Goal: Task Accomplishment & Management: Use online tool/utility

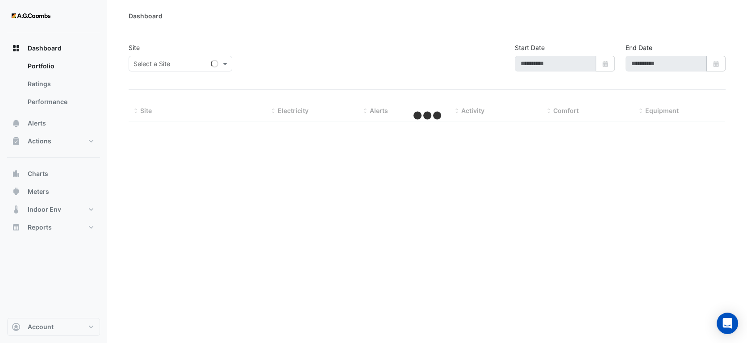
type input "**********"
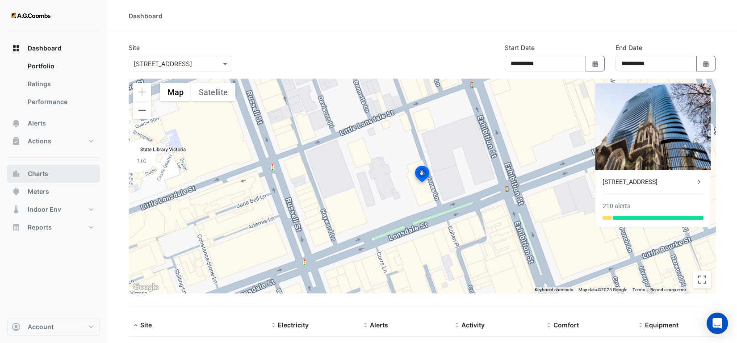
click at [47, 167] on button "Charts" at bounding box center [53, 174] width 93 height 18
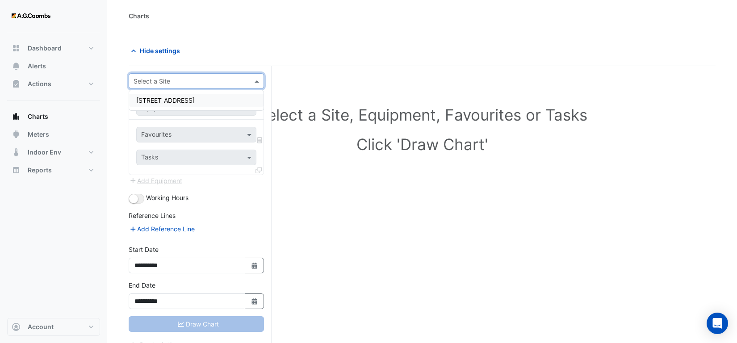
click at [182, 80] on input "text" at bounding box center [188, 81] width 108 height 9
click at [182, 97] on span "[STREET_ADDRESS]" at bounding box center [165, 100] width 58 height 8
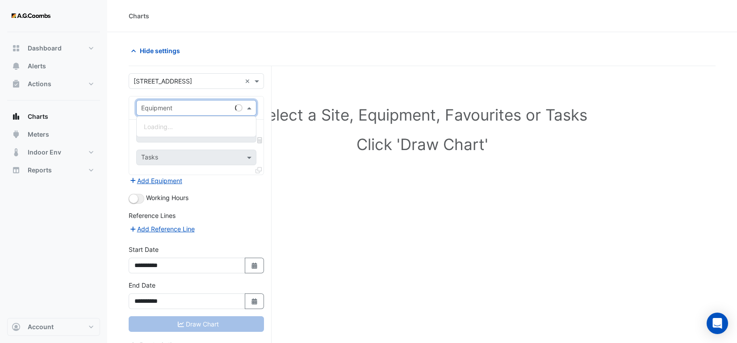
click at [179, 109] on input "text" at bounding box center [187, 108] width 92 height 9
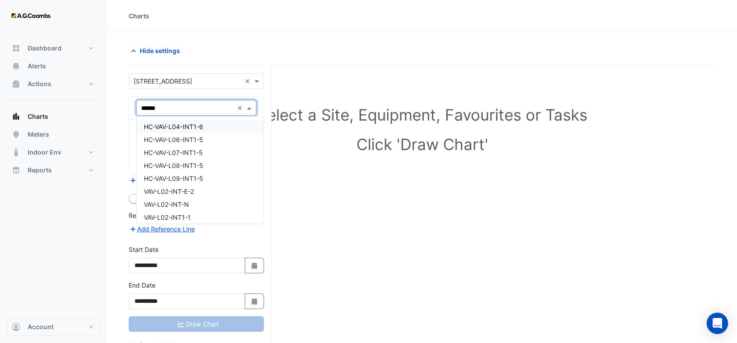
type input "*******"
click at [207, 126] on div "VAV-L02-INT-E-2" at bounding box center [200, 126] width 126 height 13
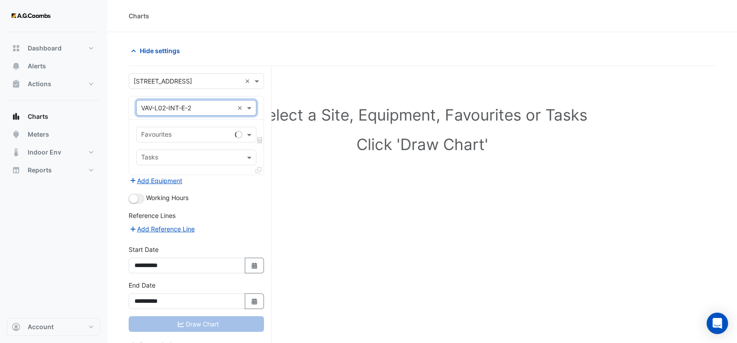
click at [175, 131] on input "text" at bounding box center [186, 135] width 90 height 9
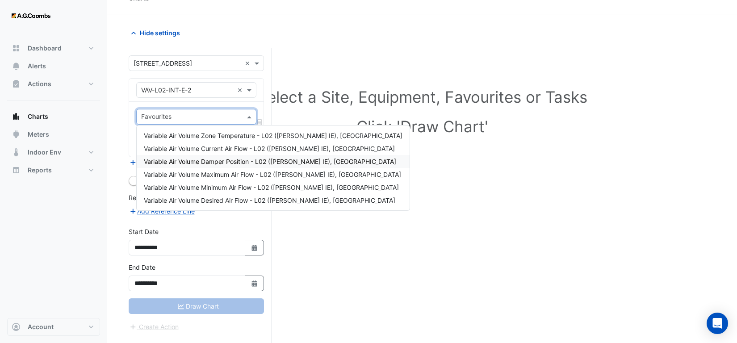
scroll to position [33, 0]
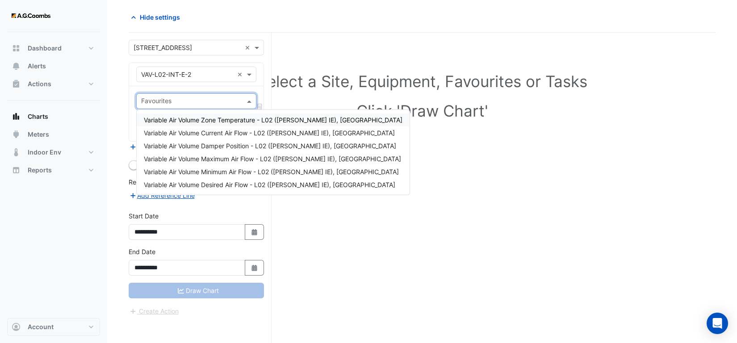
click at [234, 122] on span "Variable Air Volume Zone Temperature - L02 ([PERSON_NAME] IE), [GEOGRAPHIC_DATA]" at bounding box center [273, 120] width 259 height 8
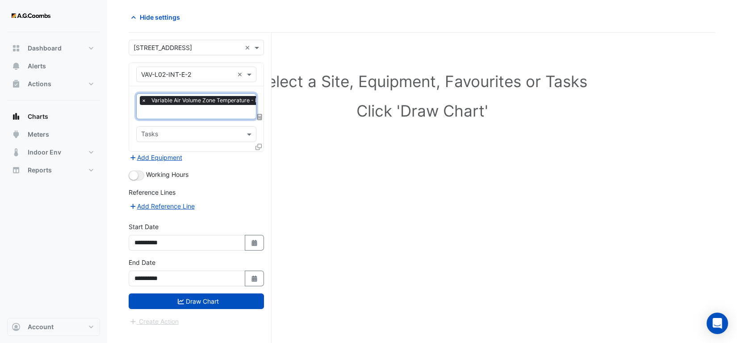
click at [211, 113] on input "text" at bounding box center [261, 112] width 241 height 9
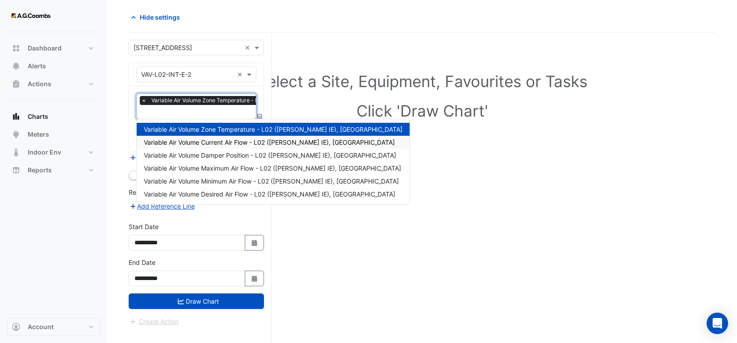
click at [229, 146] on div "Variable Air Volume Current Air Flow - L02 ([PERSON_NAME] IE), [GEOGRAPHIC_DATA]" at bounding box center [273, 142] width 273 height 13
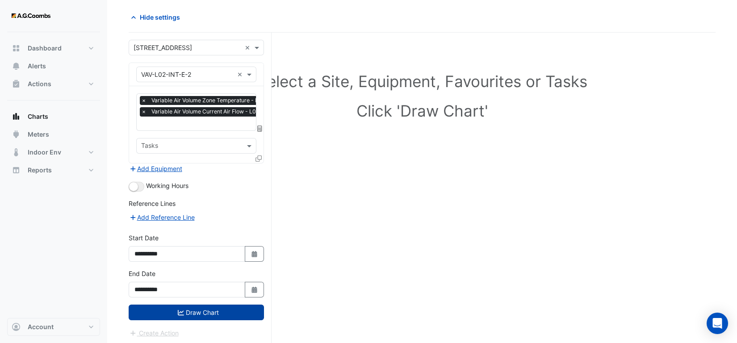
click at [213, 310] on button "Draw Chart" at bounding box center [196, 313] width 135 height 16
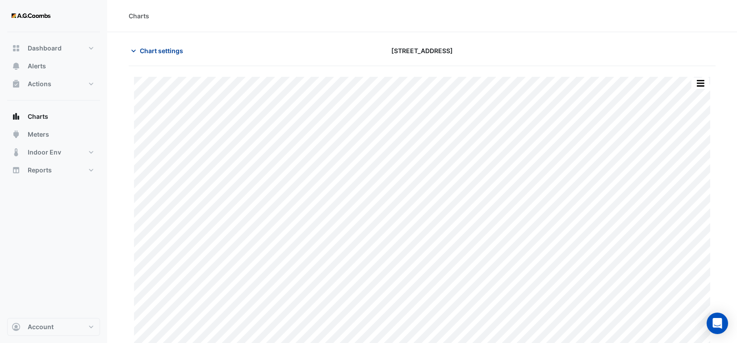
click at [150, 54] on span "Chart settings" at bounding box center [161, 50] width 43 height 9
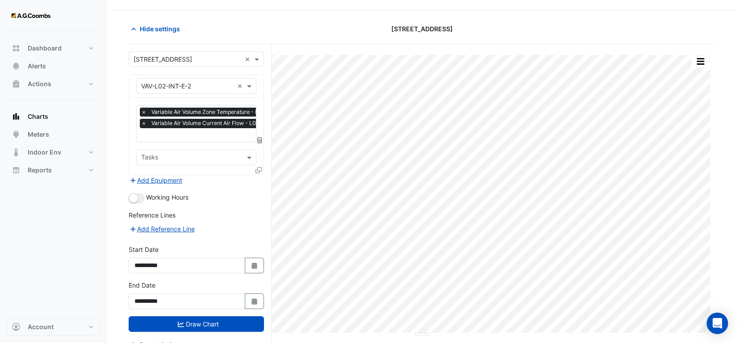
scroll to position [33, 0]
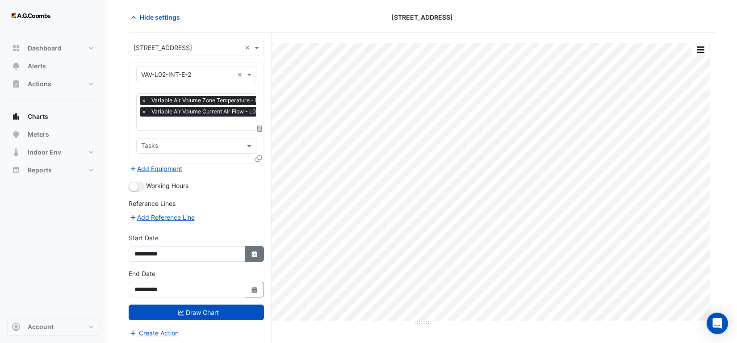
click at [250, 256] on button "Select Date" at bounding box center [255, 254] width 20 height 16
select select "*"
select select "****"
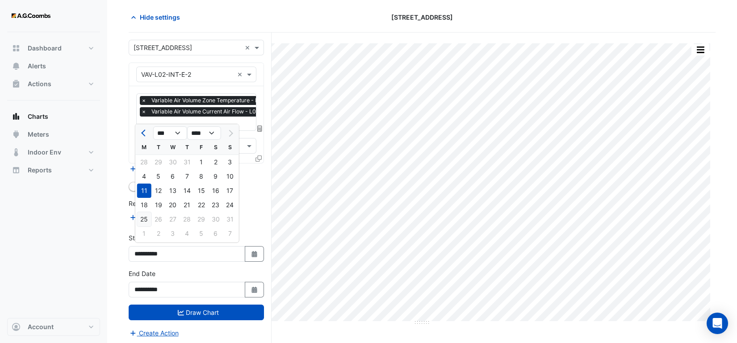
click at [142, 215] on div "25" at bounding box center [144, 219] width 14 height 14
type input "**********"
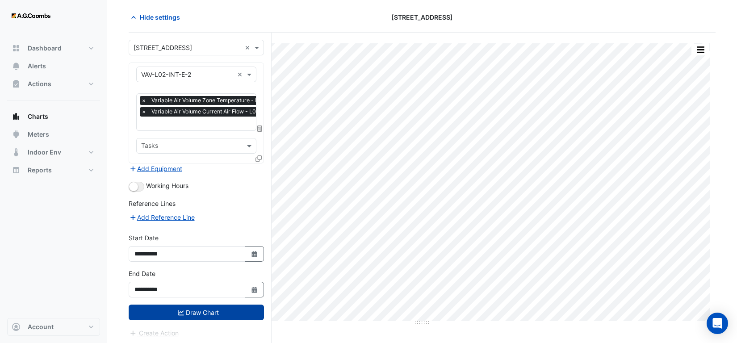
click at [209, 313] on button "Draw Chart" at bounding box center [196, 313] width 135 height 16
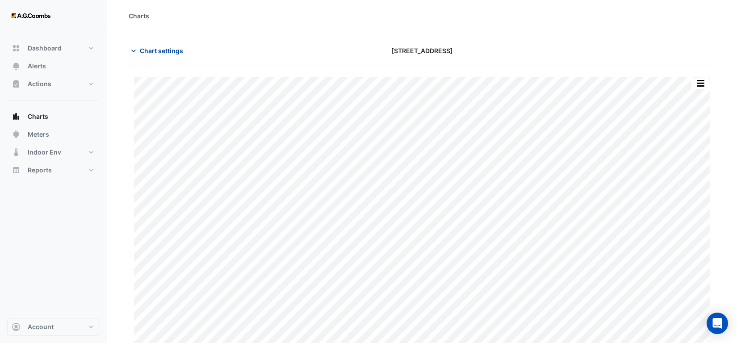
click at [167, 46] on span "Chart settings" at bounding box center [161, 50] width 43 height 9
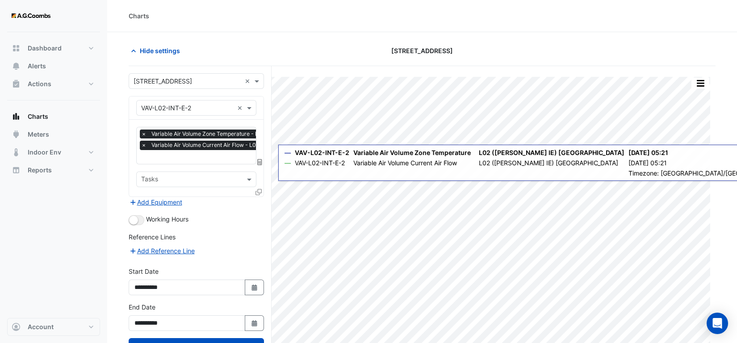
click at [256, 189] on icon at bounding box center [258, 192] width 6 height 6
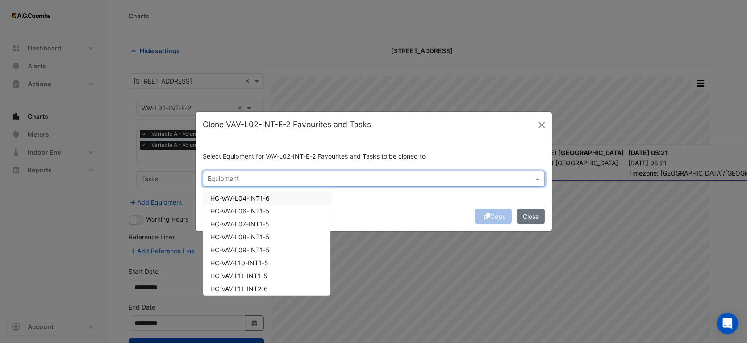
click at [239, 177] on input "text" at bounding box center [369, 179] width 322 height 9
click at [259, 208] on div "VAV-L02-INT1-1" at bounding box center [266, 211] width 126 height 13
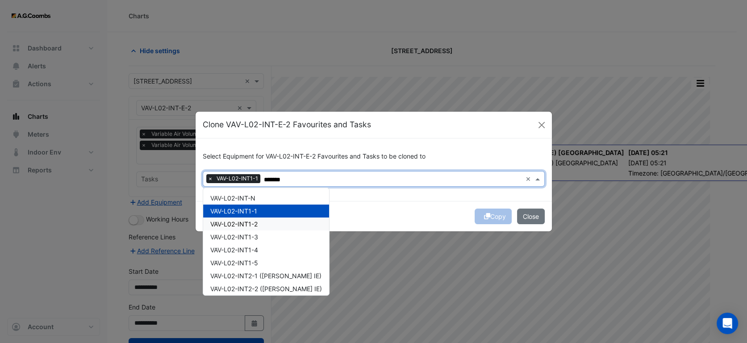
click at [260, 217] on div "VAV-L02-INT1-2" at bounding box center [266, 223] width 126 height 13
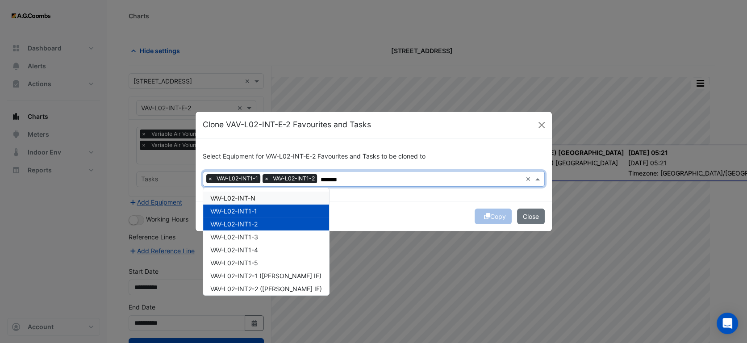
click at [255, 195] on span "VAV-L02-INT-N" at bounding box center [232, 198] width 45 height 8
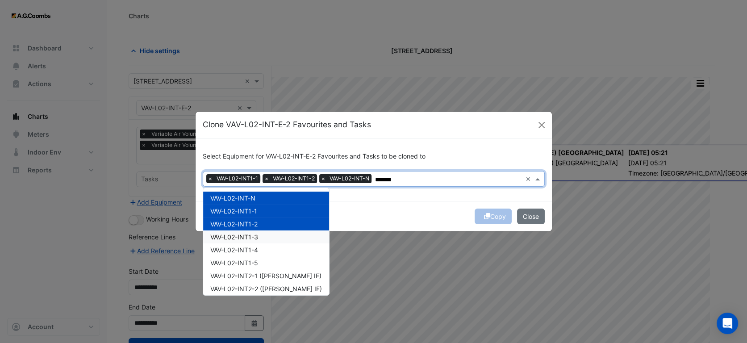
click at [263, 231] on div "VAV-L02-INT1-3" at bounding box center [266, 236] width 126 height 13
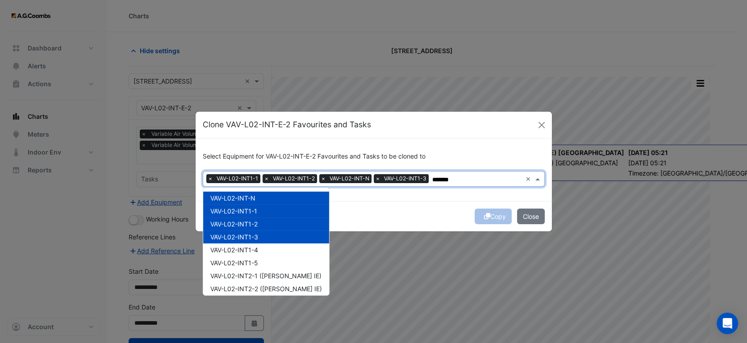
click at [263, 255] on div "VAV-L02-INT1-4" at bounding box center [266, 249] width 126 height 13
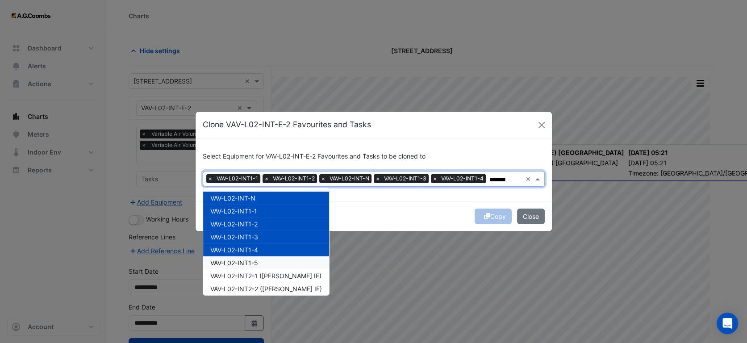
click at [261, 272] on span "VAV-L02-INT2-1 ([PERSON_NAME] IE)" at bounding box center [265, 276] width 111 height 8
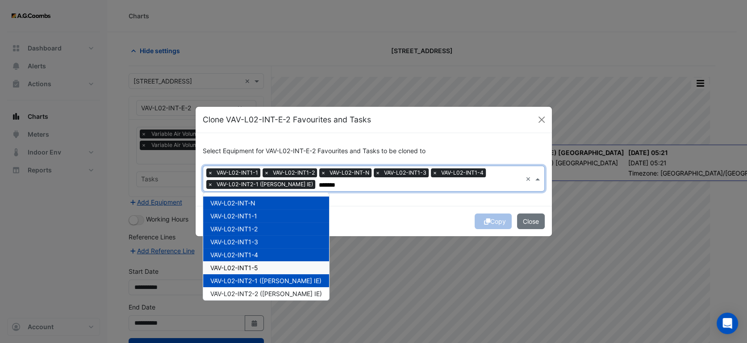
click at [261, 264] on div "VAV-L02-INT1-5" at bounding box center [266, 267] width 126 height 13
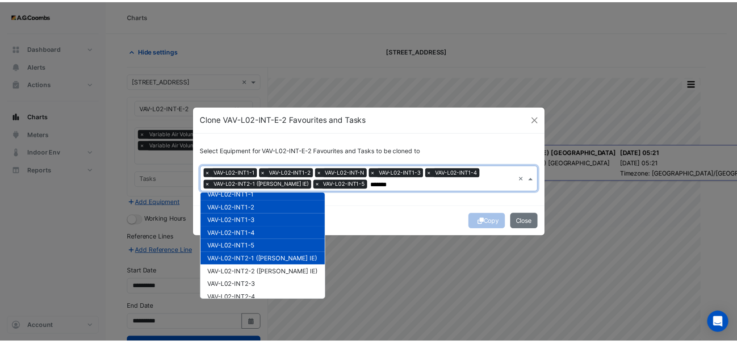
scroll to position [42, 0]
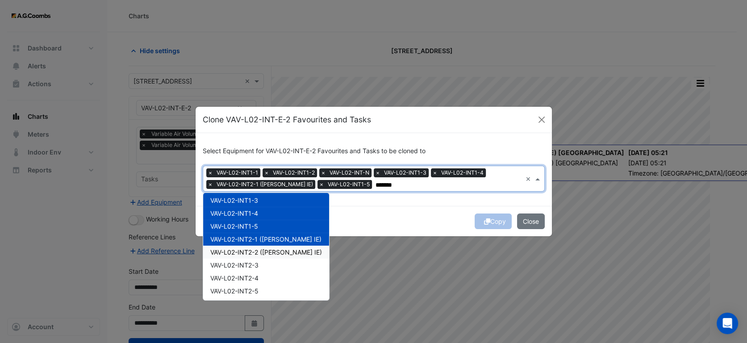
click at [258, 248] on span "VAV-L02-INT2-2 ([PERSON_NAME] IE)" at bounding box center [266, 252] width 112 height 8
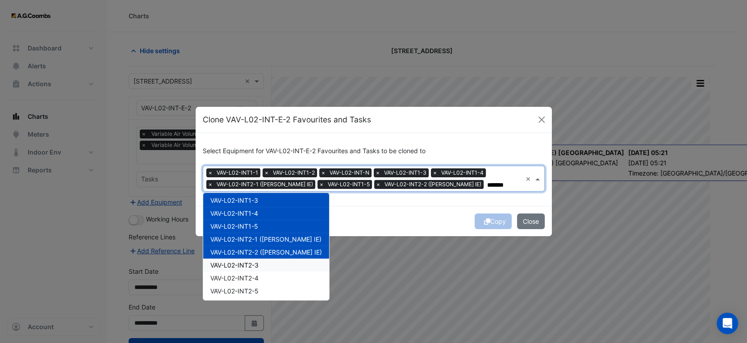
click at [256, 266] on span "VAV-L02-INT2-3" at bounding box center [234, 265] width 48 height 8
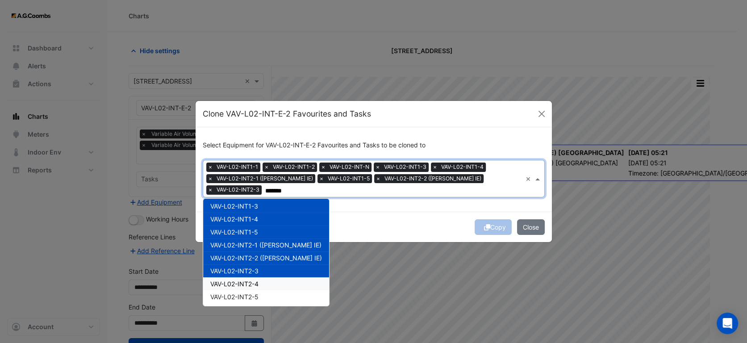
click at [259, 280] on span "VAV-L02-INT2-4" at bounding box center [234, 284] width 48 height 8
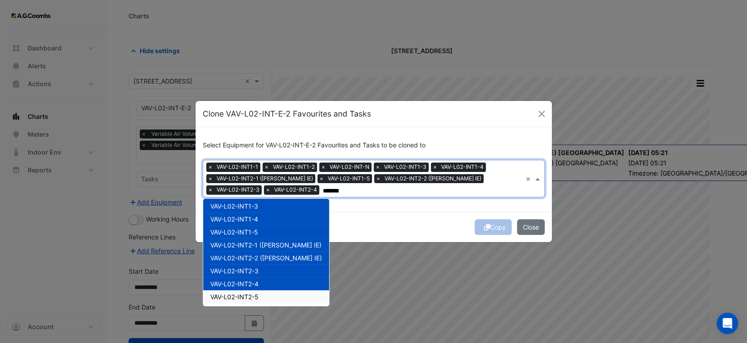
click at [255, 297] on span "VAV-L02-INT2-5" at bounding box center [234, 297] width 48 height 8
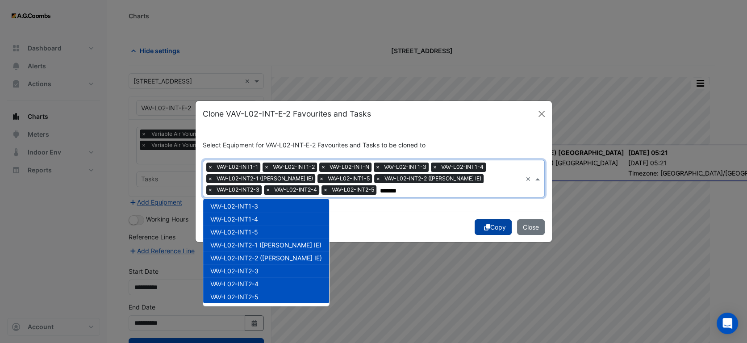
type input "*******"
click at [489, 227] on button "Copy" at bounding box center [493, 227] width 37 height 16
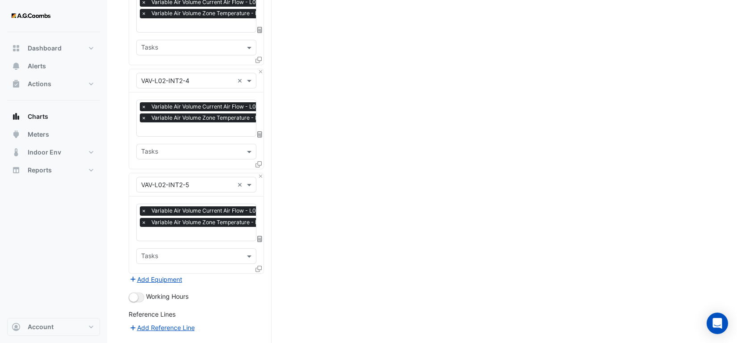
scroll to position [1166, 0]
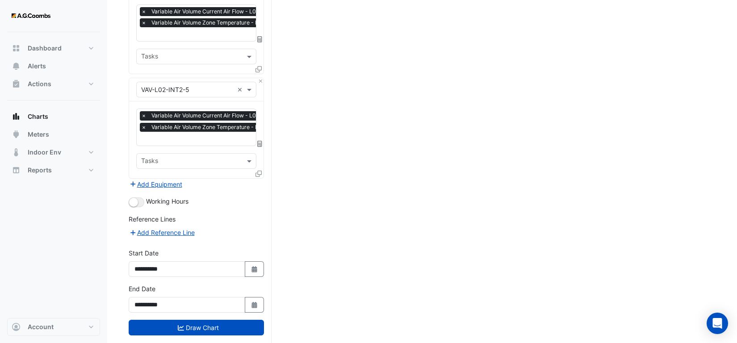
click at [207, 320] on button "Draw Chart" at bounding box center [196, 328] width 135 height 16
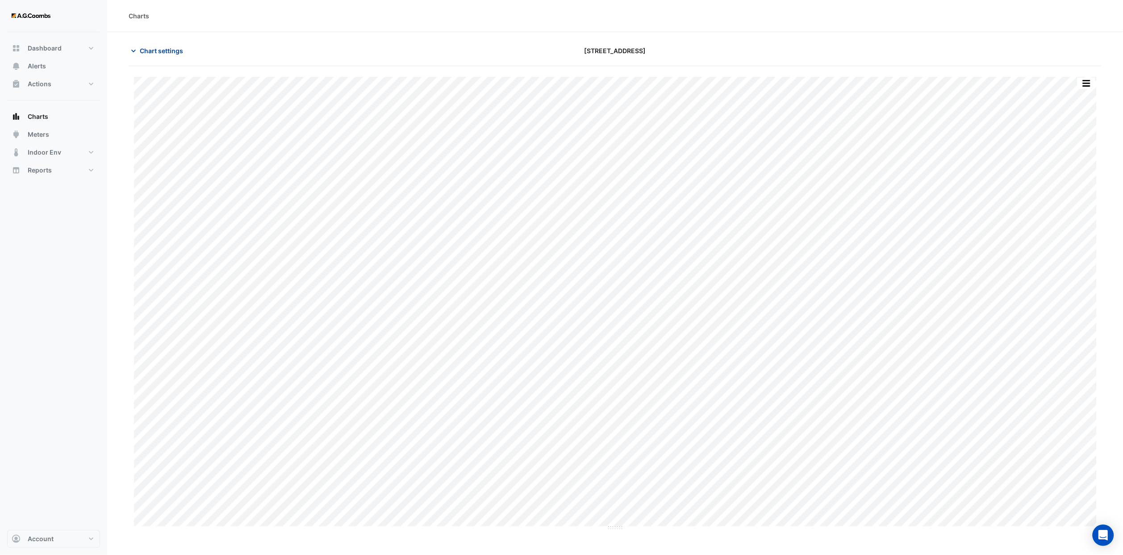
click at [156, 53] on span "Chart settings" at bounding box center [161, 50] width 43 height 9
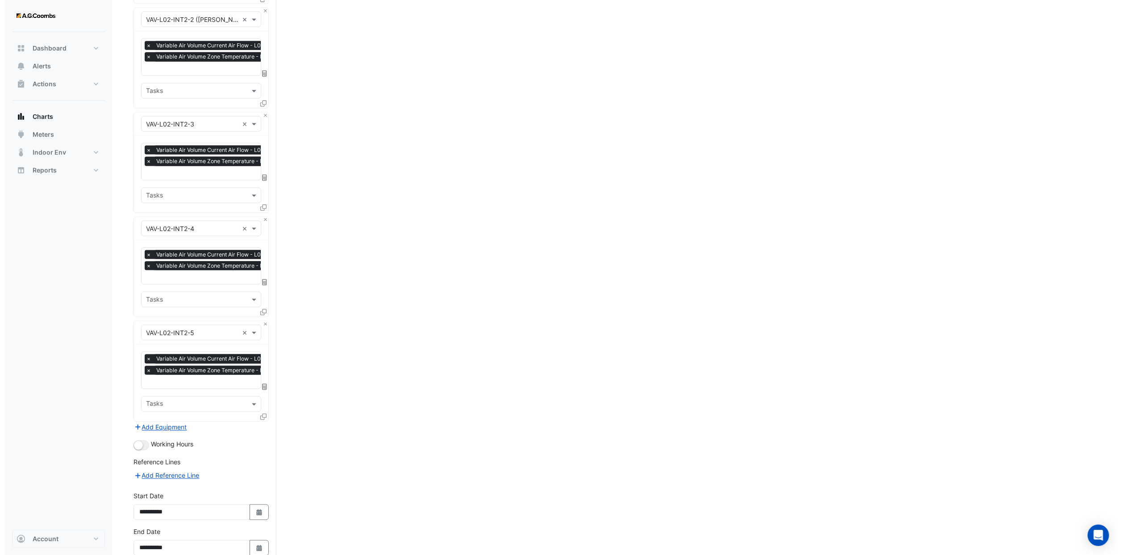
scroll to position [970, 0]
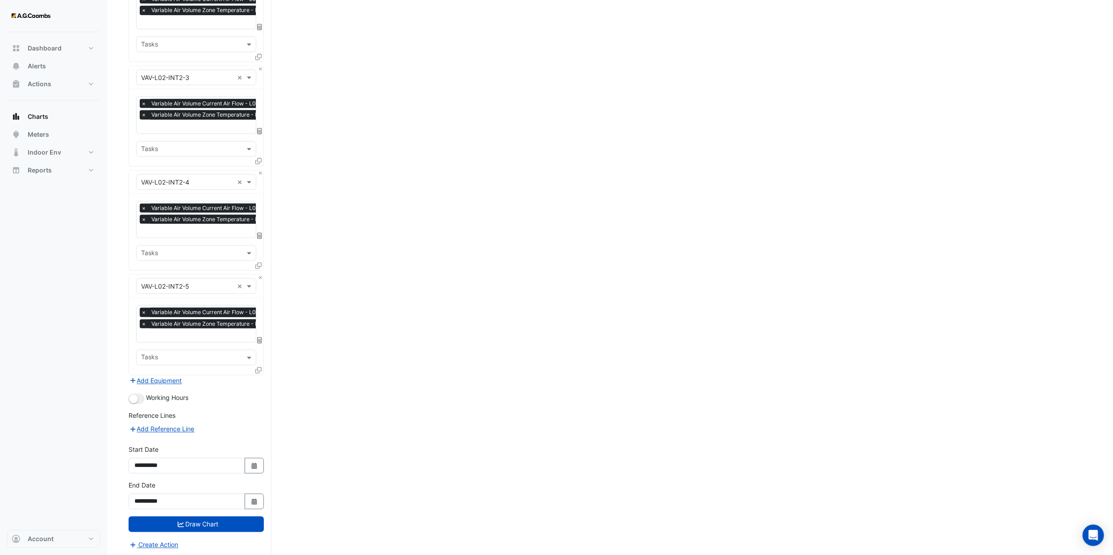
click at [260, 342] on icon at bounding box center [258, 370] width 6 height 6
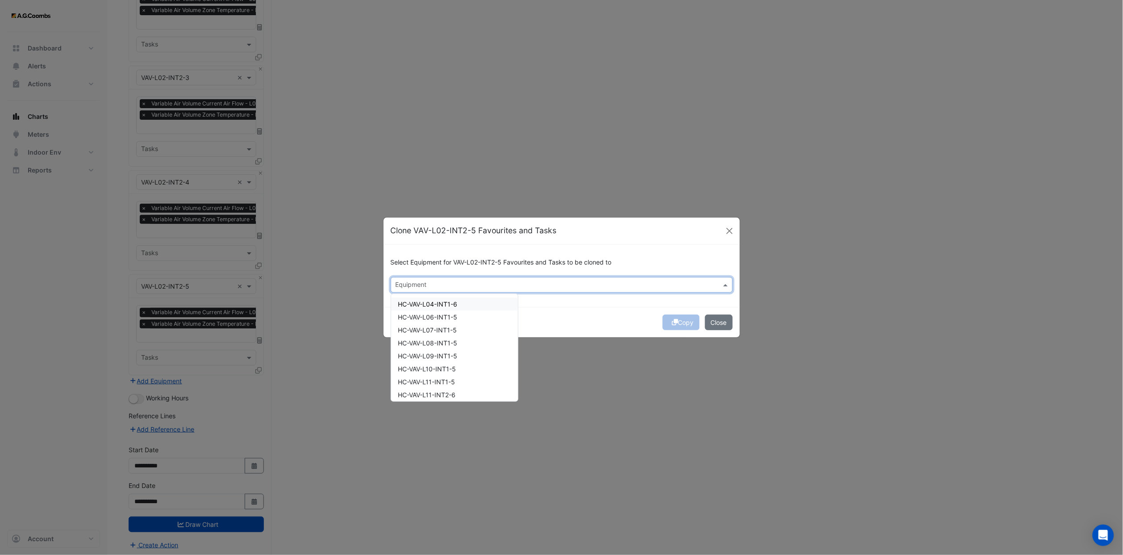
click at [449, 281] on input "text" at bounding box center [557, 285] width 322 height 9
click at [451, 340] on div "VAV-L03-INT1-1" at bounding box center [454, 342] width 127 height 13
click at [452, 342] on div "VAV-L03-INT1-2" at bounding box center [454, 355] width 127 height 13
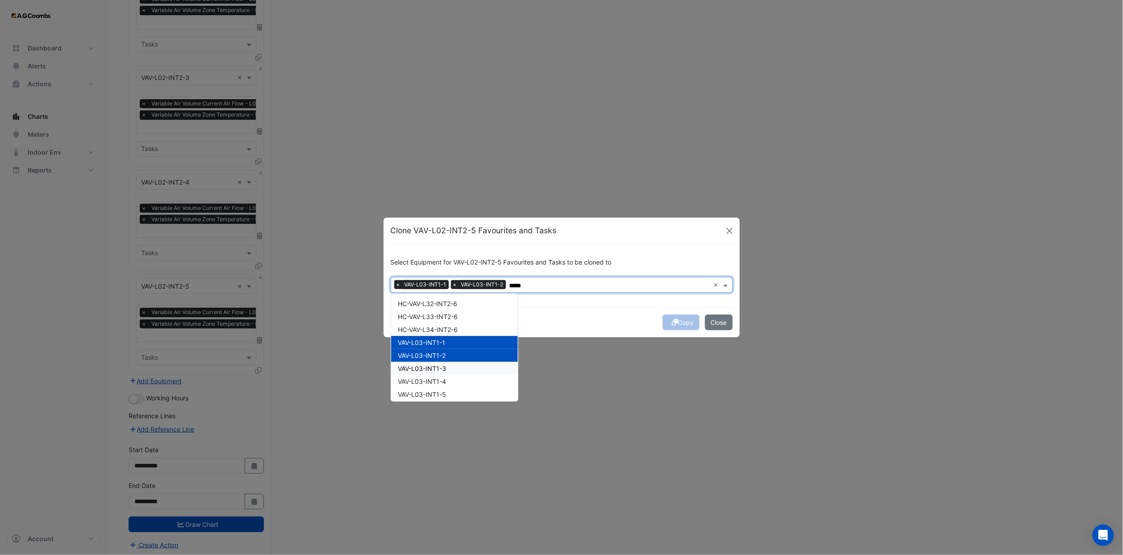
click at [456, 342] on div "VAV-L03-INT1-3" at bounding box center [454, 368] width 127 height 13
click at [455, 342] on div "VAV-L03-INT1-4" at bounding box center [454, 381] width 127 height 13
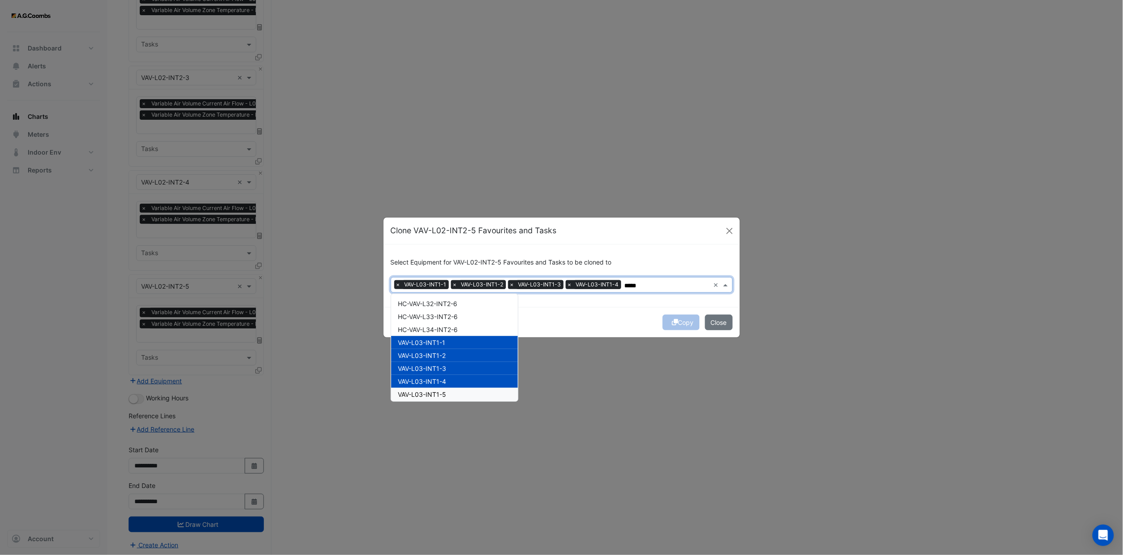
click at [454, 342] on div "VAV-L03-INT1-5" at bounding box center [454, 394] width 127 height 13
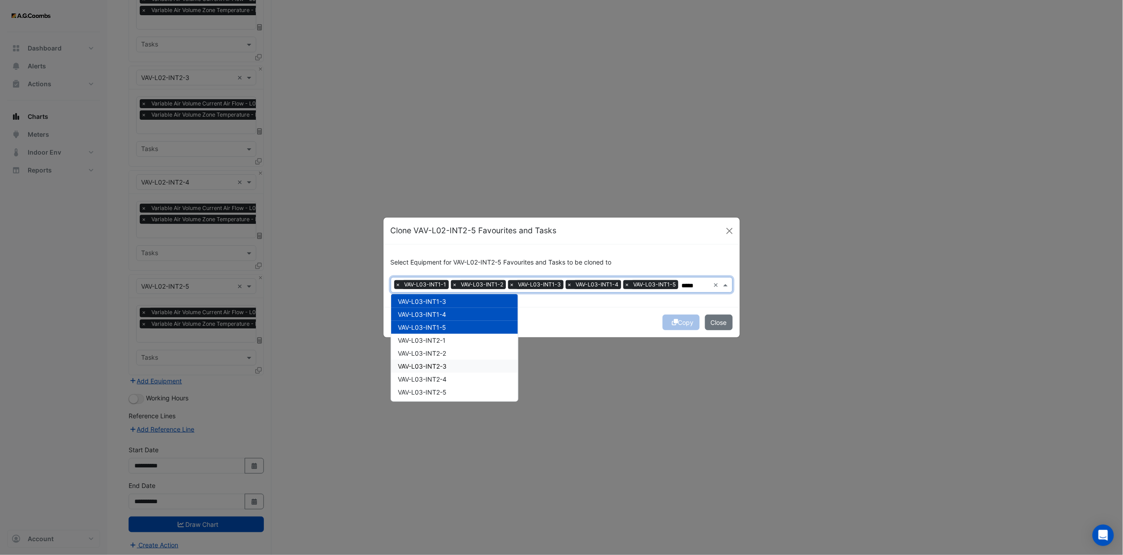
click at [455, 342] on div "VAV-L03-INT2-3" at bounding box center [454, 365] width 127 height 13
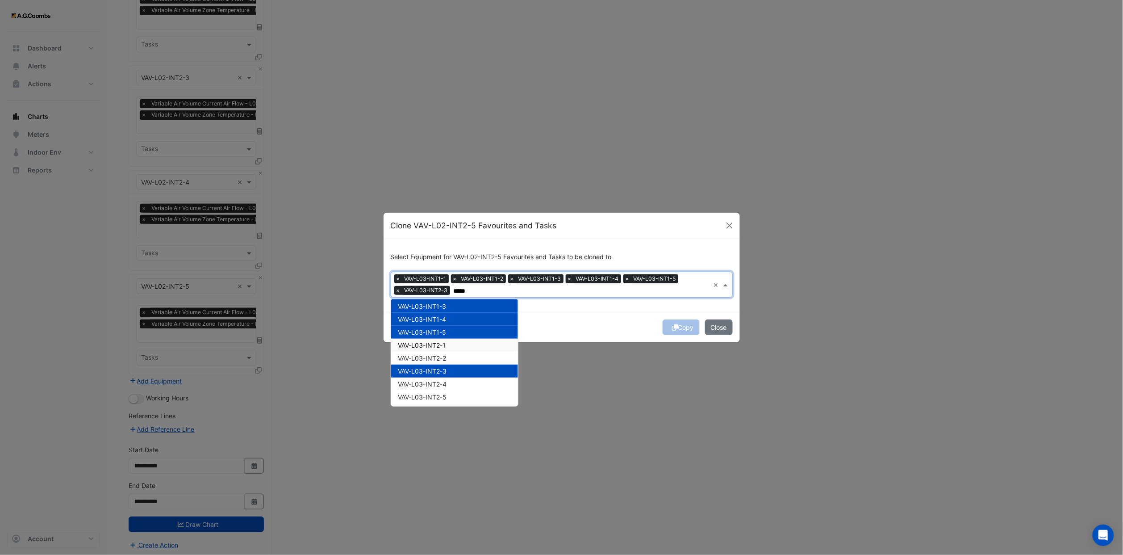
drag, startPoint x: 451, startPoint y: 350, endPoint x: 452, endPoint y: 363, distance: 13.9
click at [451, 342] on div "VAV-L03-INT2-1" at bounding box center [454, 344] width 127 height 13
click at [452, 342] on div "VAV-L03-INT2-3" at bounding box center [454, 370] width 127 height 13
click at [450, 342] on div "VAV-L03-INT2-2" at bounding box center [454, 357] width 127 height 13
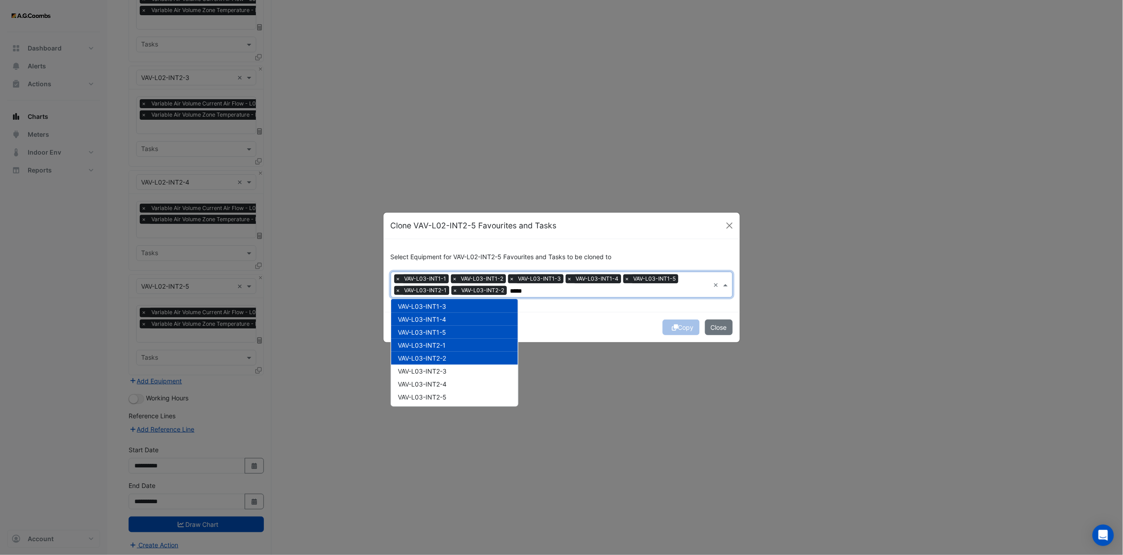
click at [450, 342] on div "VAV-L03-INT2-2" at bounding box center [454, 357] width 127 height 13
click at [452, 342] on div "VAV-L03-INT2-3" at bounding box center [454, 370] width 127 height 13
click at [447, 342] on span "VAV-L03-INT2-2" at bounding box center [422, 358] width 48 height 8
click at [452, 342] on div "VAV-L03-INT2-4" at bounding box center [454, 383] width 127 height 13
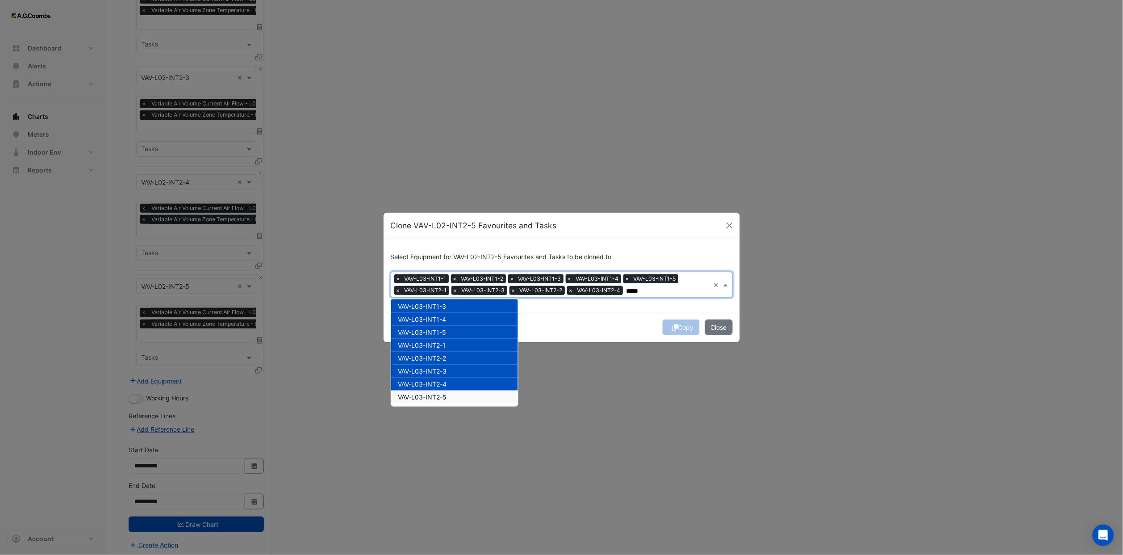
click at [455, 342] on div "VAV-L03-INT2-5" at bounding box center [454, 396] width 127 height 13
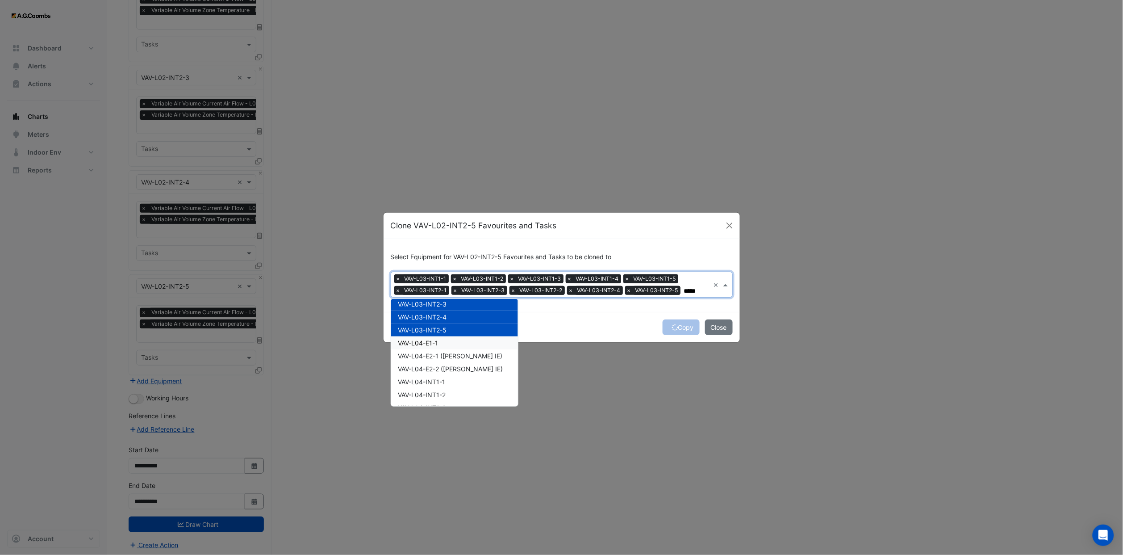
click at [454, 342] on div "VAV-L04-E1-1" at bounding box center [454, 342] width 127 height 13
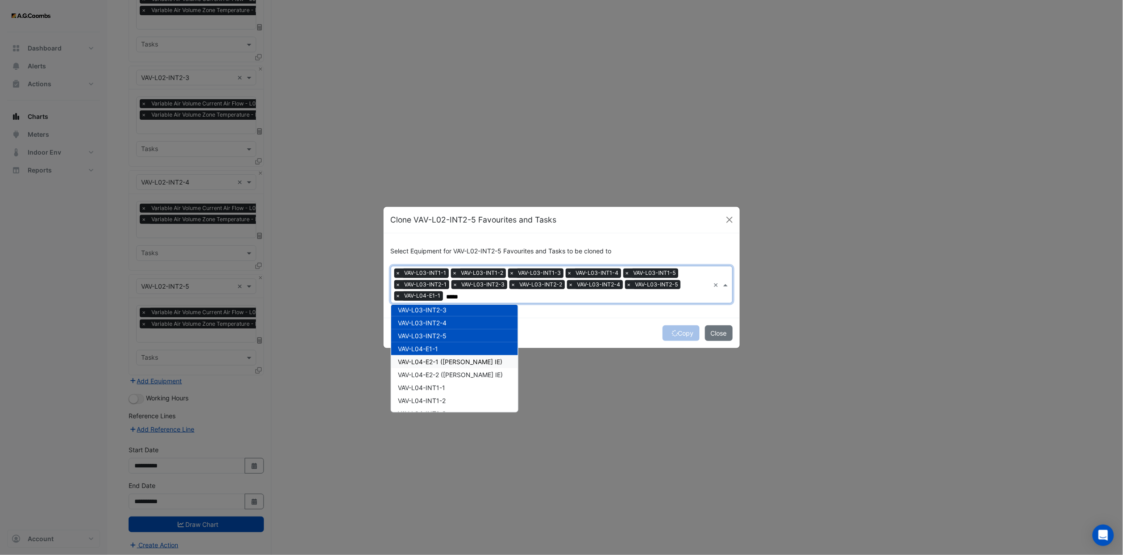
click at [452, 342] on span "VAV-L04-E2-1 ([PERSON_NAME] IE)" at bounding box center [450, 362] width 104 height 8
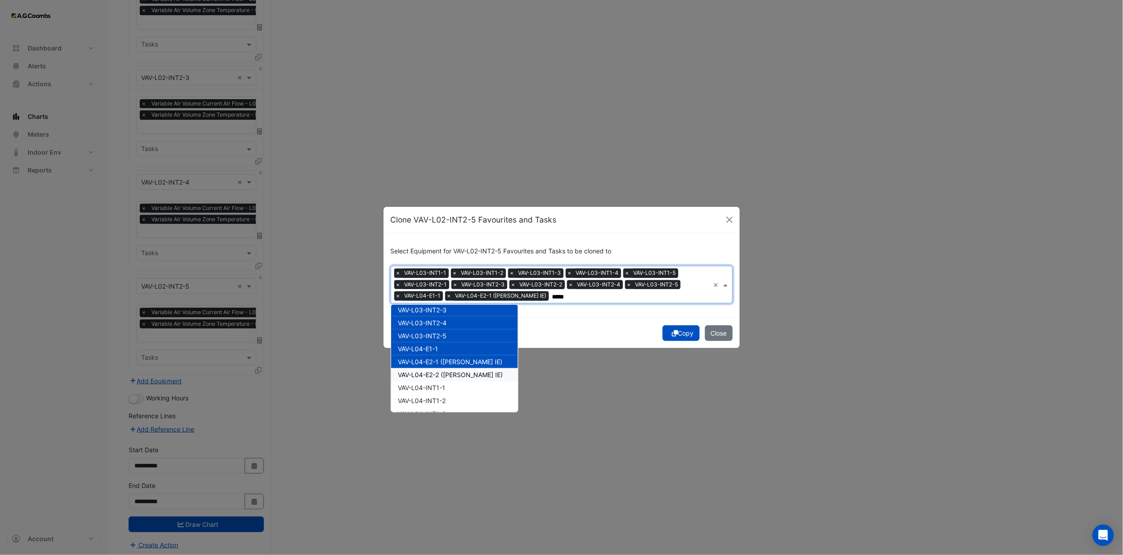
click at [452, 342] on span "VAV-L04-E2-2 ([PERSON_NAME] IE)" at bounding box center [450, 375] width 105 height 8
click at [454, 342] on div "VAV-L04-INT1-1" at bounding box center [454, 387] width 127 height 13
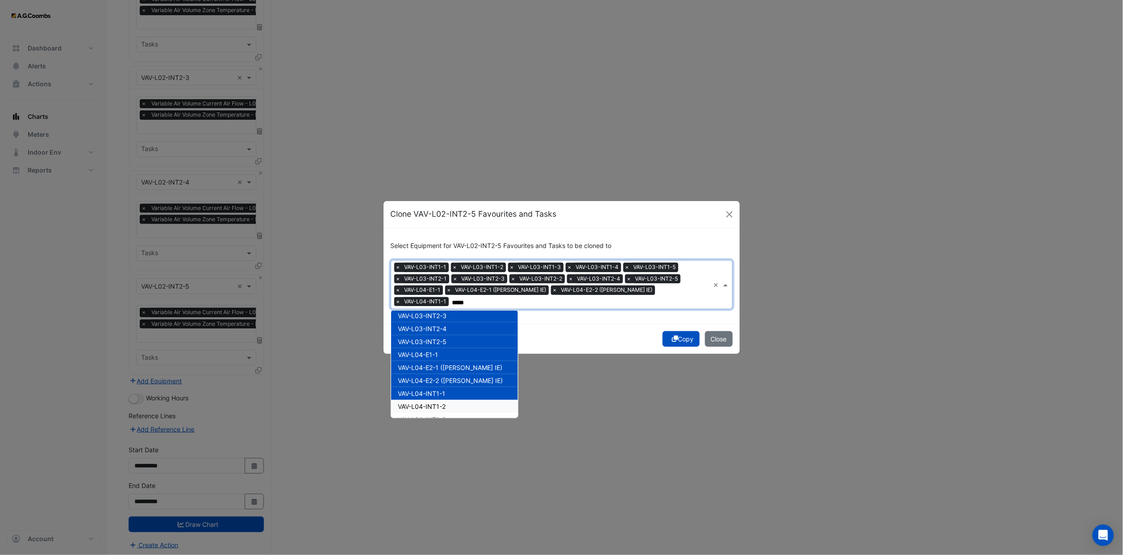
click at [455, 342] on div "VAV-L04-INT1-2" at bounding box center [454, 406] width 127 height 13
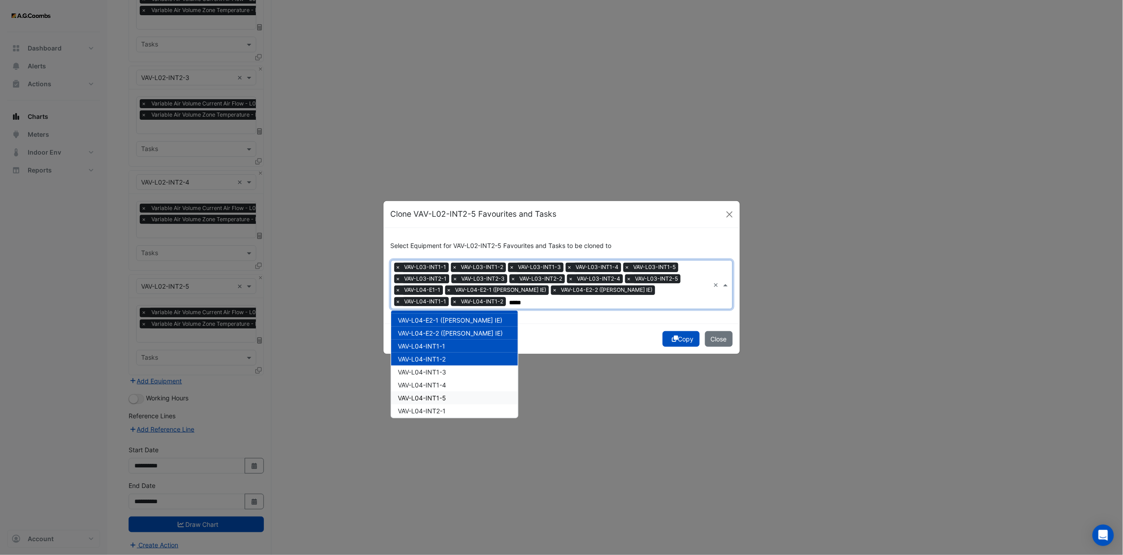
scroll to position [603, 0]
click at [465, 342] on div "VAV-L04-INT1-3" at bounding box center [454, 352] width 127 height 13
click at [452, 342] on div "VAV-L04-INT1-4" at bounding box center [454, 365] width 127 height 13
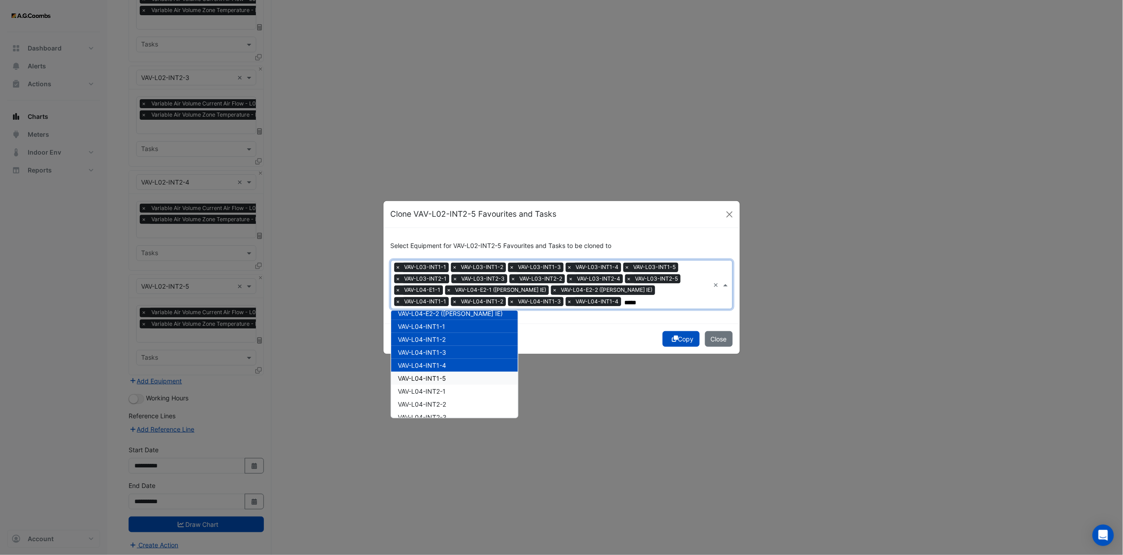
click at [453, 342] on div "VAV-L04-INT1-5" at bounding box center [454, 378] width 127 height 13
click at [453, 342] on div "VAV-L04-INT2-1" at bounding box center [454, 390] width 127 height 13
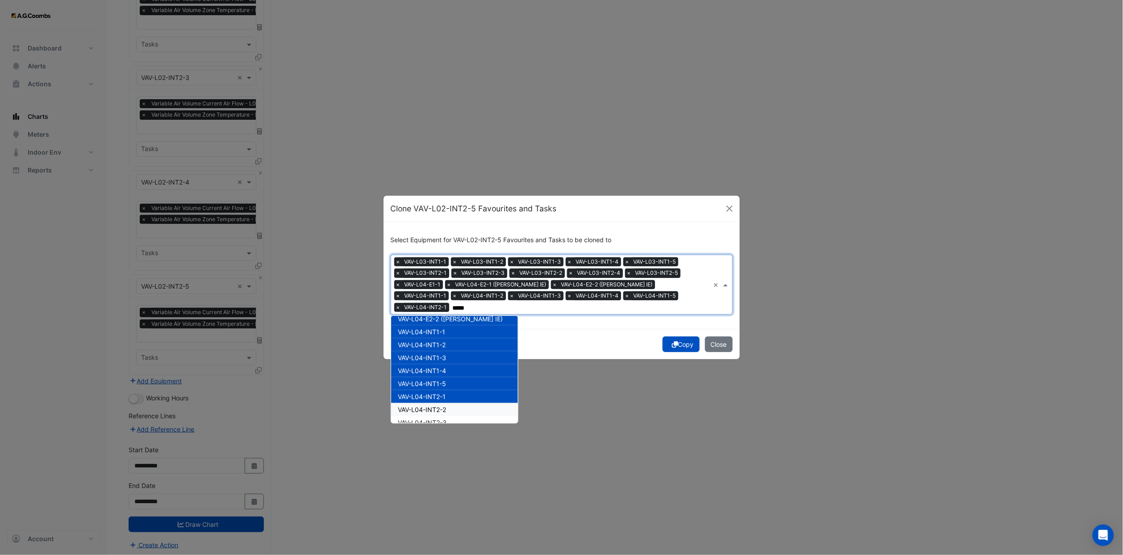
click at [452, 342] on div "VAV-L04-INT2-2" at bounding box center [454, 409] width 127 height 13
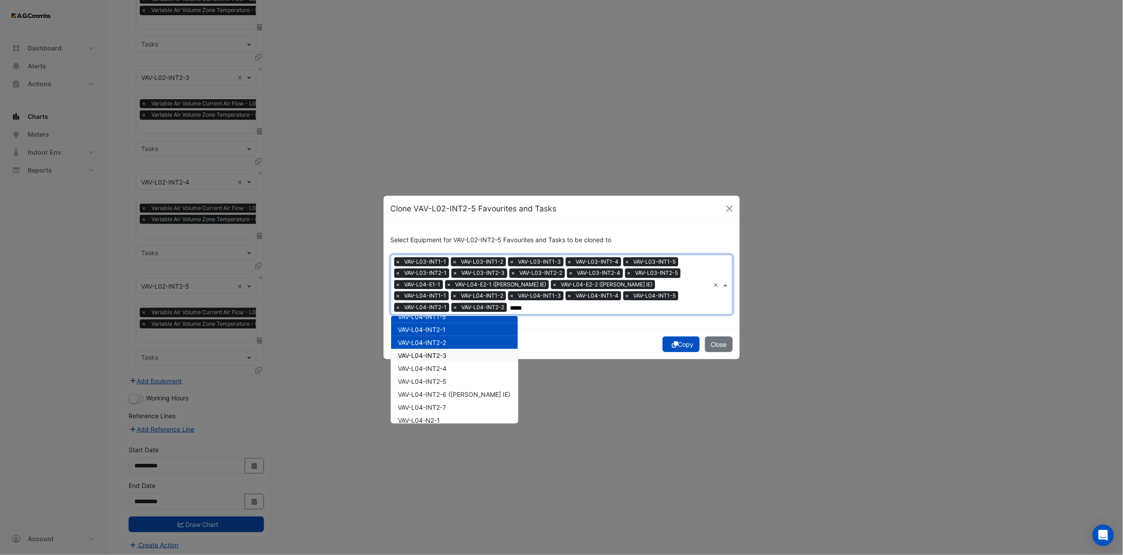
click at [456, 342] on div "VAV-L04-INT2-3" at bounding box center [454, 355] width 127 height 13
click at [454, 342] on div "VAV-L04-INT2-5" at bounding box center [454, 381] width 127 height 13
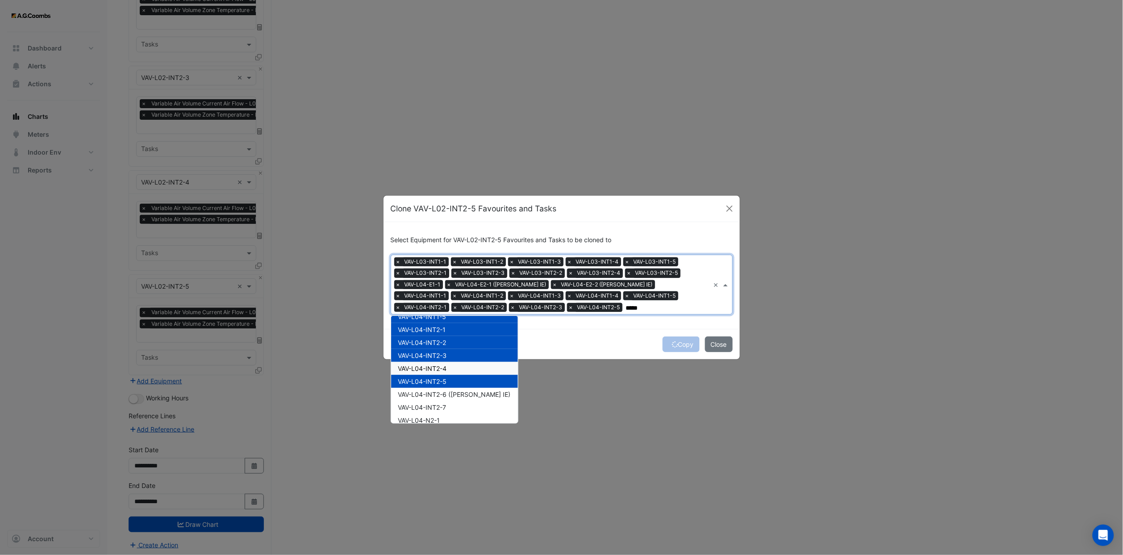
click at [453, 342] on div "VAV-L04-INT2-4" at bounding box center [454, 368] width 127 height 13
click at [453, 342] on span "VAV-L04-INT2-6 ([PERSON_NAME] IE)" at bounding box center [454, 394] width 113 height 8
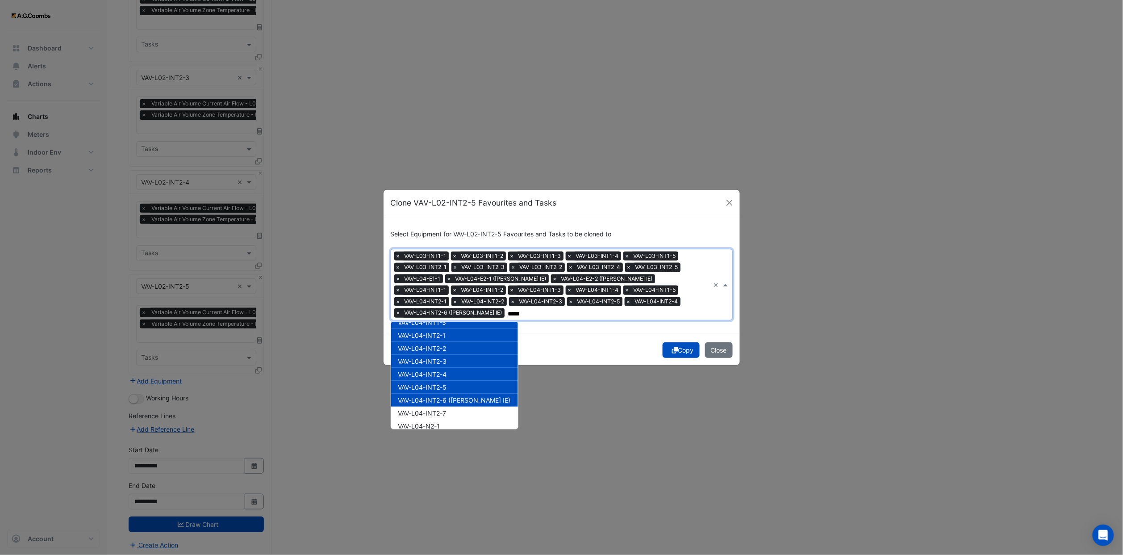
click at [455, 342] on div "VAV-L04-INT2-7" at bounding box center [454, 412] width 127 height 13
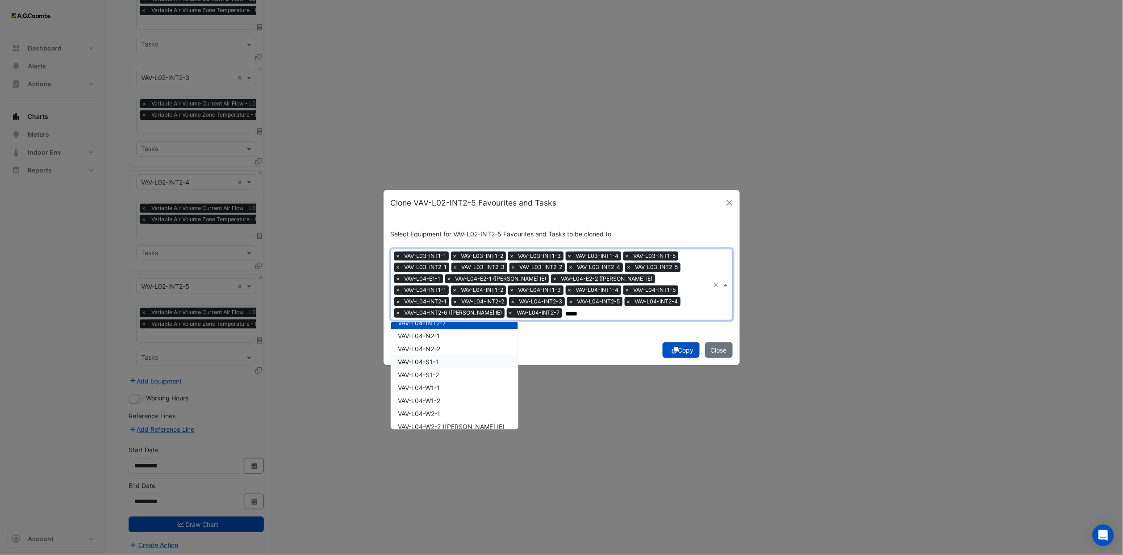
scroll to position [737, 0]
drag, startPoint x: 441, startPoint y: 356, endPoint x: 441, endPoint y: 375, distance: 18.8
click at [440, 342] on span "VAV-L04-N2-1" at bounding box center [419, 359] width 42 height 8
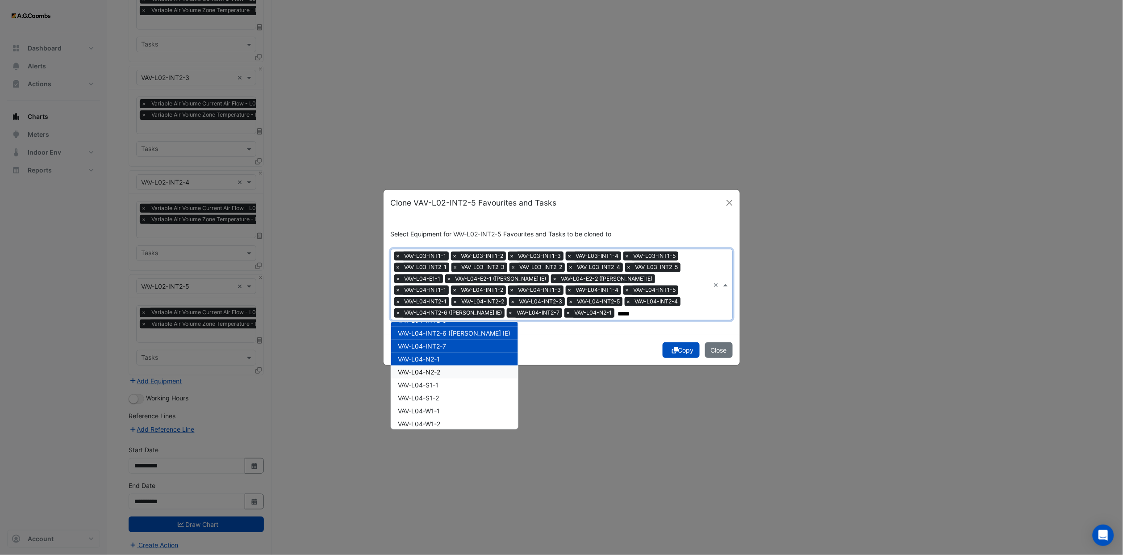
click at [441, 342] on div "VAV-L04-N2-2" at bounding box center [454, 371] width 127 height 13
click at [441, 342] on div "VAV-L04-S1-2" at bounding box center [454, 397] width 127 height 13
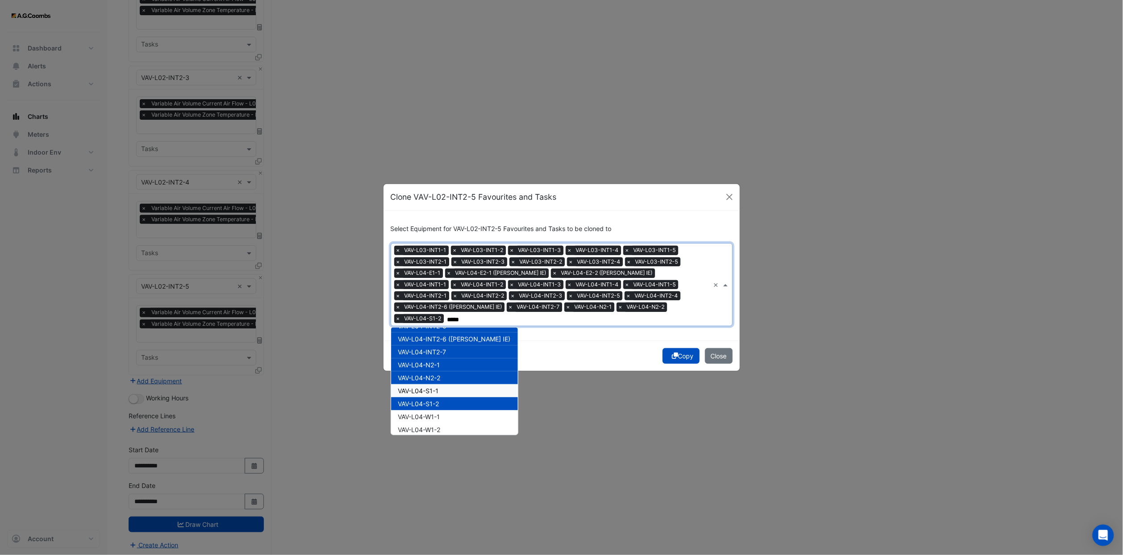
click at [436, 342] on span "VAV-L04-S1-1" at bounding box center [418, 391] width 41 height 8
click at [438, 342] on span "VAV-L04-W1-1" at bounding box center [419, 417] width 42 height 8
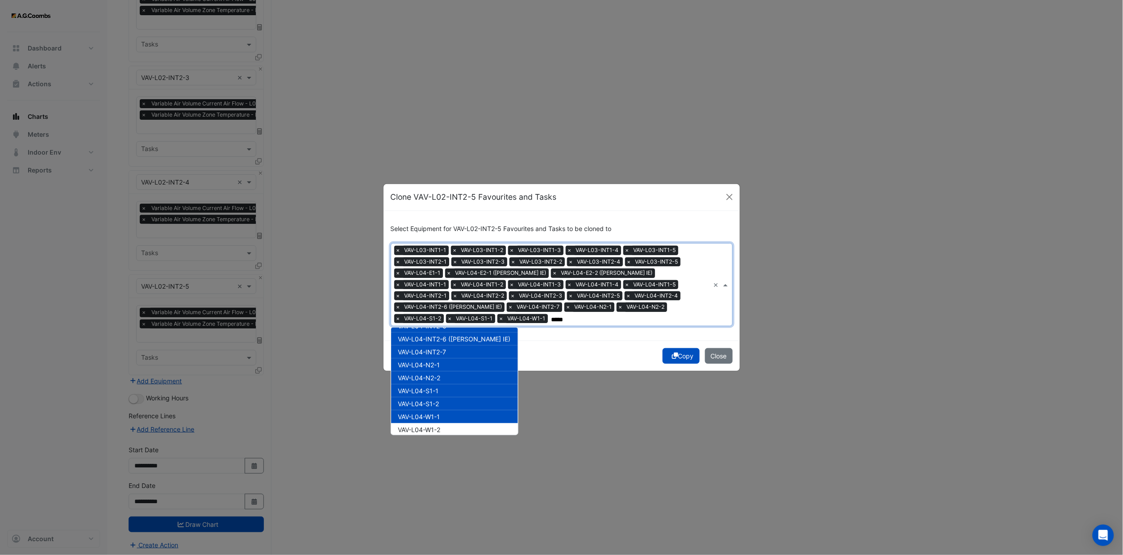
click at [440, 342] on span "VAV-L04-W1-2" at bounding box center [419, 430] width 42 height 8
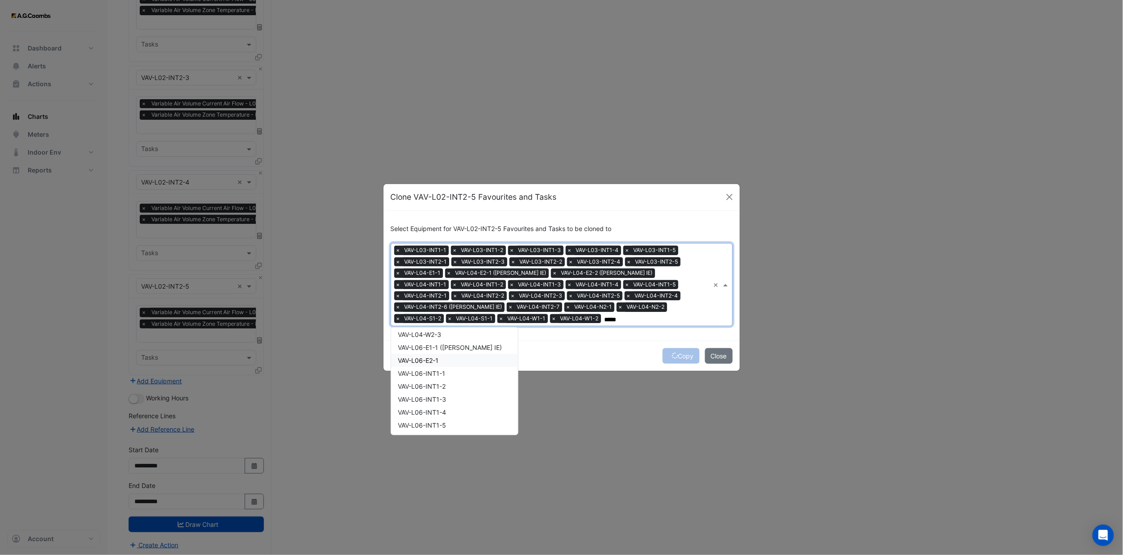
scroll to position [804, 0]
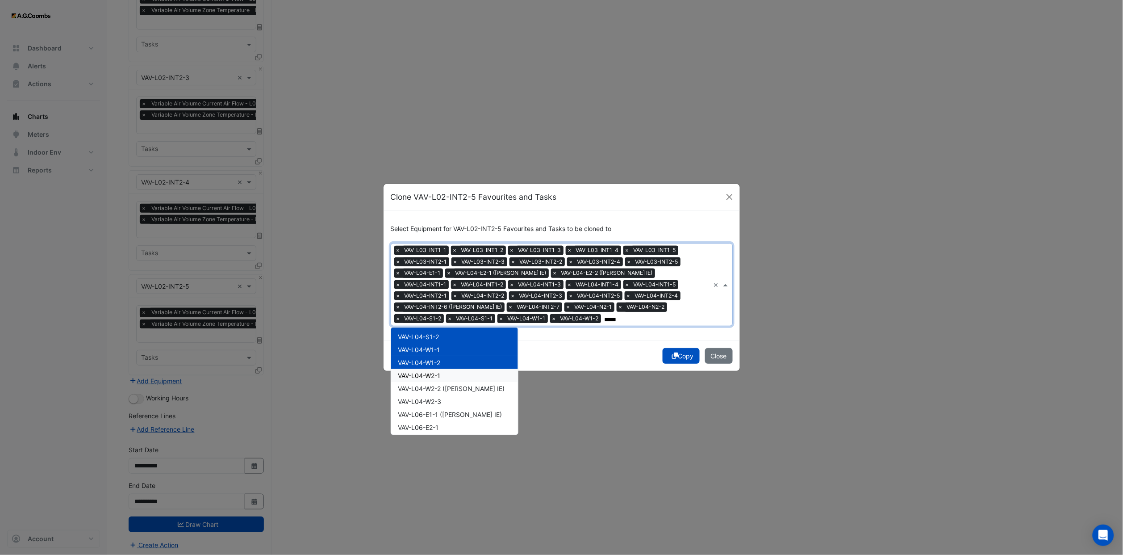
click at [450, 342] on div "VAV-L04-W2-1" at bounding box center [454, 375] width 127 height 13
click at [451, 342] on span "VAV-L04-W2-2 ([PERSON_NAME] IE)" at bounding box center [451, 388] width 107 height 8
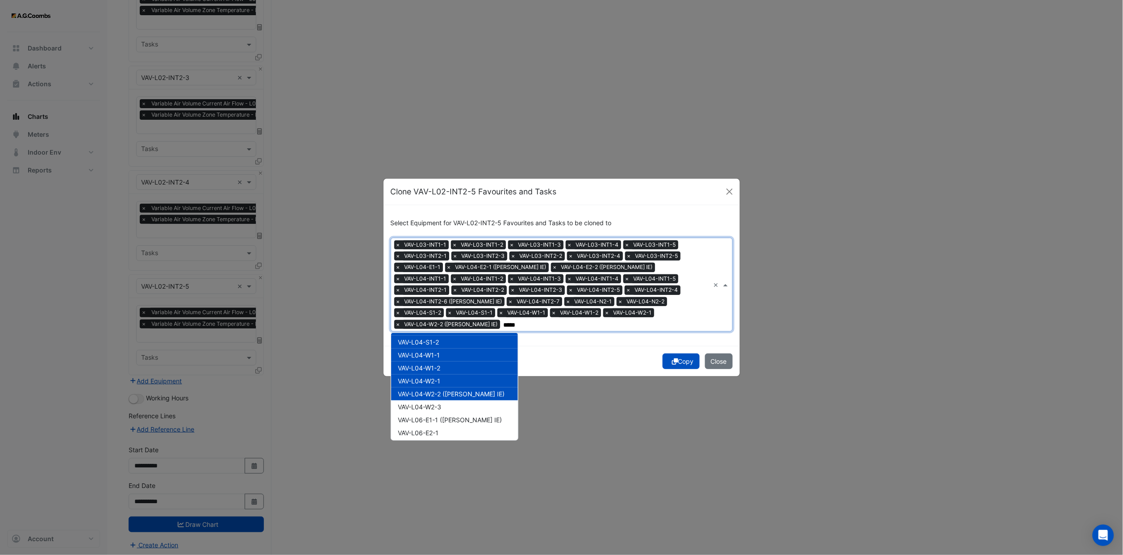
click at [453, 342] on div "VAV-L04-W2-3" at bounding box center [454, 406] width 127 height 13
click at [453, 342] on span "VAV-L06-E1-1 ([PERSON_NAME] IE)" at bounding box center [450, 420] width 104 height 8
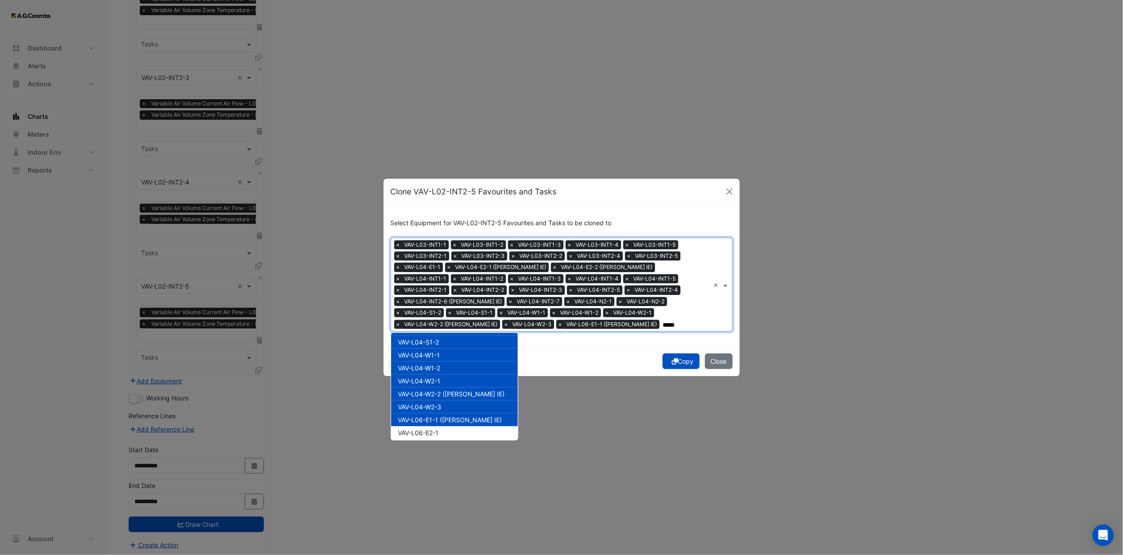
scroll to position [871, 0]
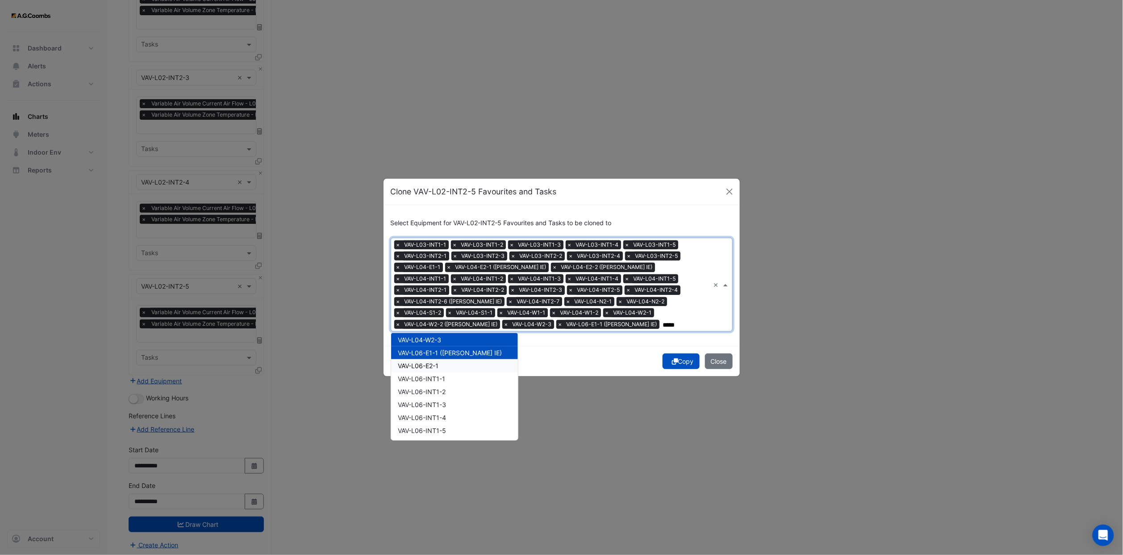
click at [456, 342] on div "VAV-L06-E2-1" at bounding box center [454, 365] width 127 height 13
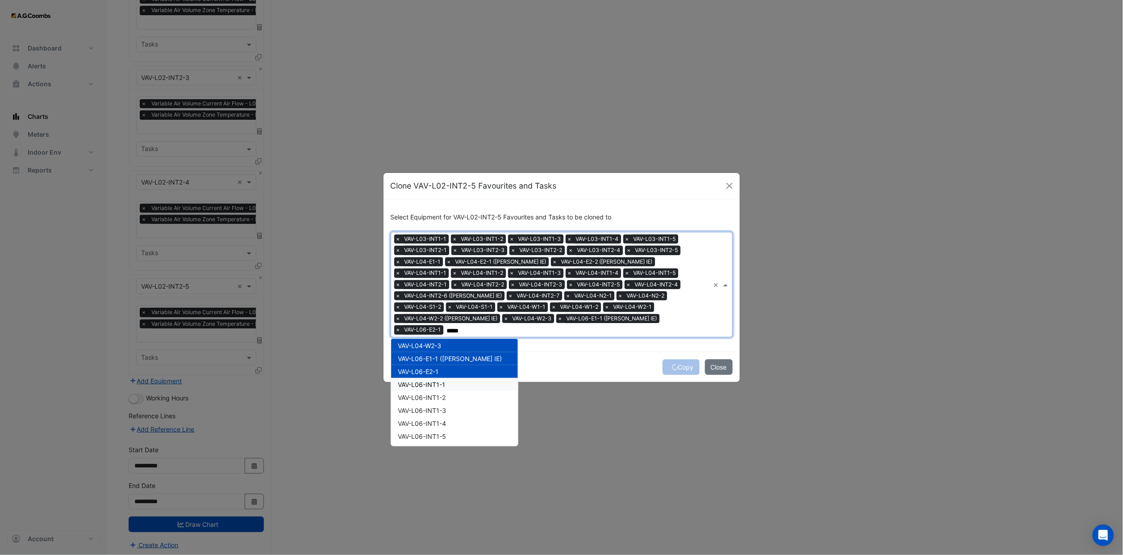
click at [455, 342] on div "VAV-L06-INT1-1" at bounding box center [454, 384] width 127 height 13
click at [454, 342] on div "VAV-L06-INT1-3" at bounding box center [454, 410] width 127 height 13
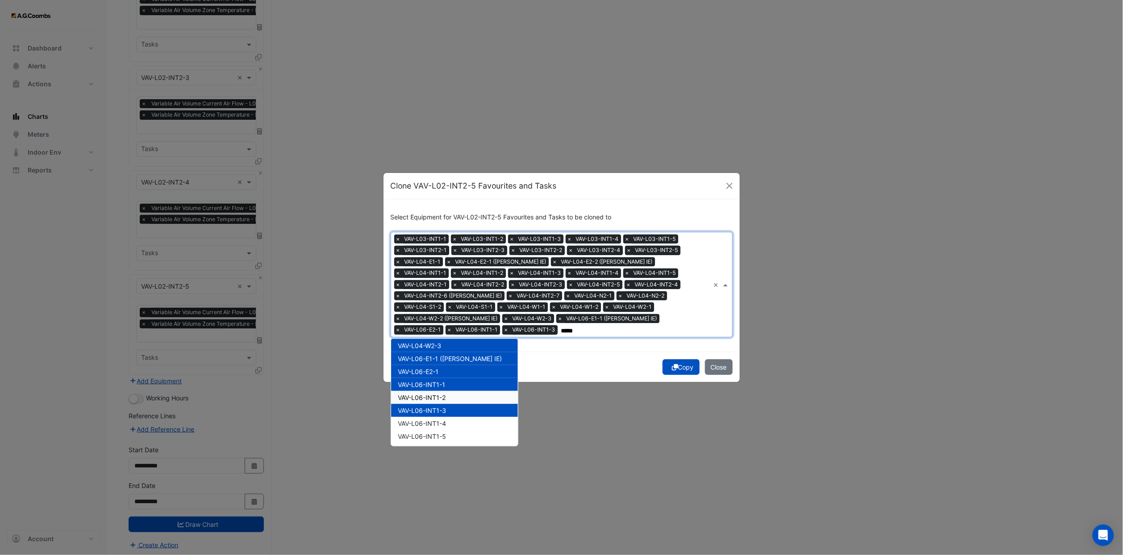
click at [446, 342] on span "VAV-L06-INT1-2" at bounding box center [422, 397] width 48 height 8
click at [445, 342] on span "VAV-L06-INT1-3" at bounding box center [422, 410] width 48 height 8
click at [445, 342] on span "VAV-L06-INT1-4" at bounding box center [422, 423] width 48 height 8
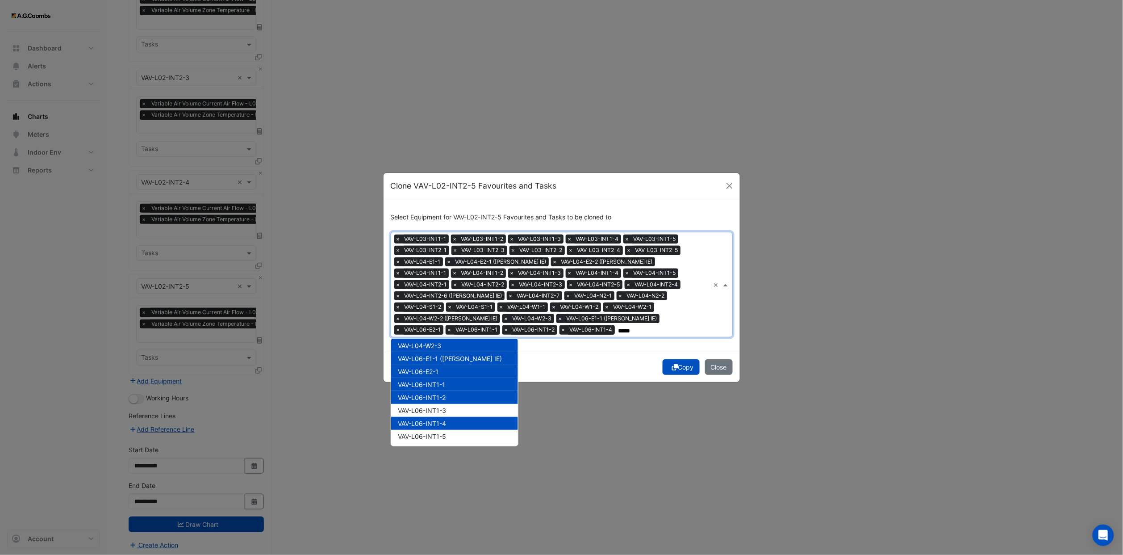
click at [445, 342] on span "VAV-L06-INT1-2" at bounding box center [422, 397] width 48 height 8
click at [447, 342] on div "VAV-L06-INT1-3" at bounding box center [454, 410] width 127 height 13
click at [444, 342] on div "VAV-L06-INT1-2" at bounding box center [454, 397] width 127 height 13
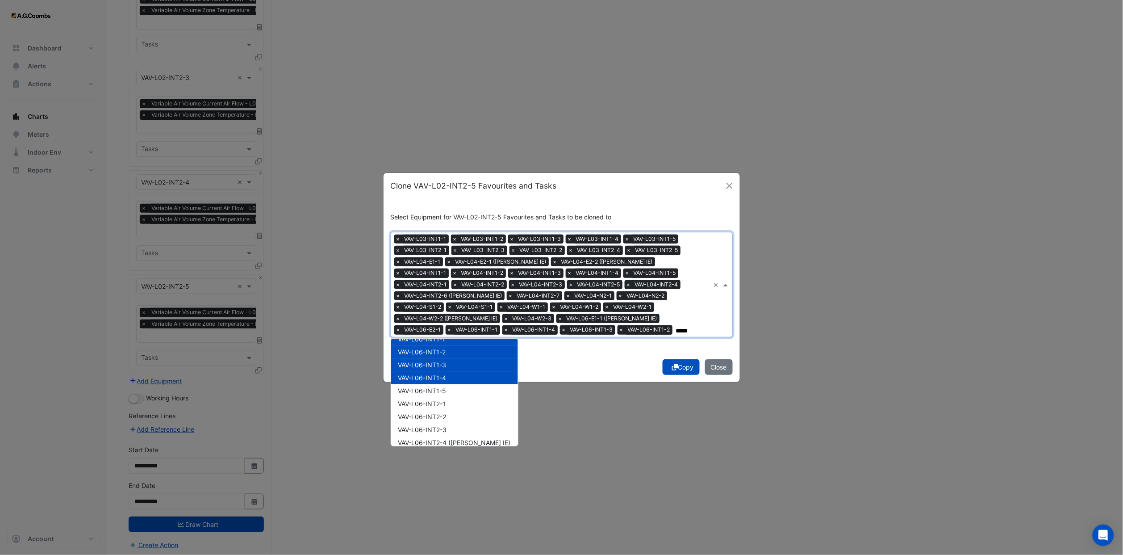
scroll to position [938, 0]
click at [446, 342] on span "VAV-L06-INT1-5" at bounding box center [422, 369] width 48 height 8
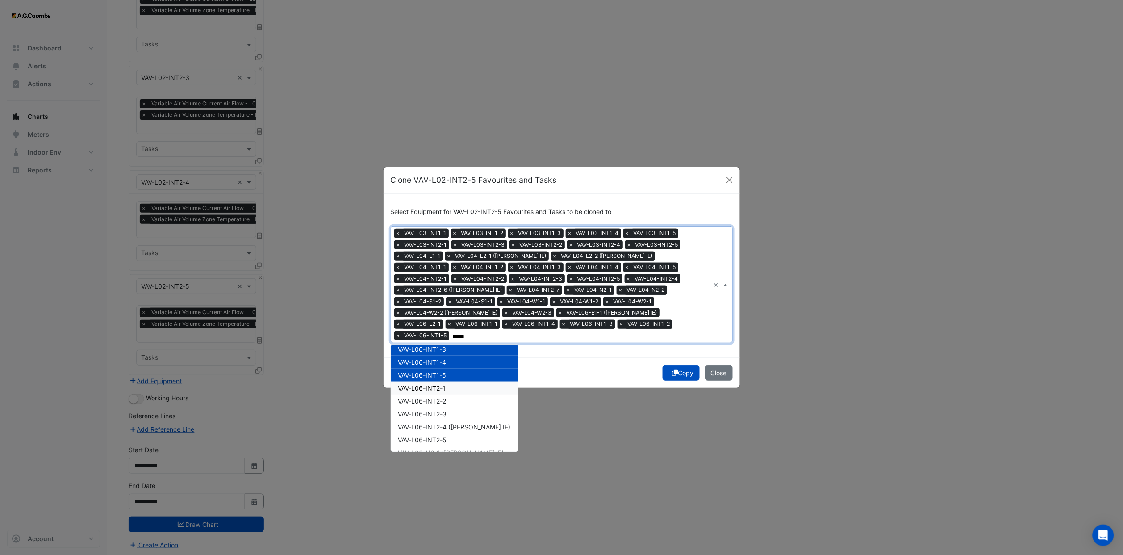
click at [446, 342] on span "VAV-L06-INT2-1" at bounding box center [422, 388] width 48 height 8
click at [449, 342] on div "VAV-L06-INT2-2" at bounding box center [454, 400] width 127 height 13
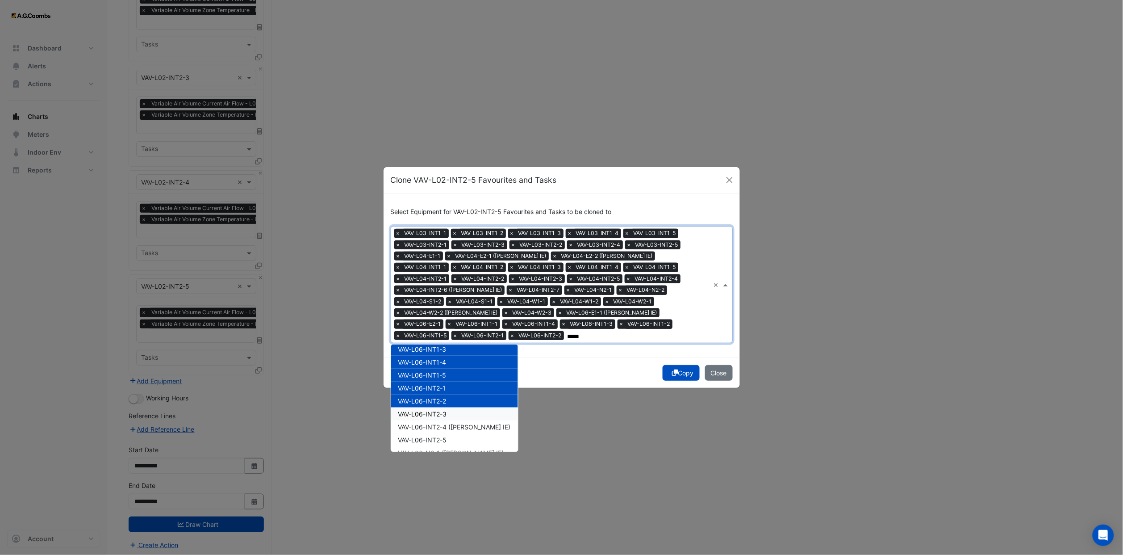
click at [452, 342] on div "VAV-L06-INT2-3" at bounding box center [454, 413] width 127 height 13
click at [449, 342] on div "VAV-L06-INT2-3" at bounding box center [454, 413] width 127 height 13
click at [447, 342] on div "VAV-L06-INT2-4 ([PERSON_NAME] IE)" at bounding box center [454, 426] width 127 height 13
click at [444, 342] on span "VAV-L06-INT2-3" at bounding box center [422, 414] width 49 height 8
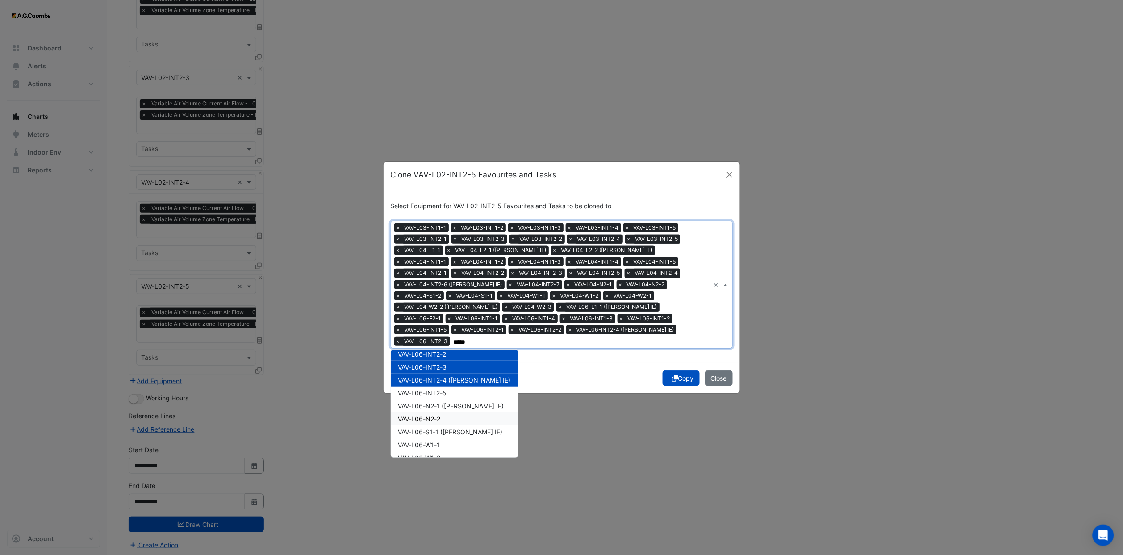
scroll to position [1005, 0]
click at [451, 342] on div "VAV-L06-INT2-5" at bounding box center [454, 378] width 127 height 13
click at [451, 342] on span "VAV-L06-N2-1 ([PERSON_NAME] IE)" at bounding box center [451, 391] width 106 height 8
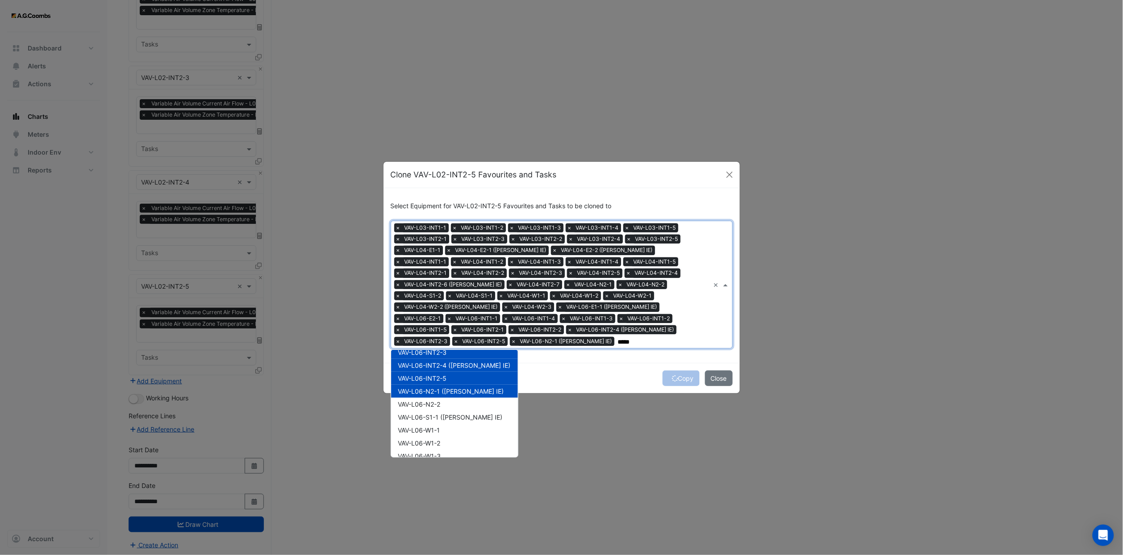
click at [451, 342] on div "VAV-L06-N2-2" at bounding box center [454, 403] width 127 height 13
click at [454, 342] on div "VAV-L06-S1-1 ([PERSON_NAME] IE)" at bounding box center [454, 416] width 127 height 13
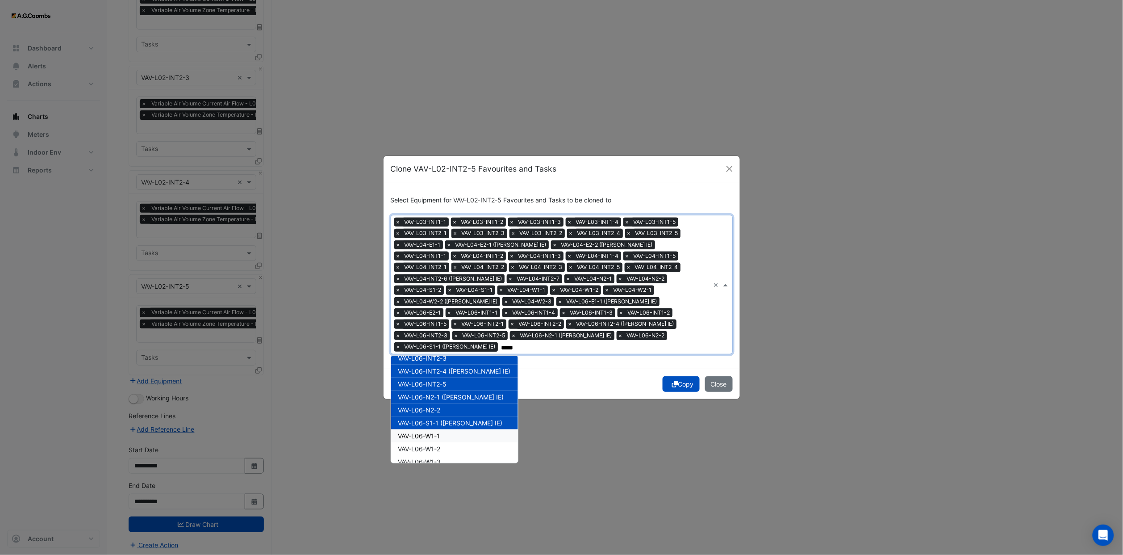
click at [454, 342] on div "VAV-L06-W1-1" at bounding box center [454, 435] width 127 height 13
click at [454, 342] on div "VAV-L06-W1-2" at bounding box center [454, 448] width 127 height 13
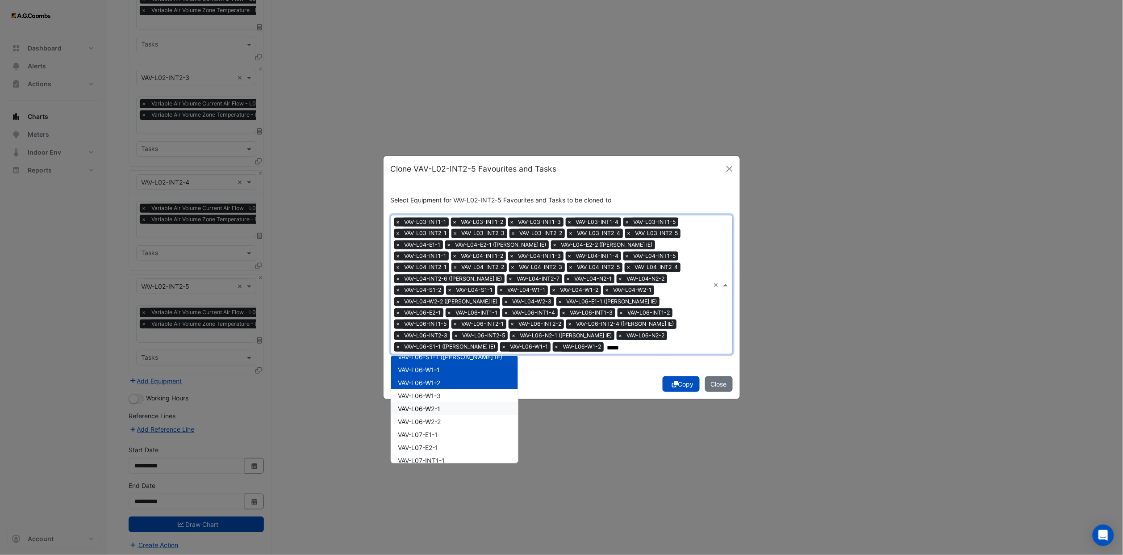
scroll to position [1072, 0]
click at [436, 342] on span "VAV-L06-W1-3" at bounding box center [419, 395] width 43 height 8
click at [437, 342] on span "VAV-L06-W2-1" at bounding box center [419, 408] width 42 height 8
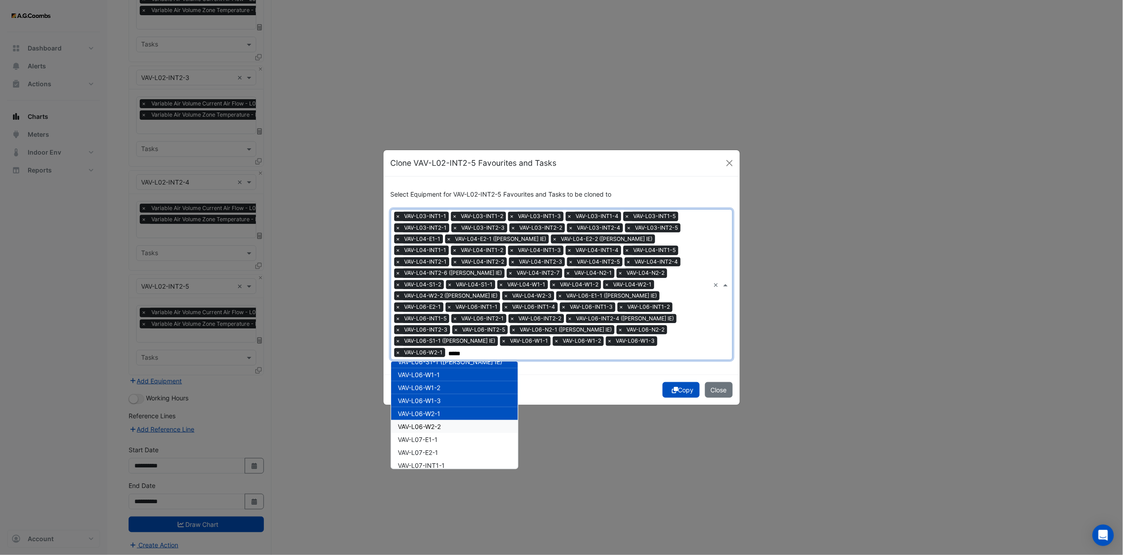
click at [439, 342] on span "VAV-L06-W2-2" at bounding box center [419, 426] width 43 height 8
click at [444, 342] on div "VAV-L07-E1-1" at bounding box center [454, 439] width 127 height 13
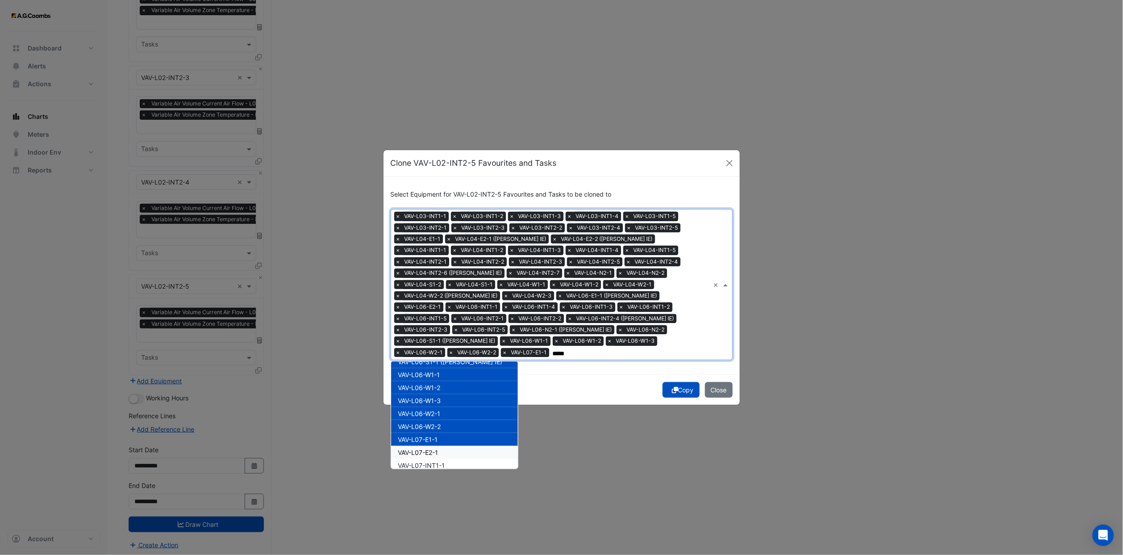
click at [444, 342] on div "VAV-L07-E2-1" at bounding box center [454, 452] width 127 height 13
click at [445, 342] on span "VAV-L07-INT1-1" at bounding box center [421, 465] width 47 height 8
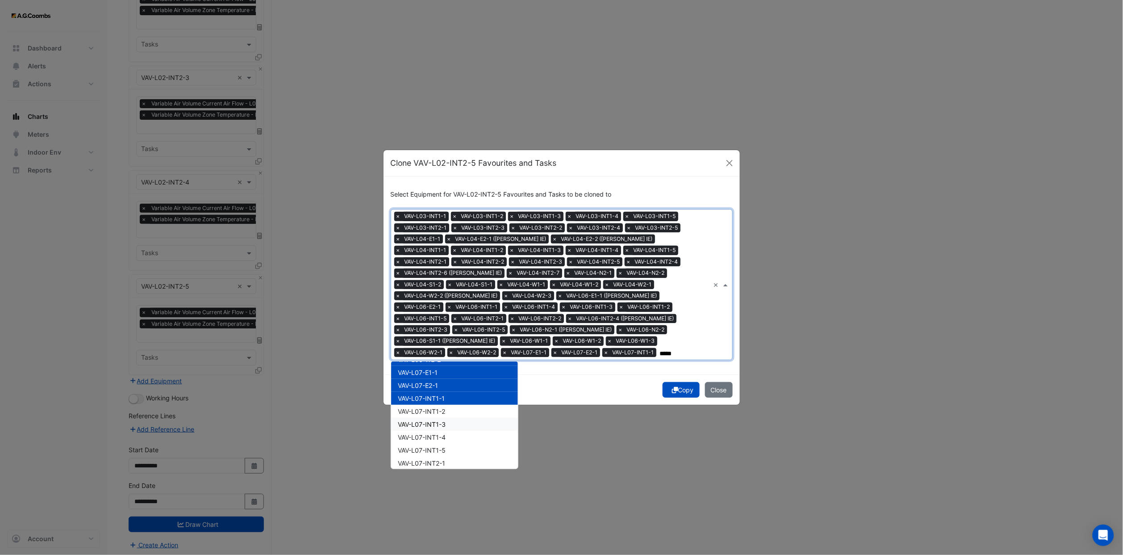
click at [443, 342] on span "VAV-L07-INT1-2" at bounding box center [421, 411] width 47 height 8
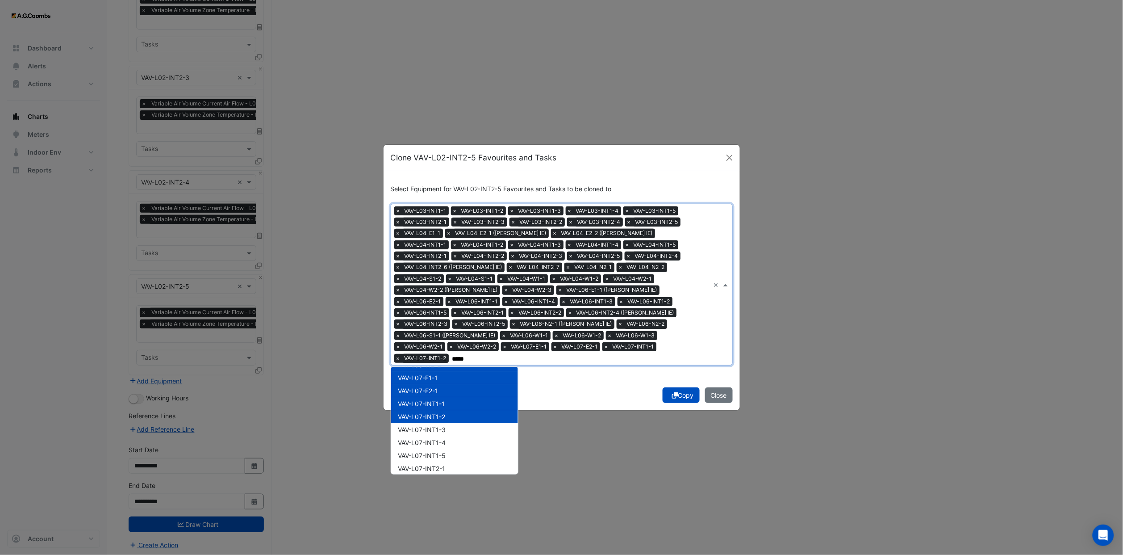
click at [442, 342] on span "VAV-L07-INT1-3" at bounding box center [422, 430] width 48 height 8
click at [444, 342] on span "VAV-L07-INT1-4" at bounding box center [422, 442] width 48 height 8
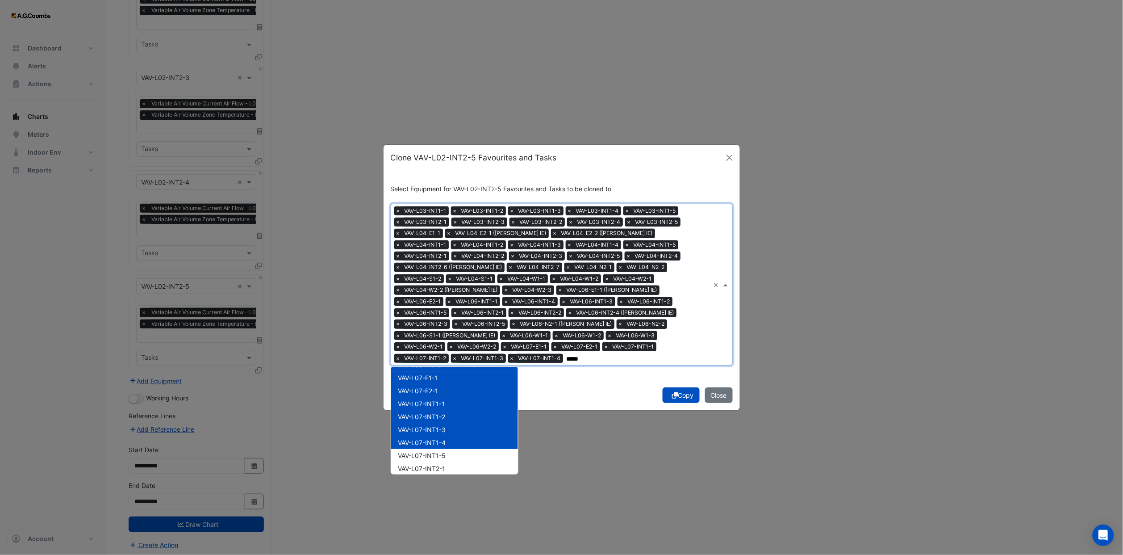
click at [444, 342] on span "VAV-L07-INT1-4" at bounding box center [422, 442] width 48 height 8
click at [445, 342] on span "VAV-L07-INT1-5" at bounding box center [422, 455] width 48 height 8
click at [443, 342] on span "VAV-L07-INT1-4" at bounding box center [422, 442] width 48 height 8
click at [443, 342] on span "VAV-L07-INT2-1" at bounding box center [421, 468] width 47 height 8
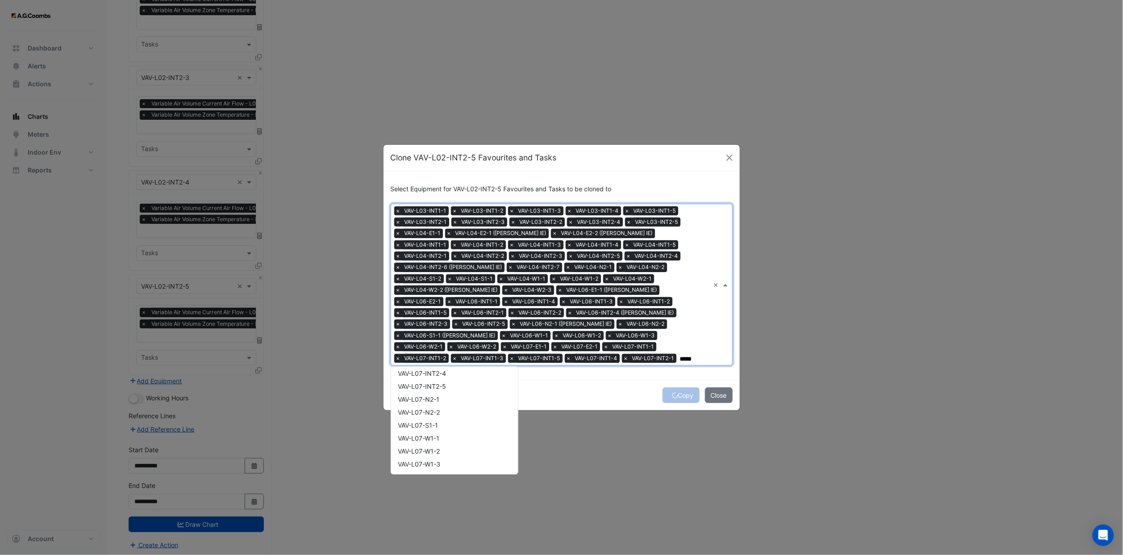
scroll to position [1206, 0]
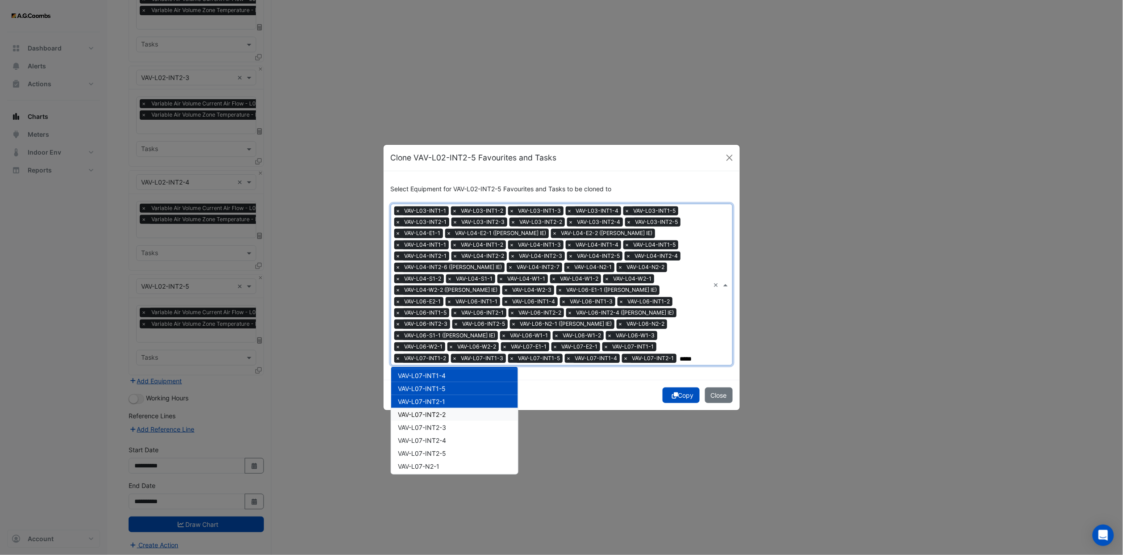
type input "*****"
click at [446, 342] on span "VAV-L07-INT2-2" at bounding box center [422, 414] width 48 height 8
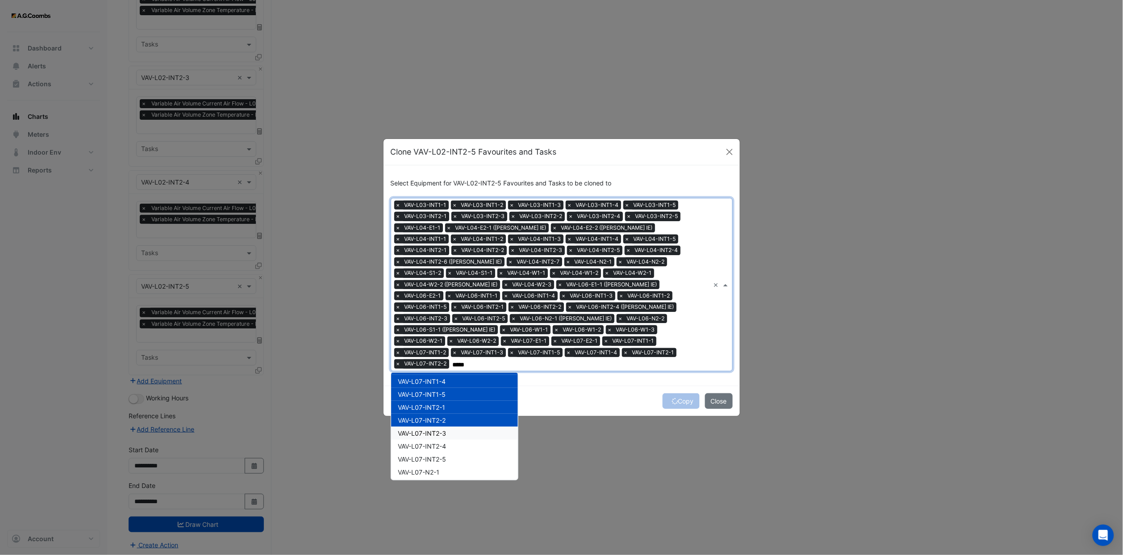
click at [445, 342] on span "VAV-L07-INT2-3" at bounding box center [422, 433] width 48 height 8
click at [445, 342] on span "VAV-L07-INT2-4" at bounding box center [422, 446] width 48 height 8
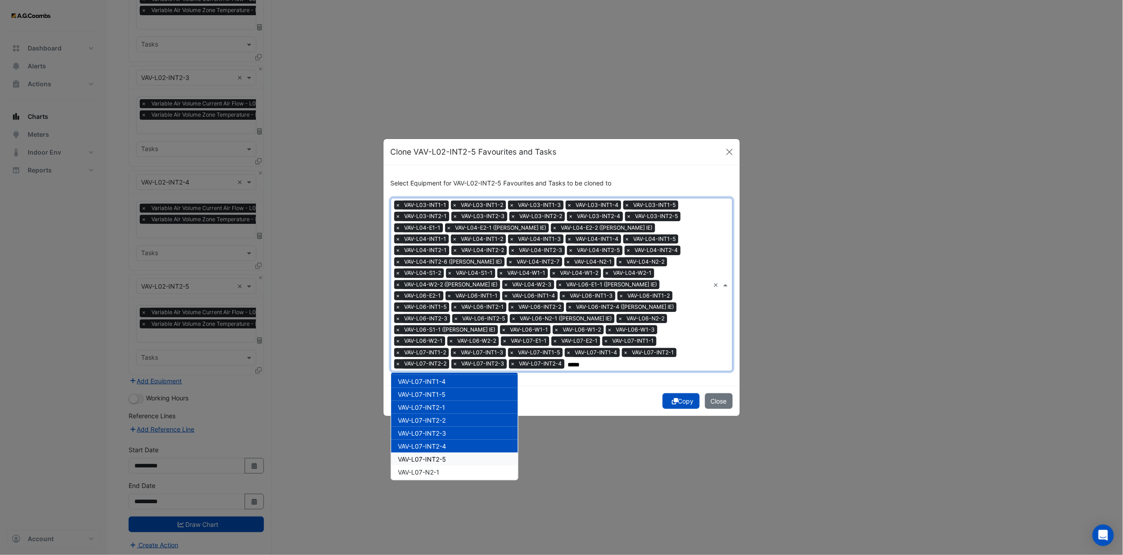
click at [448, 342] on div "VAV-L07-INT2-5" at bounding box center [454, 458] width 127 height 13
click at [451, 342] on div "VAV-L07-N2-1" at bounding box center [454, 471] width 127 height 13
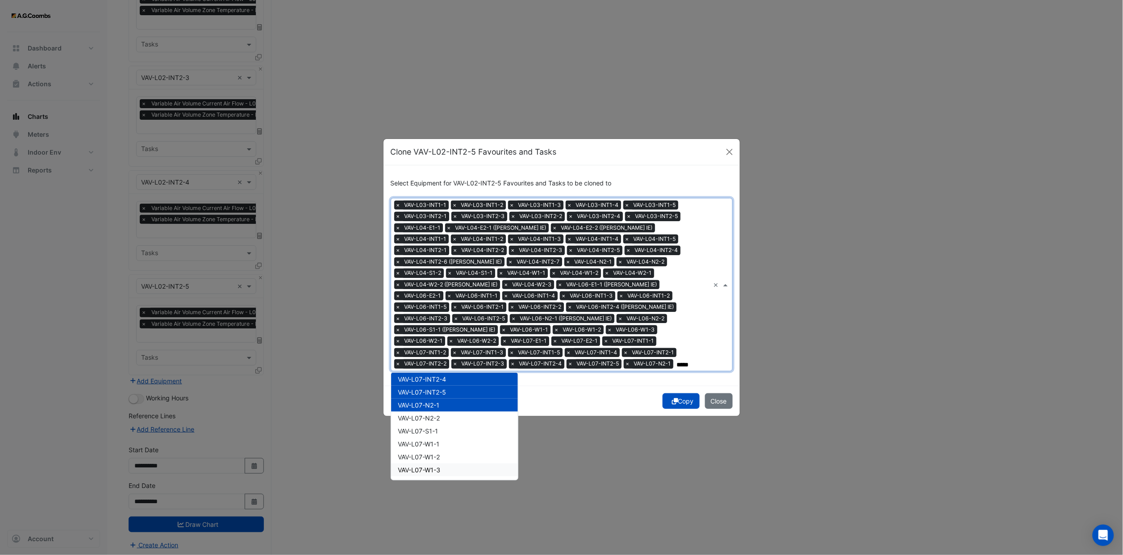
drag, startPoint x: 454, startPoint y: 411, endPoint x: 454, endPoint y: 464, distance: 52.7
drag, startPoint x: 448, startPoint y: 407, endPoint x: 448, endPoint y: 414, distance: 7.2
click at [448, 342] on div "VAV-L07-N2-2" at bounding box center [454, 417] width 127 height 13
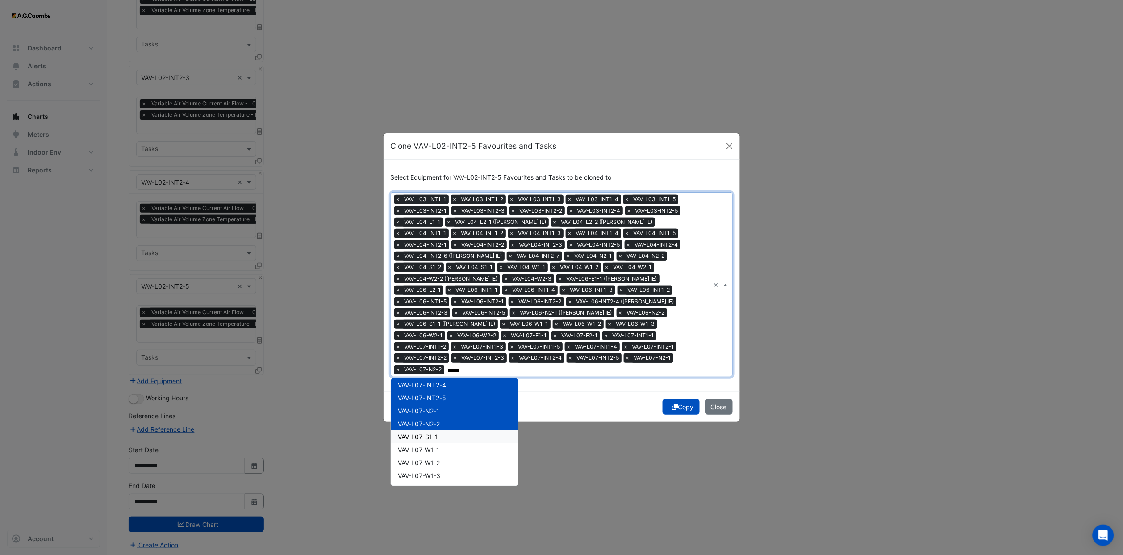
click at [447, 342] on div "VAV-L07-S1-1" at bounding box center [454, 436] width 127 height 13
click at [450, 342] on div "VAV-L07-W1-1" at bounding box center [454, 449] width 127 height 13
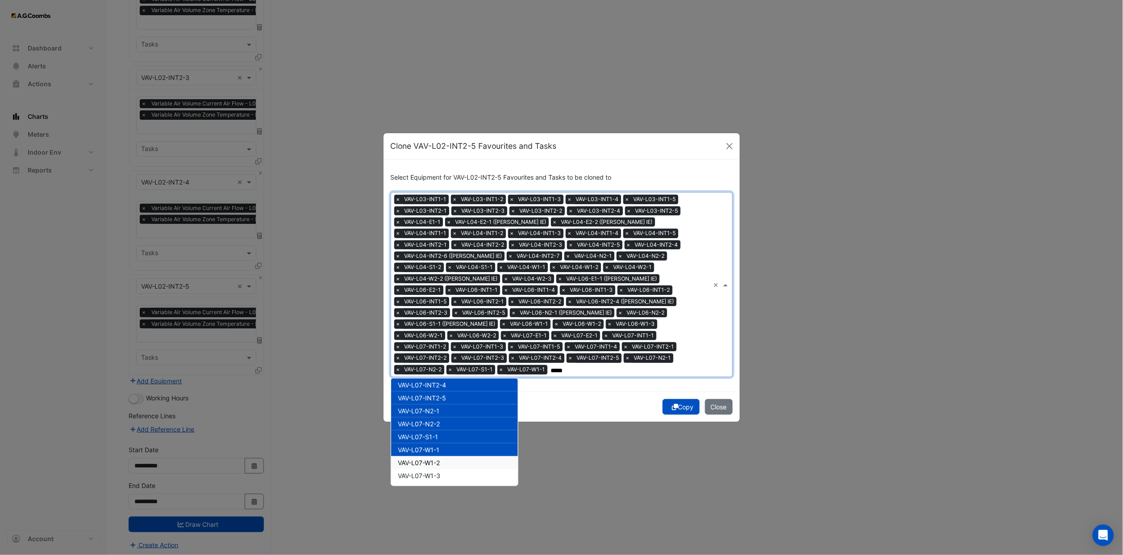
click at [453, 342] on div "VAV-L07-W1-2" at bounding box center [454, 462] width 127 height 13
click at [453, 342] on div "VAV-L07-W1-3" at bounding box center [454, 475] width 127 height 13
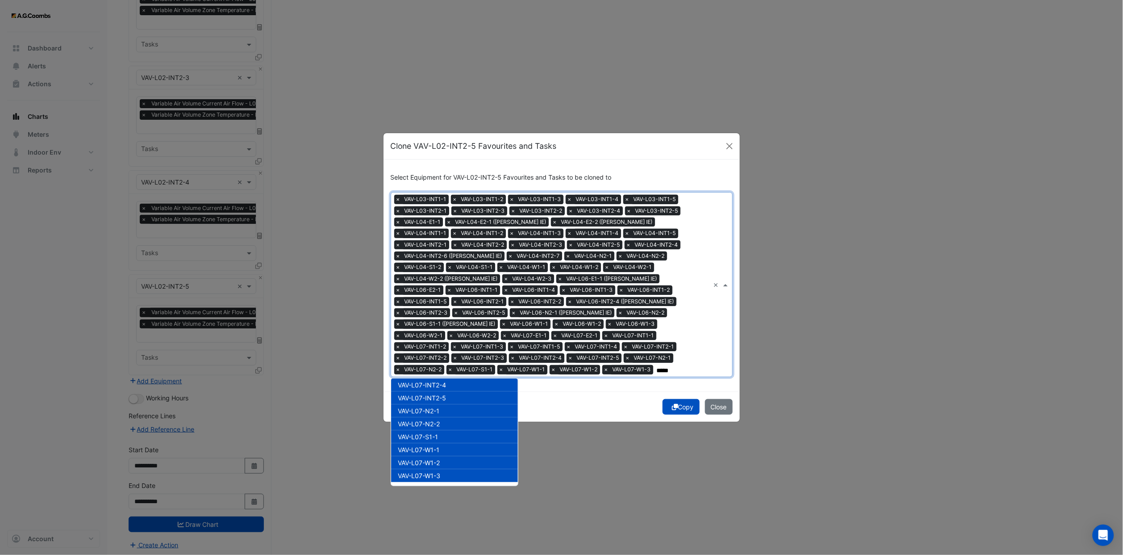
scroll to position [1340, 0]
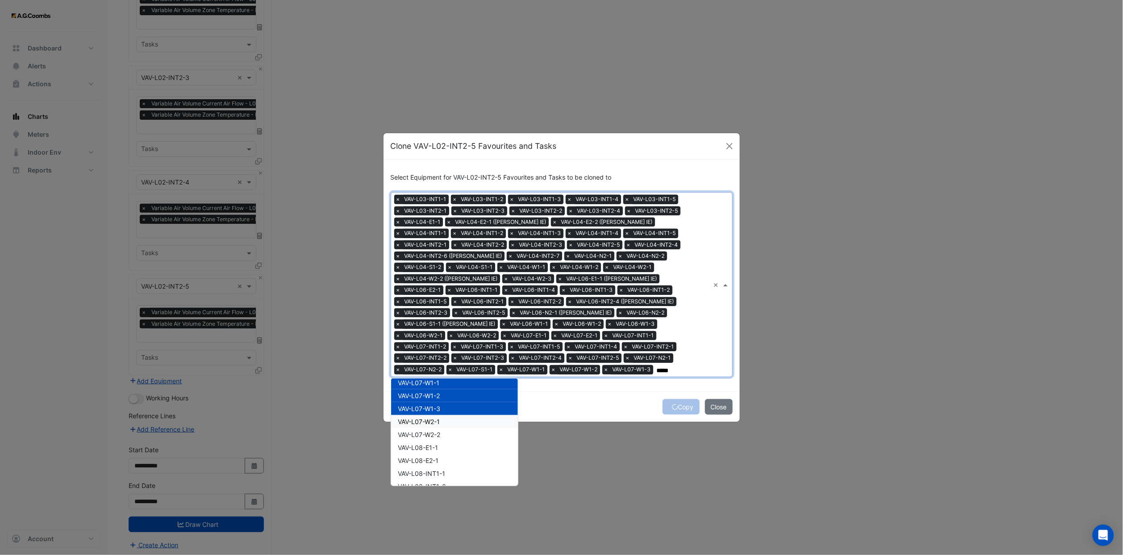
click at [454, 342] on div "VAV-L07-W2-1" at bounding box center [454, 421] width 127 height 13
click at [450, 342] on div "VAV-L08-E1-1" at bounding box center [454, 447] width 127 height 13
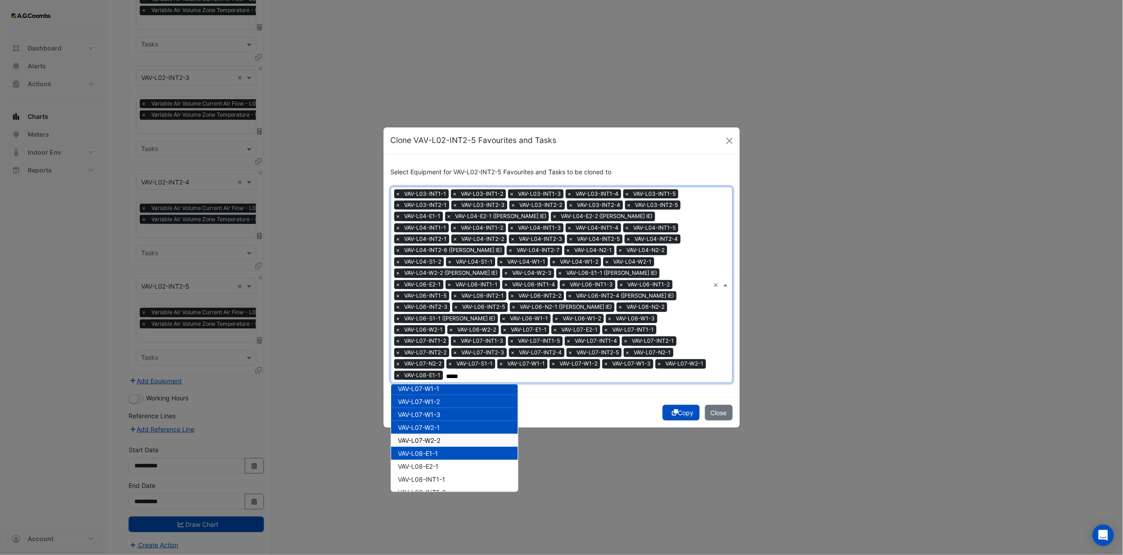
click at [448, 342] on div "VAV-L07-W2-2" at bounding box center [454, 440] width 127 height 13
click at [449, 342] on div "VAV-L08-E1-1" at bounding box center [454, 453] width 127 height 13
click at [450, 342] on div "VAV-L08-INT1-1" at bounding box center [454, 478] width 127 height 13
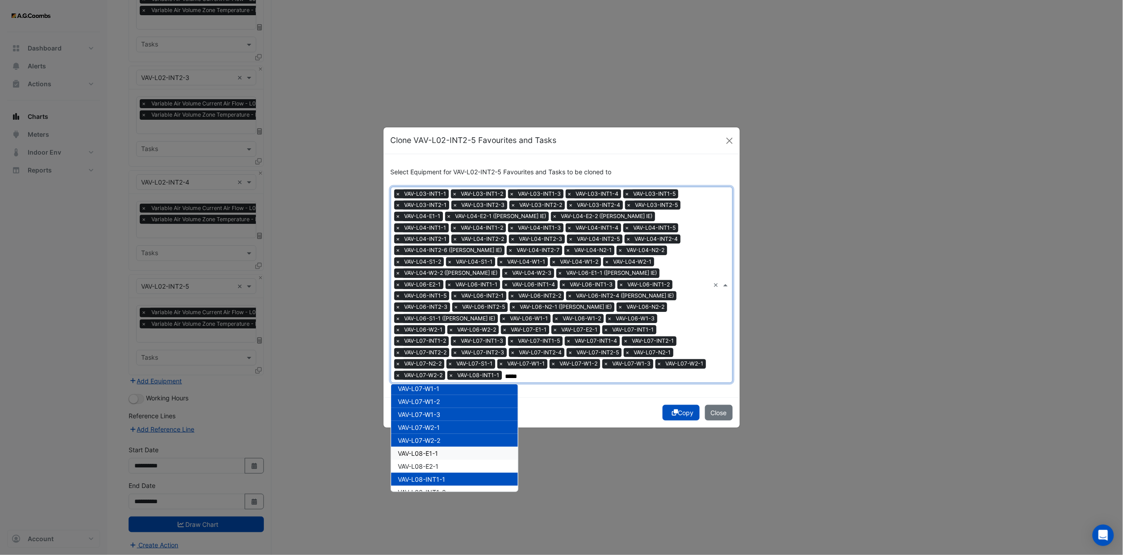
click at [441, 342] on div "VAV-L08-E1-1" at bounding box center [454, 453] width 127 height 13
click at [443, 342] on div "VAV-L08-E2-1" at bounding box center [454, 465] width 127 height 13
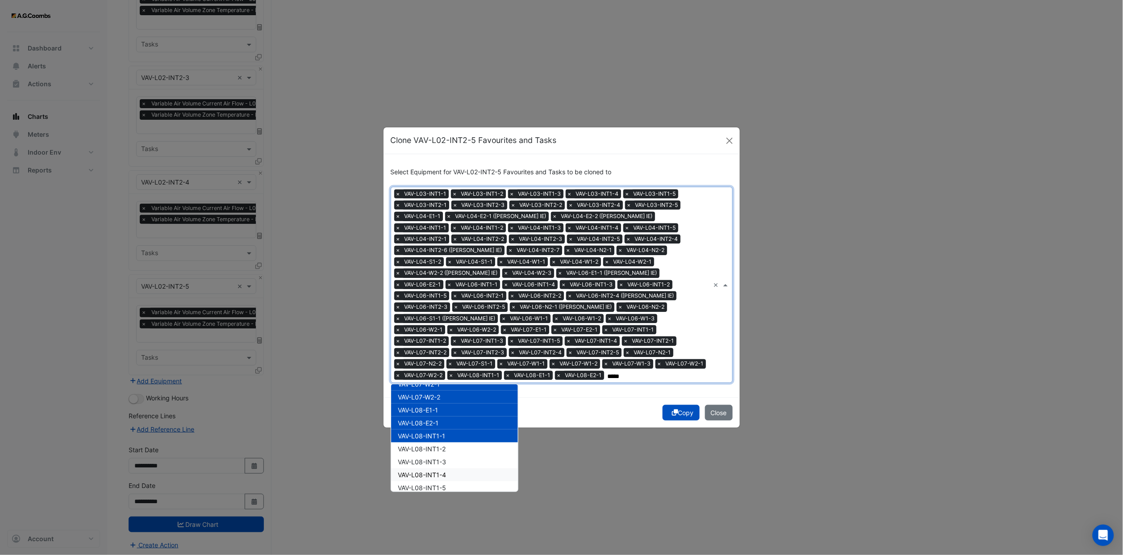
scroll to position [1407, 0]
click at [447, 342] on div "VAV-L08-INT1-2" at bounding box center [454, 424] width 127 height 13
click at [446, 342] on div "VAV-L08-INT1-3" at bounding box center [454, 437] width 127 height 13
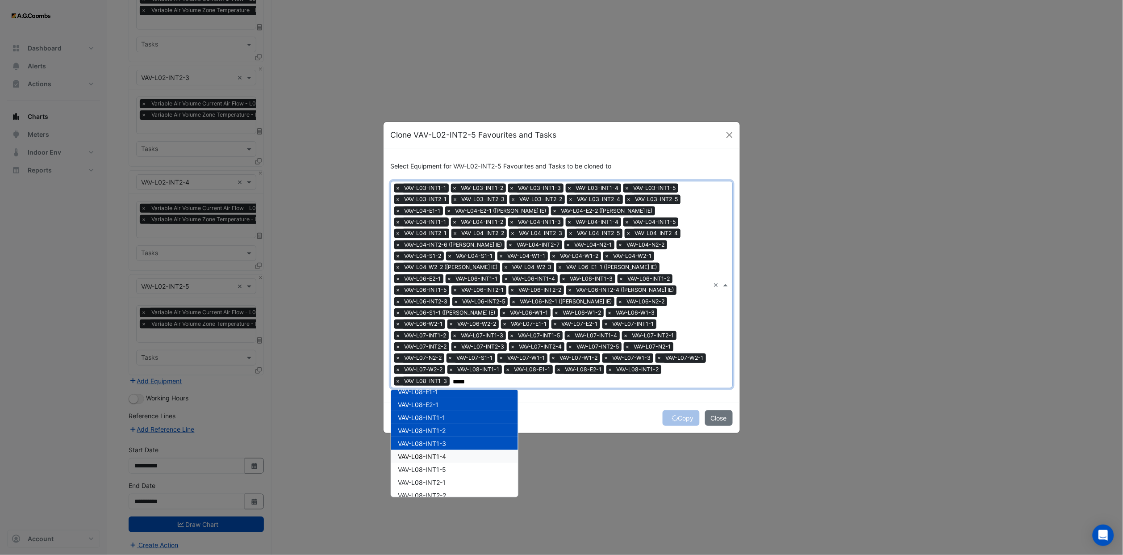
click at [449, 342] on div "VAV-L08-INT1-4" at bounding box center [454, 456] width 127 height 13
click at [453, 342] on div "VAV-L08-INT1-5" at bounding box center [454, 469] width 127 height 13
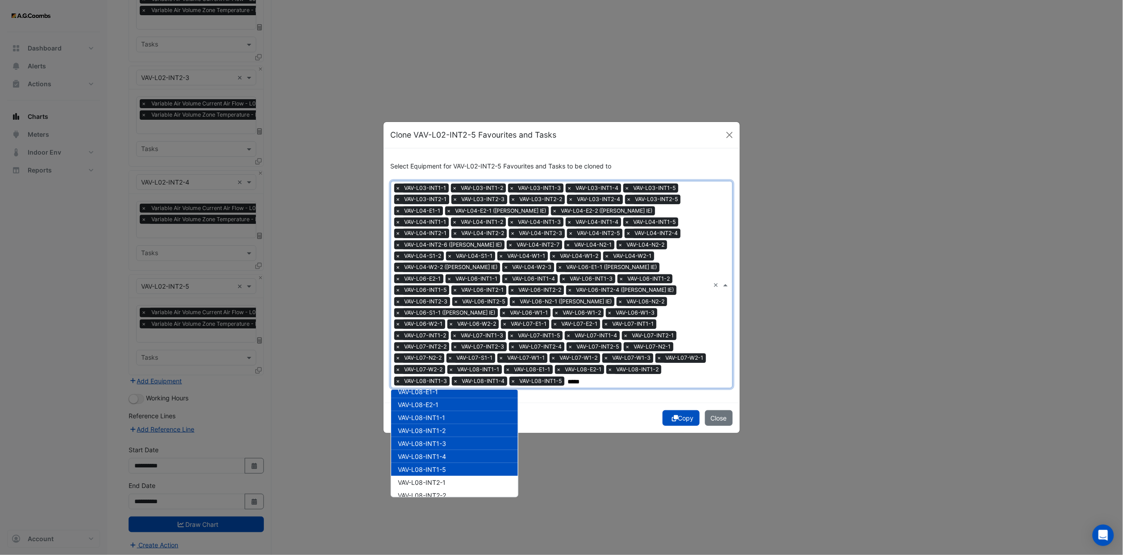
click at [453, 342] on div "VAV-L08-INT2-1" at bounding box center [454, 482] width 127 height 13
click at [453, 342] on div "VAV-L08-INT2-2" at bounding box center [454, 494] width 127 height 13
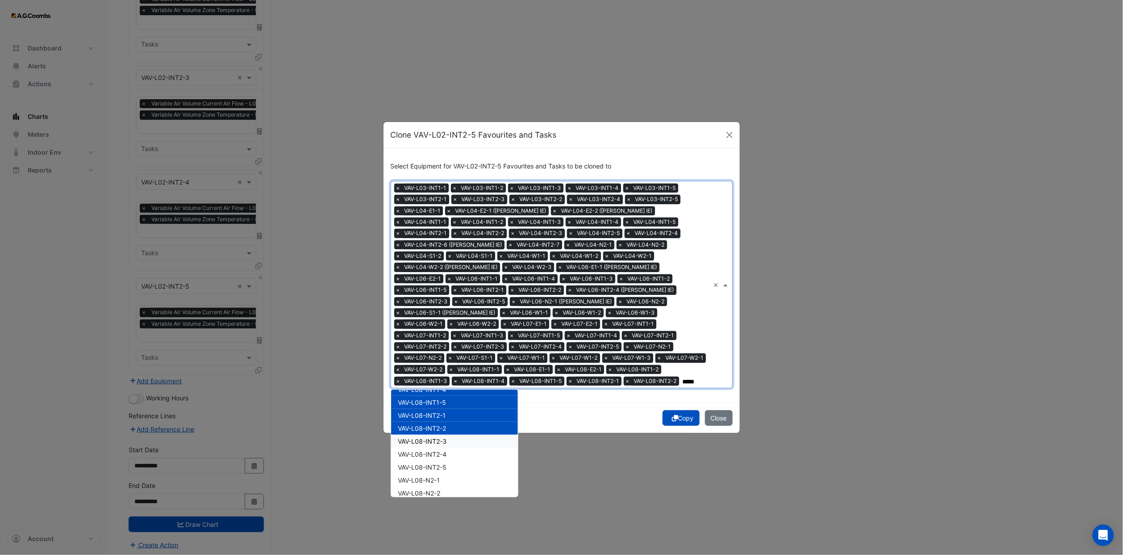
click at [458, 342] on div "VAV-L08-INT2-3" at bounding box center [454, 440] width 127 height 13
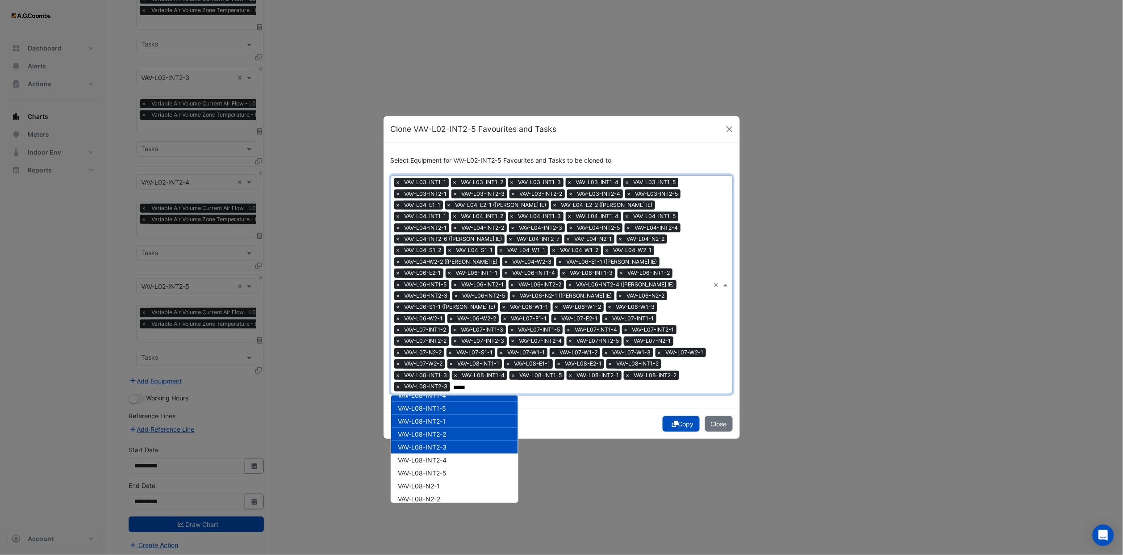
click at [456, 342] on div "VAV-L08-INT2-4" at bounding box center [454, 459] width 127 height 13
click at [456, 342] on div "VAV-L08-INT2-5" at bounding box center [454, 472] width 127 height 13
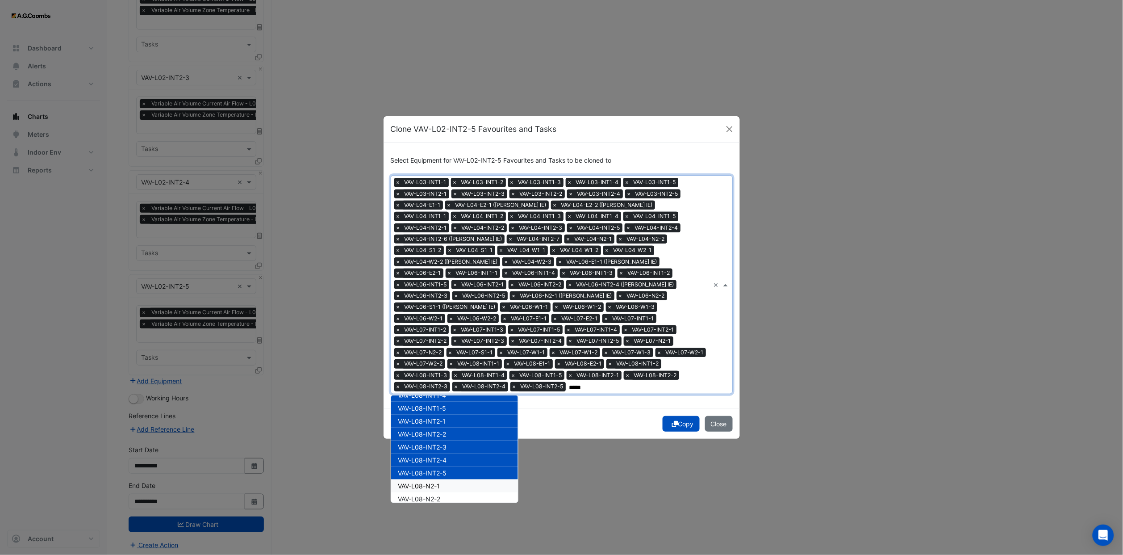
click at [456, 342] on div "VAV-L08-N2-1" at bounding box center [454, 485] width 127 height 13
click at [456, 342] on div "VAV-L08-N2-2" at bounding box center [454, 498] width 127 height 13
click at [452, 342] on div "VAV-L08-N2-1" at bounding box center [454, 485] width 127 height 13
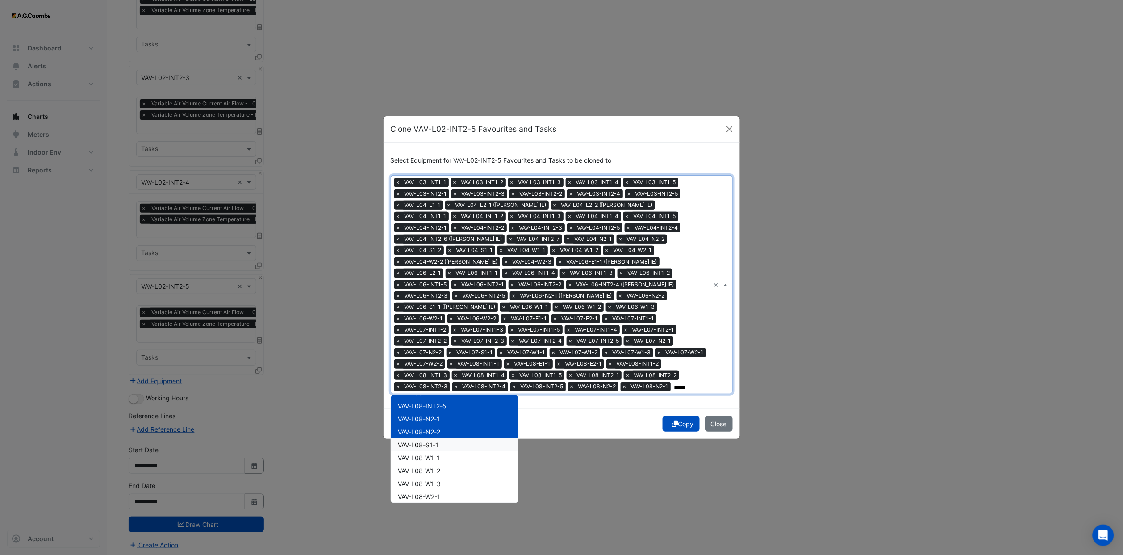
click at [455, 342] on div "VAV-L08-S1-1" at bounding box center [454, 444] width 127 height 13
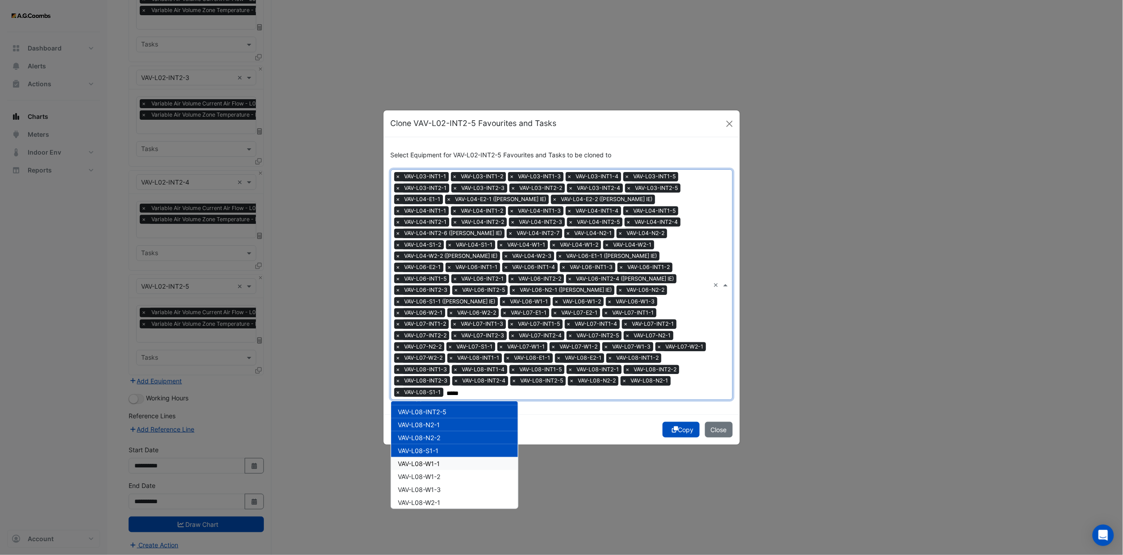
click at [453, 342] on div "VAV-L08-W1-1" at bounding box center [454, 463] width 127 height 13
click at [453, 342] on div "VAV-L08-W1-2" at bounding box center [454, 476] width 127 height 13
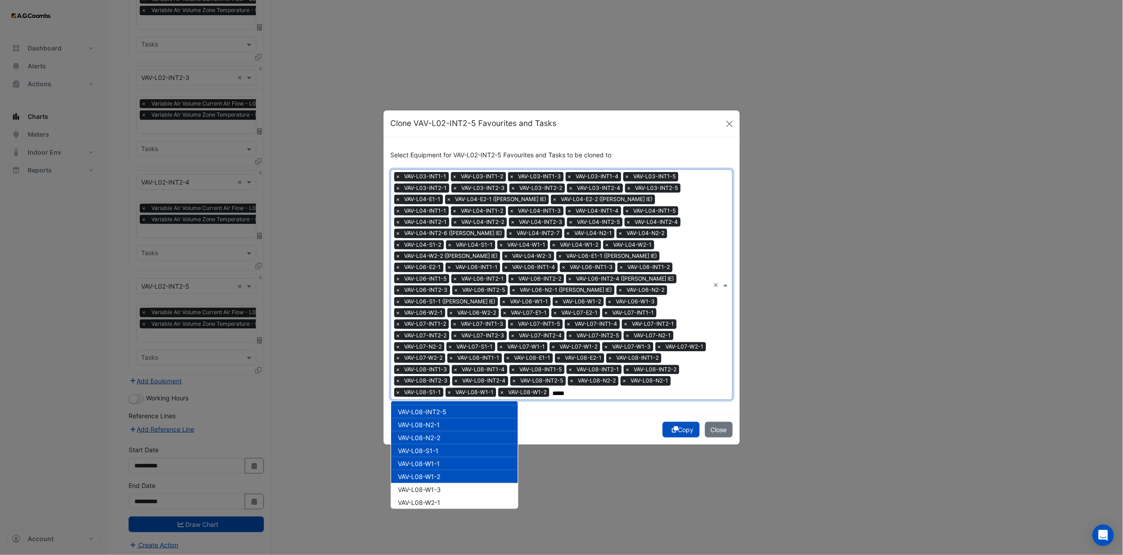
click at [452, 342] on div "VAV-L08-W1-3" at bounding box center [454, 489] width 127 height 13
click at [452, 342] on div "VAV-L08-W2-1" at bounding box center [454, 502] width 127 height 13
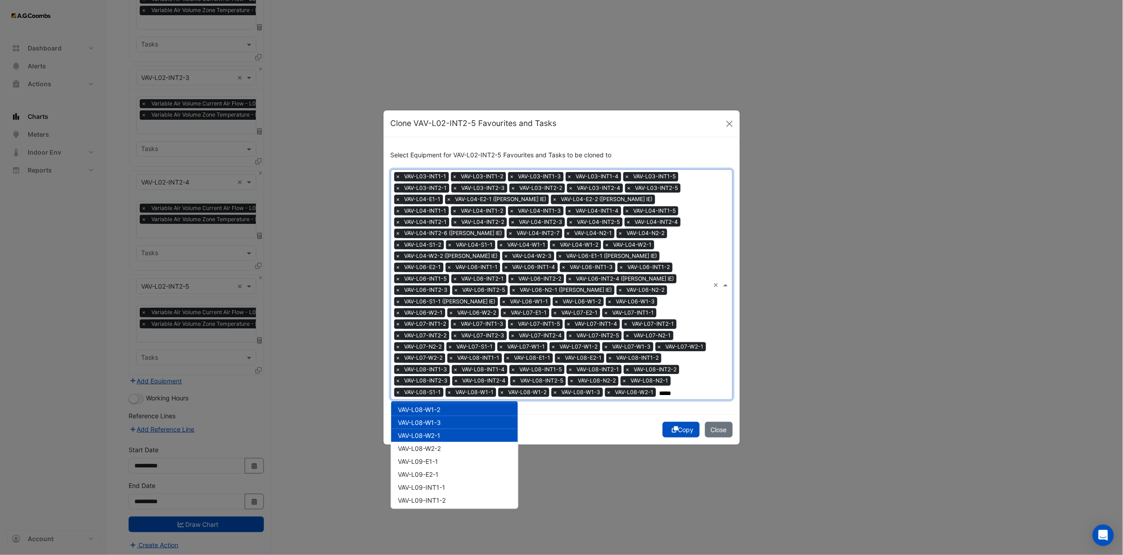
click at [441, 342] on div "VAV-L08-W2-1" at bounding box center [454, 435] width 127 height 13
click at [441, 342] on span "VAV-L08-W2-2" at bounding box center [419, 448] width 43 height 8
click at [443, 342] on div "VAV-L08-W2-1" at bounding box center [454, 435] width 127 height 13
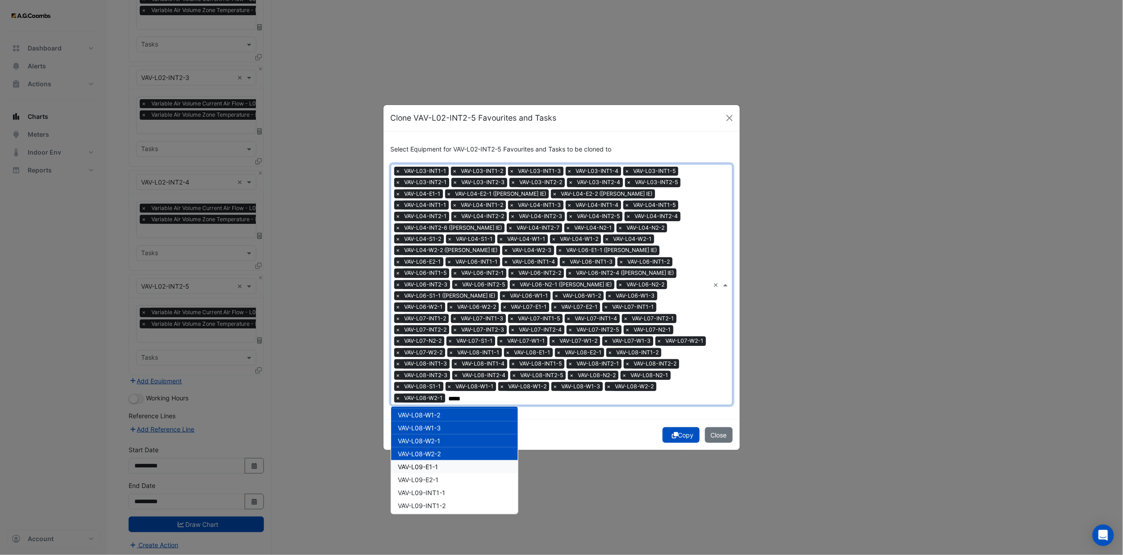
click at [447, 342] on div "VAV-L09-E1-1" at bounding box center [454, 466] width 127 height 13
click at [447, 342] on div "VAV-L09-E2-1" at bounding box center [454, 479] width 127 height 13
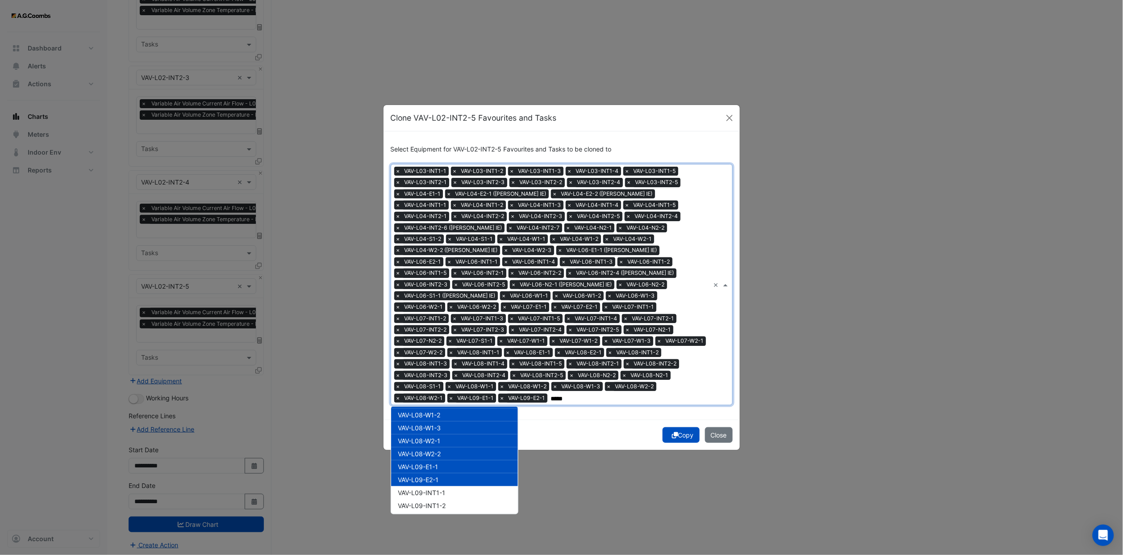
click at [446, 342] on span "VAV-L09-INT1-1" at bounding box center [421, 492] width 47 height 8
click at [446, 342] on span "VAV-L09-INT1-2" at bounding box center [422, 505] width 48 height 8
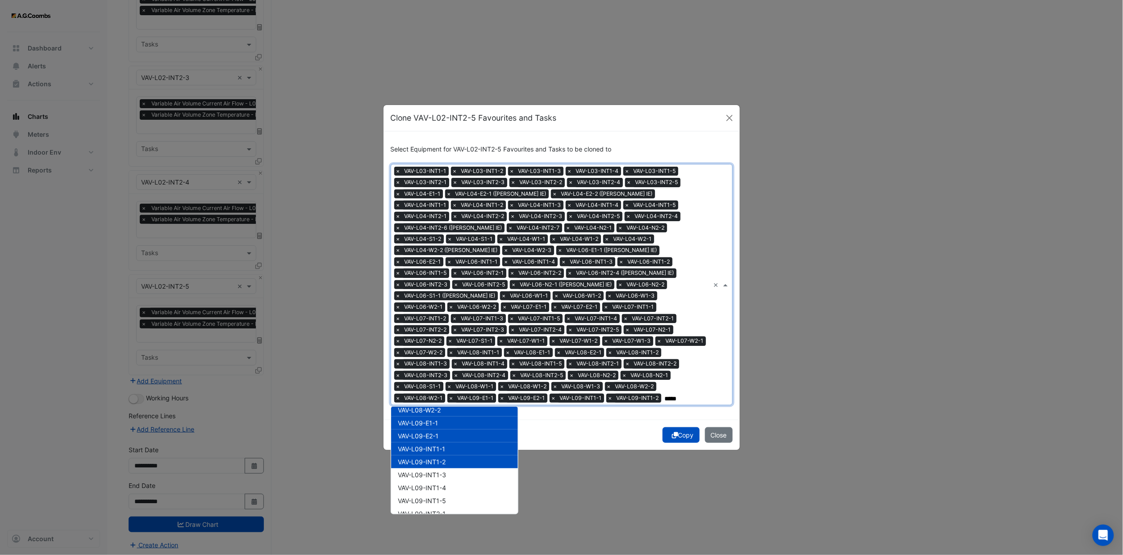
scroll to position [1674, 0]
click at [444, 342] on span "VAV-L09-INT1-3" at bounding box center [422, 451] width 48 height 8
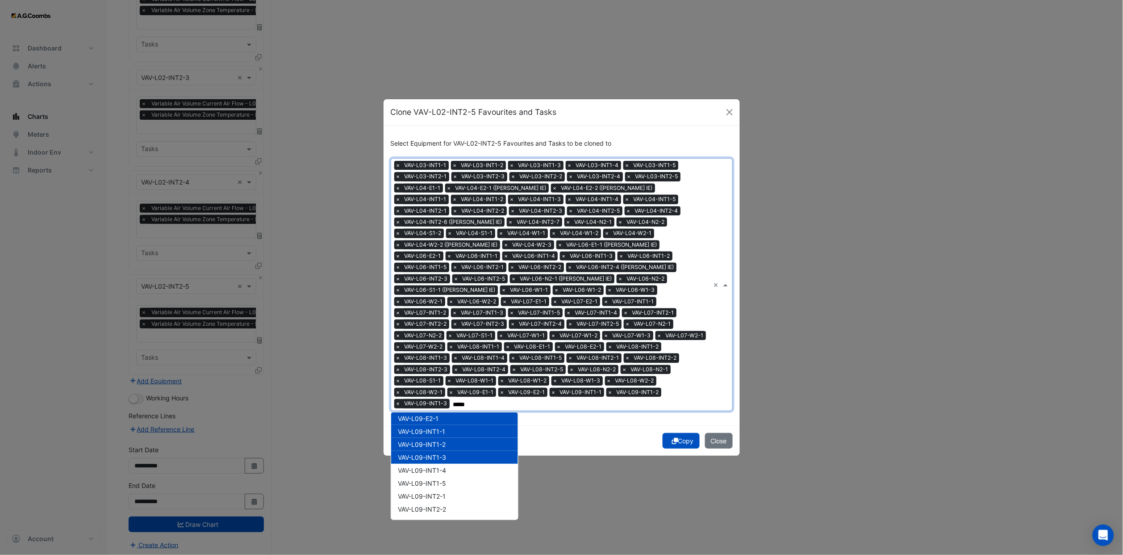
click at [443, 342] on div "VAV-L09-INT1-3" at bounding box center [454, 457] width 127 height 13
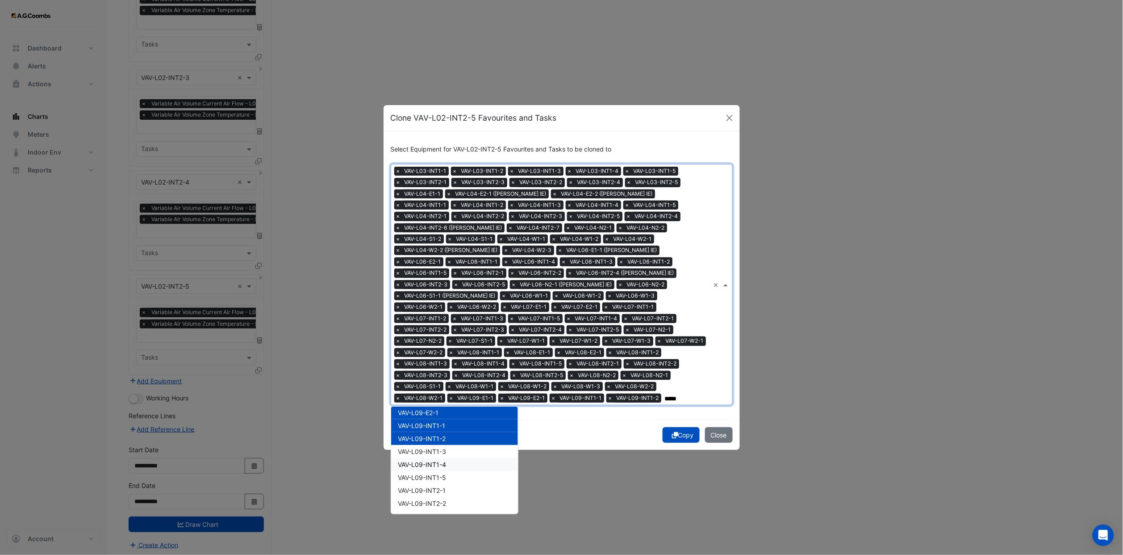
click at [443, 342] on div "VAV-L09-INT1-4" at bounding box center [454, 464] width 127 height 13
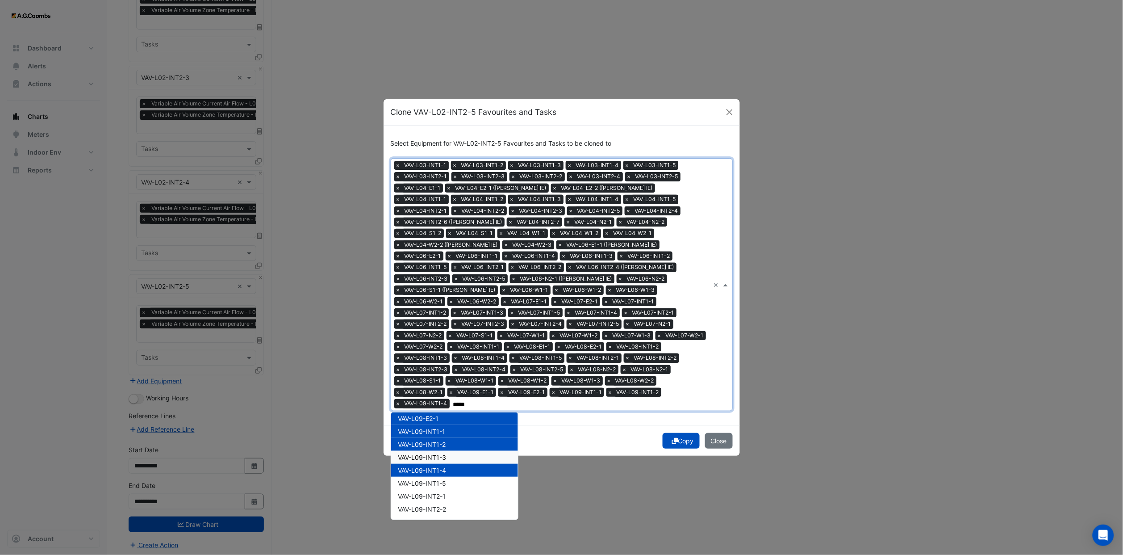
click at [444, 342] on div "VAV-L09-INT1-3" at bounding box center [454, 457] width 127 height 13
click at [445, 342] on span "VAV-L09-INT1-5" at bounding box center [422, 483] width 48 height 8
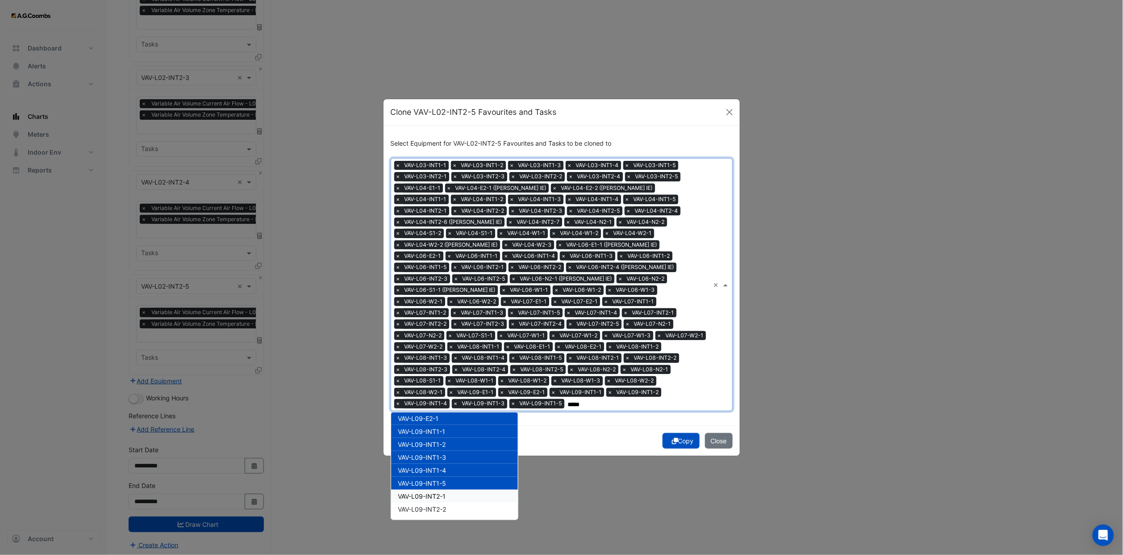
click at [445, 342] on span "VAV-L09-INT2-1" at bounding box center [422, 496] width 48 height 8
click at [451, 342] on div "VAV-L09-INT2-2" at bounding box center [454, 508] width 127 height 13
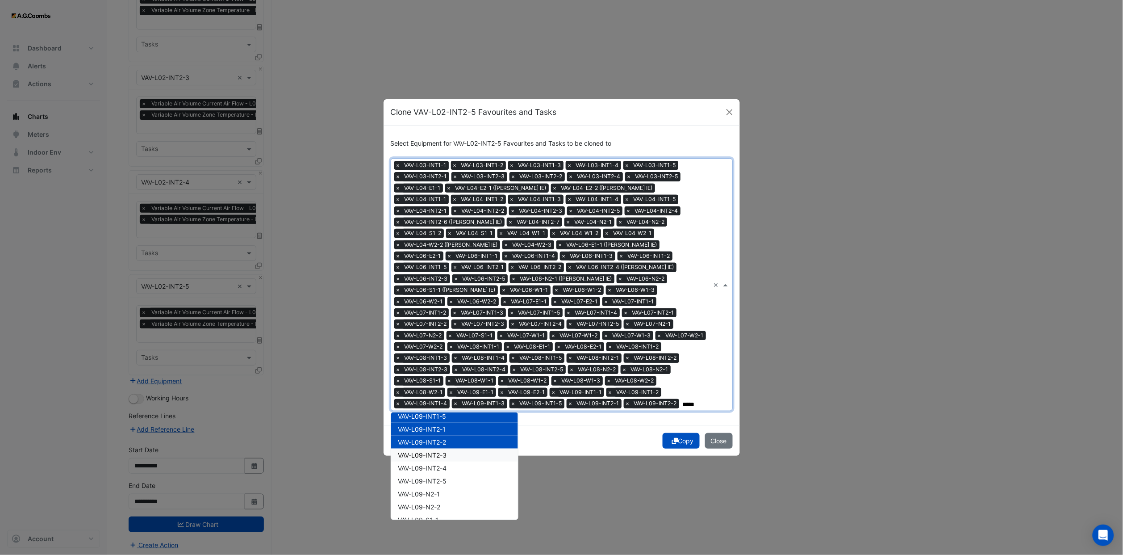
click at [448, 342] on div "VAV-L09-INT2-3" at bounding box center [454, 454] width 127 height 13
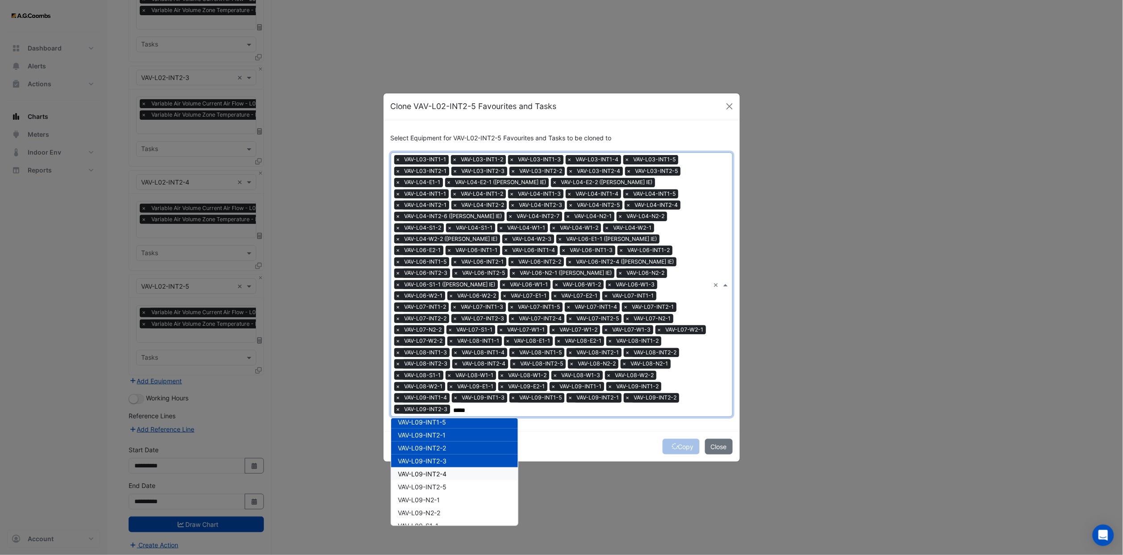
click at [444, 342] on span "VAV-L09-INT2-4" at bounding box center [422, 474] width 49 height 8
click at [444, 342] on span "VAV-L09-INT2-5" at bounding box center [422, 487] width 49 height 8
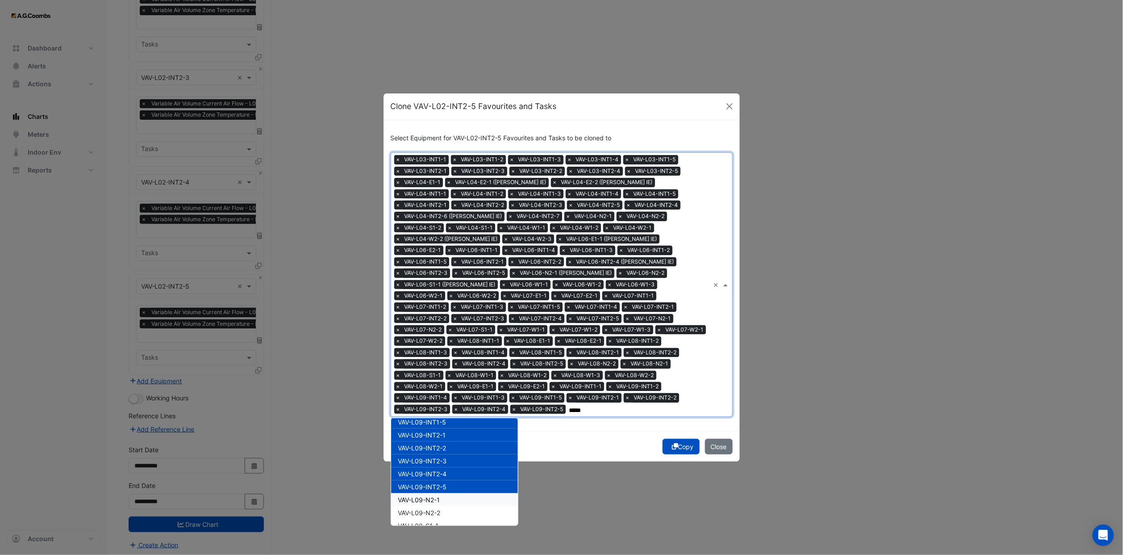
click at [445, 342] on div "VAV-L09-N2-1" at bounding box center [454, 499] width 127 height 13
click at [447, 342] on div "VAV-L09-N2-2" at bounding box center [454, 512] width 127 height 13
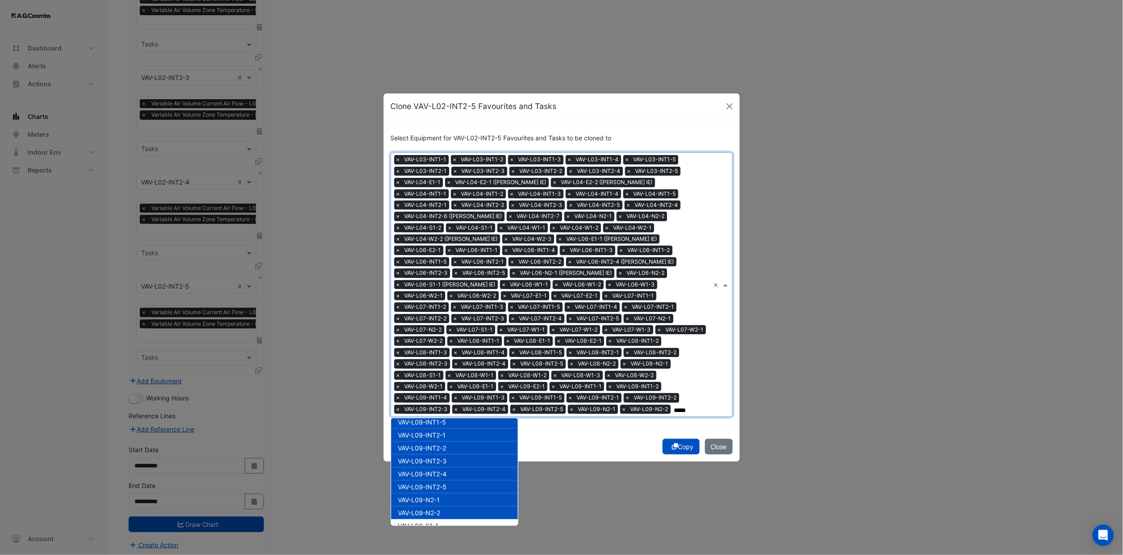
scroll to position [1808, 0]
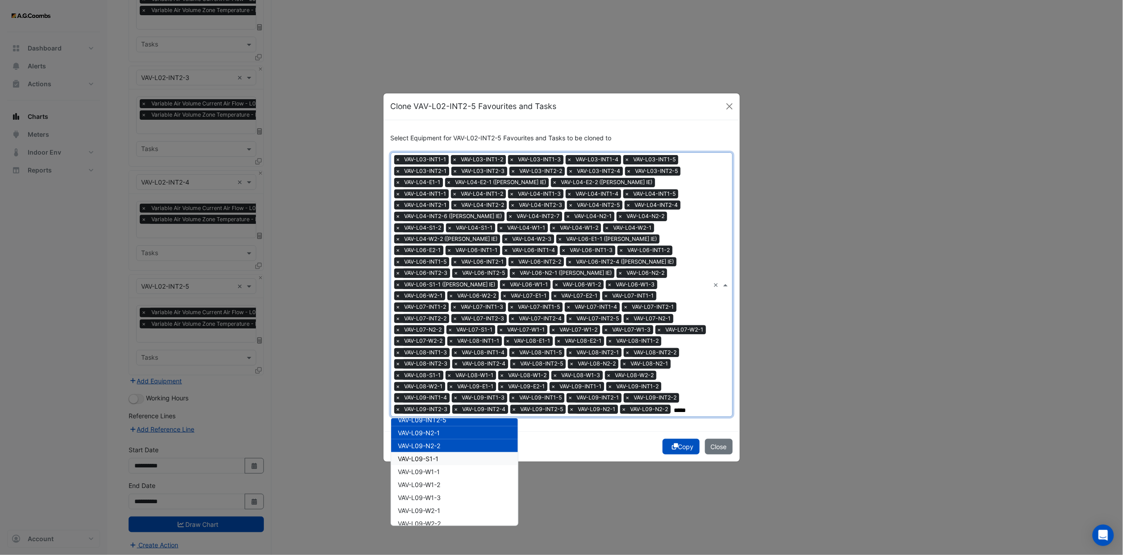
click at [443, 342] on div "VAV-L09-S1-1" at bounding box center [454, 458] width 127 height 13
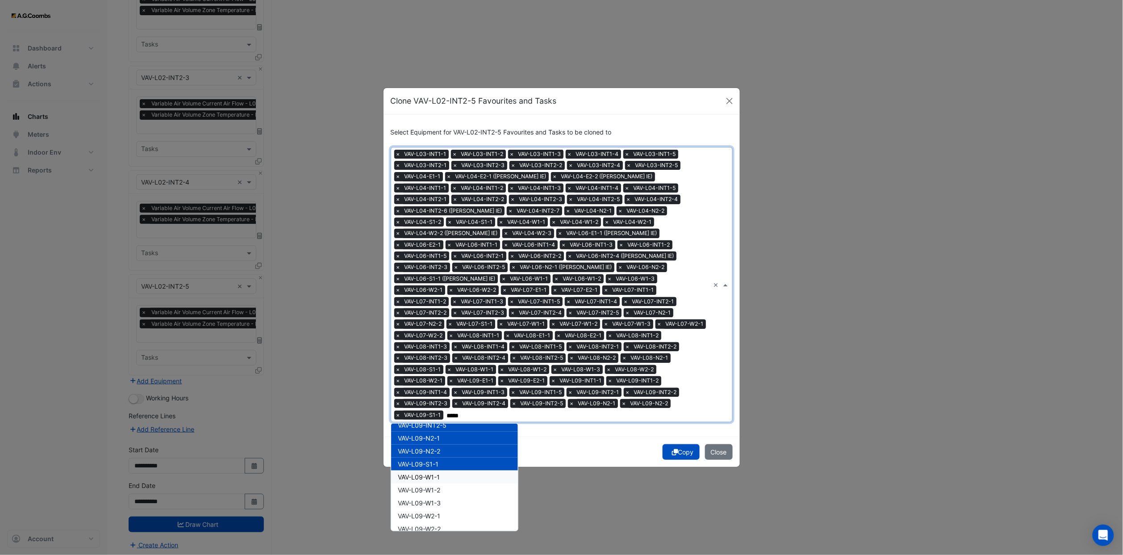
drag, startPoint x: 440, startPoint y: 465, endPoint x: 441, endPoint y: 478, distance: 13.0
click at [440, 342] on span "VAV-L09-W1-1" at bounding box center [419, 477] width 42 height 8
click at [441, 342] on span "VAV-L09-W1-2" at bounding box center [419, 490] width 42 height 8
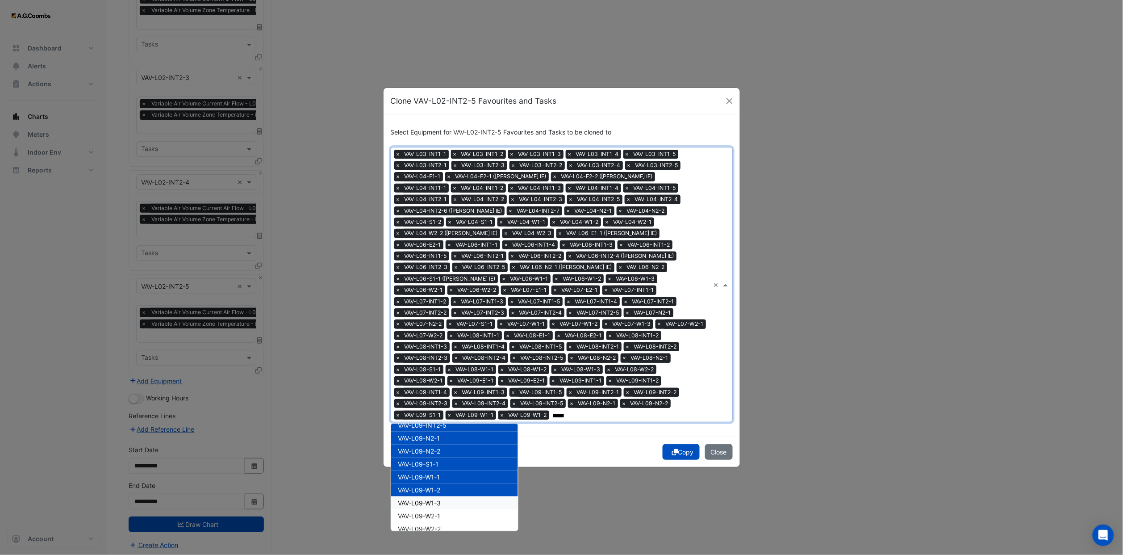
click at [441, 342] on span "VAV-L09-W1-3" at bounding box center [419, 503] width 43 height 8
click at [441, 342] on span "VAV-L09-W2-1" at bounding box center [419, 516] width 42 height 8
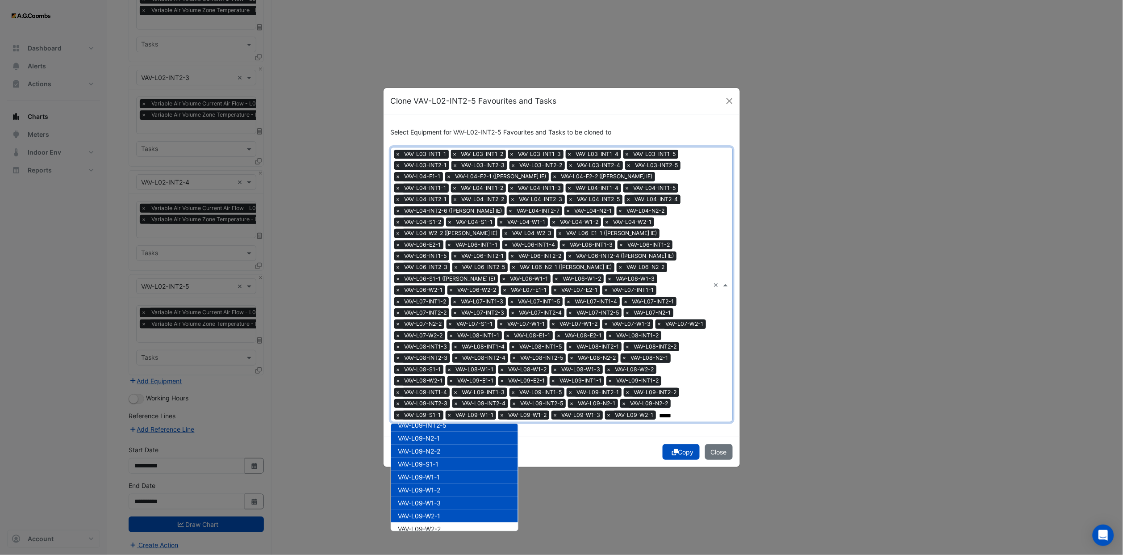
click at [444, 342] on div "VAV-L09-W2-1" at bounding box center [454, 515] width 127 height 13
click at [445, 342] on div "VAV-L09-W2-2" at bounding box center [454, 528] width 127 height 13
click at [444, 342] on div "VAV-L09-W2-1" at bounding box center [454, 515] width 127 height 13
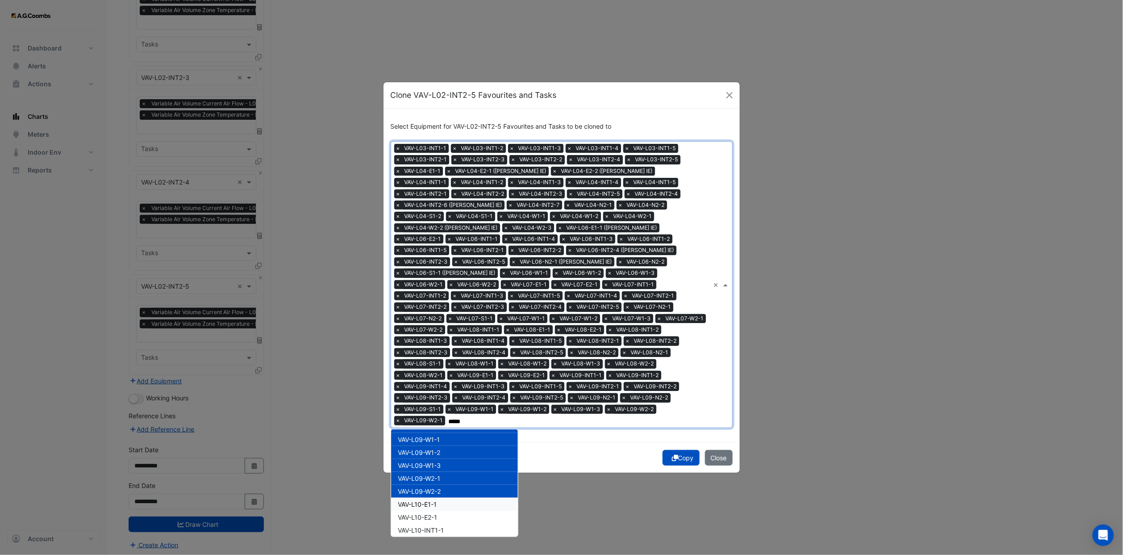
scroll to position [1875, 0]
click at [449, 342] on div "VAV-L10-E1-1" at bounding box center [454, 480] width 127 height 13
click at [449, 342] on div "VAV-L10-E2-1" at bounding box center [454, 493] width 127 height 13
click at [449, 342] on div "VAV-L10-INT1-1" at bounding box center [454, 506] width 127 height 13
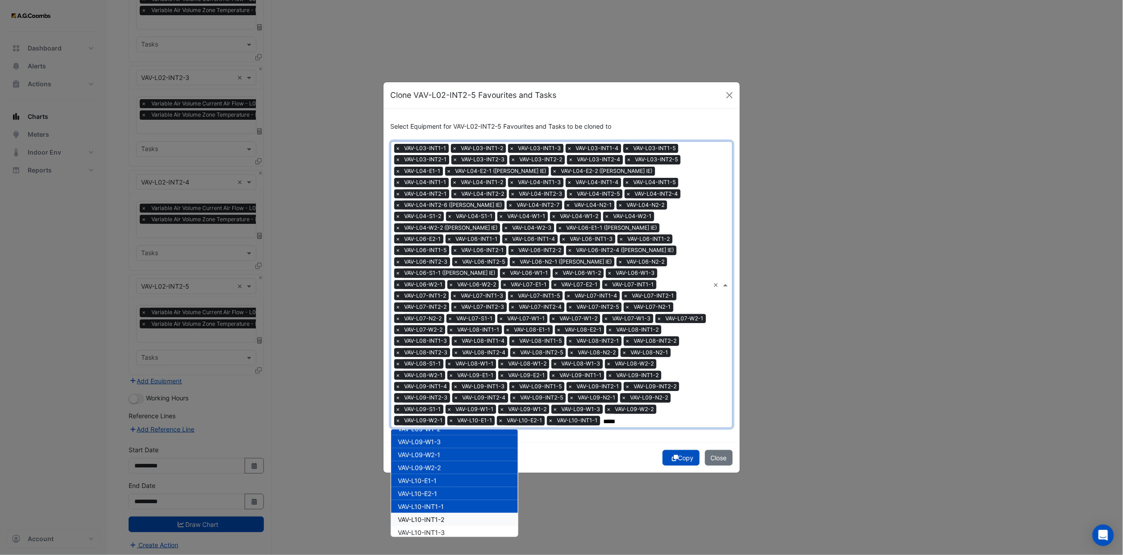
click at [450, 342] on div "VAV-L10-INT1-2" at bounding box center [454, 519] width 127 height 13
click at [451, 342] on div "VAV-L10-INT1-2" at bounding box center [454, 519] width 127 height 13
click at [451, 342] on div "VAV-L10-INT1-3" at bounding box center [454, 532] width 127 height 13
click at [447, 342] on div "VAV-L10-INT1-2" at bounding box center [454, 519] width 127 height 13
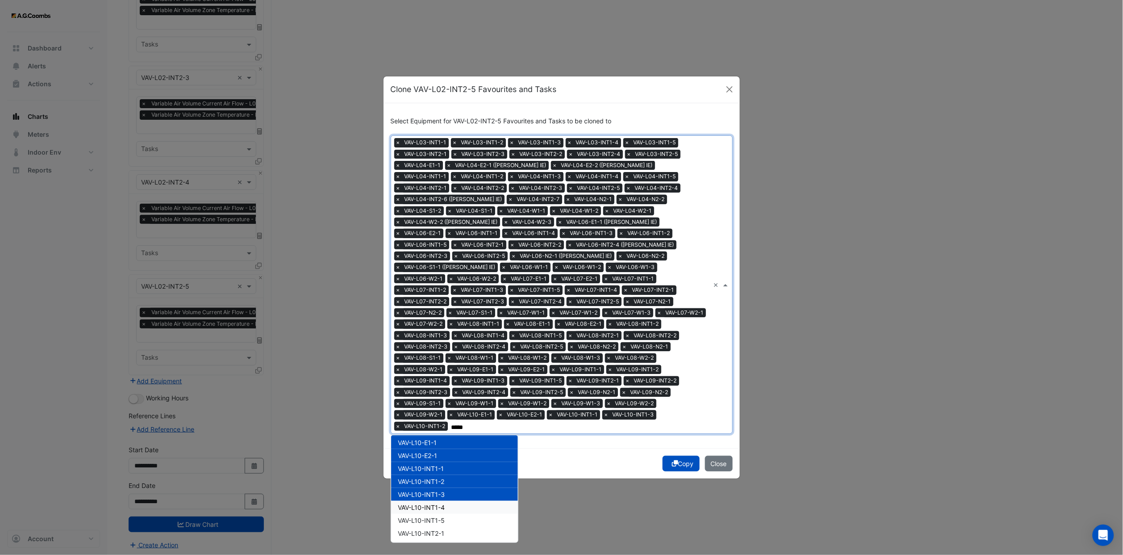
scroll to position [1942, 0]
click at [441, 342] on span "VAV-L10-INT1-4" at bounding box center [421, 484] width 47 height 8
click at [439, 342] on span "VAV-L10-INT1-5" at bounding box center [421, 497] width 47 height 8
click at [441, 342] on span "VAV-L10-INT2-1" at bounding box center [421, 510] width 46 height 8
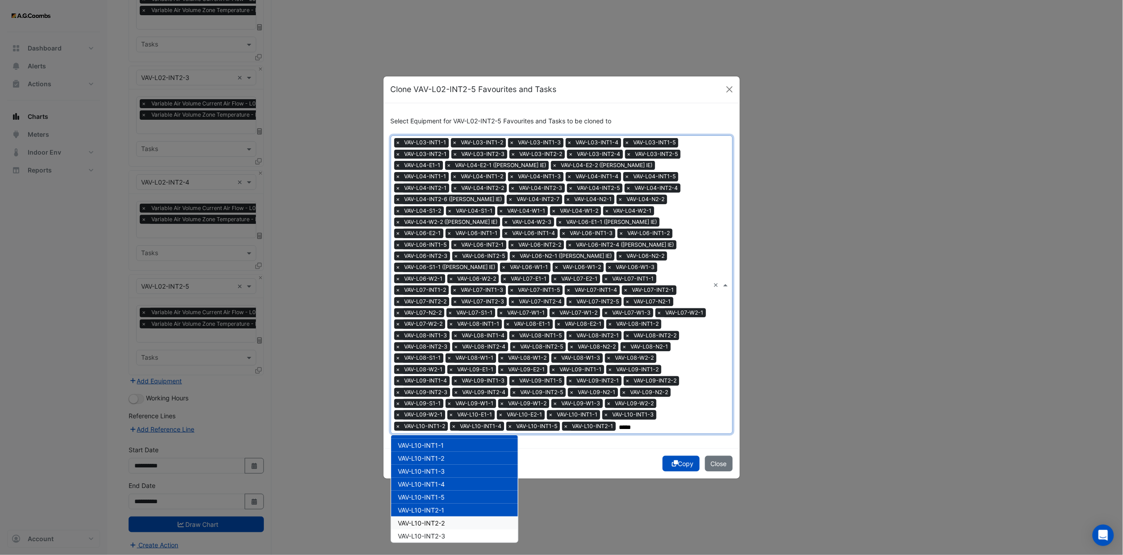
drag, startPoint x: 443, startPoint y: 511, endPoint x: 444, endPoint y: 521, distance: 9.9
click at [443, 342] on span "VAV-L10-INT2-2" at bounding box center [421, 523] width 47 height 8
click at [444, 342] on span "VAV-L10-INT2-3" at bounding box center [421, 536] width 47 height 8
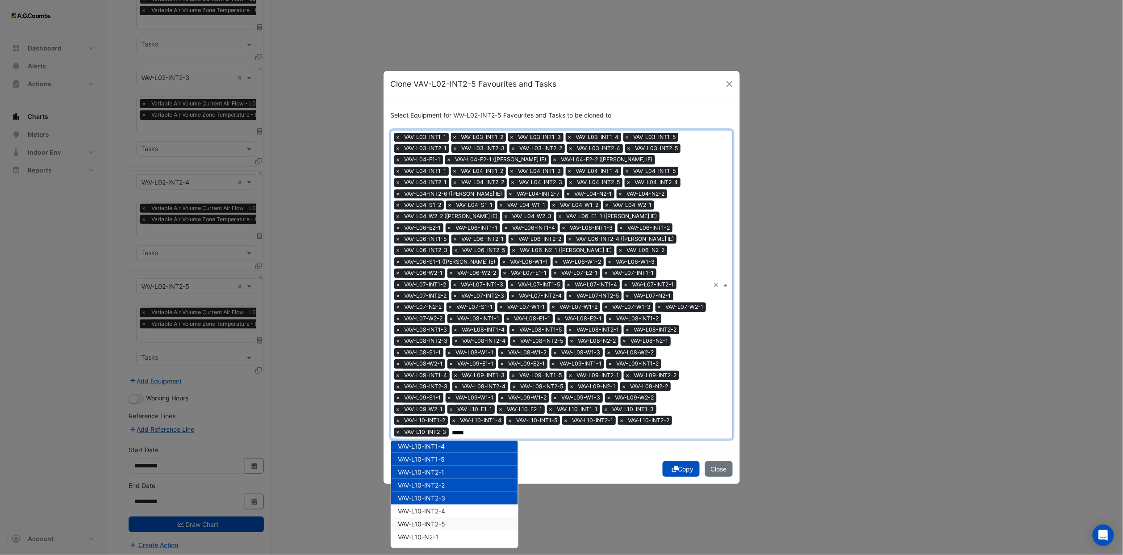
scroll to position [2009, 0]
drag, startPoint x: 444, startPoint y: 476, endPoint x: 443, endPoint y: 498, distance: 21.9
click at [440, 342] on span "VAV-L10-INT2-4" at bounding box center [421, 487] width 47 height 8
click at [440, 342] on span "VAV-L10-INT2-5" at bounding box center [421, 500] width 47 height 8
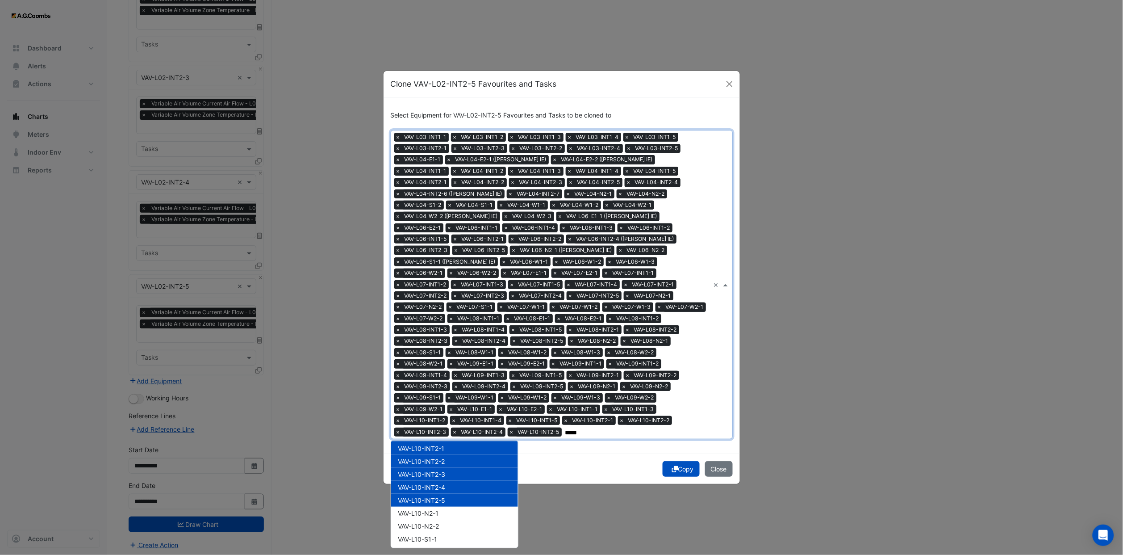
drag, startPoint x: 440, startPoint y: 495, endPoint x: 440, endPoint y: 501, distance: 6.7
click at [440, 342] on div "VAV-L10-INT2-5" at bounding box center [454, 499] width 127 height 13
drag, startPoint x: 440, startPoint y: 501, endPoint x: 439, endPoint y: 512, distance: 10.3
click at [439, 342] on div "VAV-L10-N2-1" at bounding box center [454, 512] width 127 height 13
click at [439, 342] on div "VAV-L10-N2-2" at bounding box center [454, 525] width 127 height 13
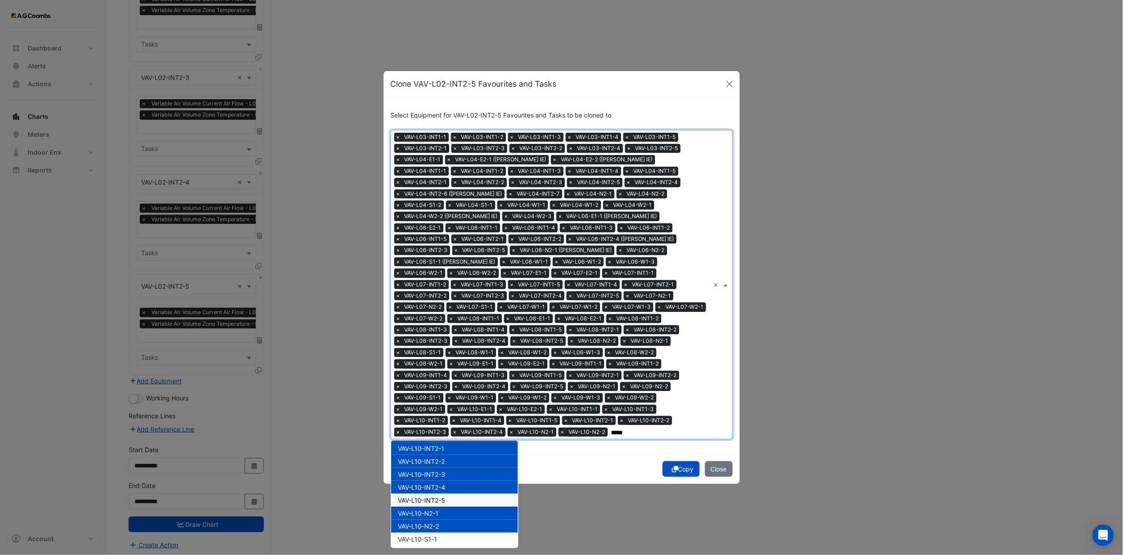
click at [439, 342] on span "VAV-L10-INT2-5" at bounding box center [421, 500] width 47 height 8
drag, startPoint x: 441, startPoint y: 522, endPoint x: 441, endPoint y: 527, distance: 5.4
click at [441, 342] on div "VAV-L10-N2-2" at bounding box center [454, 525] width 127 height 13
click at [441, 342] on div "VAV-L10-S1-1" at bounding box center [454, 538] width 127 height 13
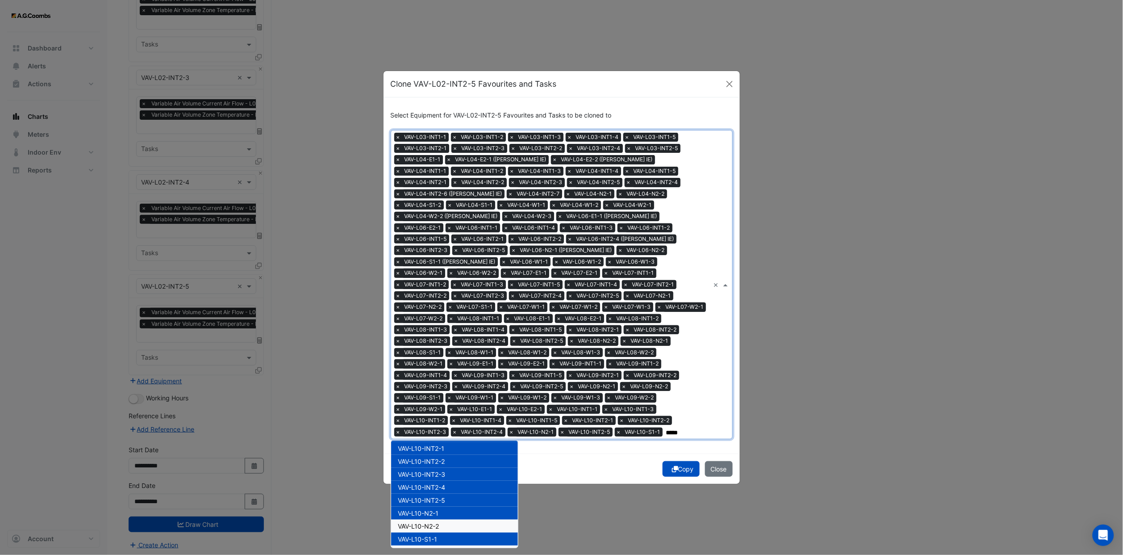
click at [438, 342] on span "VAV-L10-N2-2" at bounding box center [418, 526] width 41 height 8
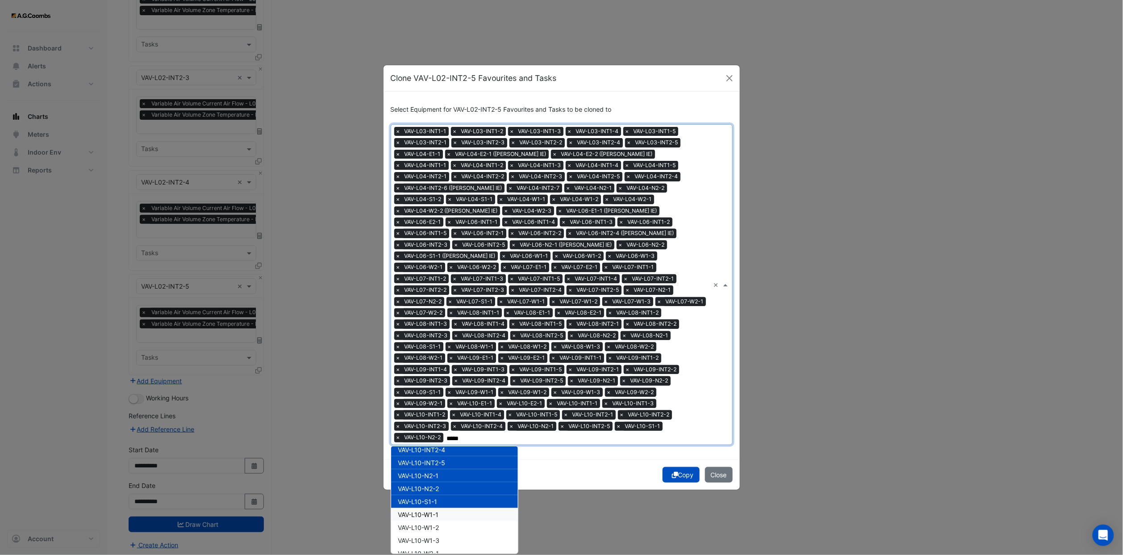
scroll to position [2076, 0]
drag, startPoint x: 455, startPoint y: 478, endPoint x: 455, endPoint y: 484, distance: 5.4
click at [455, 342] on div "VAV-L10-W1-1" at bounding box center [454, 490] width 127 height 13
drag, startPoint x: 454, startPoint y: 486, endPoint x: 454, endPoint y: 498, distance: 11.6
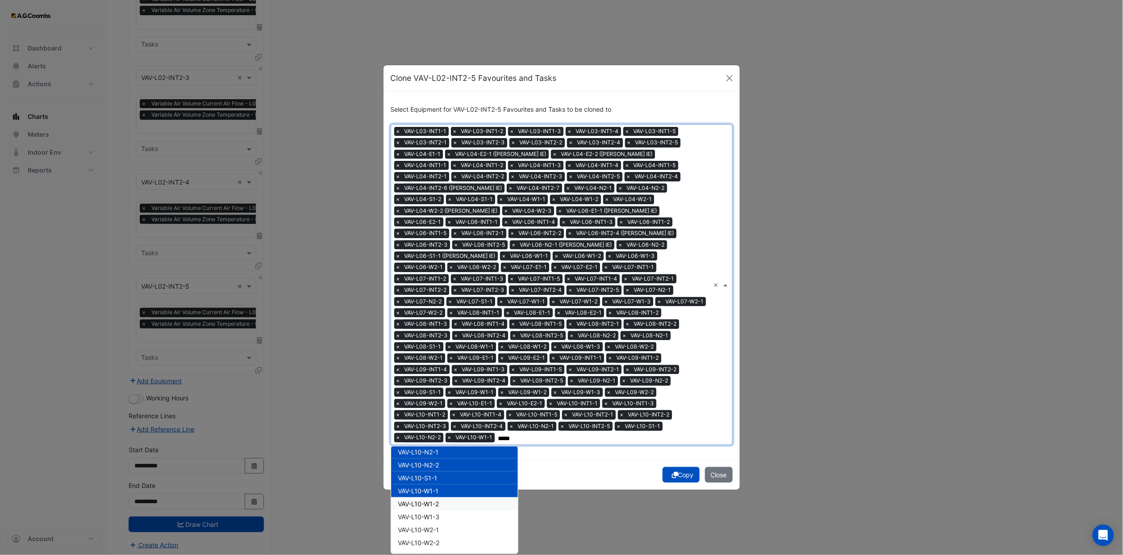
drag, startPoint x: 454, startPoint y: 498, endPoint x: 454, endPoint y: 507, distance: 8.9
drag, startPoint x: 454, startPoint y: 507, endPoint x: 455, endPoint y: 520, distance: 13.0
click at [455, 342] on div "VAV-L10-W2-1" at bounding box center [454, 529] width 127 height 13
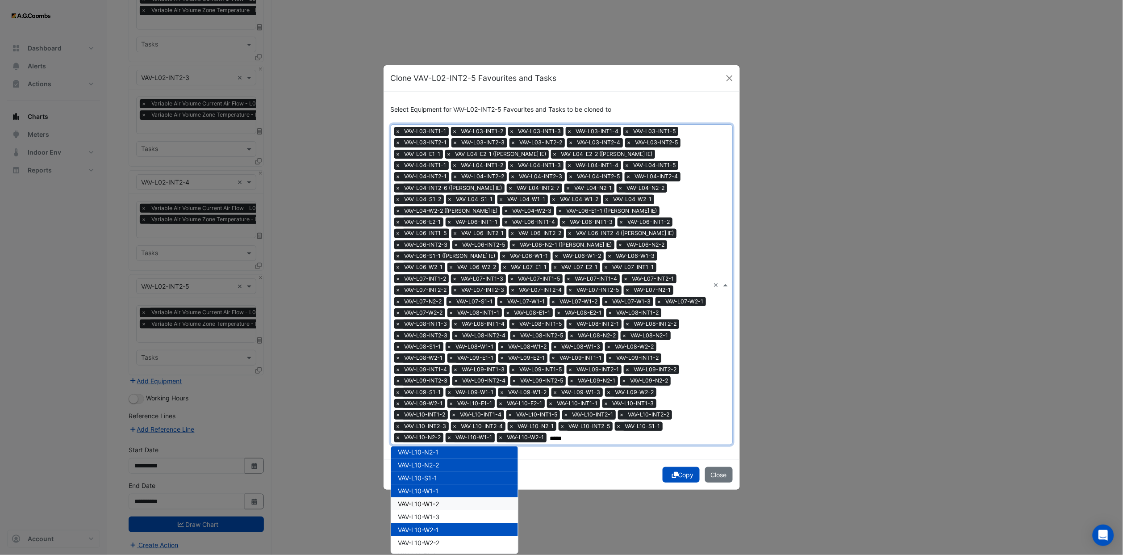
click at [445, 342] on div "VAV-L10-W1-2" at bounding box center [454, 503] width 127 height 13
click at [445, 342] on div "VAV-L10-W1-3" at bounding box center [454, 516] width 127 height 13
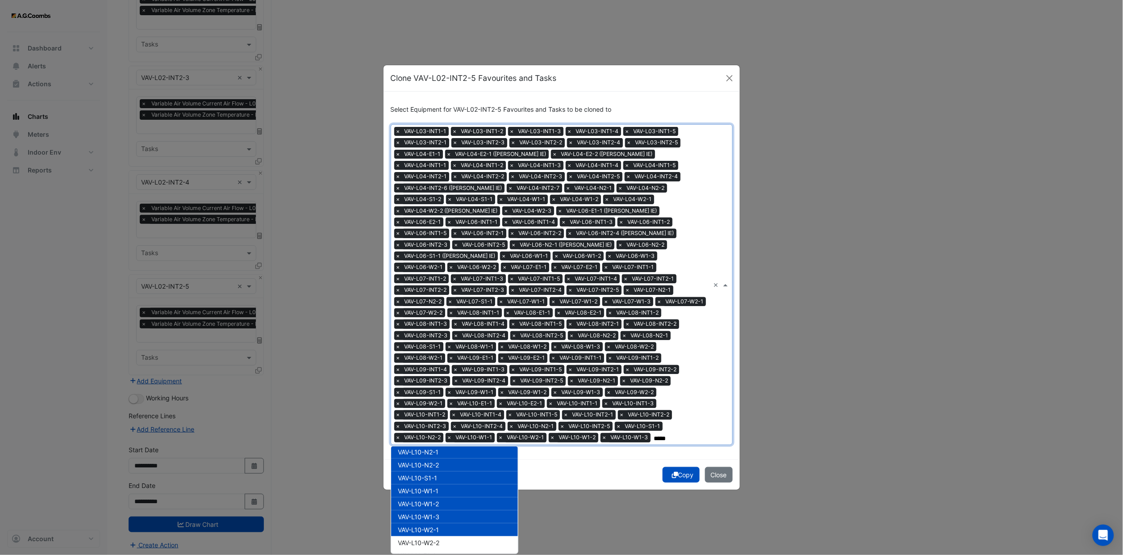
scroll to position [2143, 0]
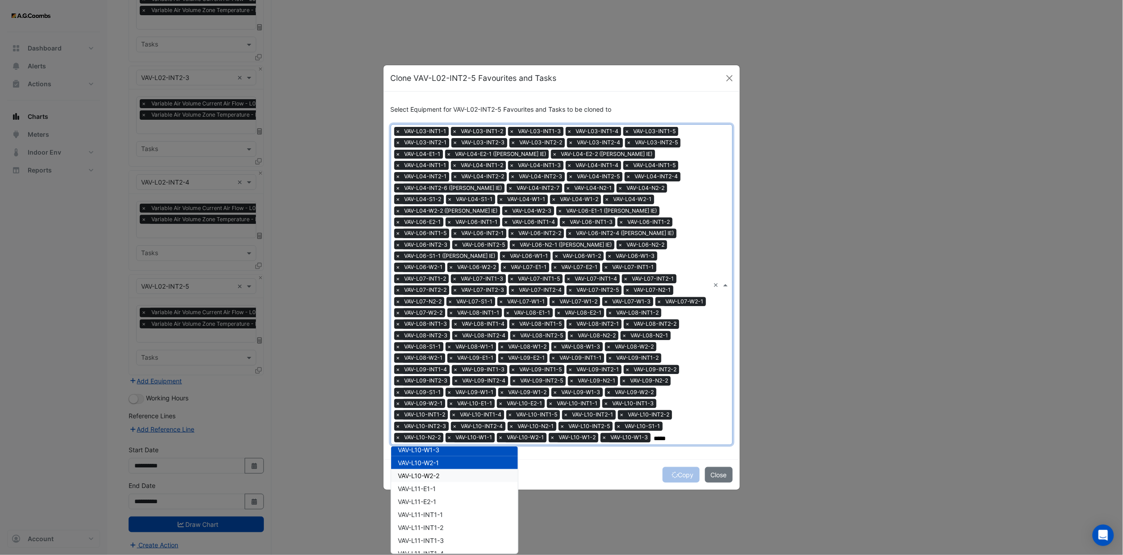
drag, startPoint x: 435, startPoint y: 469, endPoint x: 437, endPoint y: 480, distance: 11.4
click at [435, 342] on span "VAV-L10-W2-2" at bounding box center [419, 476] width 42 height 8
click at [437, 342] on div "VAV-L11-E1-1" at bounding box center [454, 488] width 127 height 13
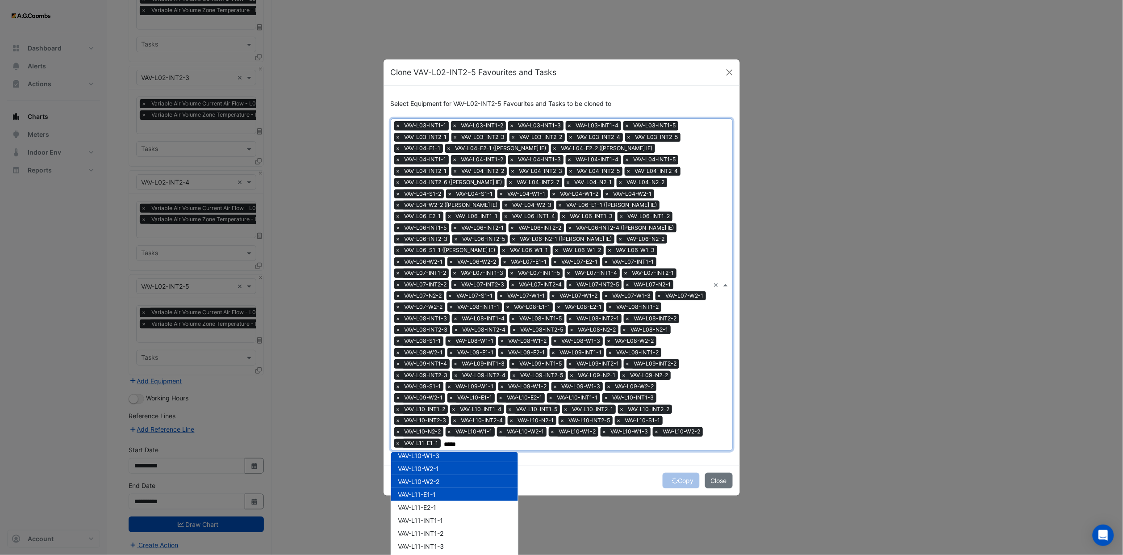
drag, startPoint x: 438, startPoint y: 487, endPoint x: 439, endPoint y: 497, distance: 10.9
click at [438, 342] on div "VAV-L11-E1-1" at bounding box center [454, 494] width 127 height 13
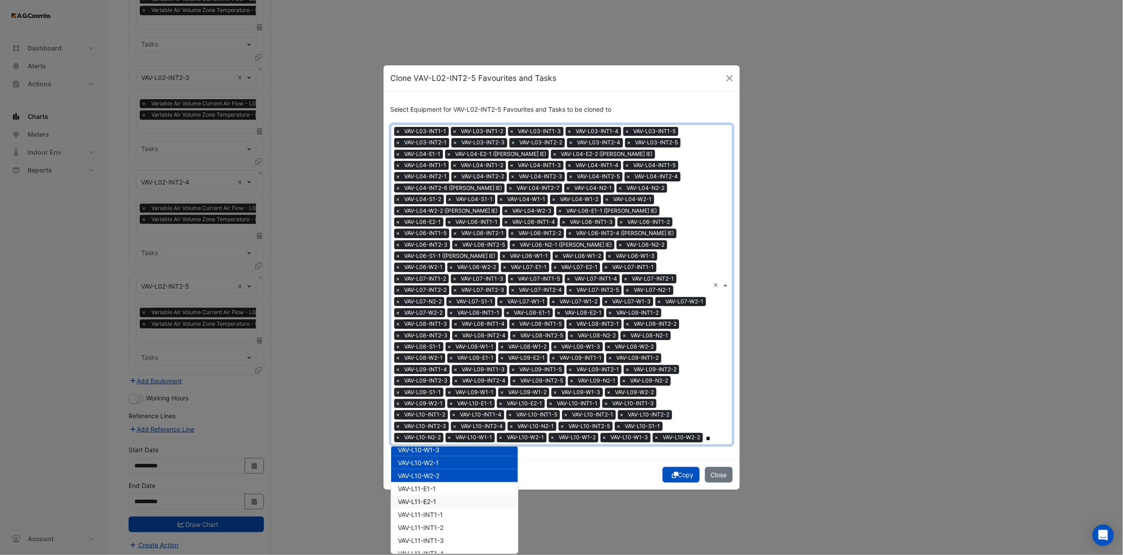
drag, startPoint x: 439, startPoint y: 497, endPoint x: 439, endPoint y: 505, distance: 7.6
click at [439, 342] on div "VAV-L11-E2-1" at bounding box center [454, 501] width 127 height 13
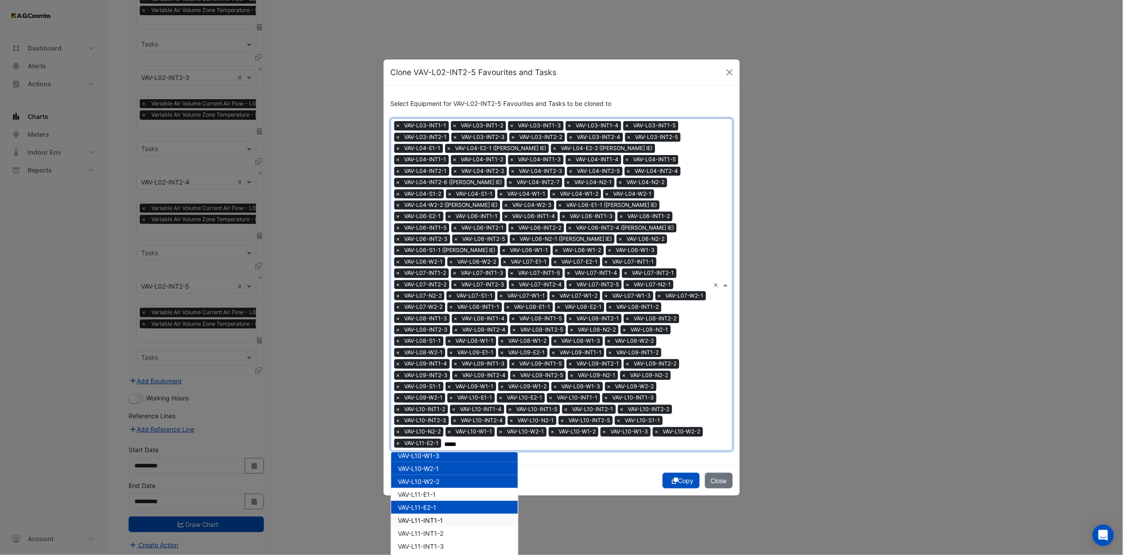
click at [439, 342] on span "VAV-L11-INT1-1" at bounding box center [420, 520] width 45 height 8
click at [439, 342] on div "VAV-L10-W2-2" at bounding box center [454, 481] width 127 height 13
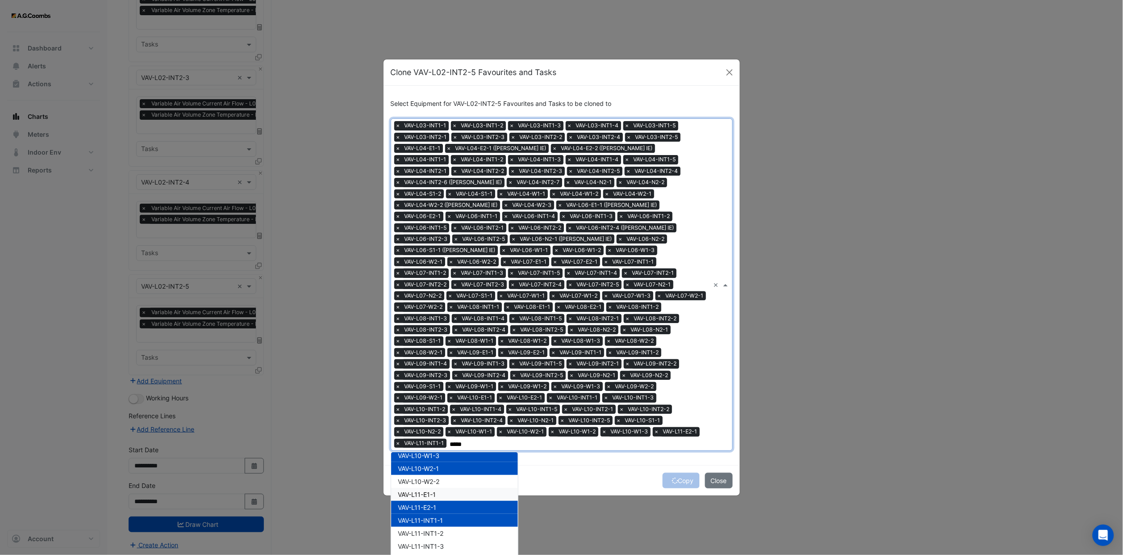
click at [445, 342] on div "VAV-L11-E1-1" at bounding box center [454, 494] width 127 height 13
click at [443, 342] on div "VAV-L10-W2-2" at bounding box center [454, 481] width 127 height 13
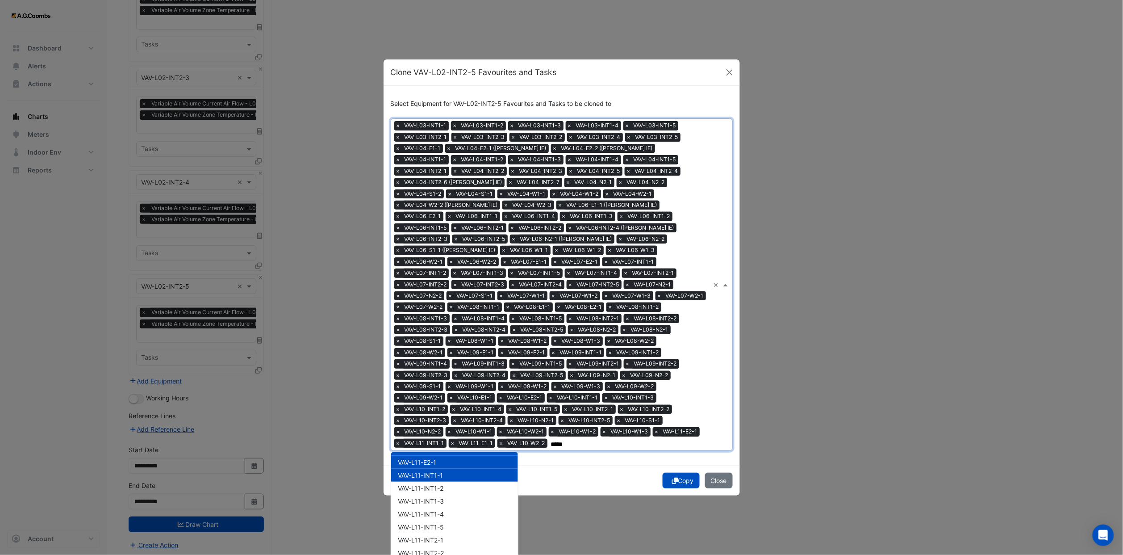
scroll to position [2210, 0]
click at [437, 342] on span "VAV-L11-INT1-2" at bounding box center [421, 466] width 46 height 8
click at [434, 342] on span "VAV-L11-INT1-3" at bounding box center [421, 479] width 46 height 8
drag, startPoint x: 433, startPoint y: 478, endPoint x: 434, endPoint y: 494, distance: 16.1
click at [433, 342] on div "VAV-L11-INT1-4" at bounding box center [454, 491] width 127 height 13
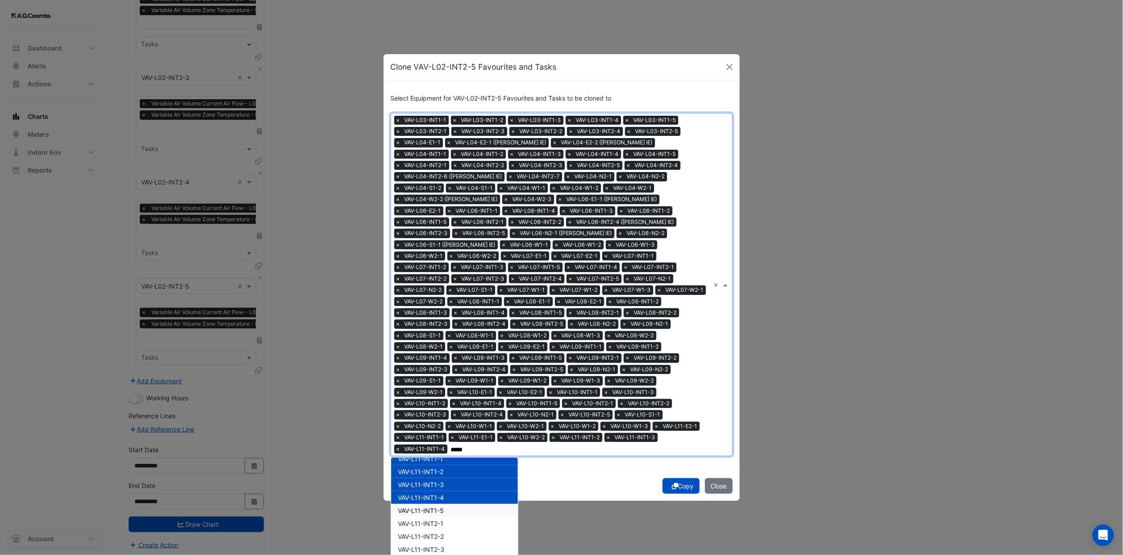
click at [434, 342] on span "VAV-L11-INT1-5" at bounding box center [421, 510] width 46 height 8
click at [435, 342] on span "VAV-L11-INT2-1" at bounding box center [421, 523] width 46 height 8
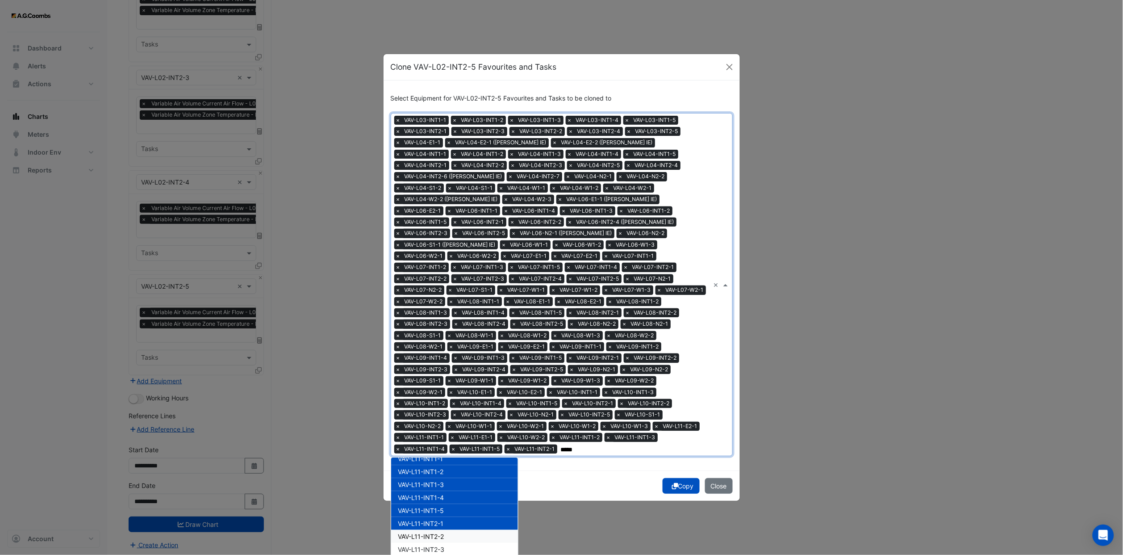
click at [435, 342] on span "VAV-L11-INT2-2" at bounding box center [421, 536] width 46 height 8
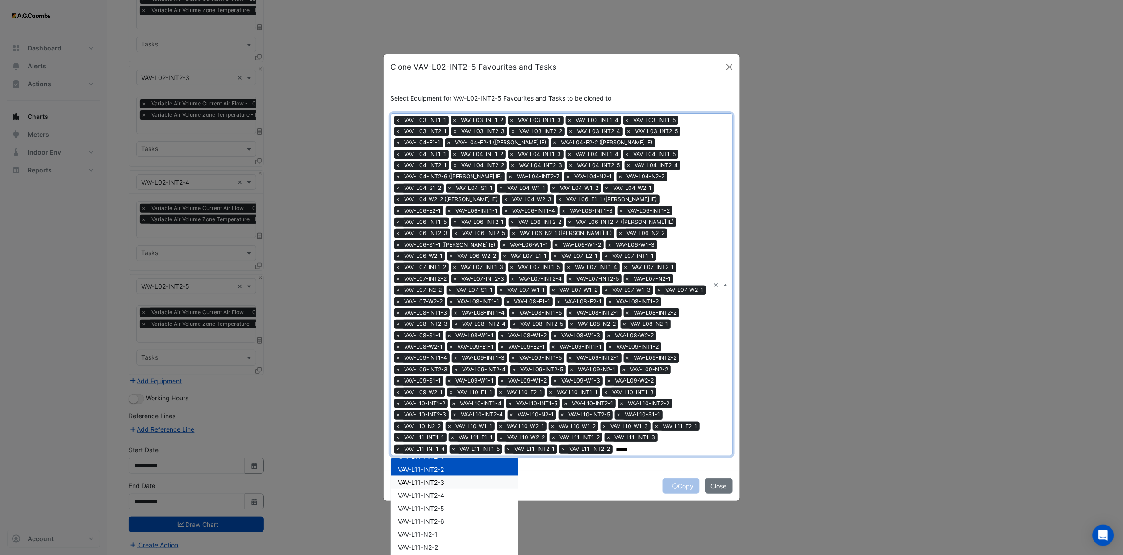
drag, startPoint x: 435, startPoint y: 474, endPoint x: 435, endPoint y: 486, distance: 12.5
click at [435, 342] on span "VAV-L11-INT2-3" at bounding box center [421, 482] width 46 height 8
click at [435, 342] on span "VAV-L11-INT2-4" at bounding box center [421, 495] width 46 height 8
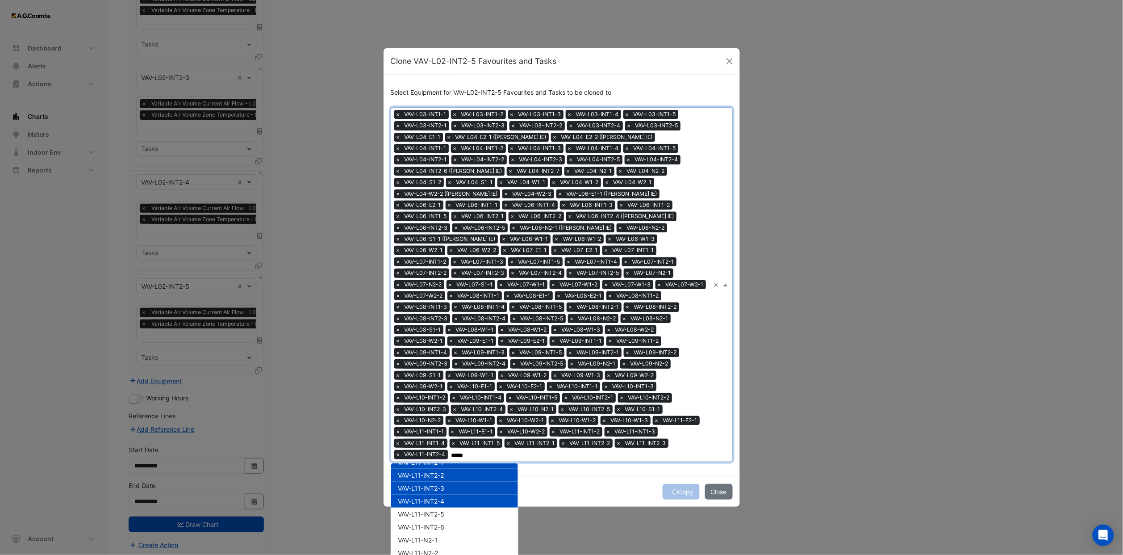
click at [435, 342] on div "VAV-L11-INT2-5" at bounding box center [454, 513] width 127 height 13
click at [435, 342] on span "VAV-L11-INT2-6" at bounding box center [421, 527] width 46 height 8
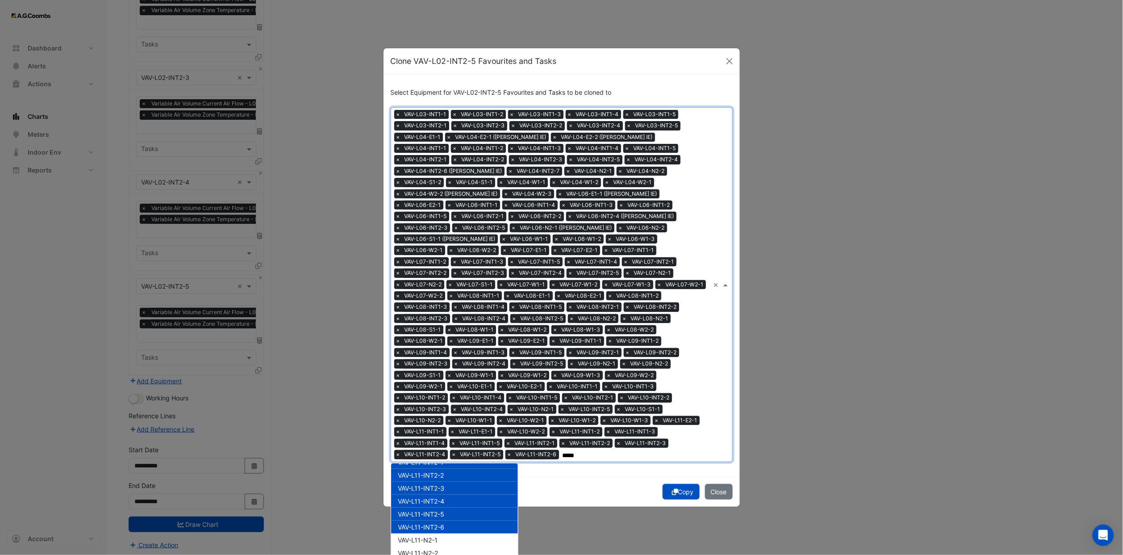
click at [436, 342] on div "VAV-L11-INT2-6" at bounding box center [454, 526] width 127 height 13
click at [436, 342] on div "VAV-L11-N2-1" at bounding box center [454, 539] width 127 height 13
click at [435, 342] on span "VAV-L11-INT2-6" at bounding box center [421, 527] width 46 height 8
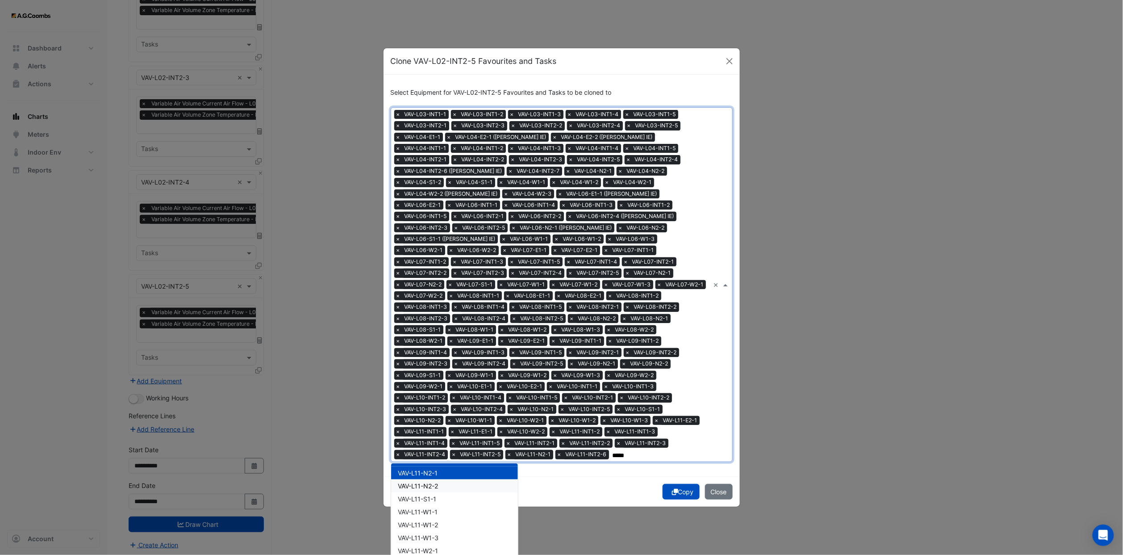
click at [438, 342] on div "VAV-L11-N2-2" at bounding box center [454, 485] width 127 height 13
click at [437, 342] on div "VAV-L11-S1-1" at bounding box center [454, 498] width 127 height 13
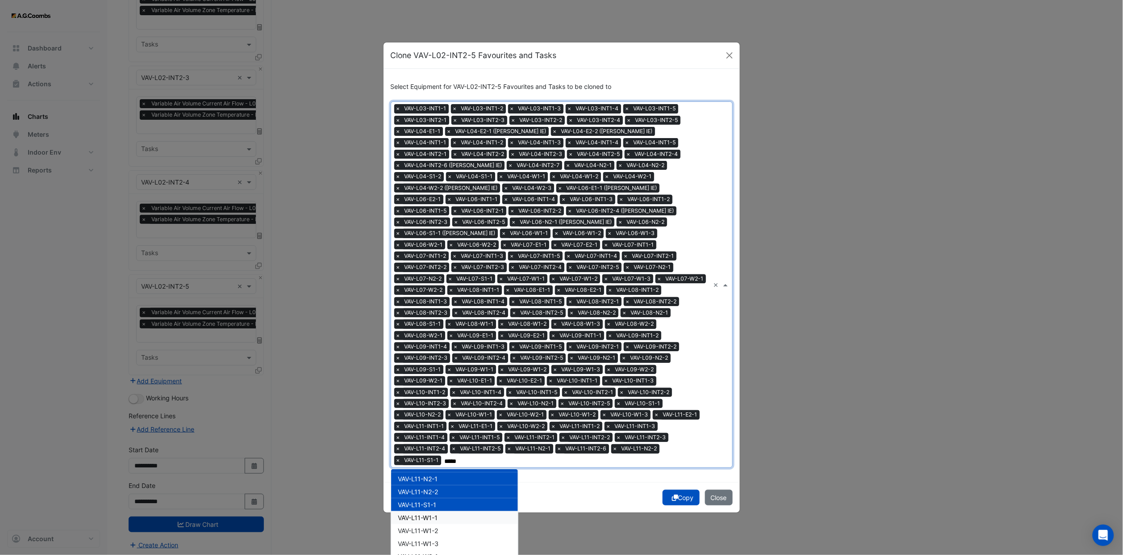
click at [437, 342] on div "VAV-L11-W1-1" at bounding box center [454, 517] width 127 height 13
click at [438, 342] on div "VAV-L11-W1-2" at bounding box center [454, 530] width 127 height 13
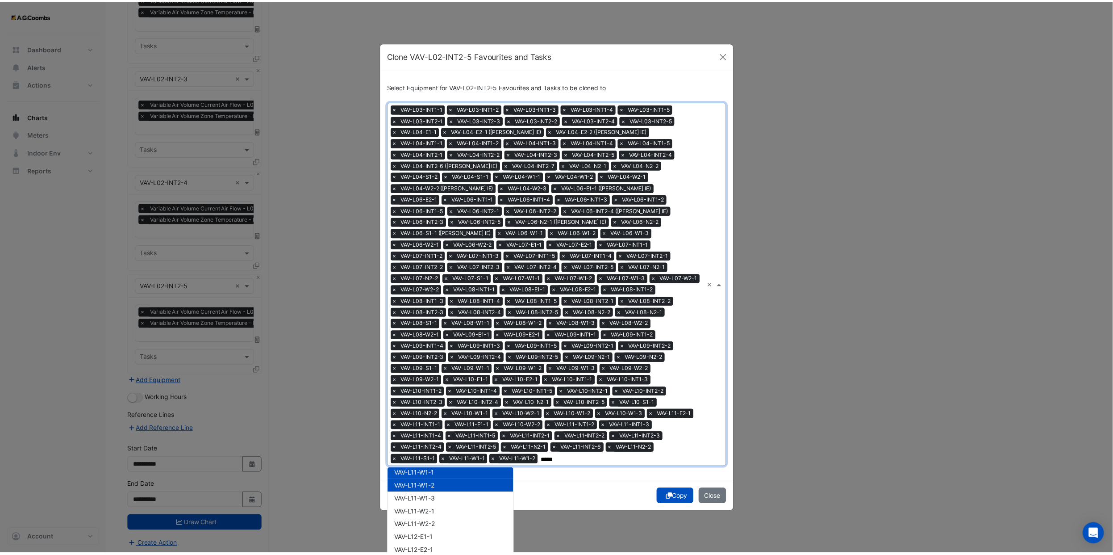
scroll to position [2411, 0]
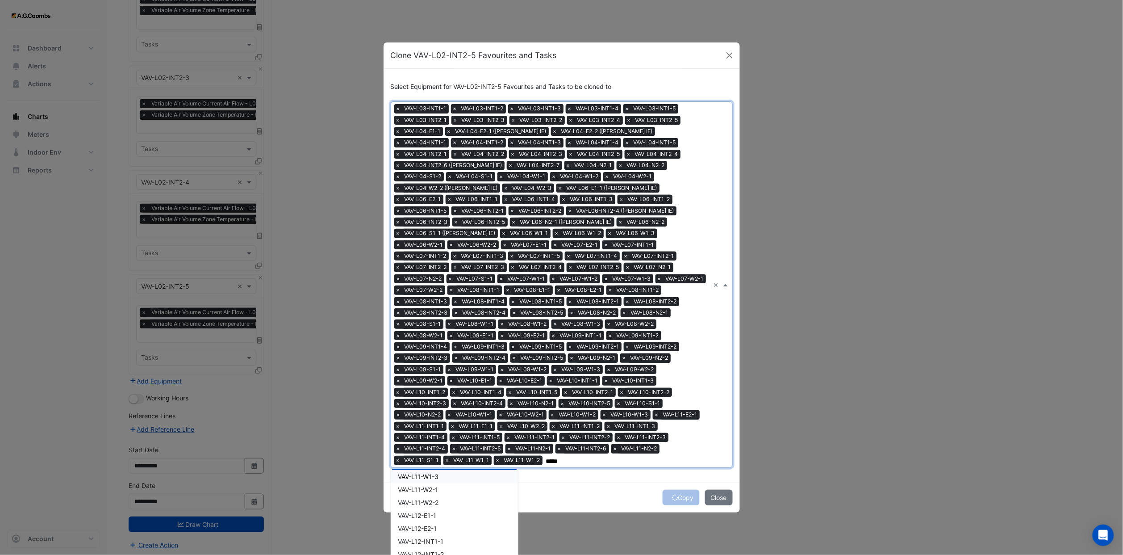
click at [431, 342] on span "VAV-L11-W1-3" at bounding box center [418, 476] width 41 height 8
click at [429, 342] on span "VAV-L11-W2-1" at bounding box center [418, 489] width 40 height 8
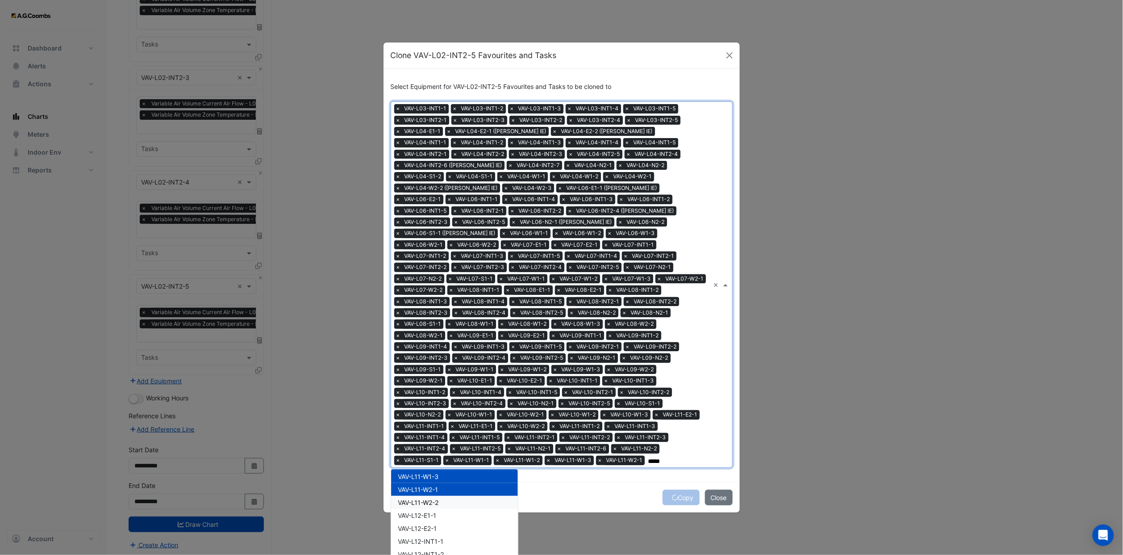
click at [431, 342] on span "VAV-L11-W2-2" at bounding box center [418, 502] width 41 height 8
click at [431, 342] on span "VAV-L12-E1-1" at bounding box center [417, 515] width 38 height 8
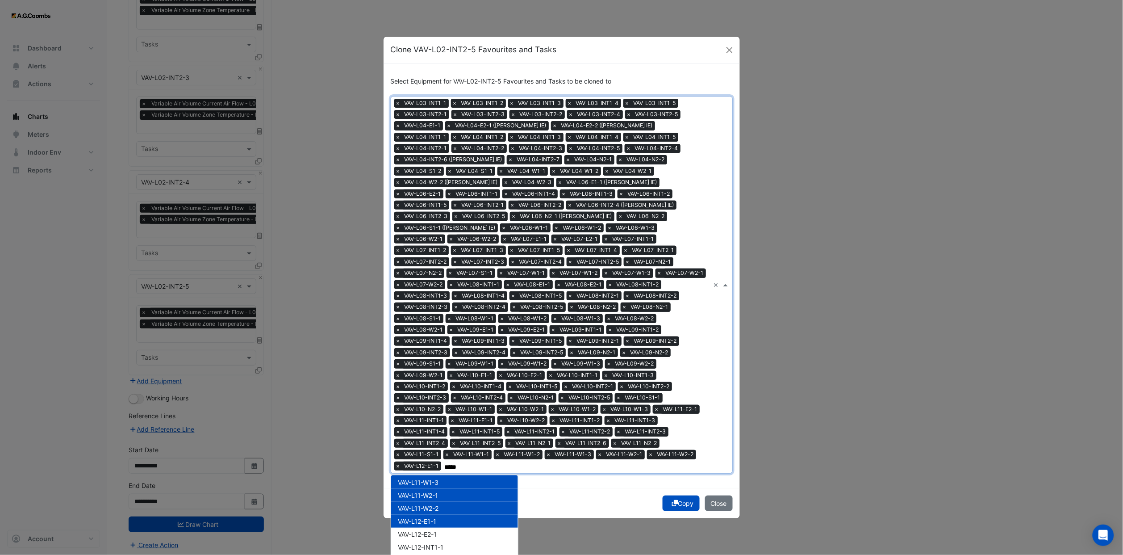
click at [437, 342] on div "VAV-L12-E1-1" at bounding box center [454, 520] width 127 height 13
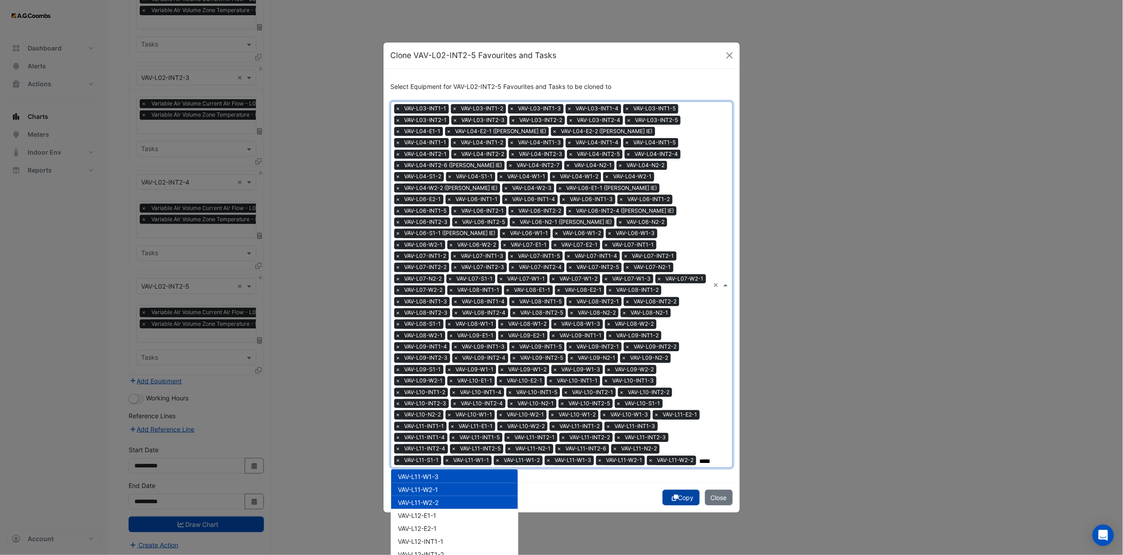
click at [672, 342] on icon "submit" at bounding box center [675, 497] width 6 height 6
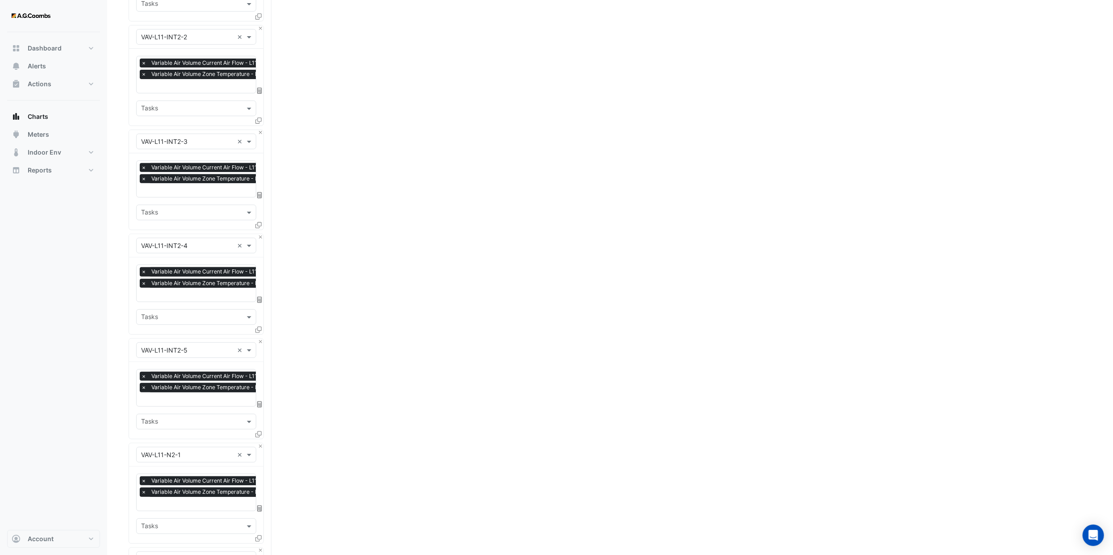
scroll to position [16998, 0]
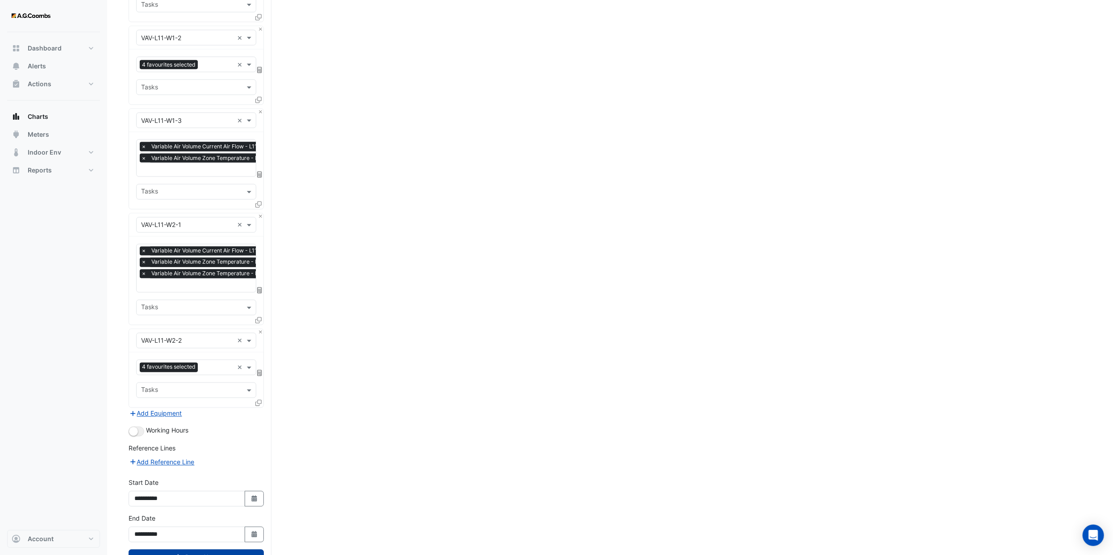
click at [213, 342] on button "Draw Chart" at bounding box center [196, 557] width 135 height 16
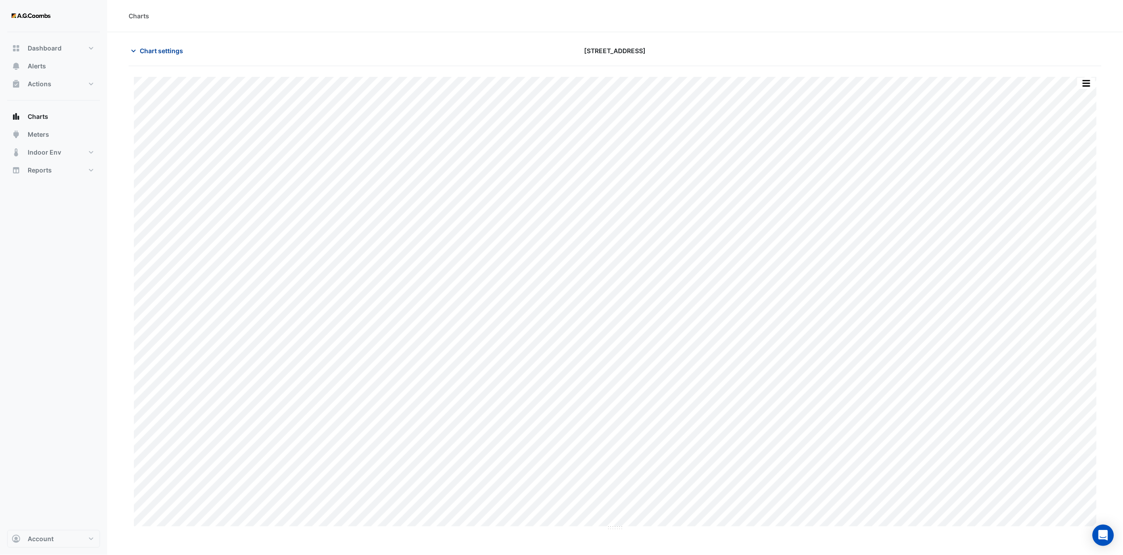
click at [163, 48] on span "Chart settings" at bounding box center [161, 50] width 43 height 9
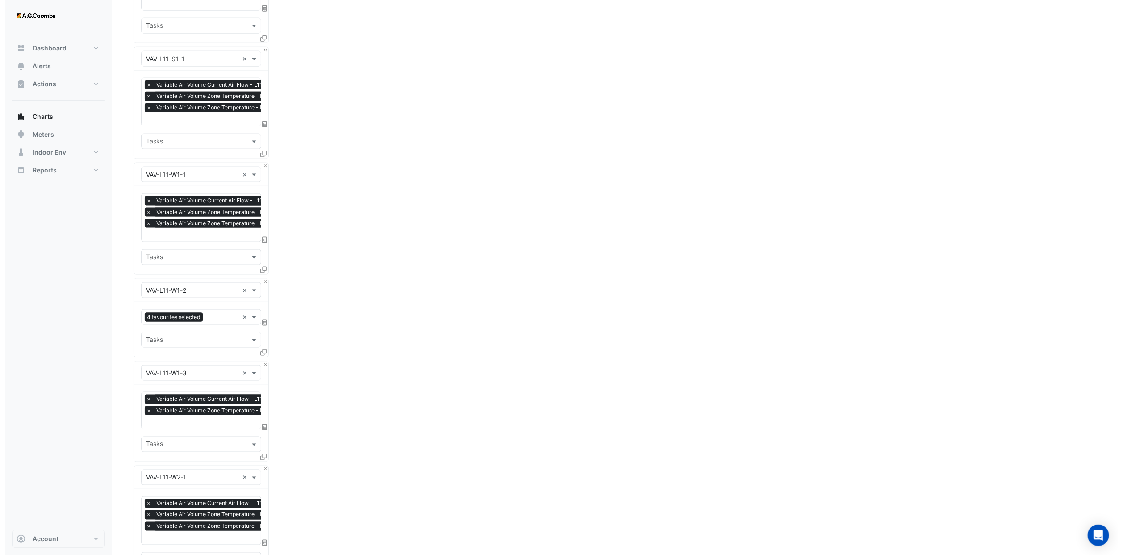
scroll to position [16998, 0]
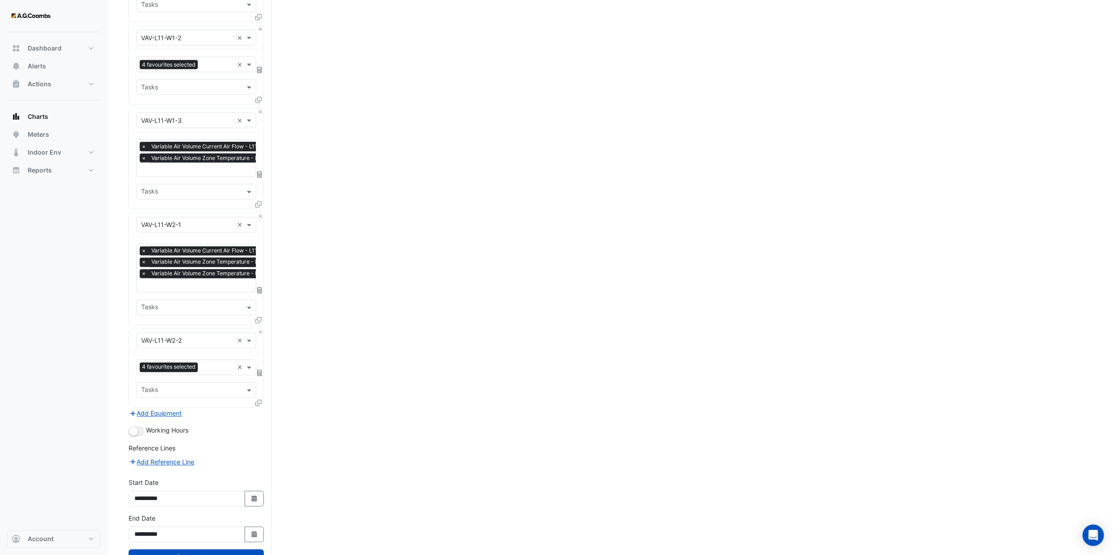
click at [260, 342] on icon at bounding box center [258, 403] width 6 height 6
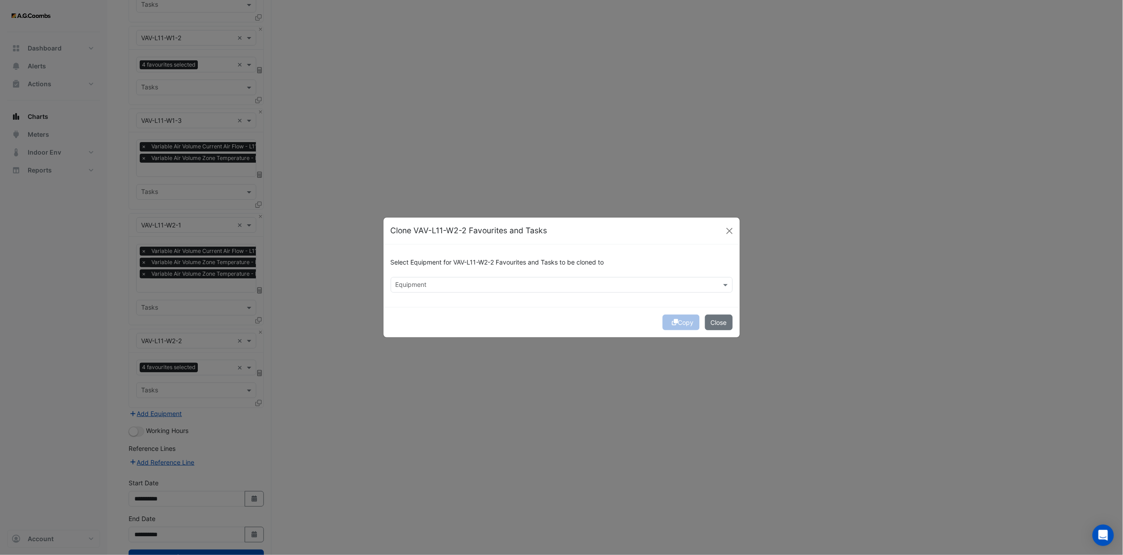
click at [491, 287] on input "text" at bounding box center [557, 285] width 322 height 9
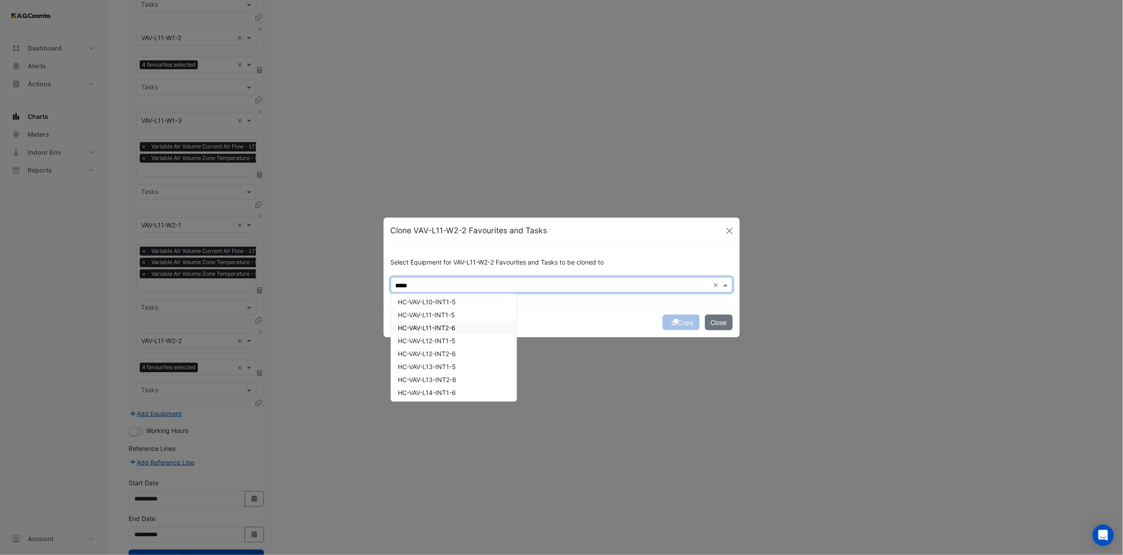
scroll to position [0, 0]
click at [460, 305] on div "HC-VAV-L04-INT1-6" at bounding box center [453, 303] width 125 height 13
click at [460, 314] on div "HC-VAV-L06-INT1-5" at bounding box center [453, 316] width 125 height 13
click at [461, 329] on div "HC-VAV-L07-INT1-5" at bounding box center [453, 329] width 125 height 13
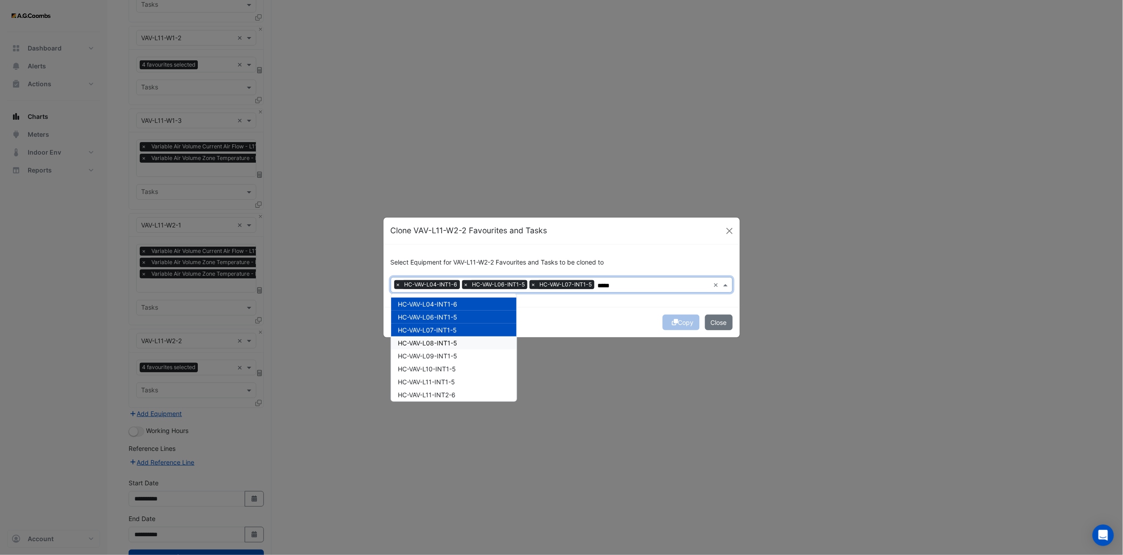
click at [463, 342] on div "HC-VAV-L08-INT1-5" at bounding box center [453, 342] width 125 height 13
click at [462, 342] on div "HC-VAV-L10-INT1-5" at bounding box center [453, 368] width 125 height 13
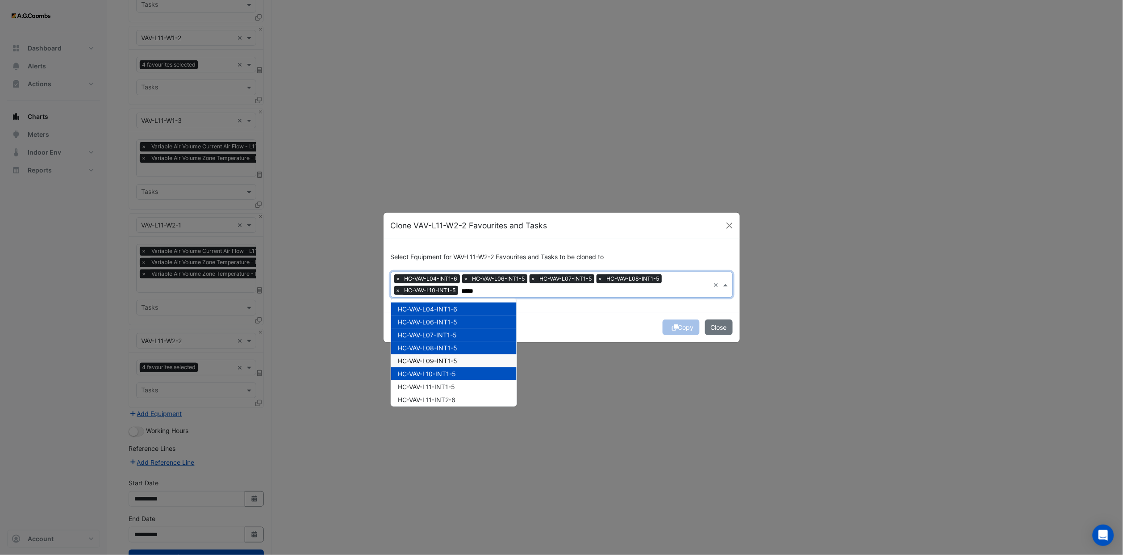
click at [461, 342] on div "HC-VAV-L09-INT1-5" at bounding box center [453, 360] width 125 height 13
click at [457, 342] on div "HC-VAV-L11-INT1-5" at bounding box center [453, 386] width 125 height 13
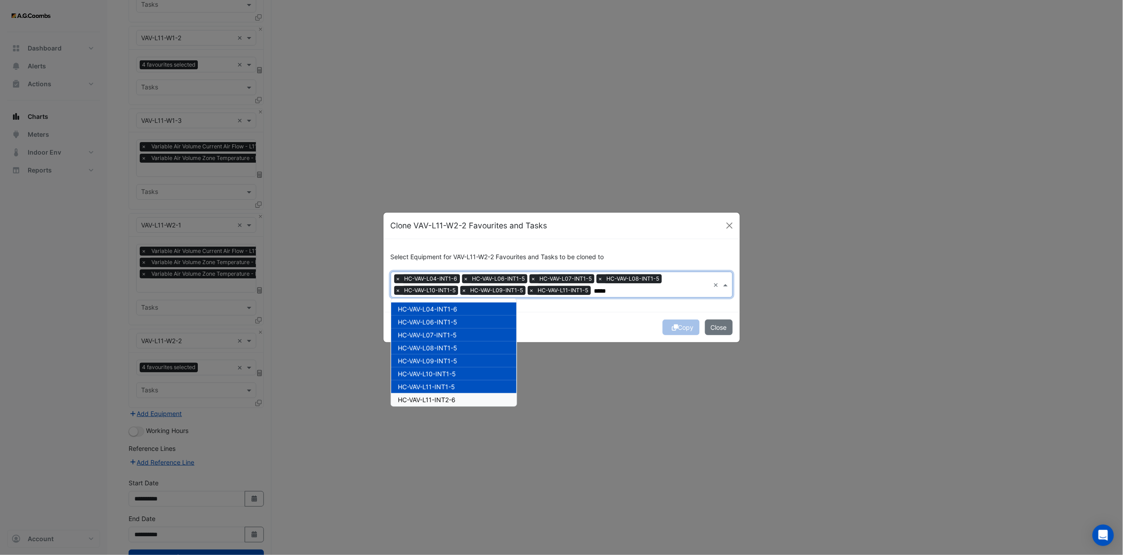
click at [456, 342] on span "HC-VAV-L11-INT2-6" at bounding box center [427, 400] width 58 height 8
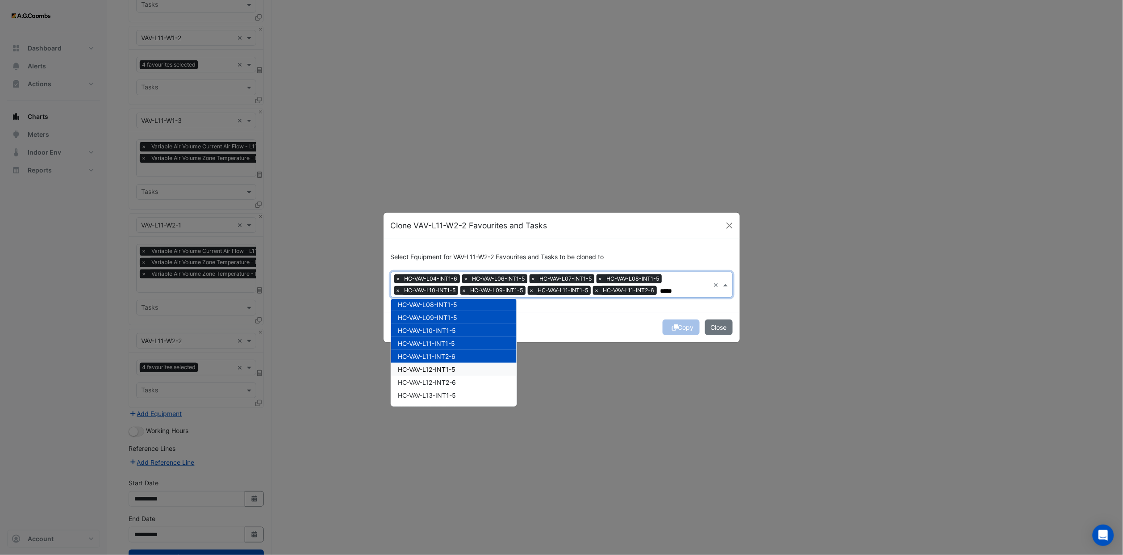
scroll to position [67, 0]
click at [452, 342] on span "HC-VAV-L12-INT1-5" at bounding box center [427, 346] width 58 height 8
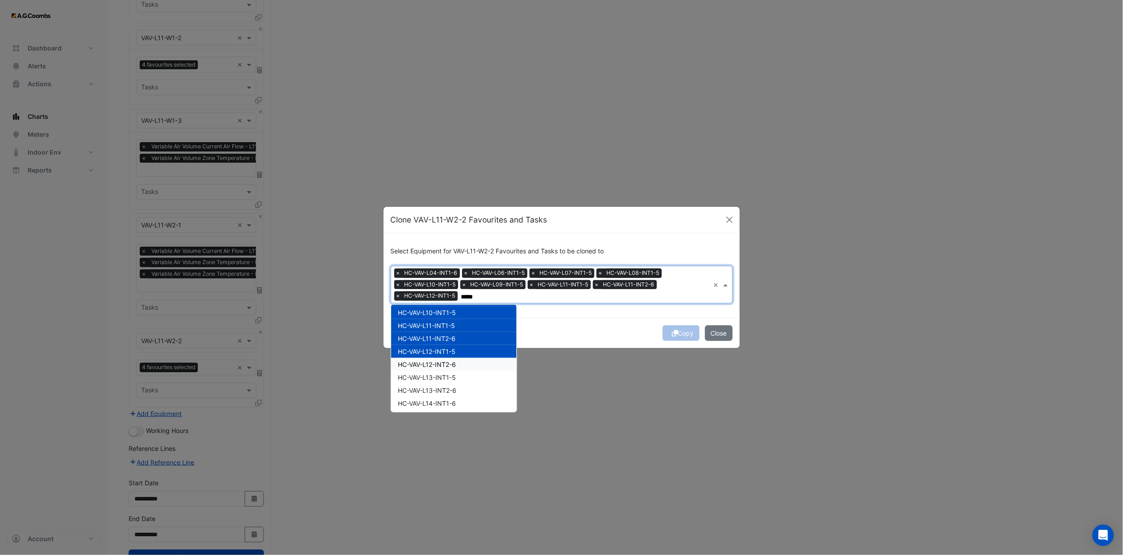
click at [451, 342] on span "HC-VAV-L12-INT2-6" at bounding box center [427, 364] width 58 height 8
click at [455, 342] on span "HC-VAV-L13-INT2-6" at bounding box center [427, 390] width 58 height 8
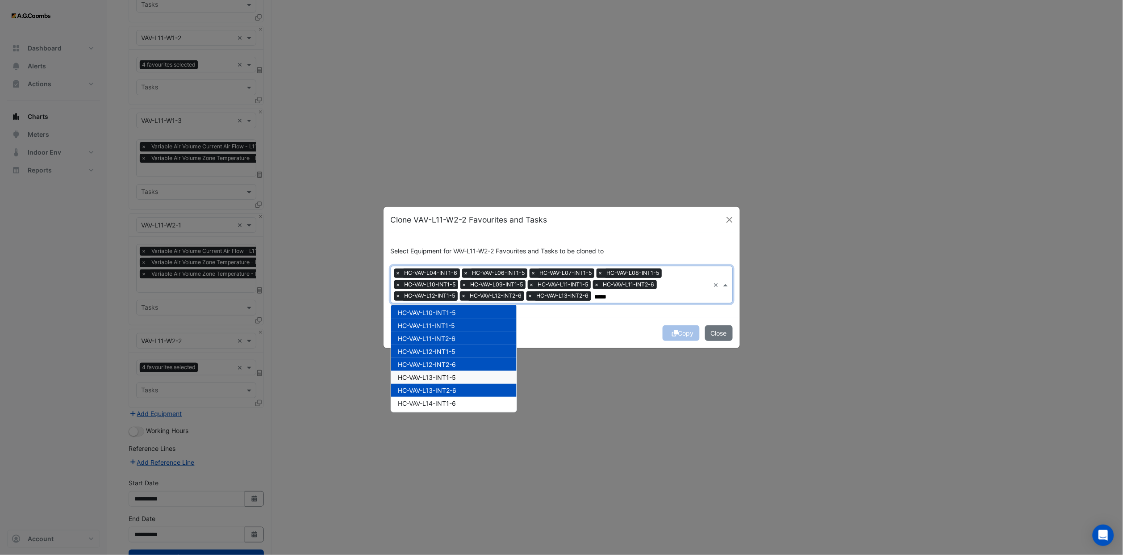
click at [450, 342] on span "HC-VAV-L13-INT1-5" at bounding box center [427, 377] width 58 height 8
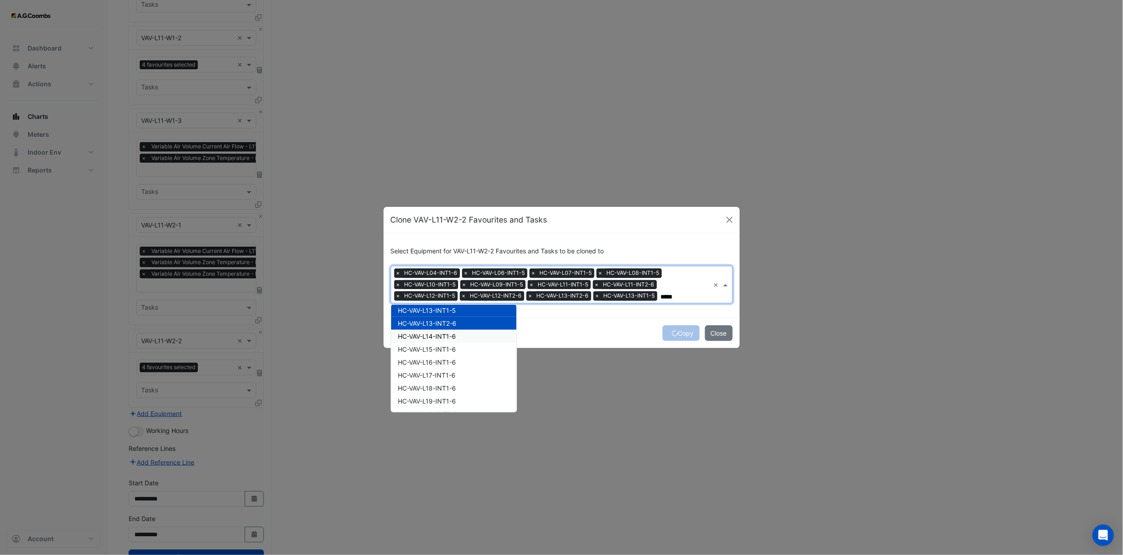
click at [451, 338] on span "HC-VAV-L14-INT1-6" at bounding box center [427, 336] width 58 height 8
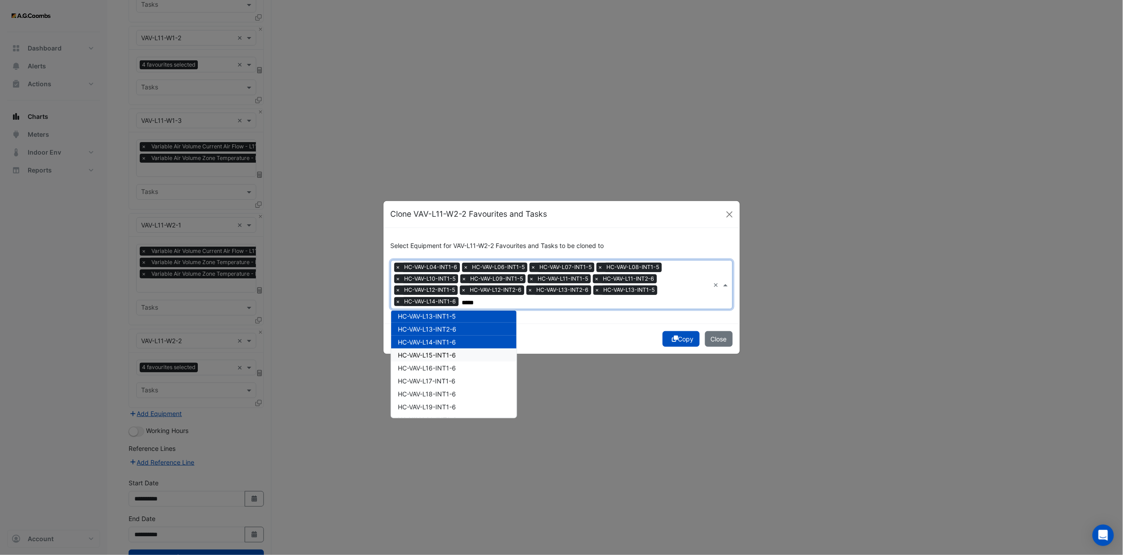
click at [452, 342] on span "HC-VAV-L15-INT1-6" at bounding box center [427, 355] width 58 height 8
click at [451, 342] on span "HC-VAV-L17-INT1-6" at bounding box center [427, 381] width 58 height 8
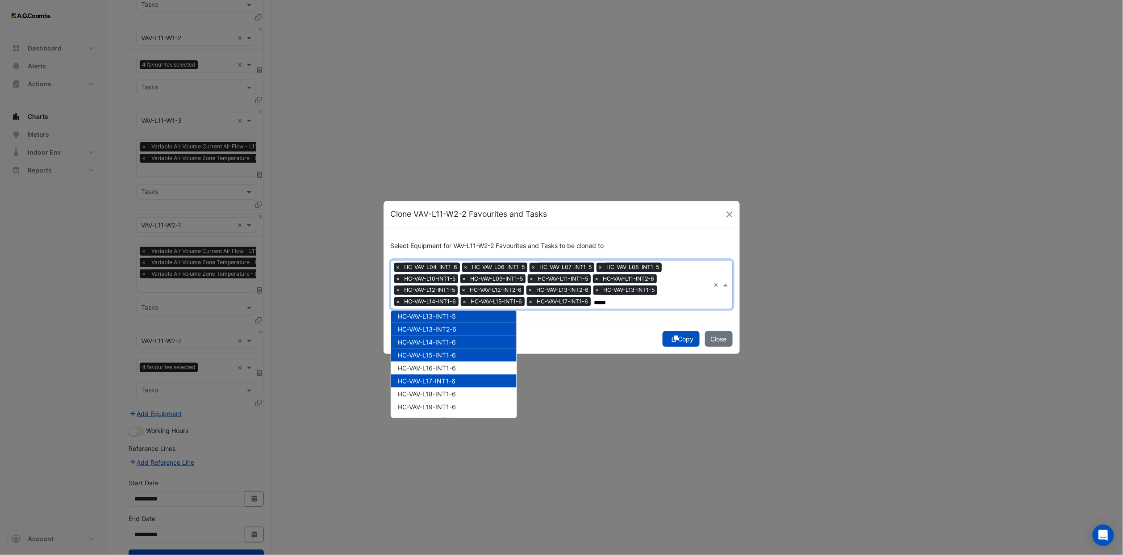
click at [446, 342] on span "HC-VAV-L16-INT1-6" at bounding box center [427, 368] width 58 height 8
click at [451, 342] on span "HC-VAV-L18-INT1-6" at bounding box center [427, 394] width 58 height 8
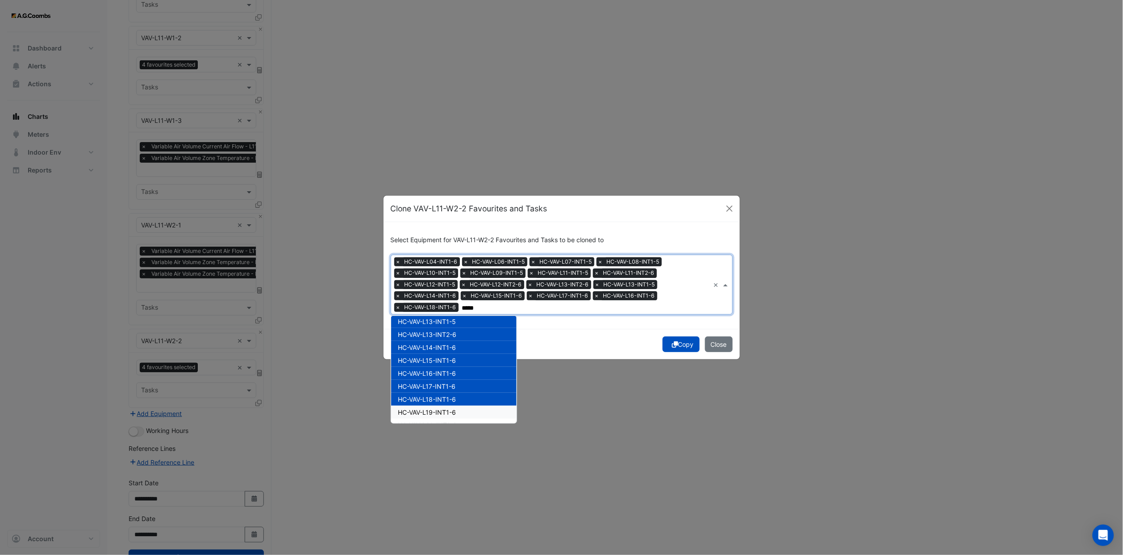
click at [453, 342] on span "HC-VAV-L19-INT1-6" at bounding box center [427, 412] width 58 height 8
click at [463, 323] on div "HC-VAV-L04-INT1-6" at bounding box center [453, 325] width 125 height 13
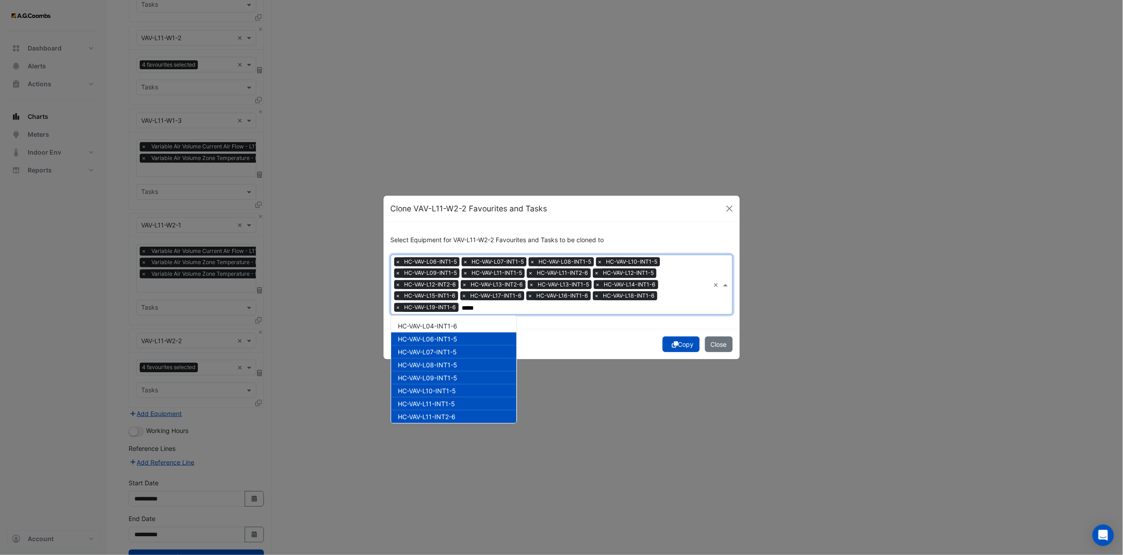
click at [456, 333] on div "HC-VAV-L06-INT1-5" at bounding box center [453, 338] width 125 height 13
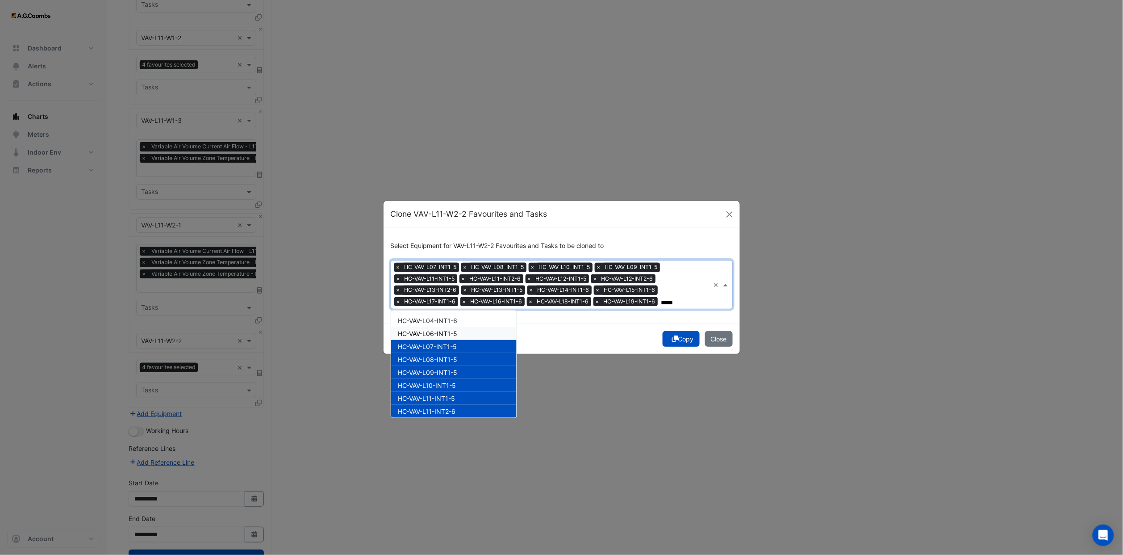
click at [456, 342] on span "HC-VAV-L07-INT1-5" at bounding box center [427, 346] width 59 height 8
click at [458, 342] on span "HC-VAV-L08-INT1-5" at bounding box center [427, 359] width 59 height 8
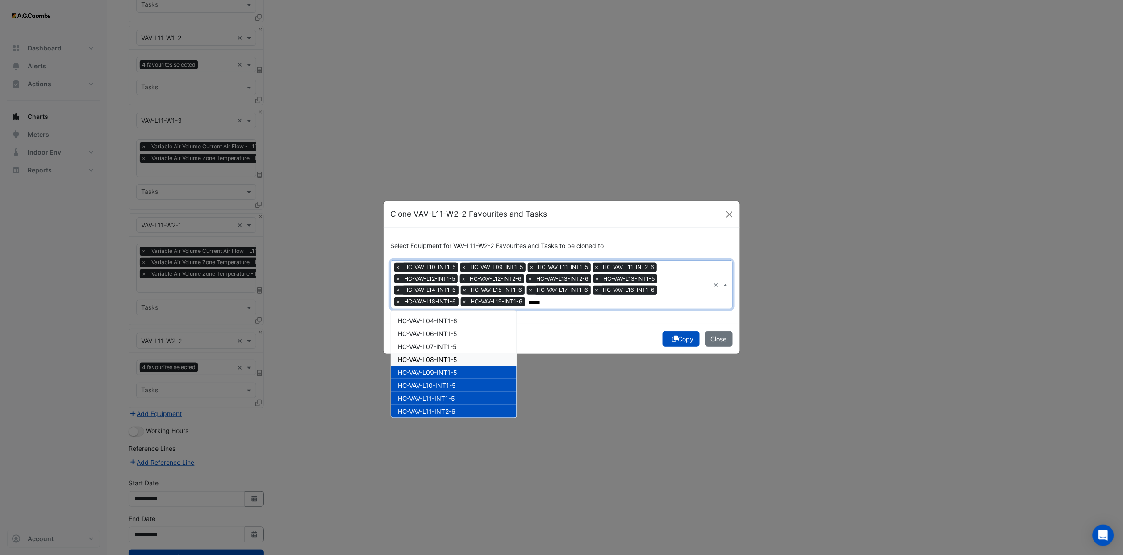
drag, startPoint x: 459, startPoint y: 375, endPoint x: 459, endPoint y: 380, distance: 5.4
click at [454, 342] on span "HC-VAV-L09-INT1-5" at bounding box center [427, 372] width 59 height 8
click at [455, 342] on span "HC-VAV-L10-INT1-5" at bounding box center [427, 385] width 58 height 8
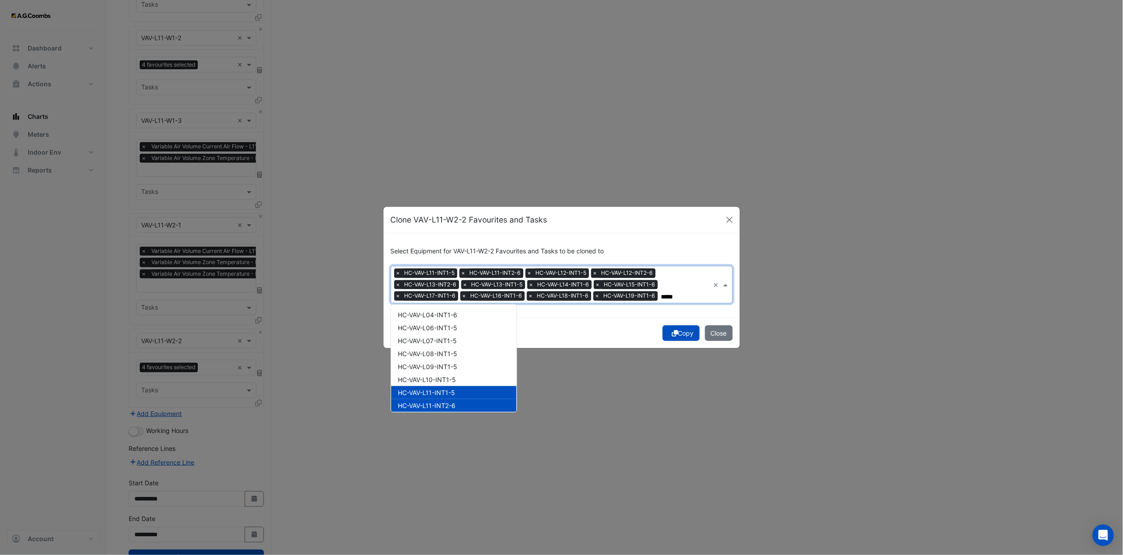
click at [455, 342] on span "HC-VAV-L11-INT2-6" at bounding box center [427, 405] width 58 height 8
click at [452, 342] on span "HC-VAV-L11-INT1-5" at bounding box center [426, 392] width 57 height 8
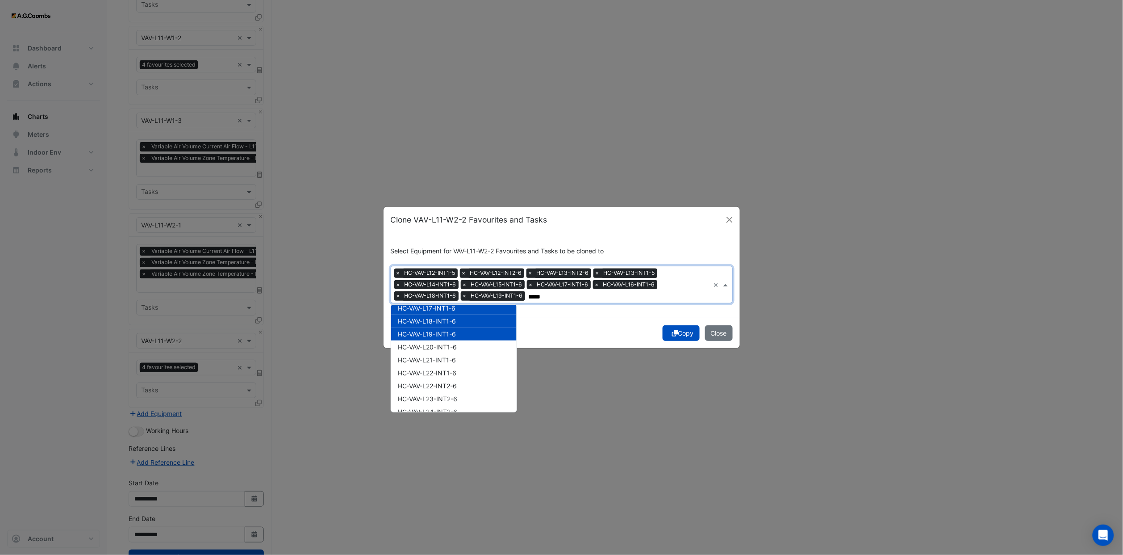
scroll to position [134, 0]
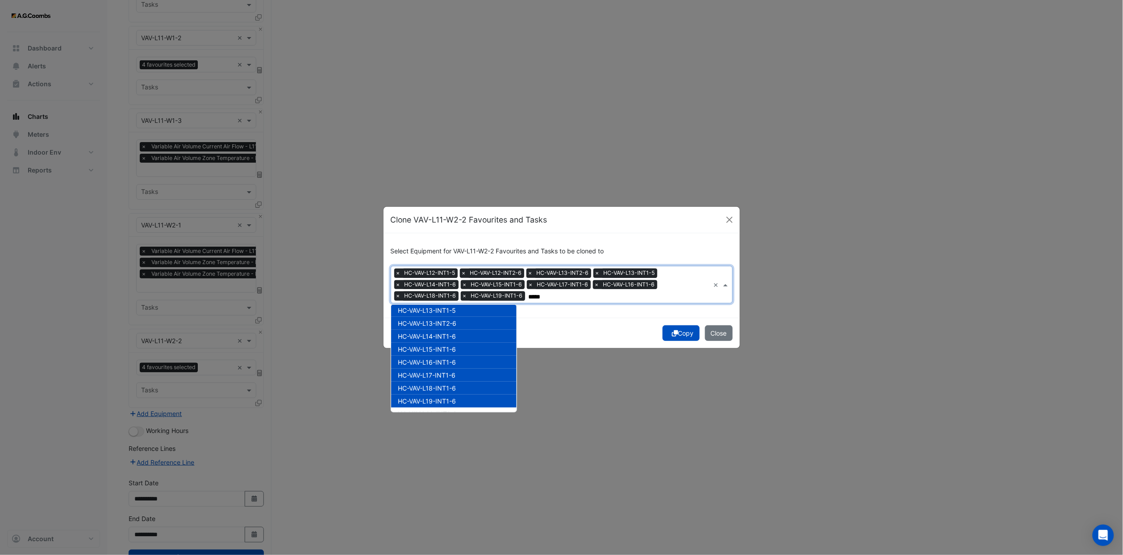
click at [448, 342] on span "HC-VAV-L15-INT1-6" at bounding box center [427, 349] width 58 height 8
click at [451, 336] on span "HC-VAV-L14-INT1-6" at bounding box center [427, 336] width 58 height 8
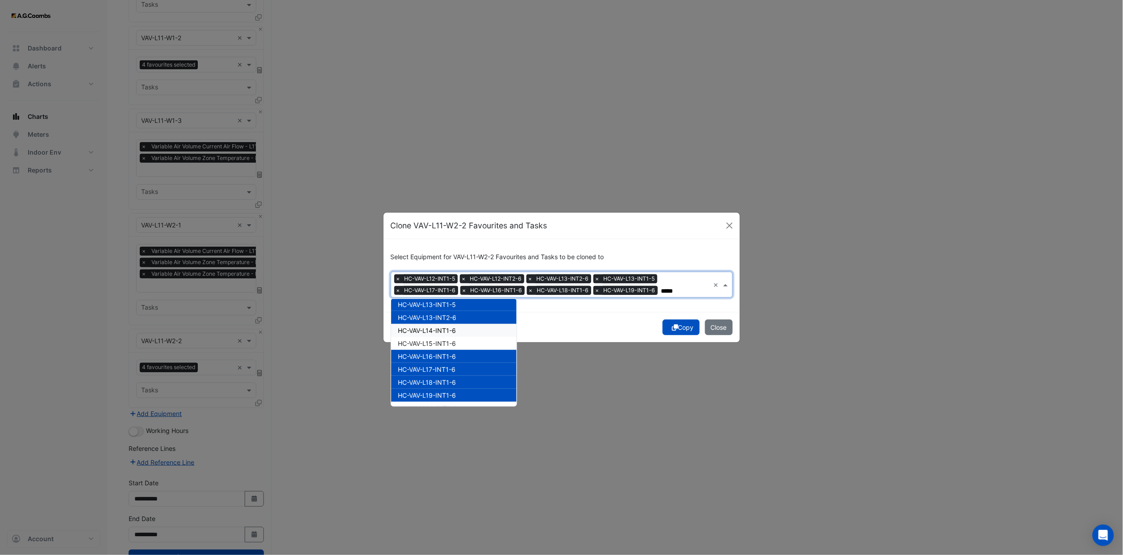
click at [451, 322] on div "HC-VAV-L13-INT2-6" at bounding box center [453, 317] width 125 height 13
click at [451, 307] on span "HC-VAV-L13-INT1-5" at bounding box center [427, 305] width 58 height 8
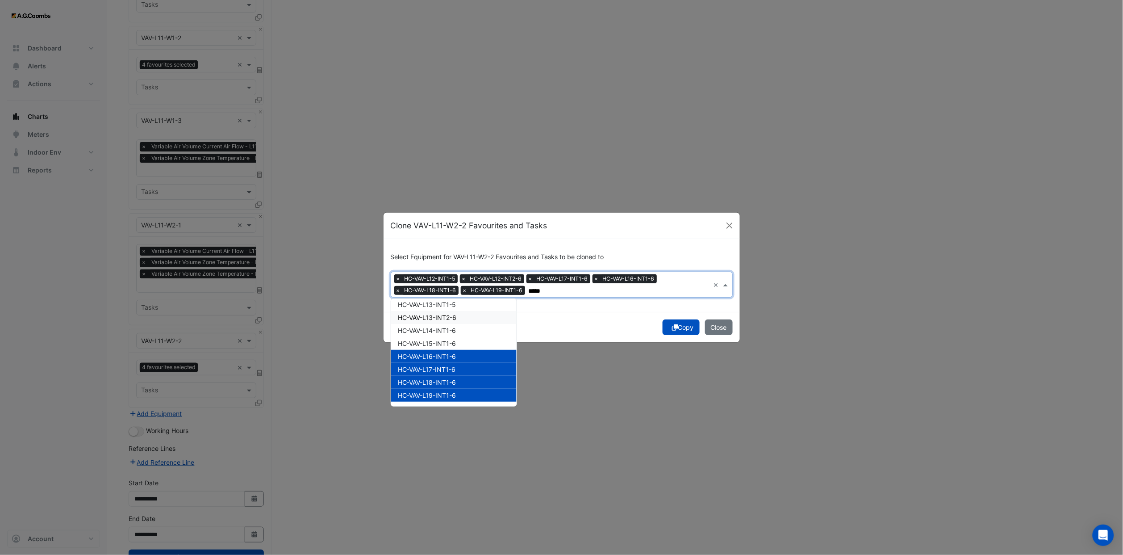
scroll to position [67, 0]
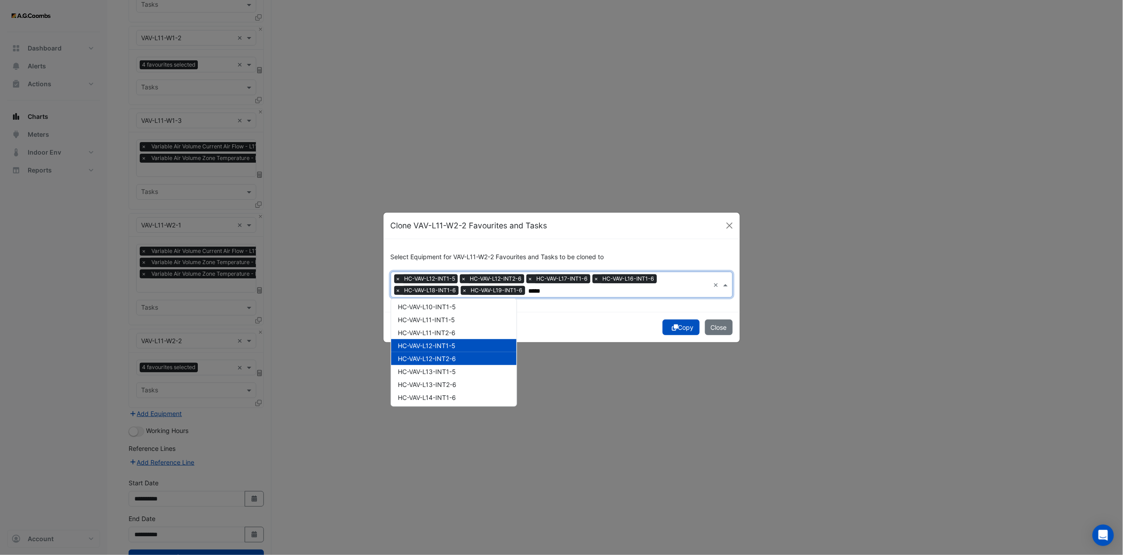
drag, startPoint x: 452, startPoint y: 346, endPoint x: 449, endPoint y: 361, distance: 15.1
click at [451, 342] on span "HC-VAV-L12-INT1-5" at bounding box center [427, 346] width 58 height 8
click at [448, 342] on span "HC-VAV-L12-INT2-6" at bounding box center [427, 359] width 58 height 8
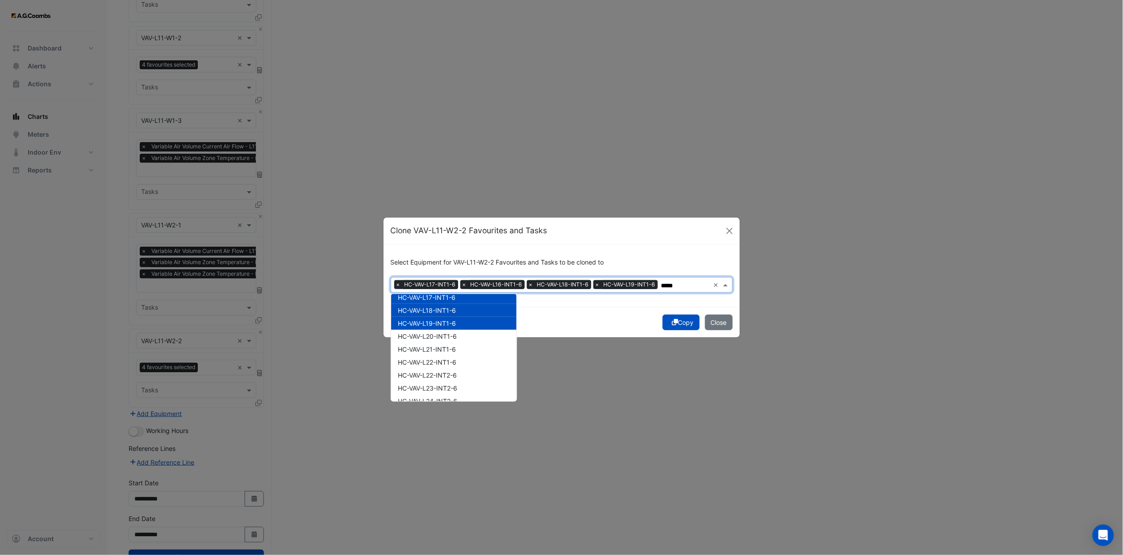
click at [458, 304] on div "HC-VAV-L18-INT1-6" at bounding box center [453, 310] width 125 height 13
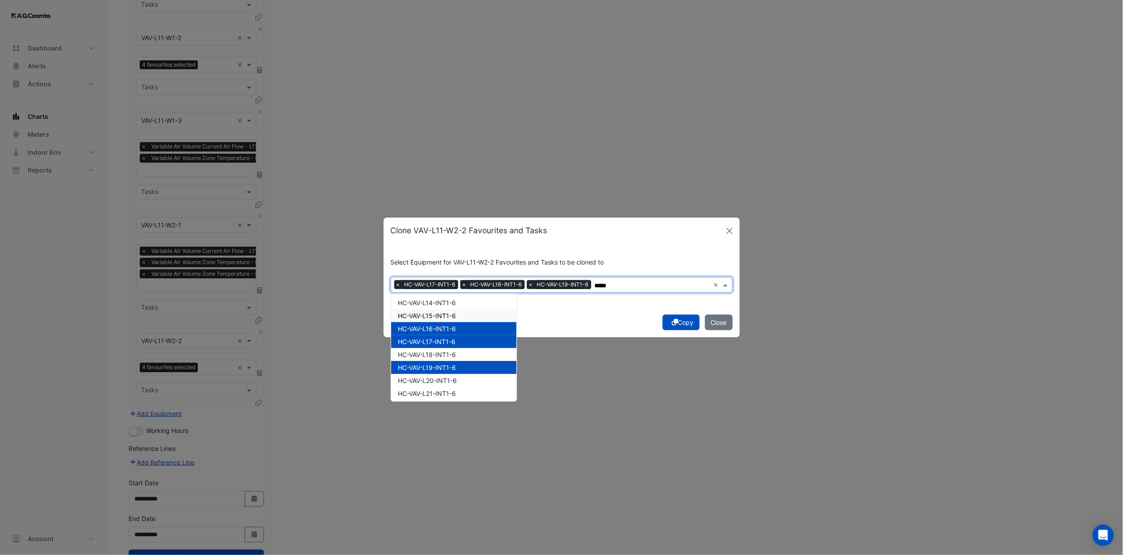
scroll to position [134, 0]
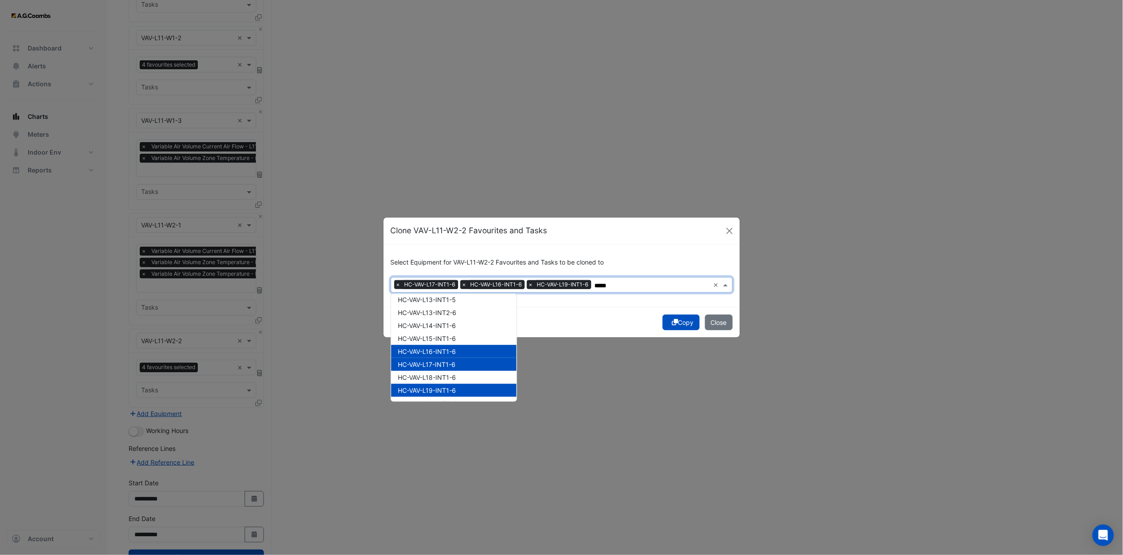
click at [454, 342] on span "HC-VAV-L16-INT1-6" at bounding box center [427, 351] width 58 height 8
click at [453, 342] on span "HC-VAV-L17-INT1-6" at bounding box center [427, 364] width 58 height 8
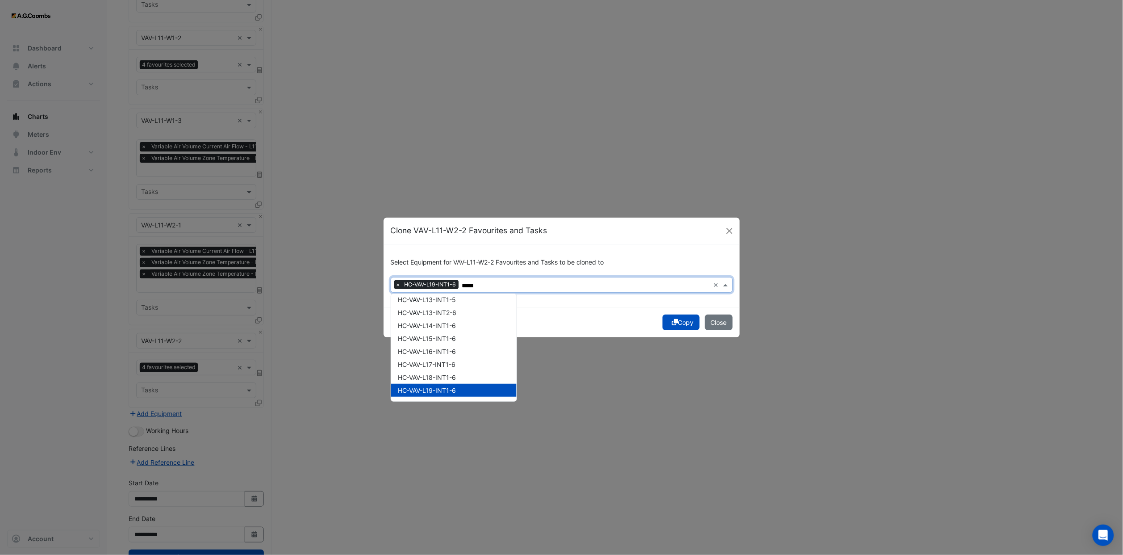
drag, startPoint x: 456, startPoint y: 390, endPoint x: 454, endPoint y: 384, distance: 6.1
click at [455, 342] on span "HC-VAV-L19-INT1-6" at bounding box center [427, 390] width 58 height 8
click at [445, 339] on div "VAV-L12-E1-1" at bounding box center [453, 342] width 125 height 13
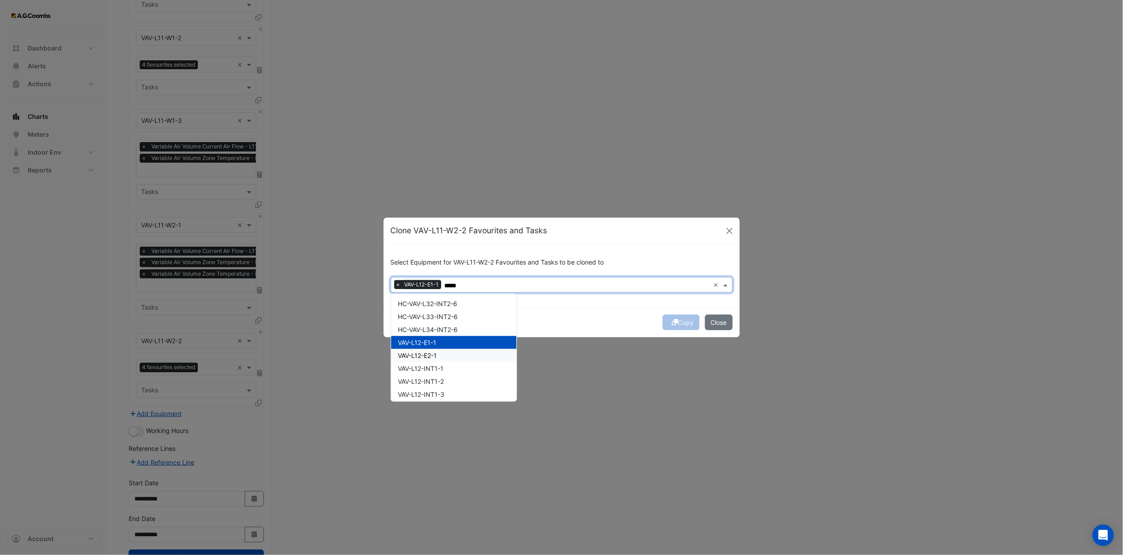
click at [444, 342] on div "VAV-L12-E2-1" at bounding box center [453, 355] width 125 height 13
click at [443, 342] on span "VAV-L12-INT1-1" at bounding box center [421, 368] width 46 height 8
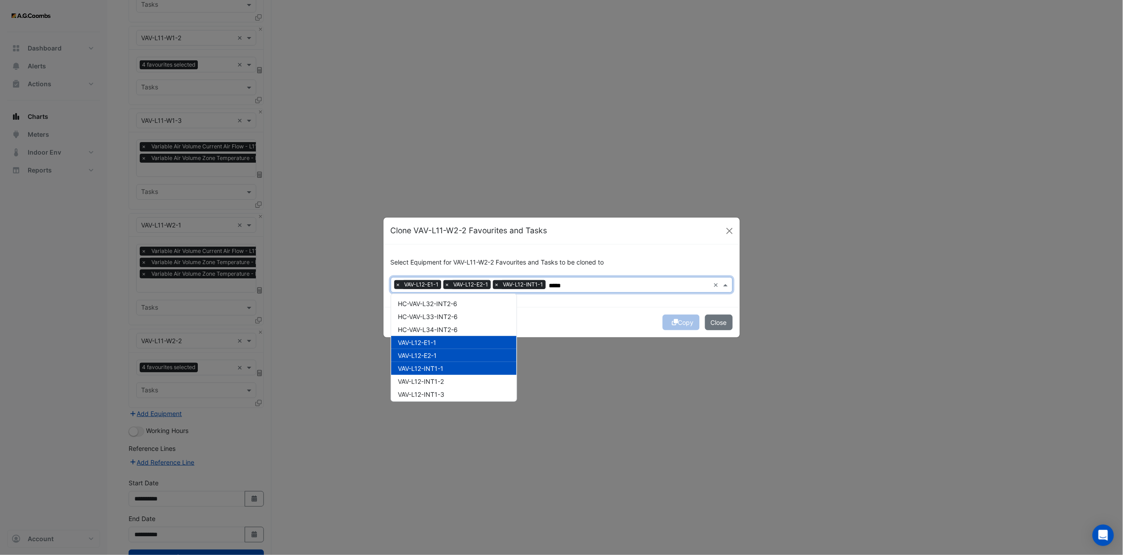
click at [442, 342] on span "VAV-L12-INT1-2" at bounding box center [421, 381] width 46 height 8
drag, startPoint x: 443, startPoint y: 387, endPoint x: 445, endPoint y: 392, distance: 5.8
click at [443, 342] on div "VAV-L12-INT1-3" at bounding box center [453, 394] width 125 height 13
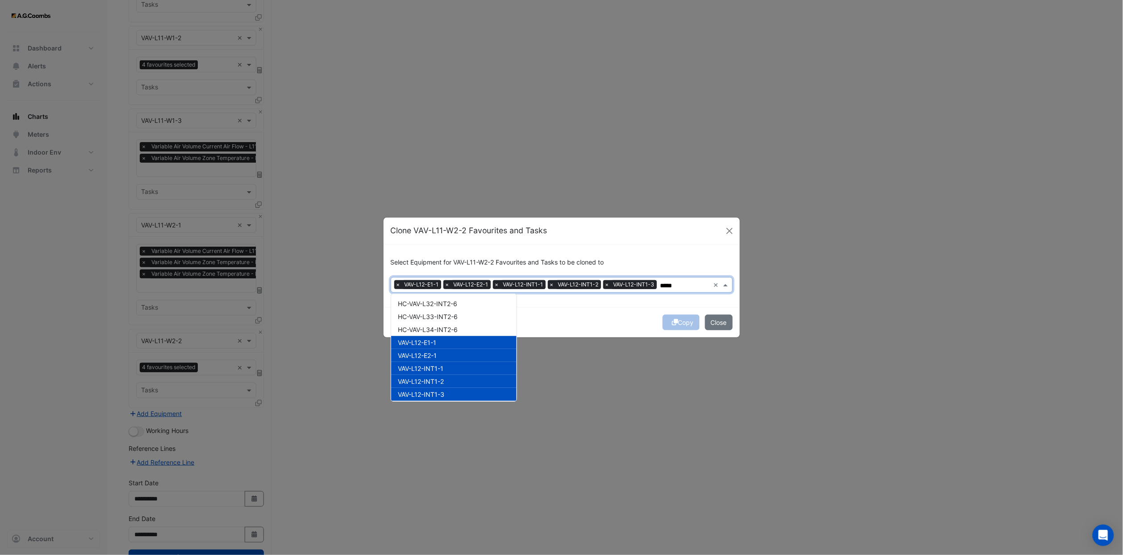
scroll to position [469, 0]
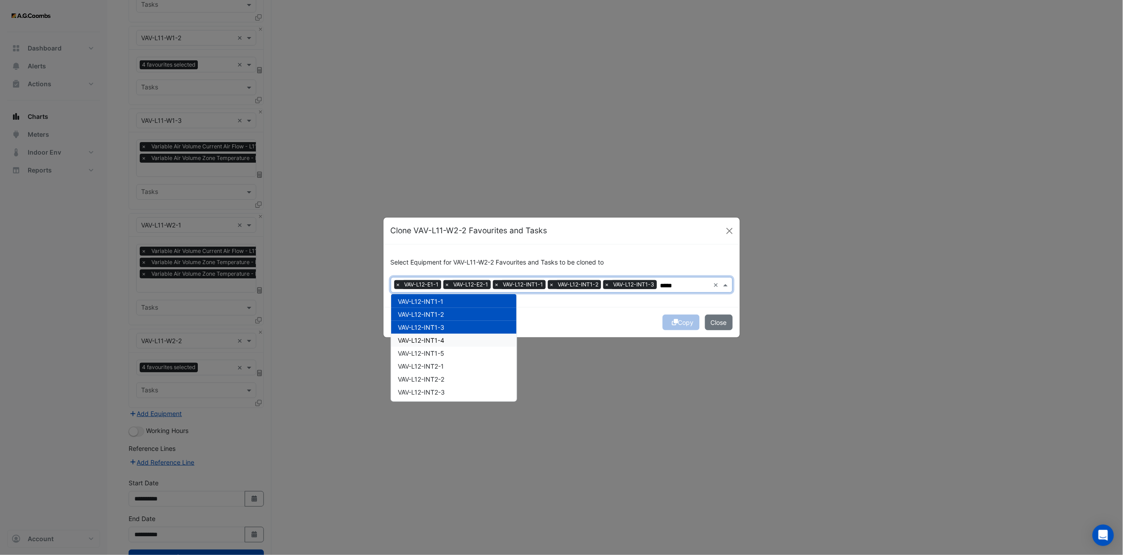
drag, startPoint x: 439, startPoint y: 338, endPoint x: 440, endPoint y: 349, distance: 10.8
click at [439, 342] on div "VAV-L12-INT1-4" at bounding box center [453, 340] width 125 height 13
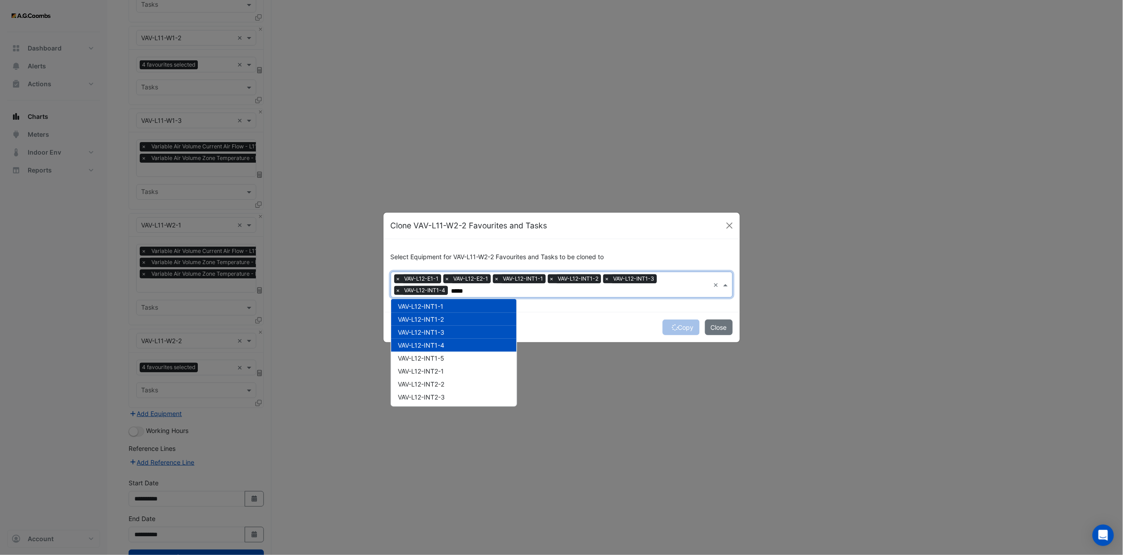
drag, startPoint x: 440, startPoint y: 351, endPoint x: 441, endPoint y: 365, distance: 13.8
click at [440, 342] on div "VAV-L12-INT1-5" at bounding box center [453, 357] width 125 height 13
drag, startPoint x: 441, startPoint y: 365, endPoint x: 442, endPoint y: 377, distance: 12.1
click at [441, 342] on div "VAV-L12-INT2-1" at bounding box center [453, 370] width 125 height 13
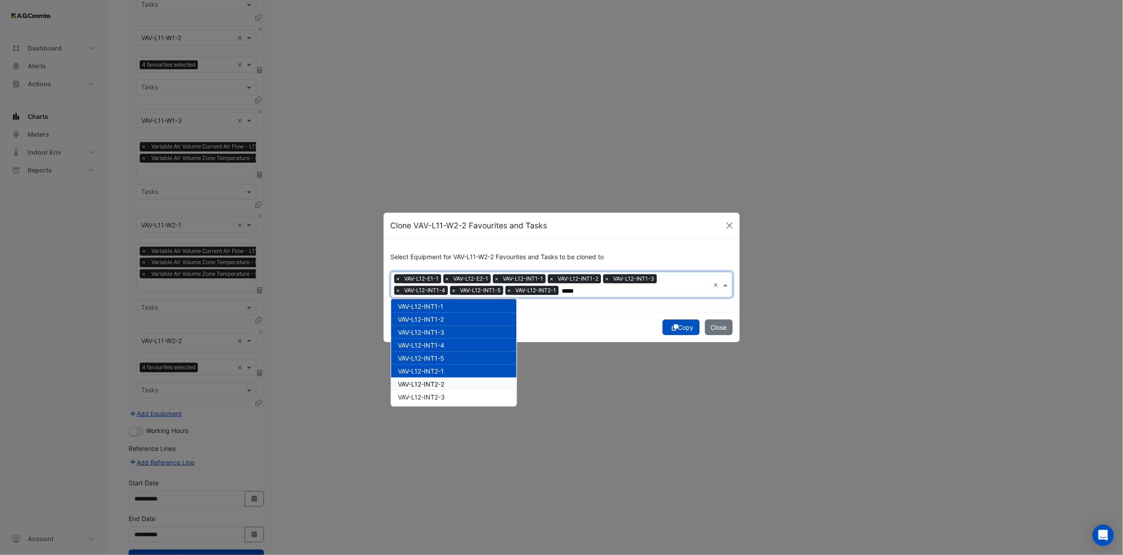
drag, startPoint x: 442, startPoint y: 377, endPoint x: 444, endPoint y: 387, distance: 10.0
click at [442, 342] on div "VAV-L12-INT2-2" at bounding box center [453, 383] width 125 height 13
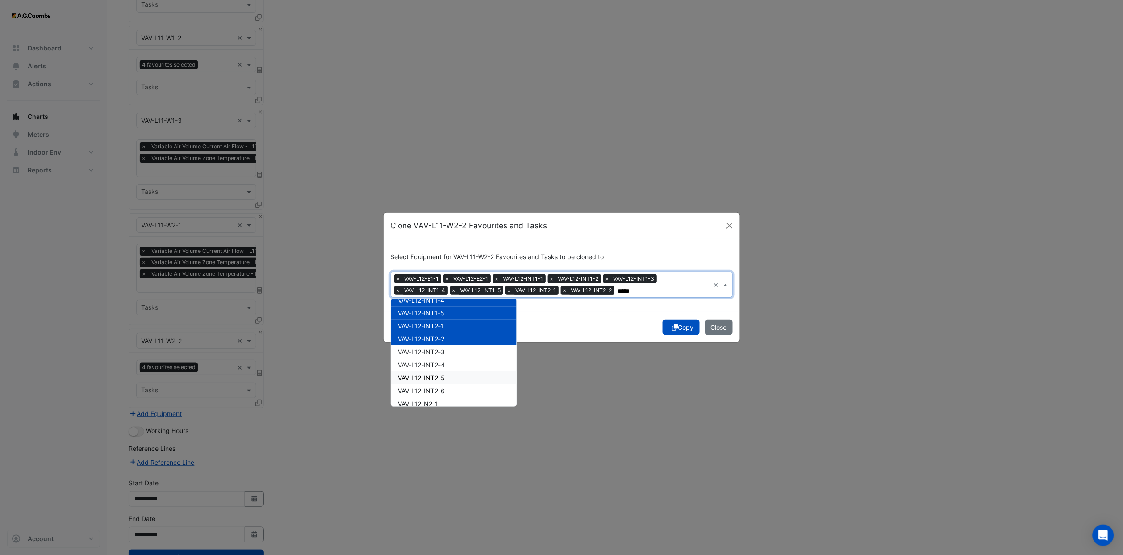
scroll to position [536, 0]
drag, startPoint x: 446, startPoint y: 327, endPoint x: 445, endPoint y: 333, distance: 5.4
click at [445, 330] on span "VAV-L12-INT2-3" at bounding box center [421, 330] width 47 height 8
drag, startPoint x: 445, startPoint y: 343, endPoint x: 445, endPoint y: 351, distance: 8.0
click at [445, 342] on span "VAV-L12-INT2-4" at bounding box center [421, 343] width 47 height 8
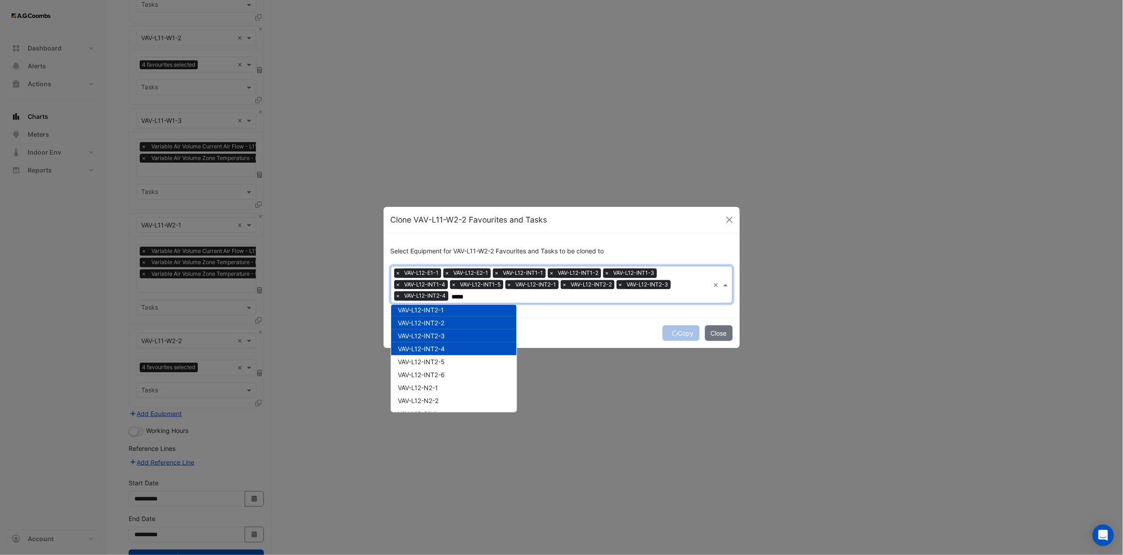
drag, startPoint x: 445, startPoint y: 351, endPoint x: 445, endPoint y: 359, distance: 7.6
click at [445, 342] on div "VAV-L12-INT2-4" at bounding box center [453, 348] width 125 height 13
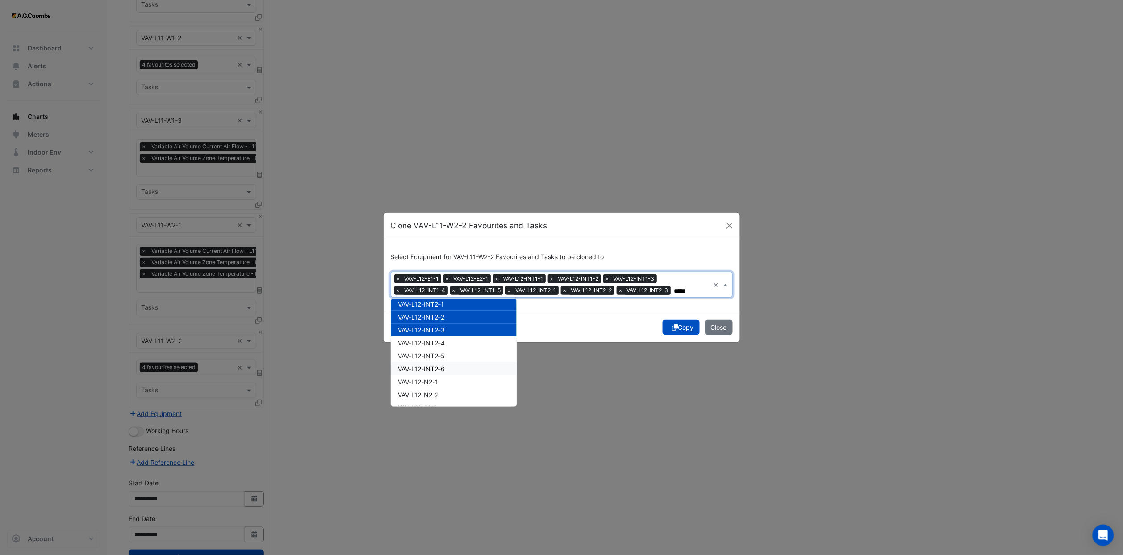
click at [445, 342] on span "VAV-L12-INT2-6" at bounding box center [421, 369] width 47 height 8
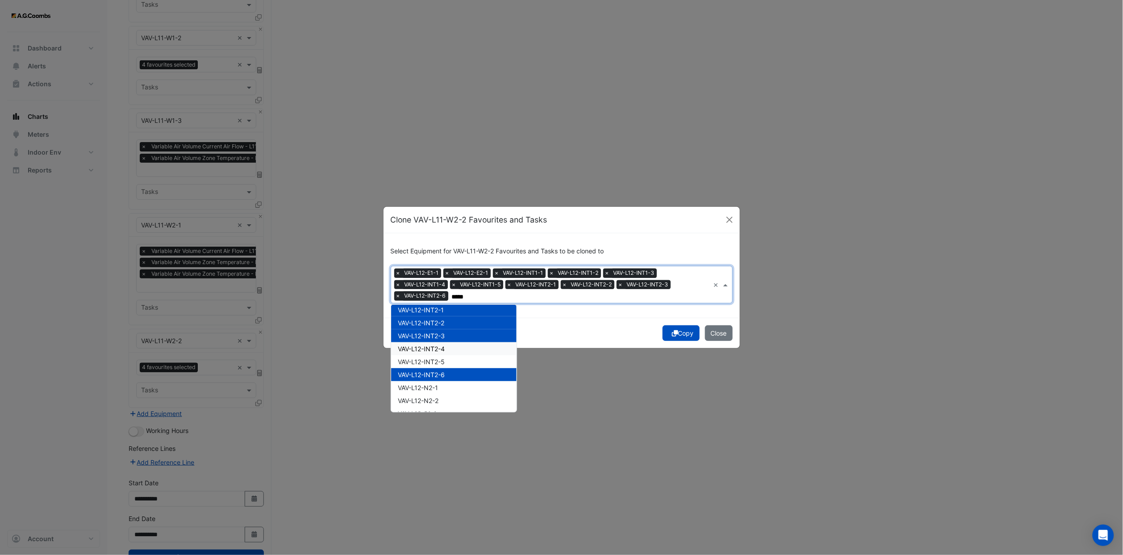
click at [443, 342] on span "VAV-L12-INT2-4" at bounding box center [421, 349] width 47 height 8
click at [447, 342] on div "VAV-L12-INT2-5" at bounding box center [453, 361] width 125 height 13
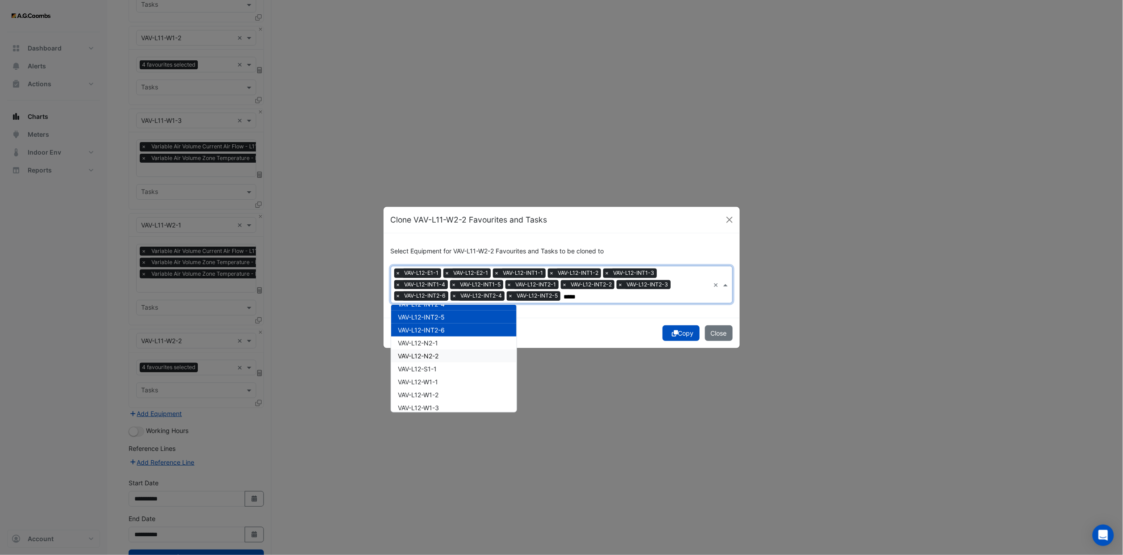
scroll to position [603, 0]
click at [440, 321] on div "VAV-L12-N2-1" at bounding box center [453, 320] width 125 height 13
drag, startPoint x: 439, startPoint y: 334, endPoint x: 439, endPoint y: 342, distance: 8.0
click at [439, 338] on div "VAV-L12-N2-2" at bounding box center [453, 333] width 125 height 13
click at [439, 342] on div "VAV-L12-S1-1" at bounding box center [453, 346] width 125 height 13
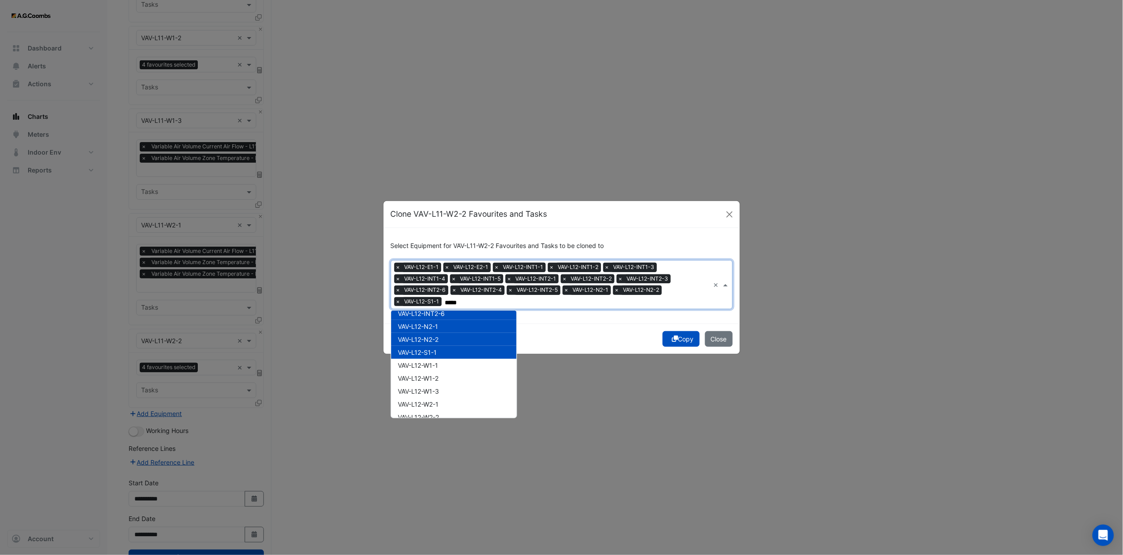
click at [439, 342] on div "VAV-L12-S1-1" at bounding box center [453, 352] width 125 height 13
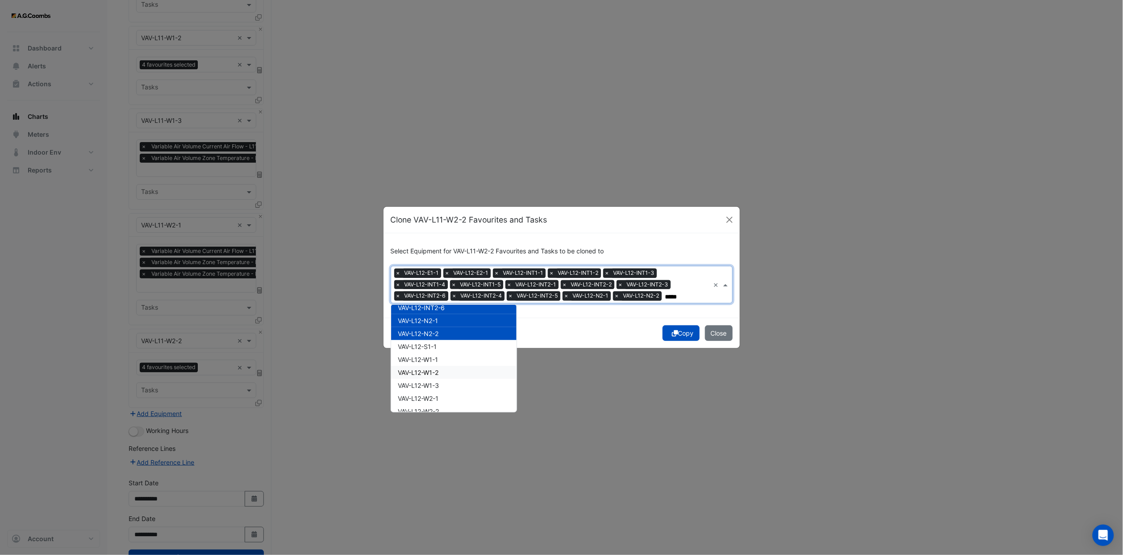
drag, startPoint x: 446, startPoint y: 367, endPoint x: 442, endPoint y: 348, distance: 20.1
click at [446, 342] on div "VAV-L12-W1-2" at bounding box center [453, 372] width 125 height 13
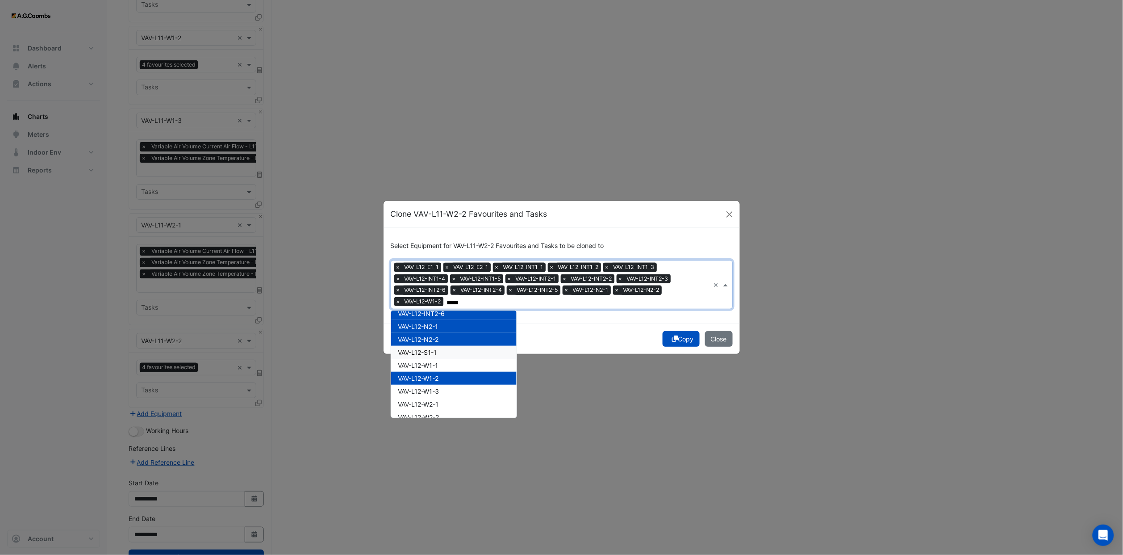
click at [442, 342] on div "VAV-L12-S1-1" at bounding box center [453, 352] width 125 height 13
click at [444, 342] on div "VAV-L12-W1-1" at bounding box center [453, 365] width 125 height 13
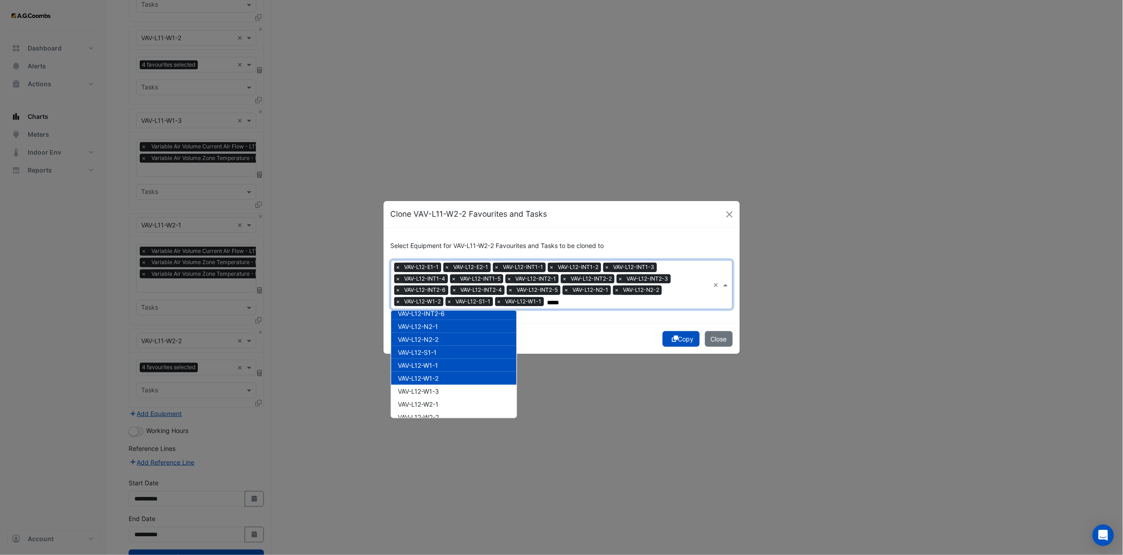
scroll to position [670, 0]
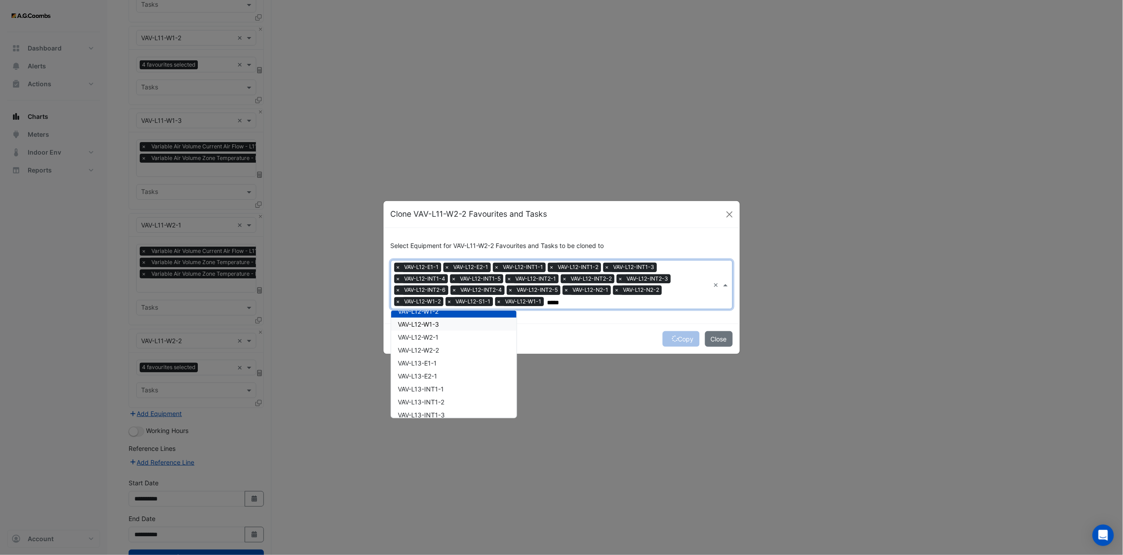
drag, startPoint x: 444, startPoint y: 327, endPoint x: 441, endPoint y: 342, distance: 15.1
click at [444, 327] on div "VAV-L12-W1-3" at bounding box center [453, 323] width 125 height 13
drag, startPoint x: 441, startPoint y: 342, endPoint x: 442, endPoint y: 353, distance: 11.6
drag, startPoint x: 442, startPoint y: 353, endPoint x: 443, endPoint y: 360, distance: 6.7
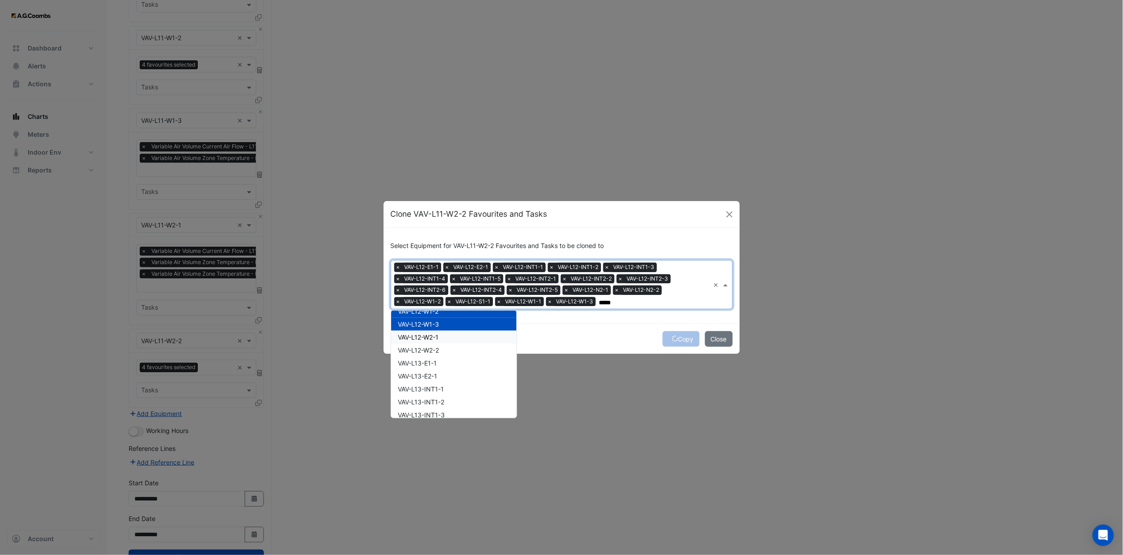
drag, startPoint x: 443, startPoint y: 362, endPoint x: 441, endPoint y: 351, distance: 11.3
click at [443, 342] on div "VAV-L13-E1-1" at bounding box center [453, 362] width 125 height 13
click at [441, 342] on div "VAV-L12-W2-2" at bounding box center [453, 349] width 125 height 13
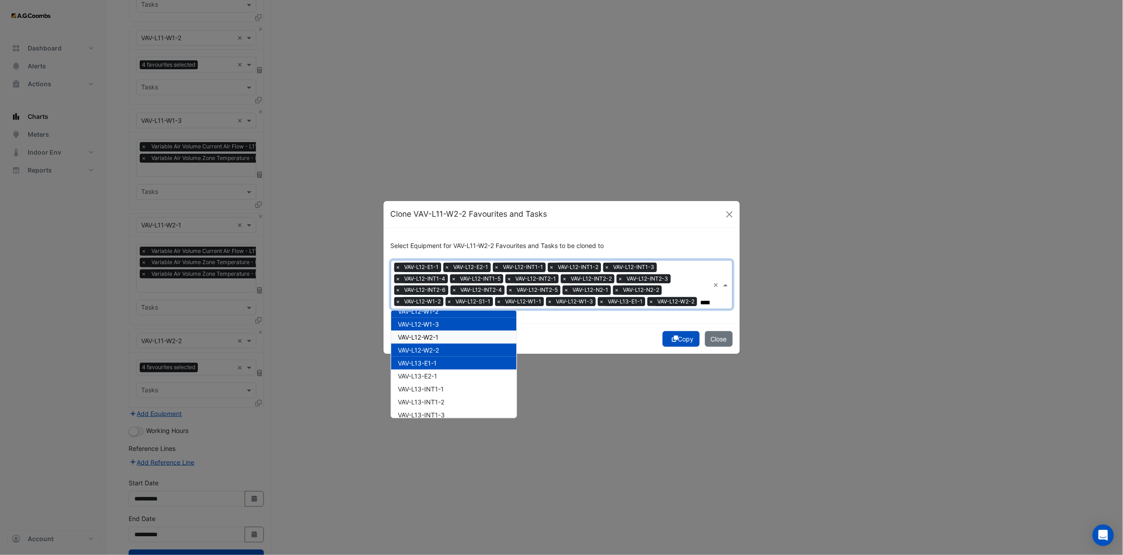
click at [439, 336] on span "VAV-L12-W2-1" at bounding box center [418, 337] width 41 height 8
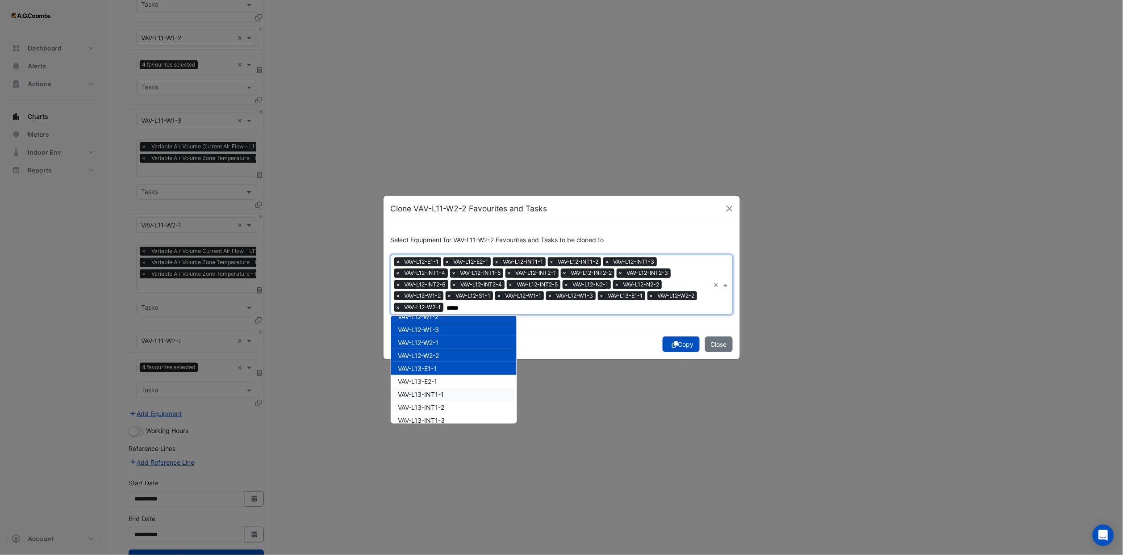
click at [440, 342] on div "VAV-L13-INT1-1" at bounding box center [453, 394] width 125 height 13
click at [439, 342] on div "VAV-L13-E2-1" at bounding box center [453, 381] width 125 height 13
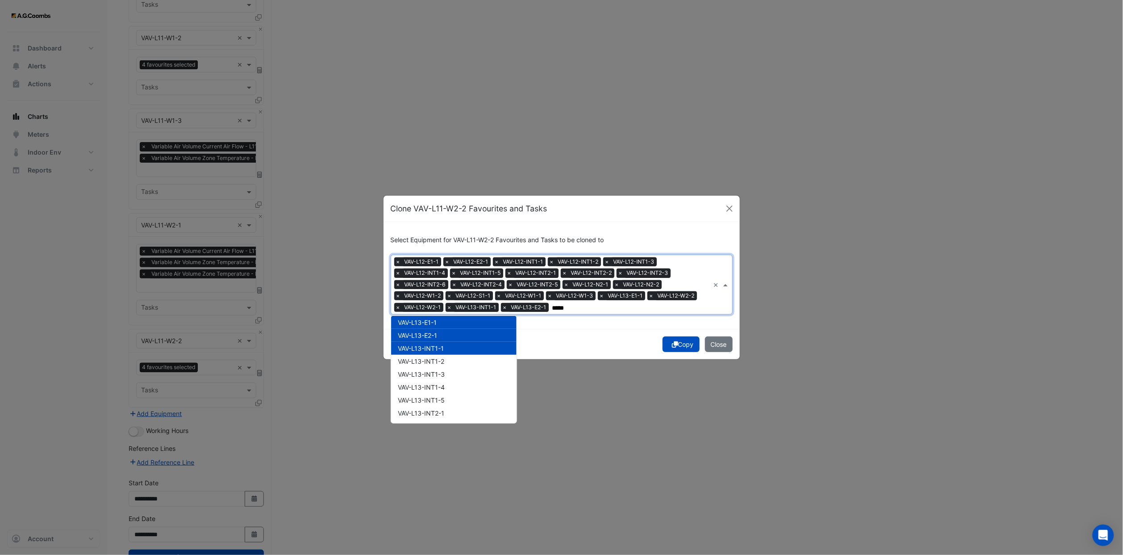
scroll to position [737, 0]
click at [435, 340] on span "VAV-L13-INT1-2" at bounding box center [421, 340] width 46 height 8
click at [437, 342] on span "VAV-L13-INT1-3" at bounding box center [421, 353] width 47 height 8
click at [438, 342] on span "VAV-L13-INT1-4" at bounding box center [421, 366] width 47 height 8
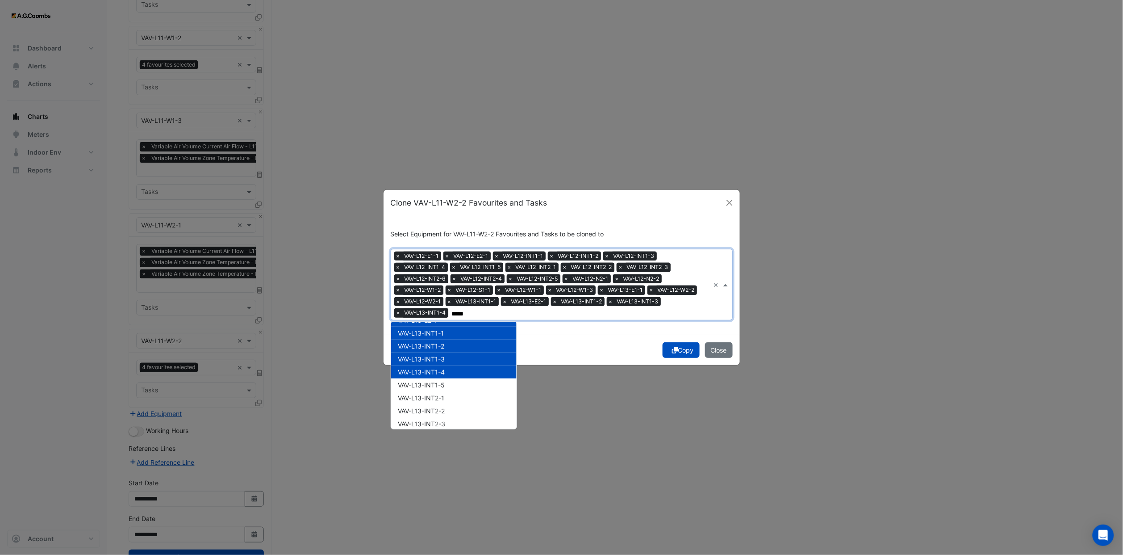
click at [438, 342] on span "VAV-L13-INT1-4" at bounding box center [421, 372] width 47 height 8
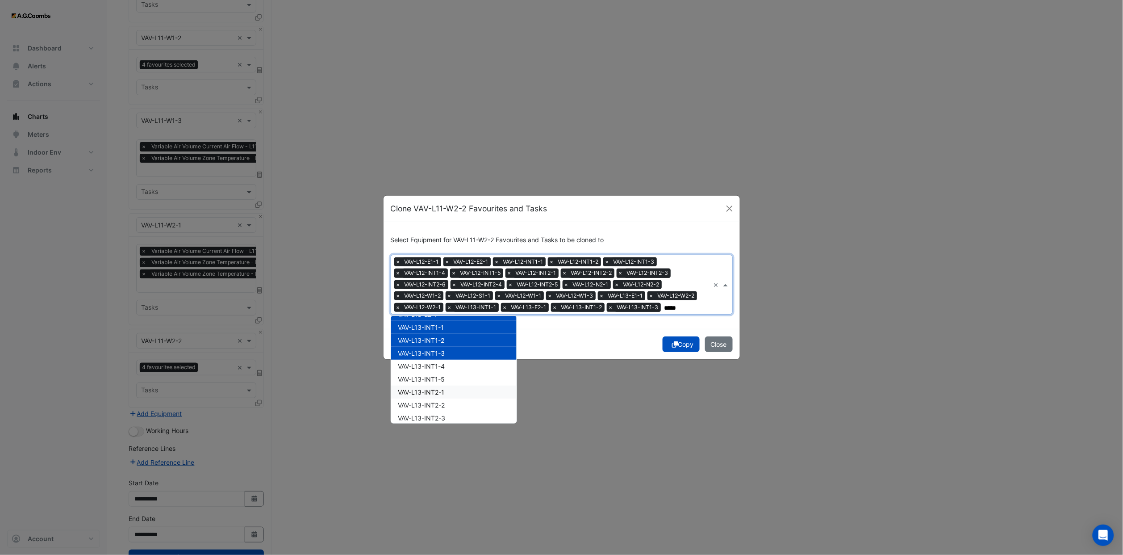
drag, startPoint x: 440, startPoint y: 388, endPoint x: 438, endPoint y: 377, distance: 11.0
click at [439, 342] on div "VAV-L13-INT2-1" at bounding box center [453, 391] width 125 height 13
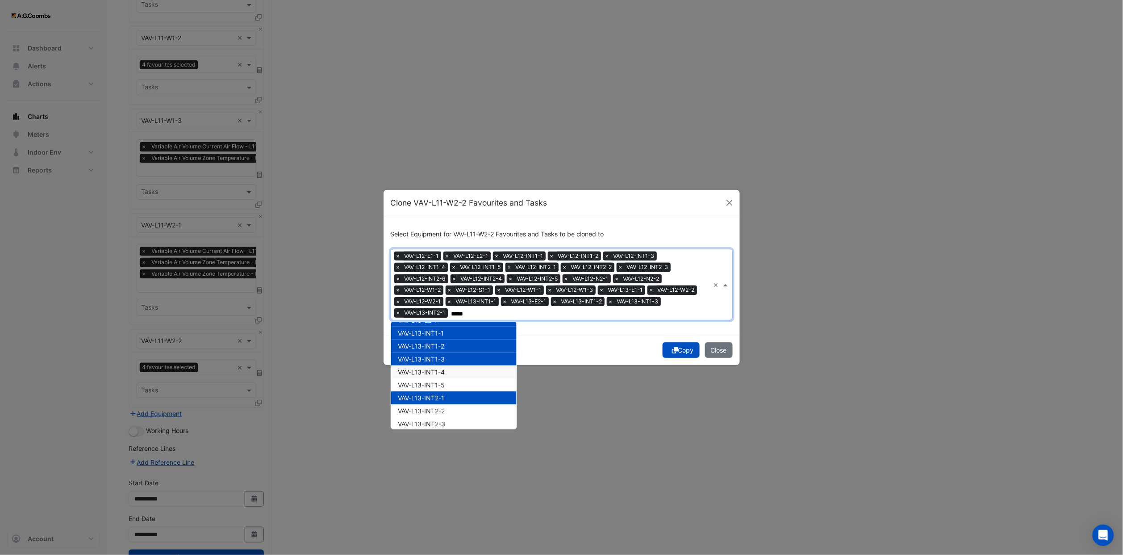
click at [437, 342] on span "VAV-L13-INT1-4" at bounding box center [421, 372] width 47 height 8
click at [438, 342] on span "VAV-L13-INT1-5" at bounding box center [421, 385] width 47 height 8
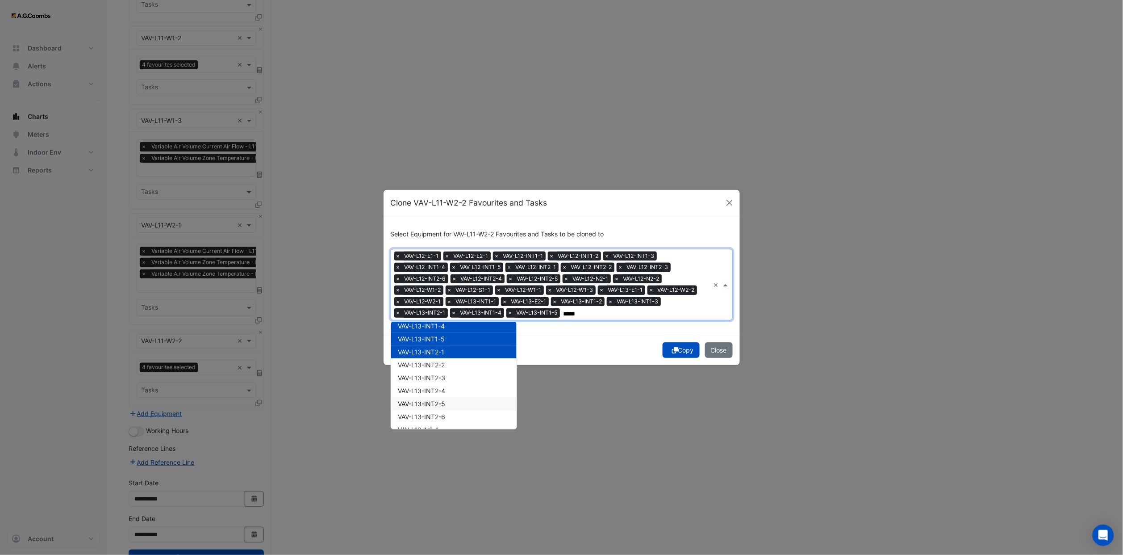
scroll to position [804, 0]
drag, startPoint x: 437, startPoint y: 343, endPoint x: 440, endPoint y: 368, distance: 24.8
click at [440, 342] on span "VAV-L13-INT2-4" at bounding box center [421, 370] width 47 height 8
click at [440, 342] on div "VAV-L13-INT2-5" at bounding box center [453, 382] width 125 height 13
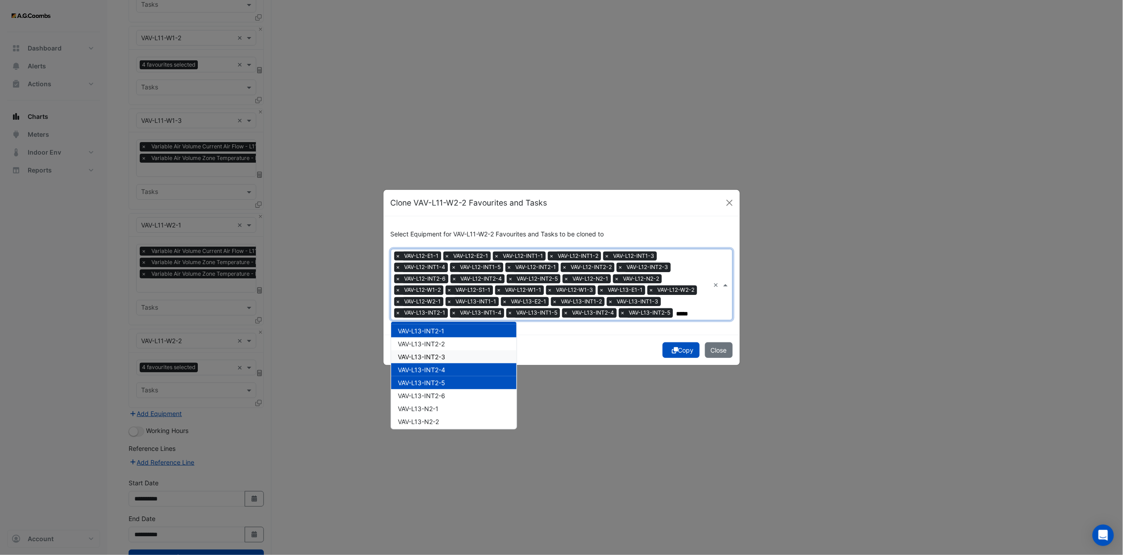
click at [440, 342] on span "VAV-L13-INT2-3" at bounding box center [421, 357] width 47 height 8
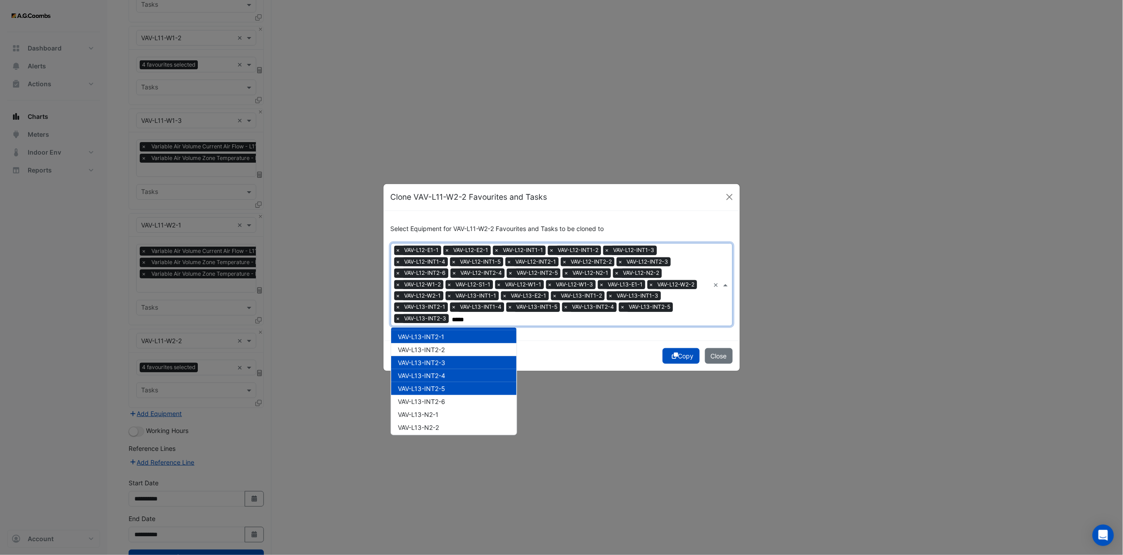
click at [439, 340] on div "VAV-L13-INT2-1" at bounding box center [453, 336] width 125 height 13
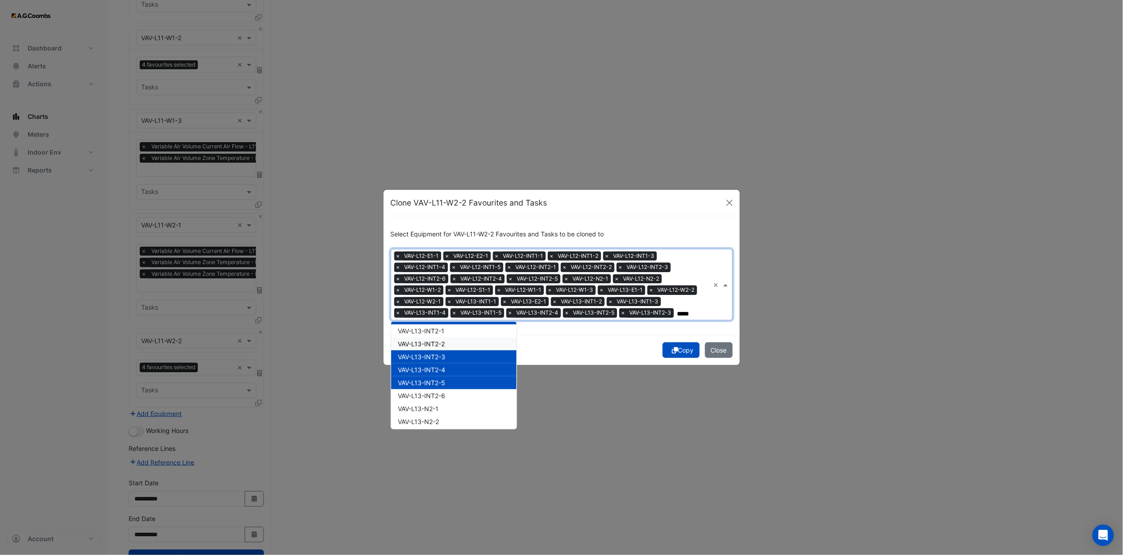
click at [438, 340] on span "VAV-L13-INT2-2" at bounding box center [421, 344] width 47 height 8
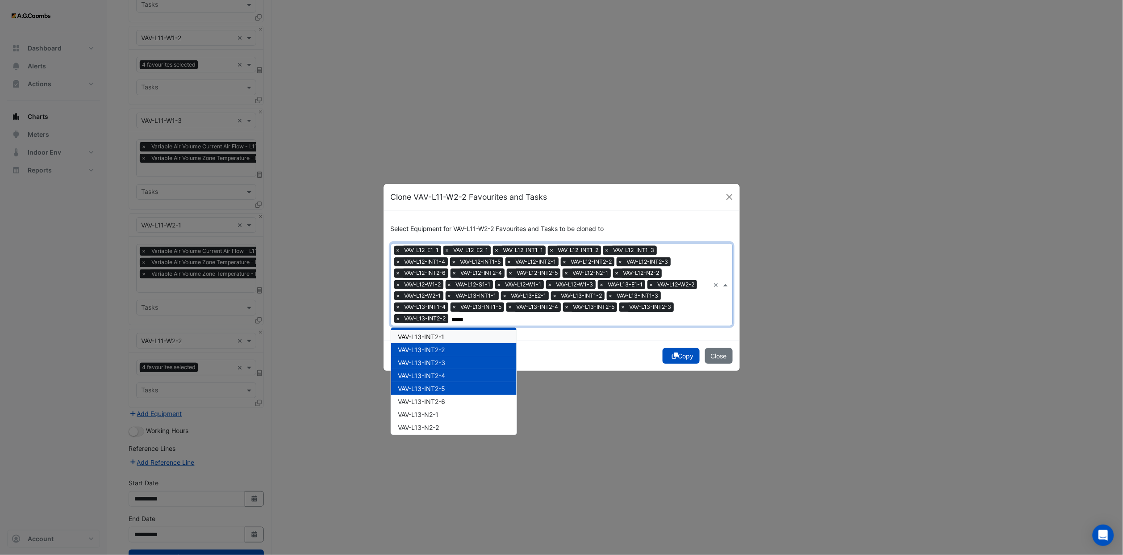
click at [438, 333] on span "VAV-L13-INT2-1" at bounding box center [421, 337] width 46 height 8
click at [435, 342] on span "VAV-L13-INT2-6" at bounding box center [421, 401] width 47 height 8
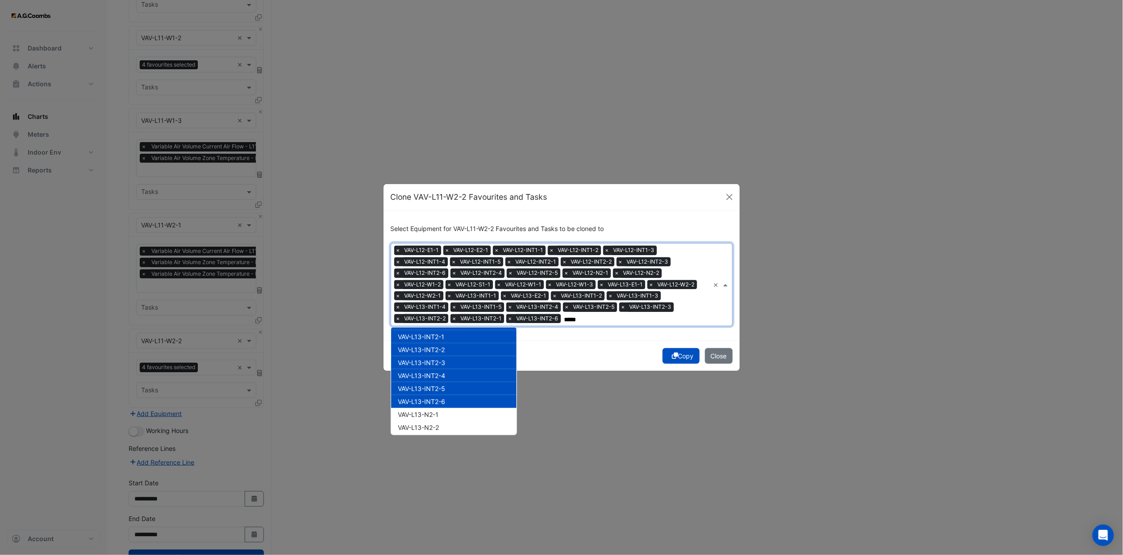
click at [438, 342] on span "VAV-L13-N2-1" at bounding box center [418, 414] width 41 height 8
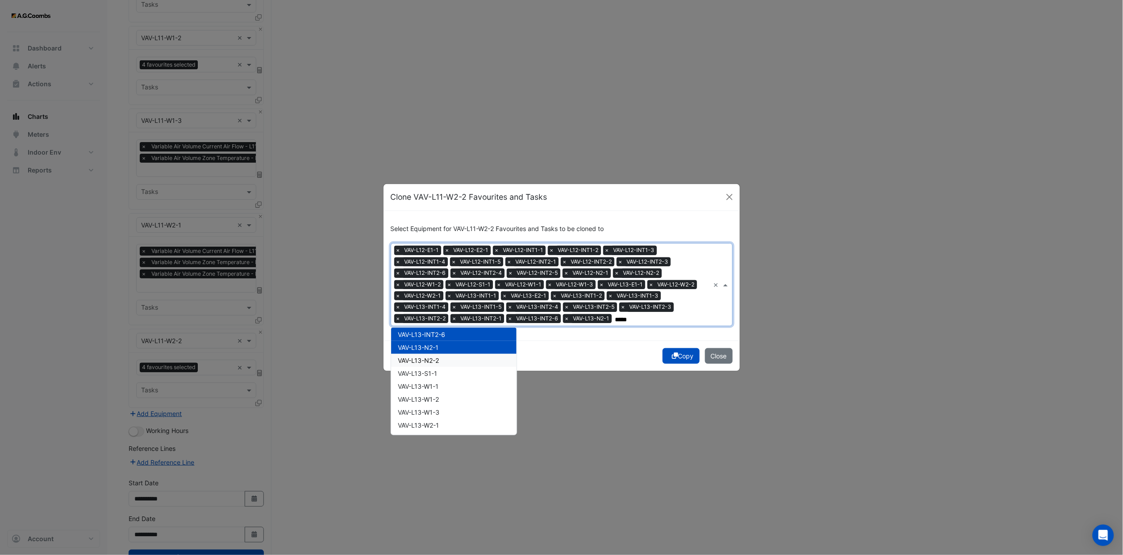
click at [439, 342] on span "VAV-L13-N2-2" at bounding box center [418, 360] width 41 height 8
drag, startPoint x: 439, startPoint y: 373, endPoint x: 440, endPoint y: 381, distance: 7.7
click at [439, 342] on div "VAV-L13-S1-1" at bounding box center [453, 373] width 125 height 13
drag, startPoint x: 440, startPoint y: 381, endPoint x: 441, endPoint y: 386, distance: 4.9
click at [440, 342] on div "VAV-L13-S1-1" at bounding box center [453, 373] width 125 height 13
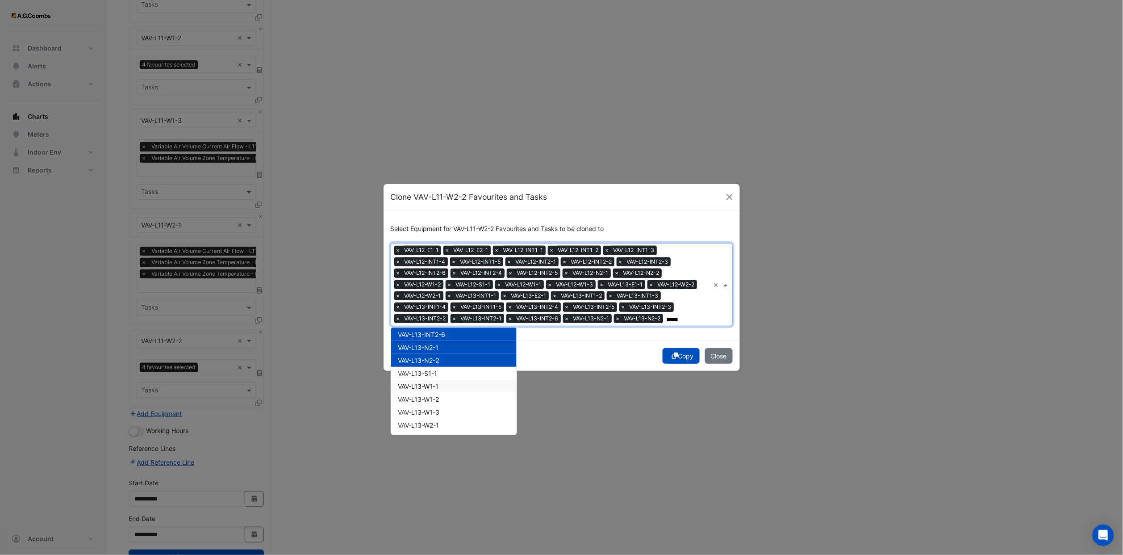
drag, startPoint x: 441, startPoint y: 390, endPoint x: 441, endPoint y: 402, distance: 12.1
click at [441, 342] on div "VAV-L13-W1-2" at bounding box center [453, 398] width 125 height 13
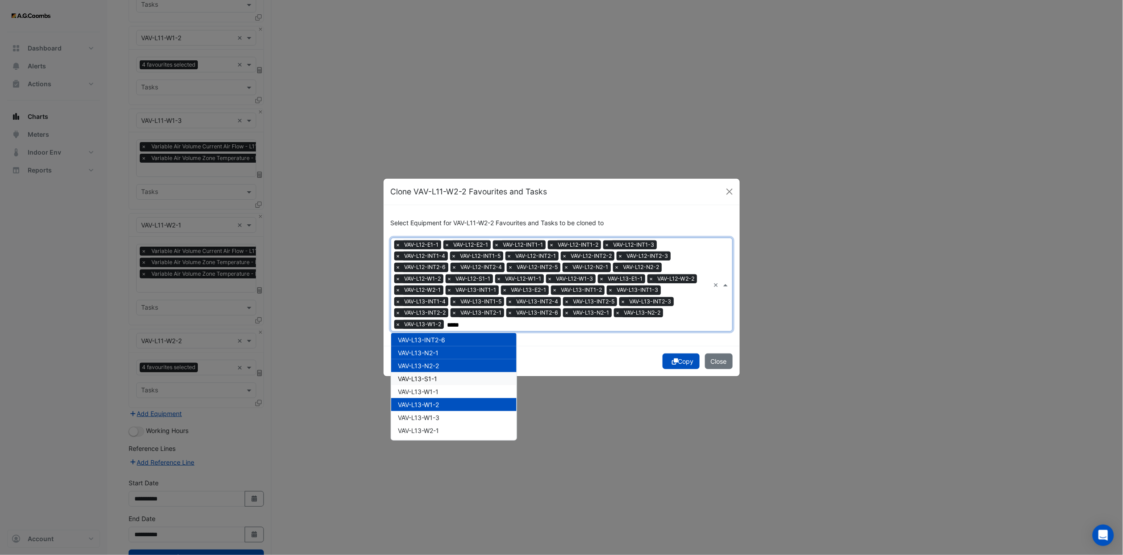
click at [438, 342] on span "VAV-L13-S1-1" at bounding box center [417, 379] width 39 height 8
click at [438, 342] on span "VAV-L13-W1-1" at bounding box center [418, 392] width 41 height 8
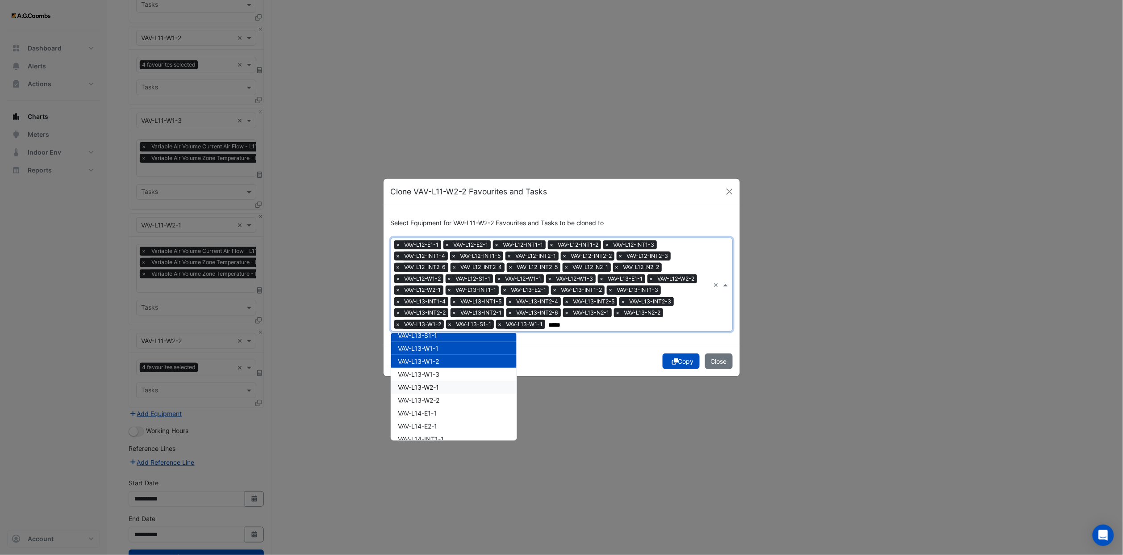
scroll to position [938, 0]
click at [431, 342] on span "VAV-L13-W1-3" at bounding box center [419, 351] width 42 height 8
click at [432, 342] on span "VAV-L13-W2-1" at bounding box center [418, 363] width 41 height 8
drag, startPoint x: 433, startPoint y: 370, endPoint x: 434, endPoint y: 380, distance: 10.8
click at [433, 342] on div "VAV-L13-W2-2" at bounding box center [453, 376] width 125 height 13
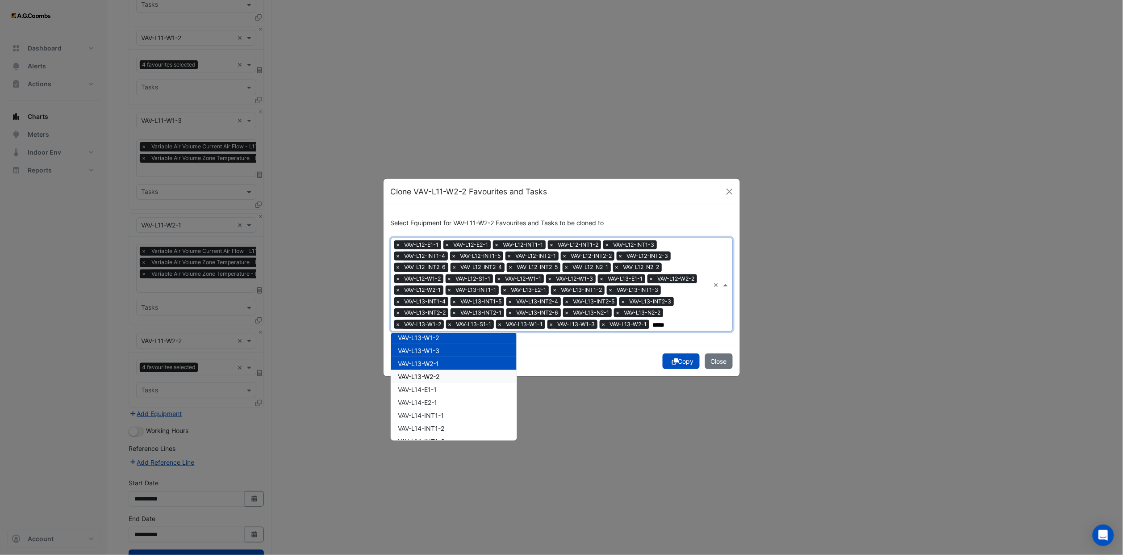
drag, startPoint x: 435, startPoint y: 386, endPoint x: 437, endPoint y: 394, distance: 8.1
click at [435, 342] on span "VAV-L14-E1-1" at bounding box center [417, 389] width 39 height 8
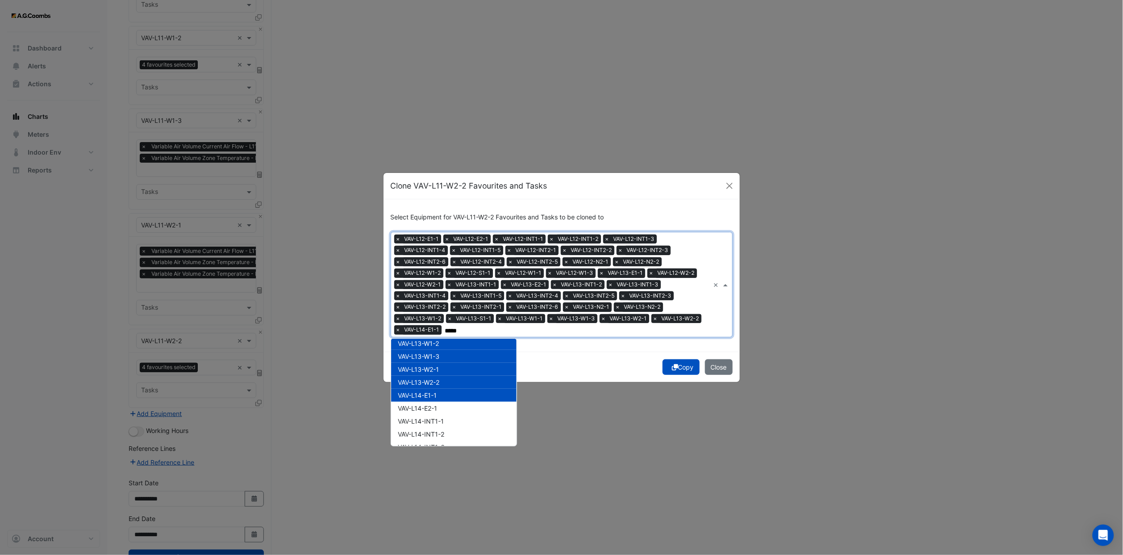
click at [437, 342] on span "VAV-L14-E2-1" at bounding box center [417, 408] width 39 height 8
click at [438, 342] on span "VAV-L14-INT1-1" at bounding box center [421, 421] width 46 height 8
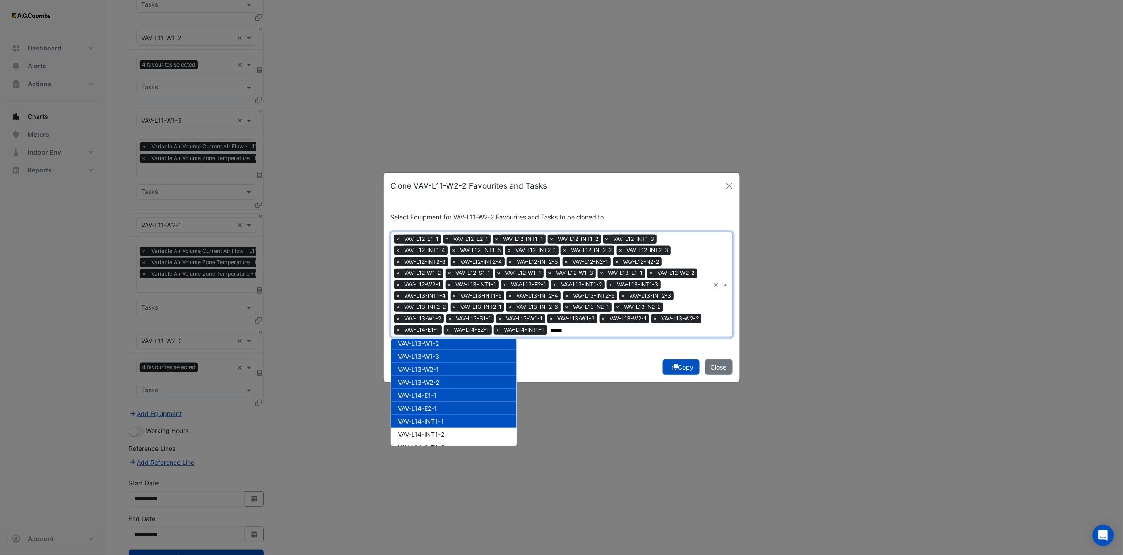
scroll to position [1005, 0]
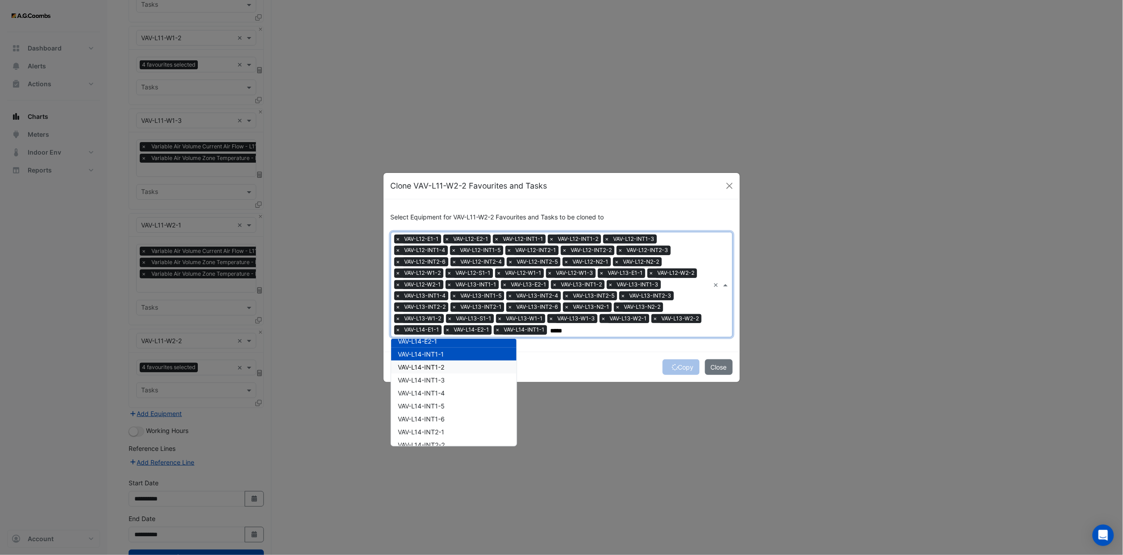
click at [434, 342] on span "VAV-L14-INT1-2" at bounding box center [421, 367] width 46 height 8
click at [437, 342] on span "VAV-L14-INT1-3" at bounding box center [421, 380] width 47 height 8
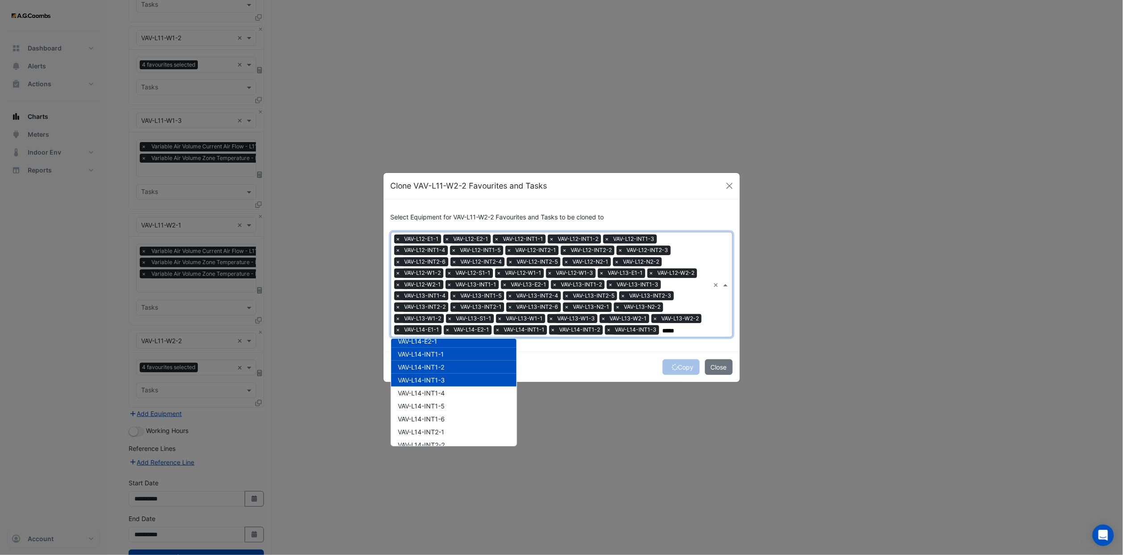
click at [437, 342] on span "VAV-L14-INT1-4" at bounding box center [421, 393] width 47 height 8
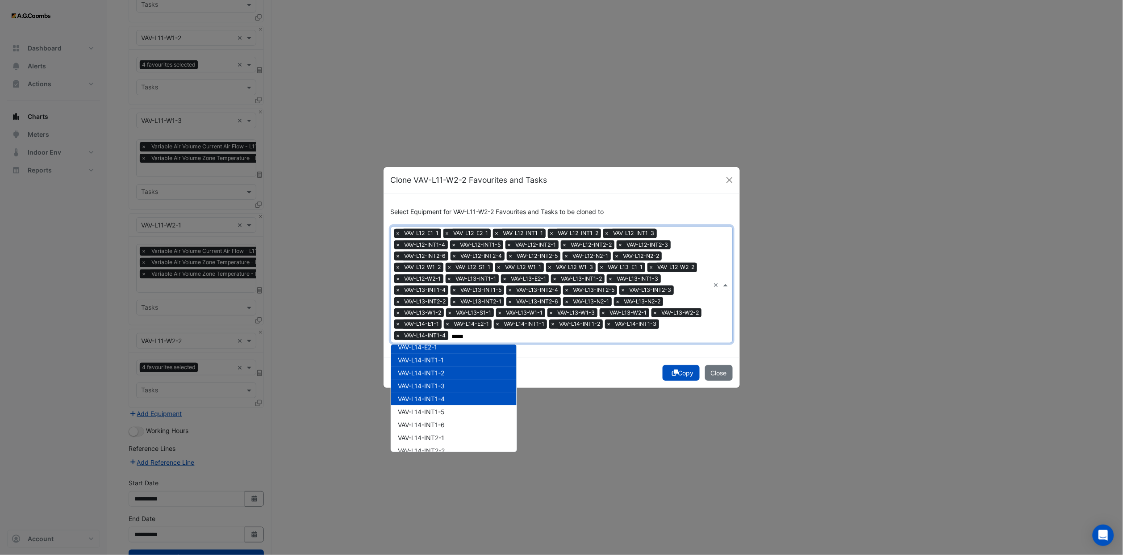
click at [438, 342] on span "VAV-L14-INT1-4" at bounding box center [421, 399] width 47 height 8
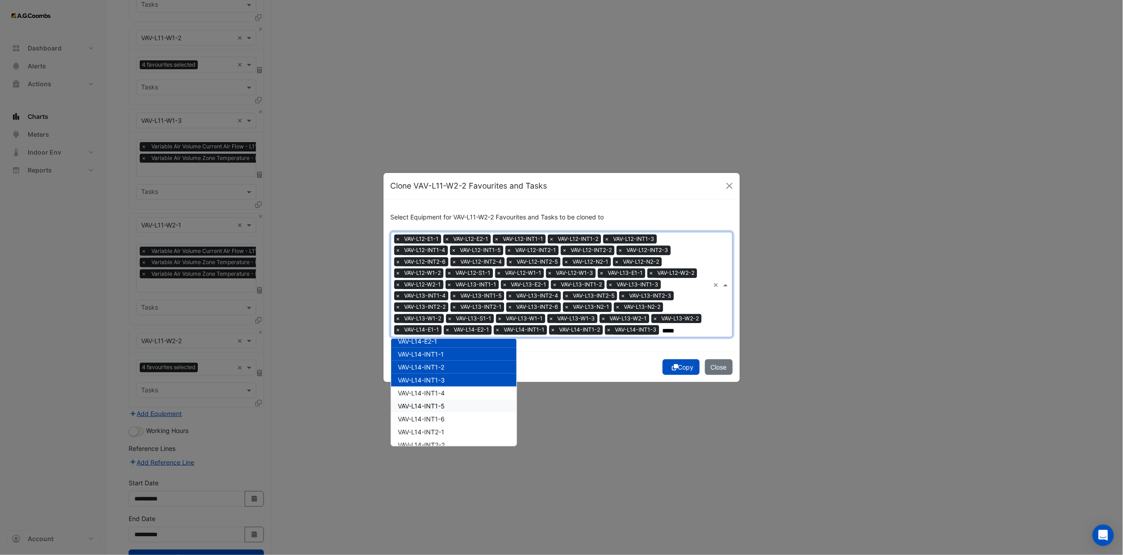
click at [439, 342] on span "VAV-L14-INT1-5" at bounding box center [421, 406] width 47 height 8
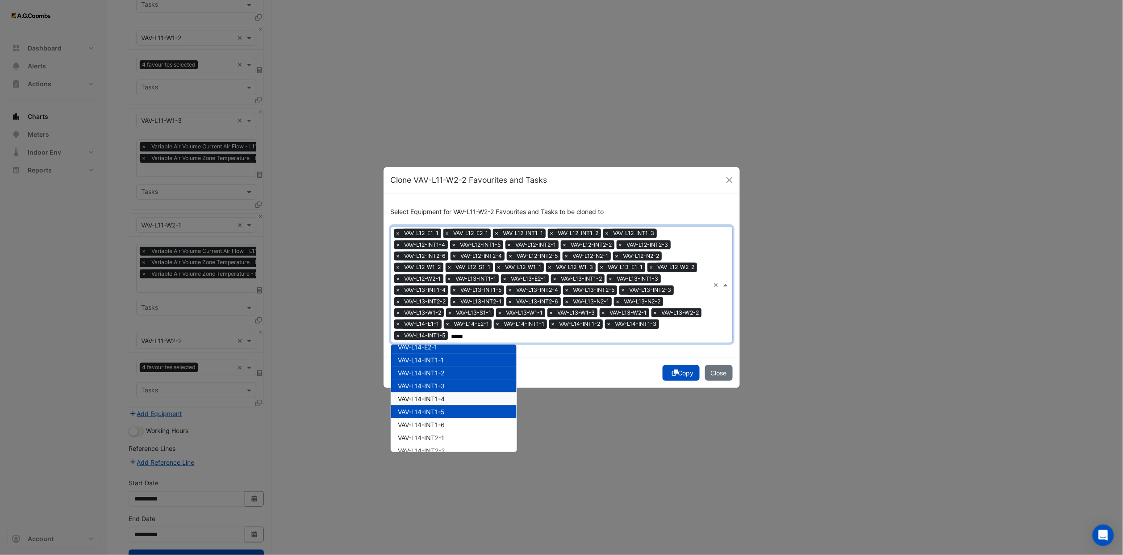
click at [437, 342] on span "VAV-L14-INT1-4" at bounding box center [421, 399] width 47 height 8
click at [443, 342] on span "VAV-L14-INT1-6" at bounding box center [421, 425] width 47 height 8
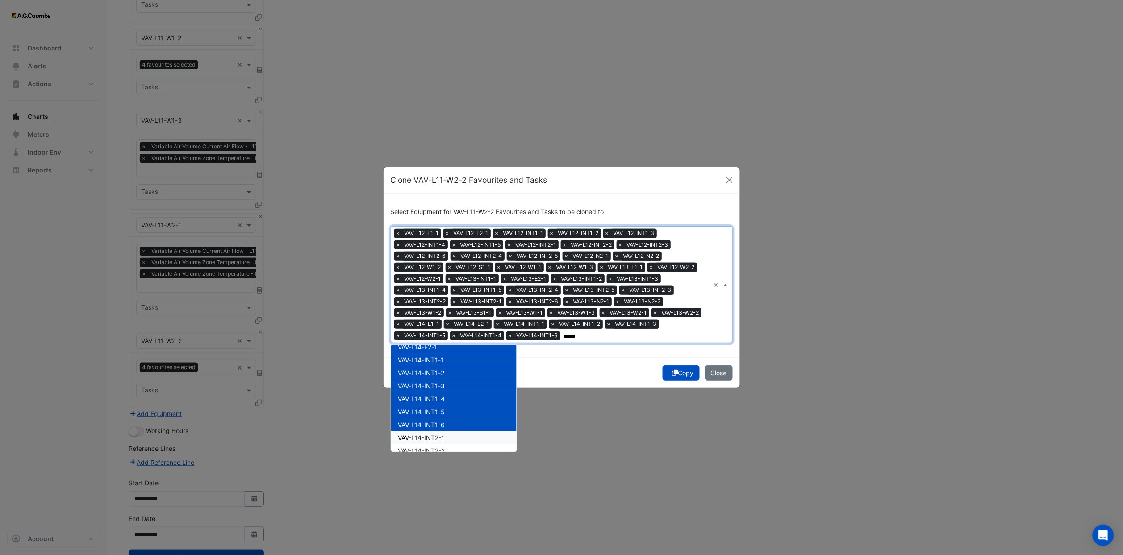
click at [441, 342] on span "VAV-L14-INT2-1" at bounding box center [421, 438] width 46 height 8
click at [444, 342] on span "VAV-L14-INT2-2" at bounding box center [421, 451] width 47 height 8
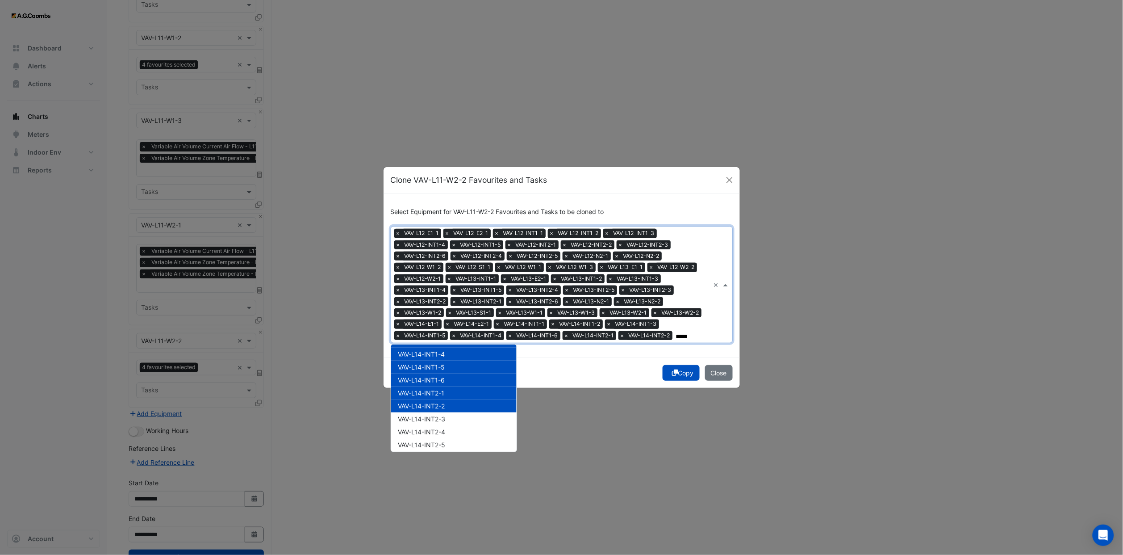
scroll to position [1072, 0]
drag, startPoint x: 447, startPoint y: 395, endPoint x: 446, endPoint y: 411, distance: 15.6
click at [446, 342] on span "VAV-L14-INT2-3" at bounding box center [421, 396] width 47 height 8
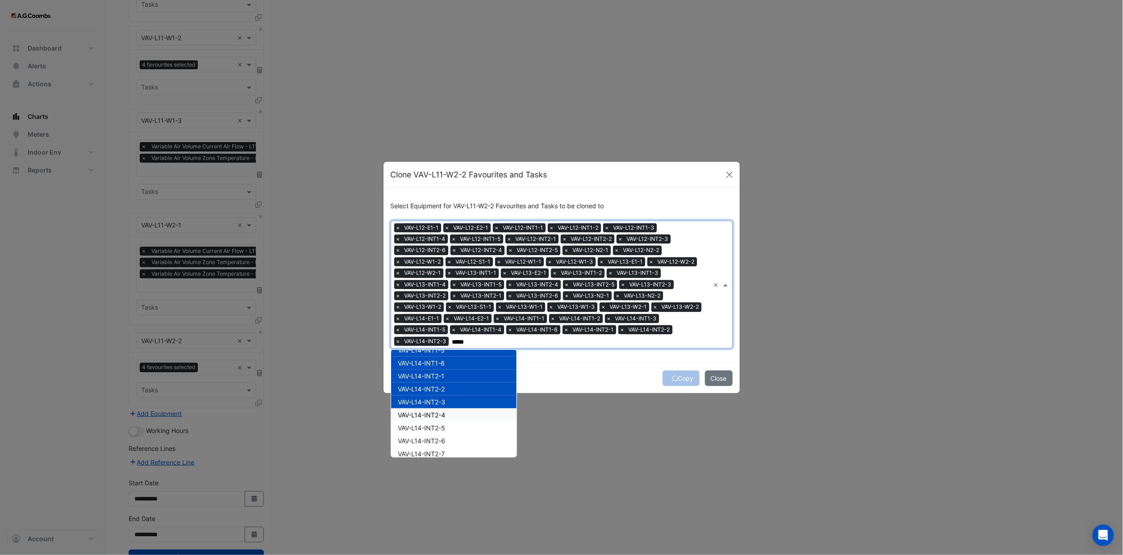
drag, startPoint x: 446, startPoint y: 411, endPoint x: 447, endPoint y: 420, distance: 9.4
click at [446, 342] on span "VAV-L14-INT2-4" at bounding box center [421, 415] width 47 height 8
drag, startPoint x: 447, startPoint y: 420, endPoint x: 448, endPoint y: 427, distance: 6.9
click at [447, 342] on div "VAV-L14-INT2-5" at bounding box center [453, 427] width 125 height 13
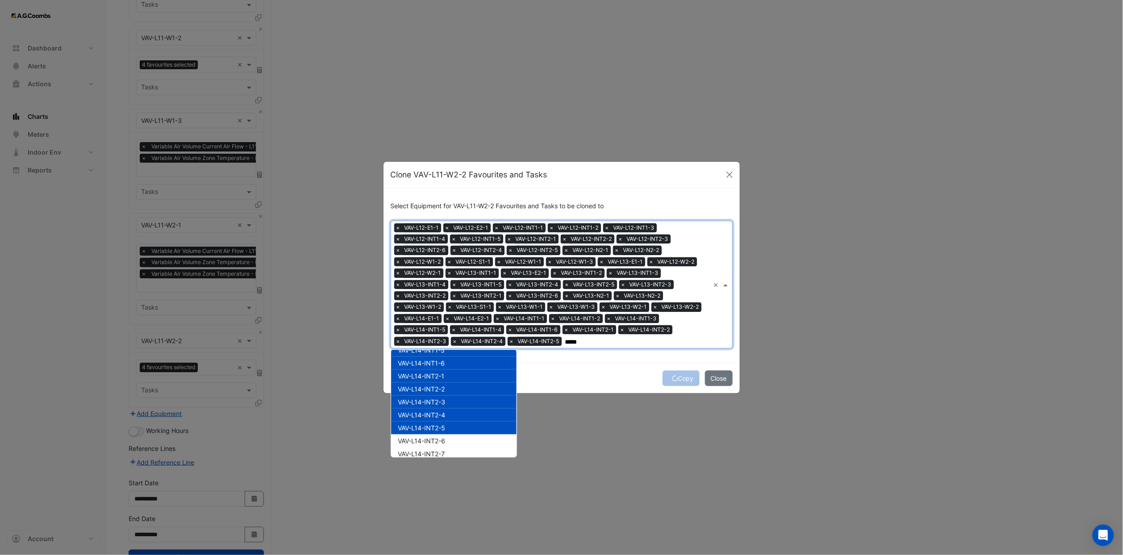
click at [450, 342] on div "VAV-L14-INT2-7" at bounding box center [453, 453] width 125 height 13
click at [442, 342] on span "VAV-L14-INT2-6" at bounding box center [421, 441] width 47 height 8
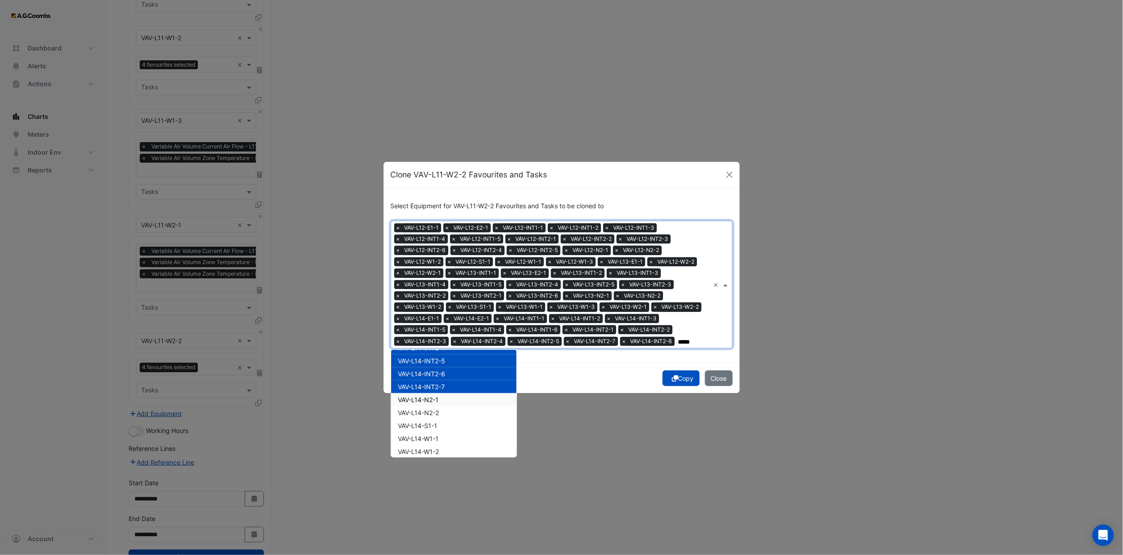
drag, startPoint x: 444, startPoint y: 396, endPoint x: 445, endPoint y: 408, distance: 12.1
click at [444, 342] on div "VAV-L14-N2-1" at bounding box center [453, 399] width 125 height 13
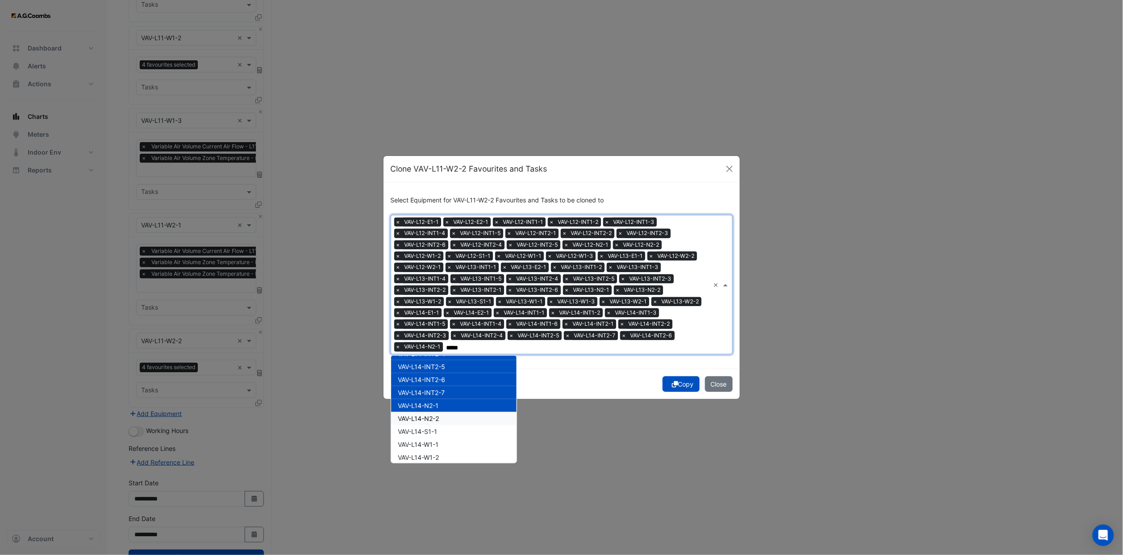
drag, startPoint x: 445, startPoint y: 409, endPoint x: 445, endPoint y: 421, distance: 11.2
click at [445, 342] on div "VAV-L14-S1-1" at bounding box center [453, 431] width 125 height 13
click at [439, 342] on span "VAV-L14-N2-2" at bounding box center [418, 418] width 41 height 8
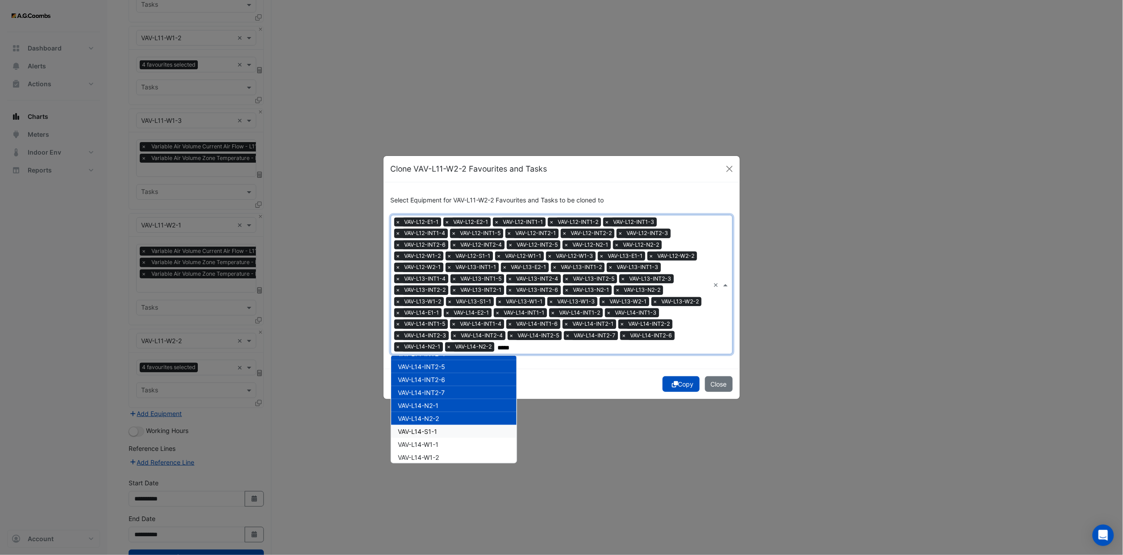
click at [443, 342] on div "VAV-L14-S1-1" at bounding box center [453, 431] width 125 height 13
click at [445, 342] on div "VAV-L14-W1-1" at bounding box center [453, 444] width 125 height 13
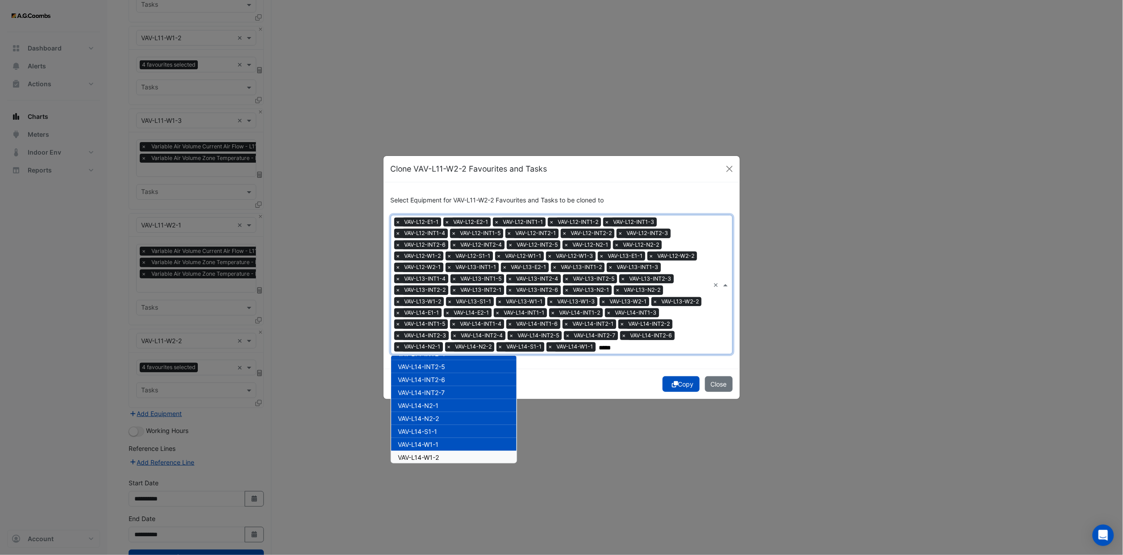
click at [444, 342] on div "VAV-L14-W1-2" at bounding box center [453, 457] width 125 height 13
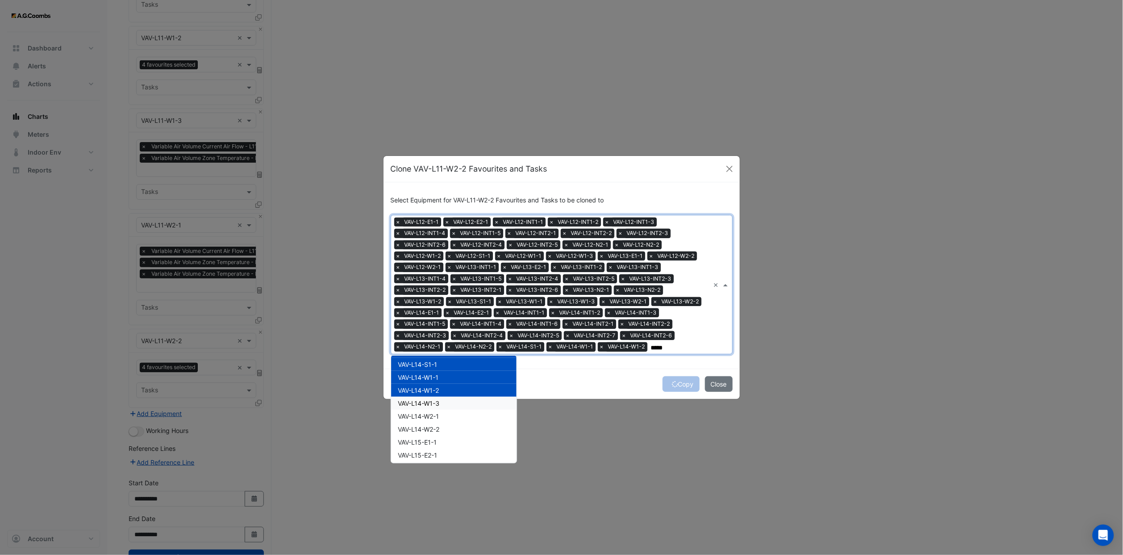
click at [450, 342] on div "VAV-L14-W1-3" at bounding box center [453, 403] width 125 height 13
click at [445, 342] on div "VAV-L14-W2-1" at bounding box center [453, 415] width 125 height 13
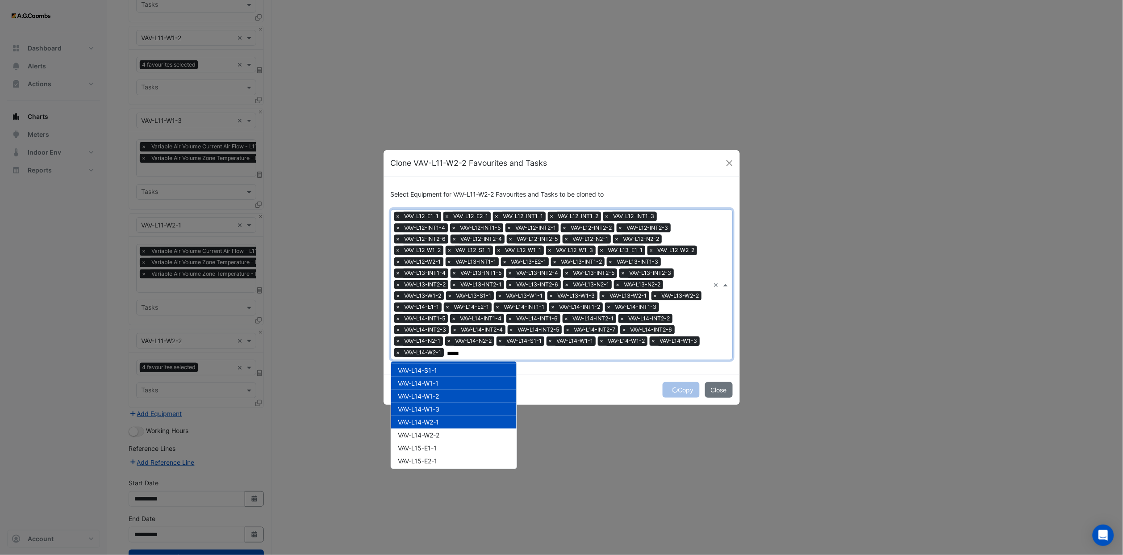
click at [444, 342] on div "VAV-L14-W2-1" at bounding box center [453, 421] width 125 height 13
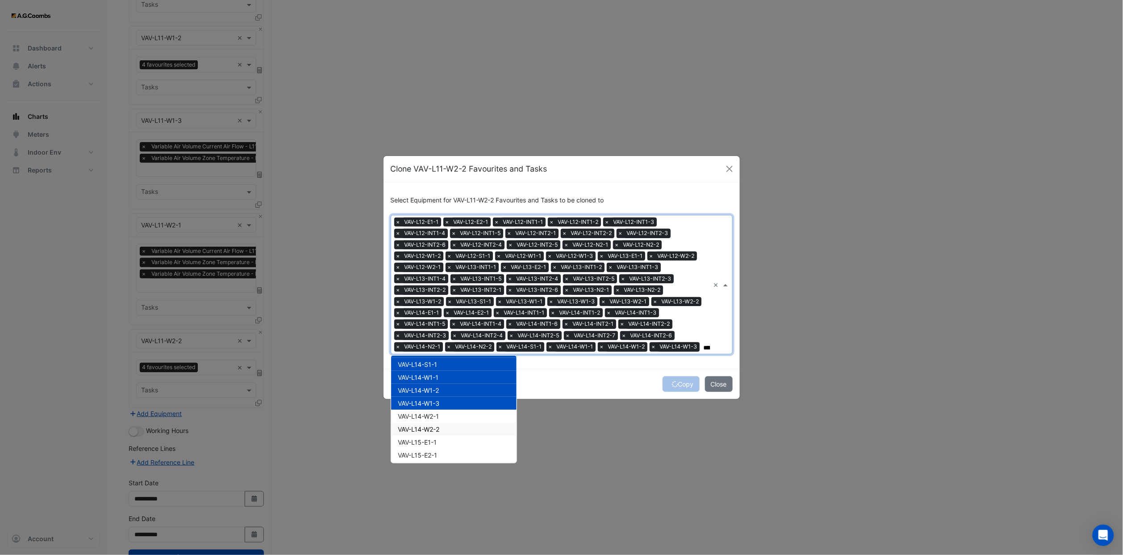
drag, startPoint x: 445, startPoint y: 430, endPoint x: 444, endPoint y: 423, distance: 6.4
click at [445, 342] on div "VAV-L14-W2-2" at bounding box center [453, 428] width 125 height 13
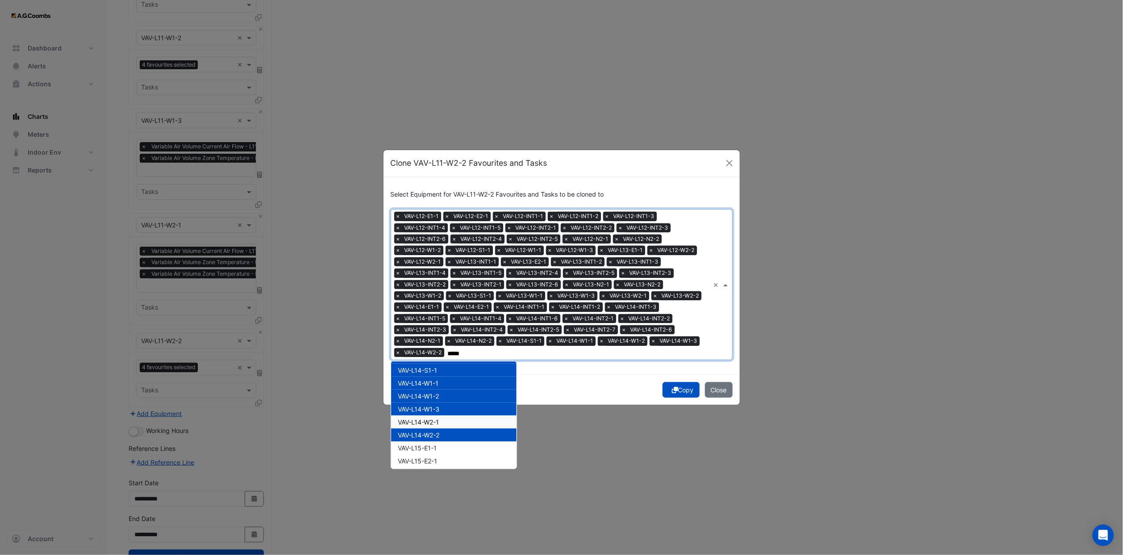
click at [441, 342] on div "VAV-L14-W2-1" at bounding box center [453, 421] width 125 height 13
click at [445, 342] on div "VAV-L15-E1-1" at bounding box center [453, 447] width 125 height 13
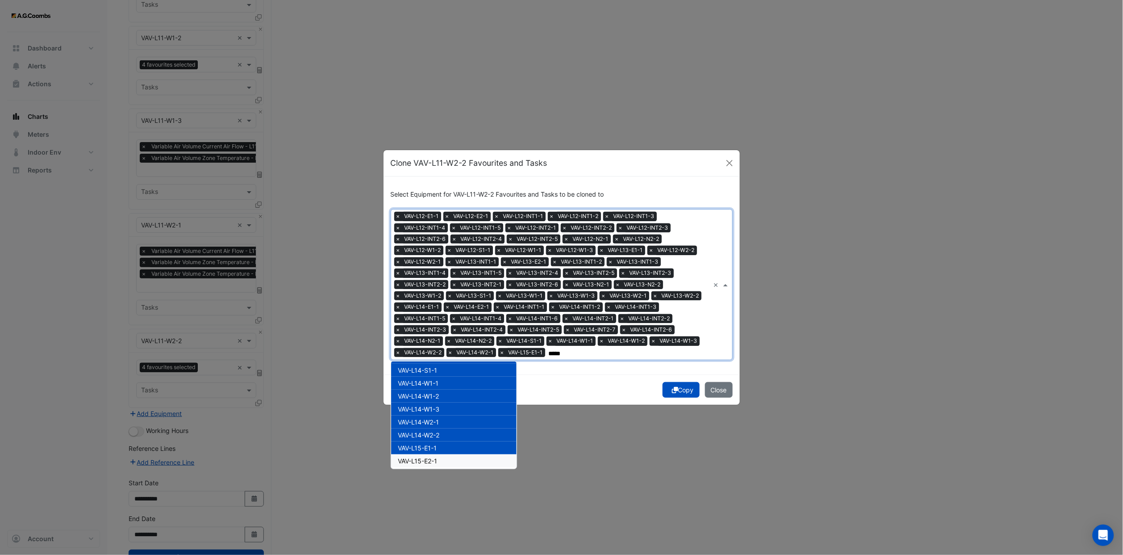
click at [443, 342] on div "VAV-L15-E2-1" at bounding box center [453, 460] width 125 height 13
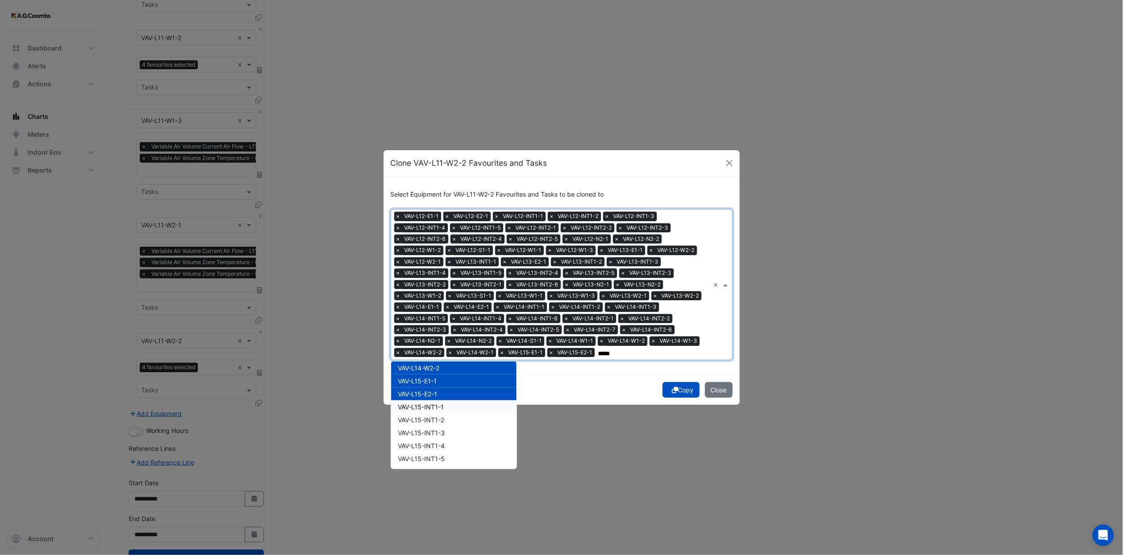
click at [434, 342] on span "VAV-L15-INT1-1" at bounding box center [421, 407] width 46 height 8
click at [434, 342] on span "VAV-L15-INT1-2" at bounding box center [421, 420] width 46 height 8
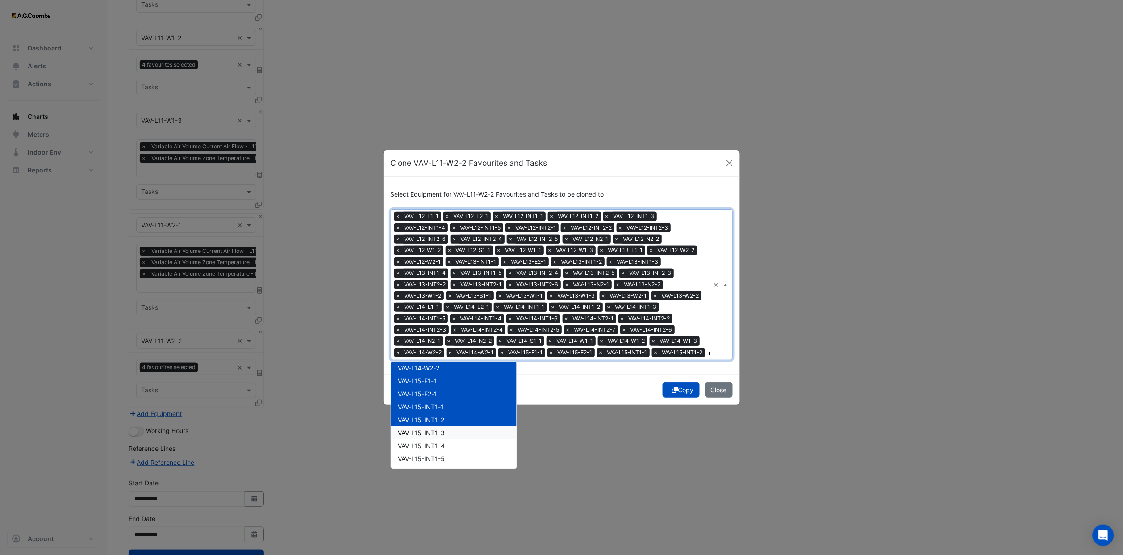
click at [435, 342] on span "VAV-L15-INT1-3" at bounding box center [421, 433] width 47 height 8
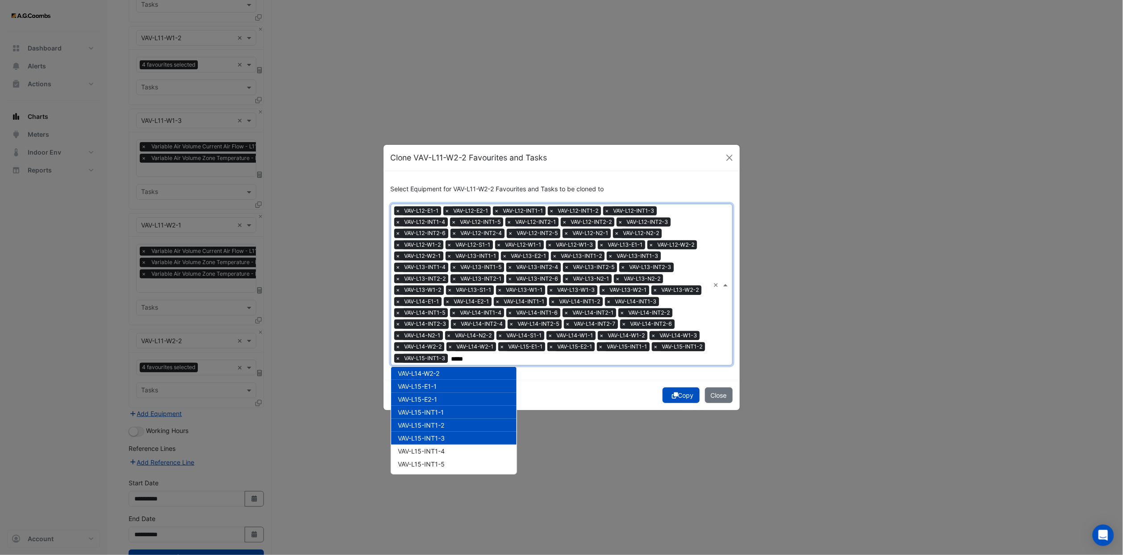
click at [437, 342] on div "VAV-L15-INT1-4" at bounding box center [453, 450] width 125 height 13
drag
click at [439, 342] on div "VAV-L15-INT1-4" at bounding box center [453, 450] width 125 height 13
click at [440, 342] on span "VAV-L15-INT1-5" at bounding box center [421, 464] width 47 height 8
click at [439, 342] on span "VAV-L15-INT1-4" at bounding box center [421, 451] width 47 height 8
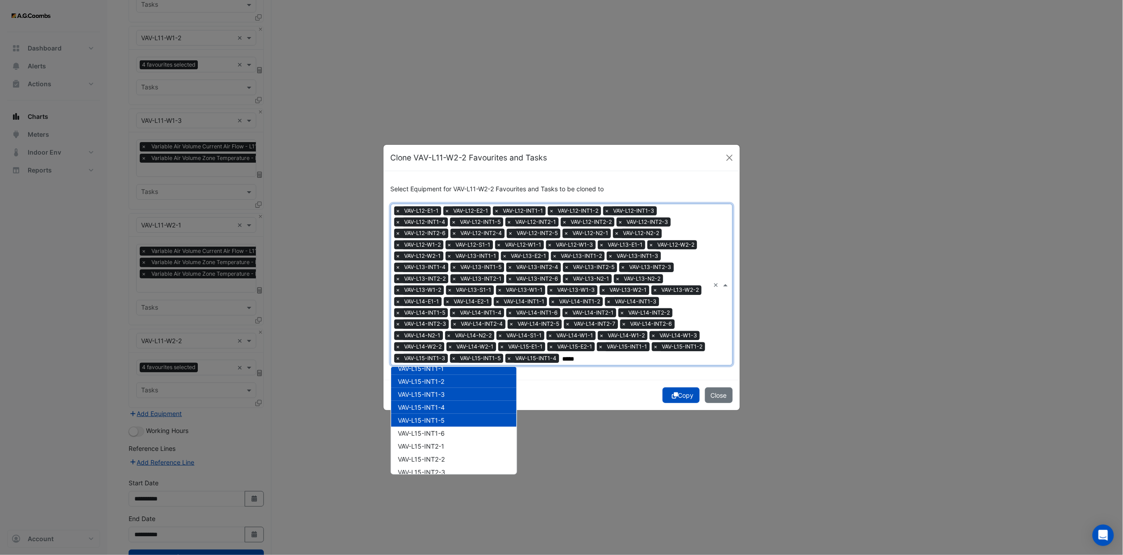
scroll to position [1340, 0]
click at [439, 342] on div "VAV-L15-INT1-6" at bounding box center [453, 409] width 125 height 13
click at [434, 342] on span "VAV-L15-INT2-1" at bounding box center [421, 423] width 46 height 8
click at [438, 342] on span "VAV-L15-INT2-2" at bounding box center [421, 436] width 47 height 8
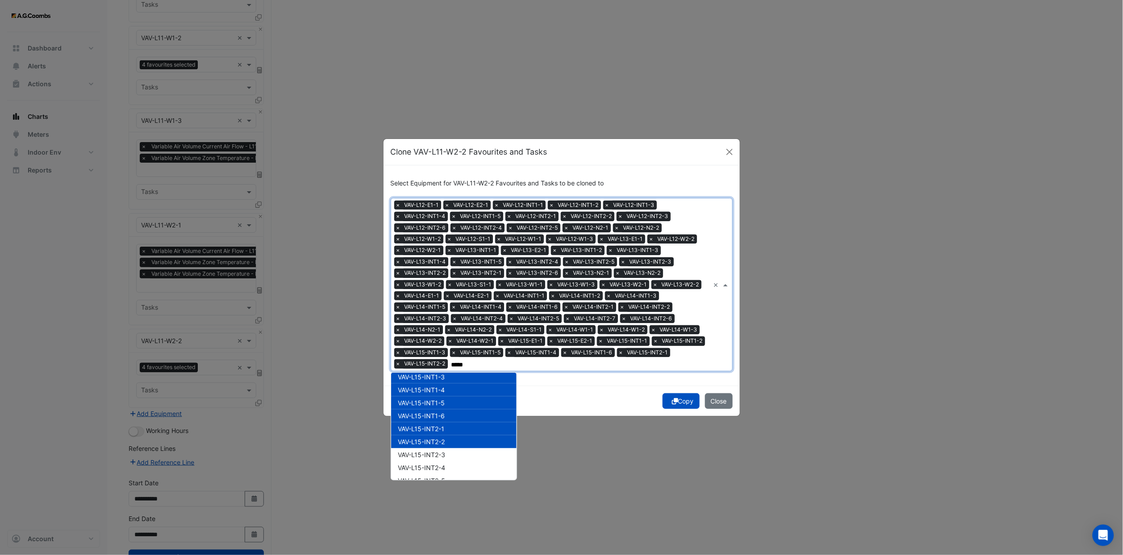
click at [438, 342] on span "VAV-L15-INT2-3" at bounding box center [421, 455] width 47 height 8
click at [437, 342] on div "VAV-L15-INT2-4" at bounding box center [453, 467] width 125 height 13
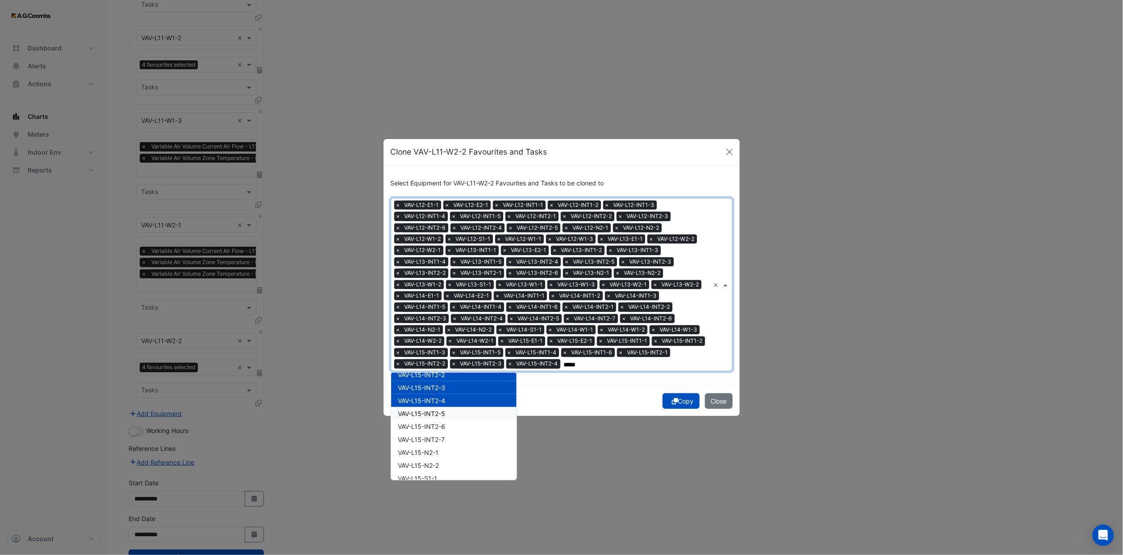
click at [437, 342] on span "VAV-L15-INT2-5" at bounding box center [421, 413] width 47 height 8
click at [437, 342] on span "VAV-L15-INT2-6" at bounding box center [421, 426] width 47 height 8
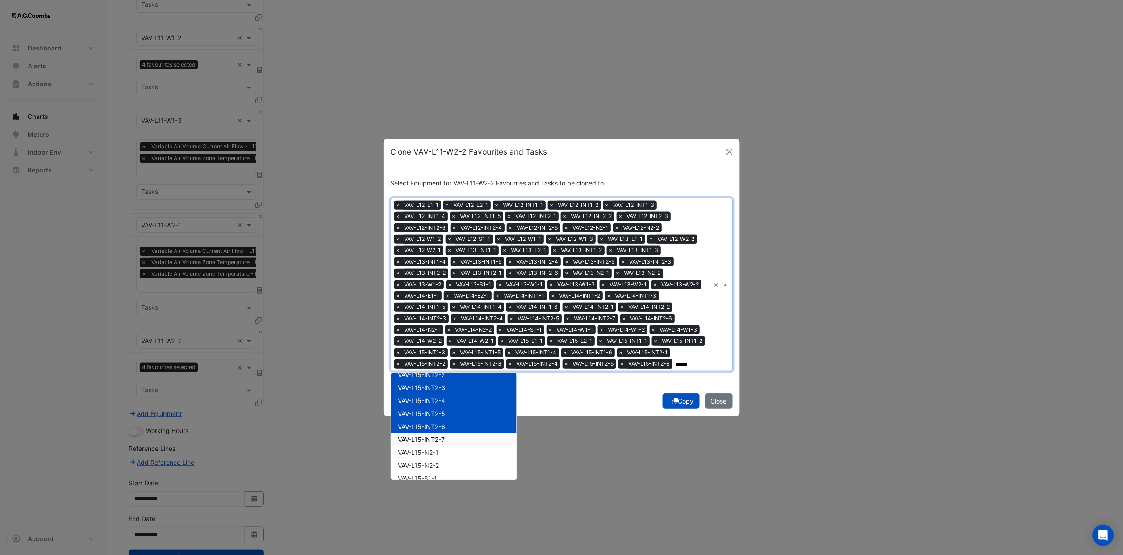
click at [438, 342] on span "VAV-L15-INT2-7" at bounding box center [421, 439] width 47 height 8
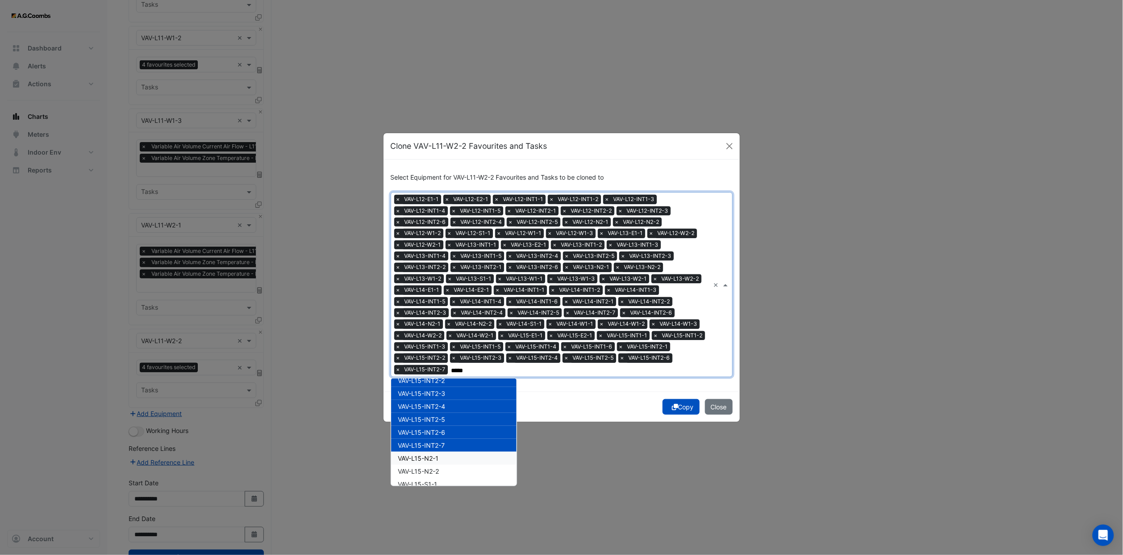
click at [439, 342] on span "VAV-L15-N2-1" at bounding box center [418, 458] width 41 height 8
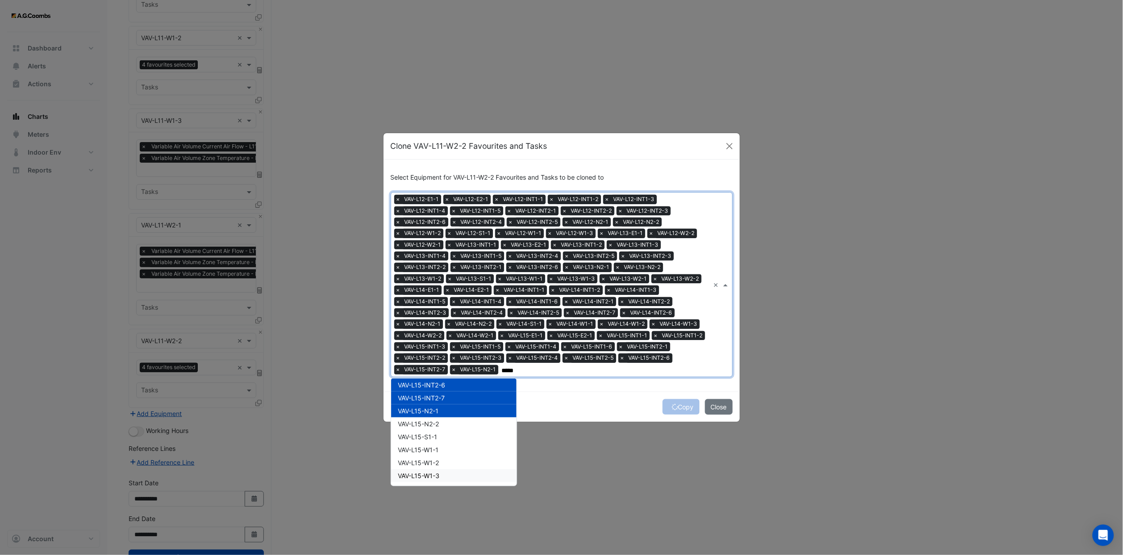
scroll to position [1474, 0]
click at [443, 342] on div "VAV-L15-N2-2" at bounding box center [453, 403] width 125 height 13
click at [444, 342] on div "VAV-L15-S1-1" at bounding box center [453, 416] width 125 height 13
click at [445, 342] on div "VAV-L15-W1-1" at bounding box center [453, 429] width 125 height 13
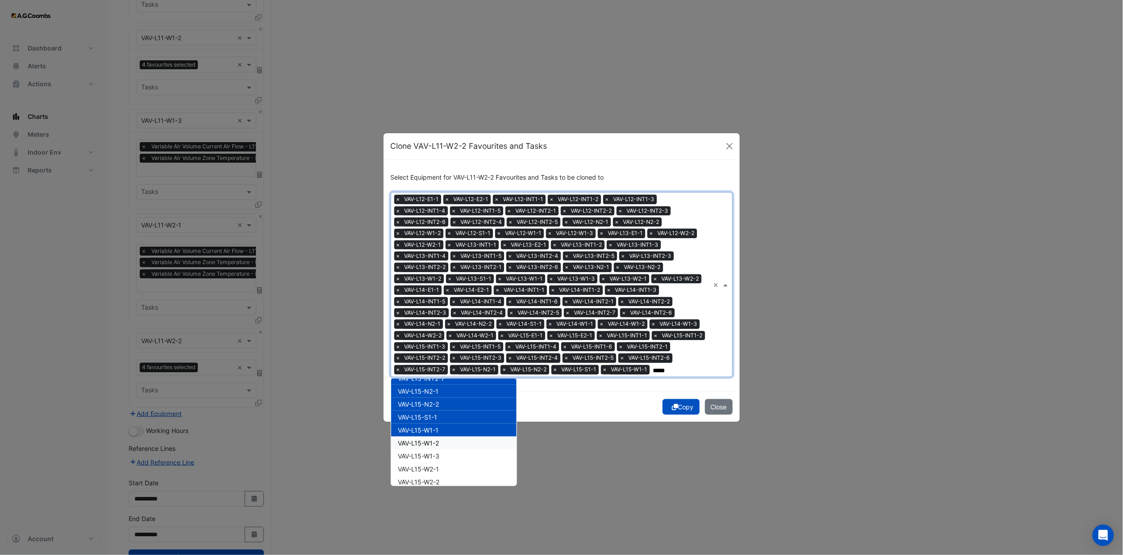
click at [446, 342] on div "VAV-L15-W1-2" at bounding box center [453, 442] width 125 height 13
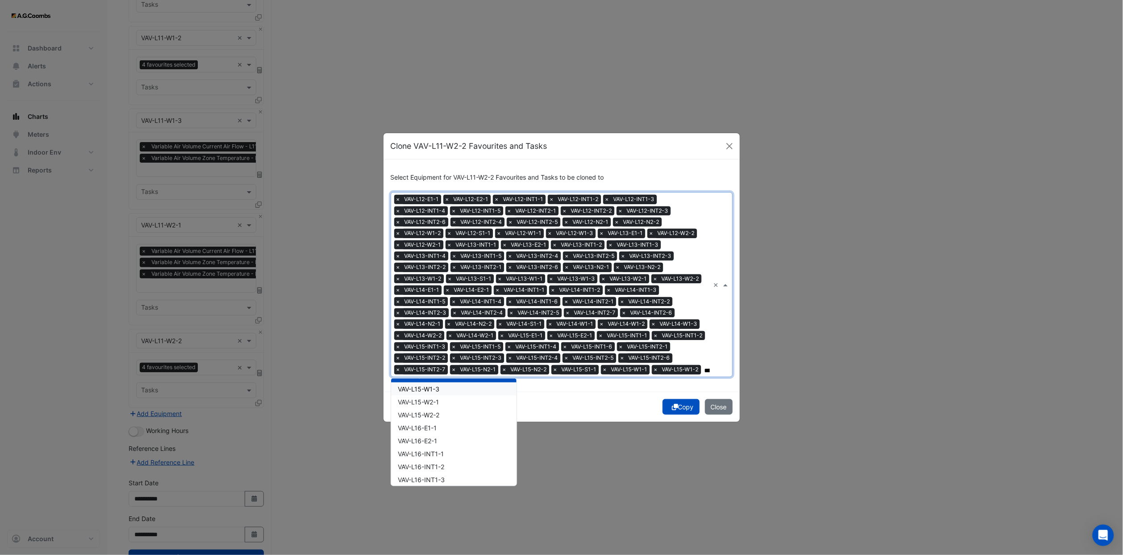
click at [437, 342] on span "VAV-L15-W1-3" at bounding box center [419, 389] width 42 height 8
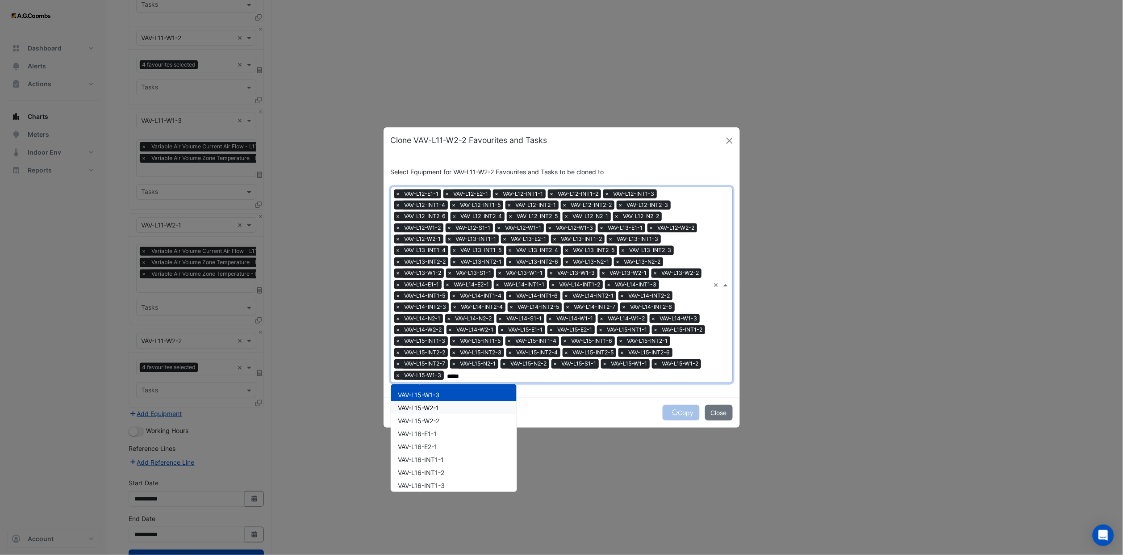
click at [439, 342] on span "VAV-L15-W2-1" at bounding box center [418, 408] width 41 height 8
click at [441, 342] on div "VAV-L15-W2-2" at bounding box center [453, 420] width 125 height 13
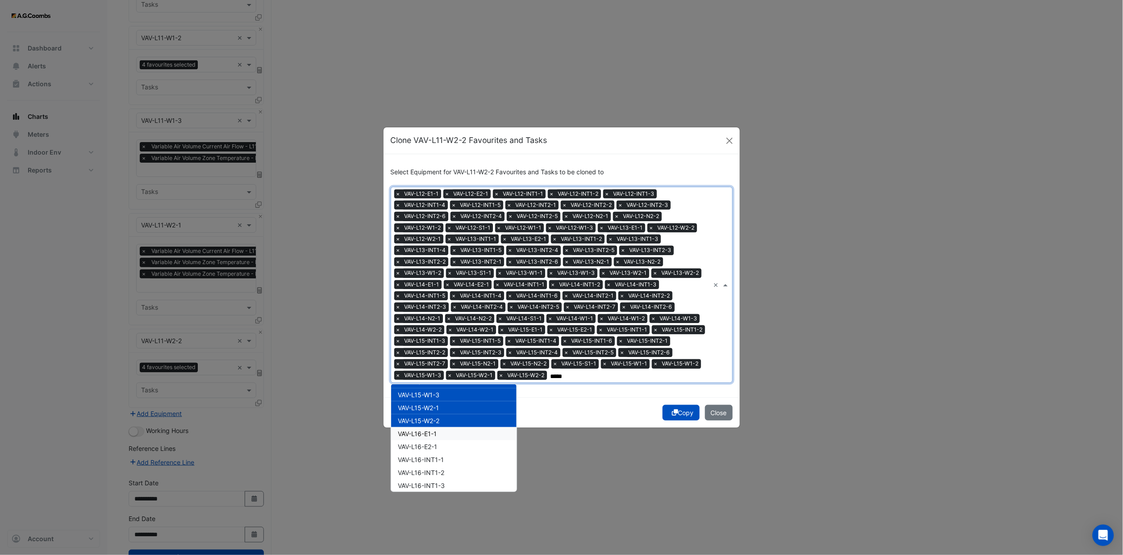
click at [441, 342] on div "VAV-L16-E1-1" at bounding box center [453, 433] width 125 height 13
click at [444, 342] on div "VAV-L16-E2-1" at bounding box center [453, 446] width 125 height 13
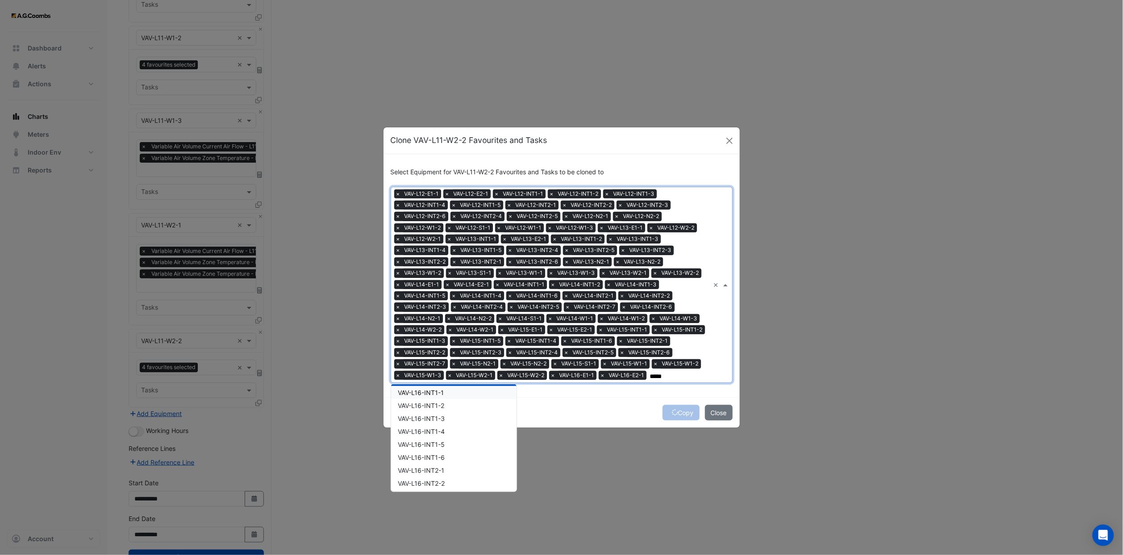
click at [451, 342] on div "VAV-L16-INT1-1" at bounding box center [453, 392] width 125 height 13
click at [446, 342] on div "VAV-L16-INT1-3" at bounding box center [453, 418] width 125 height 13
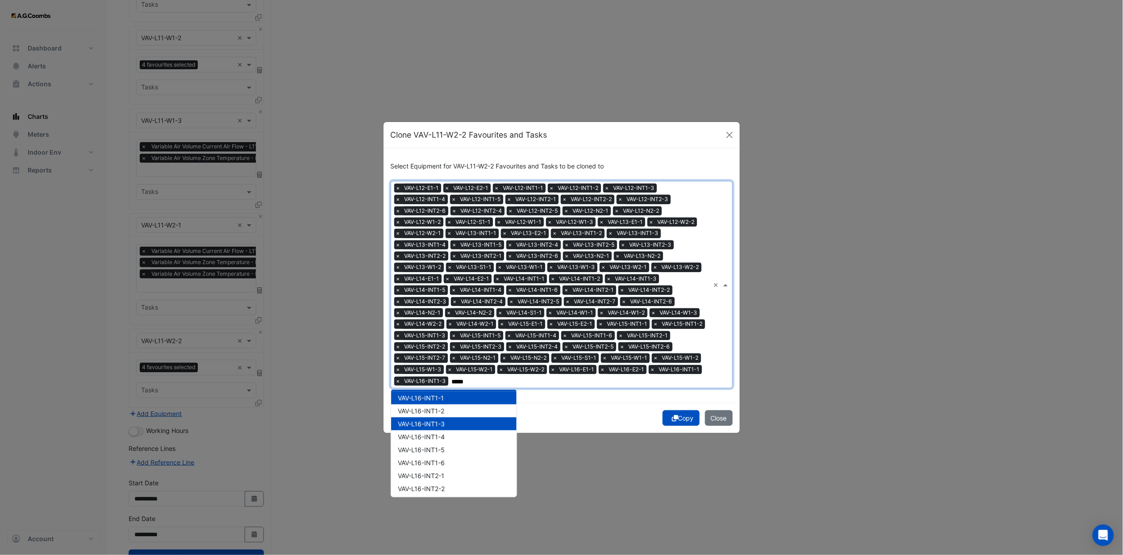
click at [446, 342] on div "VAV-L16-INT1-3" at bounding box center [453, 423] width 125 height 13
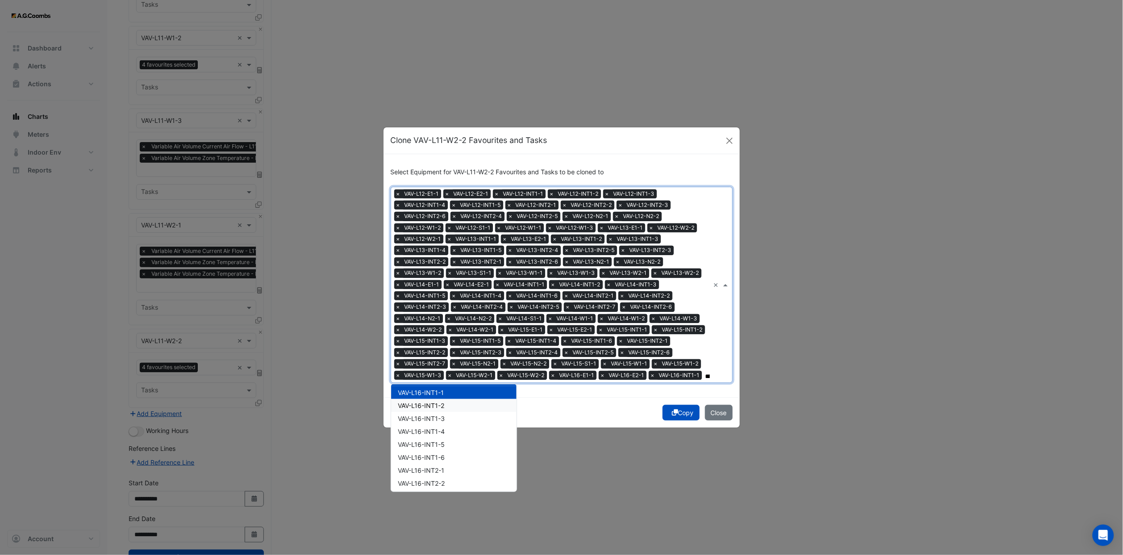
click at [443, 342] on span "VAV-L16-INT1-2" at bounding box center [421, 405] width 46 height 8
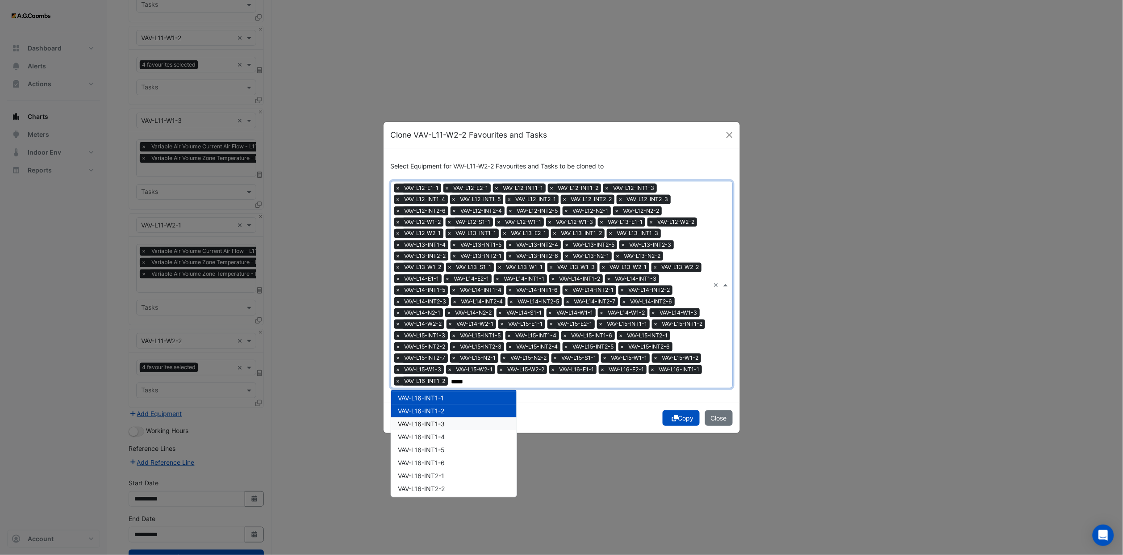
click at [444, 342] on div "VAV-L16-INT1-3" at bounding box center [453, 423] width 125 height 13
click at [449, 342] on div "VAV-L16-INT1-5" at bounding box center [453, 449] width 125 height 13
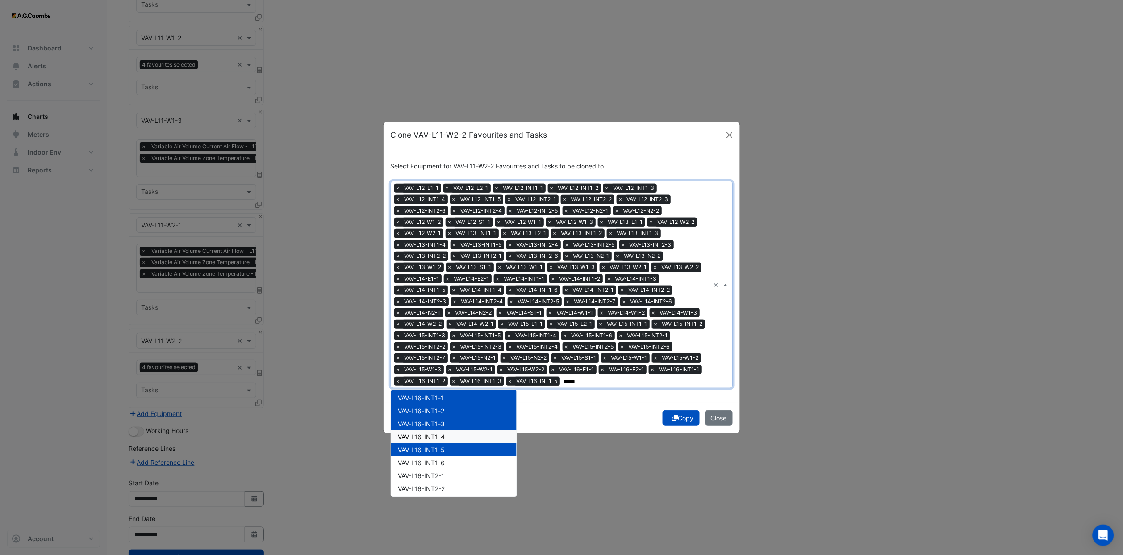
click at [444, 342] on div "VAV-L16-INT1-4" at bounding box center [453, 436] width 125 height 13
click at [448, 342] on div "VAV-L16-INT1-6" at bounding box center [453, 462] width 125 height 13
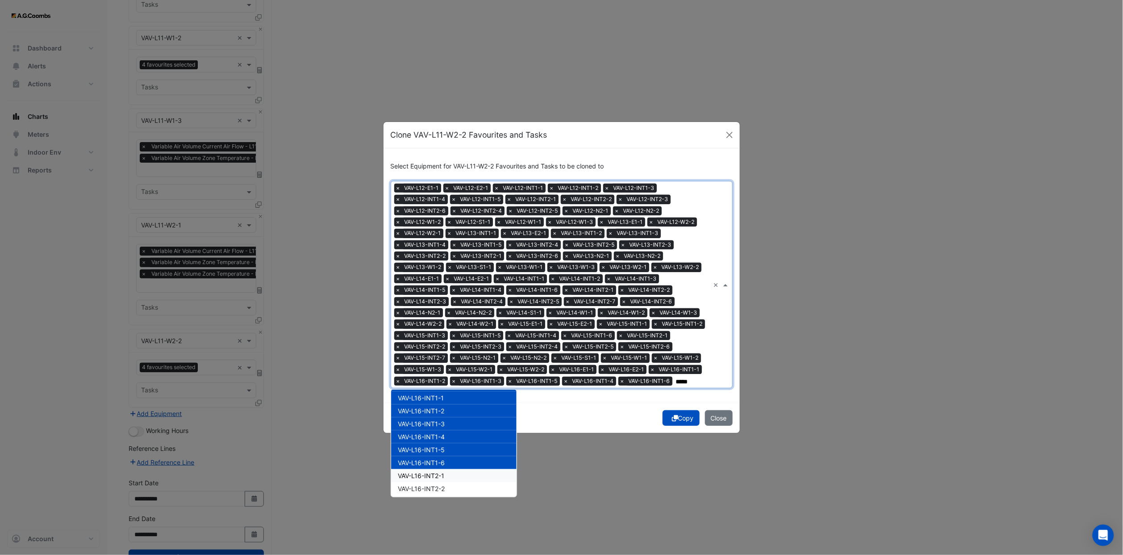
click at [446, 342] on div "VAV-L16-INT2-1" at bounding box center [453, 475] width 125 height 13
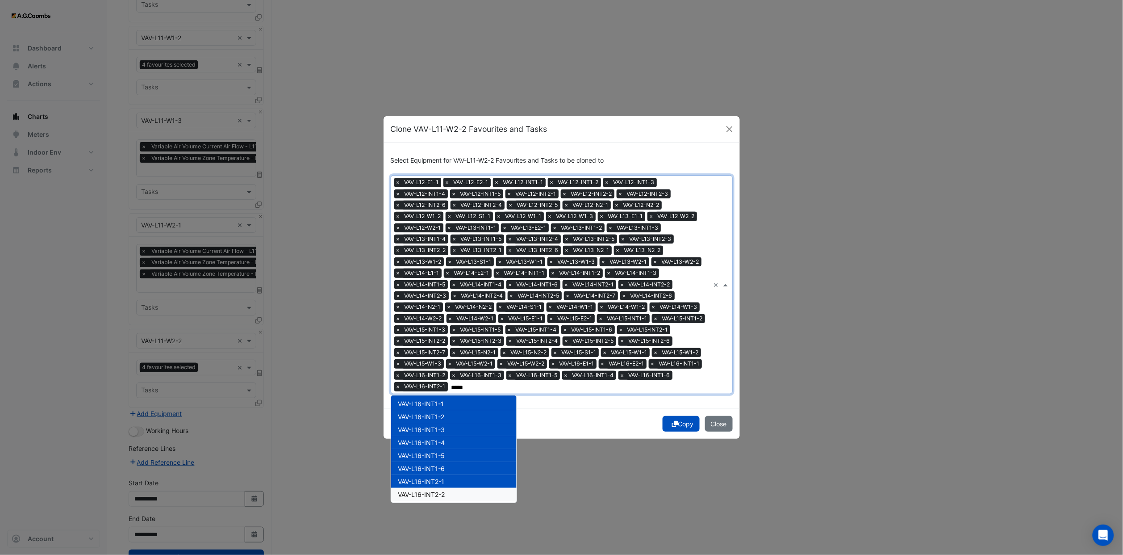
click at [445, 342] on span "VAV-L16-INT2-2" at bounding box center [421, 494] width 47 height 8
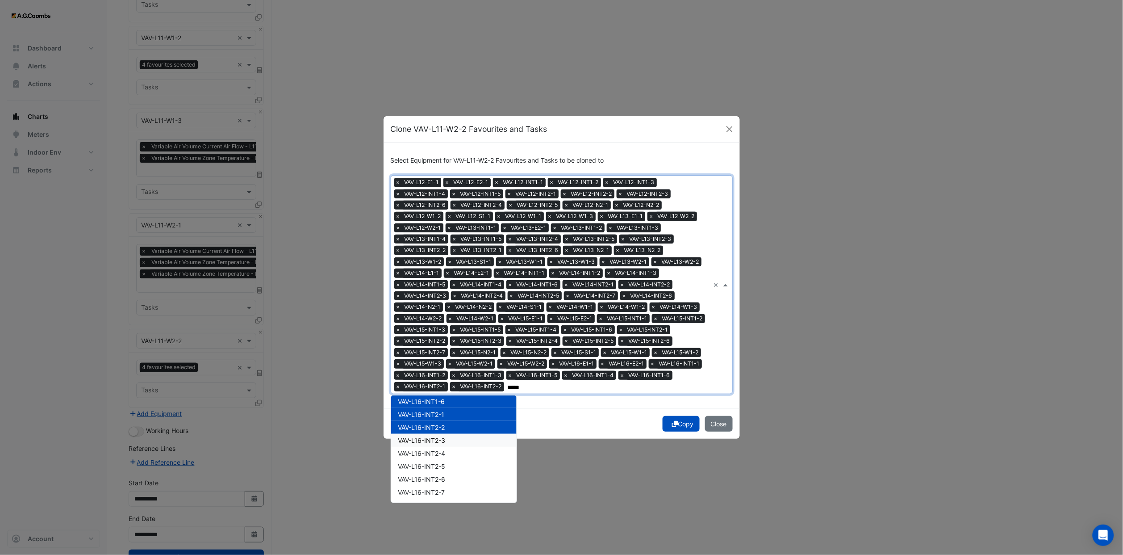
click at [444, 342] on span "VAV-L16-INT2-3" at bounding box center [421, 440] width 47 height 8
click at [443, 342] on span "VAV-L16-INT2-4" at bounding box center [421, 453] width 47 height 8
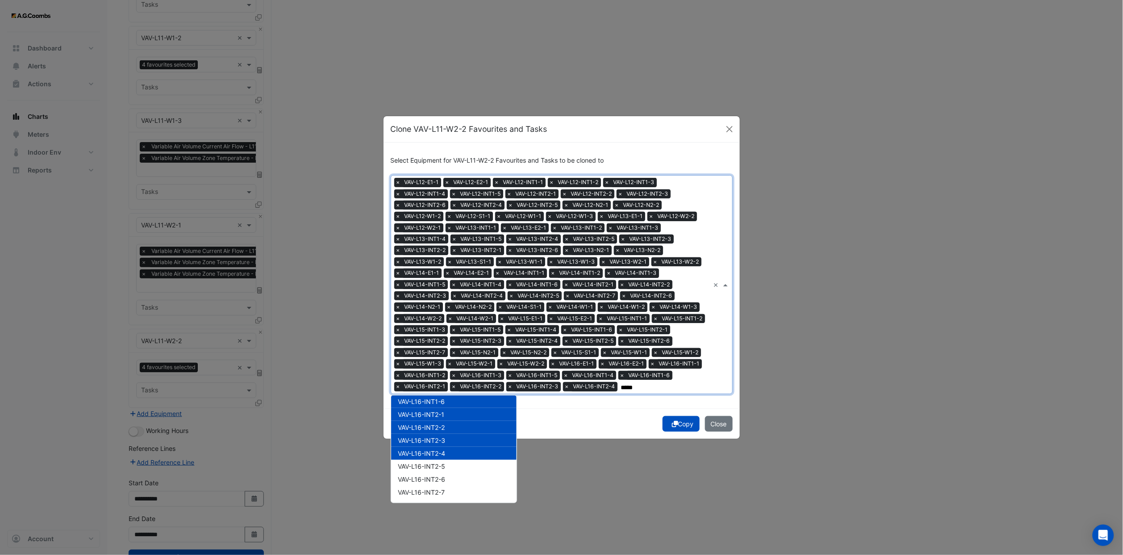
click at [445, 342] on div "VAV-L16-INT2-4" at bounding box center [453, 453] width 125 height 13
click at [447, 342] on div "VAV-L16-INT2-6" at bounding box center [453, 478] width 125 height 13
click at [442, 342] on span "VAV-L16-INT2-4" at bounding box center [421, 453] width 47 height 8
click at [442, 342] on span "VAV-L16-INT2-5" at bounding box center [421, 466] width 47 height 8
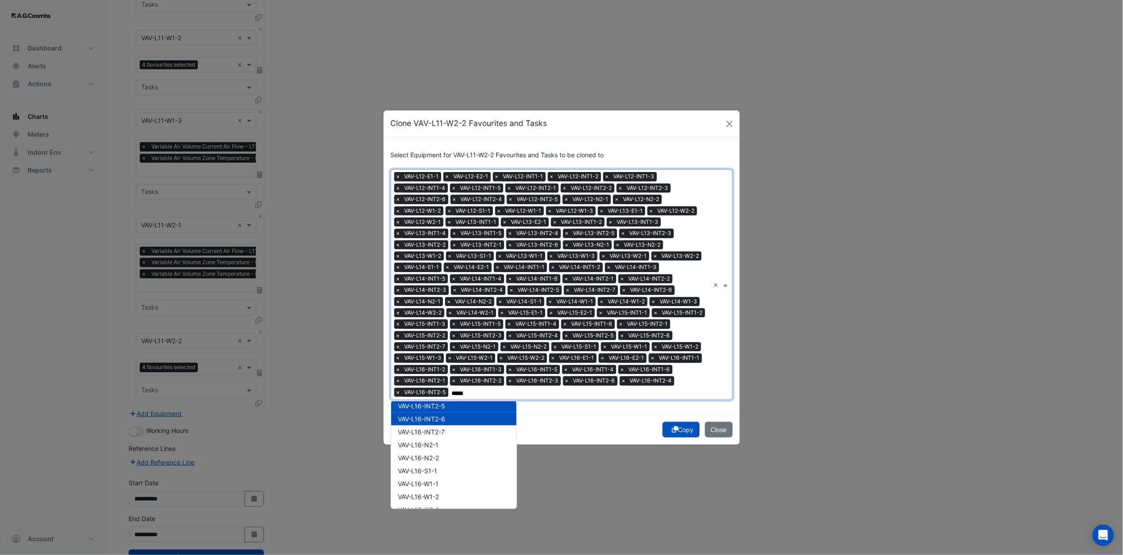
scroll to position [1741, 0]
click at [436, 342] on span "VAV-L16-INT2-7" at bounding box center [421, 431] width 47 height 8
click at [438, 342] on span "VAV-L16-N2-1" at bounding box center [418, 444] width 41 height 8
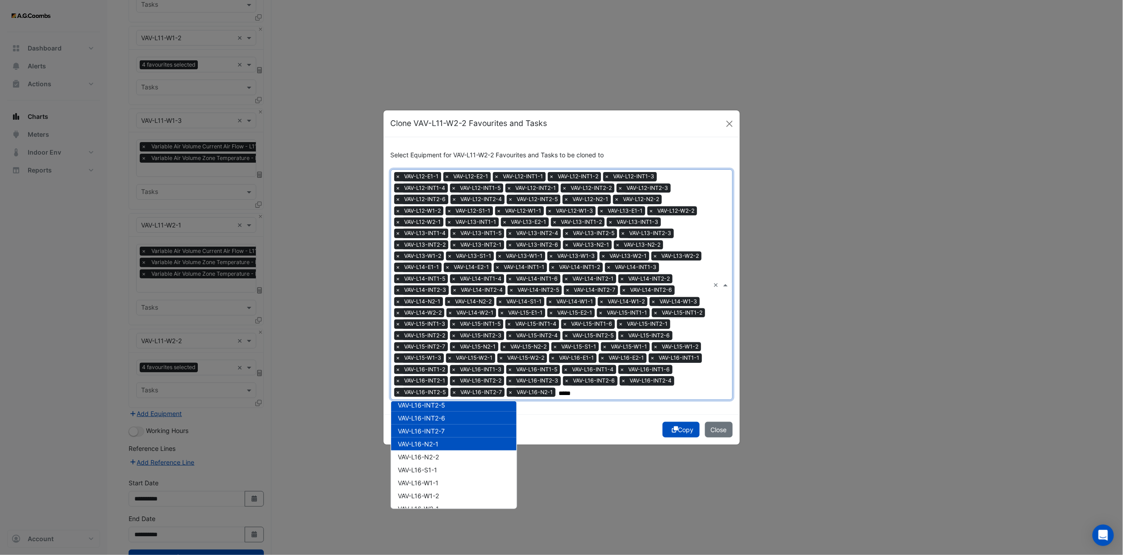
click at [439, 342] on span "VAV-L16-N2-2" at bounding box center [418, 457] width 41 height 8
click at [439, 342] on div "VAV-L16-S1-1" at bounding box center [453, 469] width 125 height 13
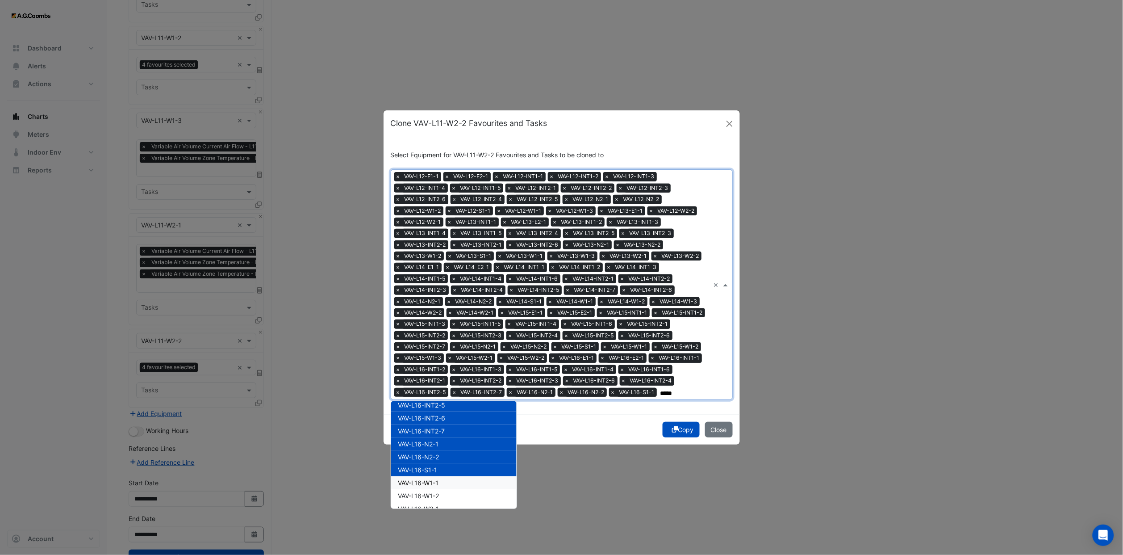
click at [438, 342] on span "VAV-L16-W1-1" at bounding box center [418, 483] width 41 height 8
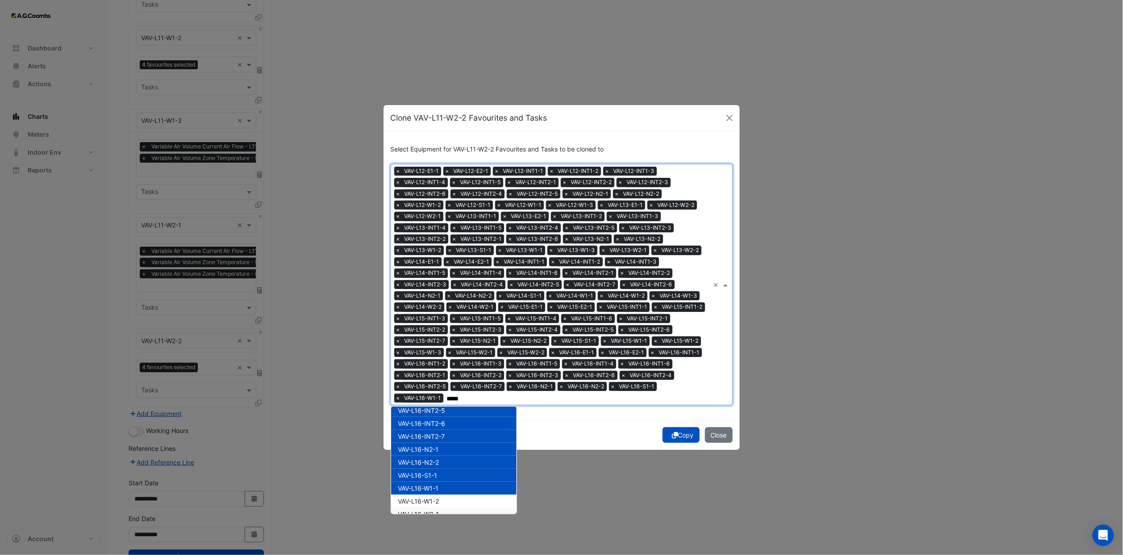
click at [439, 342] on span "VAV-L16-W2-1" at bounding box center [418, 514] width 41 height 8
click at [439, 342] on span "VAV-L16-W1-2" at bounding box center [418, 501] width 41 height 8
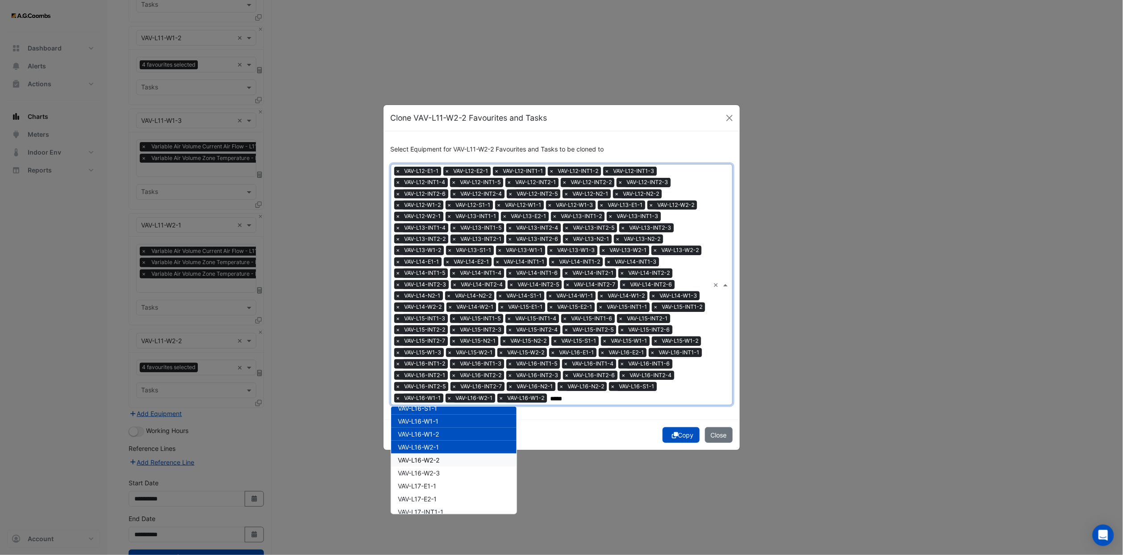
click at [442, 342] on div "VAV-L16-W2-2" at bounding box center [453, 459] width 125 height 13
click at [444, 342] on div "VAV-L16-W2-3" at bounding box center [453, 472] width 125 height 13
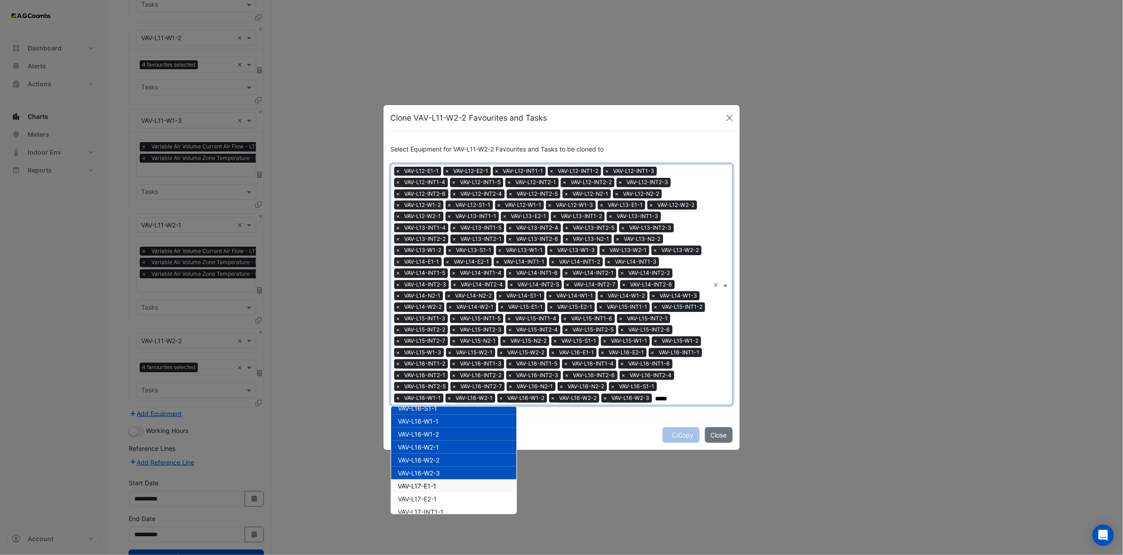
click at [441, 342] on div "VAV-L17-E1-1" at bounding box center [453, 485] width 125 height 13
click at [442, 342] on div "VAV-L17-E2-1" at bounding box center [453, 498] width 125 height 13
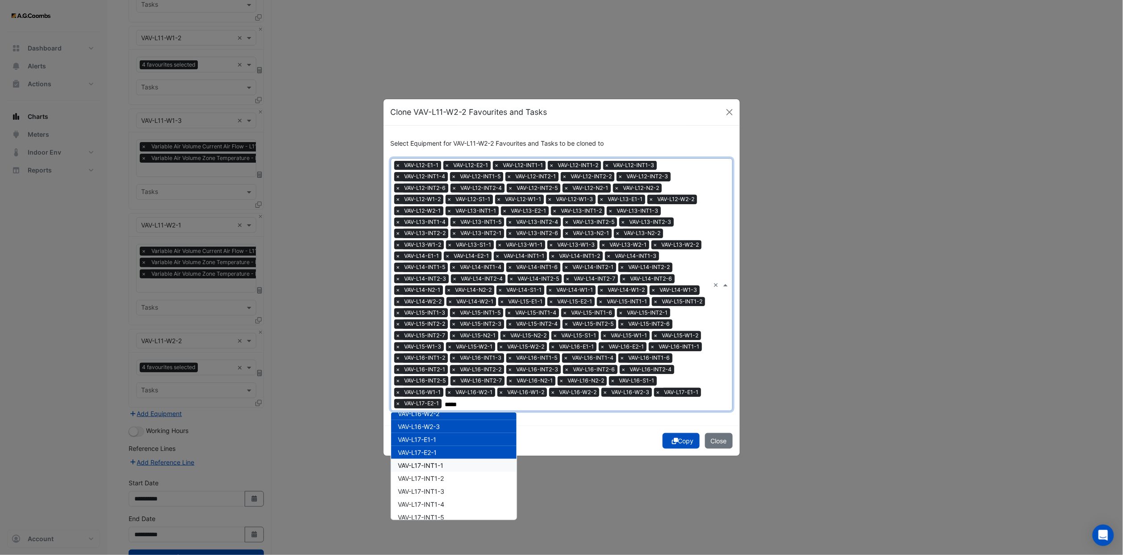
scroll to position [1875, 0]
drag, startPoint x: 447, startPoint y: 447, endPoint x: 445, endPoint y: 465, distance: 17.5
click at [447, 342] on div "VAV-L17-INT1-1" at bounding box center [453, 450] width 125 height 13
click at [445, 342] on div "VAV-L17-INT1-3" at bounding box center [453, 476] width 125 height 13
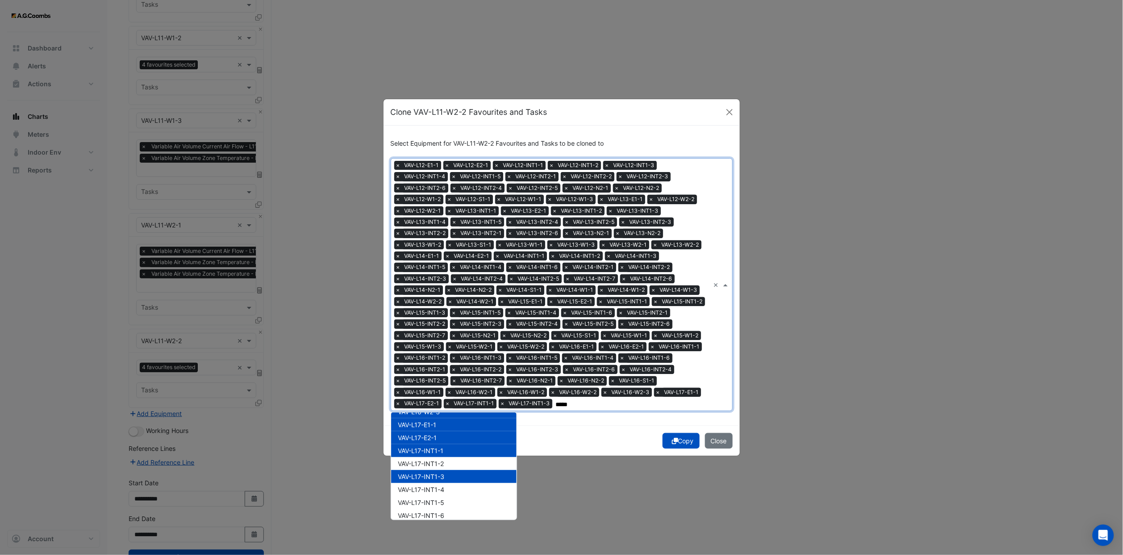
click at [445, 342] on div "VAV-L17-INT1-3" at bounding box center [453, 476] width 125 height 13
click at [442, 342] on span "VAV-L17-INT1-2" at bounding box center [421, 463] width 46 height 8
click at [443, 342] on span "VAV-L17-INT1-3" at bounding box center [421, 476] width 46 height 8
click at [446, 342] on div "VAV-L17-INT1-4" at bounding box center [453, 489] width 125 height 13
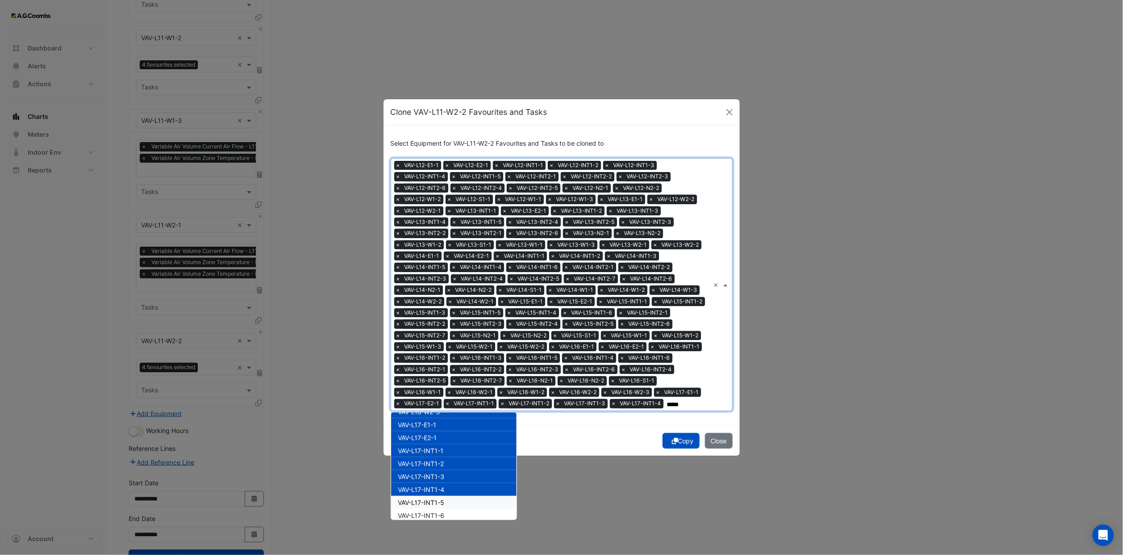
click at [448, 342] on div "VAV-L17-INT1-5" at bounding box center [453, 502] width 125 height 13
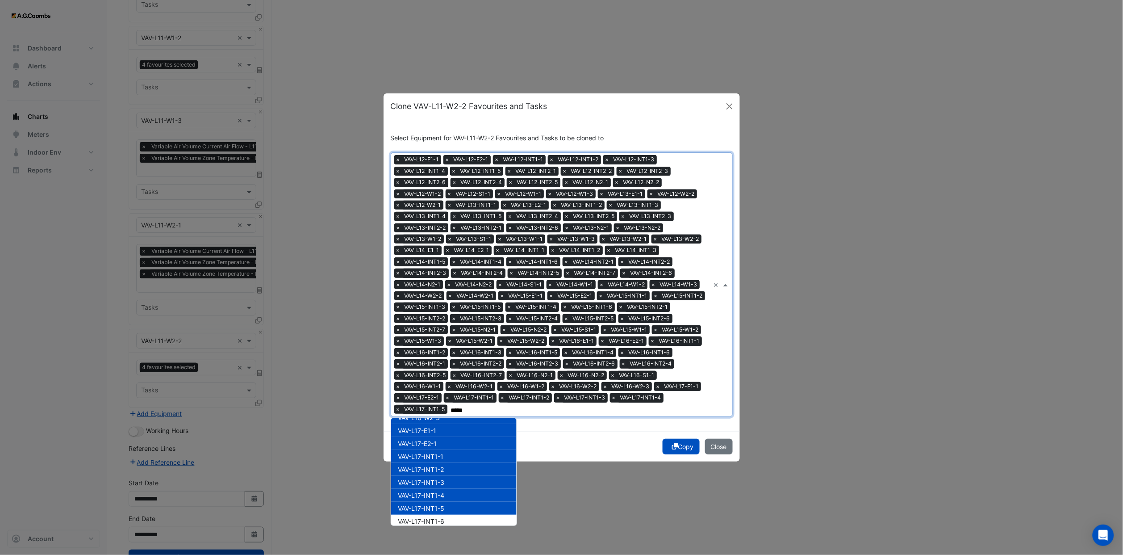
click at [445, 342] on div "VAV-L17-INT1-6" at bounding box center [453, 520] width 125 height 13
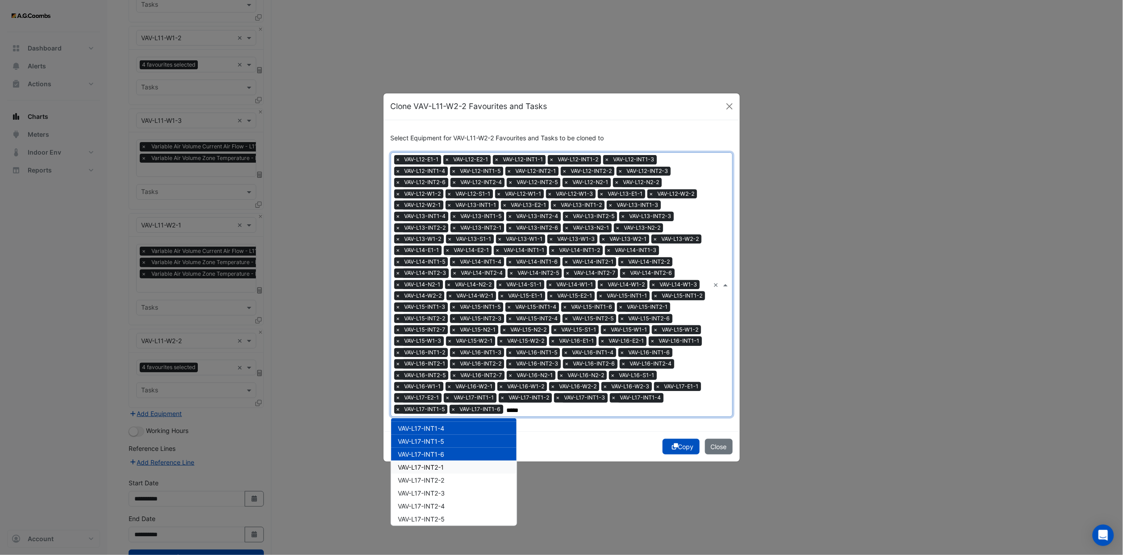
drag, startPoint x: 444, startPoint y: 463, endPoint x: 444, endPoint y: 476, distance: 13.4
click at [444, 342] on span "VAV-L17-INT2-1" at bounding box center [421, 467] width 46 height 8
click at [444, 342] on span "VAV-L17-INT2-2" at bounding box center [421, 480] width 46 height 8
click at [443, 342] on span "VAV-L17-INT2-2" at bounding box center [421, 480] width 46 height 8
click at [444, 342] on div "VAV-L17-INT2-4" at bounding box center [453, 505] width 125 height 13
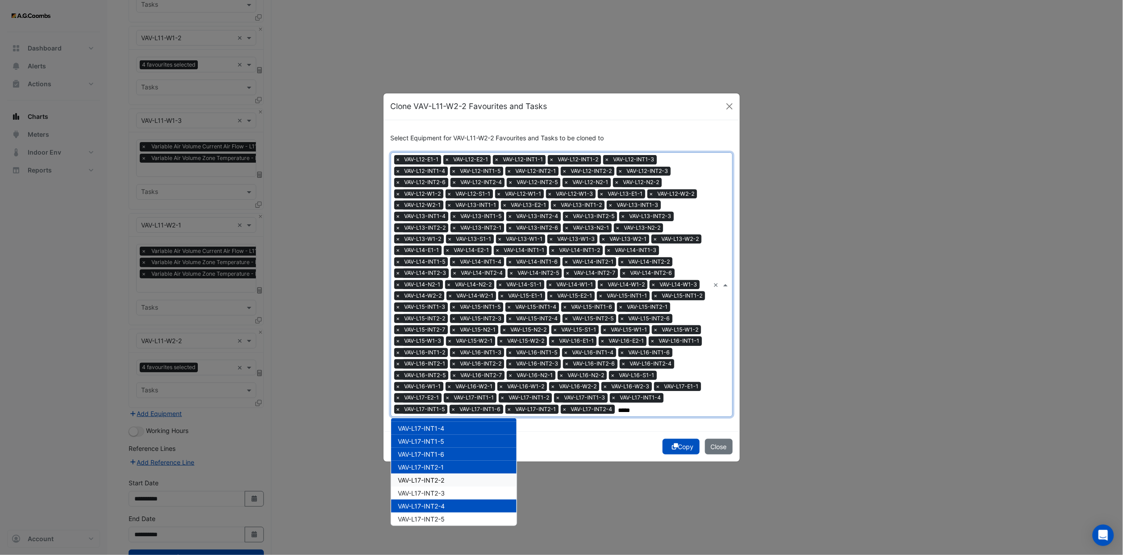
drag, startPoint x: 442, startPoint y: 478, endPoint x: 444, endPoint y: 485, distance: 7.8
click at [442, 342] on div "VAV-L17-INT2-2" at bounding box center [453, 479] width 125 height 13
drag, startPoint x: 444, startPoint y: 491, endPoint x: 444, endPoint y: 504, distance: 13.0
click at [444, 342] on div "VAV-L17-INT2-3" at bounding box center [453, 492] width 125 height 13
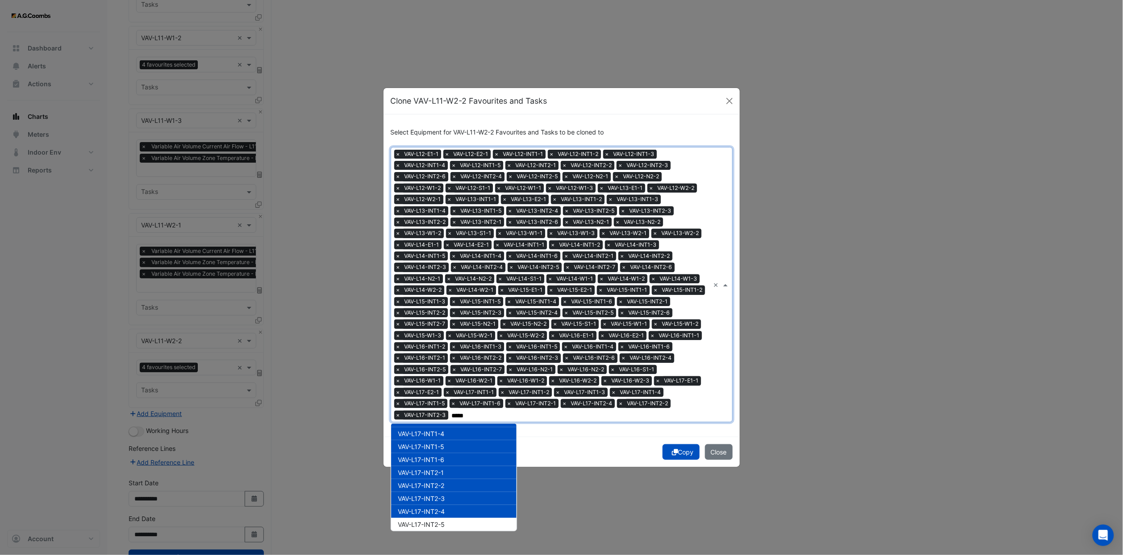
click at [443, 342] on span "VAV-L17-INT2-5" at bounding box center [421, 524] width 47 height 8
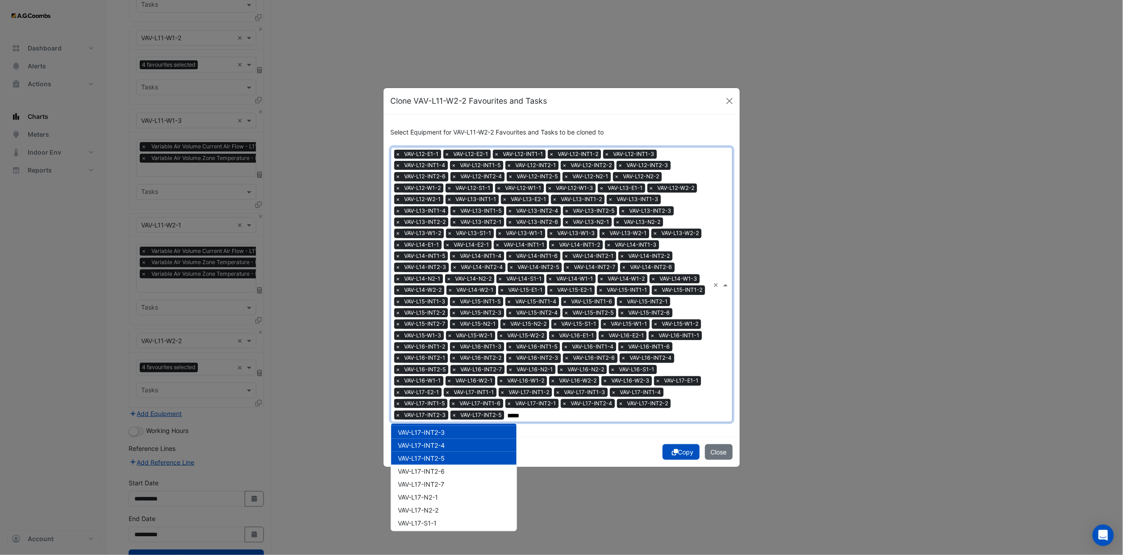
scroll to position [2009, 0]
click at [447, 342] on div "VAV-L17-INT2-6" at bounding box center [453, 469] width 125 height 13
click at [448, 342] on div "VAV-L17-INT2-7" at bounding box center [453, 482] width 125 height 13
drag, startPoint x: 445, startPoint y: 495, endPoint x: 445, endPoint y: 502, distance: 7.1
click at [445, 342] on div "VAV-L17-N2-1" at bounding box center [453, 495] width 125 height 13
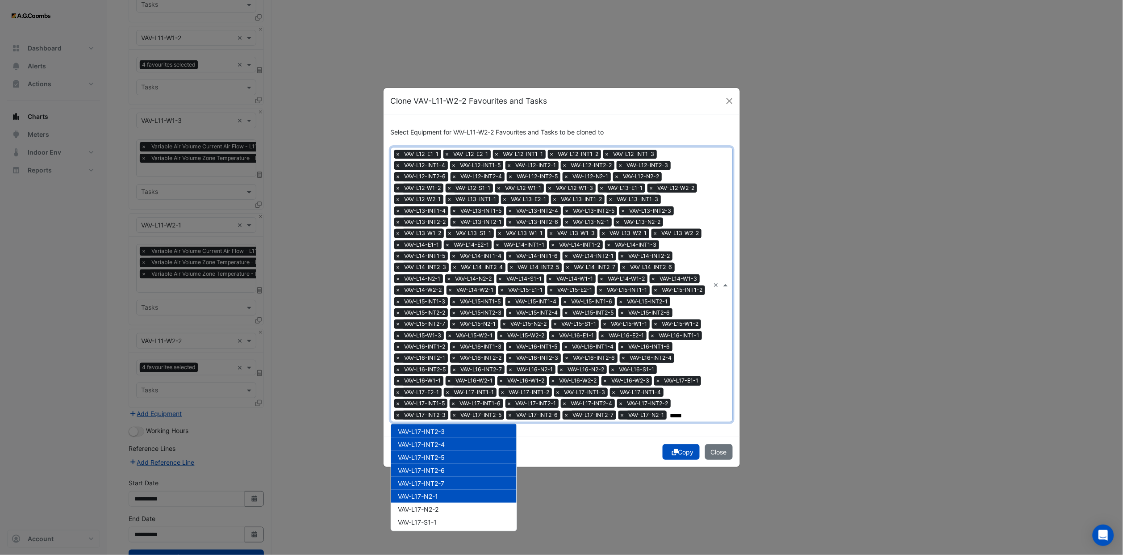
click at [444, 342] on div "VAV-L17-N2-2" at bounding box center [453, 508] width 125 height 13
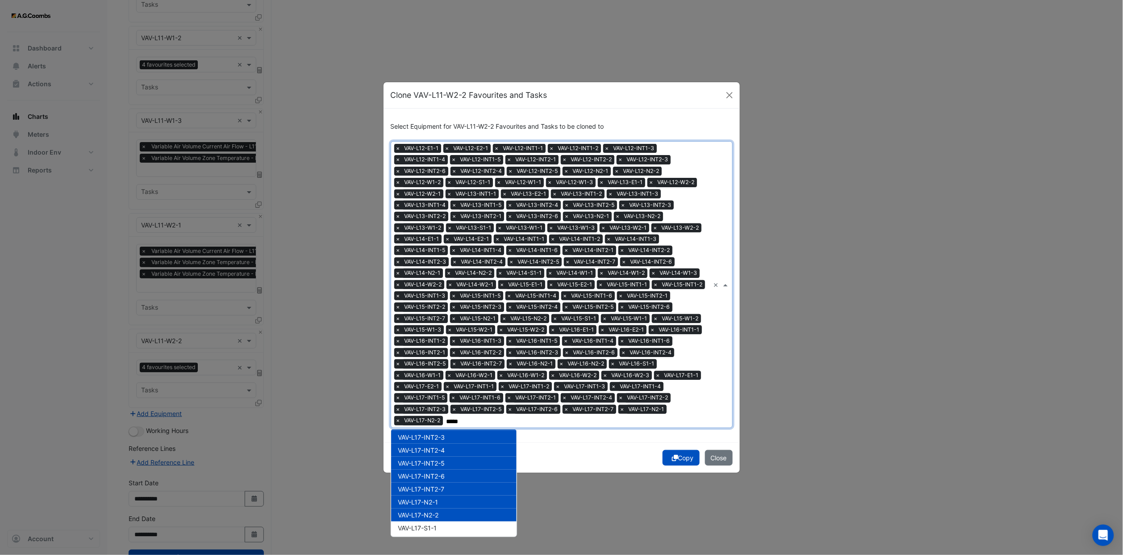
scroll to position [2076, 0]
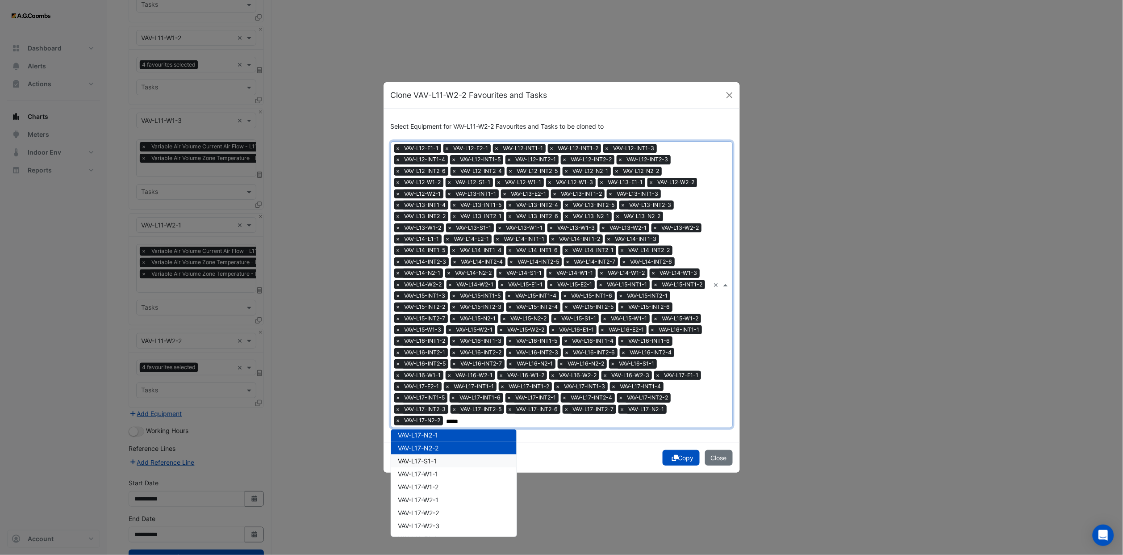
click at [444, 342] on div "VAV-L17-S1-1" at bounding box center [453, 460] width 125 height 13
drag, startPoint x: 445, startPoint y: 472, endPoint x: 445, endPoint y: 479, distance: 7.6
click at [445, 342] on div "VAV-L17-W1-1" at bounding box center [453, 473] width 125 height 13
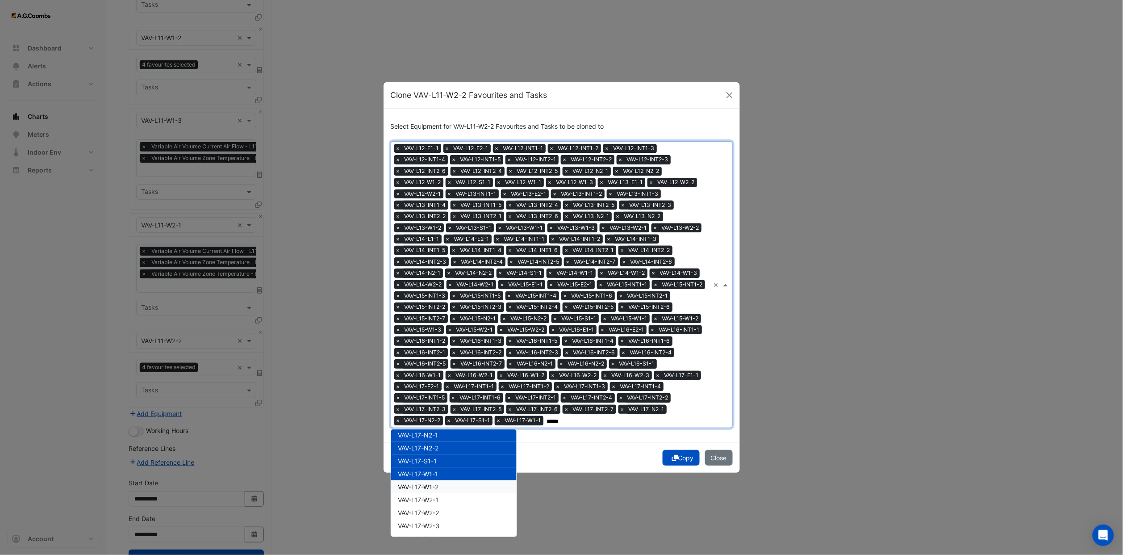
drag, startPoint x: 445, startPoint y: 480, endPoint x: 445, endPoint y: 484, distance: 4.9
click at [445, 342] on div "VAV-L17-W1-2" at bounding box center [453, 486] width 125 height 13
drag, startPoint x: 445, startPoint y: 489, endPoint x: 445, endPoint y: 495, distance: 5.8
click at [445, 342] on div "VAV-L17-W2-1" at bounding box center [453, 499] width 125 height 13
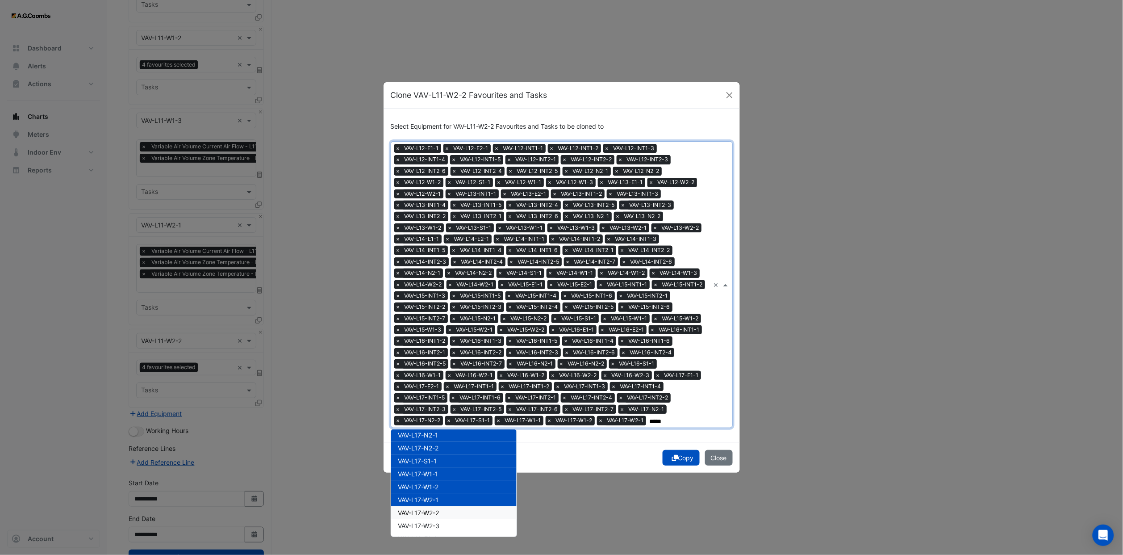
click at [444, 342] on div "VAV-L17-W2-2" at bounding box center [453, 512] width 125 height 13
click at [440, 342] on span "VAV-L17-W2-3" at bounding box center [419, 526] width 42 height 8
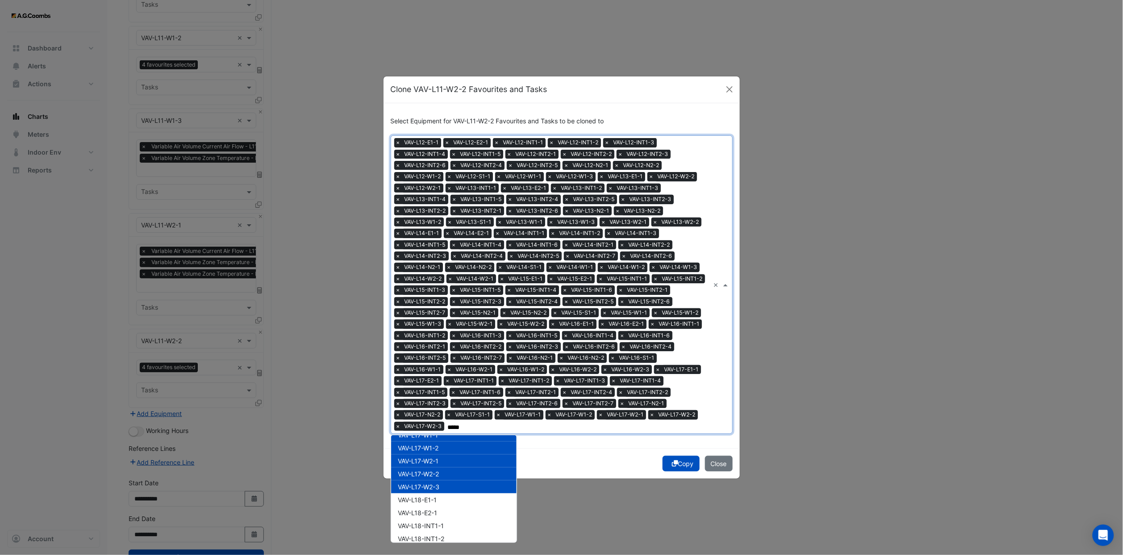
scroll to position [2143, 0]
drag, startPoint x: 435, startPoint y: 474, endPoint x: 434, endPoint y: 481, distance: 6.8
click at [435, 342] on span "VAV-L18-E1-1" at bounding box center [417, 477] width 39 height 8
drag, startPoint x: 434, startPoint y: 489, endPoint x: 434, endPoint y: 500, distance: 10.7
click at [434, 342] on span "VAV-L18-E2-1" at bounding box center [417, 490] width 39 height 8
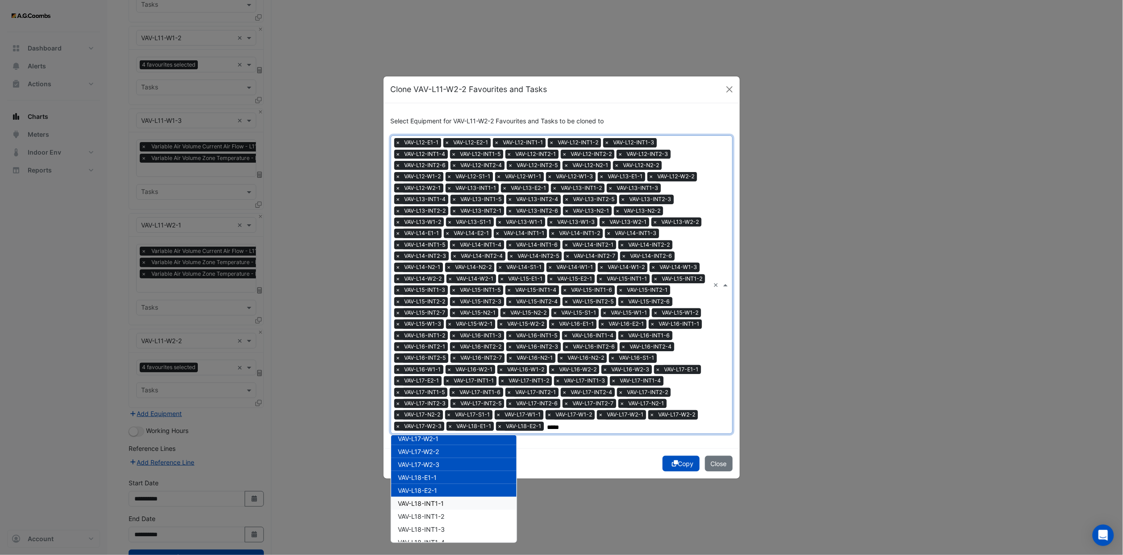
click at [434, 342] on span "VAV-L18-INT1-1" at bounding box center [421, 503] width 46 height 8
click at [434, 342] on div "VAV-L18-INT1-2" at bounding box center [453, 515] width 125 height 13
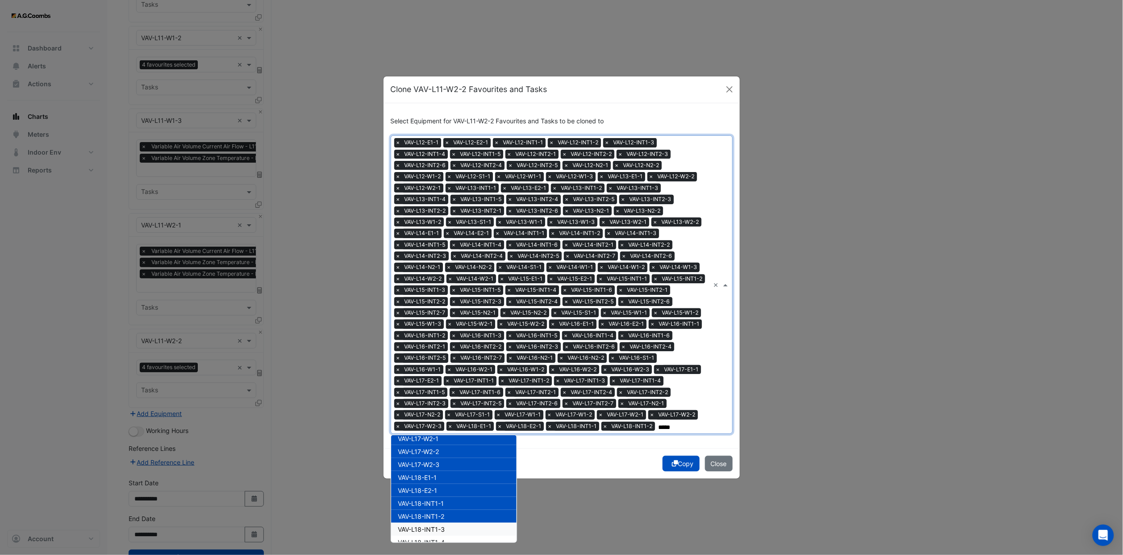
click at [435, 342] on span "VAV-L18-INT1-3" at bounding box center [421, 529] width 47 height 8
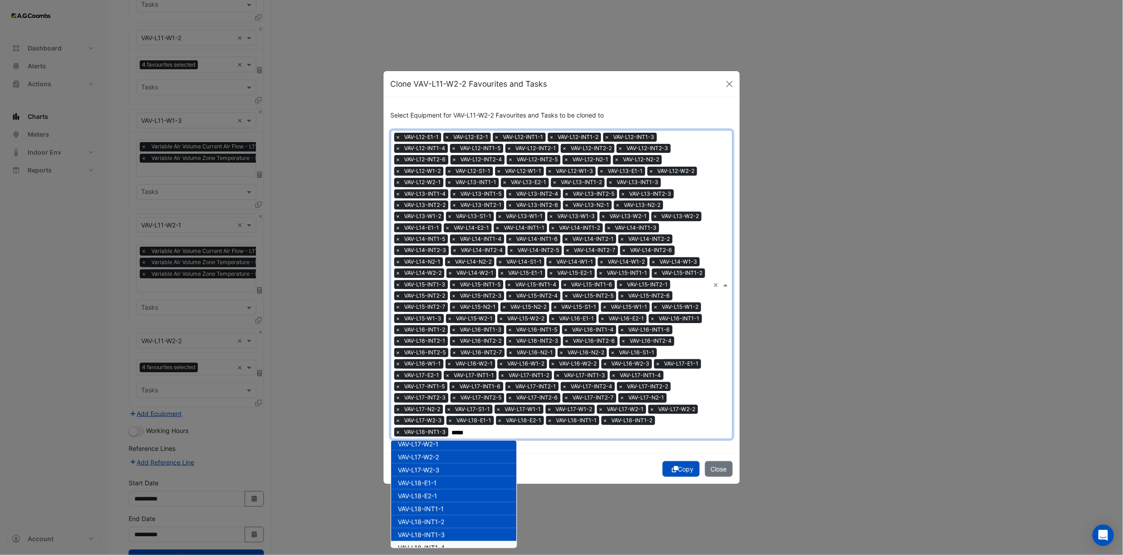
click at [435, 342] on div "VAV-L18-INT1-4" at bounding box center [453, 547] width 125 height 13
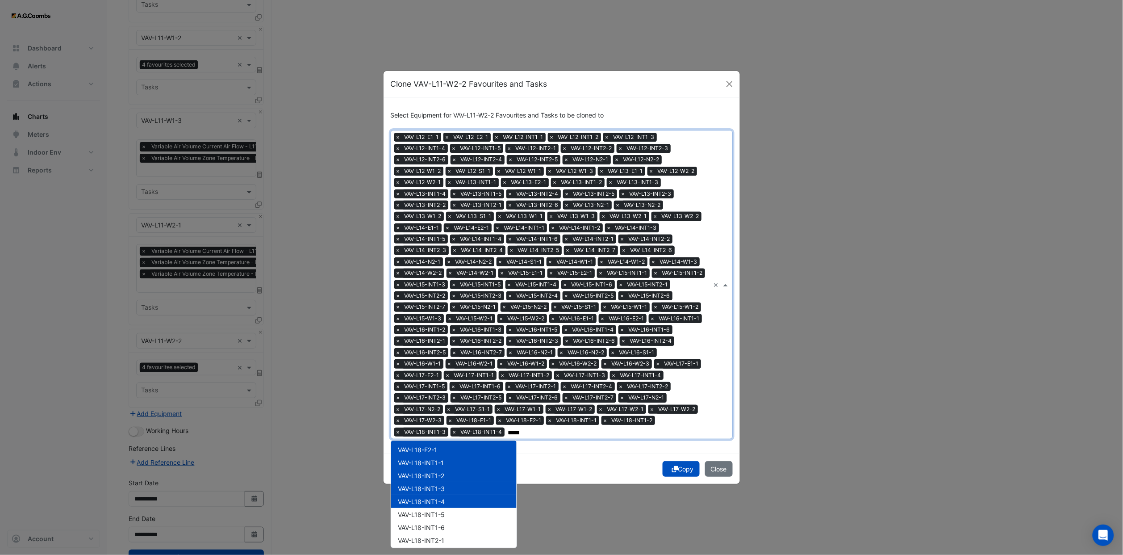
scroll to position [2210, 0]
click at [436, 342] on div "VAV-L18-INT1-5" at bounding box center [453, 493] width 125 height 13
click at [434, 342] on span "VAV-L18-INT2-1" at bounding box center [421, 519] width 46 height 8
click at [431, 342] on span "VAV-L18-INT1-6" at bounding box center [421, 506] width 47 height 8
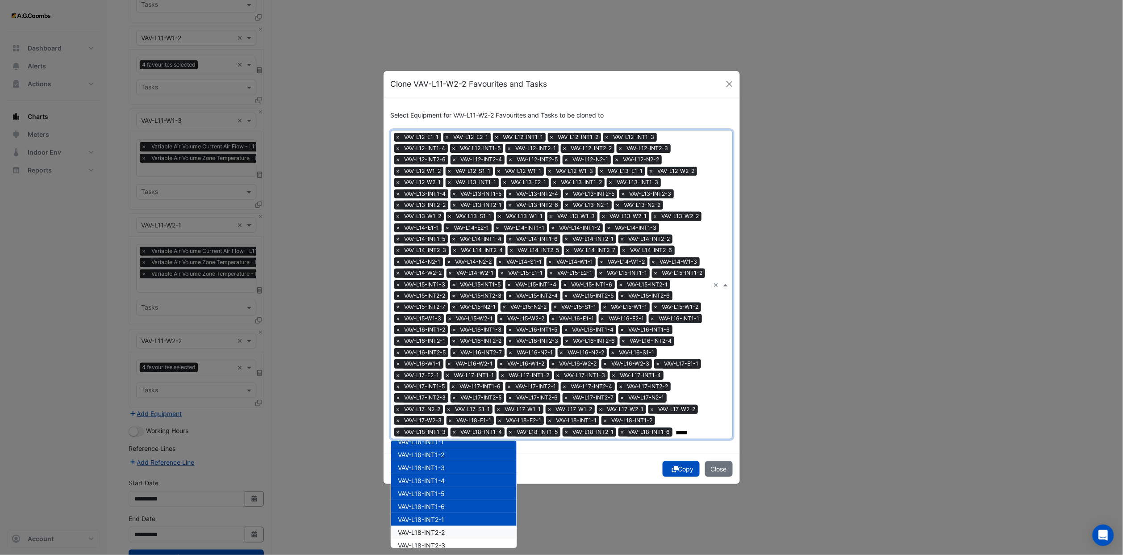
click at [434, 342] on span "VAV-L18-INT2-2" at bounding box center [421, 532] width 47 height 8
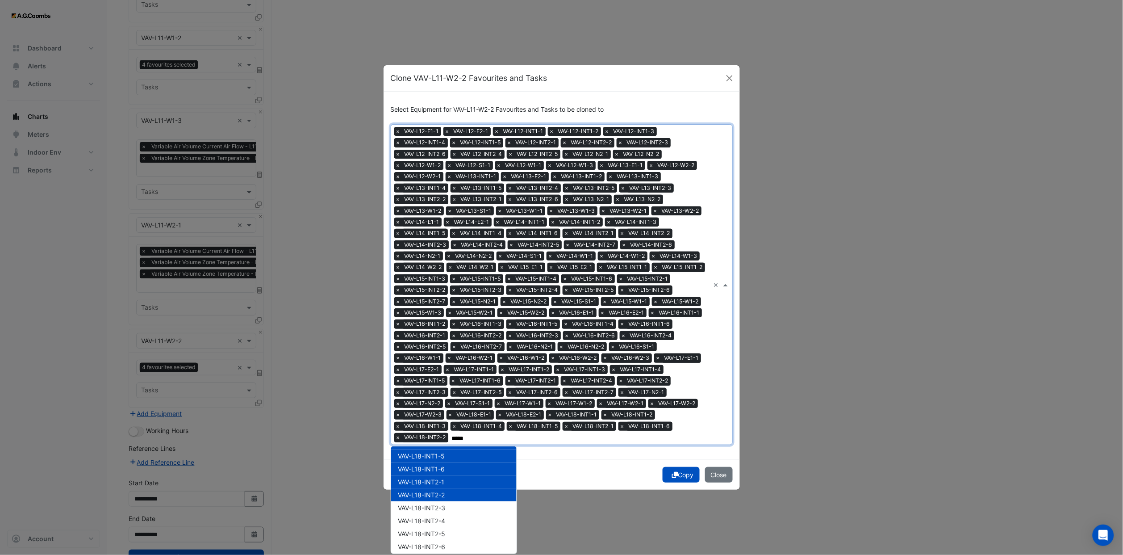
scroll to position [2277, 0]
drag, startPoint x: 439, startPoint y: 483, endPoint x: 439, endPoint y: 491, distance: 8.0
click at [439, 342] on div "VAV-L18-INT2-3" at bounding box center [453, 483] width 125 height 13
click at [438, 342] on span "VAV-L18-INT2-5" at bounding box center [421, 510] width 47 height 8
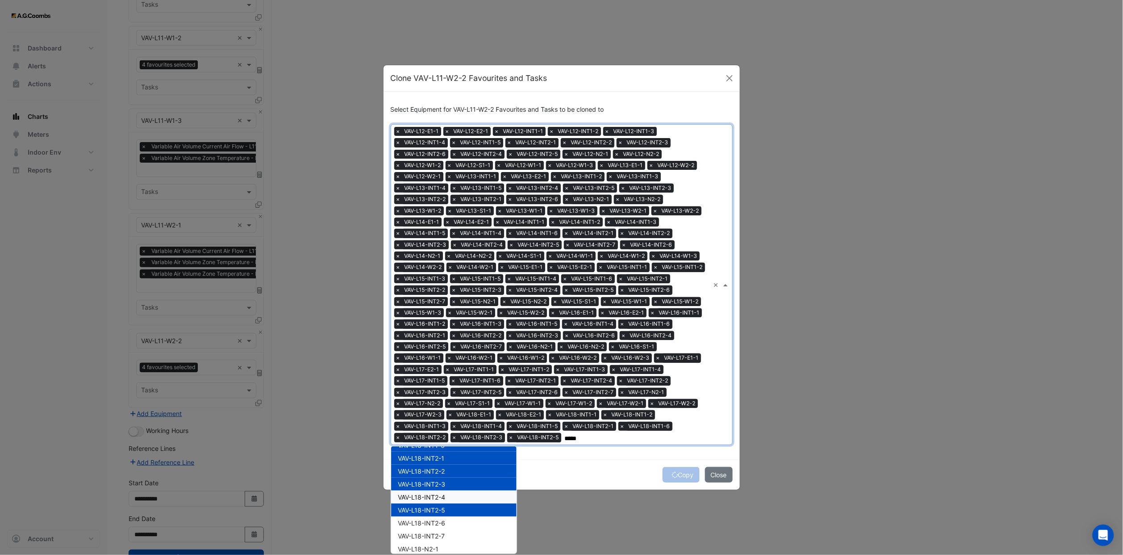
click at [441, 342] on span "VAV-L18-INT2-4" at bounding box center [421, 497] width 47 height 8
click at [444, 342] on div "VAV-L18-INT2-6" at bounding box center [453, 522] width 125 height 13
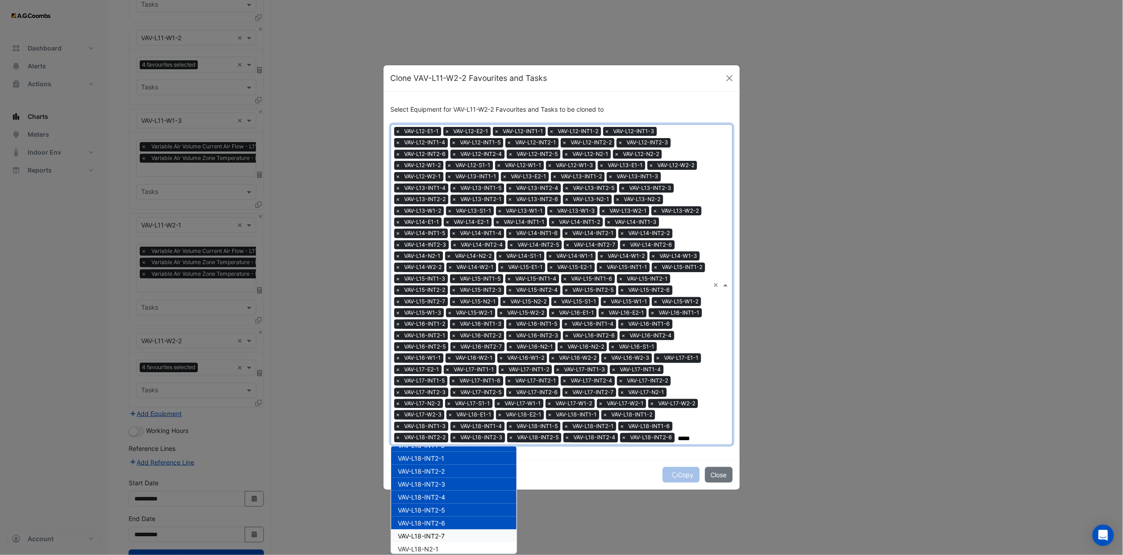
click at [441, 342] on span "VAV-L18-INT2-7" at bounding box center [421, 536] width 47 height 8
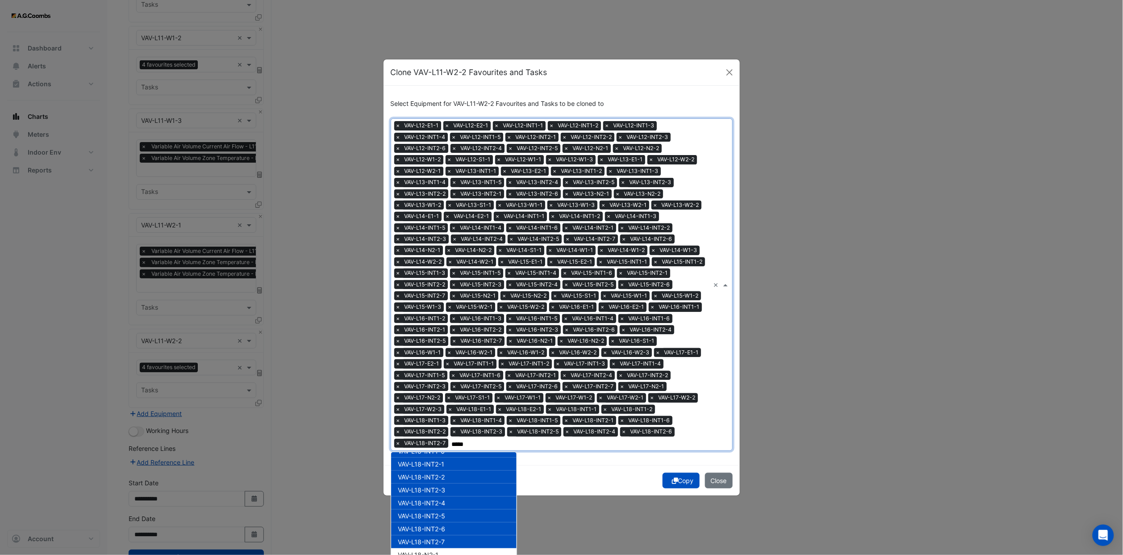
scroll to position [2344, 0]
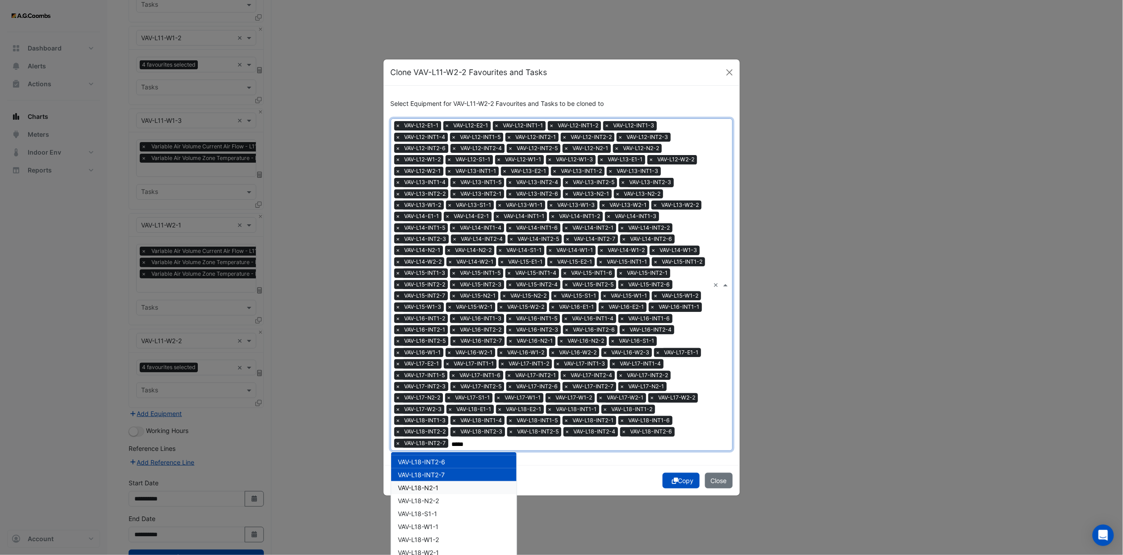
drag, startPoint x: 437, startPoint y: 484, endPoint x: 439, endPoint y: 498, distance: 14.0
click at [437, 342] on div "VAV-L18-N2-1" at bounding box center [453, 487] width 125 height 13
click at [439, 342] on div "VAV-L18-N2-2" at bounding box center [453, 500] width 125 height 13
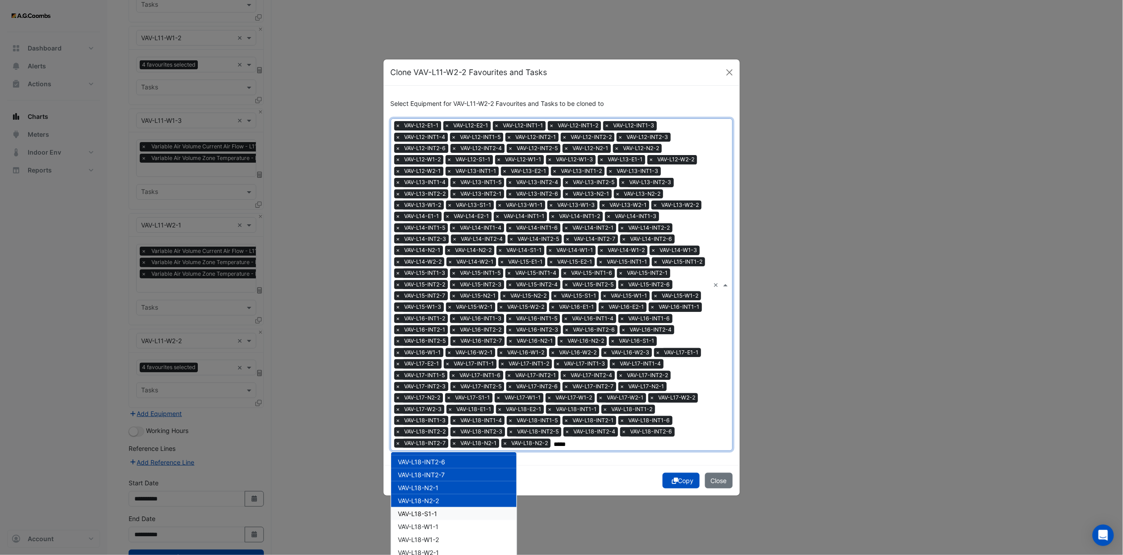
click at [439, 342] on div "VAV-L18-S1-1" at bounding box center [453, 513] width 125 height 13
click at [438, 342] on div "VAV-L18-W1-1" at bounding box center [453, 526] width 125 height 13
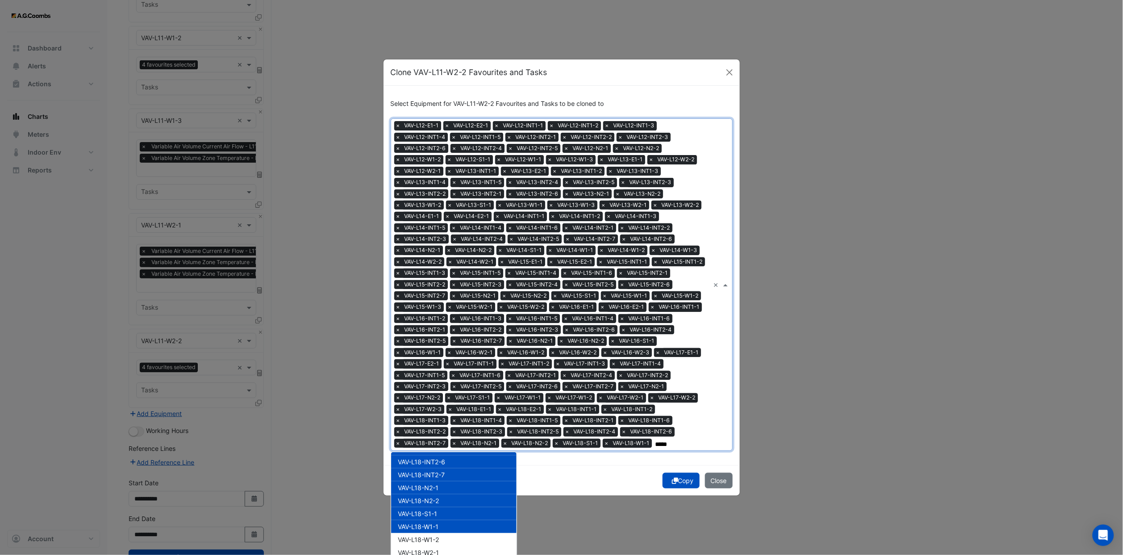
click at [436, 342] on div "VAV-L18-W1-1" at bounding box center [453, 526] width 125 height 13
click at [440, 342] on div "VAV-L18-W1-1" at bounding box center [453, 526] width 125 height 13
click at [435, 342] on span "VAV-L18-W1-2" at bounding box center [418, 539] width 41 height 8
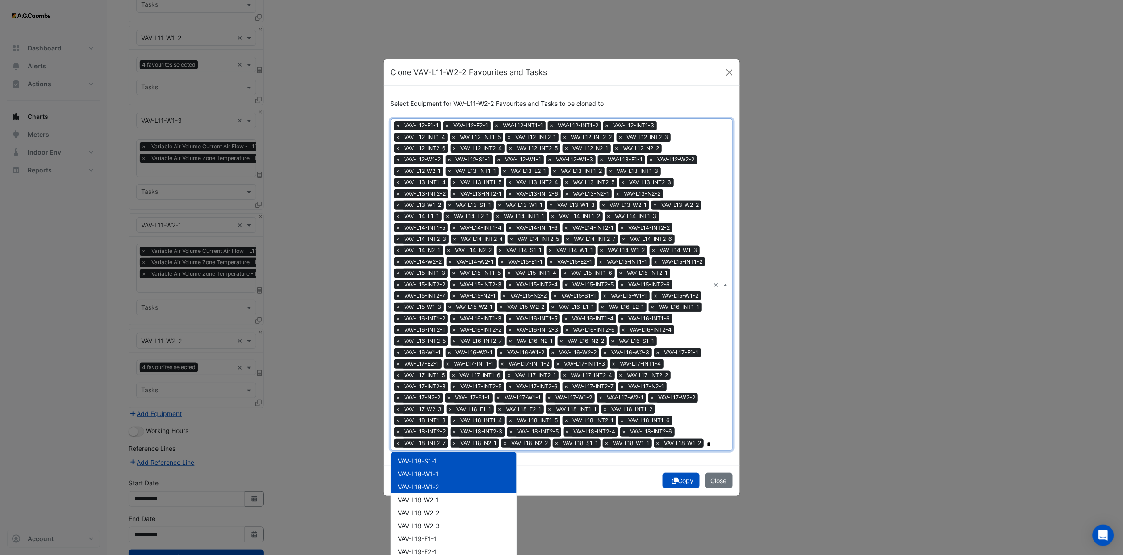
scroll to position [2411, 0]
drag, startPoint x: 441, startPoint y: 484, endPoint x: 441, endPoint y: 500, distance: 16.5
click at [441, 342] on div "VAV-L18-W2-1" at bounding box center [453, 485] width 125 height 13
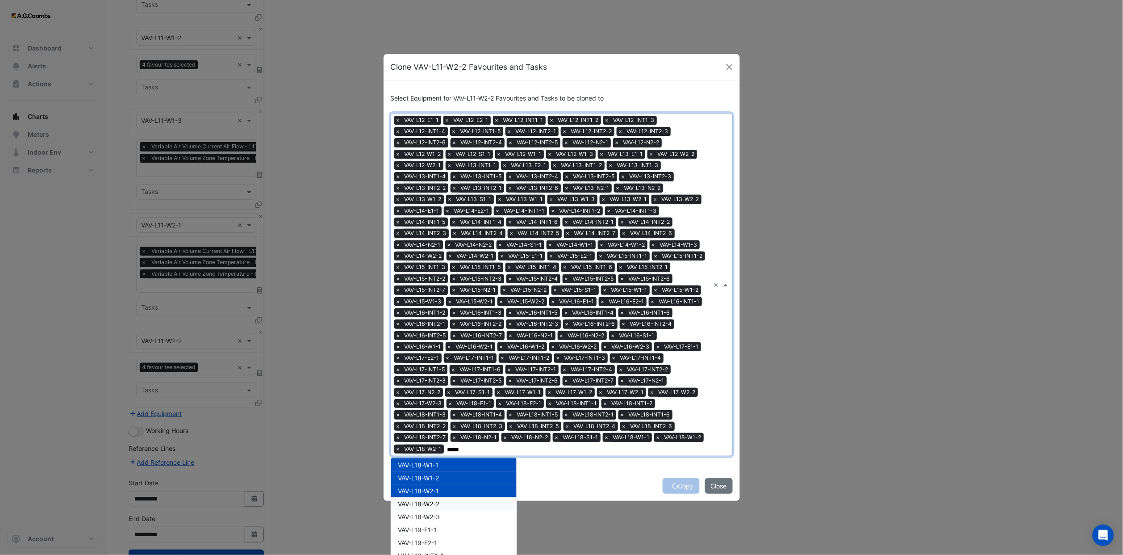
click at [441, 342] on div "VAV-L18-W2-2" at bounding box center [453, 503] width 125 height 13
click at [444, 342] on div "VAV-L18-W2-3" at bounding box center [453, 516] width 125 height 13
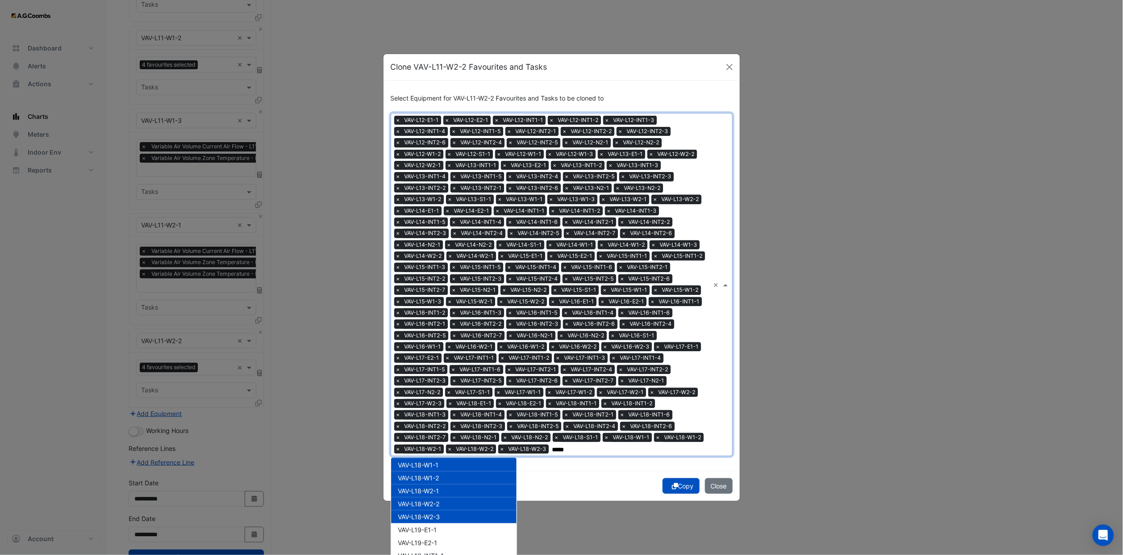
click at [445, 342] on div "VAV-L19-E1-1" at bounding box center [453, 529] width 125 height 13
click at [445, 342] on div "VAV-L19-E2-1" at bounding box center [453, 542] width 125 height 13
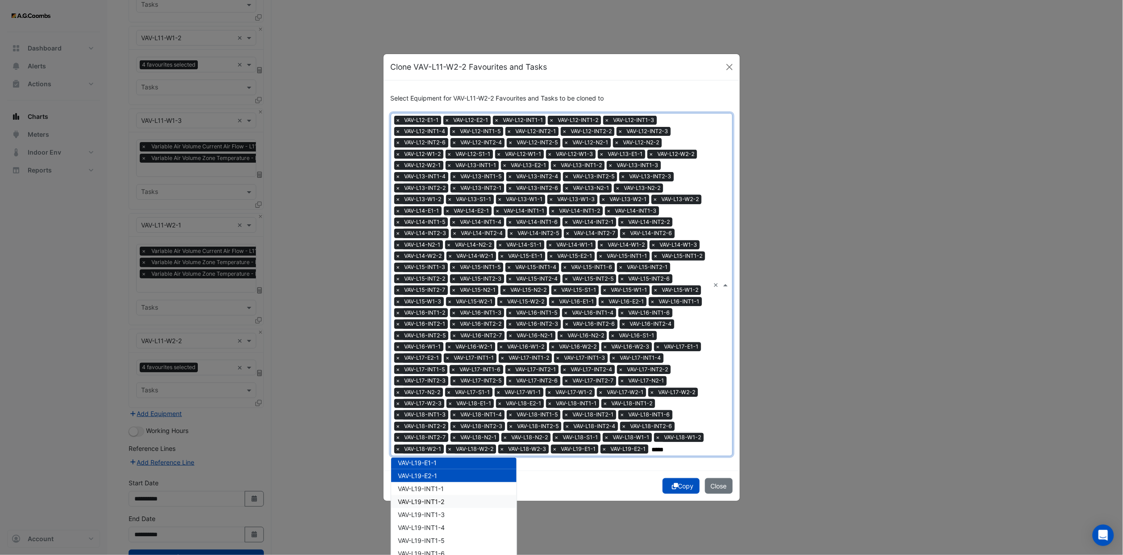
click at [444, 342] on div "VAV-L19-INT1-1" at bounding box center [453, 488] width 125 height 13
click at [441, 342] on div "VAV-L19-INT1-3" at bounding box center [453, 514] width 125 height 13
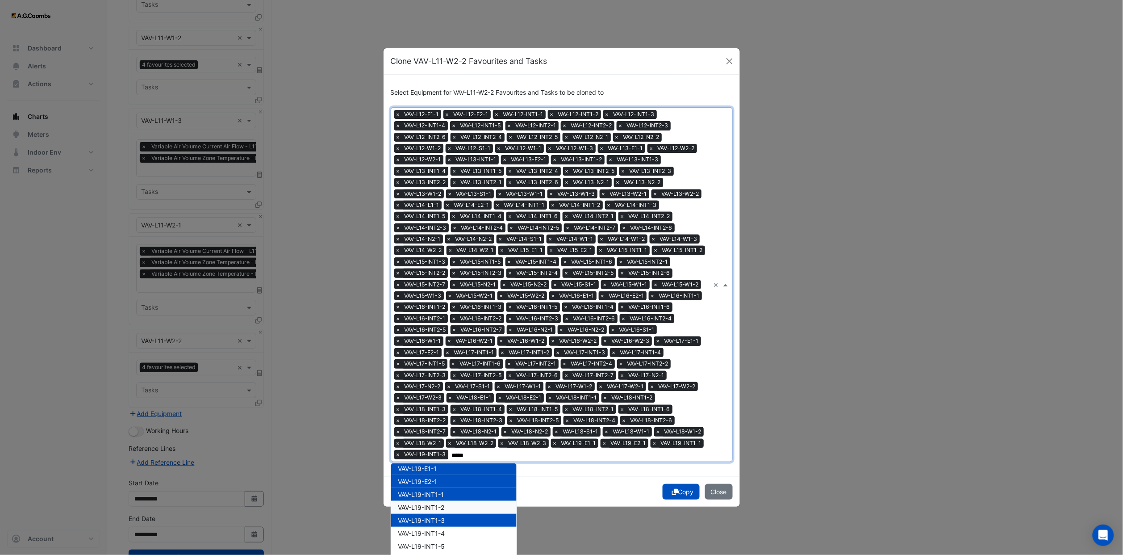
drag, startPoint x: 436, startPoint y: 501, endPoint x: 439, endPoint y: 527, distance: 26.1
click at [436, 342] on span "VAV-L19-INT1-2" at bounding box center [421, 507] width 46 height 8
click at [439, 342] on span "VAV-L19-INT1-4" at bounding box center [421, 533] width 47 height 8
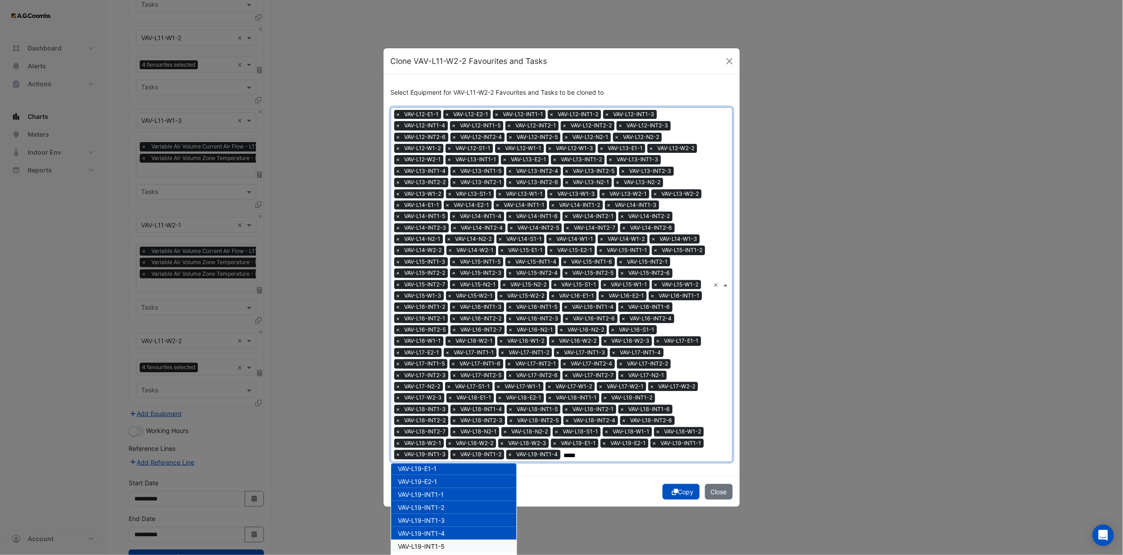
click at [440, 342] on span "VAV-L19-INT1-5" at bounding box center [421, 546] width 47 height 8
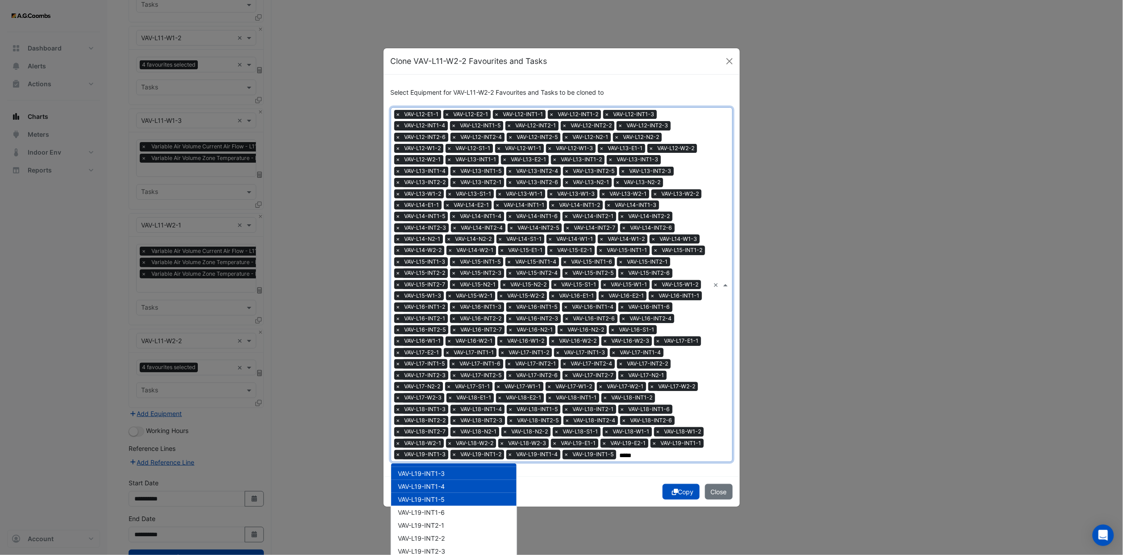
scroll to position [2545, 0]
click at [445, 342] on div "VAV-L19-INT1-6" at bounding box center [453, 491] width 125 height 13
click at [445, 342] on div "VAV-L19-INT2-1" at bounding box center [453, 504] width 125 height 13
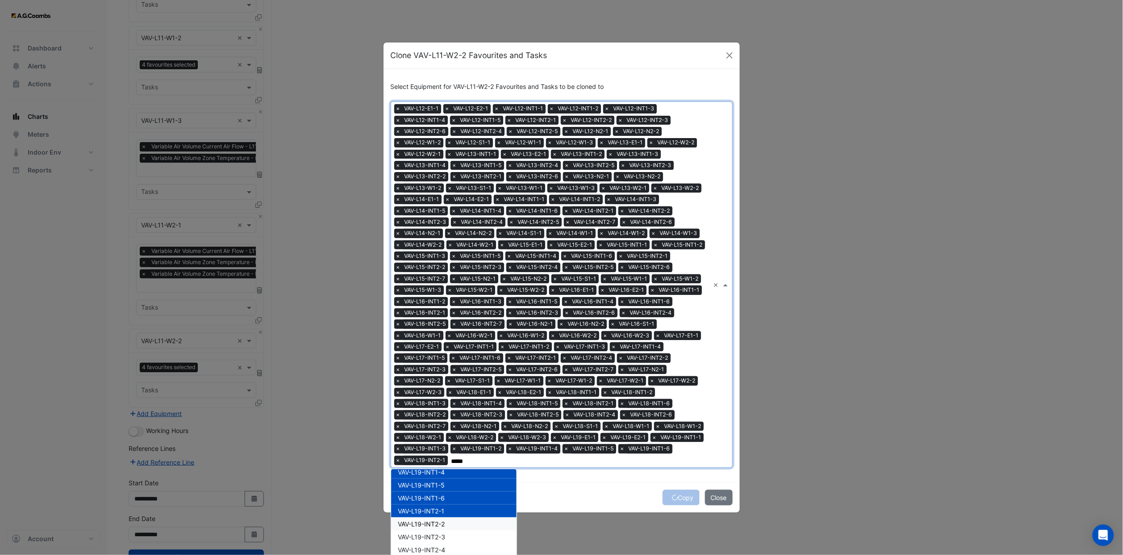
click at [444, 342] on div "VAV-L19-INT2-2" at bounding box center [453, 523] width 125 height 13
click at [445, 342] on div "VAV-L19-INT2-3" at bounding box center [453, 536] width 125 height 13
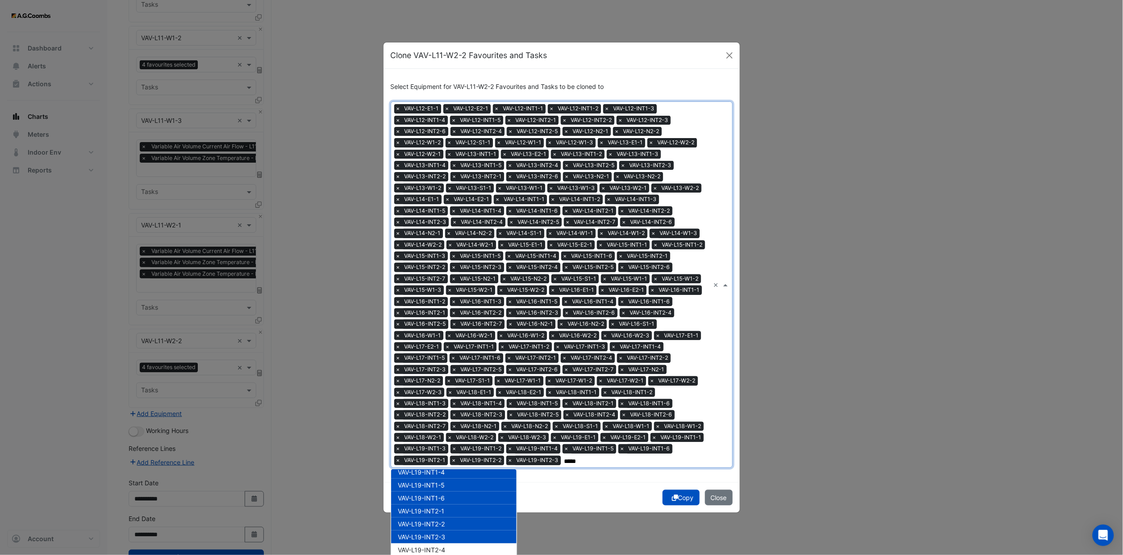
scroll to position [2612, 0]
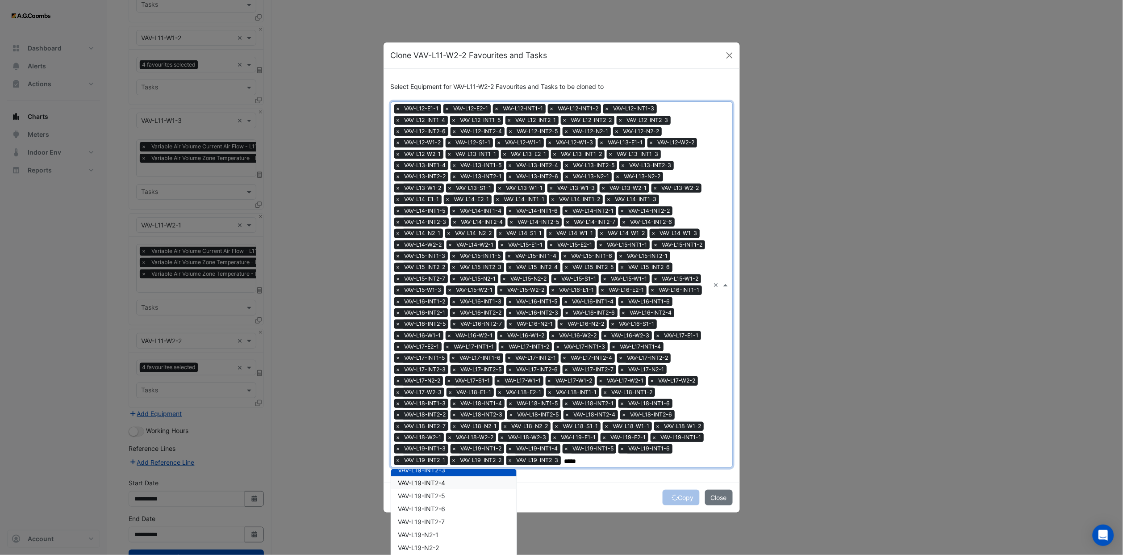
click at [452, 342] on div "VAV-L19-INT2-4" at bounding box center [453, 482] width 125 height 13
click at [458, 342] on div "VAV-L19-INT2-5" at bounding box center [453, 495] width 125 height 13
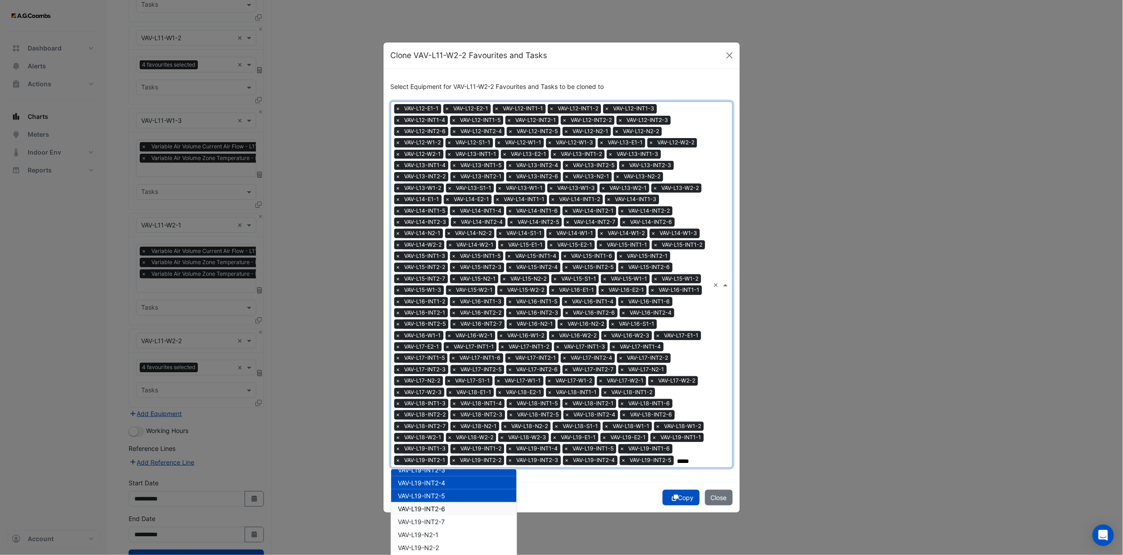
click at [458, 342] on div "VAV-L19-INT2-6" at bounding box center [453, 508] width 125 height 13
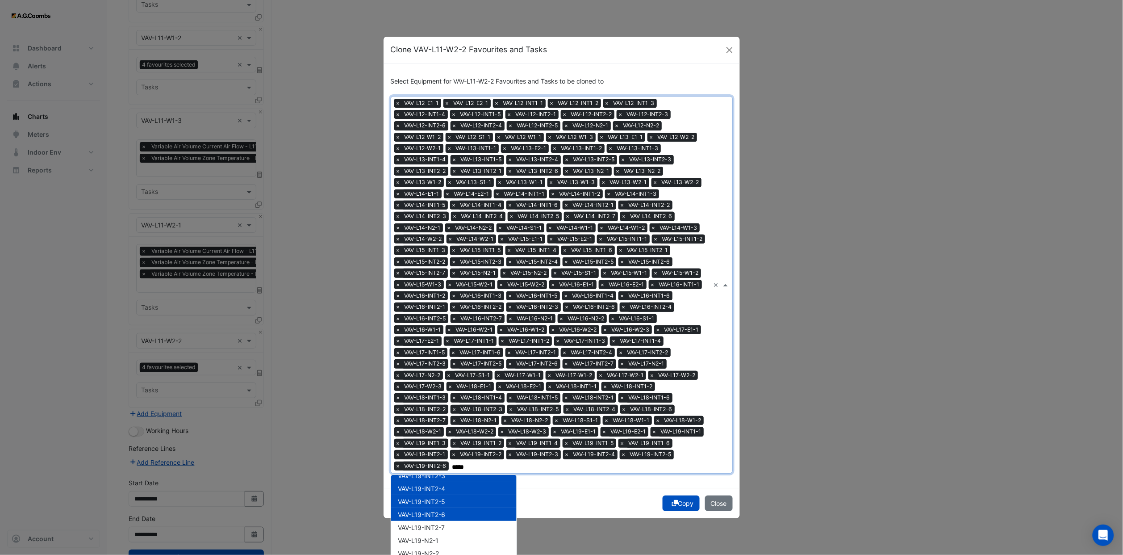
click at [456, 342] on div "VAV-L19-INT2-7" at bounding box center [453, 527] width 125 height 13
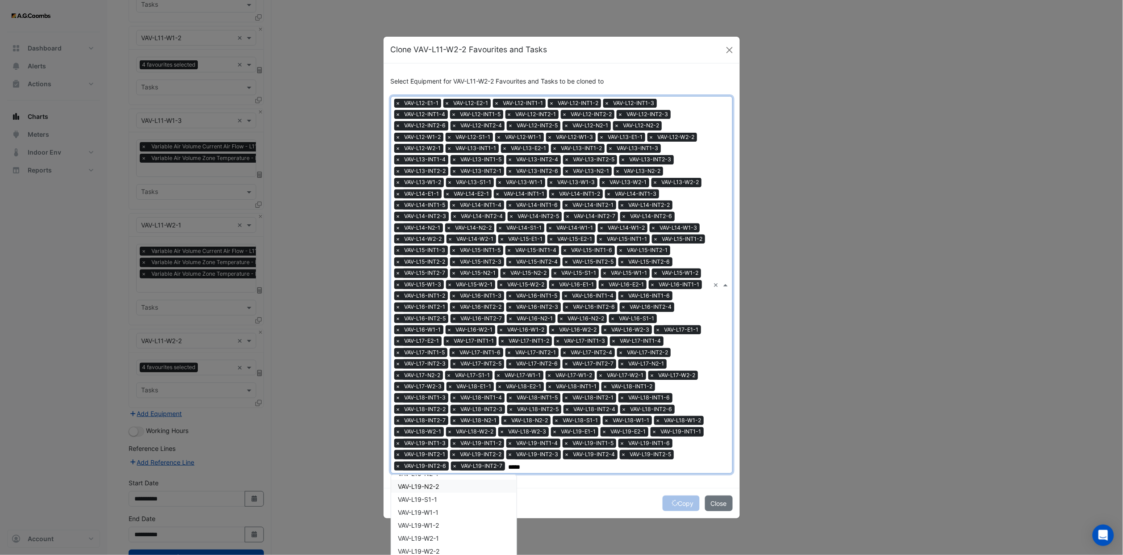
click at [448, 342] on div "VAV-L19-N2-2" at bounding box center [453, 486] width 125 height 13
click at [451, 342] on div "VAV-L19-S1-1" at bounding box center [453, 499] width 125 height 13
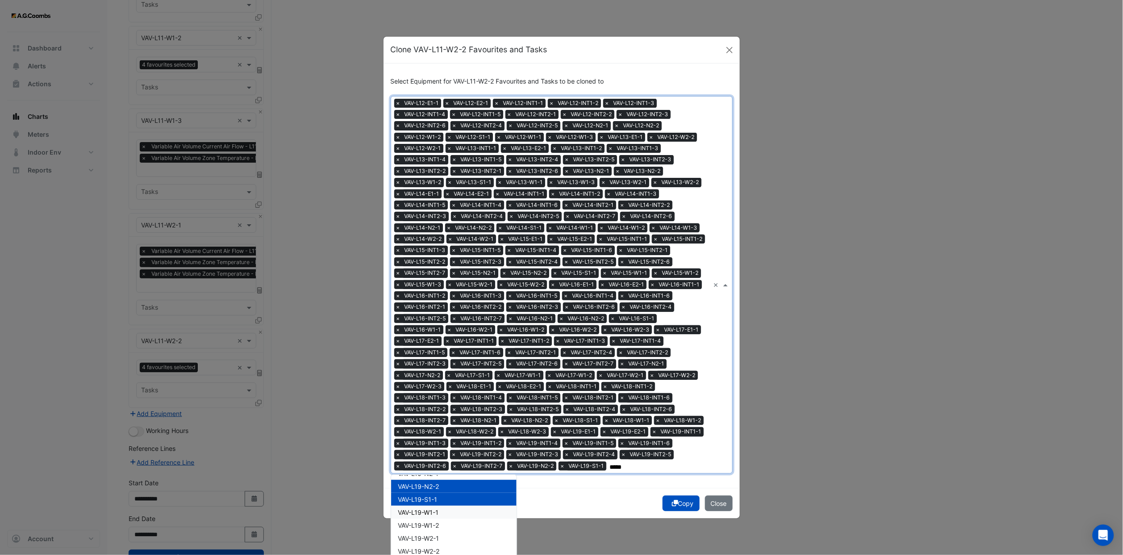
click at [451, 342] on div "VAV-L19-W1-1" at bounding box center [453, 511] width 125 height 13
drag, startPoint x: 452, startPoint y: 518, endPoint x: 450, endPoint y: 524, distance: 6.1
click at [451, 342] on div "VAV-L19-W1-1" at bounding box center [453, 511] width 125 height 13
click at [450, 342] on div "VAV-L19-W1-2" at bounding box center [453, 524] width 125 height 13
click at [445, 342] on div "VAV-L19-W1-1" at bounding box center [453, 511] width 125 height 13
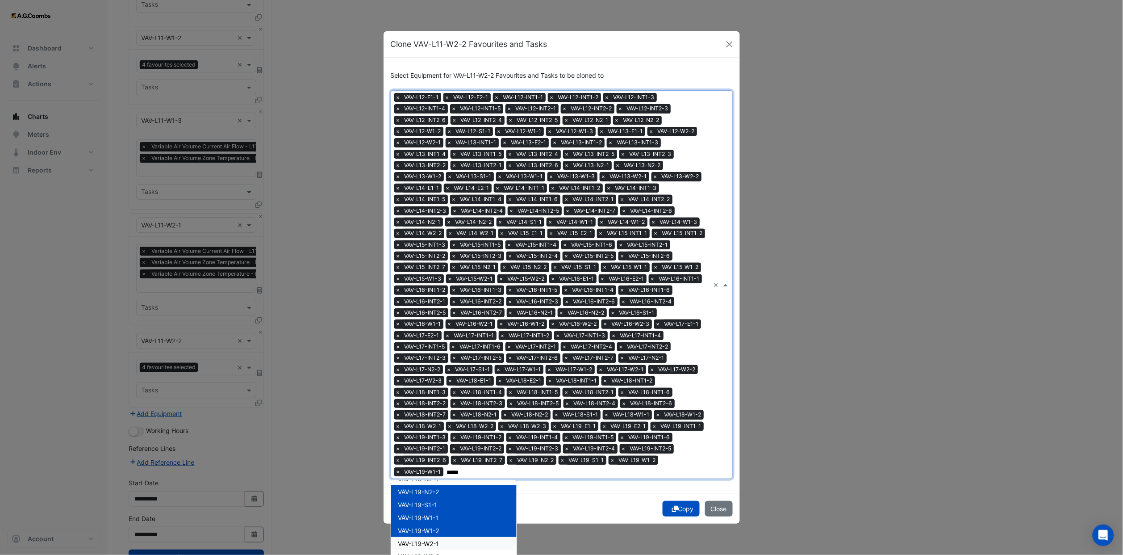
click at [444, 342] on div "VAV-L19-W2-1" at bounding box center [453, 543] width 125 height 13
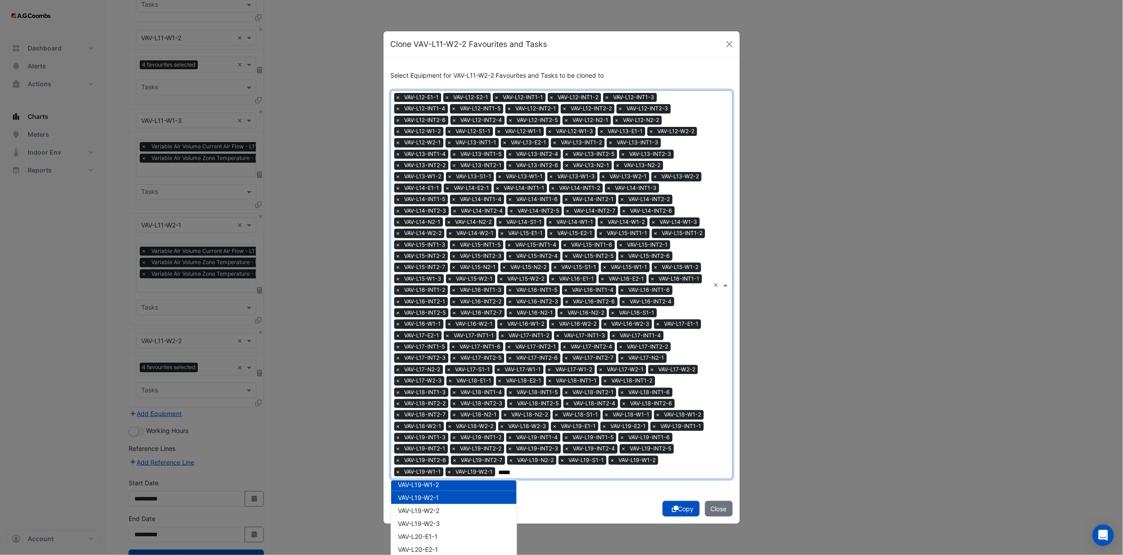
scroll to position [2746, 0]
click at [441, 342] on div "VAV-L19-W2-2" at bounding box center [453, 489] width 125 height 13
click at [441, 342] on div "VAV-L19-W2-3" at bounding box center [453, 502] width 125 height 13
click at [441, 342] on div "VAV-L20-E1-1" at bounding box center [453, 515] width 125 height 13
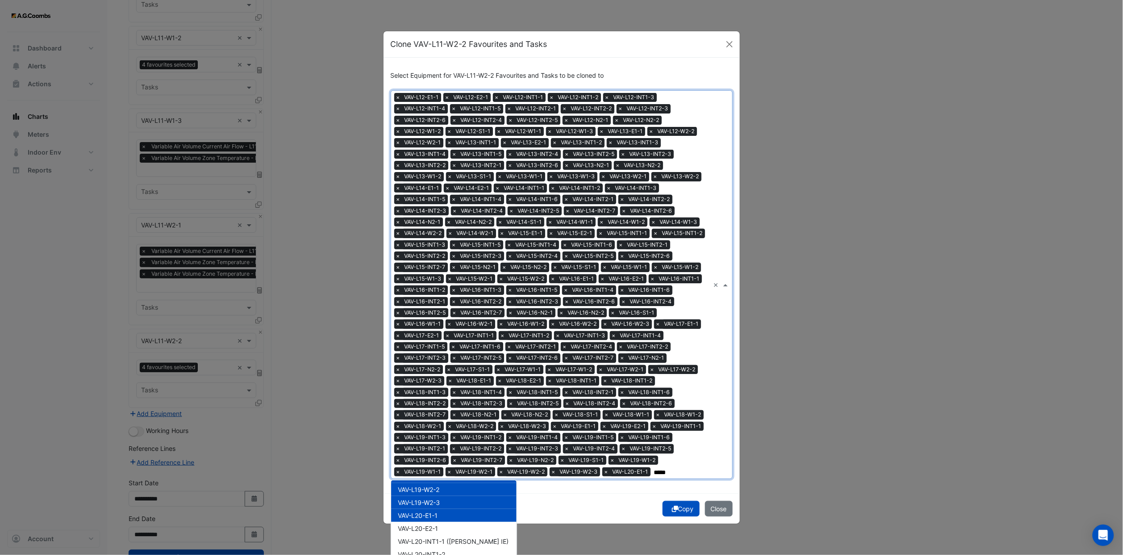
drag, startPoint x: 440, startPoint y: 518, endPoint x: 441, endPoint y: 529, distance: 11.2
click at [440, 342] on div "VAV-L20-E1-1" at bounding box center [453, 515] width 125 height 13
click at [438, 342] on div "VAV-L20-E2-1" at bounding box center [453, 528] width 125 height 13
click at [436, 342] on div "VAV-L20-E1-1" at bounding box center [453, 515] width 125 height 13
click at [448, 342] on div "VAV-L20-E2-1" at bounding box center [453, 528] width 125 height 13
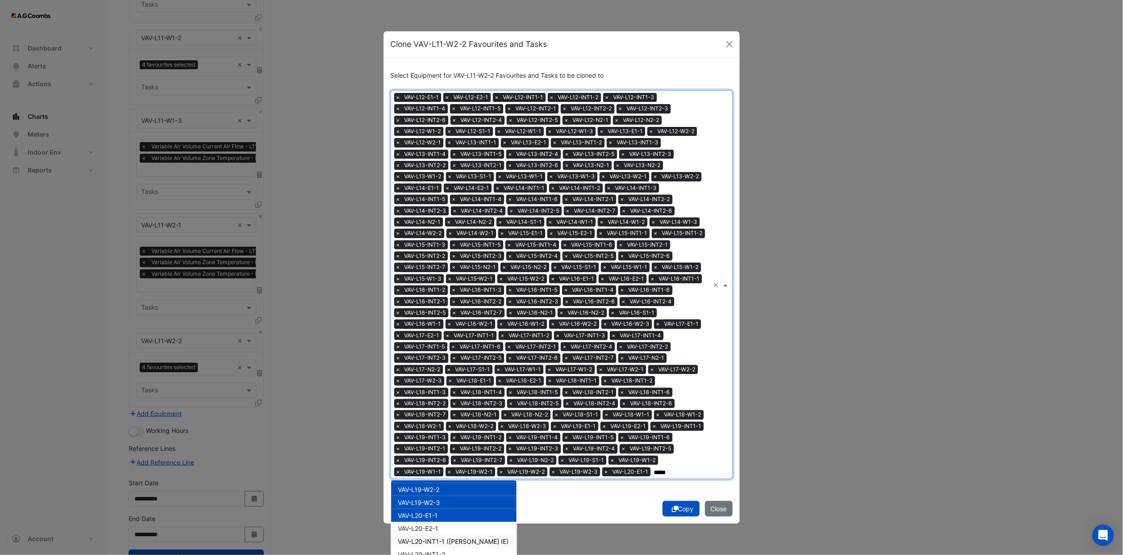
click at [448, 342] on span "VAV-L20-INT1-1 ([PERSON_NAME] IE)" at bounding box center [453, 541] width 111 height 8
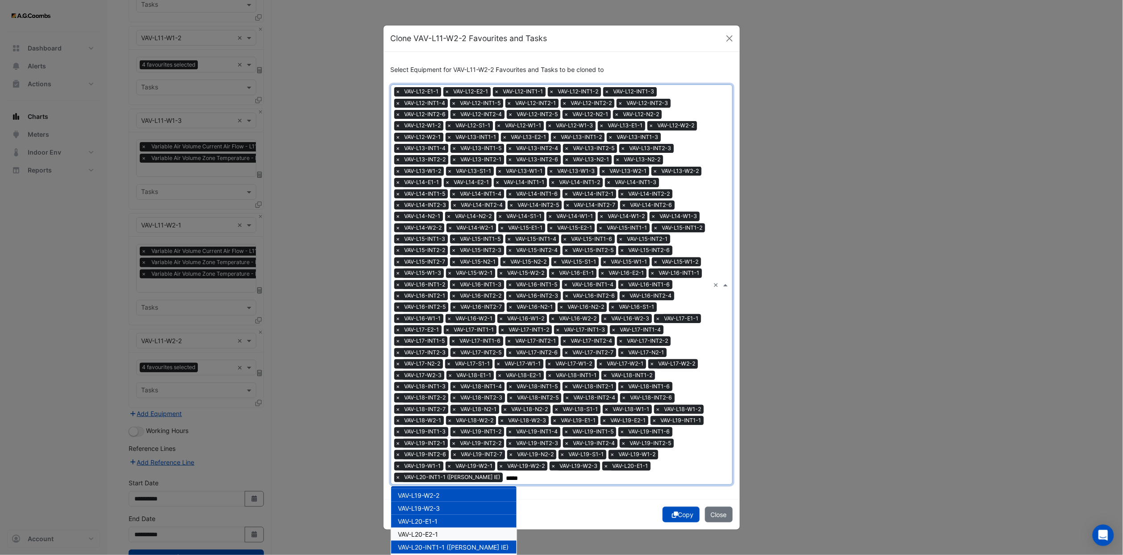
click at [444, 342] on div "VAV-L20-E2-1" at bounding box center [453, 533] width 125 height 13
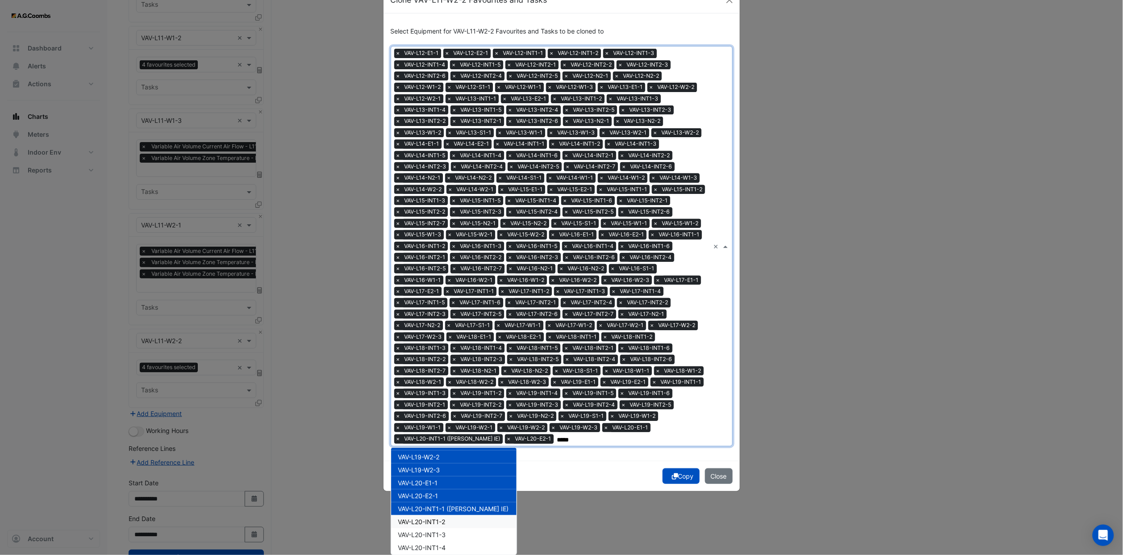
click at [443, 342] on div "VAV-L20-INT1-2" at bounding box center [453, 521] width 125 height 13
click at [445, 342] on div "VAV-L20-INT1-3" at bounding box center [453, 534] width 125 height 13
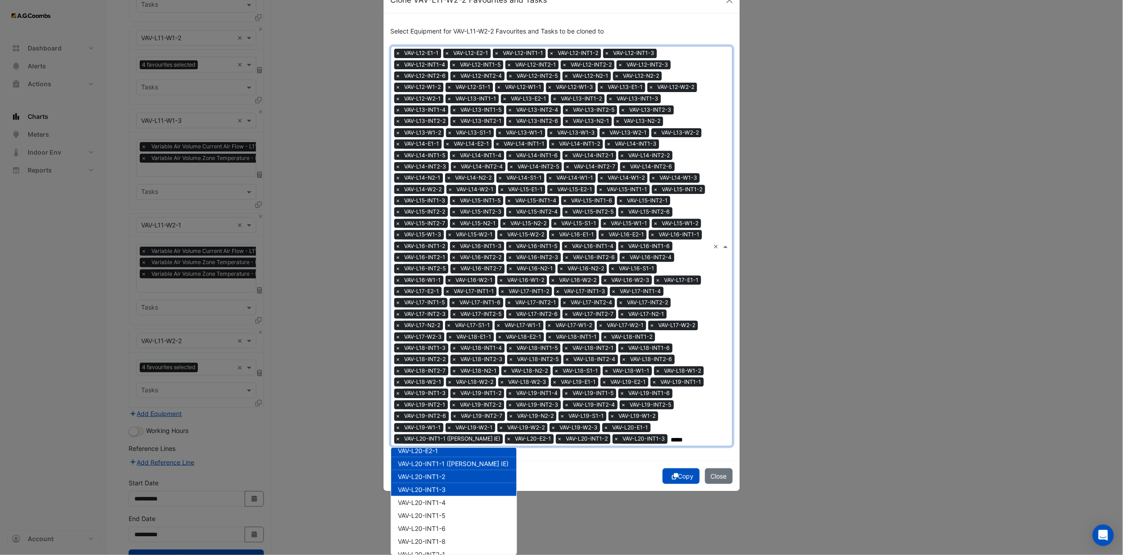
scroll to position [2813, 0]
click at [448, 342] on div "VAV-L20-INT1-4" at bounding box center [453, 480] width 125 height 13
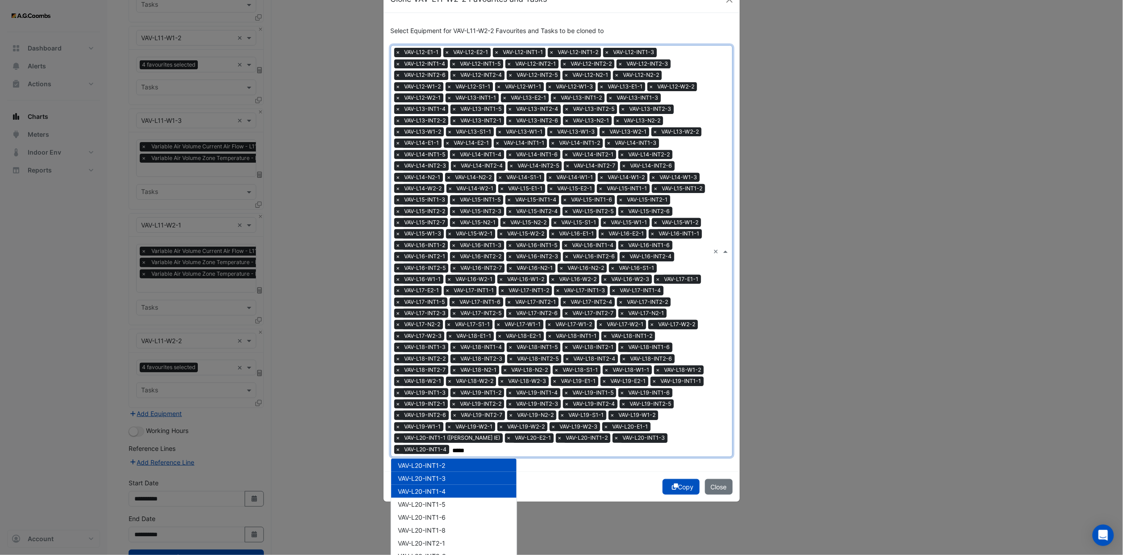
click at [447, 342] on div "VAV-L20-INT1-4" at bounding box center [453, 490] width 125 height 13
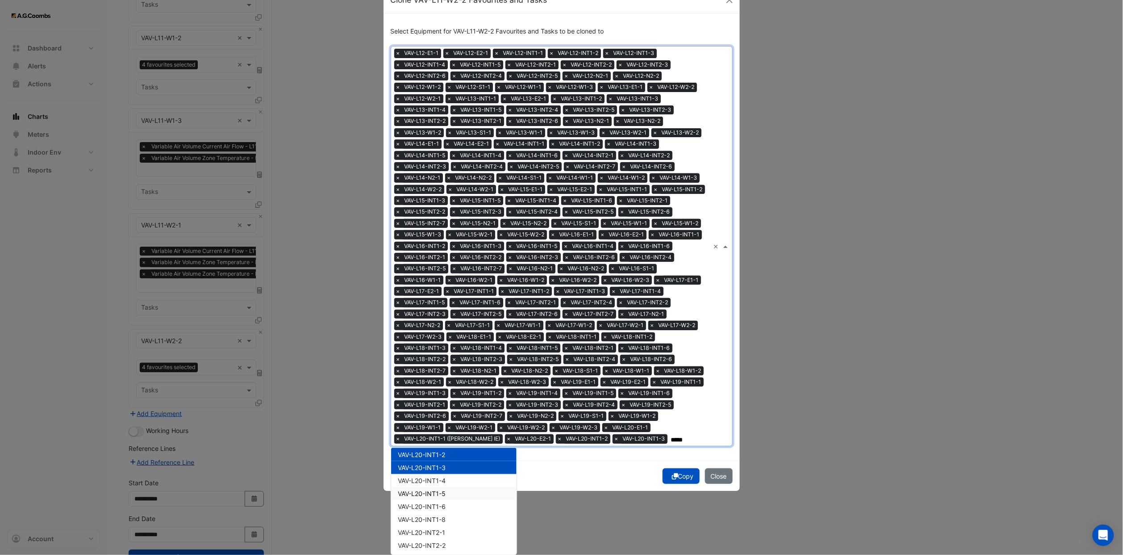
click at [441, 342] on div "VAV-L20-INT1-4" at bounding box center [453, 480] width 125 height 13
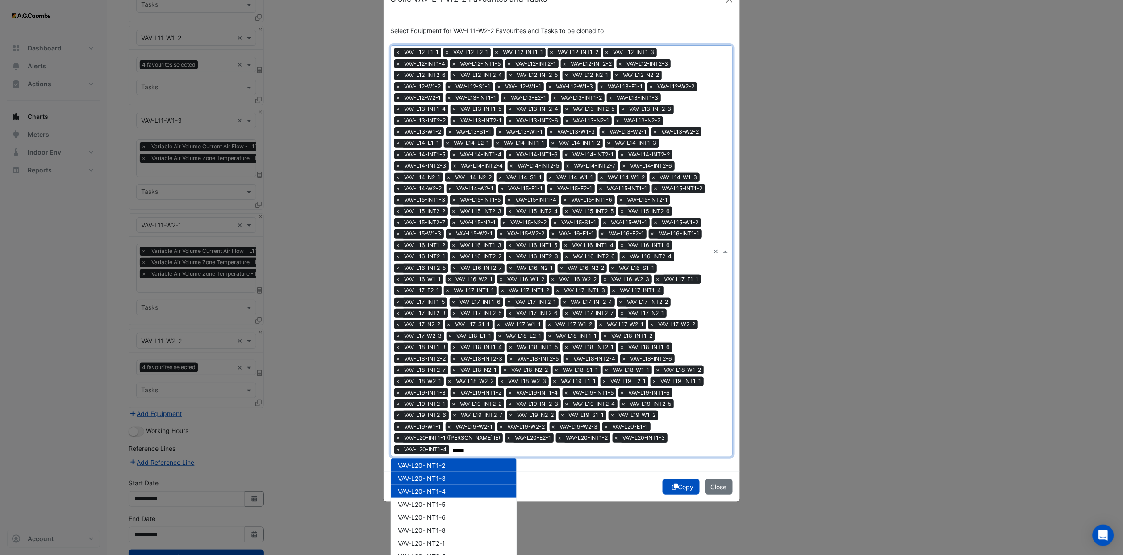
click at [441, 342] on div "VAV-L20-INT1-4" at bounding box center [453, 490] width 125 height 13
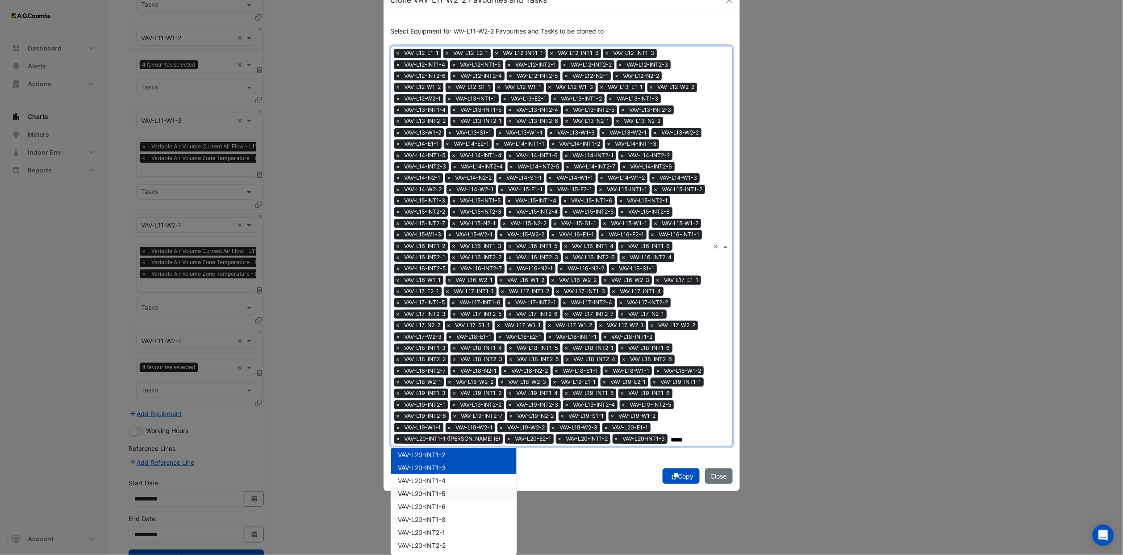
click at [439, 342] on span "VAV-L20-INT1-5" at bounding box center [422, 493] width 48 height 8
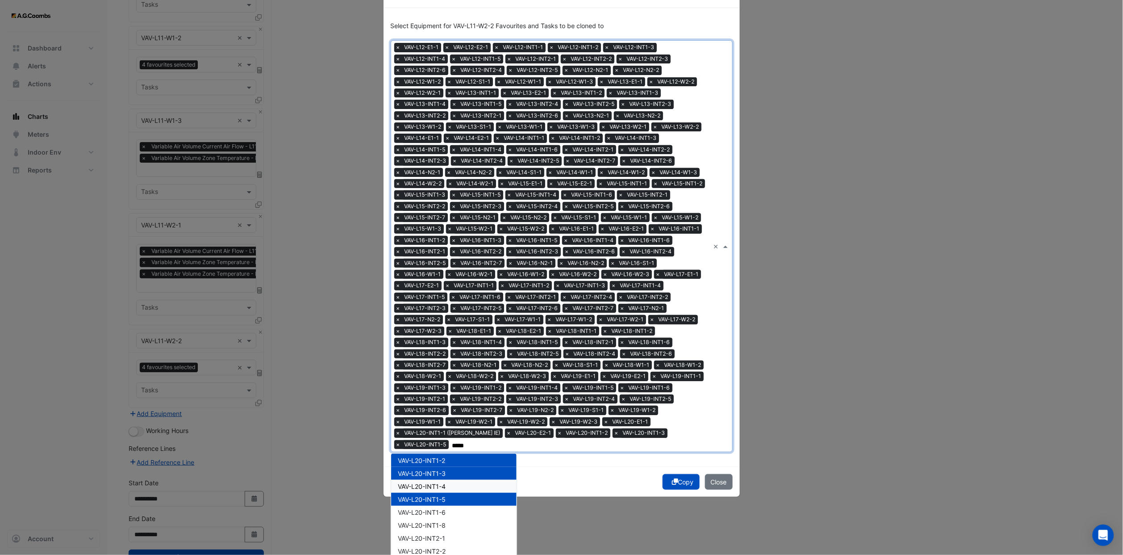
scroll to position [33, 0]
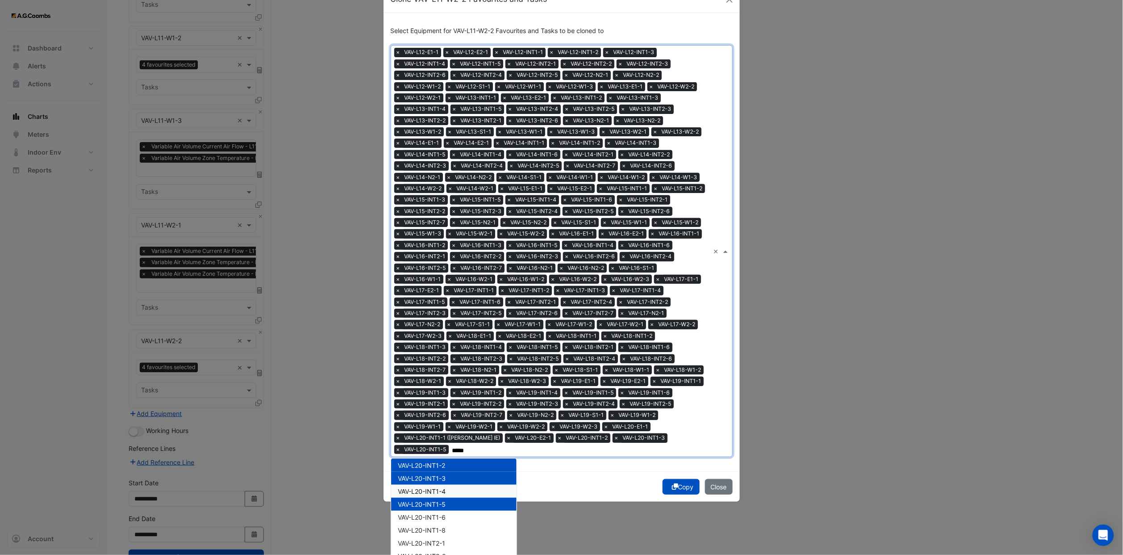
click at [438, 342] on span "VAV-L20-INT1-4" at bounding box center [422, 491] width 48 height 8
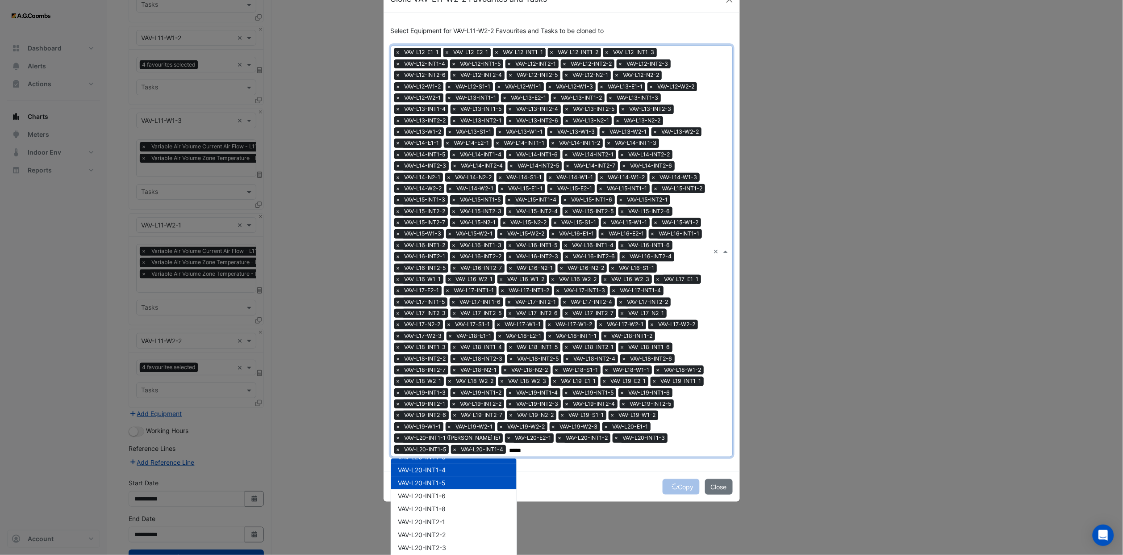
scroll to position [2813, 0]
click at [433, 342] on span "VAV-L20-INT1-6" at bounding box center [422, 517] width 48 height 8
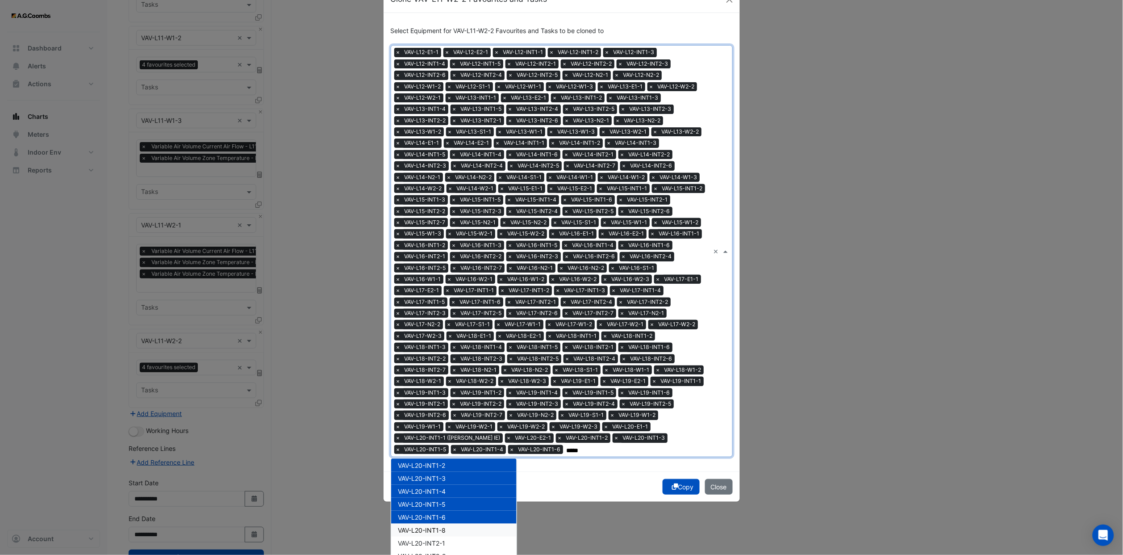
click at [435, 342] on span "VAV-L20-INT1-8" at bounding box center [422, 530] width 48 height 8
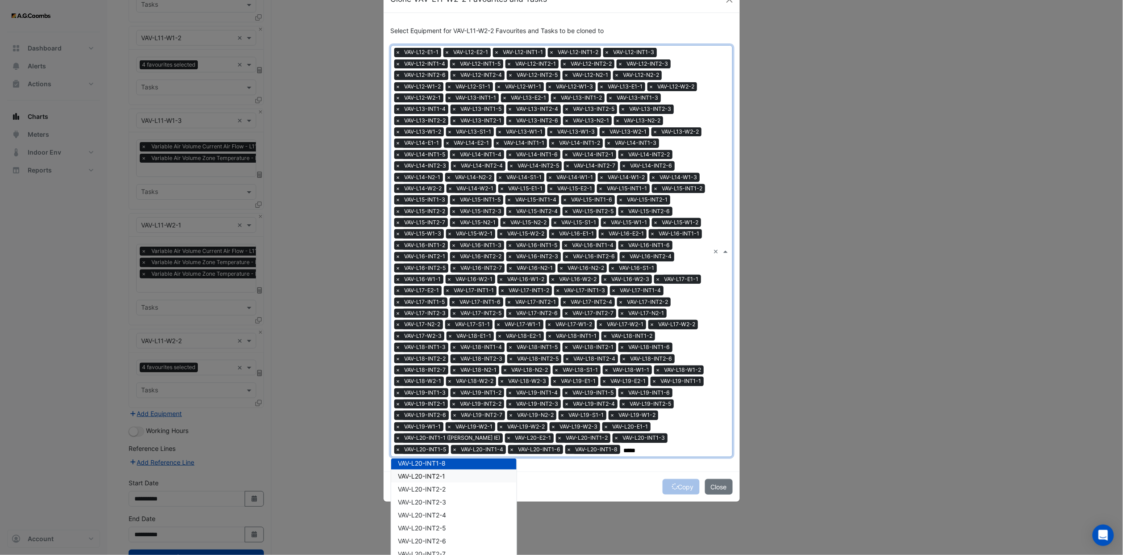
click at [437, 342] on span "VAV-L20-INT2-1" at bounding box center [421, 476] width 47 height 8
click at [437, 342] on span "VAV-L20-INT2-2" at bounding box center [422, 489] width 48 height 8
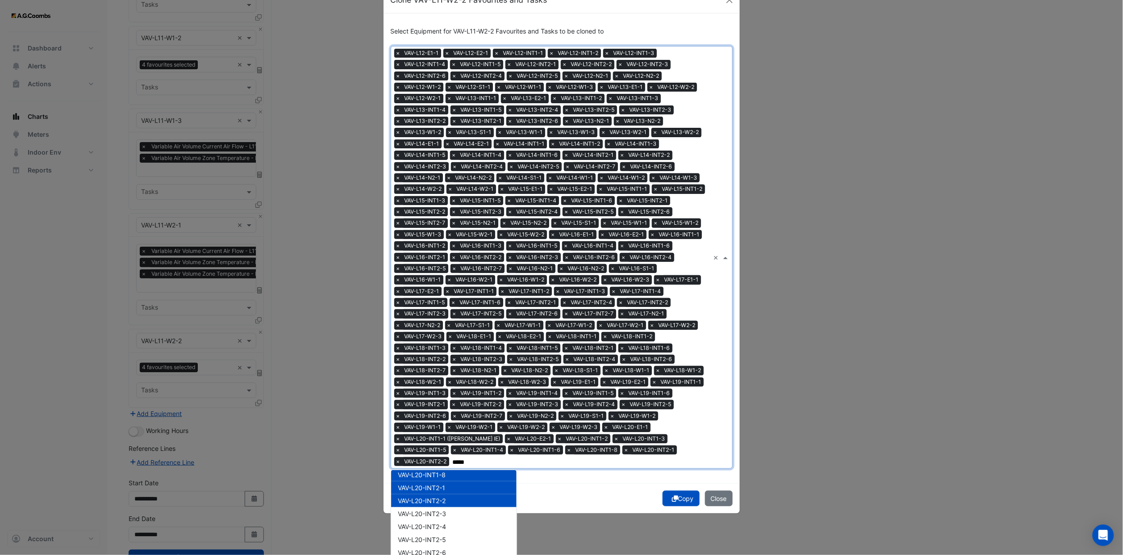
drag, startPoint x: 438, startPoint y: 499, endPoint x: 439, endPoint y: 509, distance: 10.3
click at [438, 342] on span "VAV-L20-INT2-2" at bounding box center [422, 501] width 48 height 8
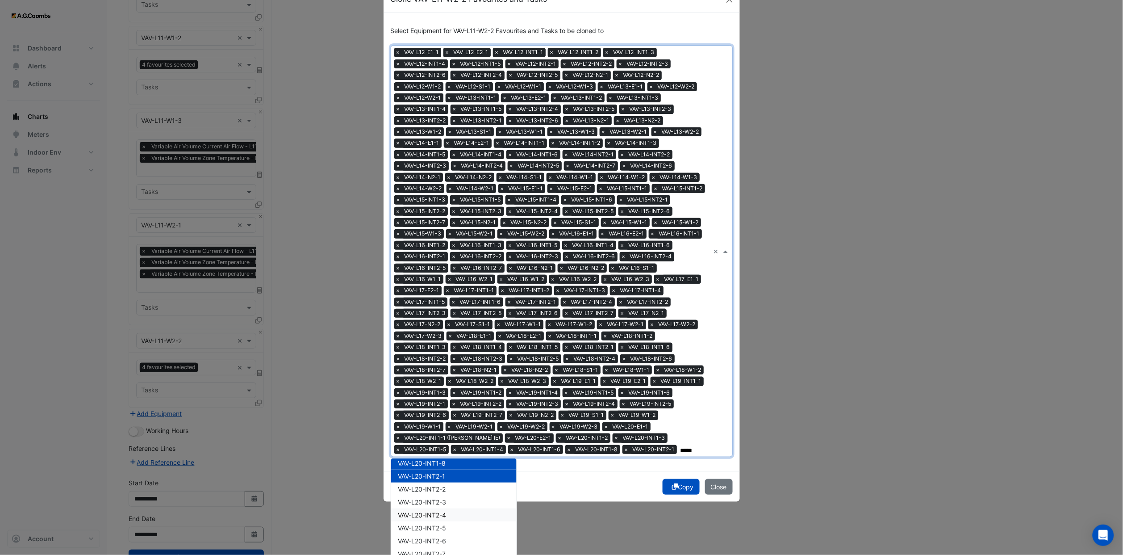
click at [437, 342] on div "VAV-L20-INT2-4" at bounding box center [453, 514] width 125 height 13
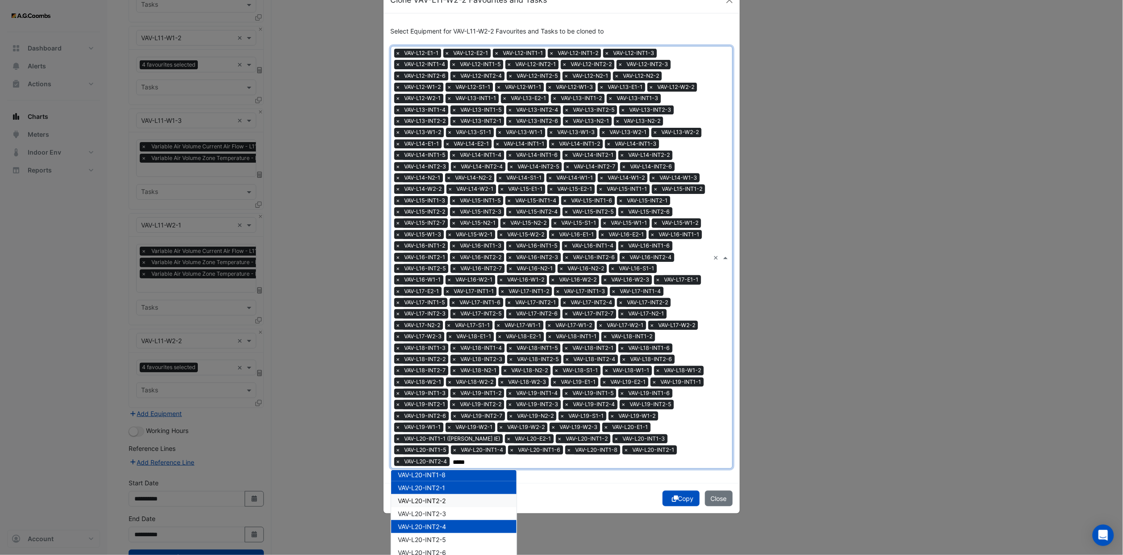
click at [432, 342] on div "VAV-L20-INT2-1" at bounding box center [453, 487] width 125 height 13
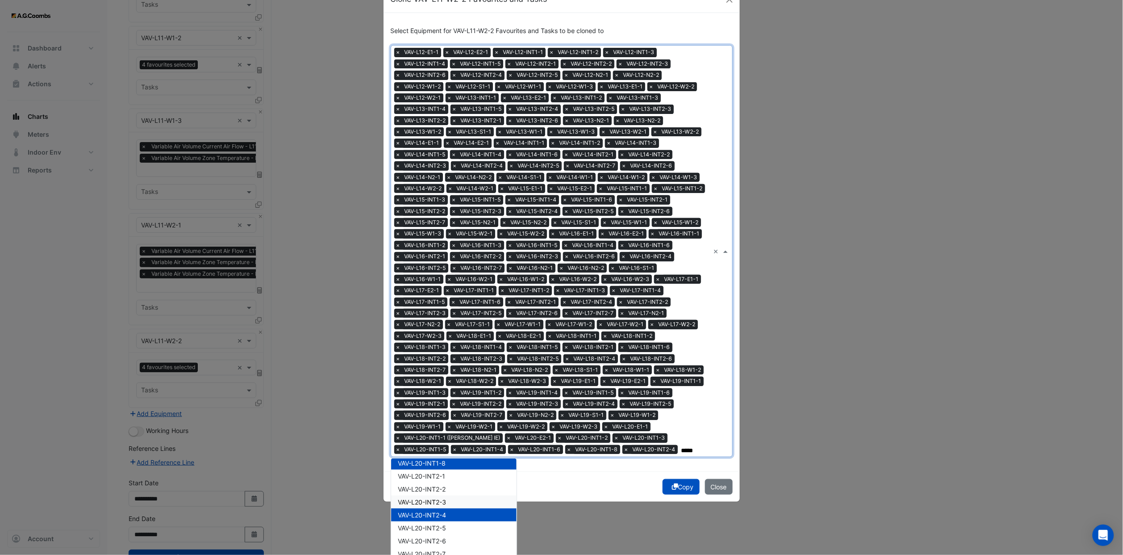
click at [435, 342] on span "VAV-L20-INT2-3" at bounding box center [422, 502] width 48 height 8
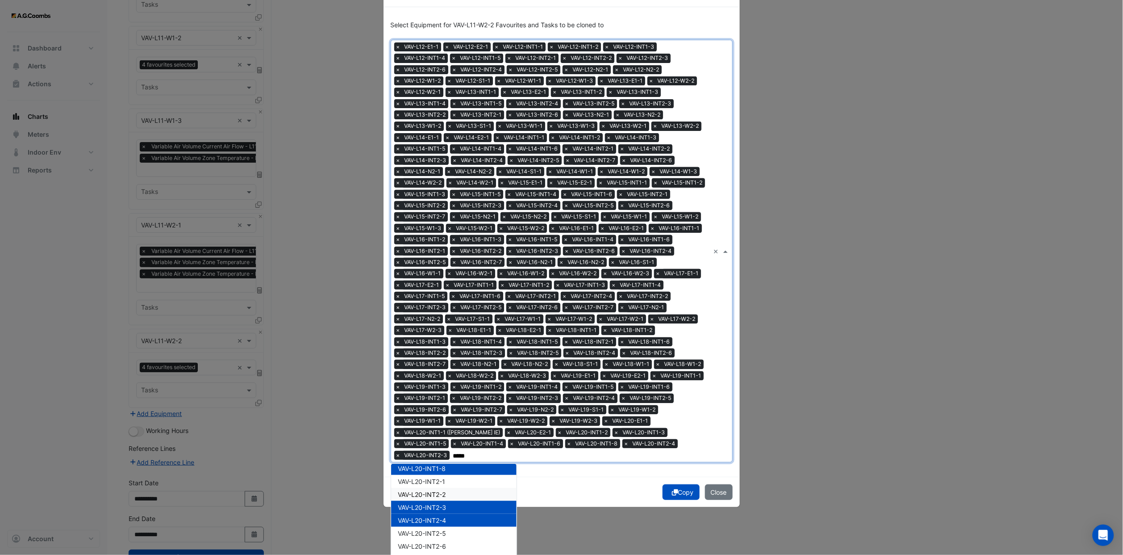
scroll to position [27, 0]
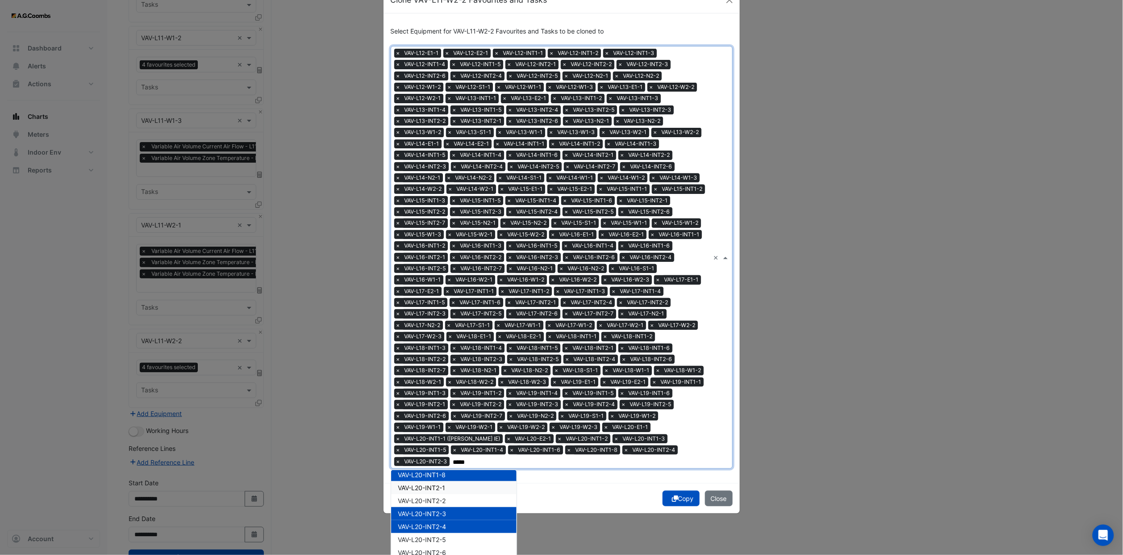
click at [434, 342] on div "VAV-L20-INT2-1" at bounding box center [453, 487] width 125 height 13
click at [436, 342] on span "VAV-L20-INT2-2" at bounding box center [422, 501] width 48 height 8
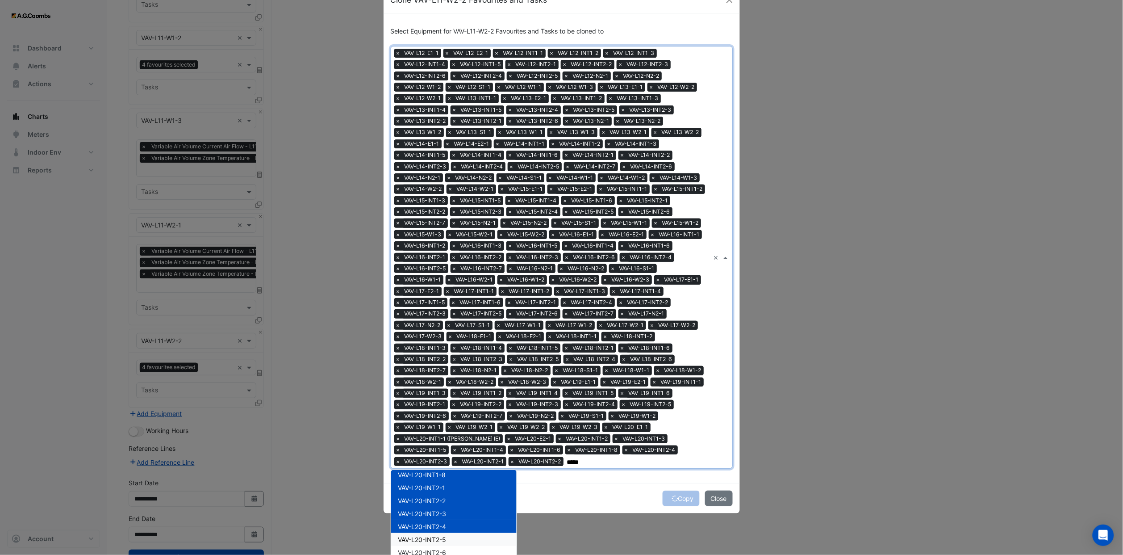
click at [444, 342] on div "VAV-L20-INT2-5" at bounding box center [453, 539] width 125 height 13
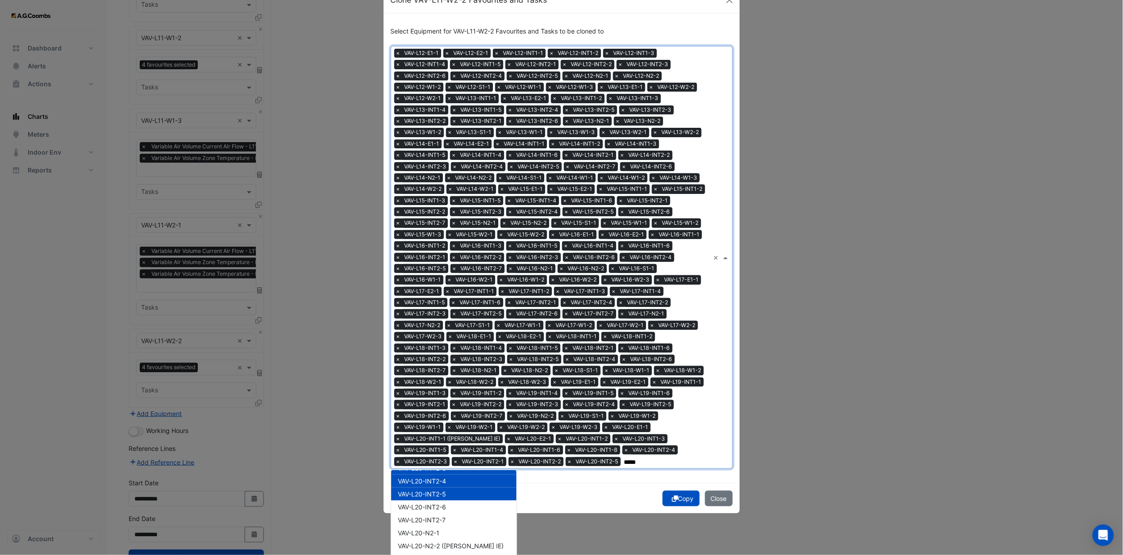
scroll to position [2947, 0]
click at [439, 342] on span "VAV-L20-INT2-6" at bounding box center [422, 485] width 48 height 8
click at [439, 342] on span "VAV-L20-INT2-7" at bounding box center [422, 498] width 48 height 8
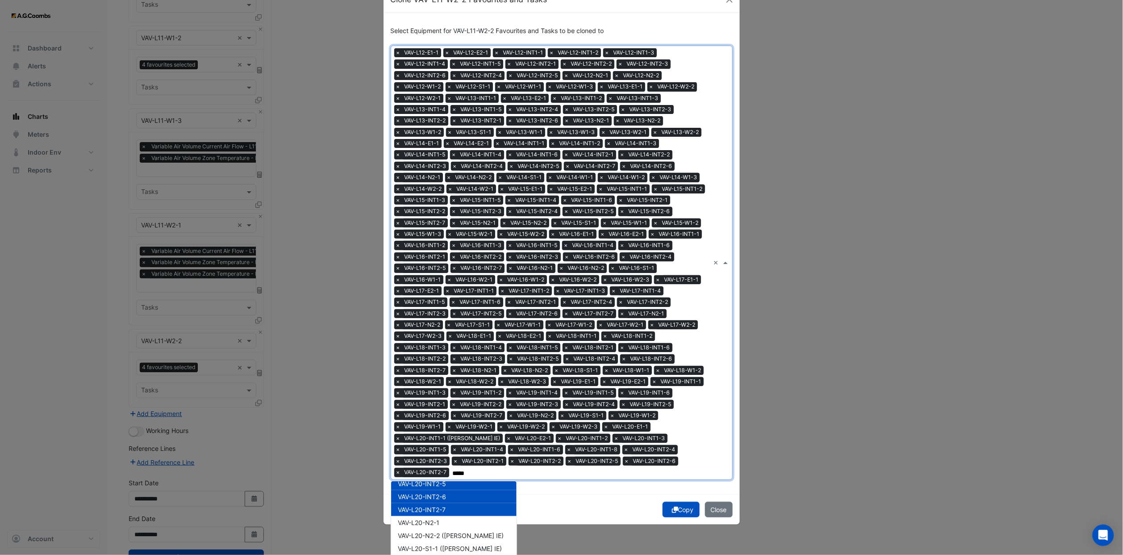
click at [439, 342] on span "VAV-L20-INT2-7" at bounding box center [422, 509] width 48 height 8
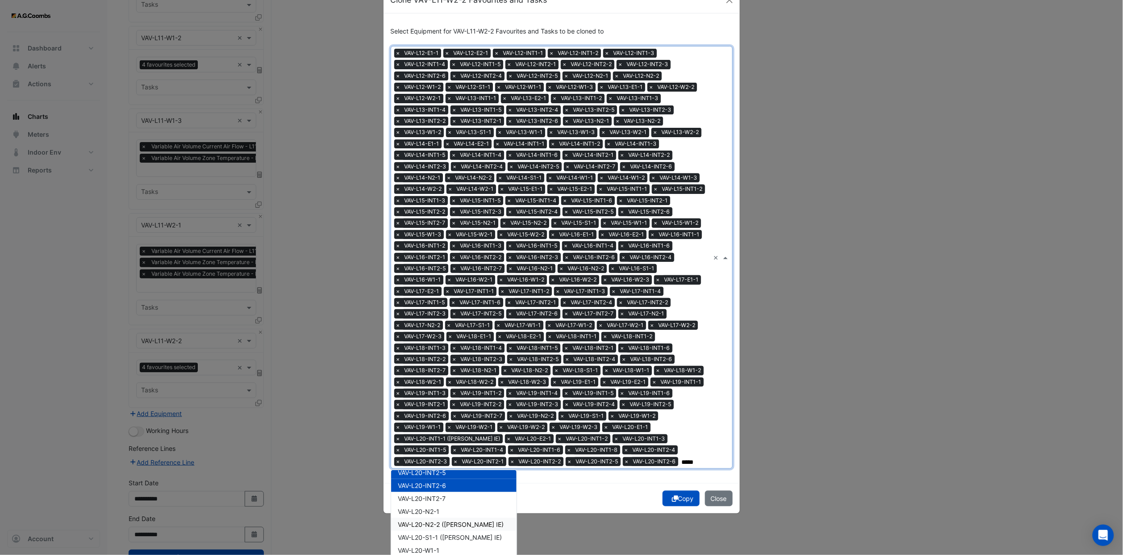
click at [437, 342] on div "VAV-L20-N2-1" at bounding box center [453, 511] width 125 height 13
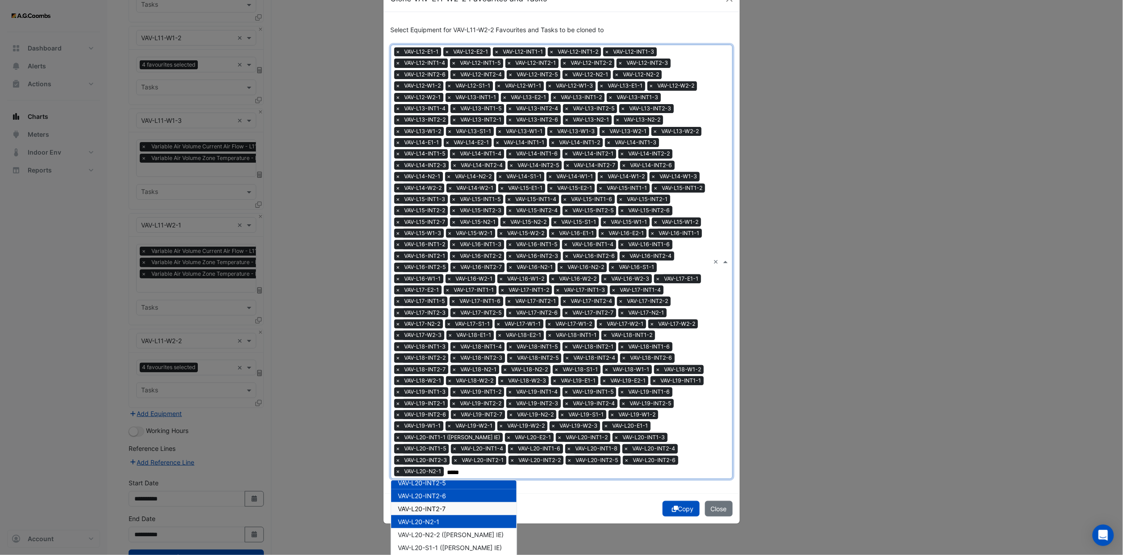
scroll to position [26, 0]
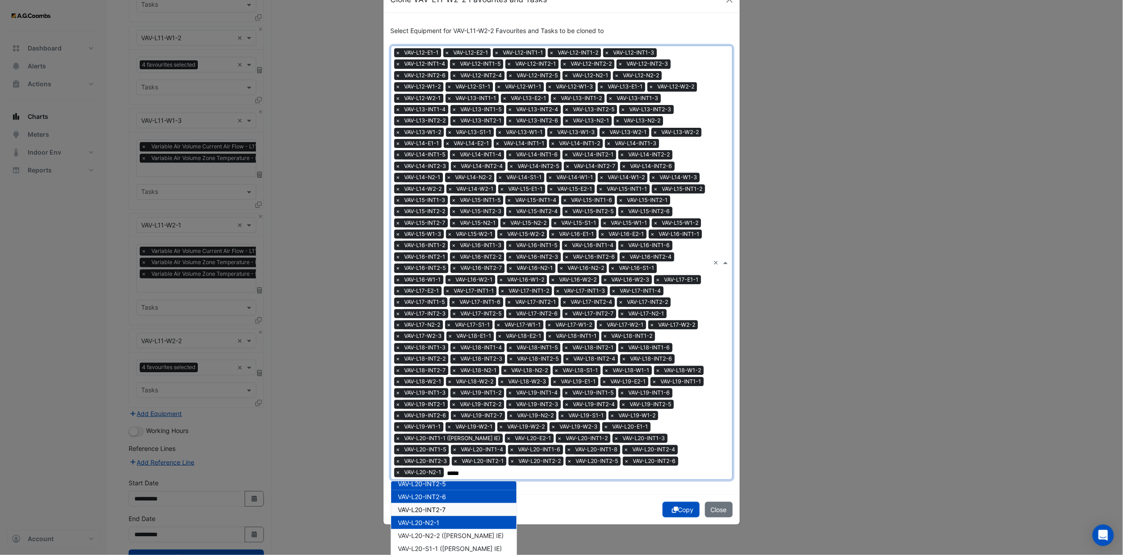
click at [437, 342] on span "VAV-L20-INT2-7" at bounding box center [422, 509] width 48 height 8
click at [445, 342] on span "VAV-L20-N2-2 ([PERSON_NAME] IE)" at bounding box center [451, 535] width 106 height 8
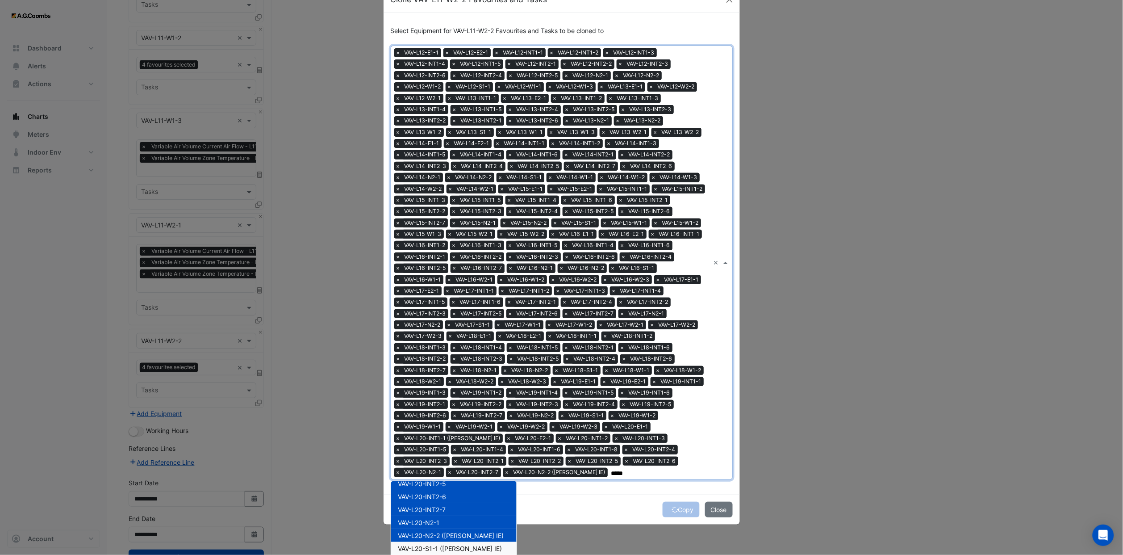
click at [449, 342] on span "VAV-L20-S1-1 ([PERSON_NAME] IE)" at bounding box center [450, 548] width 104 height 8
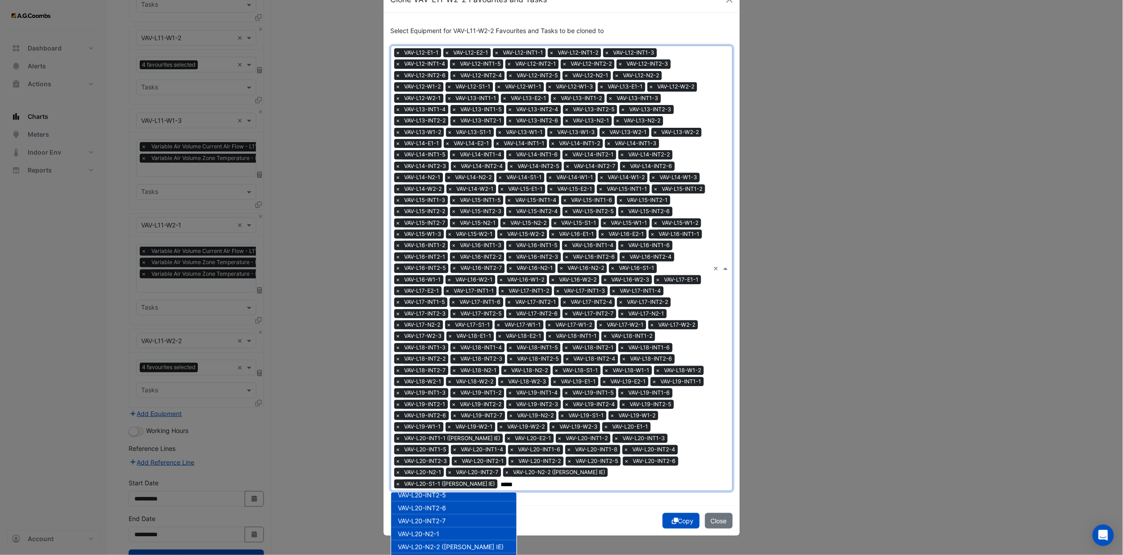
scroll to position [3014, 0]
click at [431, 342] on span "VAV-L20-W1-1" at bounding box center [419, 505] width 42 height 8
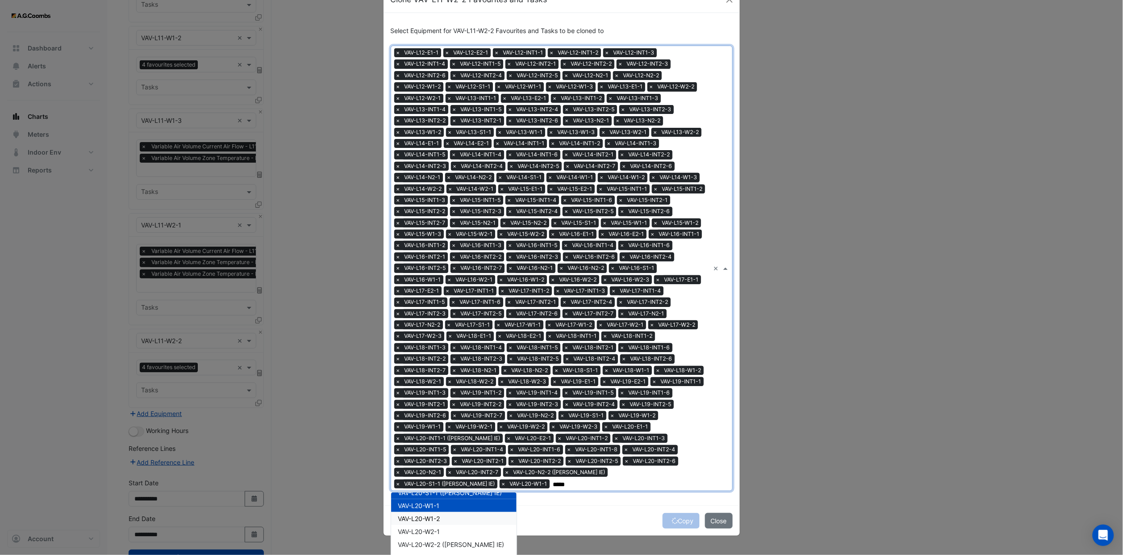
click at [432, 342] on span "VAV-L20-W1-2" at bounding box center [419, 518] width 42 height 8
click at [437, 342] on div "VAV-L20-W2-2 ([PERSON_NAME] IE)" at bounding box center [453, 544] width 125 height 13
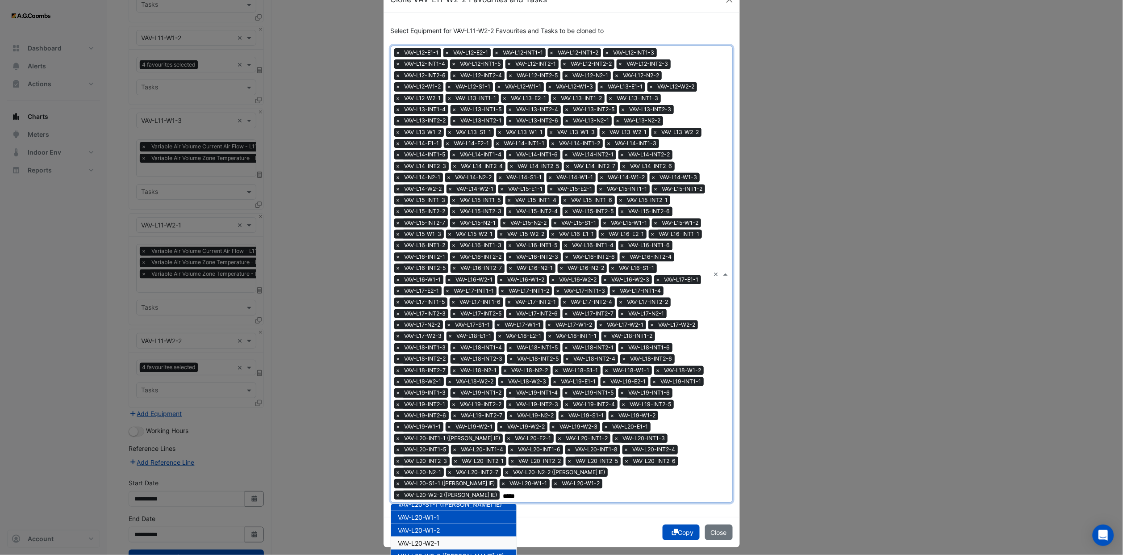
click at [434, 342] on span "VAV-L20-W2-1" at bounding box center [419, 543] width 42 height 8
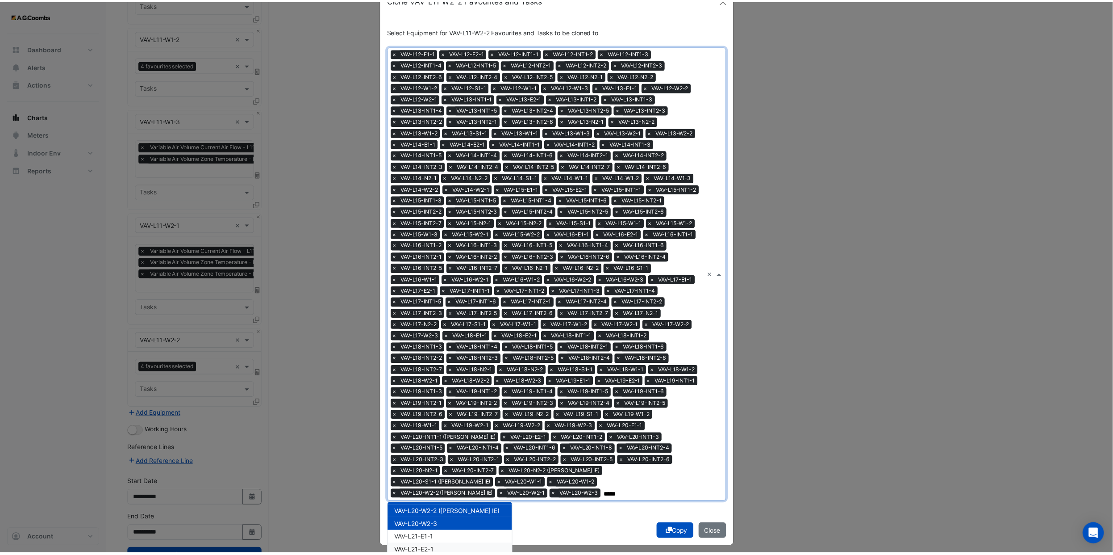
scroll to position [3081, 0]
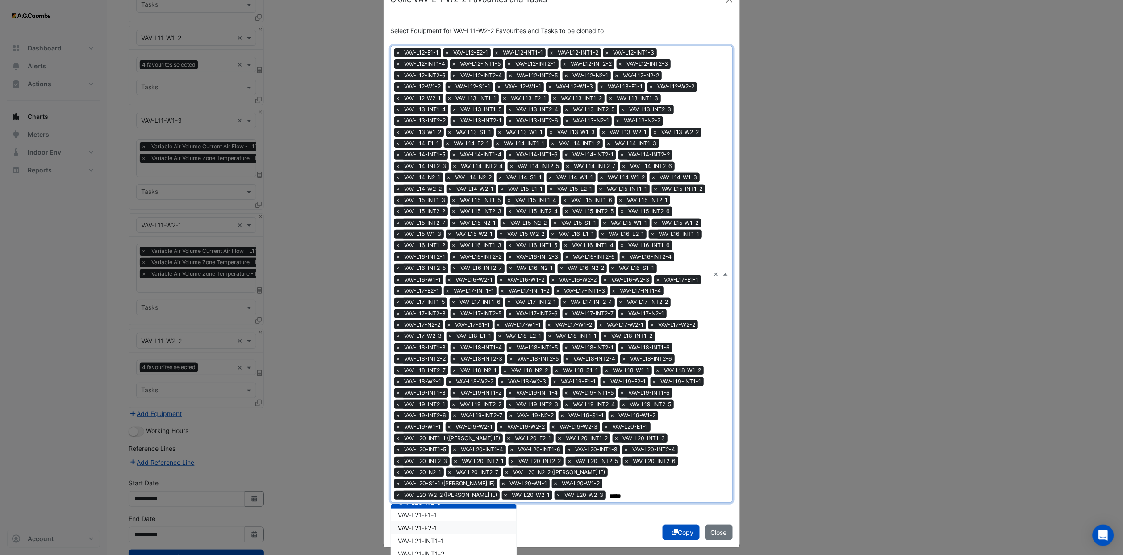
type input "*****"
click at [673, 342] on button "Copy" at bounding box center [681, 532] width 37 height 16
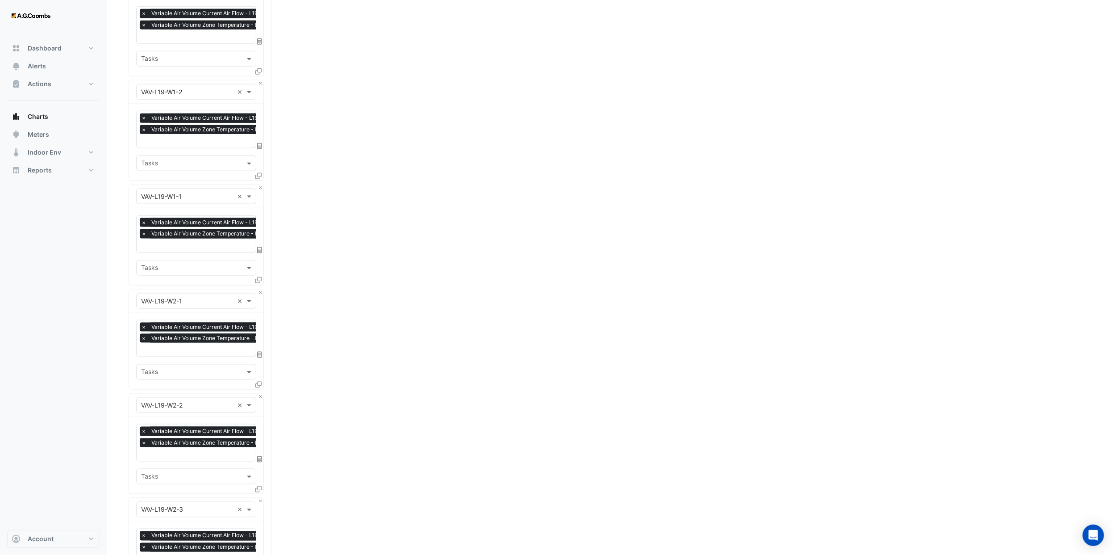
scroll to position [37854, 0]
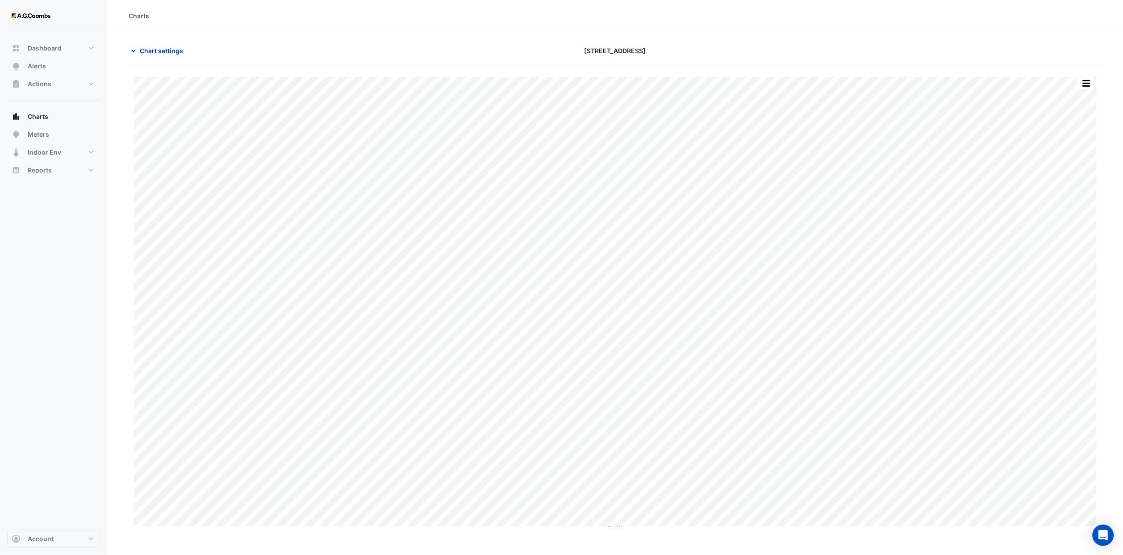
click at [165, 54] on span "Chart settings" at bounding box center [161, 50] width 43 height 9
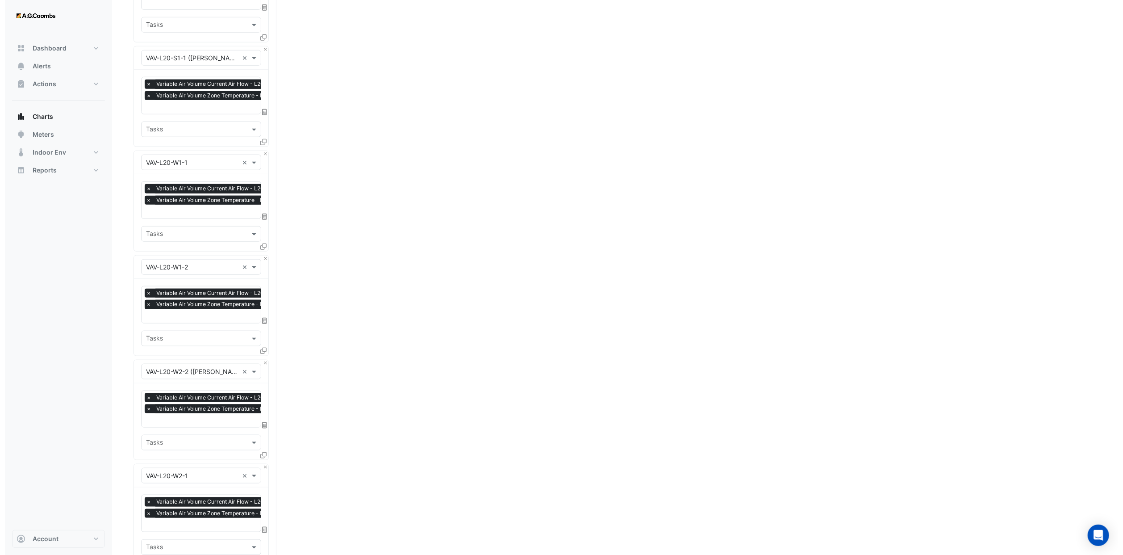
scroll to position [37854, 0]
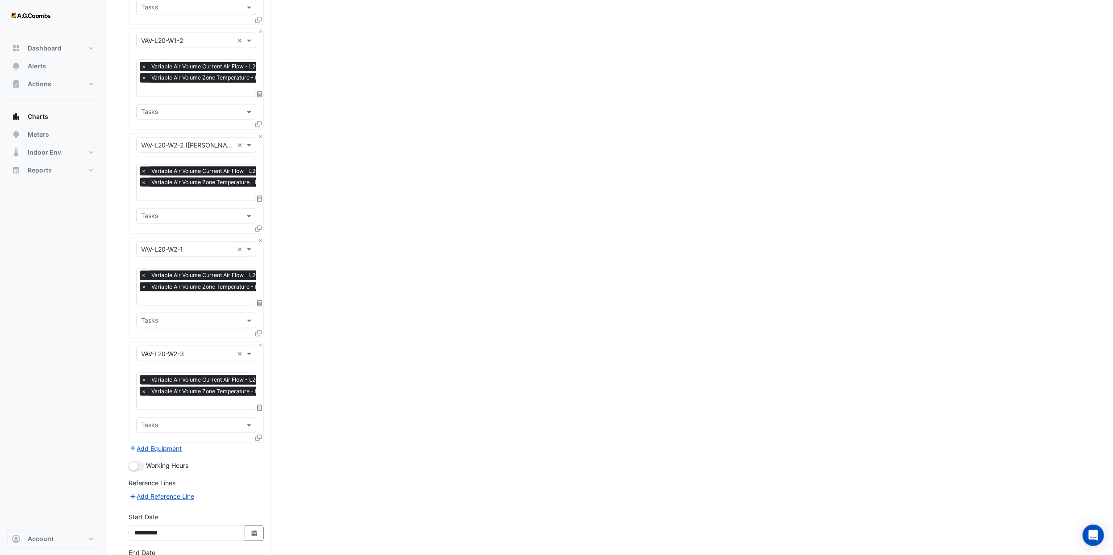
click at [262, 342] on div at bounding box center [259, 439] width 8 height 13
click at [257, 342] on icon at bounding box center [258, 437] width 6 height 6
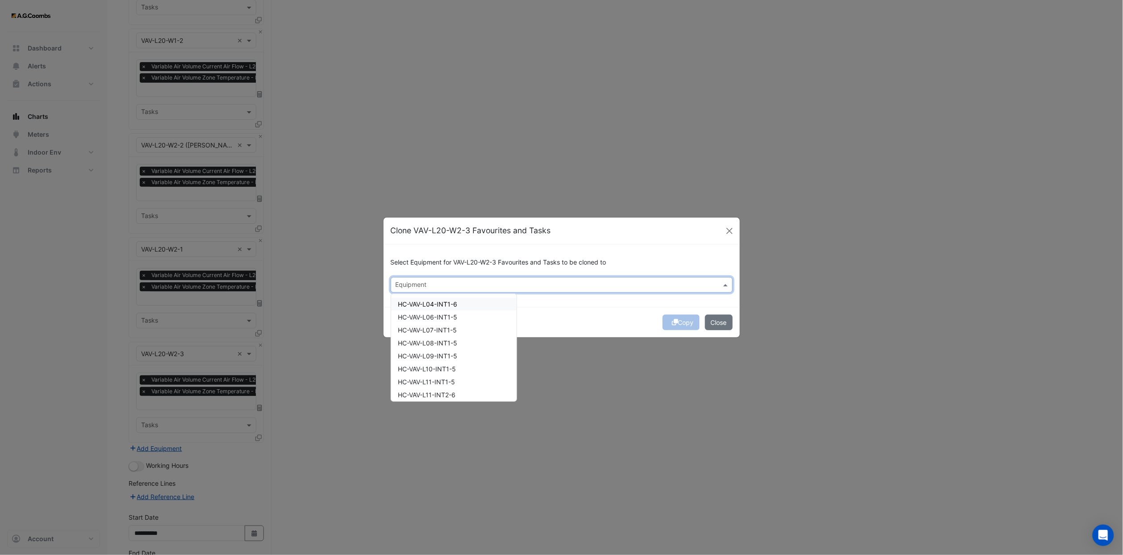
click at [476, 291] on div "Equipment" at bounding box center [562, 285] width 342 height 16
type input "*****"
click at [450, 337] on div "VAV-L19-N2-1" at bounding box center [453, 342] width 125 height 13
click at [450, 342] on div "VAV-L21-E1-1" at bounding box center [453, 355] width 125 height 13
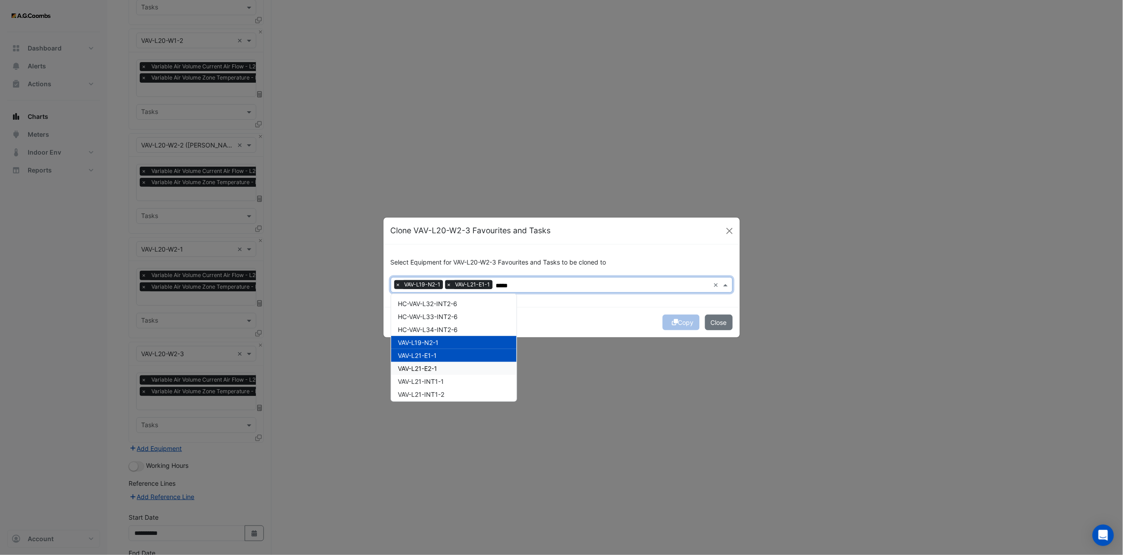
click at [450, 342] on div "VAV-L21-E2-1" at bounding box center [453, 368] width 125 height 13
click at [450, 342] on div "VAV-L21-INT1-1" at bounding box center [453, 381] width 125 height 13
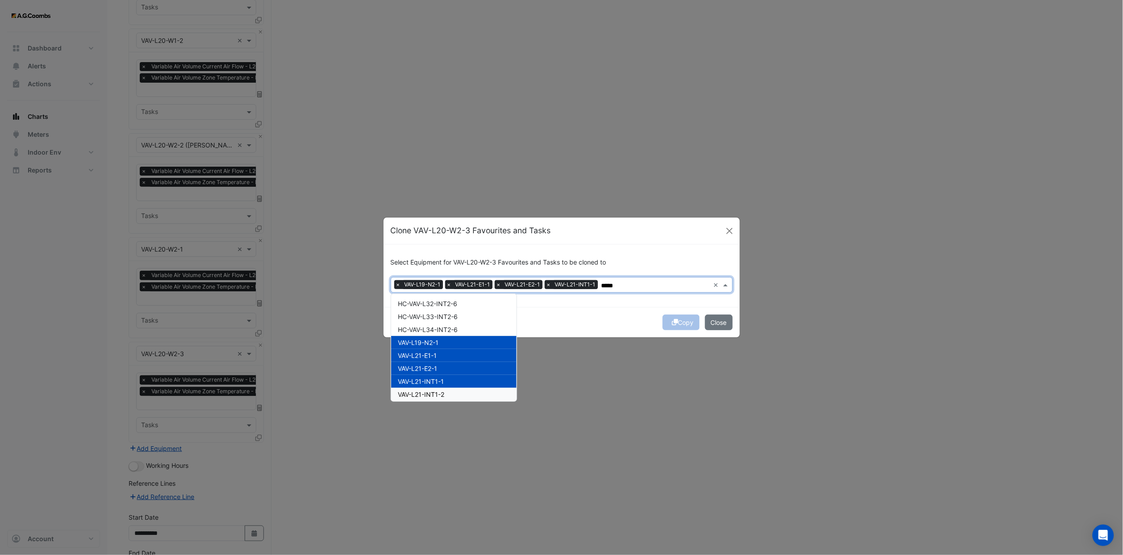
click at [452, 342] on div "VAV-L21-INT1-2" at bounding box center [453, 394] width 125 height 13
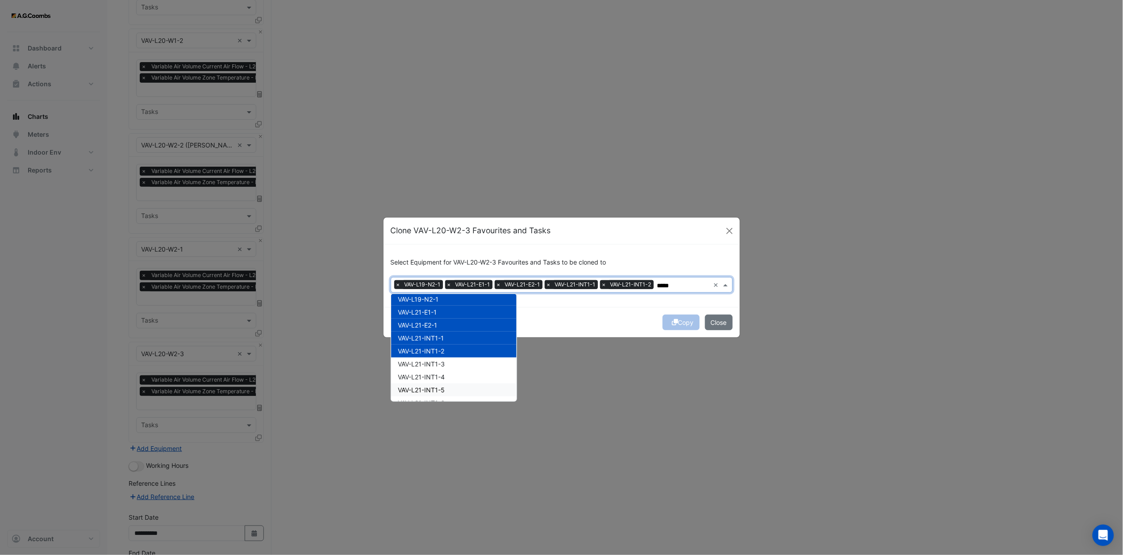
scroll to position [469, 0]
click at [447, 341] on div "VAV-L21-INT1-3" at bounding box center [453, 340] width 125 height 13
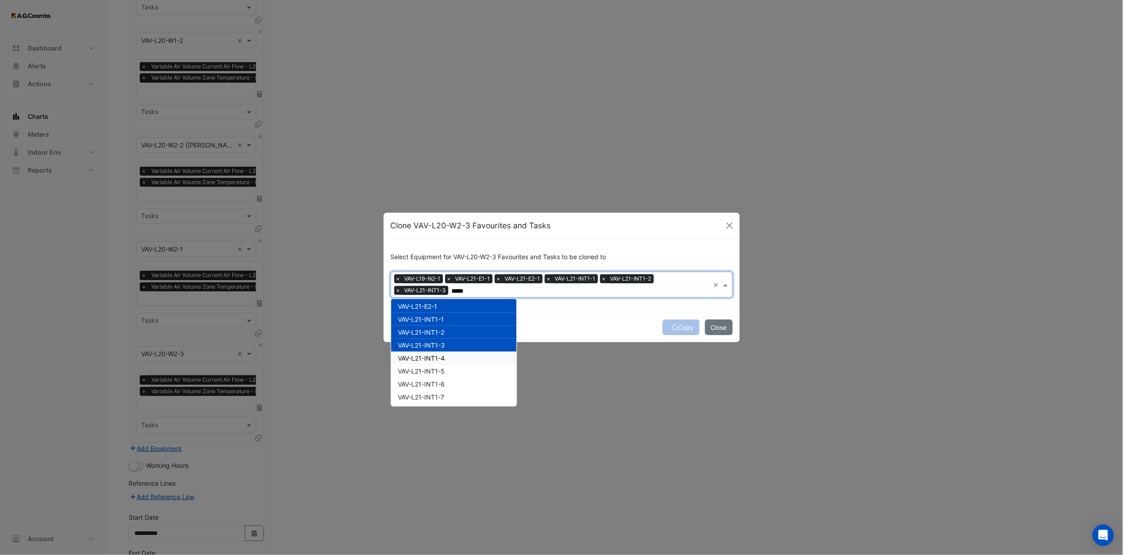
click at [445, 342] on span "VAV-L21-INT1-4" at bounding box center [421, 358] width 47 height 8
drag, startPoint x: 445, startPoint y: 370, endPoint x: 448, endPoint y: 383, distance: 13.2
click at [445, 342] on span "VAV-L21-INT1-5" at bounding box center [421, 371] width 47 height 8
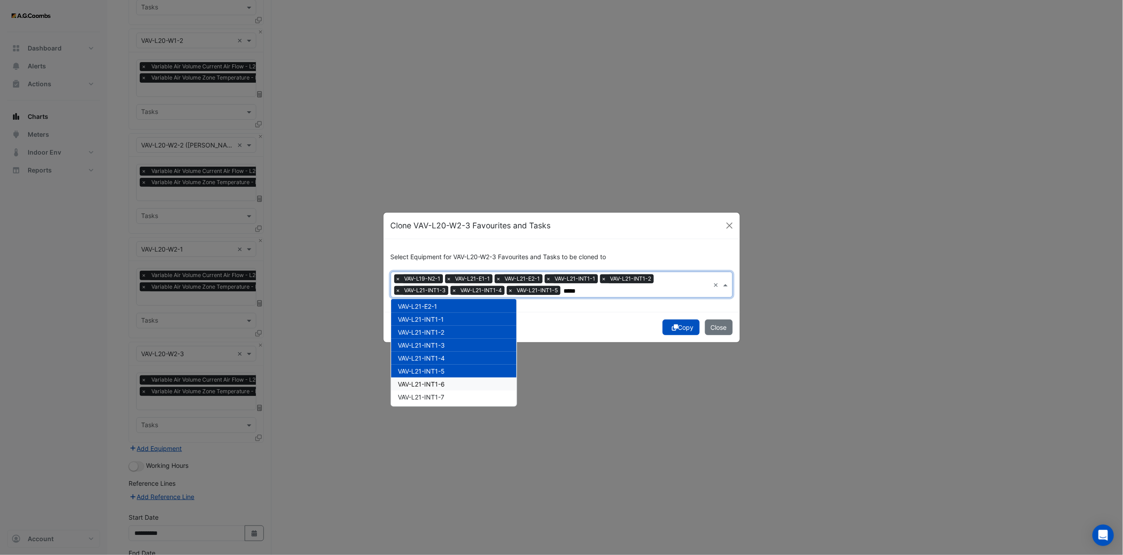
click at [448, 342] on div "VAV-L21-INT1-6" at bounding box center [453, 383] width 125 height 13
click at [450, 342] on div "VAV-L21-INT1-7" at bounding box center [453, 396] width 125 height 13
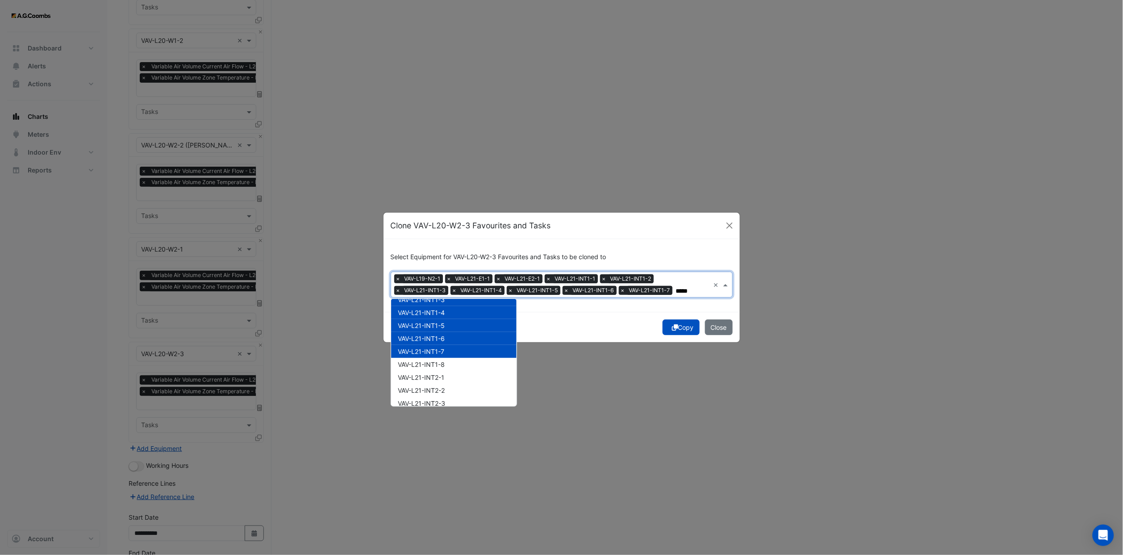
scroll to position [536, 0]
click at [446, 342] on div "VAV-L21-INT1-8" at bounding box center [453, 342] width 125 height 13
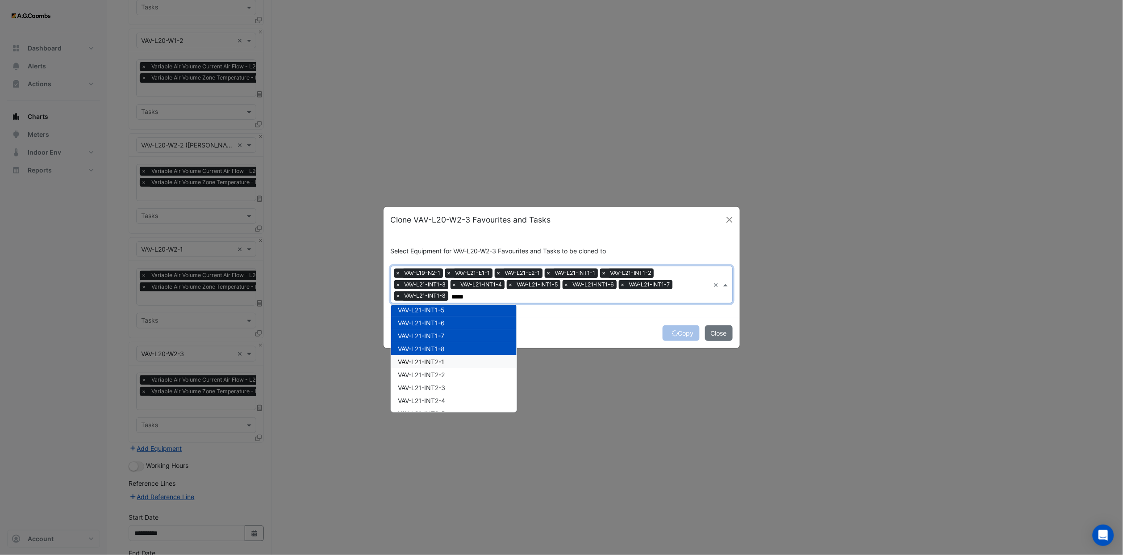
click at [445, 342] on span "VAV-L21-INT2-1" at bounding box center [421, 362] width 46 height 8
drag, startPoint x: 446, startPoint y: 374, endPoint x: 450, endPoint y: 385, distance: 11.4
click at [445, 342] on span "VAV-L21-INT2-2" at bounding box center [421, 375] width 47 height 8
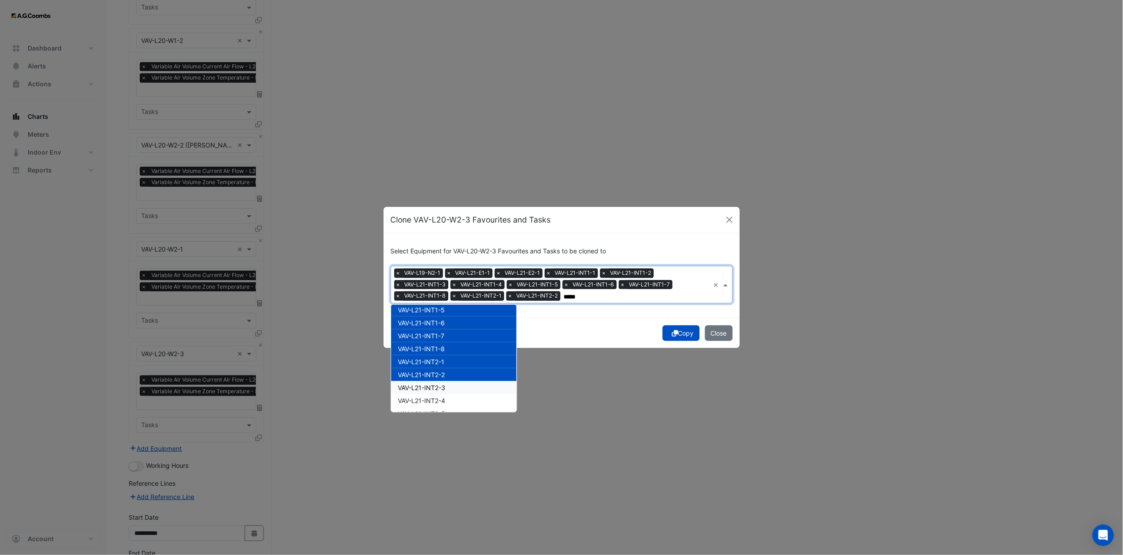
click at [450, 342] on div "VAV-L21-INT2-3" at bounding box center [453, 387] width 125 height 13
click at [449, 342] on div "VAV-L21-INT2-4" at bounding box center [453, 400] width 125 height 13
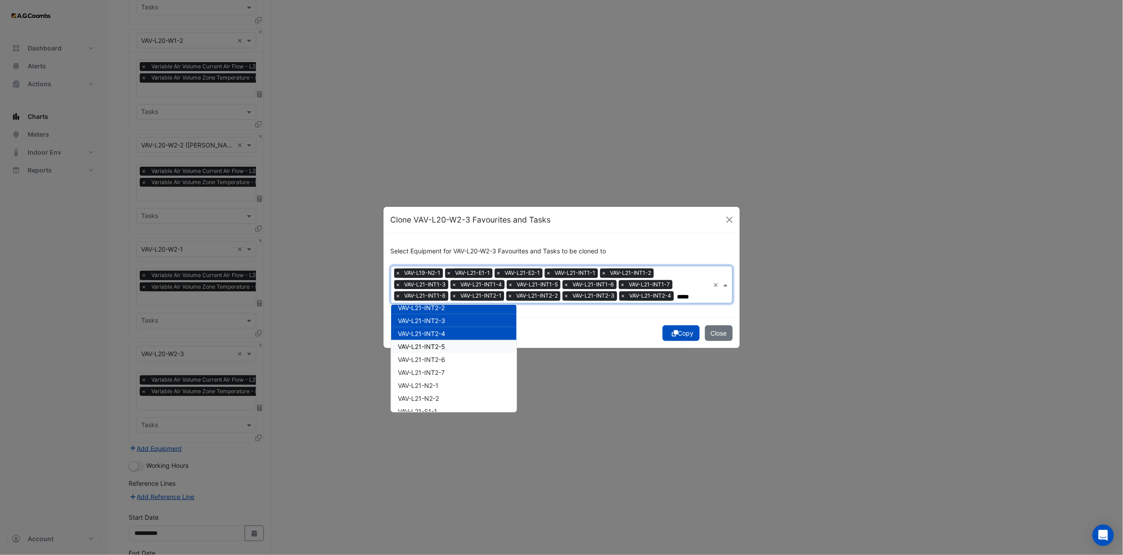
click at [447, 342] on div "VAV-L21-INT2-5" at bounding box center [453, 346] width 125 height 13
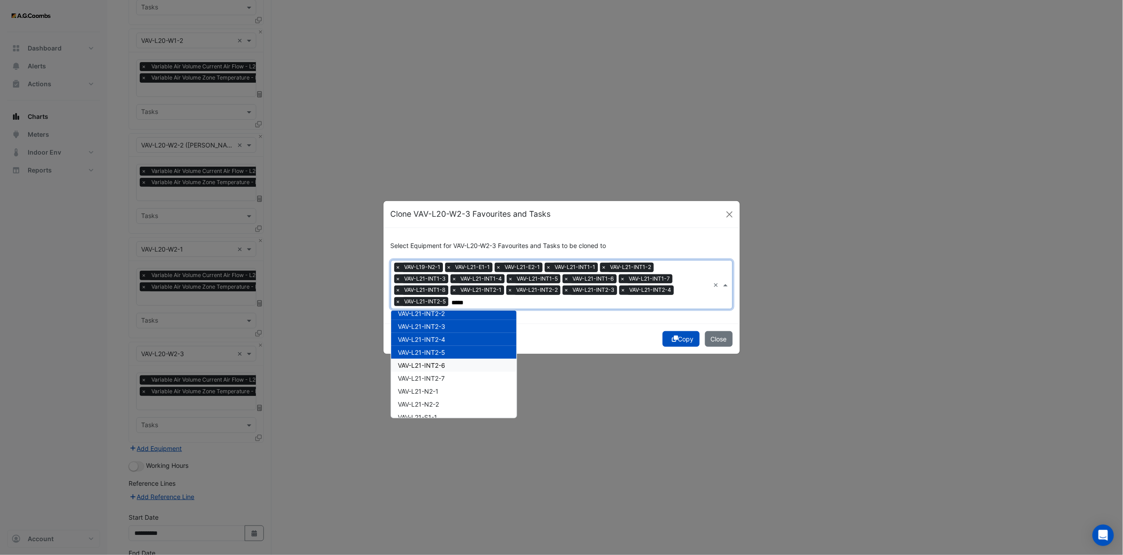
click at [447, 342] on div "VAV-L21-INT2-6" at bounding box center [453, 365] width 125 height 13
click at [449, 342] on div "VAV-L21-INT2-7" at bounding box center [453, 378] width 125 height 13
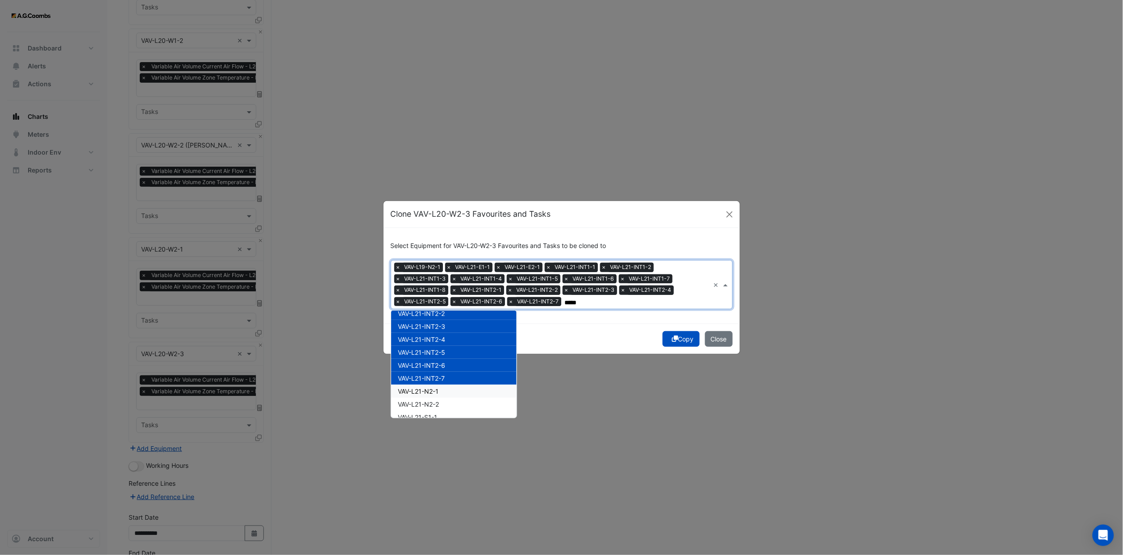
click at [448, 342] on div "VAV-L21-N2-1" at bounding box center [453, 390] width 125 height 13
click at [448, 342] on div "VAV-L21-N2-2" at bounding box center [453, 403] width 125 height 13
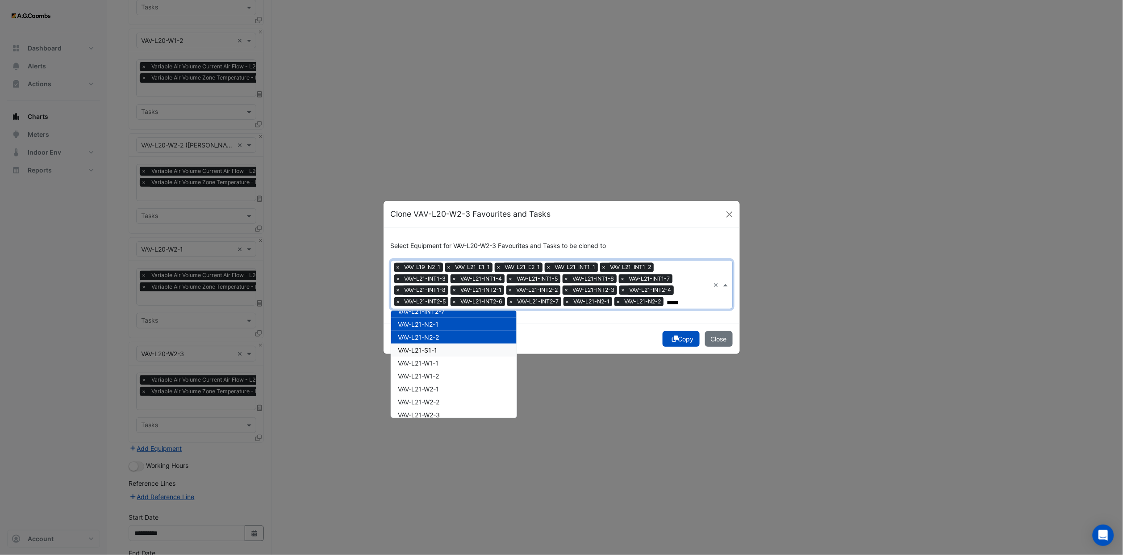
drag, startPoint x: 441, startPoint y: 351, endPoint x: 442, endPoint y: 371, distance: 19.7
click at [441, 342] on div "VAV-L21-S1-1" at bounding box center [453, 349] width 125 height 13
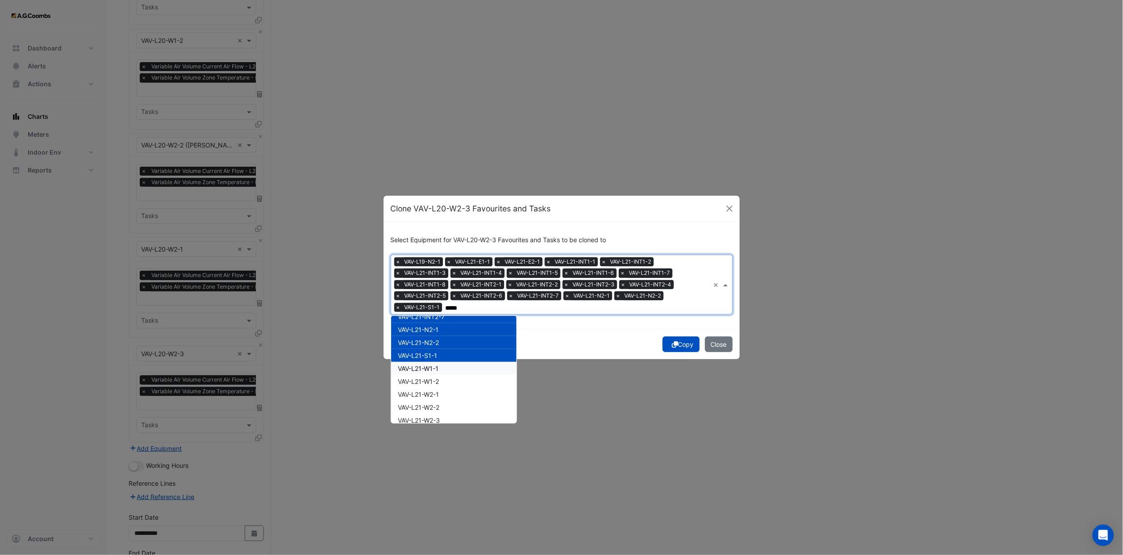
click at [442, 342] on div "VAV-L21-W1-1" at bounding box center [453, 368] width 125 height 13
click at [440, 342] on div "VAV-L21-W2-1" at bounding box center [453, 394] width 125 height 13
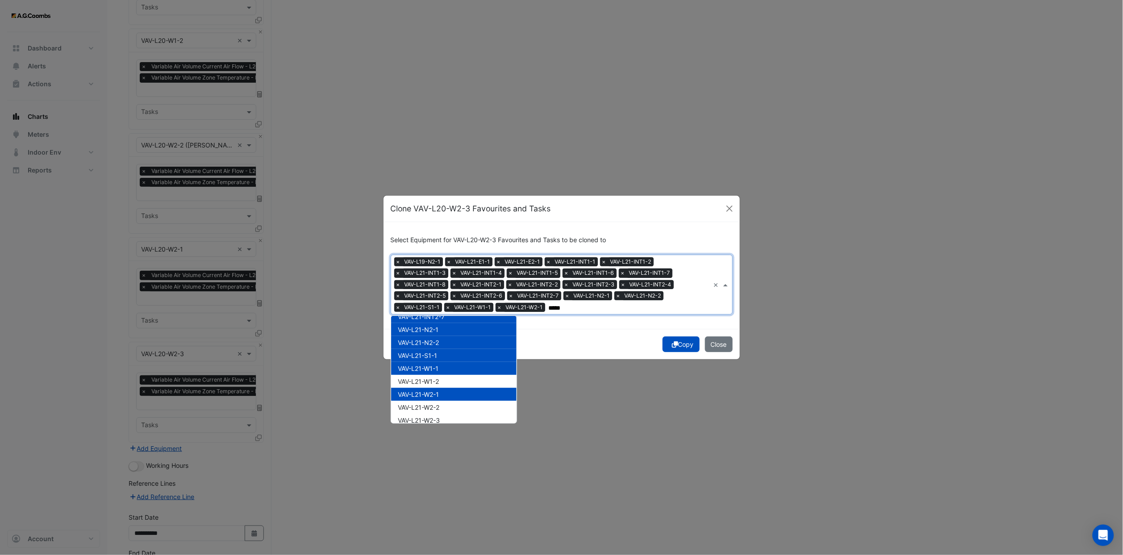
click at [439, 342] on div "VAV-L21-W2-1" at bounding box center [453, 394] width 125 height 13
click at [434, 342] on span "VAV-L21-W1-2" at bounding box center [418, 381] width 41 height 8
click at [435, 342] on span "VAV-L21-W2-1" at bounding box center [418, 394] width 41 height 8
click at [437, 342] on span "VAV-L21-W2-2" at bounding box center [419, 407] width 42 height 8
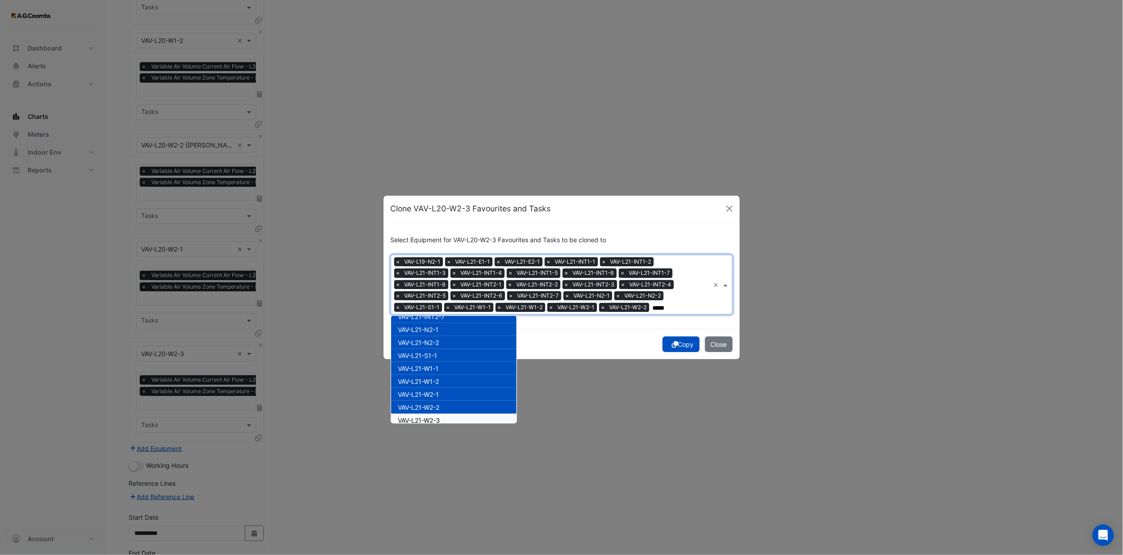
click at [438, 342] on span "VAV-L21-W2-3" at bounding box center [419, 420] width 42 height 8
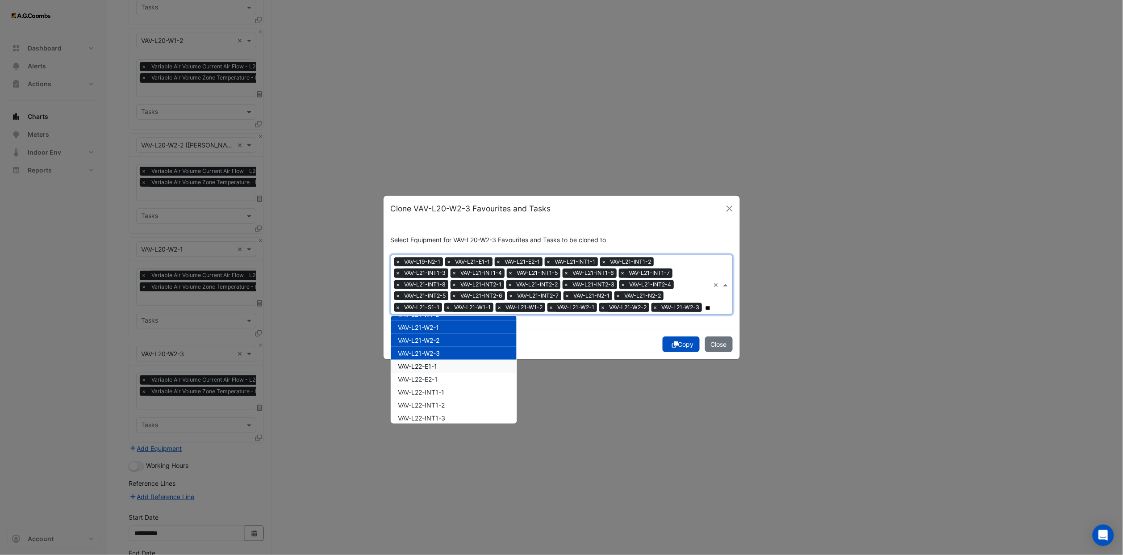
click at [438, 342] on span "VAV-L22-E1-1" at bounding box center [417, 366] width 39 height 8
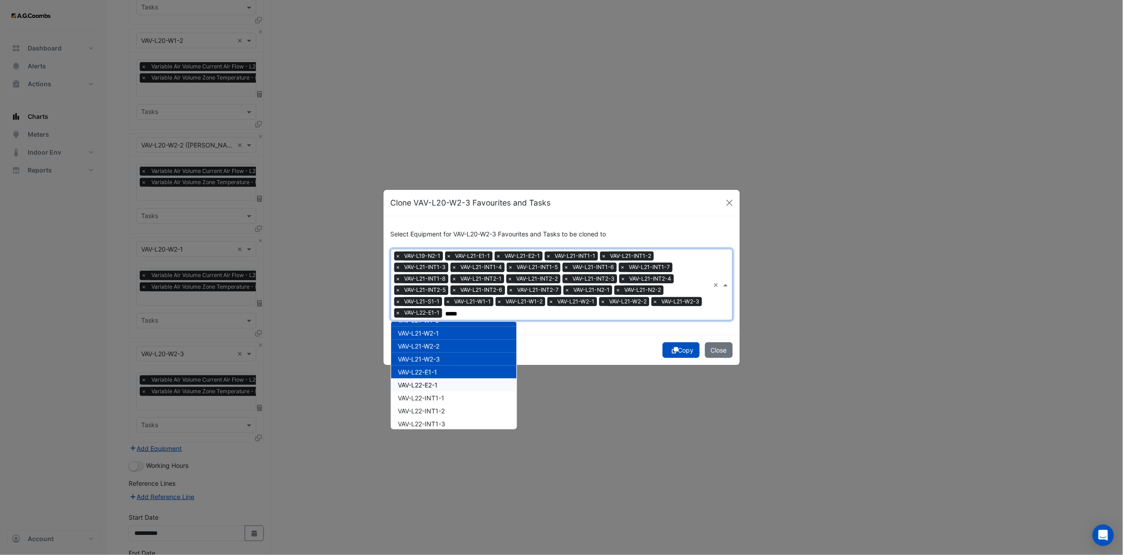
click at [439, 342] on div "VAV-L22-E2-1" at bounding box center [453, 384] width 125 height 13
click at [438, 342] on span "VAV-L22-INT1-1" at bounding box center [421, 398] width 46 height 8
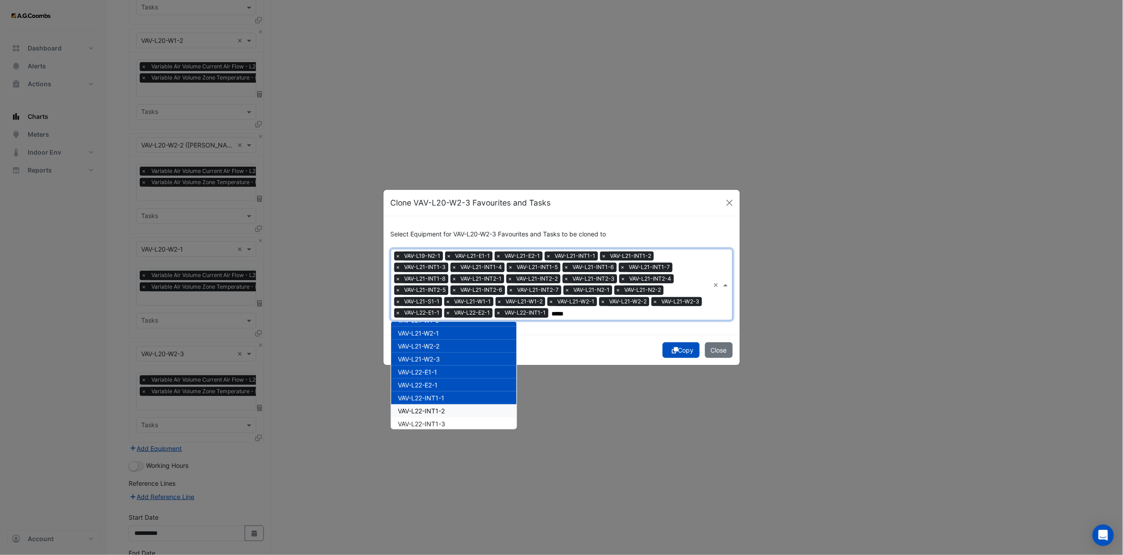
click at [440, 342] on span "VAV-L22-INT1-2" at bounding box center [421, 411] width 47 height 8
click at [442, 342] on span "VAV-L22-INT1-3" at bounding box center [421, 424] width 47 height 8
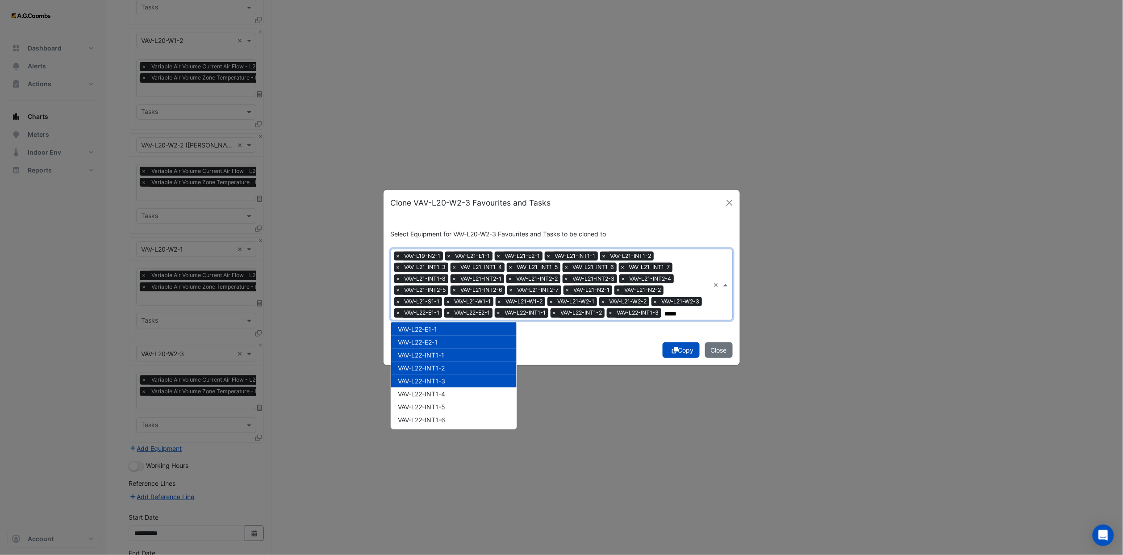
scroll to position [804, 0]
click at [443, 342] on span "VAV-L22-INT1-4" at bounding box center [421, 370] width 47 height 8
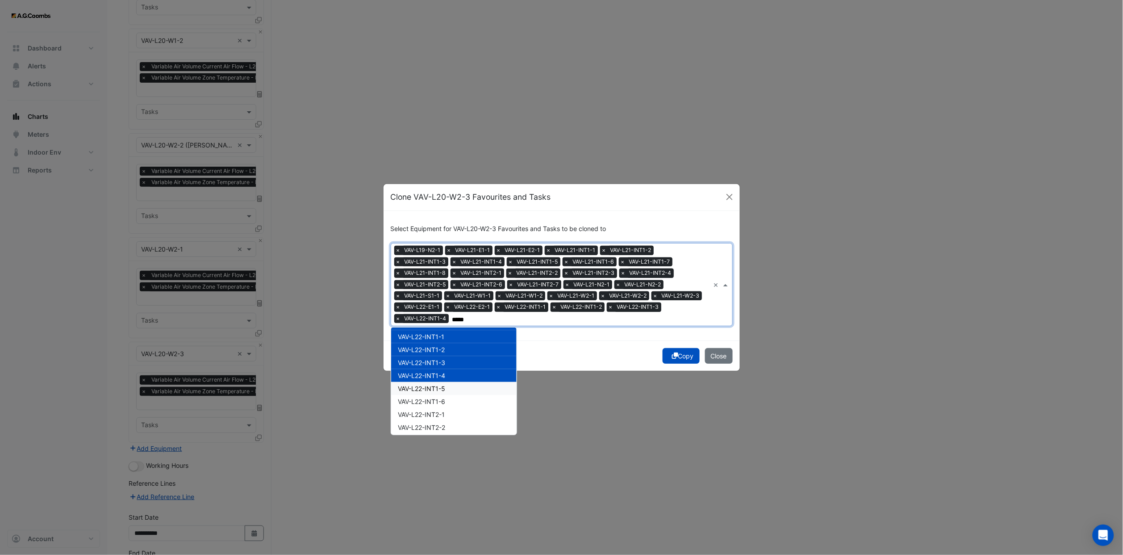
click at [445, 342] on span "VAV-L22-INT1-5" at bounding box center [421, 388] width 47 height 8
click at [442, 342] on span "VAV-L22-INT1-6" at bounding box center [421, 401] width 47 height 8
click at [440, 342] on span "VAV-L22-INT2-1" at bounding box center [421, 414] width 47 height 8
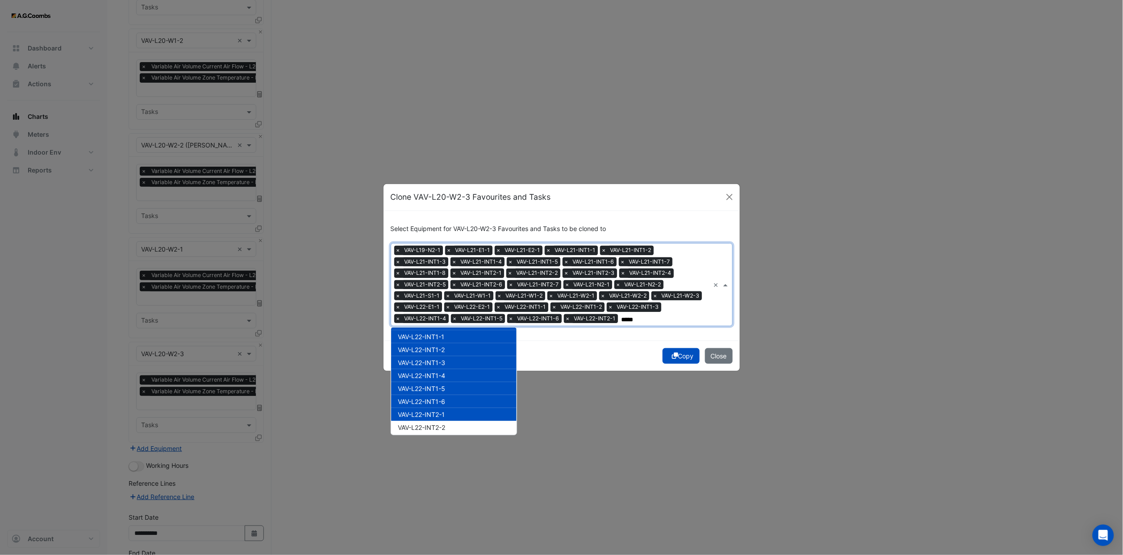
click at [440, 342] on span "VAV-L22-INT2-2" at bounding box center [421, 427] width 47 height 8
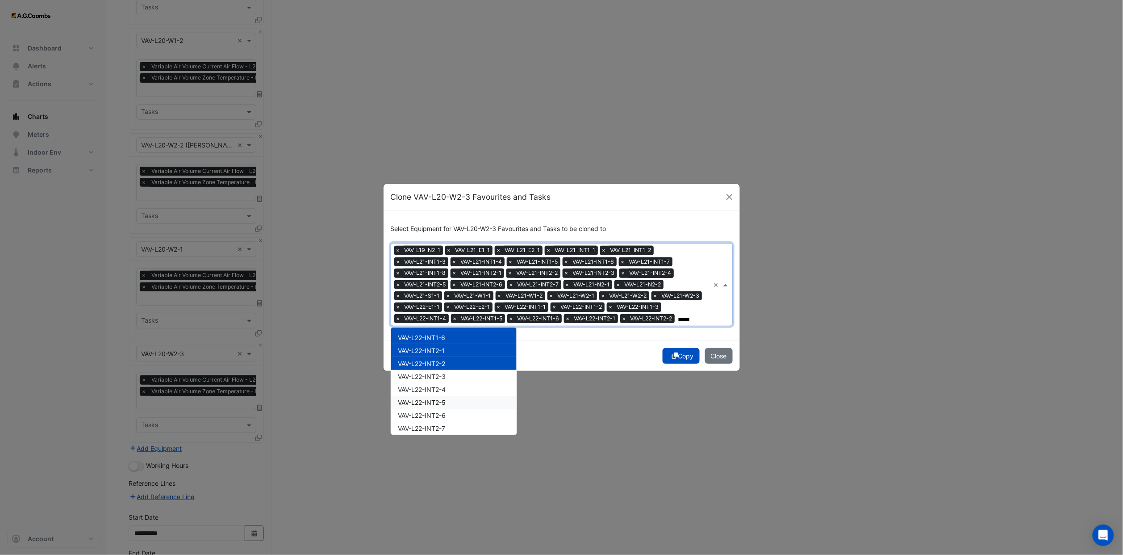
scroll to position [871, 0]
click at [446, 342] on span "VAV-L22-INT2-3" at bounding box center [422, 373] width 48 height 8
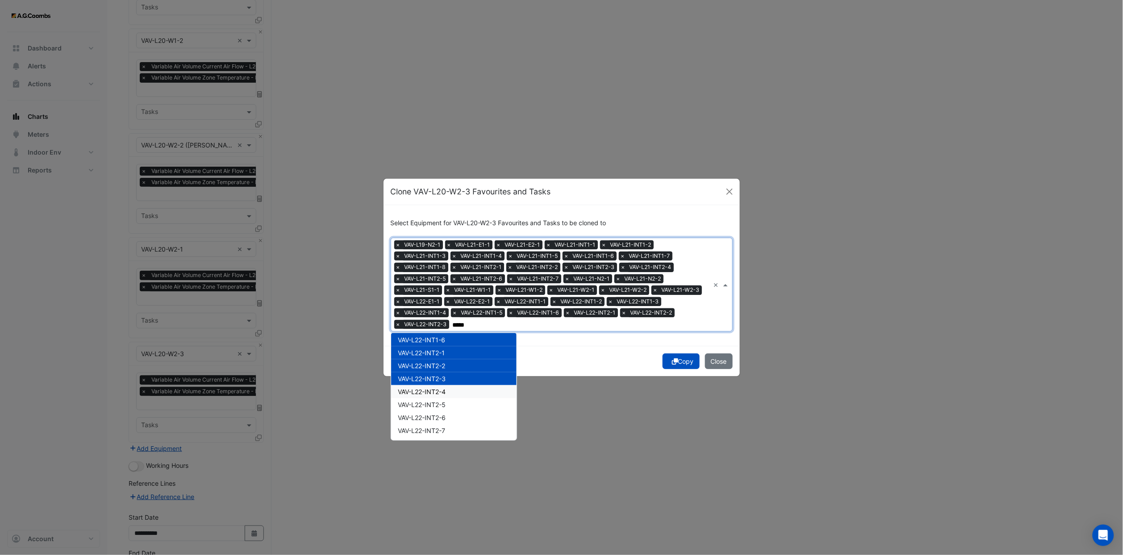
click at [448, 342] on div "VAV-L22-INT2-4" at bounding box center [453, 391] width 125 height 13
click at [445, 342] on span "VAV-L22-INT2-5" at bounding box center [422, 405] width 48 height 8
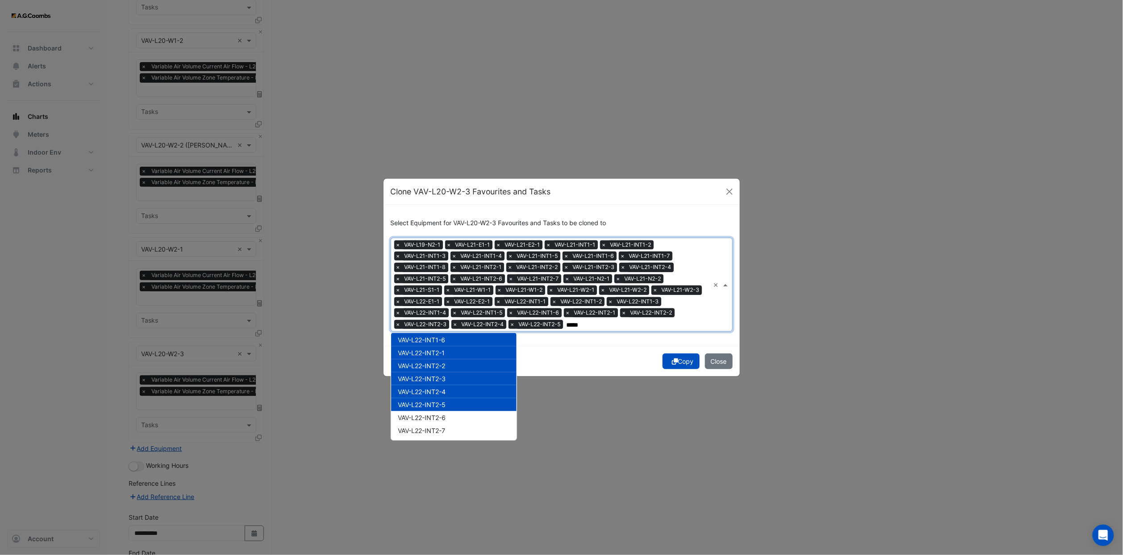
click at [445, 342] on div "VAV-L22-INT2-6" at bounding box center [453, 417] width 125 height 13
click at [445, 342] on span "VAV-L22-INT2-7" at bounding box center [421, 430] width 47 height 8
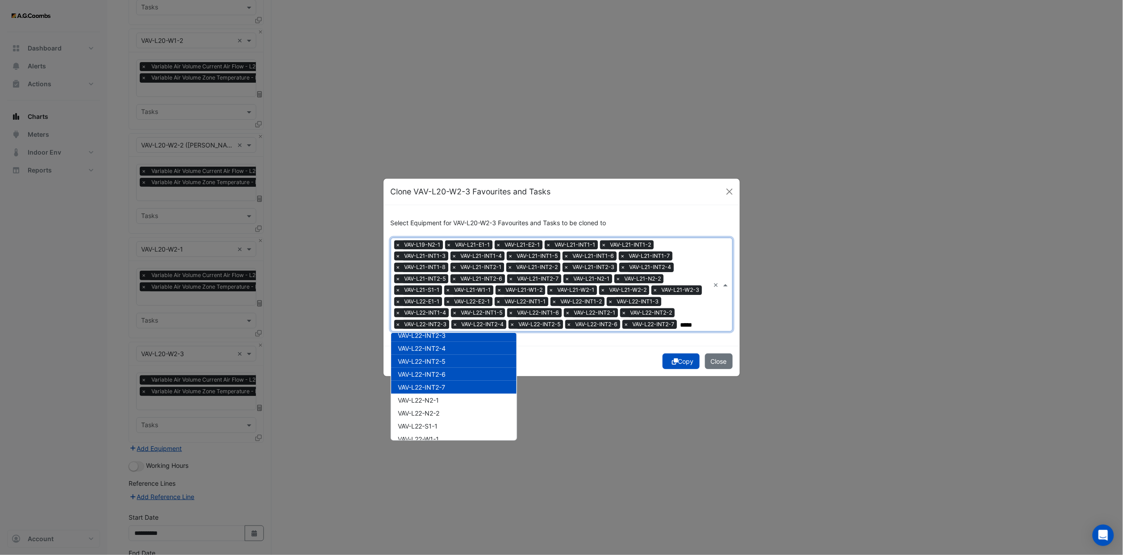
scroll to position [938, 0]
click at [439, 342] on span "VAV-L22-N2-1" at bounding box center [418, 376] width 41 height 8
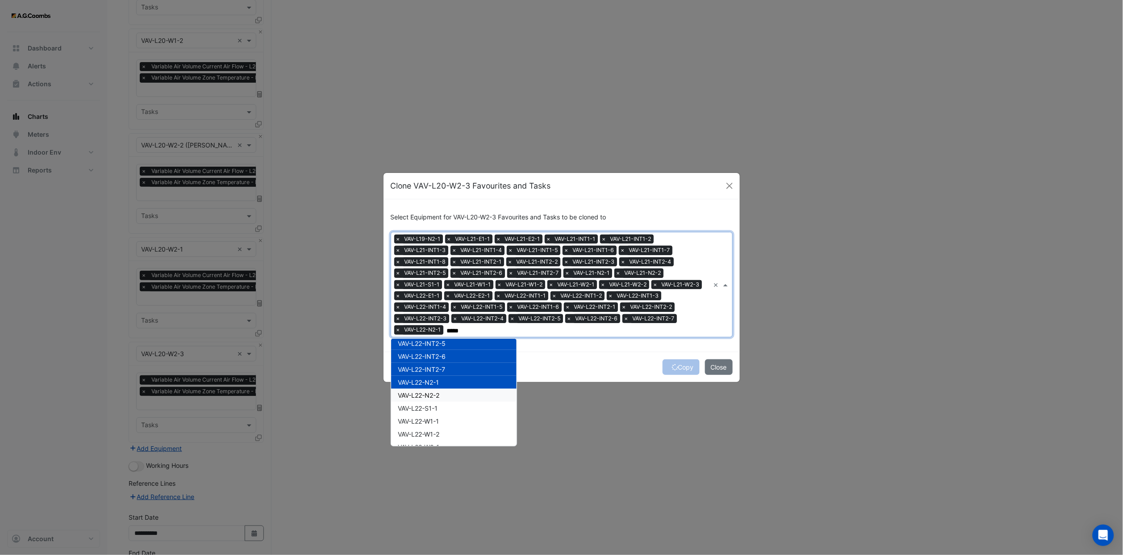
click at [443, 342] on div "VAV-L22-N2-2" at bounding box center [453, 394] width 125 height 13
click at [443, 342] on div "VAV-L22-S1-1" at bounding box center [453, 407] width 125 height 13
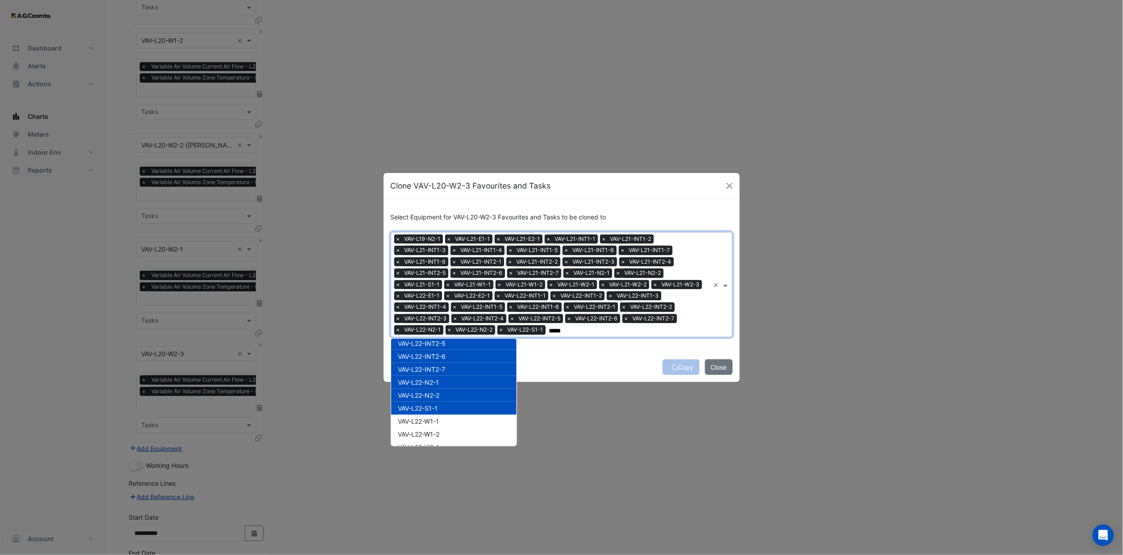
click at [439, 342] on span "VAV-L22-W1-1" at bounding box center [418, 421] width 41 height 8
click at [439, 342] on div "VAV-L22-W1-2" at bounding box center [453, 433] width 125 height 13
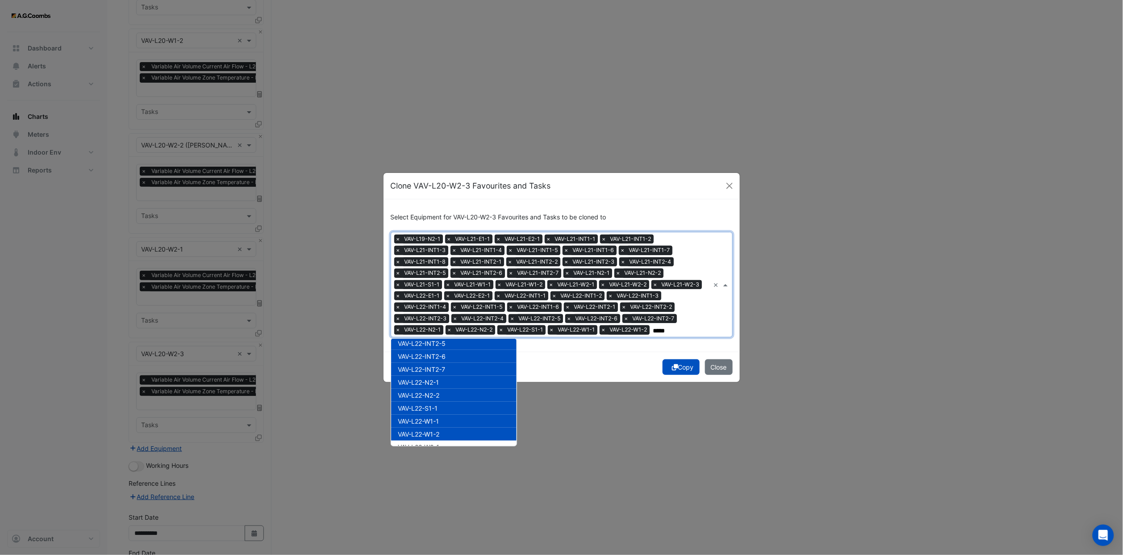
scroll to position [1005, 0]
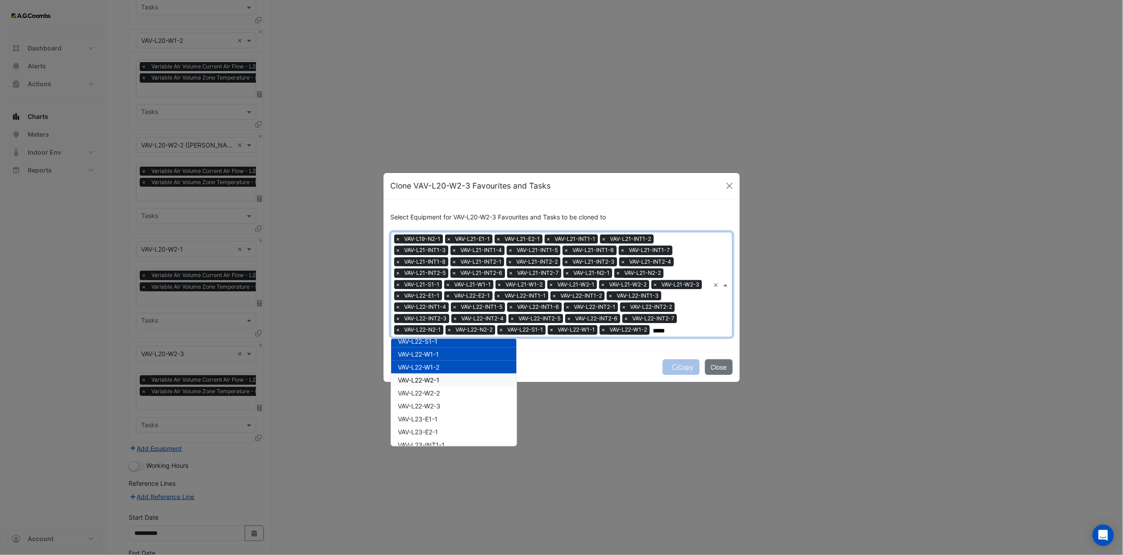
drag, startPoint x: 440, startPoint y: 373, endPoint x: 443, endPoint y: 387, distance: 14.1
click at [441, 342] on div "VAV-L22-W2-1" at bounding box center [453, 379] width 125 height 13
drag, startPoint x: 443, startPoint y: 387, endPoint x: 443, endPoint y: 394, distance: 7.1
click at [443, 342] on div "VAV-L22-W2-2" at bounding box center [453, 392] width 125 height 13
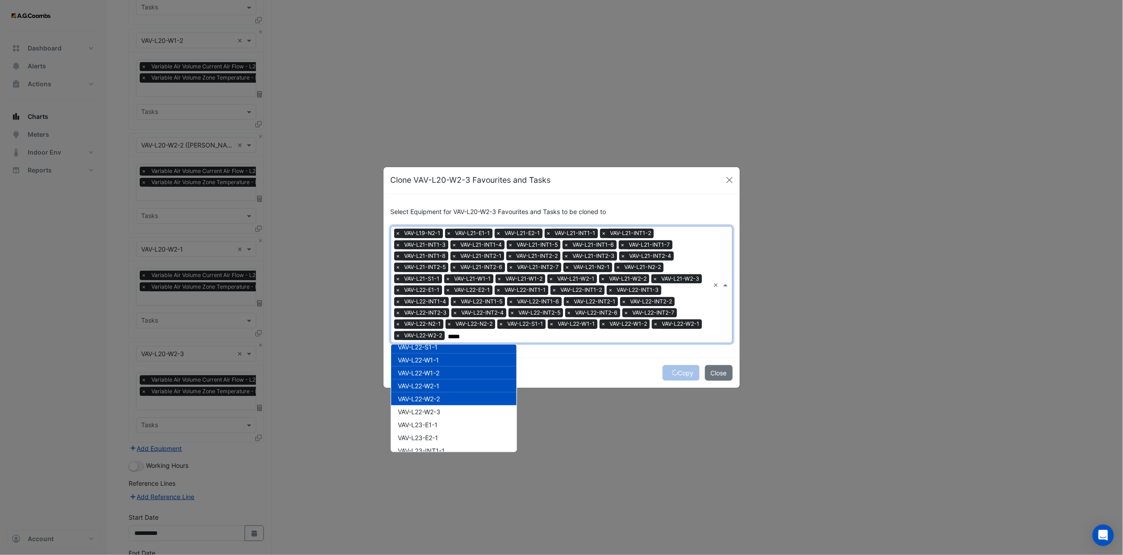
drag, startPoint x: 443, startPoint y: 397, endPoint x: 445, endPoint y: 412, distance: 15.3
click at [443, 342] on div "VAV-L22-W2-2" at bounding box center [453, 398] width 125 height 13
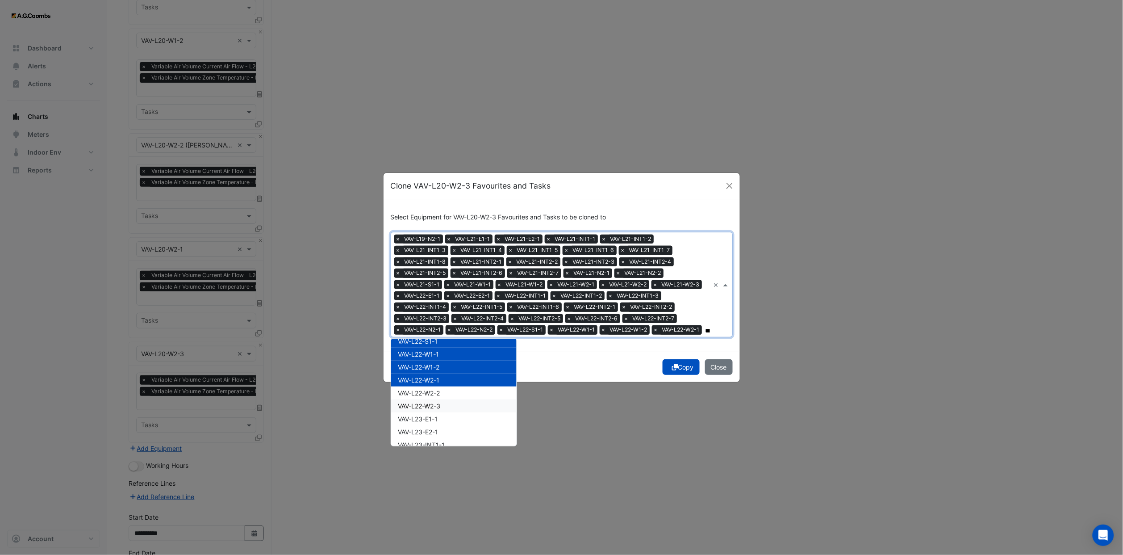
click at [441, 342] on div "VAV-L22-W2-2" at bounding box center [453, 392] width 125 height 13
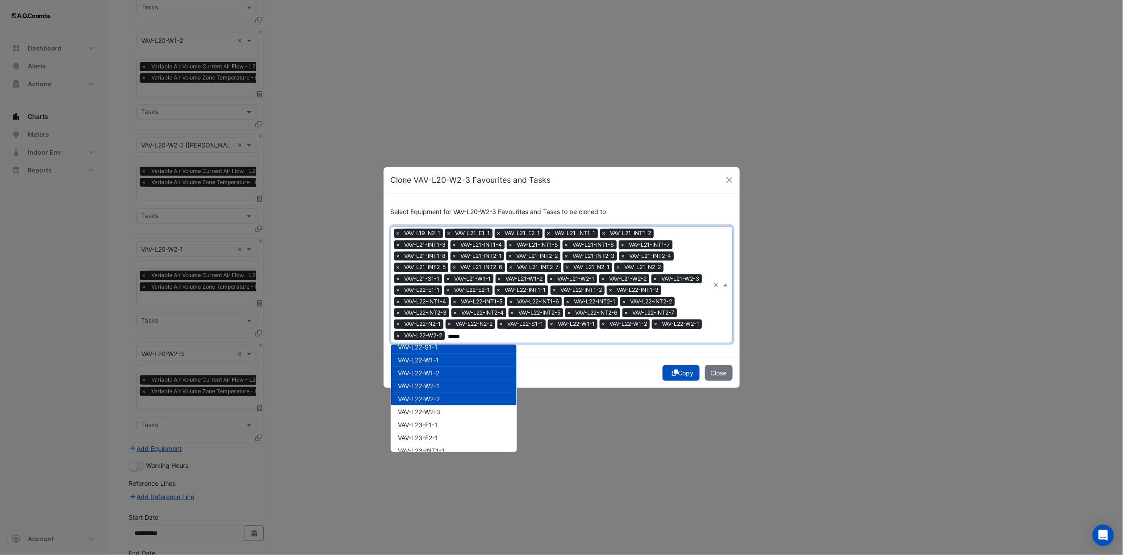
click at [441, 342] on div "VAV-L22-W2-2" at bounding box center [453, 398] width 125 height 13
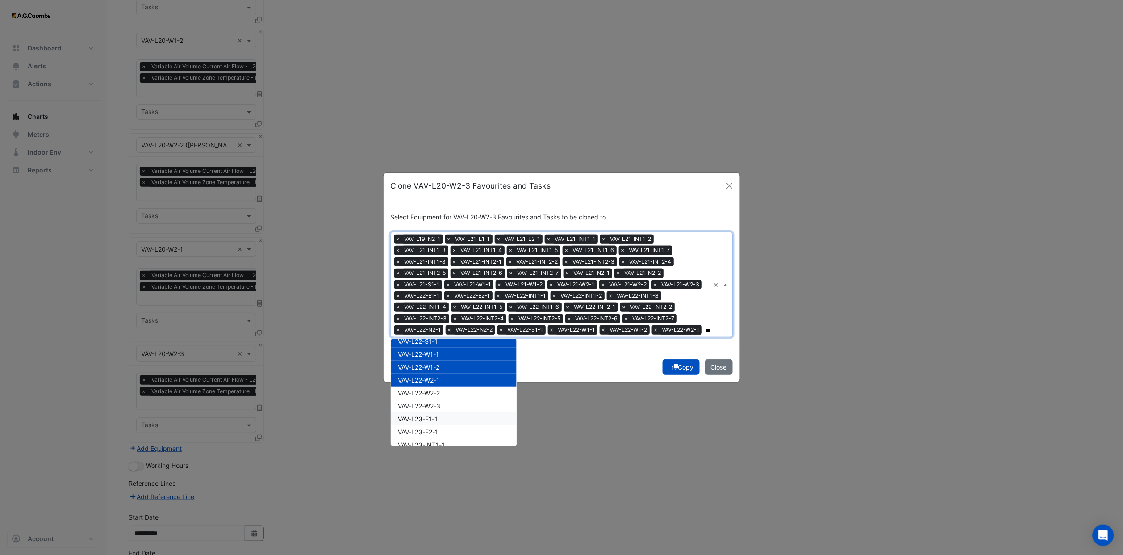
click at [436, 342] on span "VAV-L22-W2-3" at bounding box center [419, 406] width 42 height 8
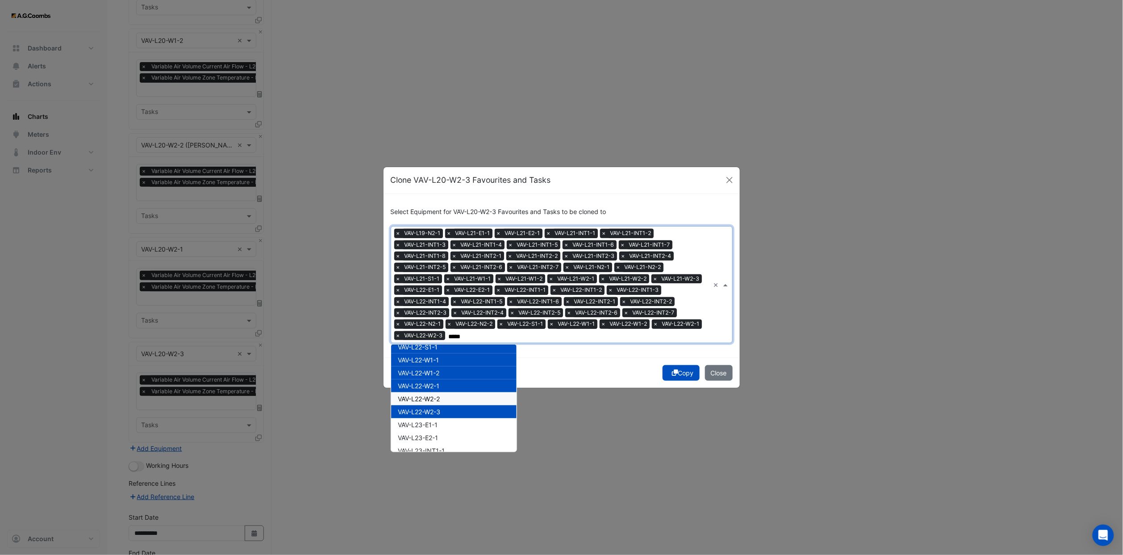
click at [435, 342] on span "VAV-L22-W2-2" at bounding box center [419, 399] width 42 height 8
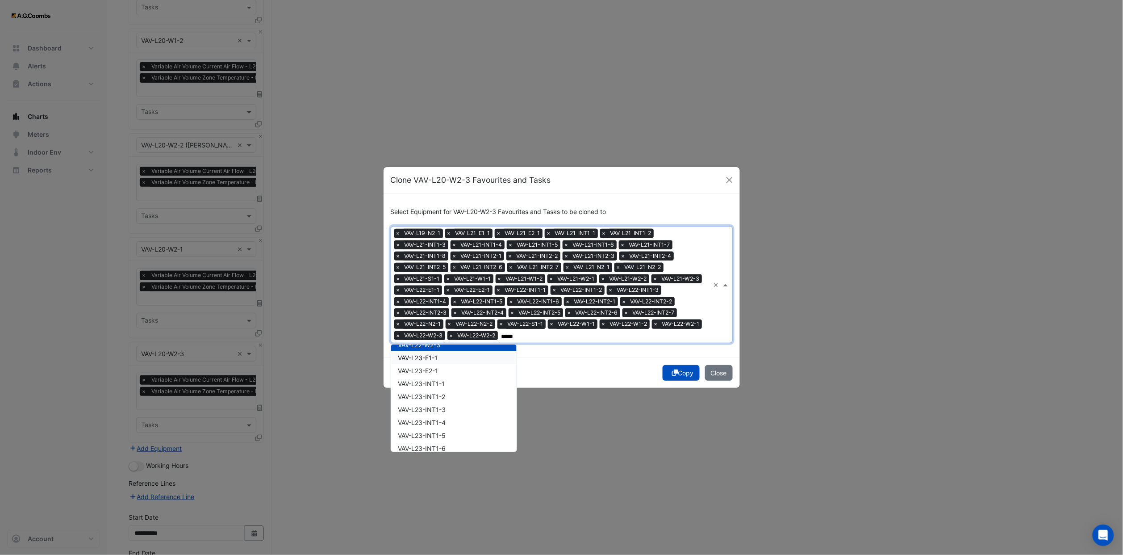
click at [437, 342] on span "VAV-L23-E1-1" at bounding box center [418, 358] width 40 height 8
click at [438, 342] on div "VAV-L23-E2-1" at bounding box center [453, 370] width 125 height 13
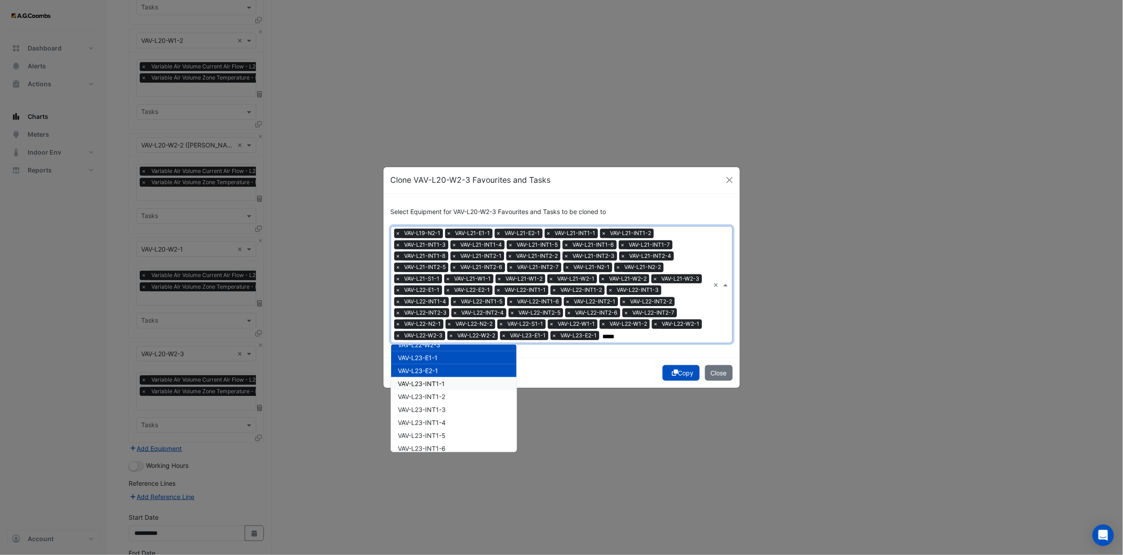
click at [439, 342] on span "VAV-L23-INT1-1" at bounding box center [421, 384] width 47 height 8
click at [441, 342] on span "VAV-L23-INT1-2" at bounding box center [421, 396] width 47 height 8
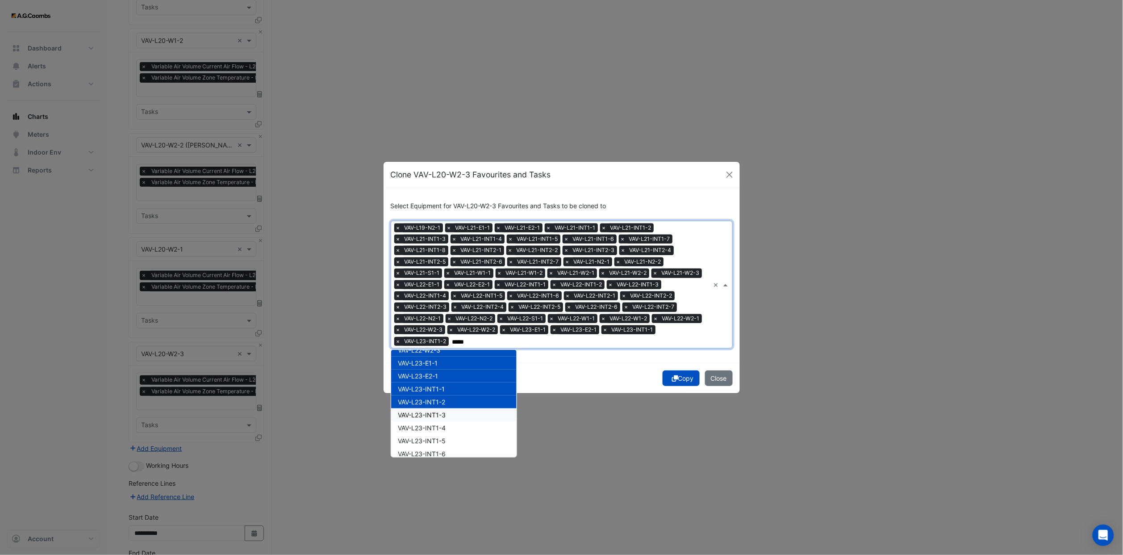
click at [442, 342] on span "VAV-L23-INT1-3" at bounding box center [422, 415] width 48 height 8
click at [438, 342] on span "VAV-L23-INT1-4" at bounding box center [422, 428] width 48 height 8
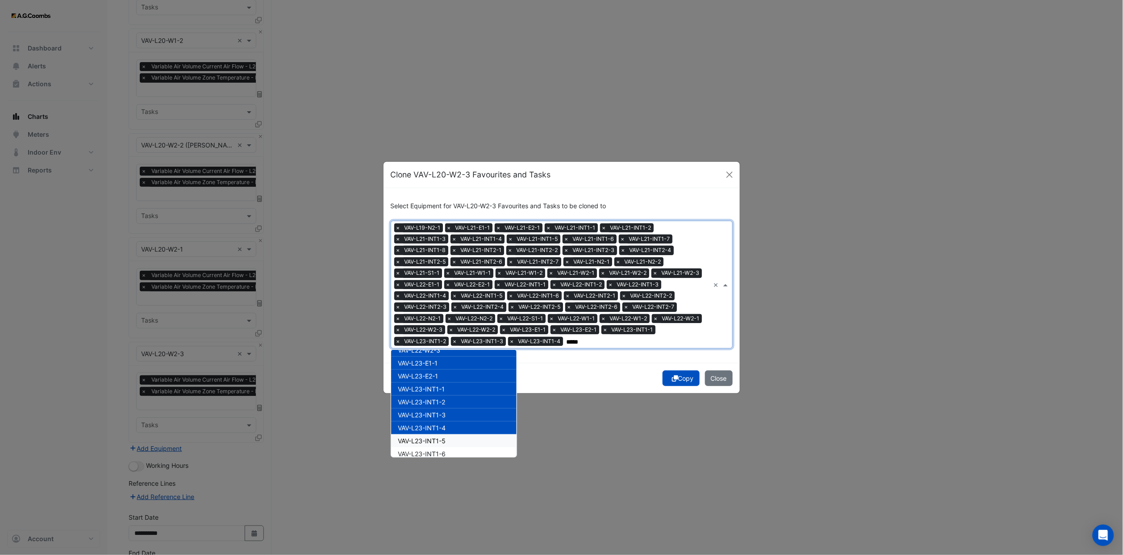
scroll to position [1139, 0]
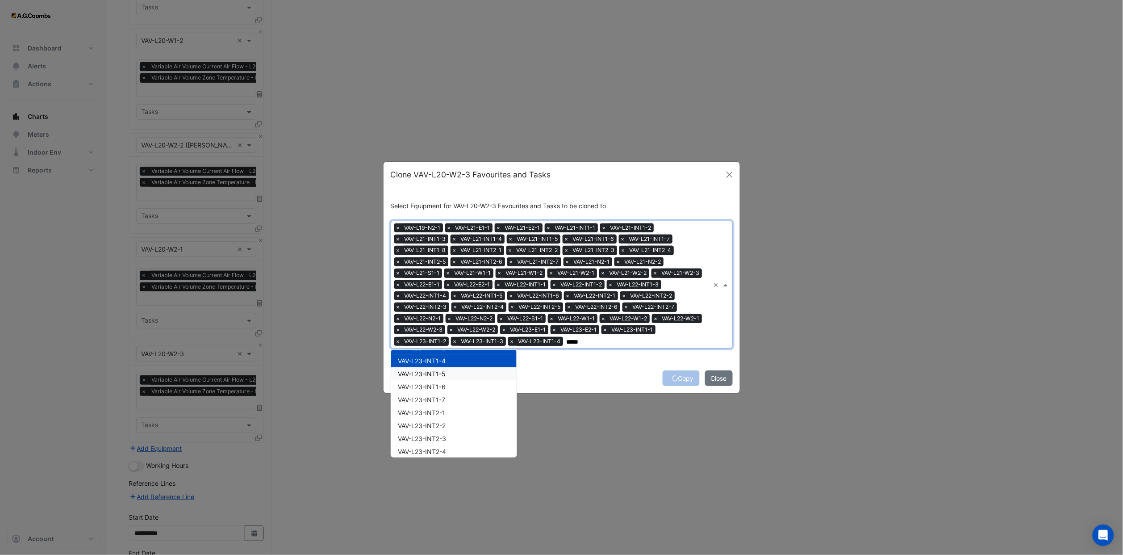
click at [438, 342] on span "VAV-L23-INT1-5" at bounding box center [422, 374] width 48 height 8
click at [438, 342] on span "VAV-L23-INT1-6" at bounding box center [422, 387] width 48 height 8
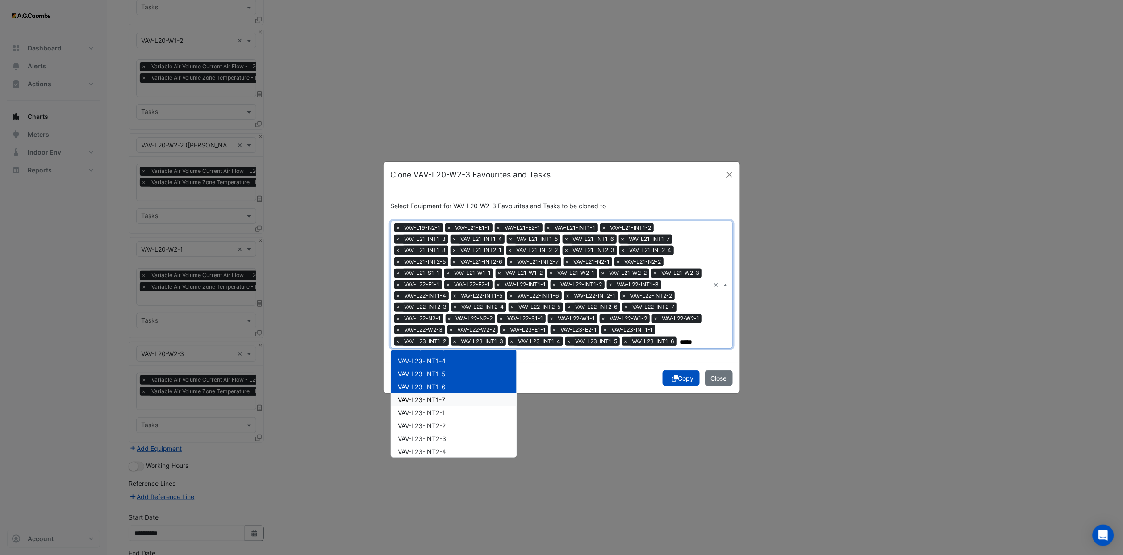
click at [435, 342] on span "VAV-L23-INT1-7" at bounding box center [421, 400] width 47 height 8
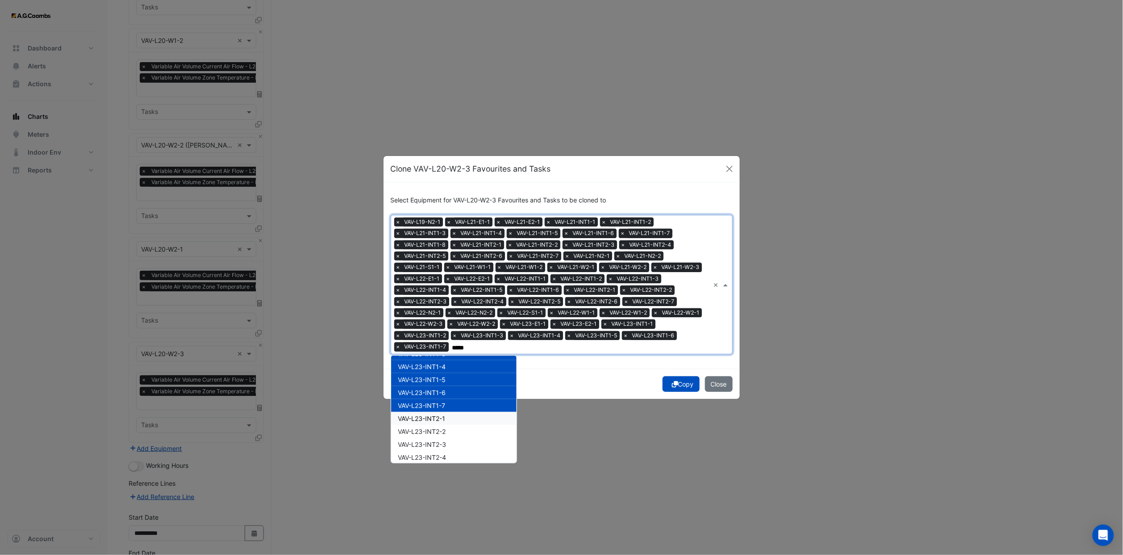
click at [436, 342] on span "VAV-L23-INT2-1" at bounding box center [421, 418] width 47 height 8
click at [437, 342] on span "VAV-L23-INT2-2" at bounding box center [422, 431] width 48 height 8
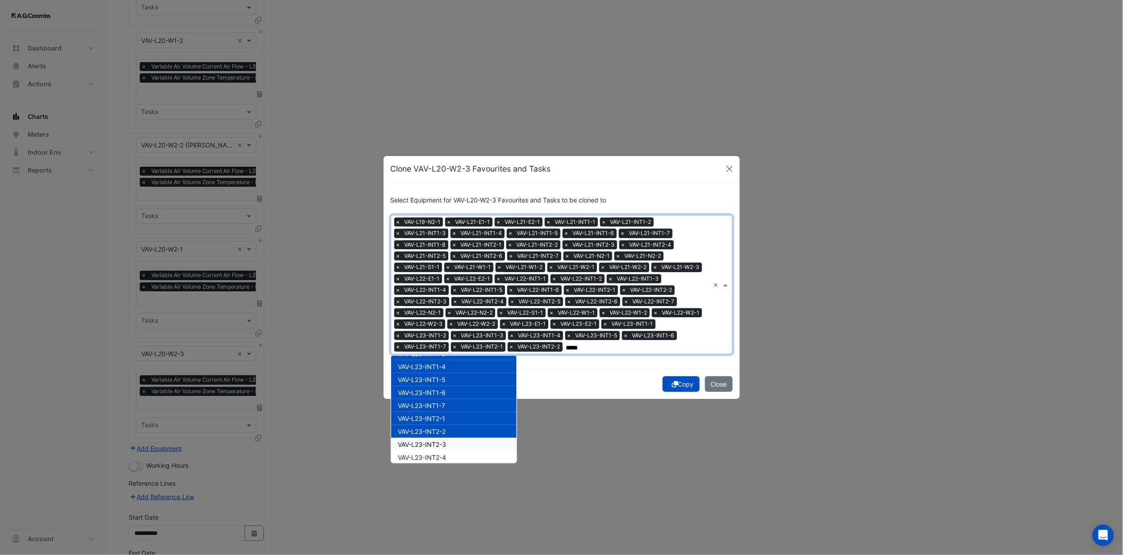
click at [437, 342] on span "VAV-L23-INT2-3" at bounding box center [422, 444] width 48 height 8
click at [437, 342] on span "VAV-L23-INT2-4" at bounding box center [422, 457] width 48 height 8
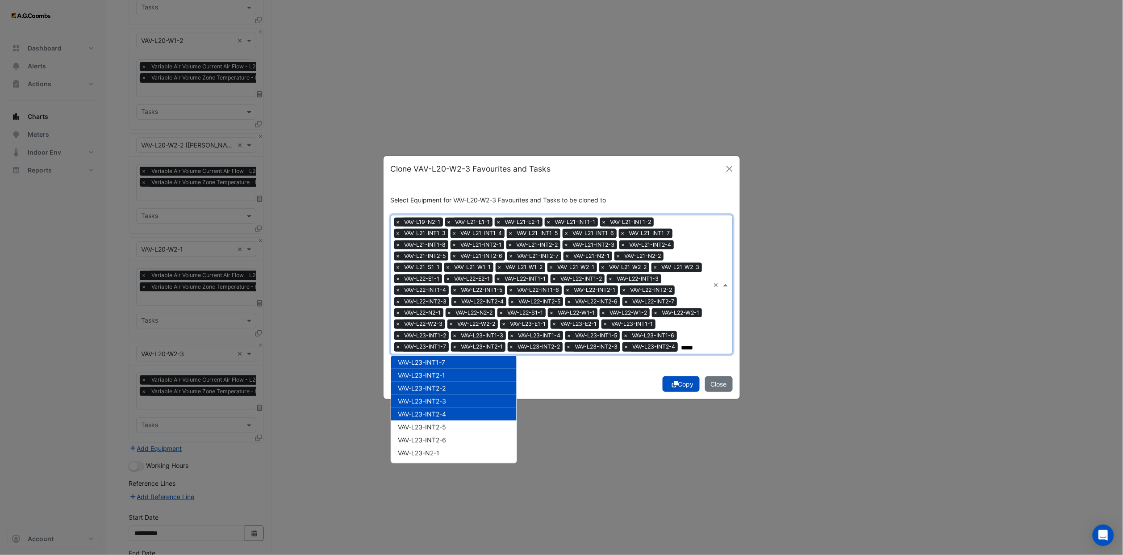
scroll to position [1206, 0]
click at [437, 342] on span "VAV-L23-INT2-5" at bounding box center [422, 403] width 48 height 8
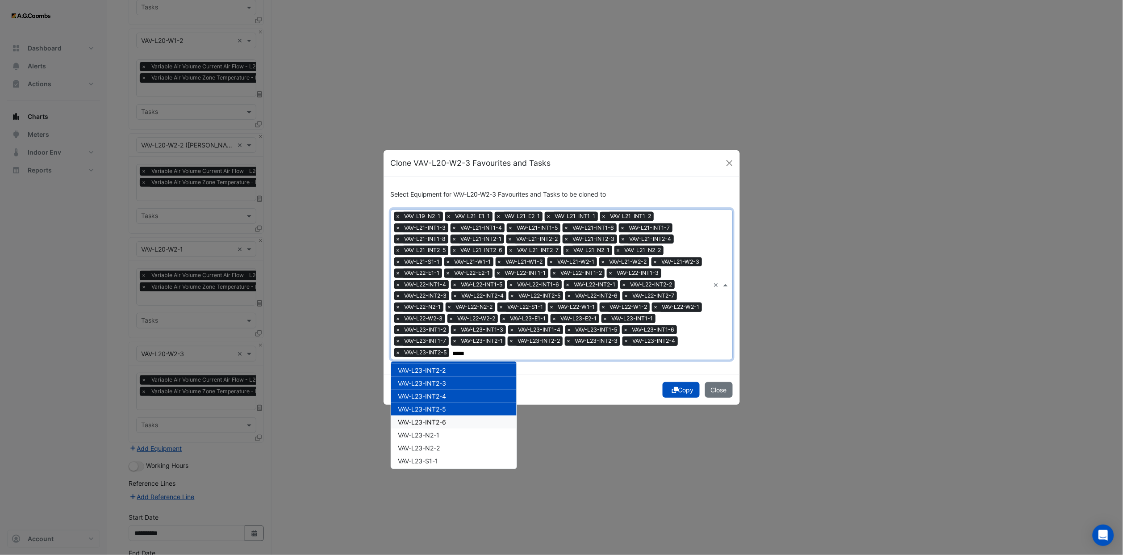
click at [437, 342] on span "VAV-L23-INT2-6" at bounding box center [422, 422] width 48 height 8
click at [438, 342] on span "VAV-L23-N2-1" at bounding box center [419, 435] width 42 height 8
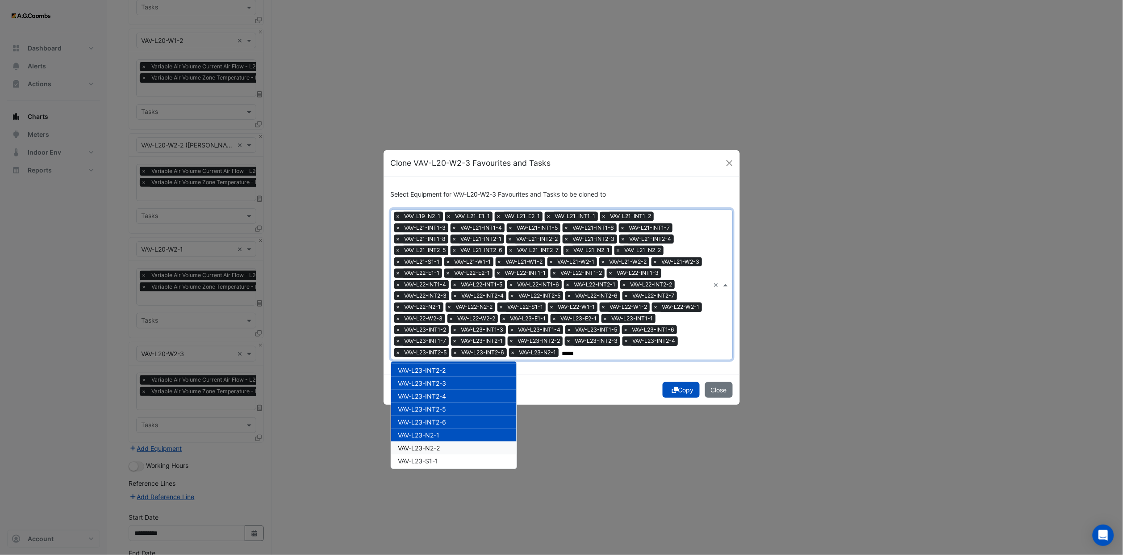
click at [437, 342] on span "VAV-L23-N2-2" at bounding box center [419, 448] width 42 height 8
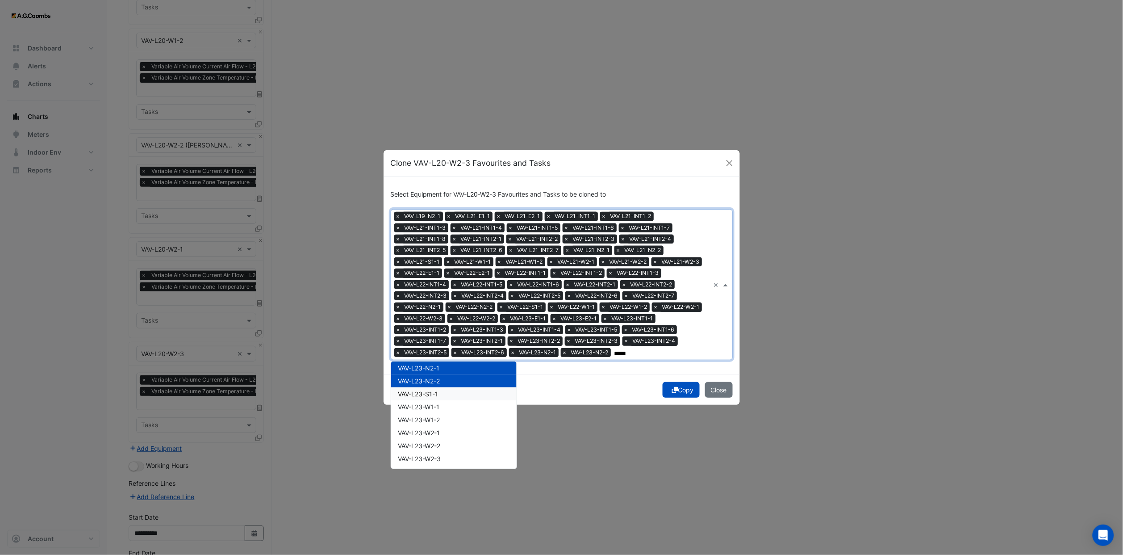
click at [434, 342] on span "VAV-L23-S1-1" at bounding box center [418, 394] width 40 height 8
click at [433, 342] on span "VAV-L23-W1-1" at bounding box center [419, 407] width 42 height 8
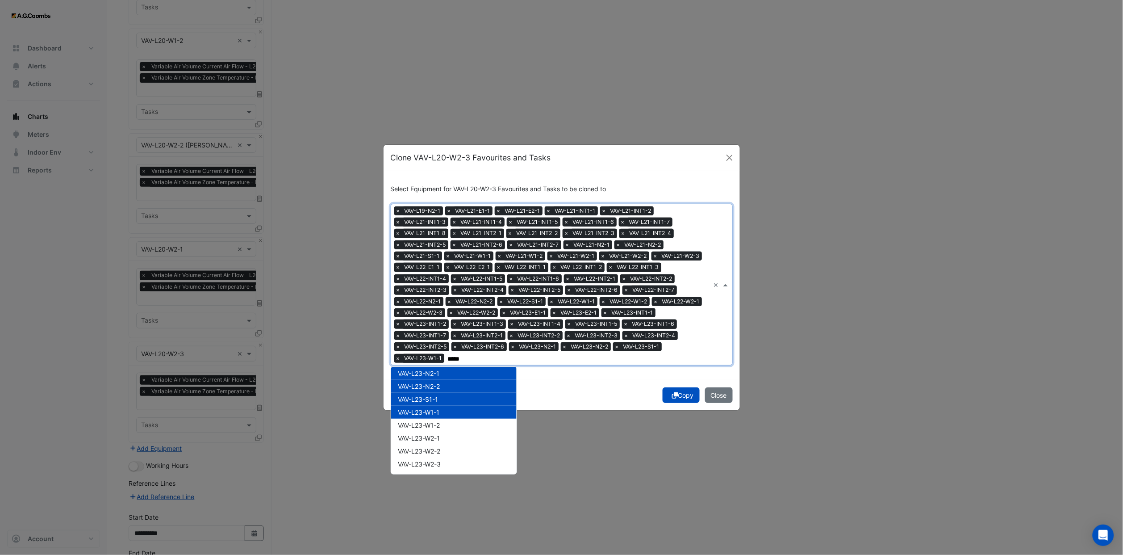
click at [435, 342] on div "VAV-L23-W1-1" at bounding box center [453, 411] width 125 height 13
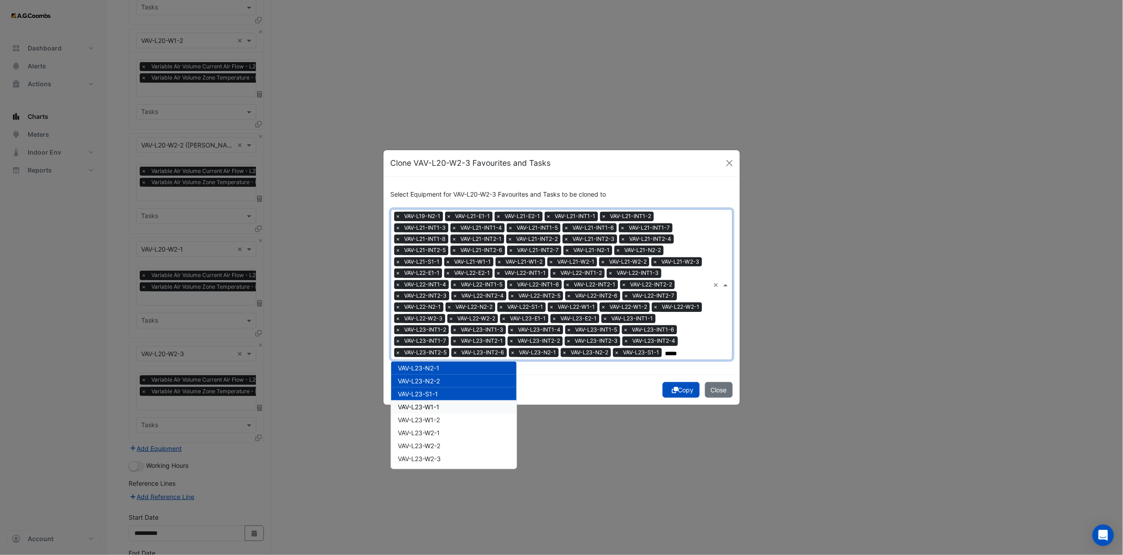
click at [427, 342] on span "VAV-L23-W1-1" at bounding box center [419, 407] width 42 height 8
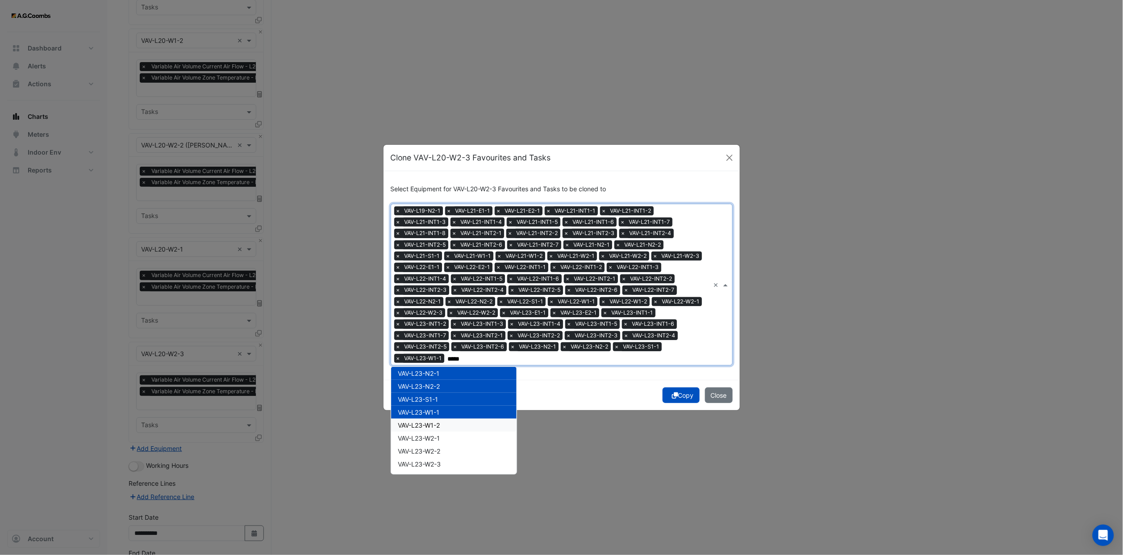
click at [431, 342] on span "VAV-L23-W1-2" at bounding box center [419, 425] width 42 height 8
click at [431, 342] on span "VAV-L23-W2-1" at bounding box center [419, 438] width 42 height 8
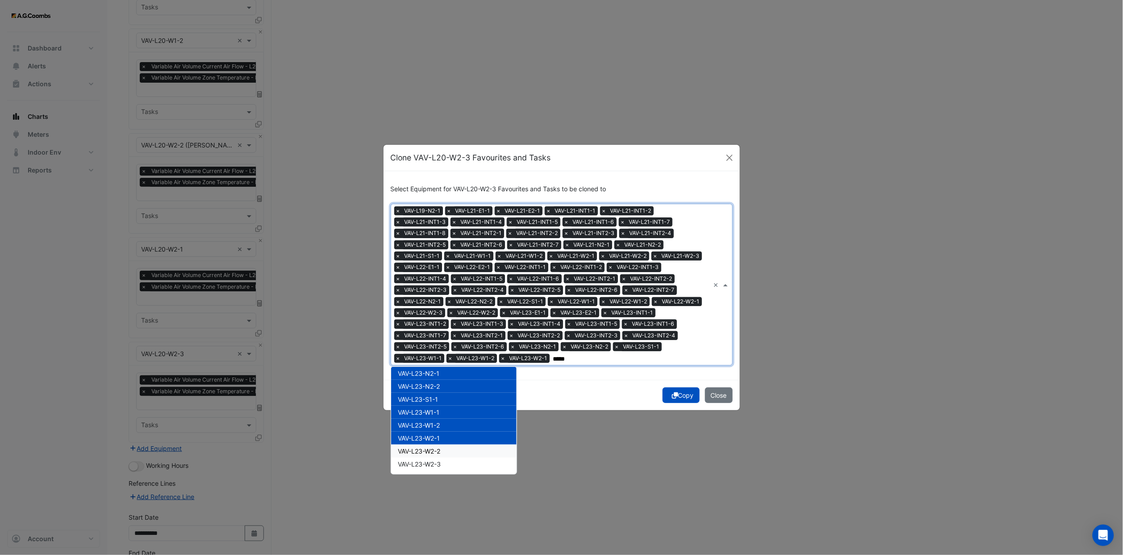
click at [432, 342] on div "VAV-L23-W2-2" at bounding box center [453, 450] width 125 height 13
click at [433, 342] on span "VAV-L23-W2-3" at bounding box center [419, 464] width 43 height 8
click at [431, 342] on div "VAV-L23-W2-2" at bounding box center [453, 450] width 125 height 13
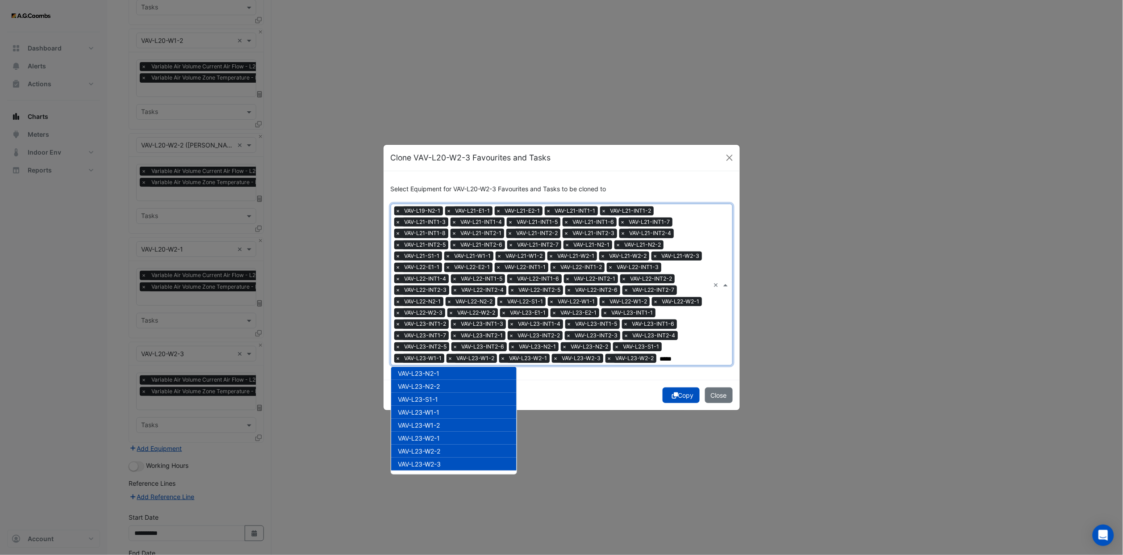
scroll to position [1340, 0]
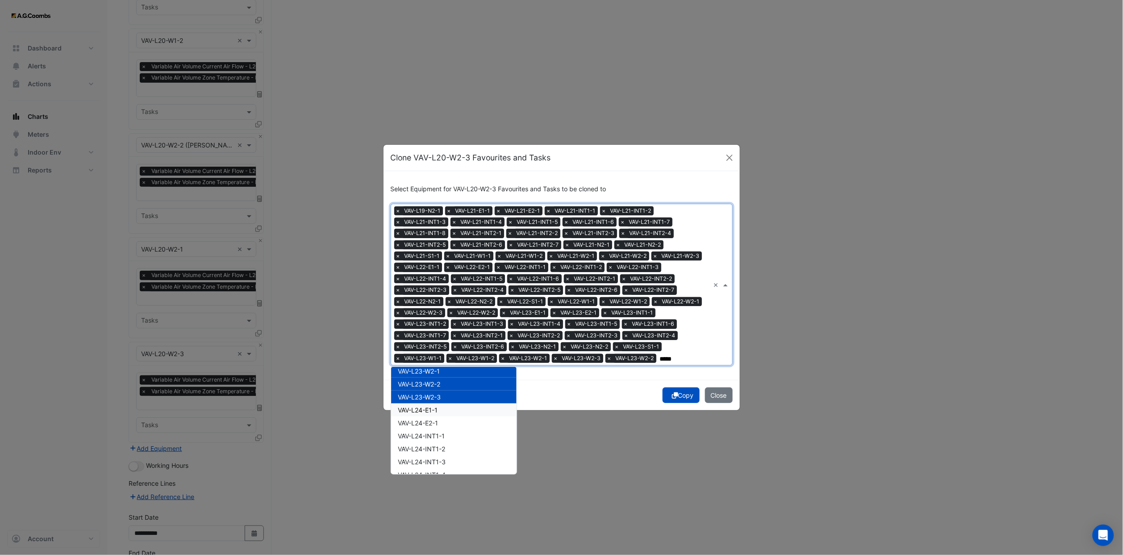
click at [441, 342] on div "VAV-L24-E1-1" at bounding box center [453, 409] width 125 height 13
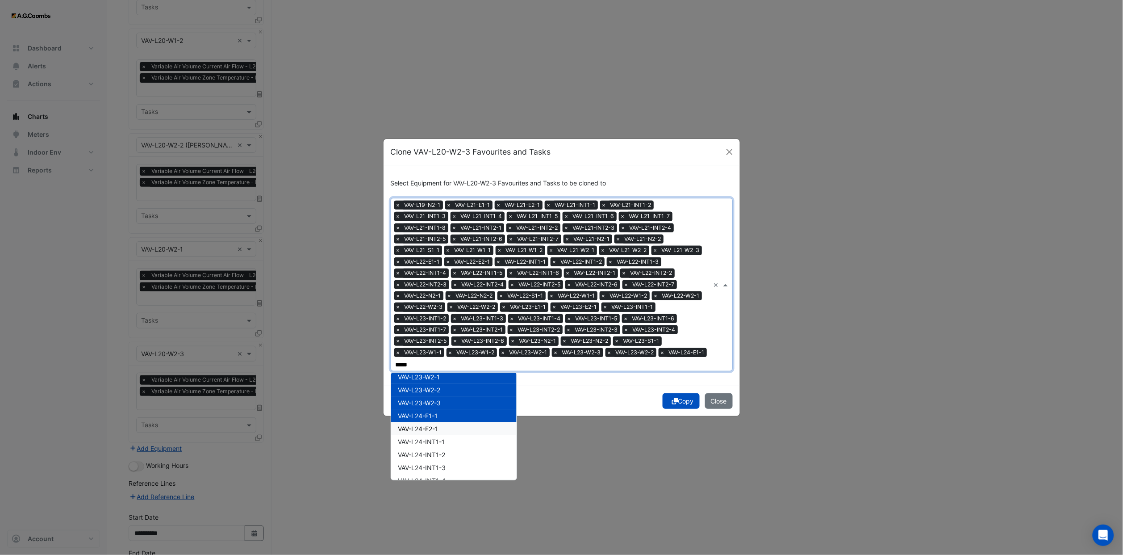
click at [438, 342] on span "VAV-L24-E2-1" at bounding box center [418, 429] width 40 height 8
click at [440, 342] on span "VAV-L24-INT1-1" at bounding box center [421, 442] width 47 height 8
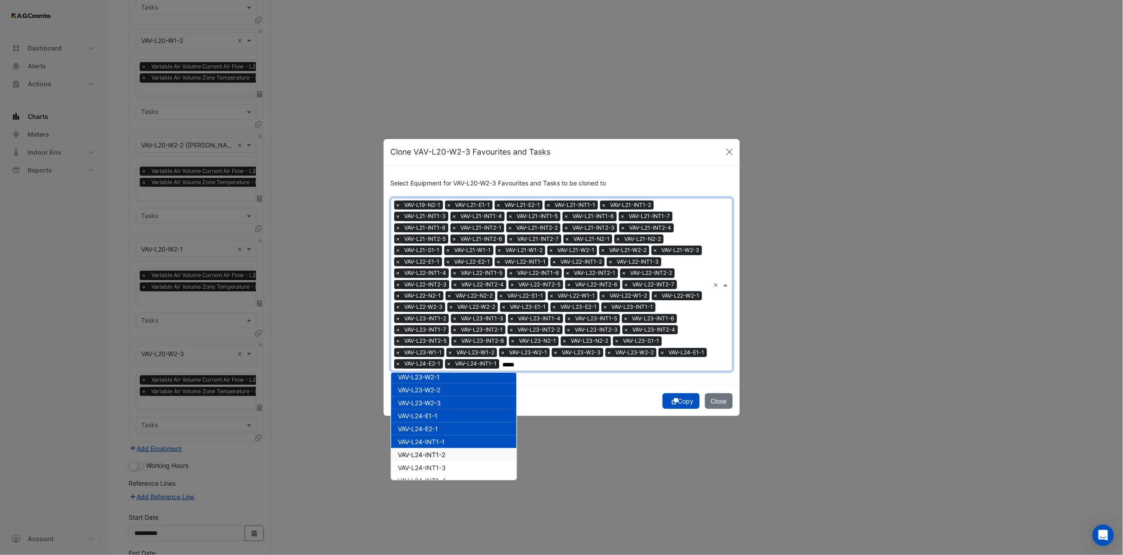
click at [441, 342] on div "VAV-L24-INT1-2" at bounding box center [453, 454] width 125 height 13
click at [435, 342] on span "VAV-L24-INT1-3" at bounding box center [422, 467] width 48 height 8
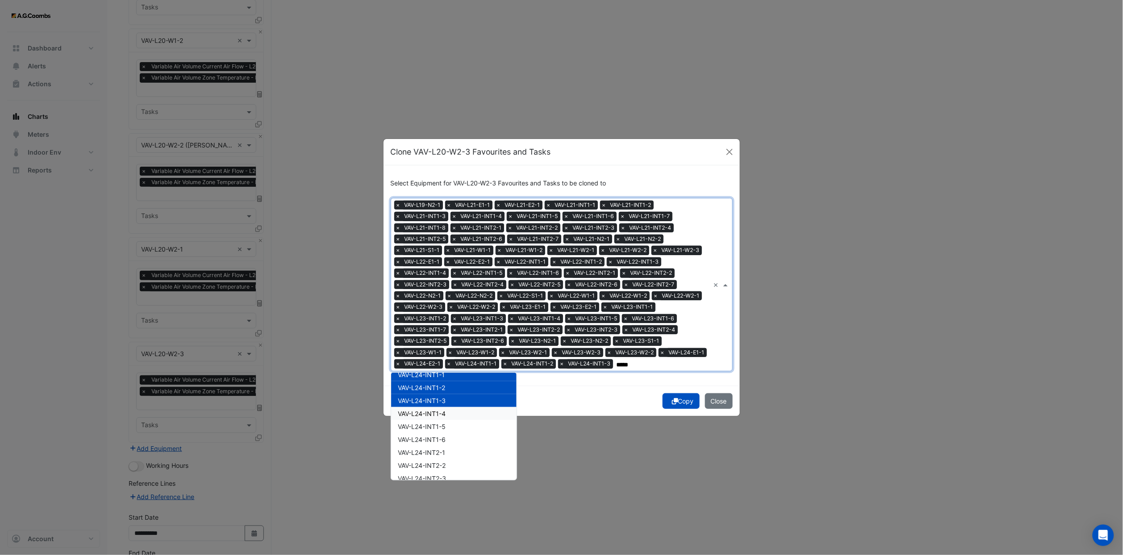
click at [441, 342] on span "VAV-L24-INT1-4" at bounding box center [422, 413] width 48 height 8
click at [441, 342] on span "VAV-L24-INT1-5" at bounding box center [422, 426] width 48 height 8
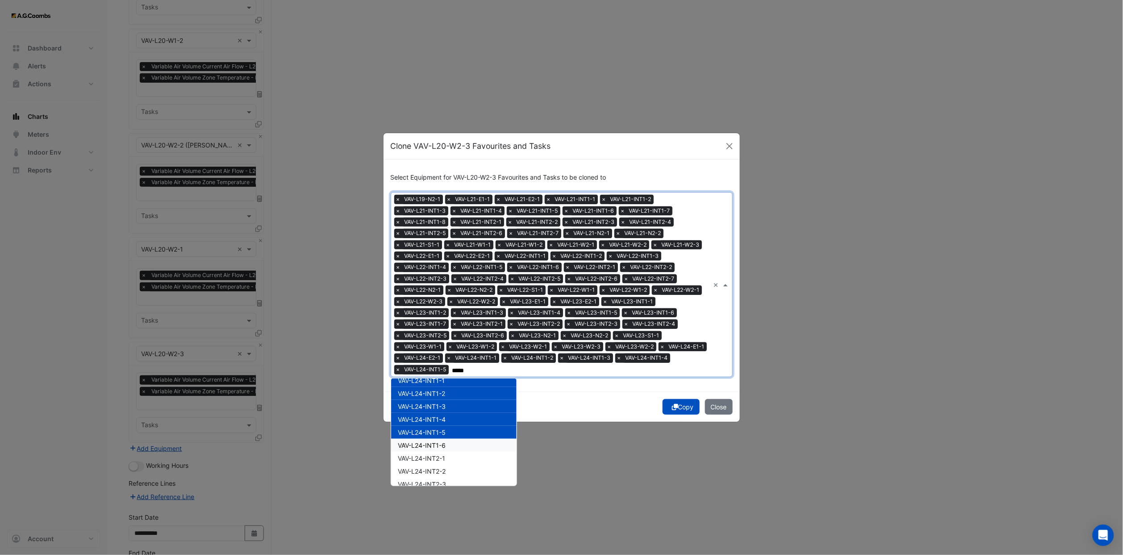
click at [442, 342] on span "VAV-L24-INT1-6" at bounding box center [422, 445] width 48 height 8
click at [443, 342] on div "VAV-L24-INT2-2" at bounding box center [453, 470] width 125 height 13
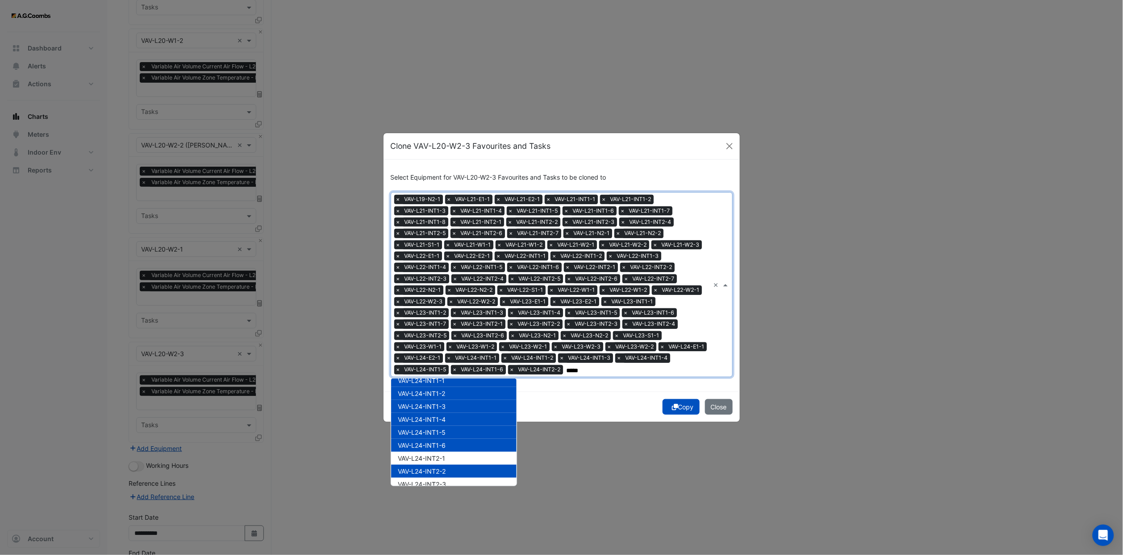
click at [445, 342] on div "VAV-L24-INT2-3" at bounding box center [453, 483] width 125 height 13
click at [442, 342] on span "VAV-L24-INT2-1" at bounding box center [421, 458] width 47 height 8
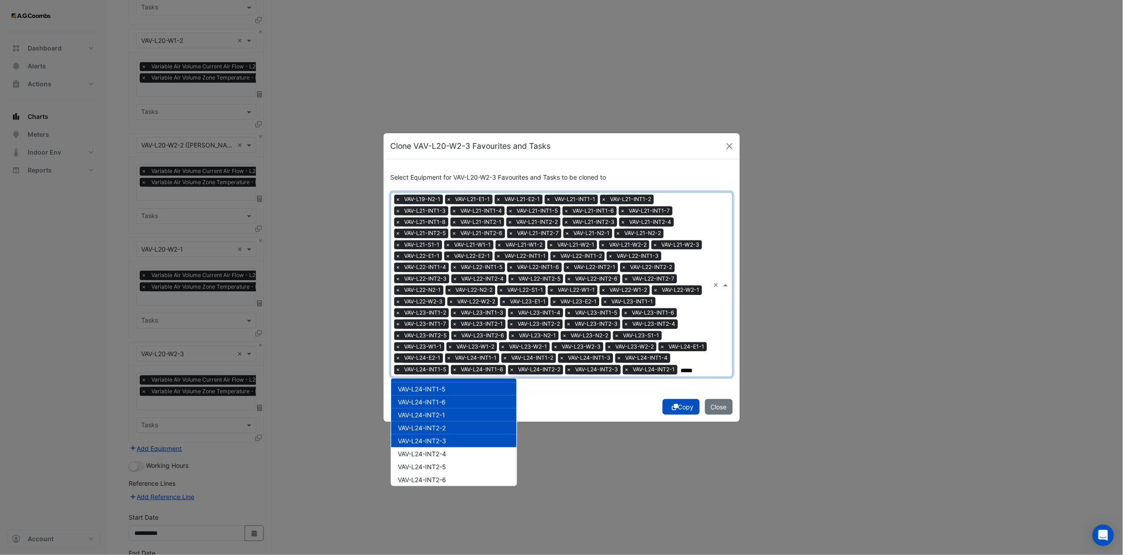
scroll to position [1474, 0]
click at [447, 342] on span "VAV-L24-INT2-4" at bounding box center [422, 430] width 48 height 8
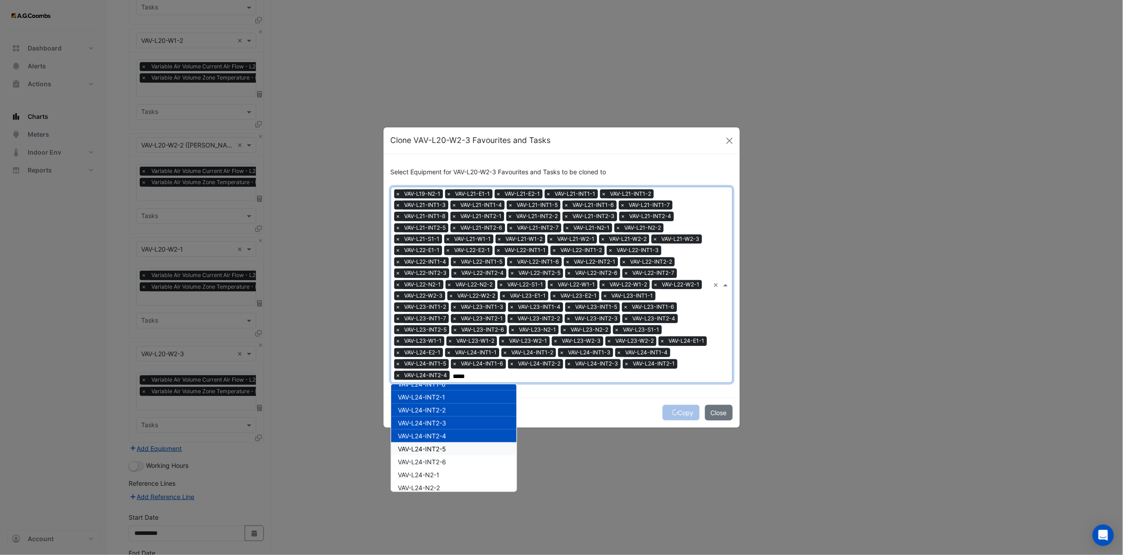
click at [445, 342] on div "VAV-L24-INT2-5" at bounding box center [453, 448] width 125 height 13
click at [445, 342] on span "VAV-L24-INT2-6" at bounding box center [422, 462] width 48 height 8
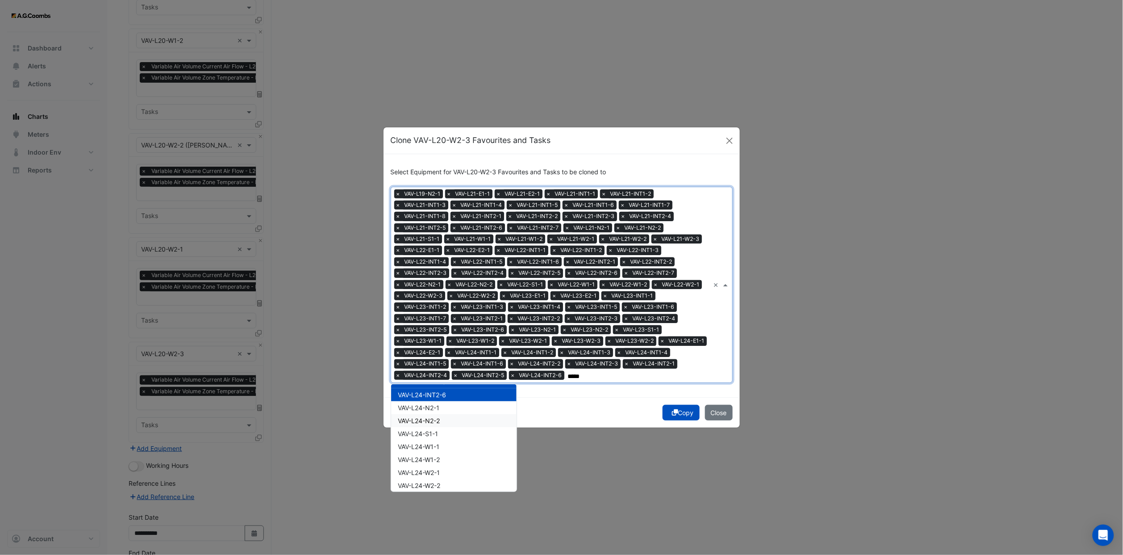
click at [439, 342] on span "VAV-L24-N2-2" at bounding box center [419, 421] width 42 height 8
click at [434, 342] on span "VAV-L24-N2-1" at bounding box center [419, 408] width 42 height 8
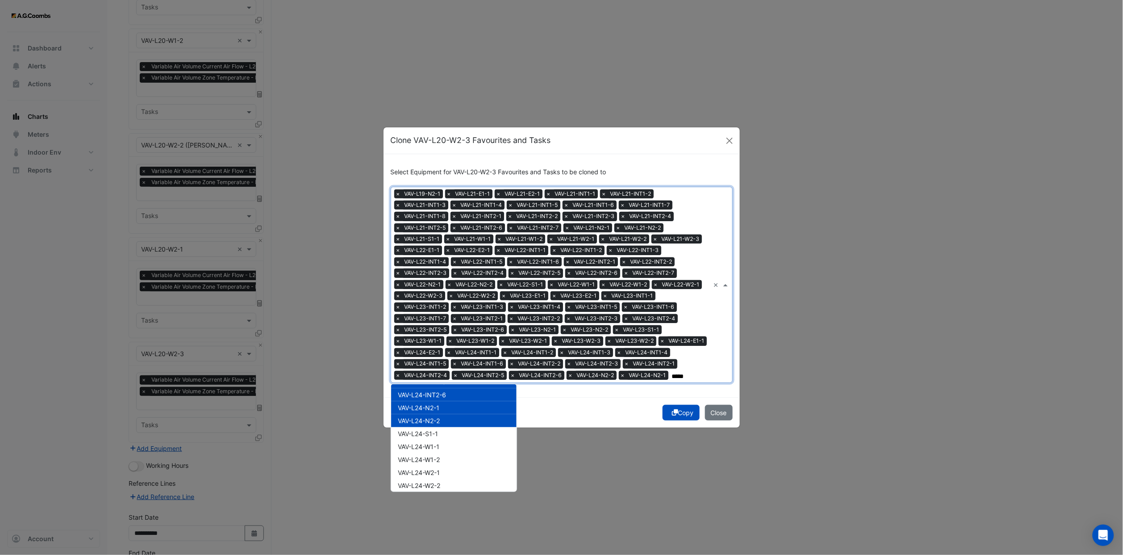
click at [433, 342] on div "VAV-L24-N2-2" at bounding box center [453, 420] width 125 height 13
click at [433, 342] on div "VAV-L24-W1-1" at bounding box center [453, 446] width 125 height 13
click at [433, 342] on span "VAV-L24-N2-2" at bounding box center [419, 421] width 42 height 8
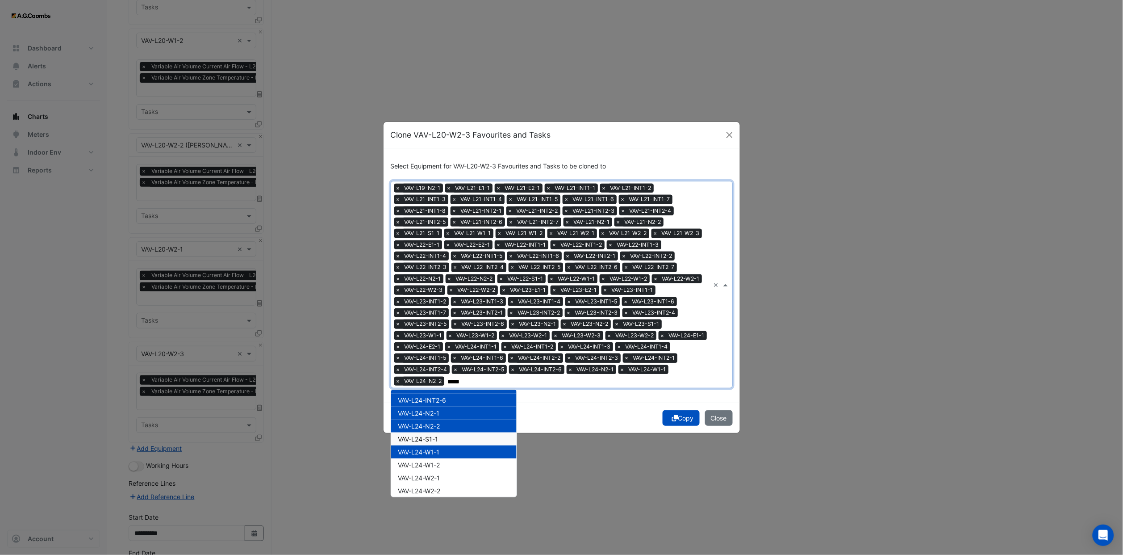
click at [434, 342] on span "VAV-L24-S1-1" at bounding box center [418, 439] width 40 height 8
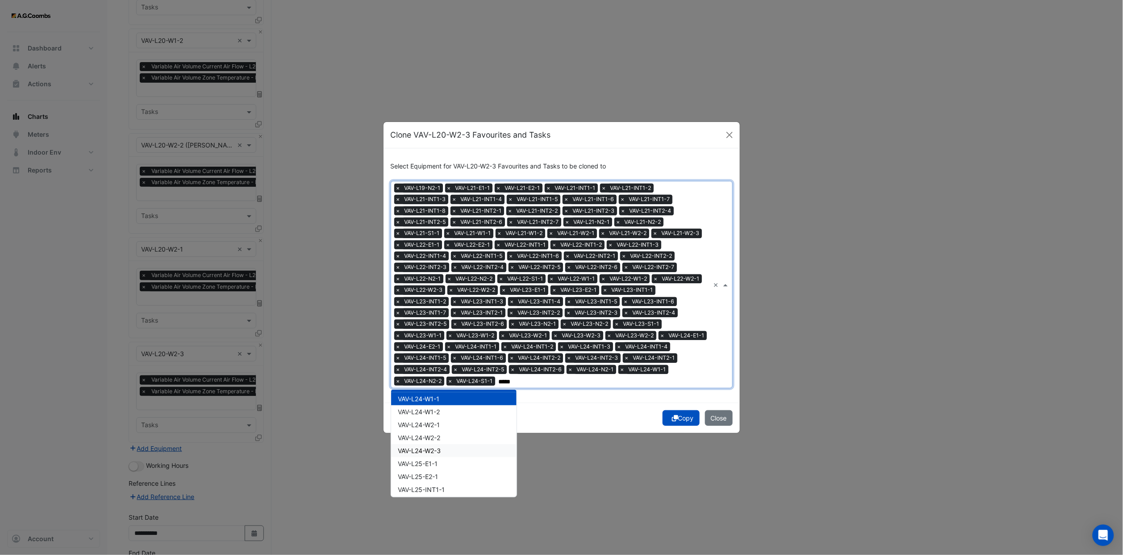
scroll to position [1607, 0]
click at [448, 342] on div "VAV-L24-W1-2" at bounding box center [453, 397] width 125 height 13
click at [434, 342] on span "VAV-L24-W2-1" at bounding box center [419, 411] width 42 height 8
click at [434, 342] on div "VAV-L24-W2-2" at bounding box center [453, 423] width 125 height 13
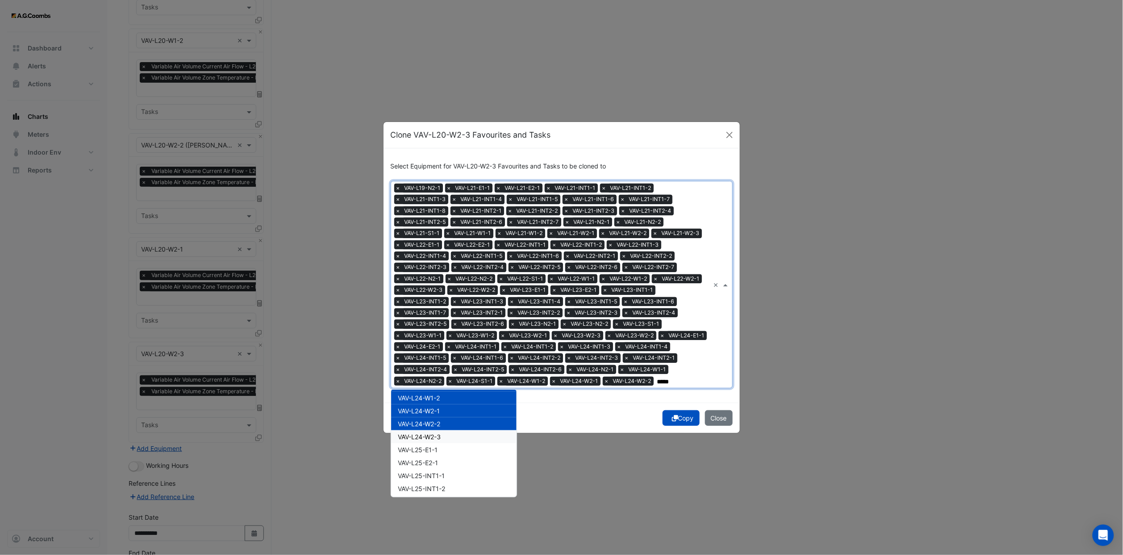
click at [433, 342] on span "VAV-L24-W2-3" at bounding box center [419, 437] width 43 height 8
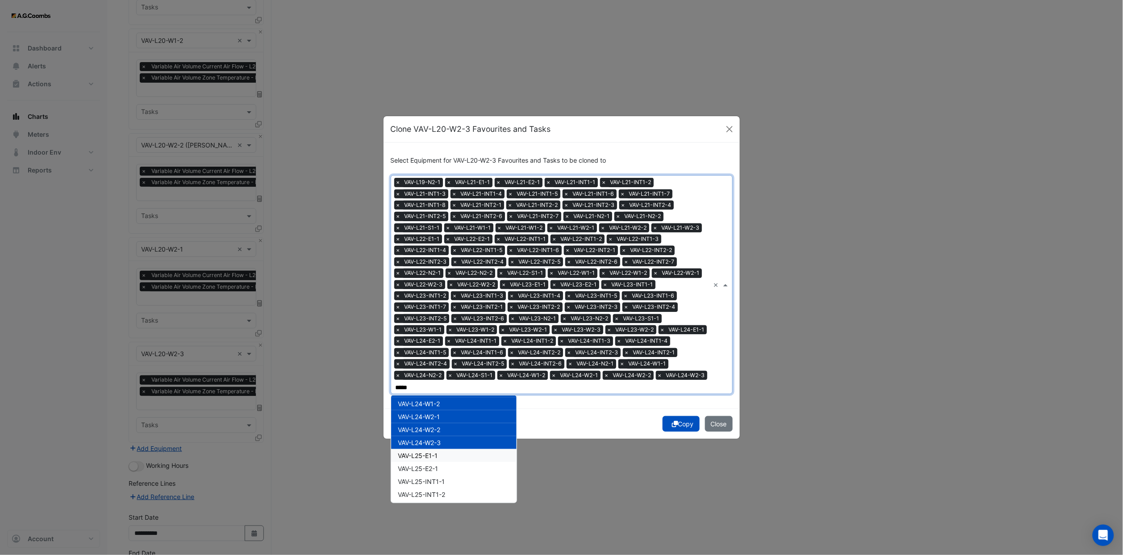
click at [433, 342] on span "VAV-L25-E1-1" at bounding box center [418, 455] width 40 height 8
click at [433, 342] on span "VAV-L25-E2-1" at bounding box center [418, 468] width 40 height 8
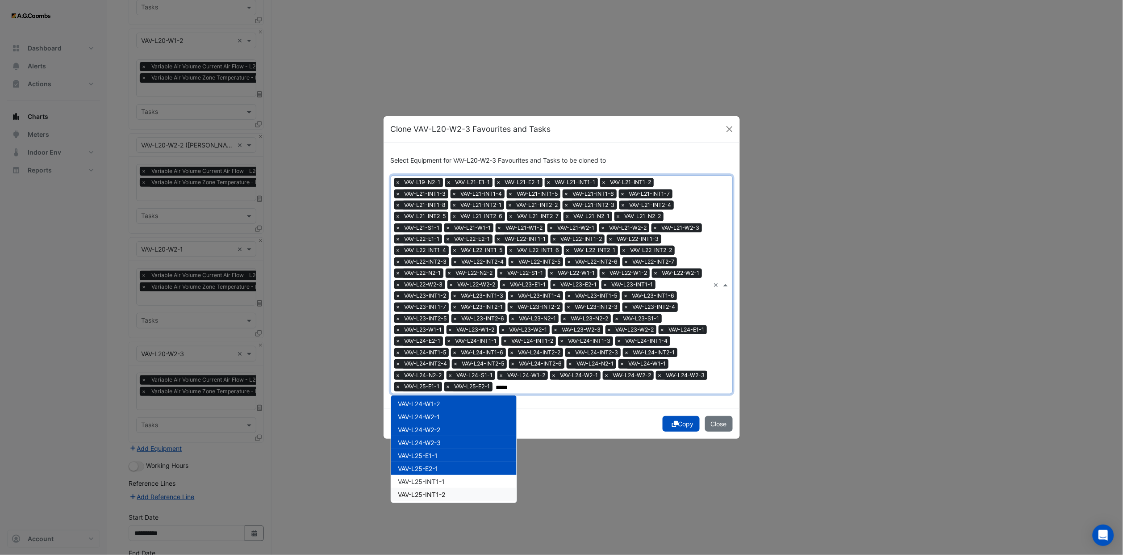
drag, startPoint x: 434, startPoint y: 486, endPoint x: 435, endPoint y: 497, distance: 10.3
click at [434, 342] on div "VAV-L25-INT1-2" at bounding box center [453, 494] width 125 height 13
click at [431, 342] on span "VAV-L25-INT1-1" at bounding box center [421, 481] width 47 height 8
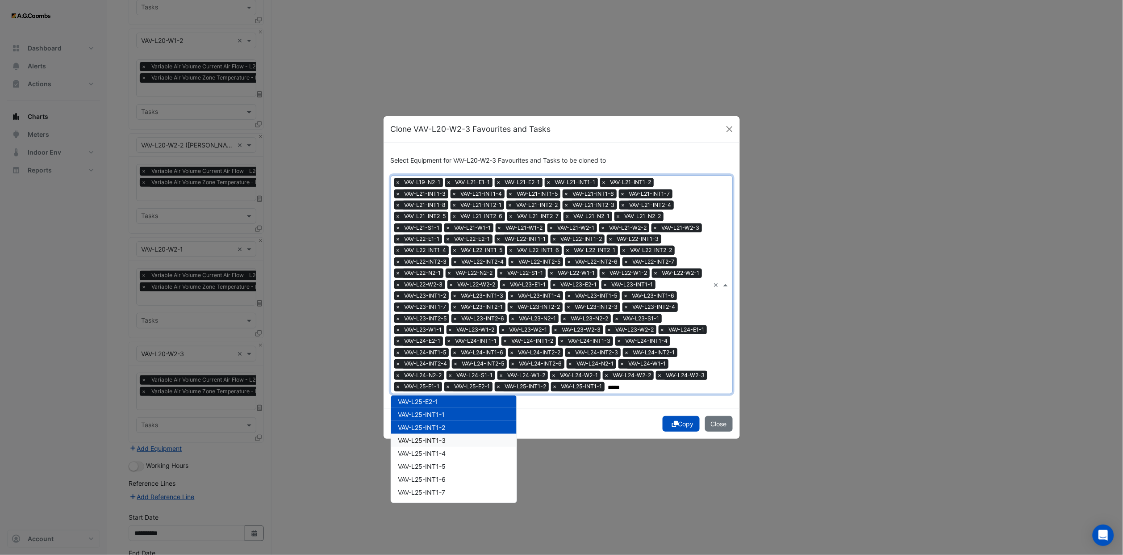
drag, startPoint x: 448, startPoint y: 434, endPoint x: 448, endPoint y: 440, distance: 6.7
click at [448, 342] on div "VAV-L25-INT1-3" at bounding box center [453, 440] width 125 height 13
click at [445, 342] on span "VAV-L25-INT1-4" at bounding box center [422, 453] width 48 height 8
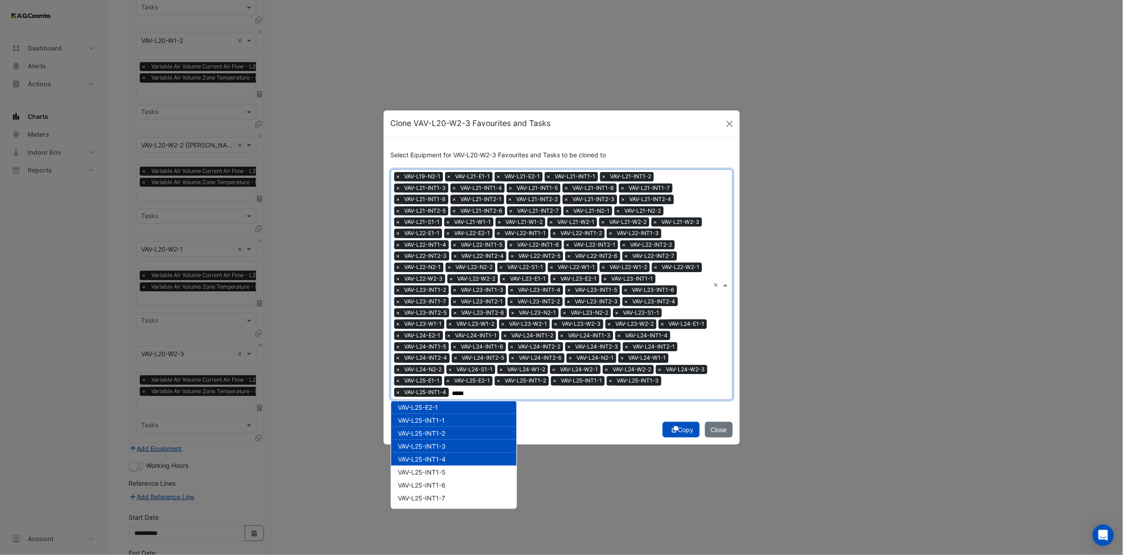
click at [444, 342] on span "VAV-L25-INT1-5" at bounding box center [422, 472] width 48 height 8
drag, startPoint x: 443, startPoint y: 483, endPoint x: 443, endPoint y: 491, distance: 8.0
click at [443, 342] on span "VAV-L25-INT1-6" at bounding box center [422, 485] width 48 height 8
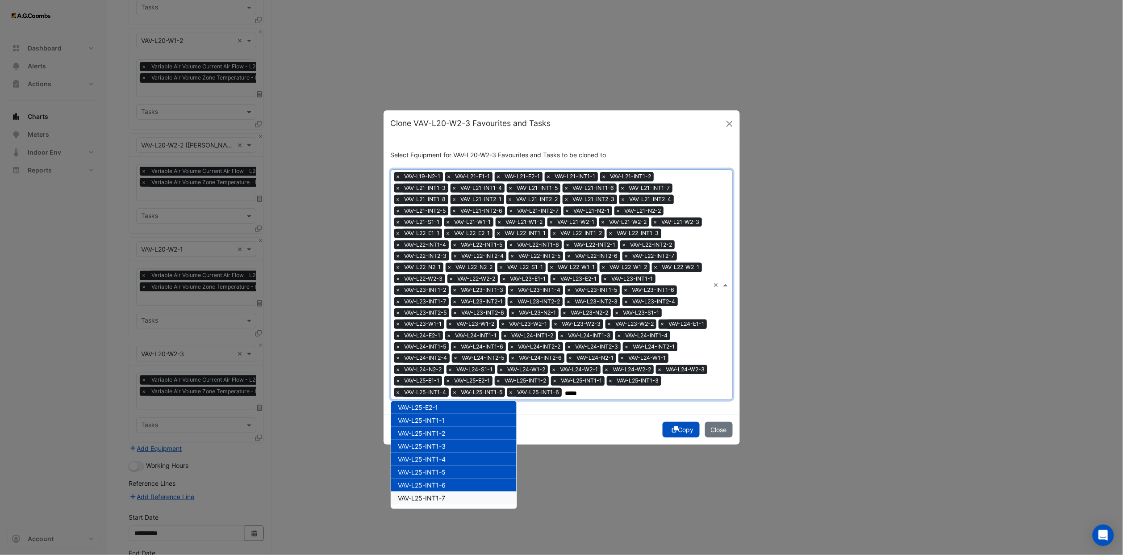
click at [442, 342] on span "VAV-L25-INT1-7" at bounding box center [421, 498] width 47 height 8
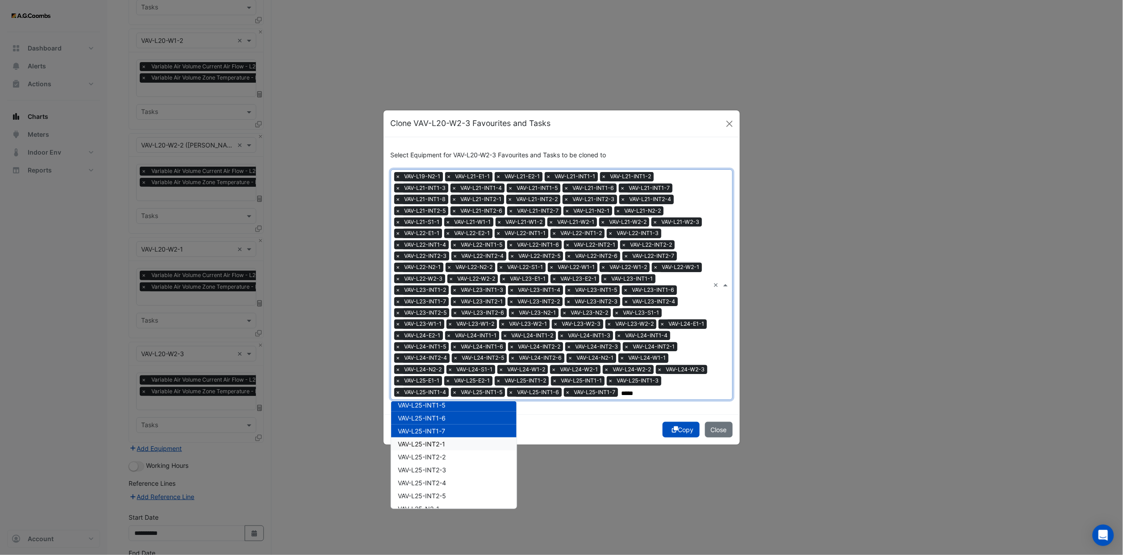
click at [442, 342] on span "VAV-L25-INT2-1" at bounding box center [421, 444] width 47 height 8
click at [442, 342] on div "VAV-L25-INT2-2" at bounding box center [453, 456] width 125 height 13
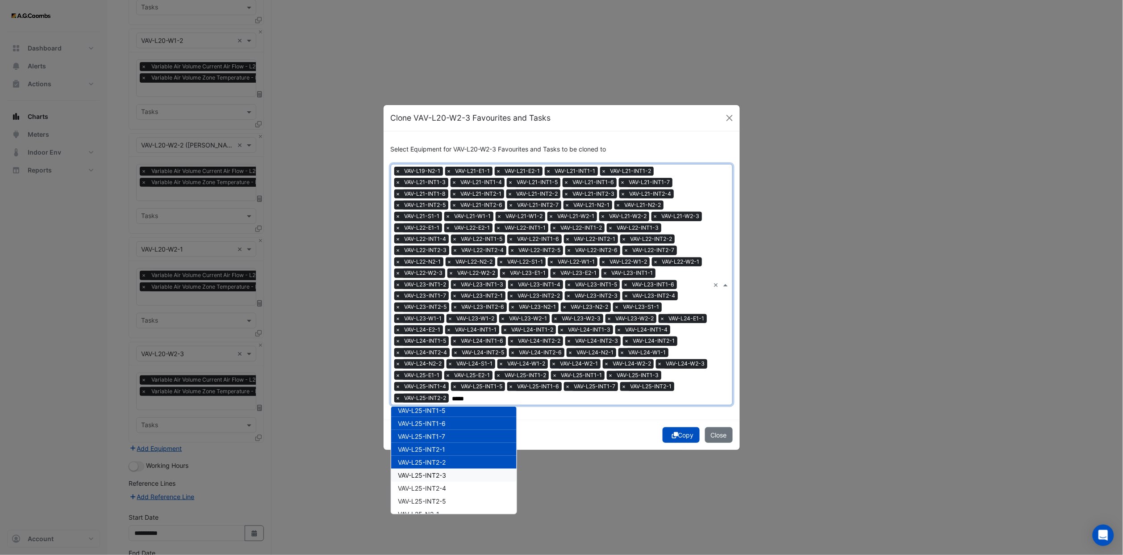
click at [443, 342] on span "VAV-L25-INT2-3" at bounding box center [422, 475] width 48 height 8
click at [443, 342] on span "VAV-L25-INT2-4" at bounding box center [422, 488] width 48 height 8
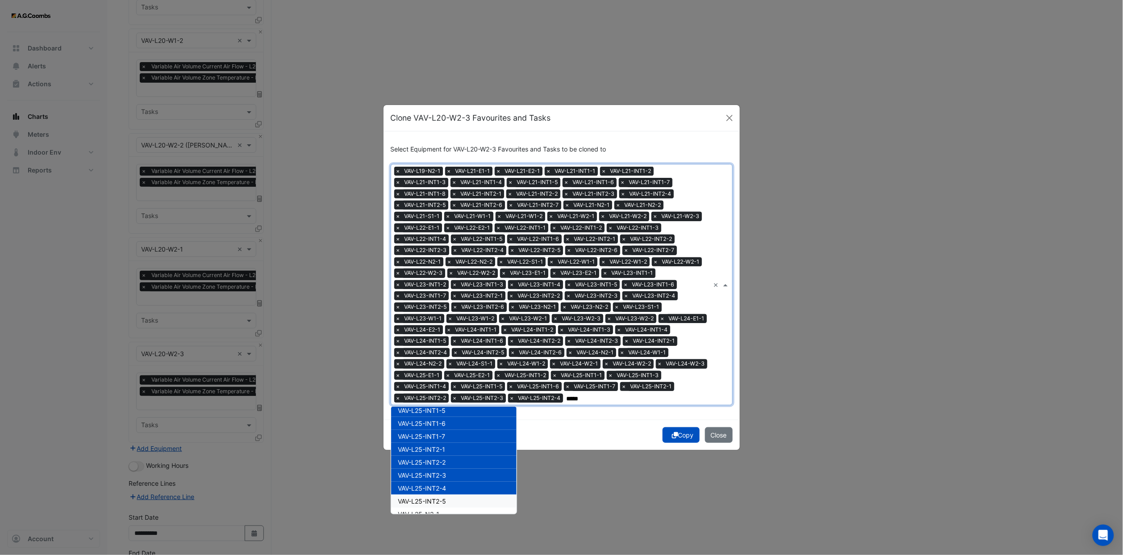
click at [443, 342] on span "VAV-L25-INT2-5" at bounding box center [422, 501] width 48 height 8
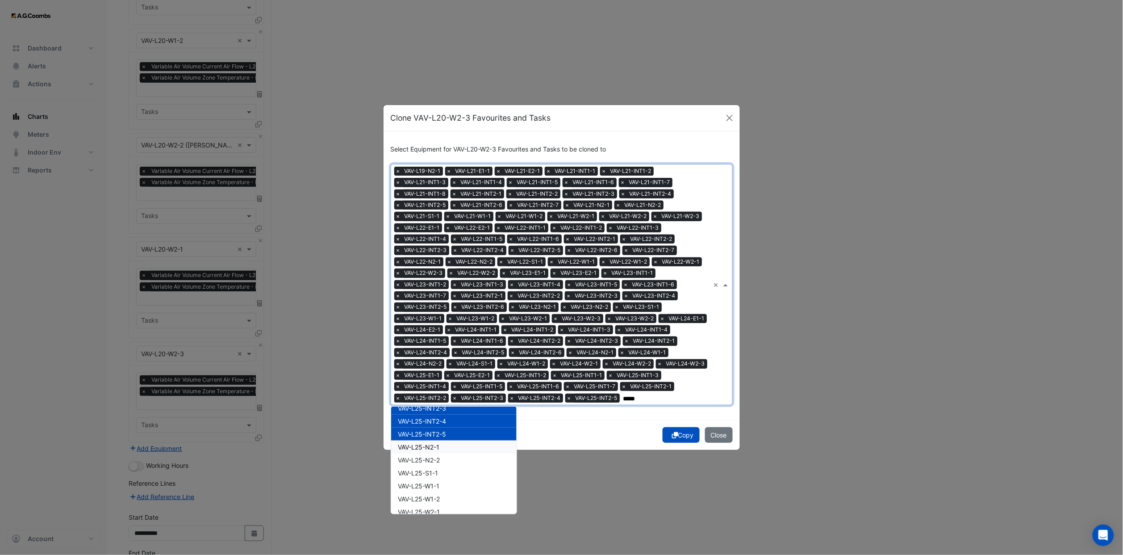
click at [444, 342] on div "VAV-L25-N2-1" at bounding box center [453, 446] width 125 height 13
click at [443, 342] on div "VAV-L25-N2-2" at bounding box center [453, 459] width 125 height 13
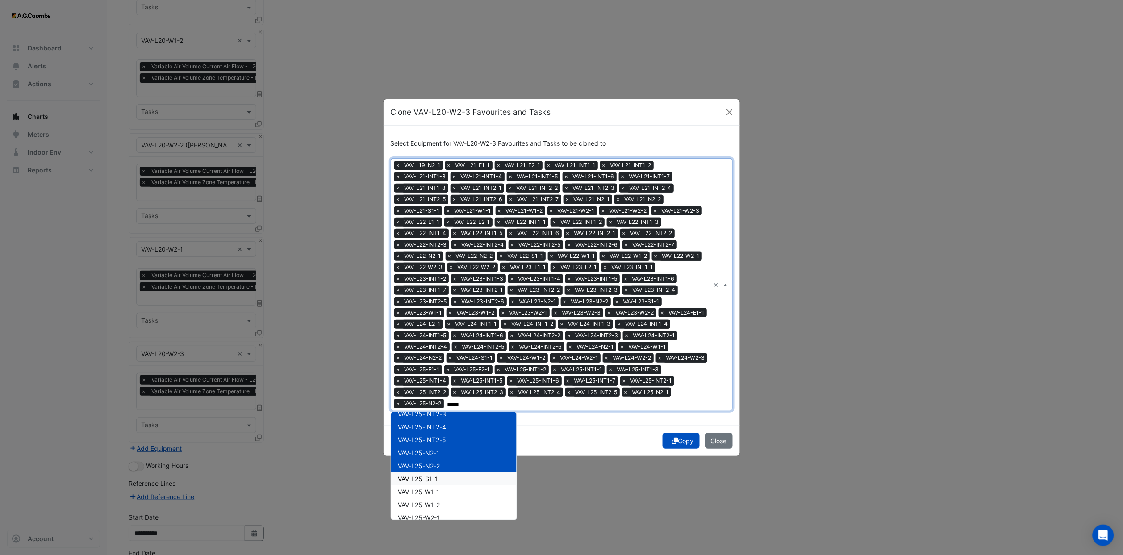
drag, startPoint x: 442, startPoint y: 480, endPoint x: 439, endPoint y: 493, distance: 13.8
click at [437, 342] on div "VAV-L25-W1-1" at bounding box center [453, 491] width 125 height 13
click at [434, 342] on span "VAV-L25-S1-1" at bounding box center [418, 479] width 40 height 8
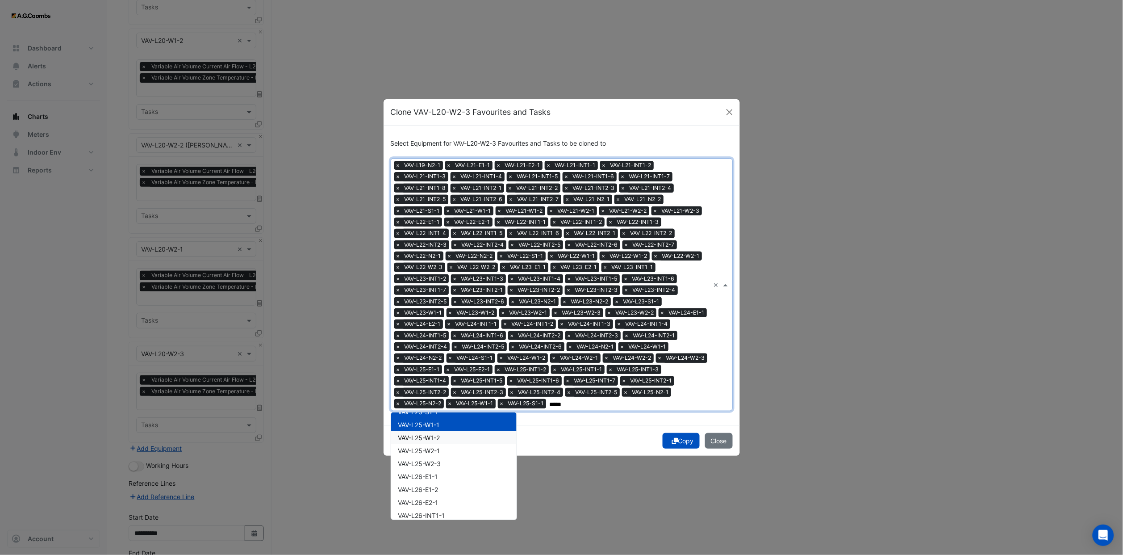
click at [440, 342] on span "VAV-L25-W1-2" at bounding box center [419, 438] width 42 height 8
click at [440, 342] on span "VAV-L25-W2-1" at bounding box center [419, 451] width 42 height 8
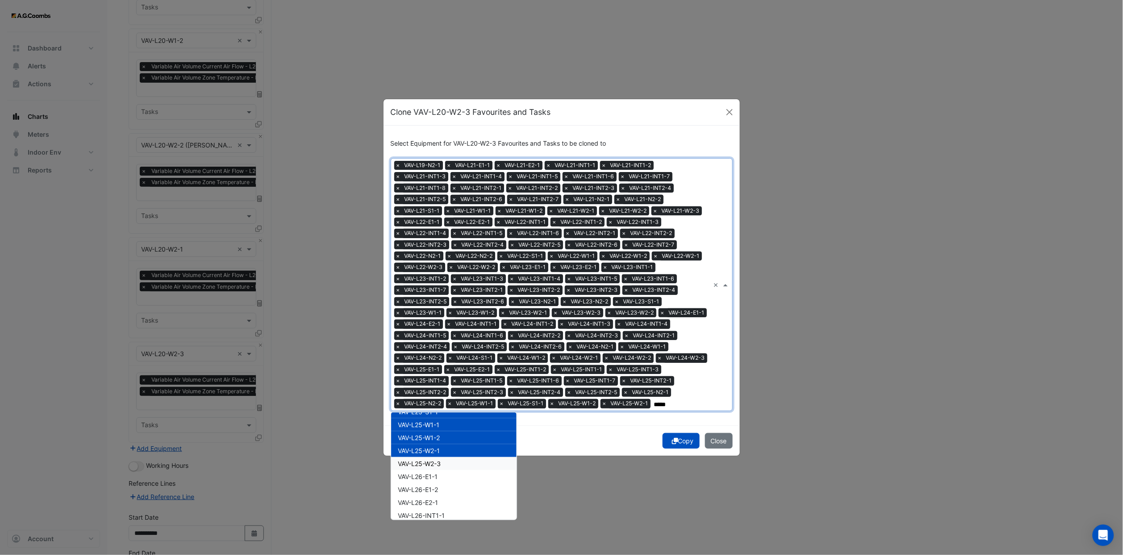
click at [440, 342] on span "VAV-L25-W2-3" at bounding box center [419, 463] width 43 height 8
click at [441, 342] on div "VAV-L26-E1-1" at bounding box center [453, 476] width 125 height 13
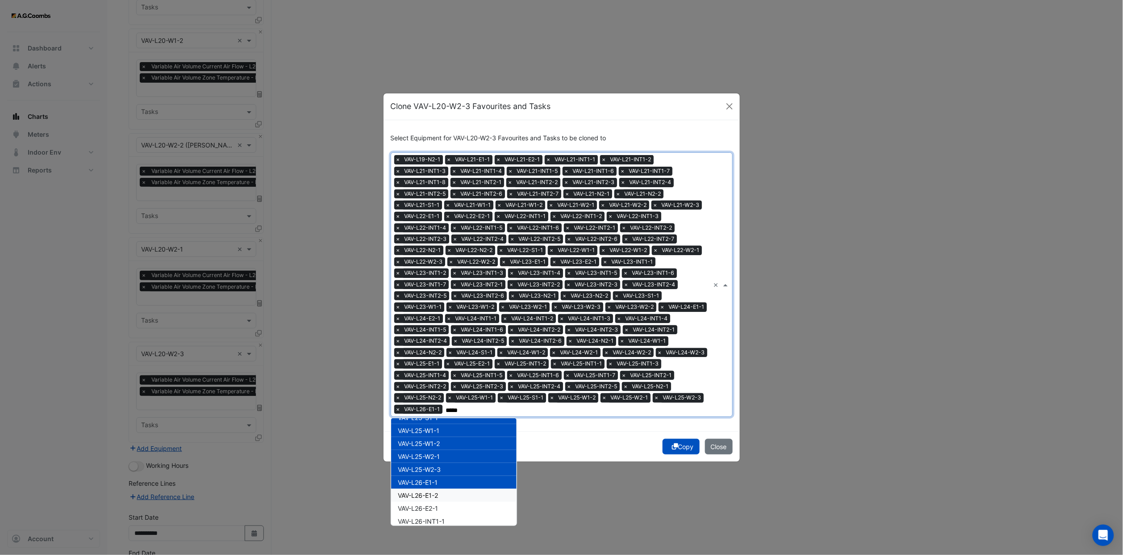
click at [441, 342] on div "VAV-L26-E1-2" at bounding box center [453, 494] width 125 height 13
click at [442, 342] on div "VAV-L26-E2-1" at bounding box center [453, 507] width 125 height 13
click at [443, 342] on span "VAV-L26-INT1-1" at bounding box center [421, 521] width 47 height 8
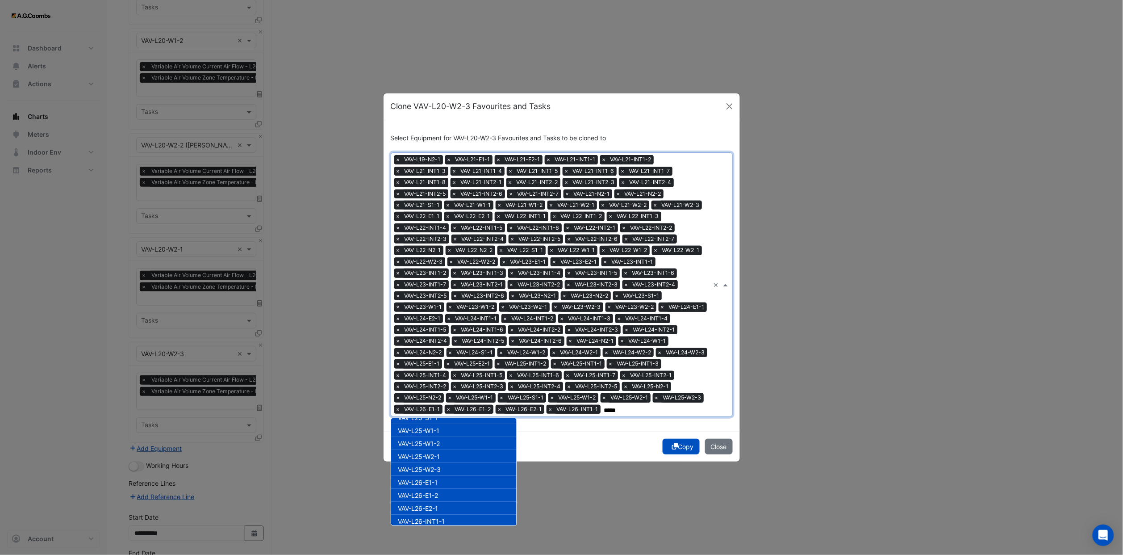
scroll to position [1942, 0]
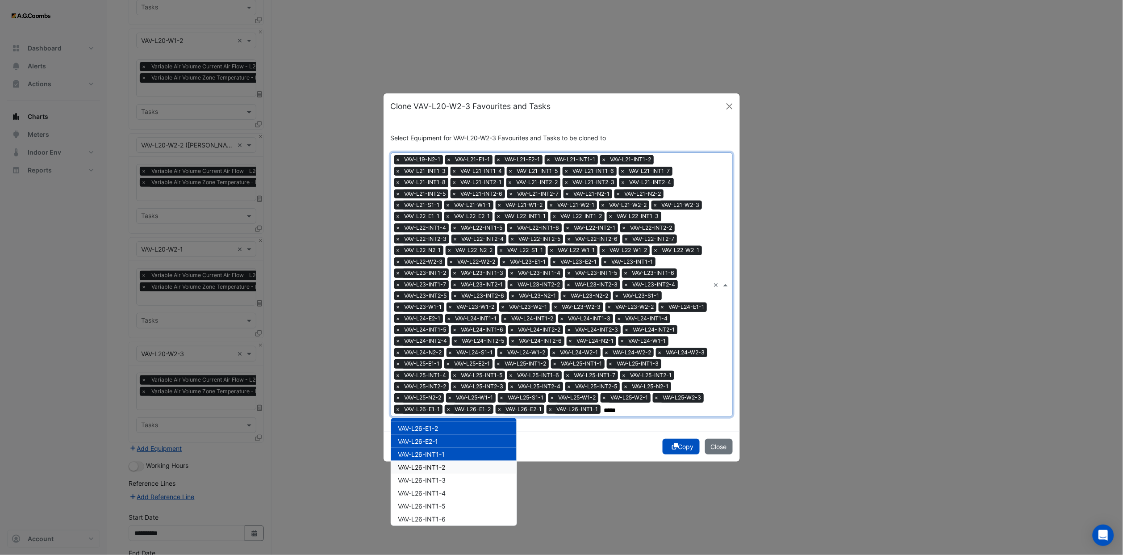
click at [450, 342] on div "VAV-L26-INT1-2" at bounding box center [453, 466] width 125 height 13
click at [445, 342] on span "VAV-L26-INT1-3" at bounding box center [422, 480] width 48 height 8
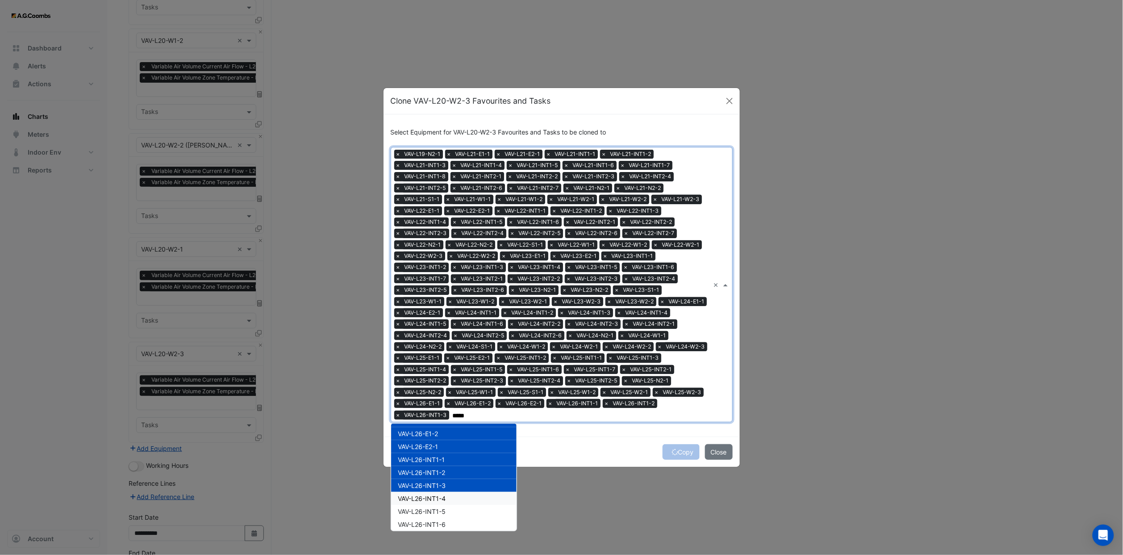
click at [444, 342] on span "VAV-L26-INT1-4" at bounding box center [422, 498] width 48 height 8
click at [443, 342] on div "VAV-L26-INT1-6" at bounding box center [453, 524] width 125 height 13
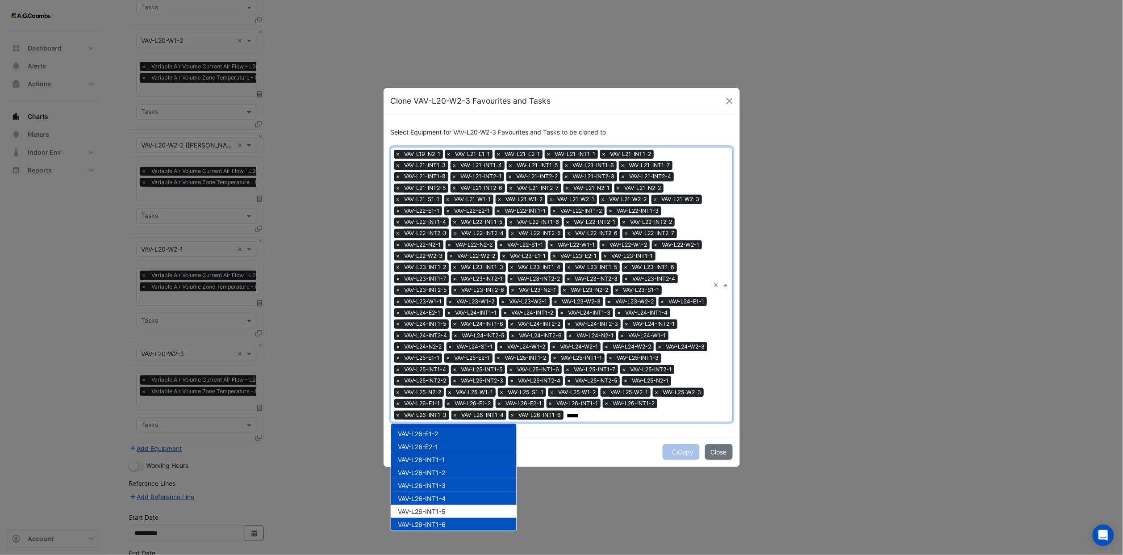
drag, startPoint x: 444, startPoint y: 524, endPoint x: 441, endPoint y: 503, distance: 20.8
click at [444, 342] on span "VAV-L26-INT1-6" at bounding box center [422, 524] width 48 height 8
click at [440, 342] on div "VAV-L26-INT1-5" at bounding box center [453, 511] width 125 height 13
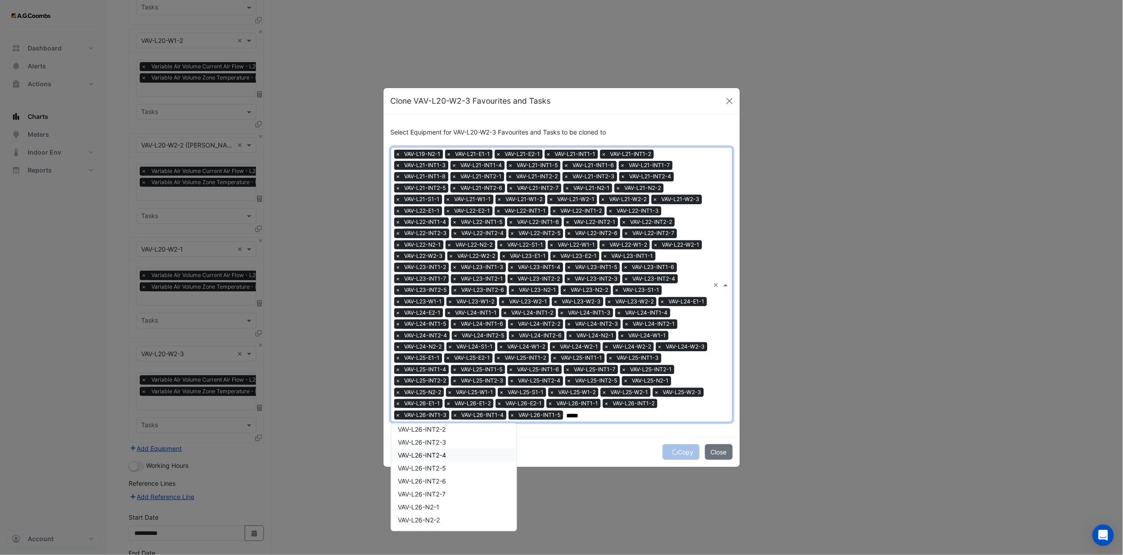
scroll to position [2009, 0]
click at [439, 342] on span "VAV-L26-INT1-6" at bounding box center [422, 457] width 48 height 8
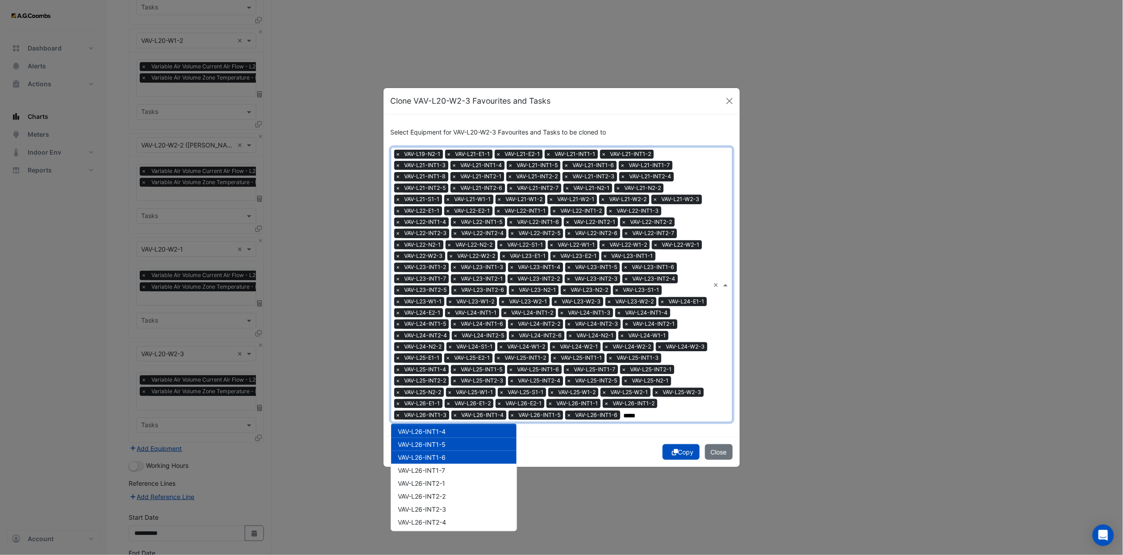
click at [439, 342] on span "VAV-L26-INT1-7" at bounding box center [421, 470] width 47 height 8
drag, startPoint x: 440, startPoint y: 481, endPoint x: 441, endPoint y: 498, distance: 17.0
click at [440, 342] on div "VAV-L26-INT2-1" at bounding box center [453, 482] width 125 height 13
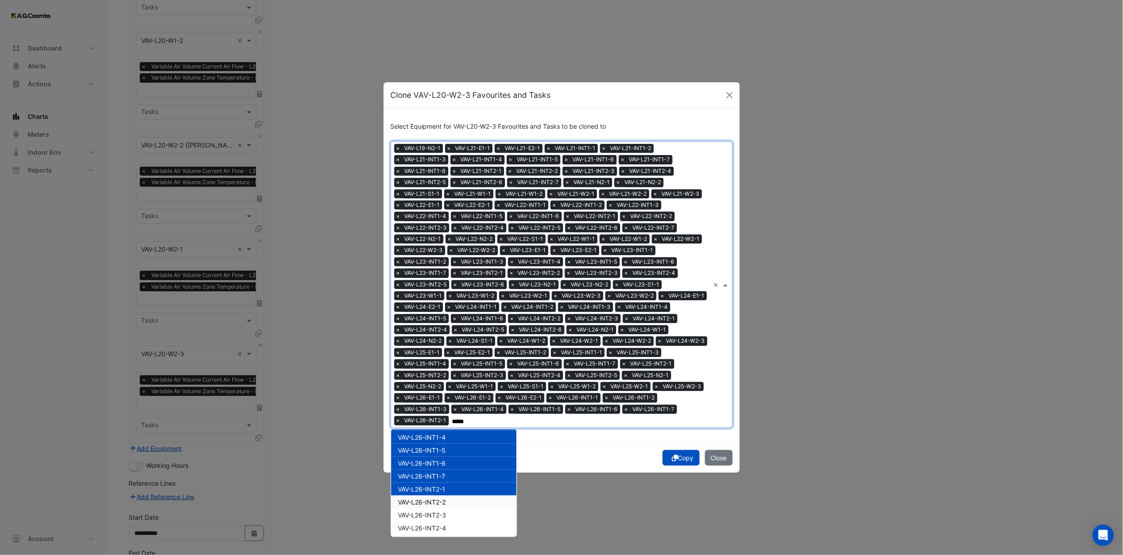
click at [441, 342] on span "VAV-L26-INT2-2" at bounding box center [422, 502] width 48 height 8
click at [441, 342] on span "VAV-L26-INT2-3" at bounding box center [422, 515] width 48 height 8
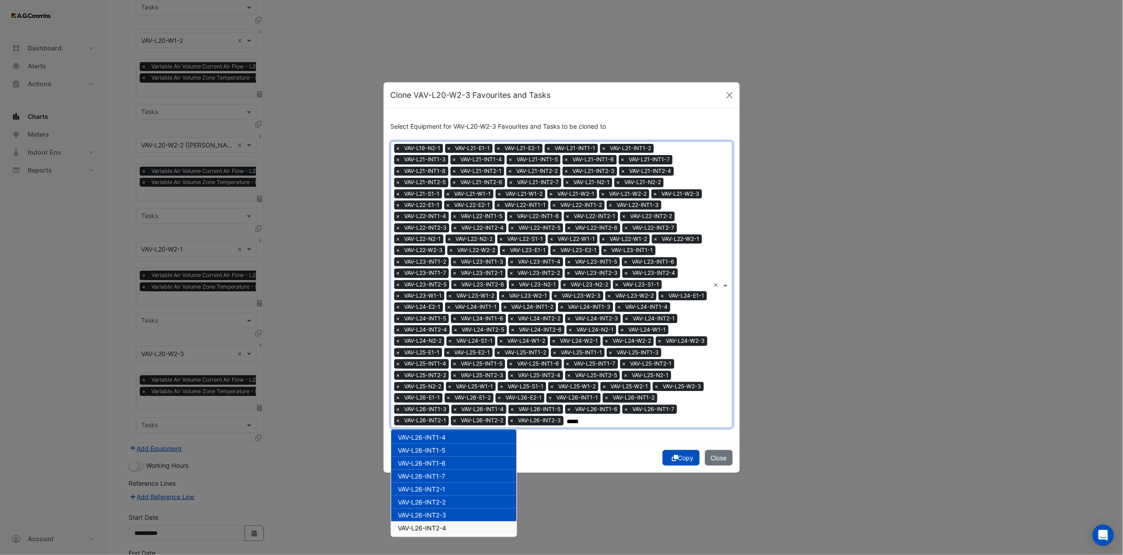
click at [440, 342] on div "VAV-L26-INT2-4" at bounding box center [453, 527] width 125 height 13
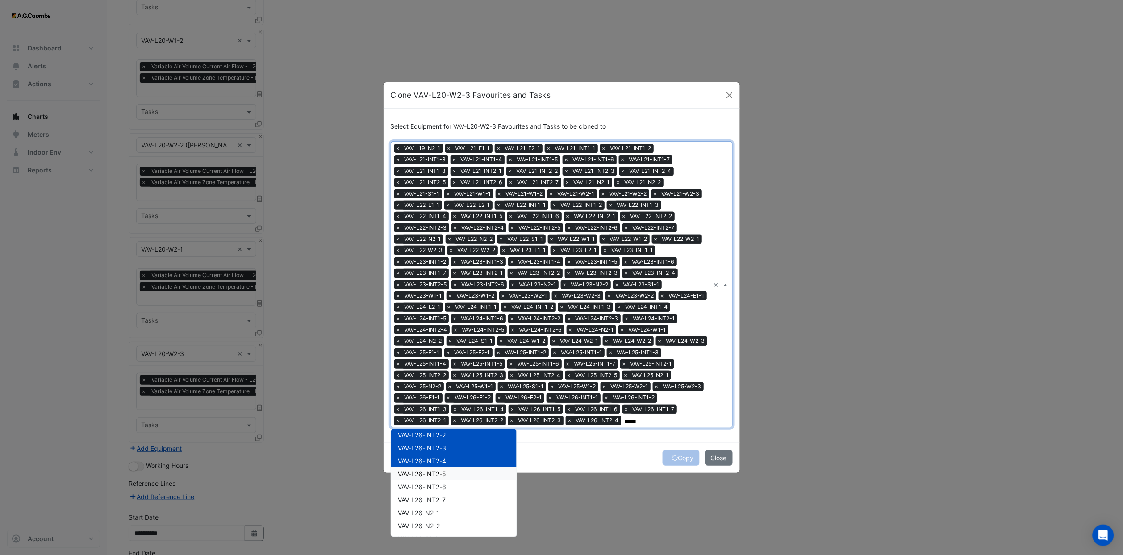
click at [437, 342] on span "VAV-L26-INT2-5" at bounding box center [422, 474] width 48 height 8
click at [438, 342] on span "VAV-L26-INT2-6" at bounding box center [422, 487] width 48 height 8
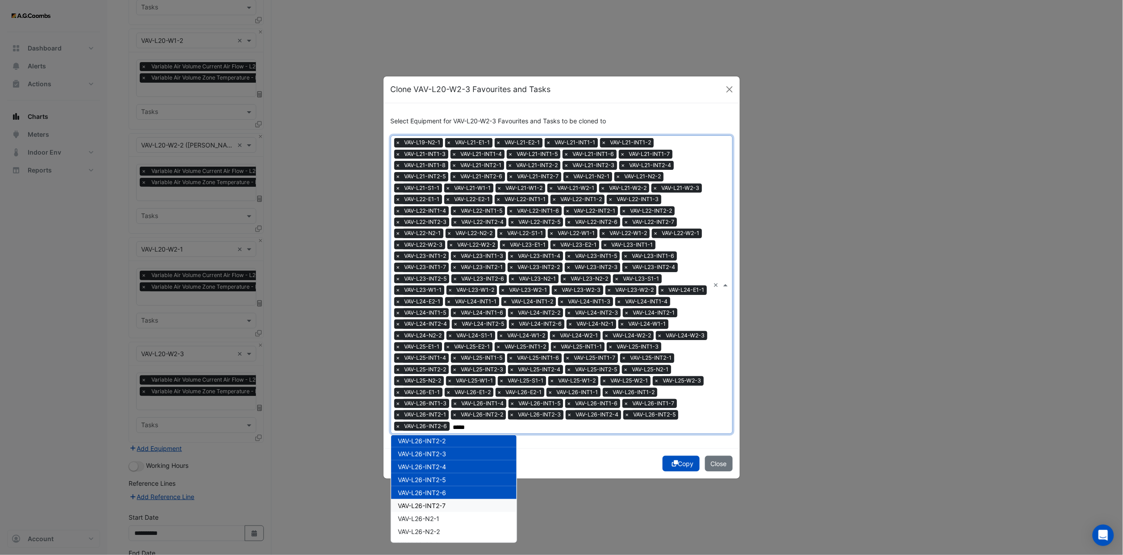
drag, startPoint x: 438, startPoint y: 498, endPoint x: 440, endPoint y: 504, distance: 6.5
click at [438, 342] on div "VAV-L26-INT2-7" at bounding box center [453, 505] width 125 height 13
click at [439, 342] on span "VAV-L26-N2-1" at bounding box center [419, 518] width 42 height 8
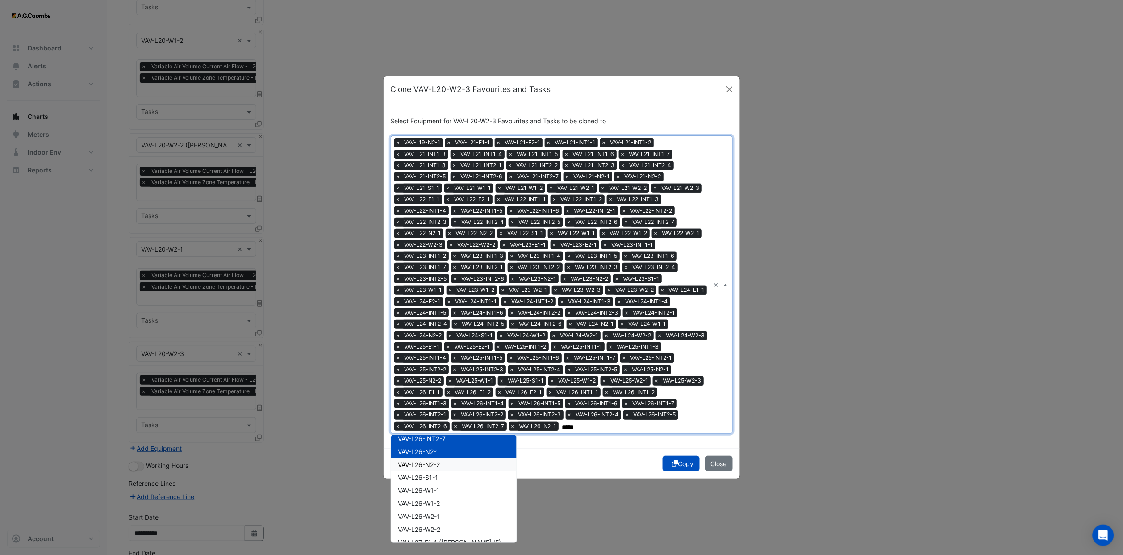
click at [435, 342] on span "VAV-L26-N2-2" at bounding box center [419, 464] width 42 height 8
click at [437, 342] on span "VAV-L26-S1-1" at bounding box center [418, 477] width 40 height 8
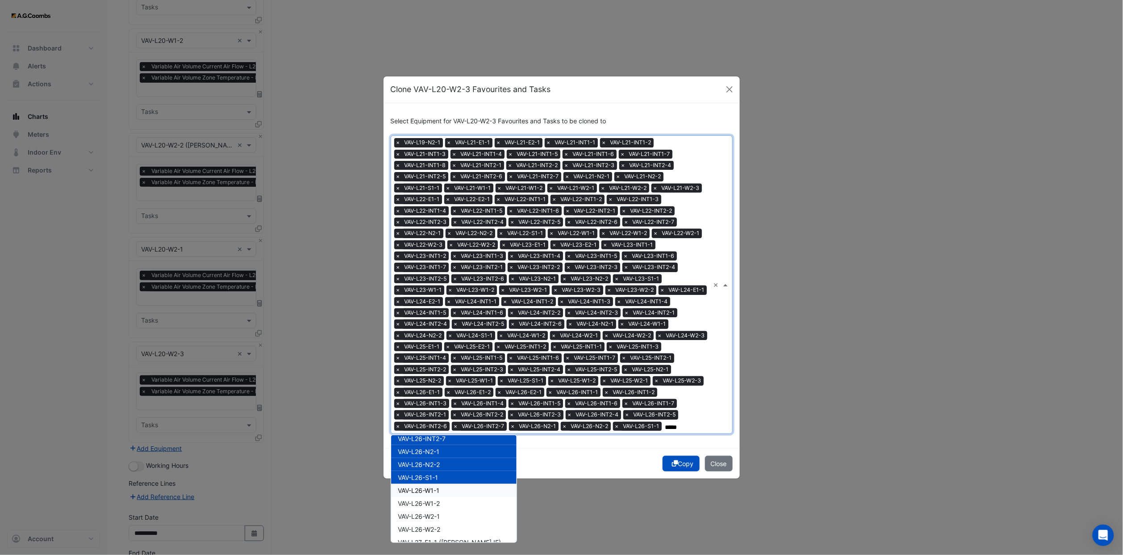
click at [439, 342] on span "VAV-L26-W1-1" at bounding box center [419, 490] width 42 height 8
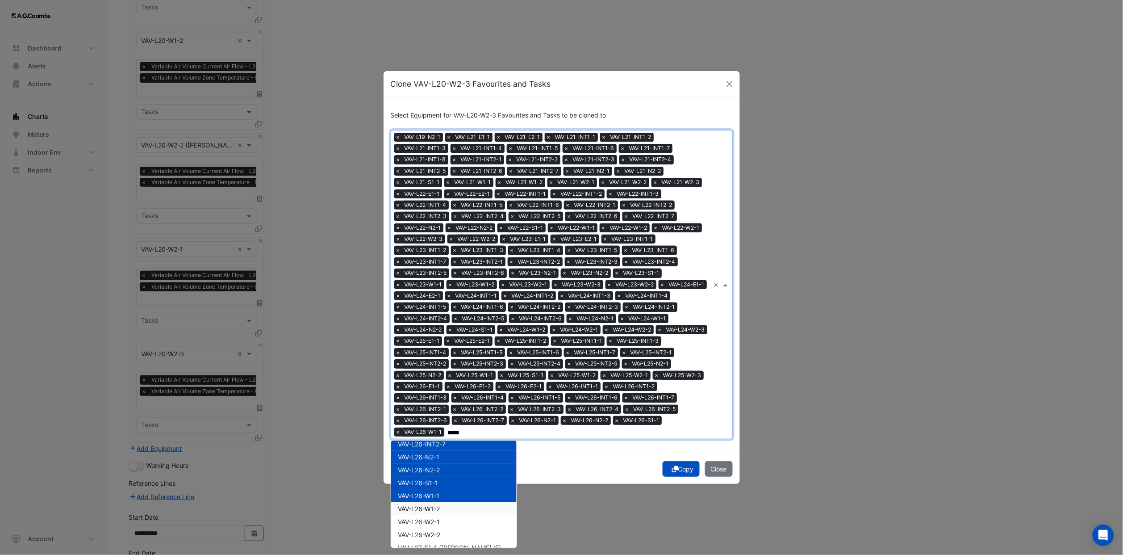
click at [442, 342] on div "VAV-L26-W1-2" at bounding box center [453, 508] width 125 height 13
click at [443, 342] on div "VAV-L26-W2-1" at bounding box center [453, 521] width 125 height 13
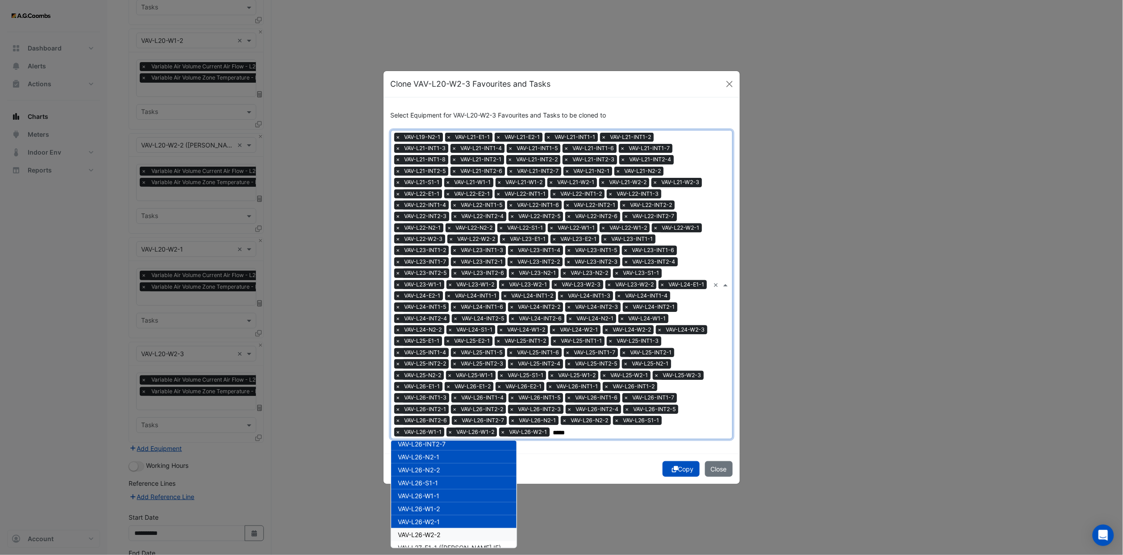
drag, startPoint x: 441, startPoint y: 528, endPoint x: 454, endPoint y: 487, distance: 43.4
click at [441, 342] on span "VAV-L26-W2-2" at bounding box center [419, 534] width 42 height 8
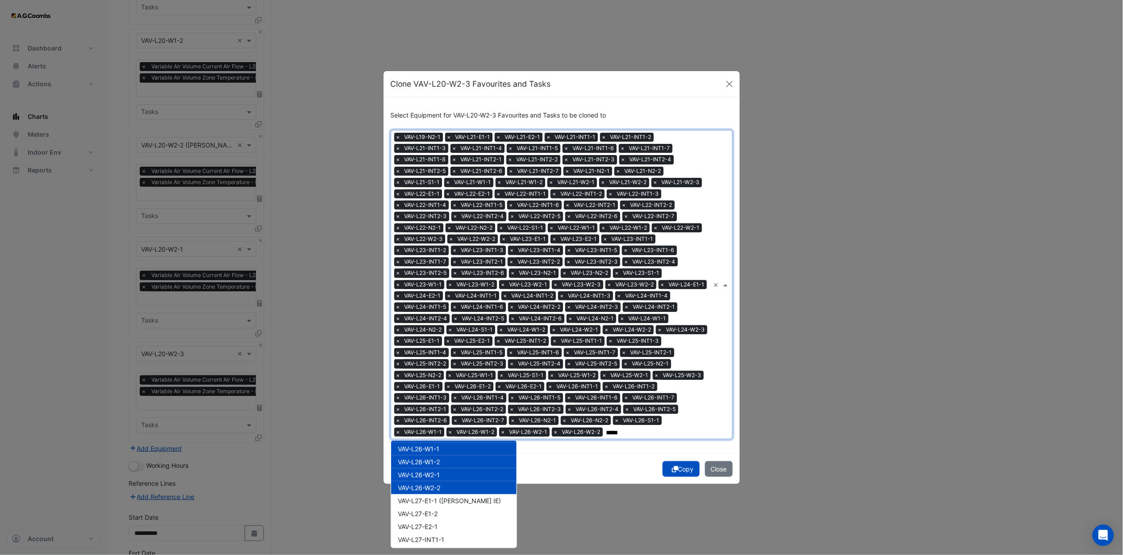
scroll to position [2210, 0]
click at [447, 342] on span "VAV-L27-E1-1 ([PERSON_NAME] IE)" at bounding box center [449, 480] width 103 height 8
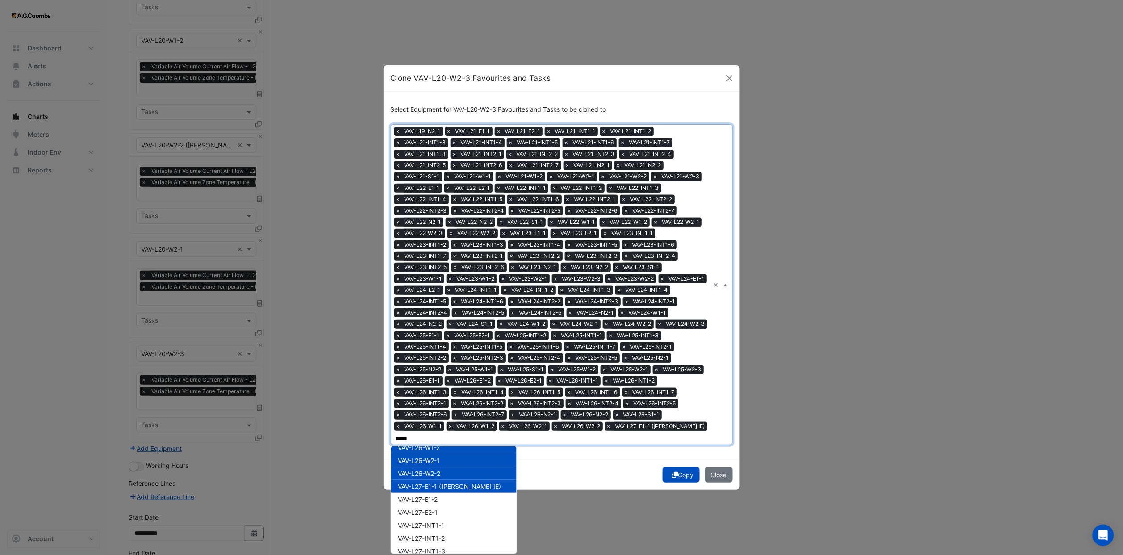
click at [444, 342] on div "VAV-L27-E1-1 ([PERSON_NAME] IE)" at bounding box center [453, 486] width 125 height 13
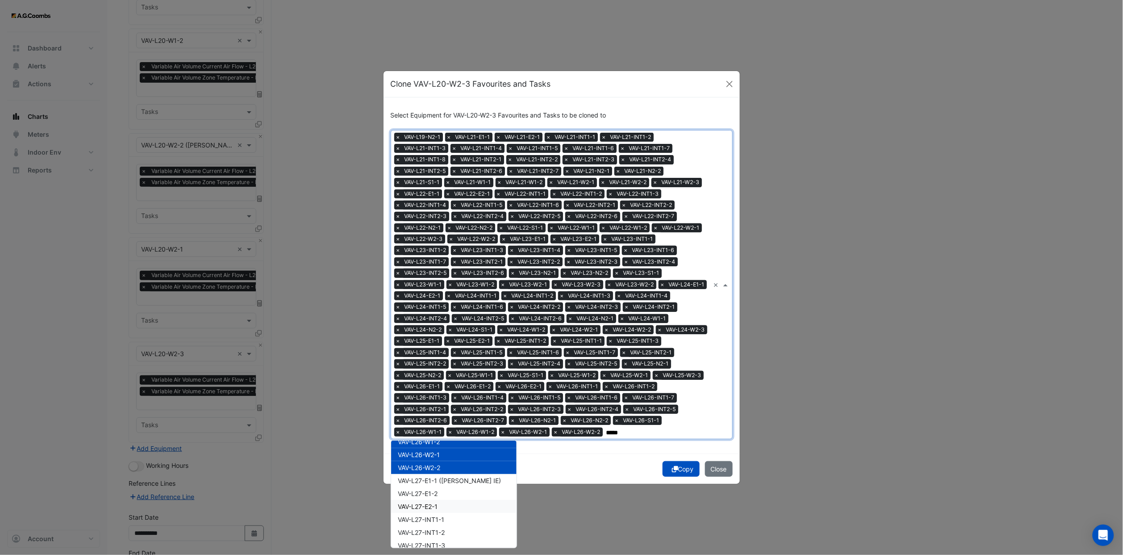
click at [445, 342] on div "VAV-L27-E2-1" at bounding box center [453, 506] width 125 height 13
click at [443, 342] on span "VAV-L27-E1-1 ([PERSON_NAME] IE)" at bounding box center [449, 480] width 103 height 8
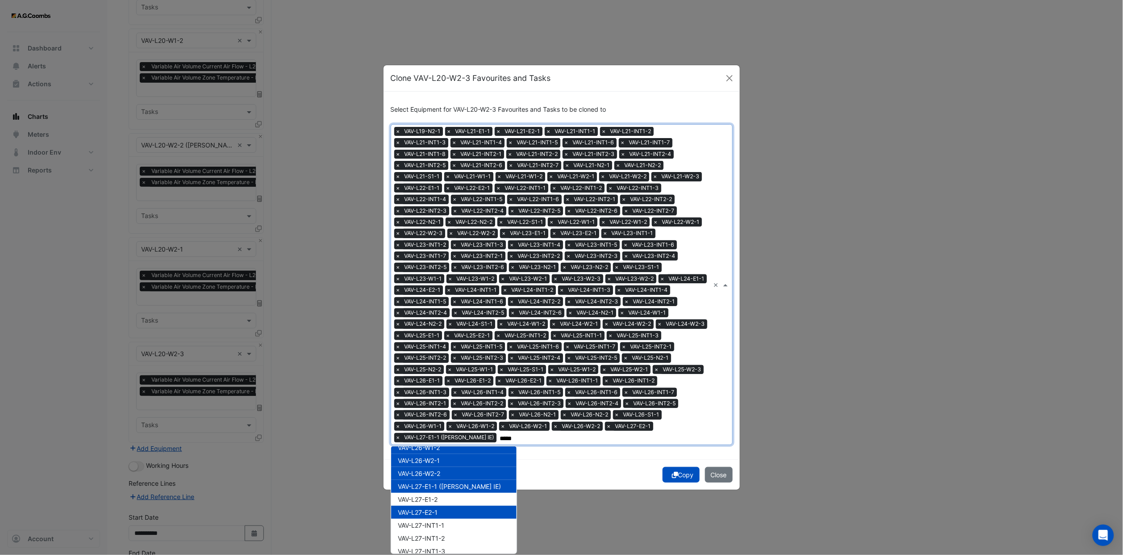
click at [445, 342] on div "VAV-L27-E1-2" at bounding box center [453, 499] width 125 height 13
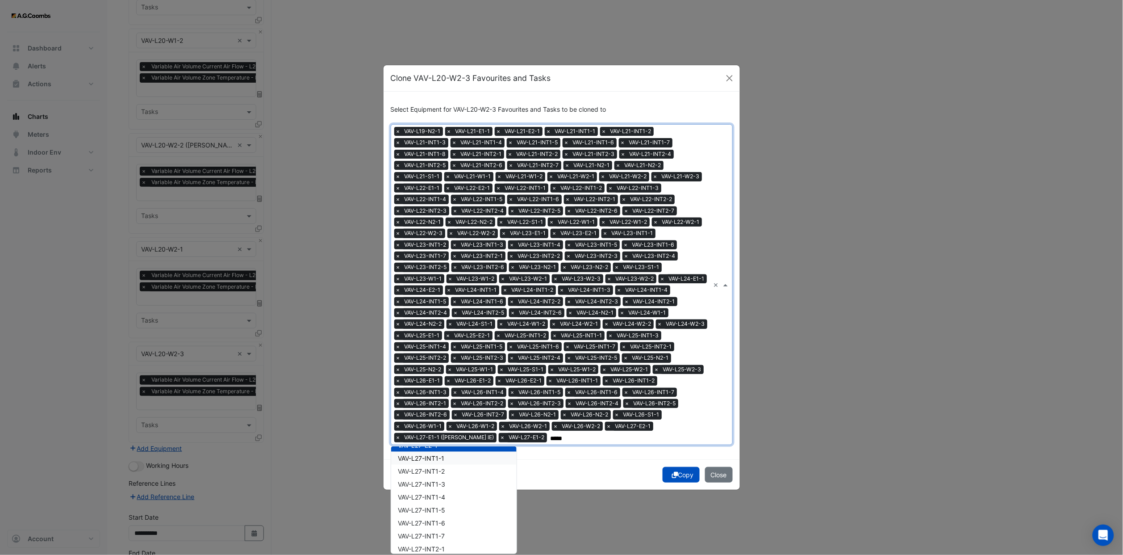
click at [450, 342] on div "VAV-L27-INT1-1" at bounding box center [453, 457] width 125 height 13
click at [444, 342] on span "VAV-L27-INT1-2" at bounding box center [421, 471] width 47 height 8
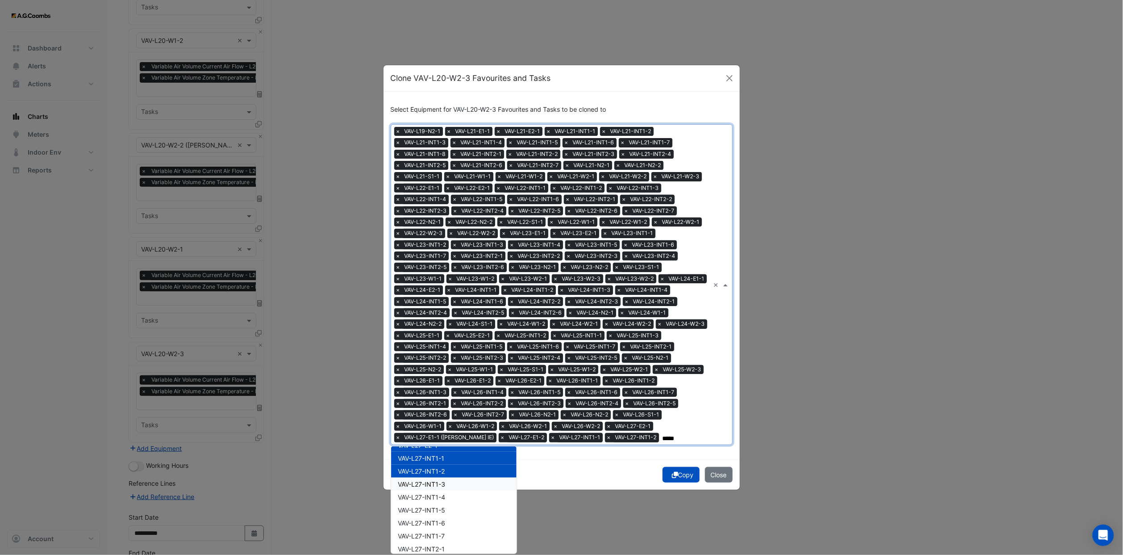
click at [444, 342] on span "VAV-L27-INT1-3" at bounding box center [421, 484] width 47 height 8
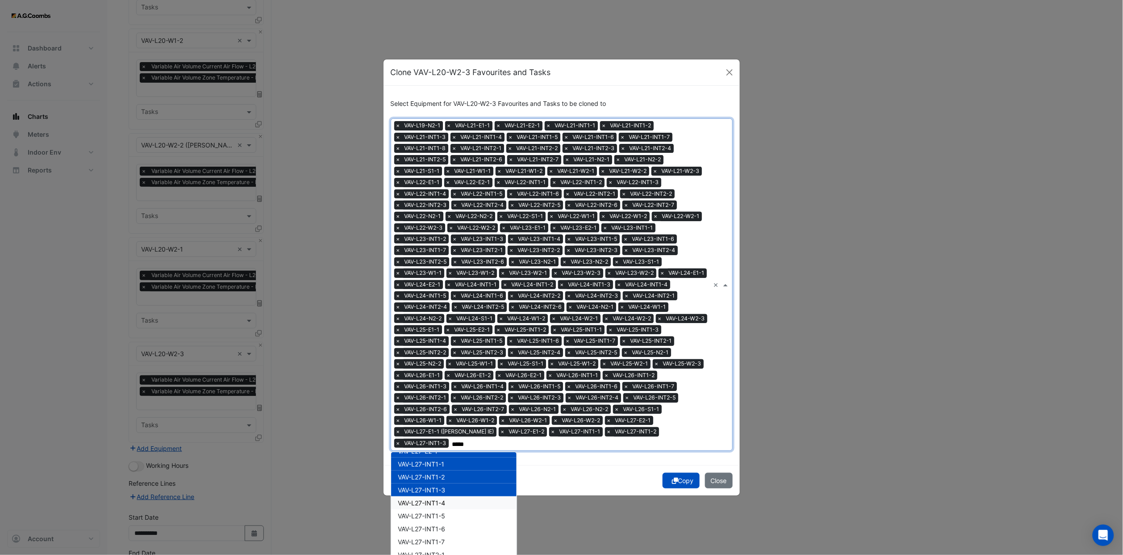
click at [444, 342] on span "VAV-L27-INT1-4" at bounding box center [421, 503] width 47 height 8
click at [443, 342] on div "VAV-L27-INT1-5" at bounding box center [453, 515] width 125 height 13
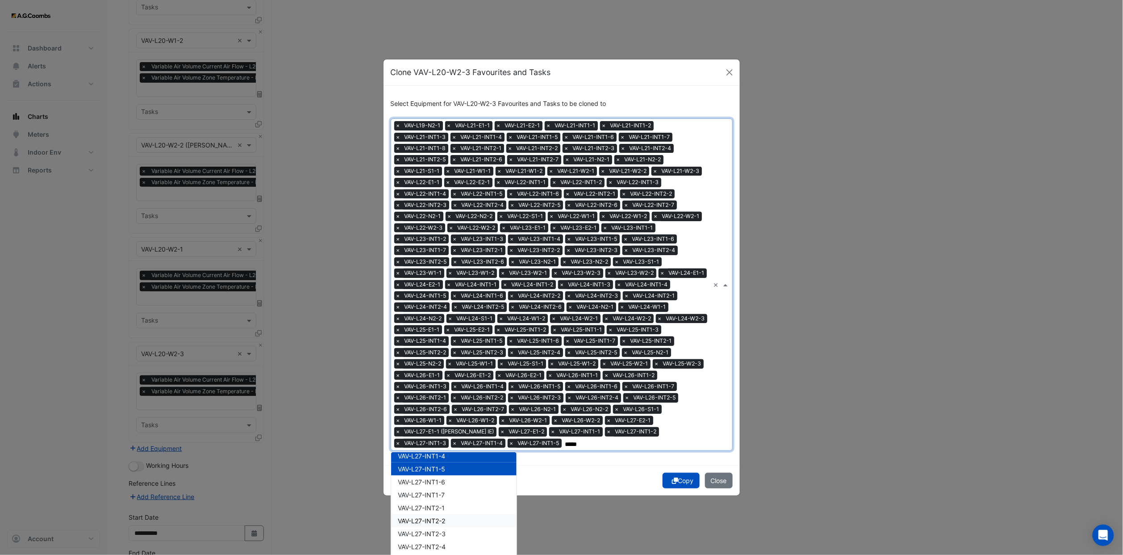
scroll to position [2344, 0]
click at [434, 342] on span "VAV-L27-INT1-6" at bounding box center [421, 462] width 47 height 8
click at [434, 342] on span "VAV-L27-INT2-1" at bounding box center [421, 488] width 47 height 8
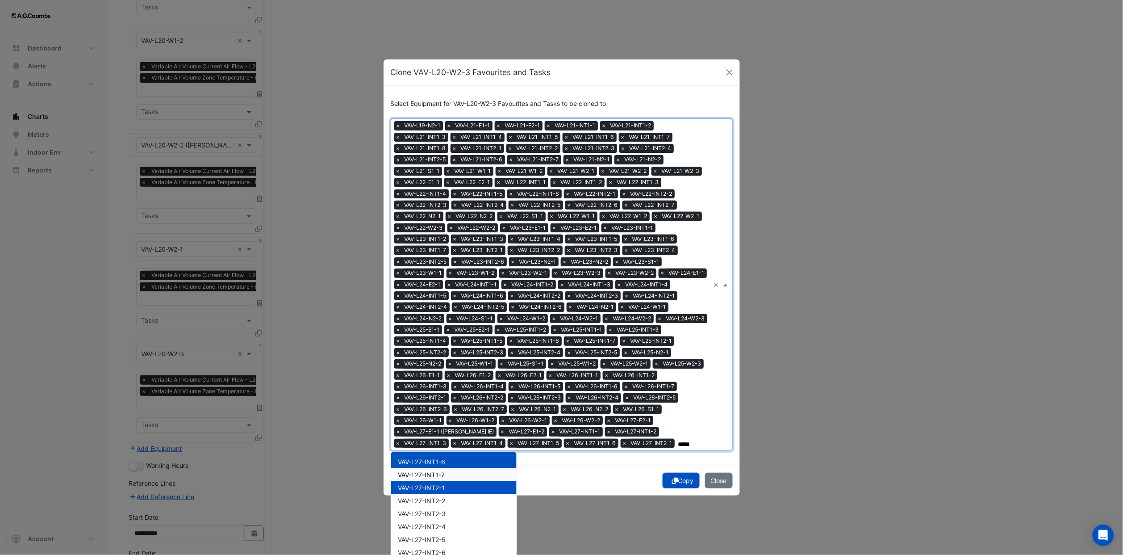
click at [435, 342] on span "VAV-L27-INT1-7" at bounding box center [421, 475] width 47 height 8
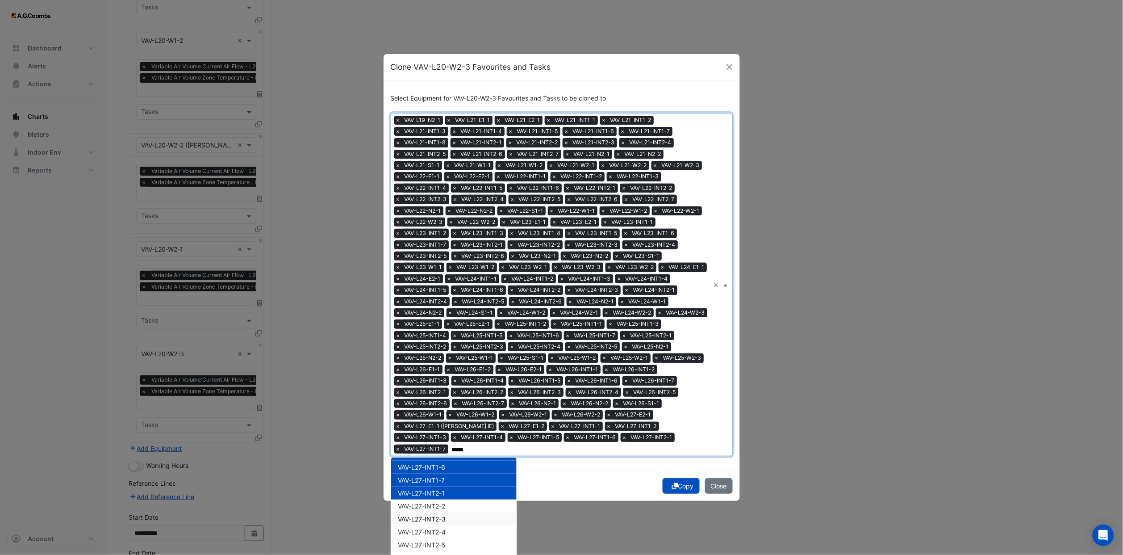
click at [439, 342] on div "VAV-L27-INT2-3" at bounding box center [453, 518] width 125 height 13
click at [438, 342] on span "VAV-L27-INT2-2" at bounding box center [421, 506] width 47 height 8
click at [438, 342] on span "VAV-L27-INT2-4" at bounding box center [422, 532] width 48 height 8
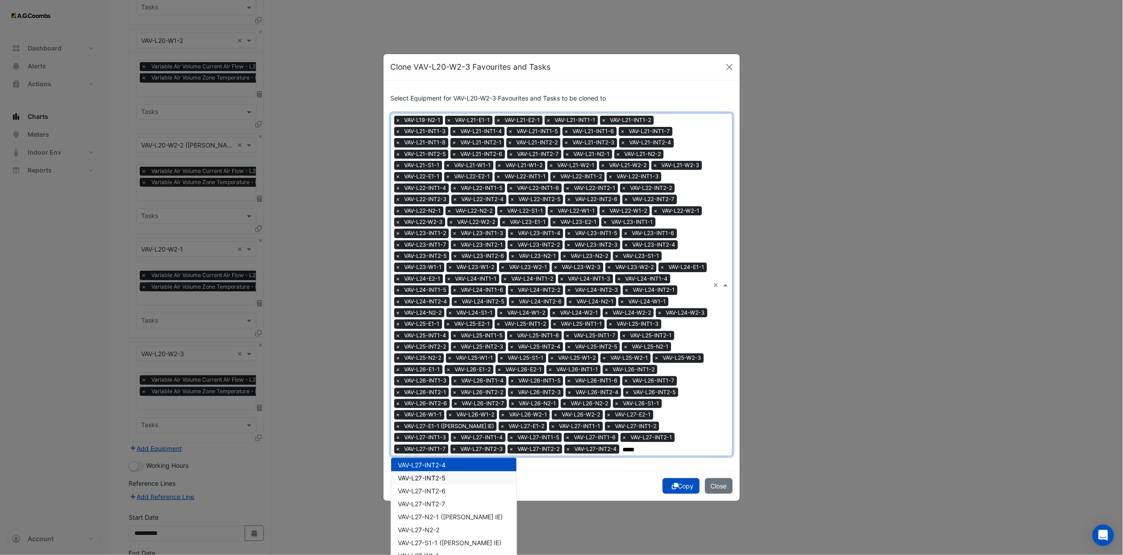
click at [443, 342] on div "VAV-L27-INT2-5" at bounding box center [453, 477] width 125 height 13
click at [443, 342] on div "VAV-L27-INT2-6" at bounding box center [453, 490] width 125 height 13
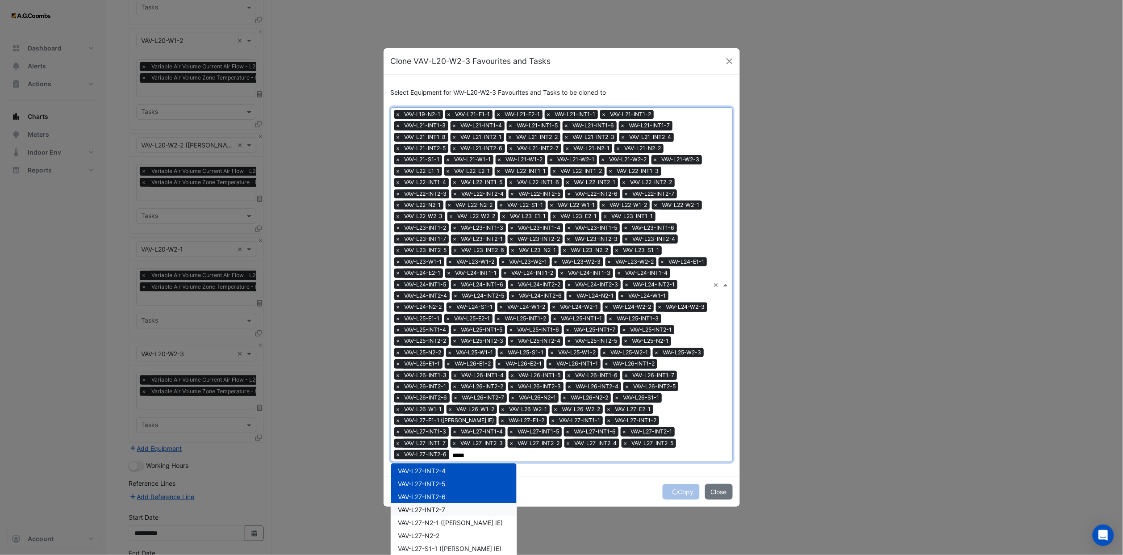
click at [444, 342] on div "VAV-L27-INT2-7" at bounding box center [453, 509] width 125 height 13
click at [444, 342] on span "VAV-L27-N2-1 ([PERSON_NAME] IE)" at bounding box center [450, 522] width 105 height 8
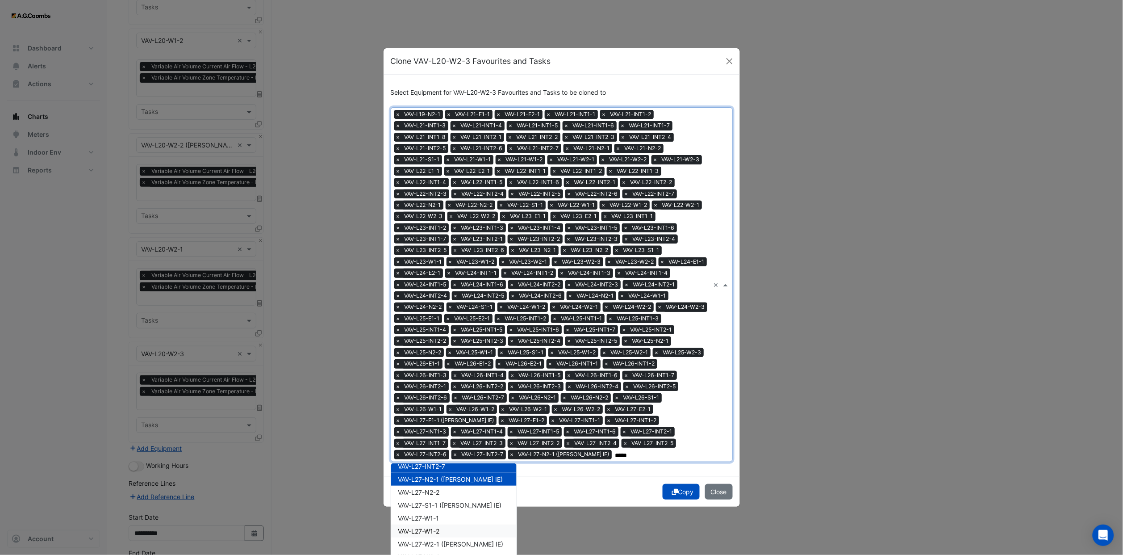
scroll to position [2478, 0]
click at [431, 342] on span "VAV-L27-N2-2" at bounding box center [419, 468] width 42 height 8
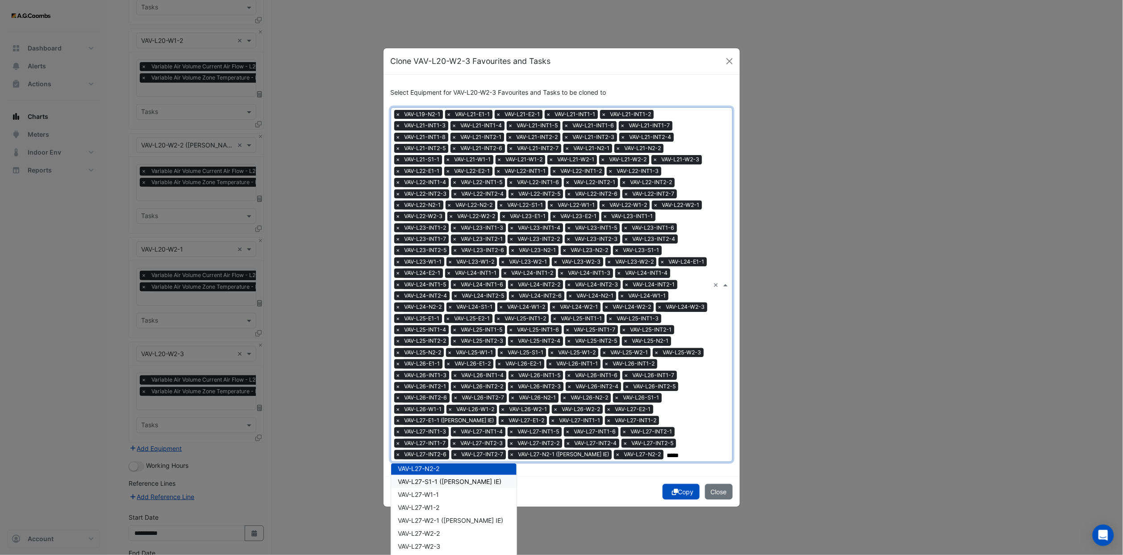
click at [432, 342] on span "VAV-L27-S1-1 ([PERSON_NAME] IE)" at bounding box center [450, 481] width 104 height 8
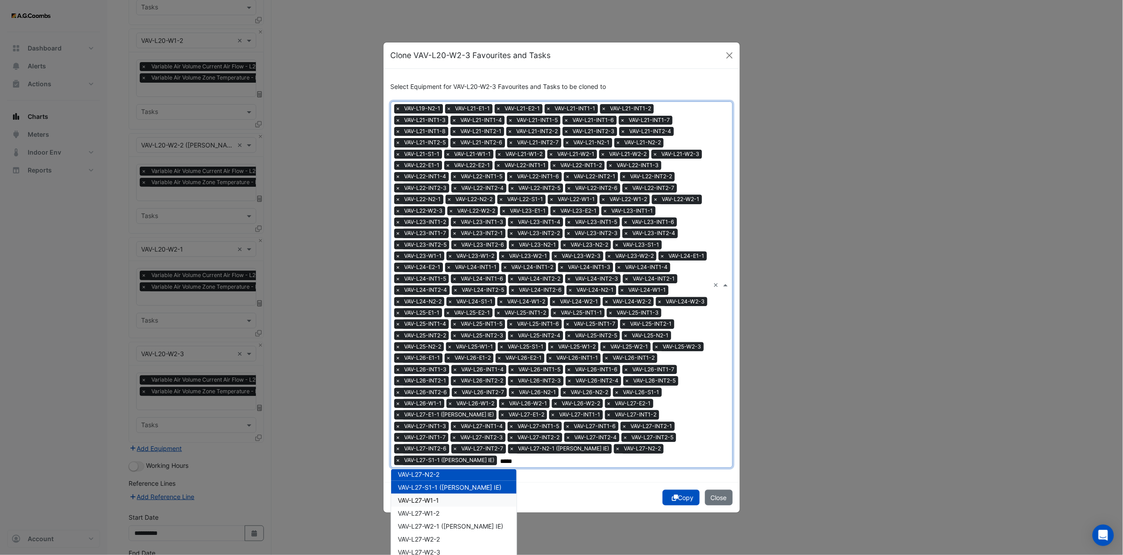
click at [433, 342] on div "VAV-L27-W1-1" at bounding box center [453, 499] width 125 height 13
click at [435, 342] on span "VAV-L27-W1-2" at bounding box center [419, 513] width 42 height 8
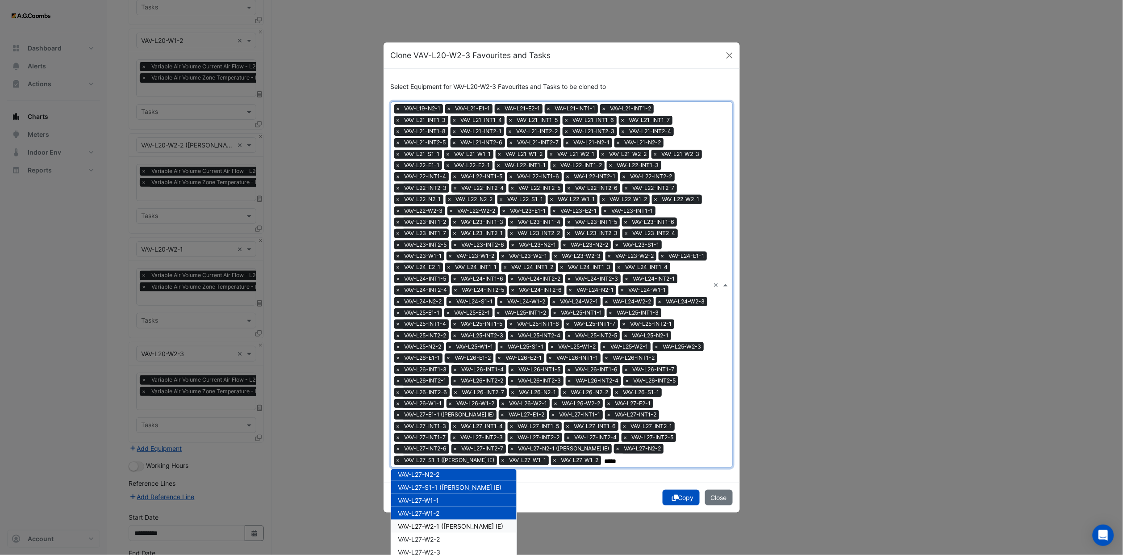
click at [436, 342] on span "VAV-L27-W2-1 ([PERSON_NAME] IE)" at bounding box center [450, 526] width 105 height 8
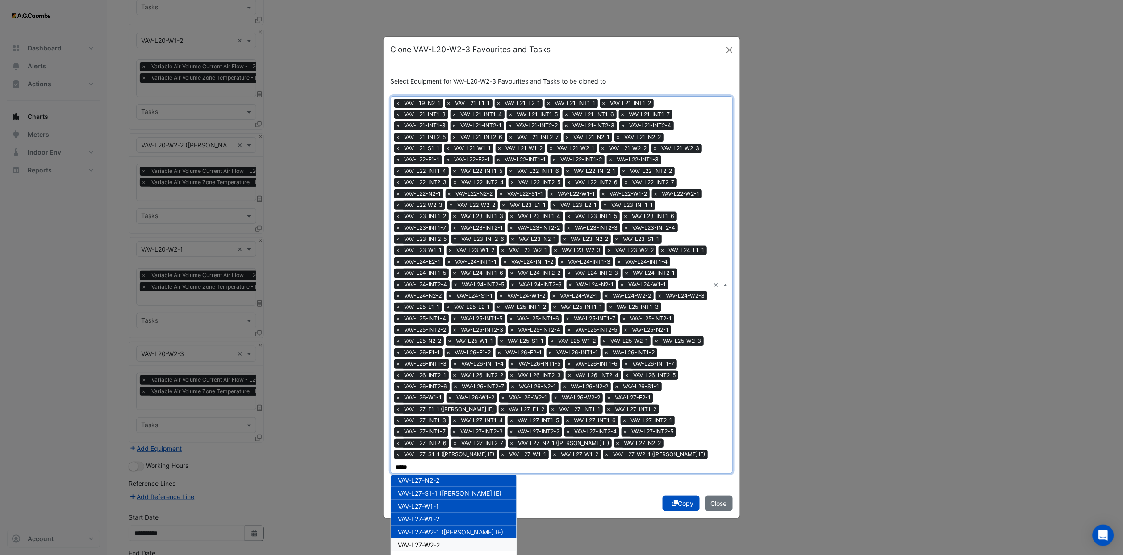
click at [436, 342] on span "VAV-L27-W2-2" at bounding box center [419, 545] width 42 height 8
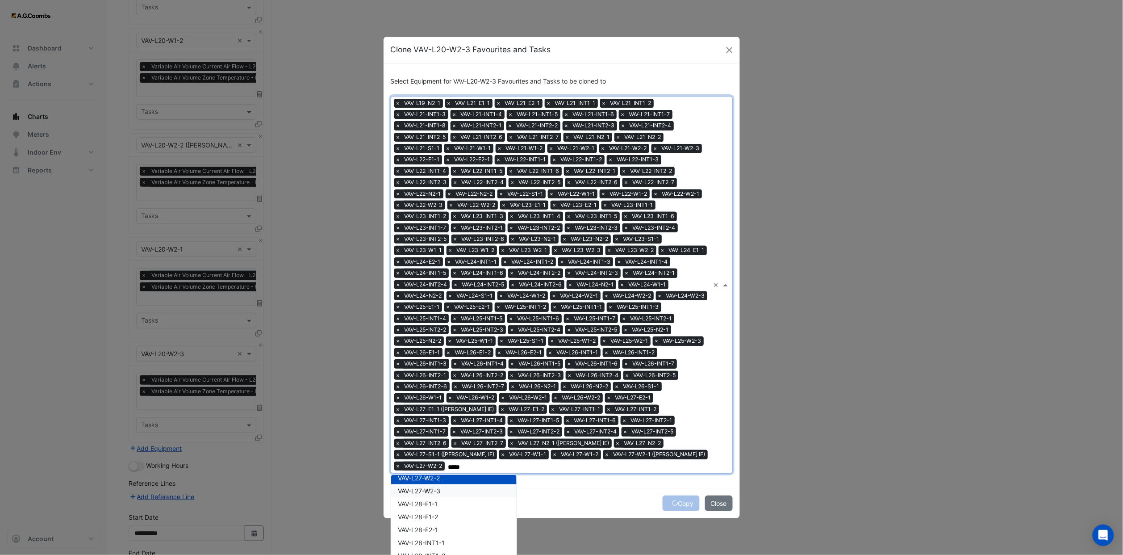
click at [437, 342] on div "VAV-L27-W2-3" at bounding box center [453, 490] width 125 height 13
click at [435, 342] on div "VAV-L28-E1-1" at bounding box center [453, 503] width 125 height 13
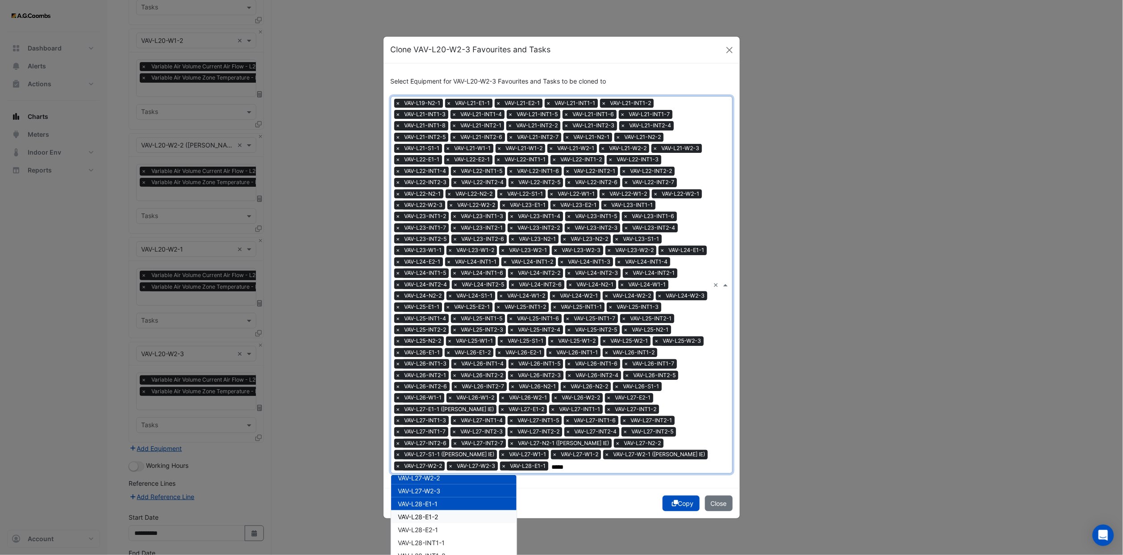
click at [435, 342] on span "VAV-L28-E1-2" at bounding box center [418, 517] width 40 height 8
click at [435, 342] on div "VAV-L28-E2-1" at bounding box center [453, 529] width 125 height 13
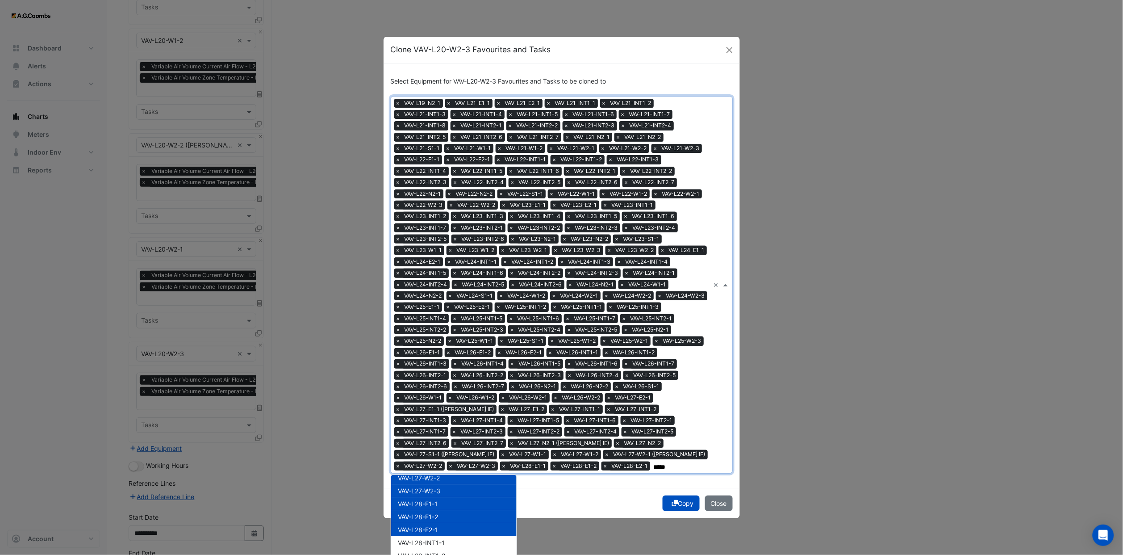
click at [437, 342] on span "VAV-L28-INT1-1" at bounding box center [421, 543] width 47 height 8
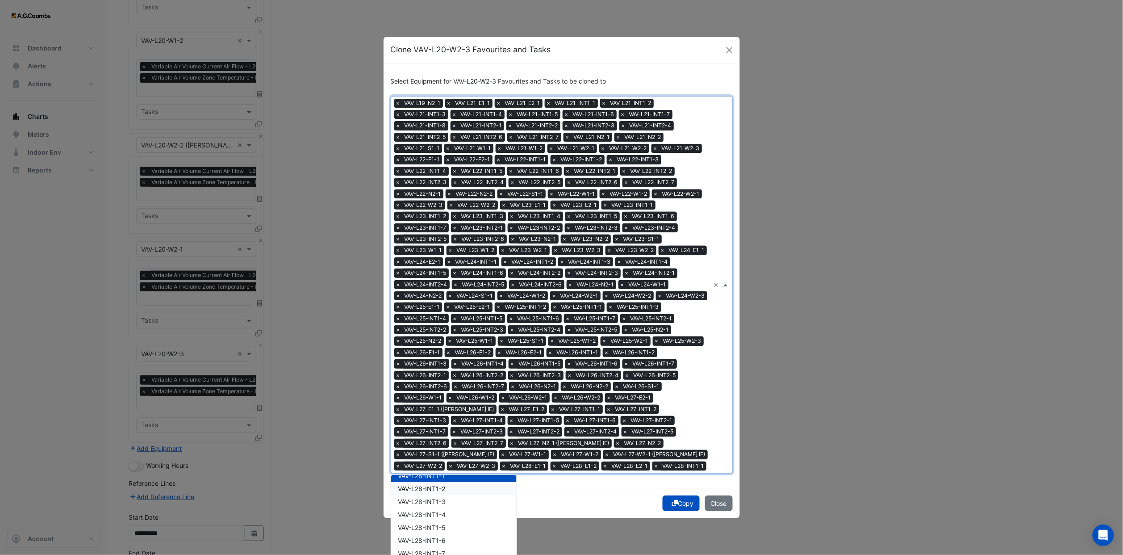
click at [435, 342] on span "VAV-L28-INT1-2" at bounding box center [421, 488] width 47 height 8
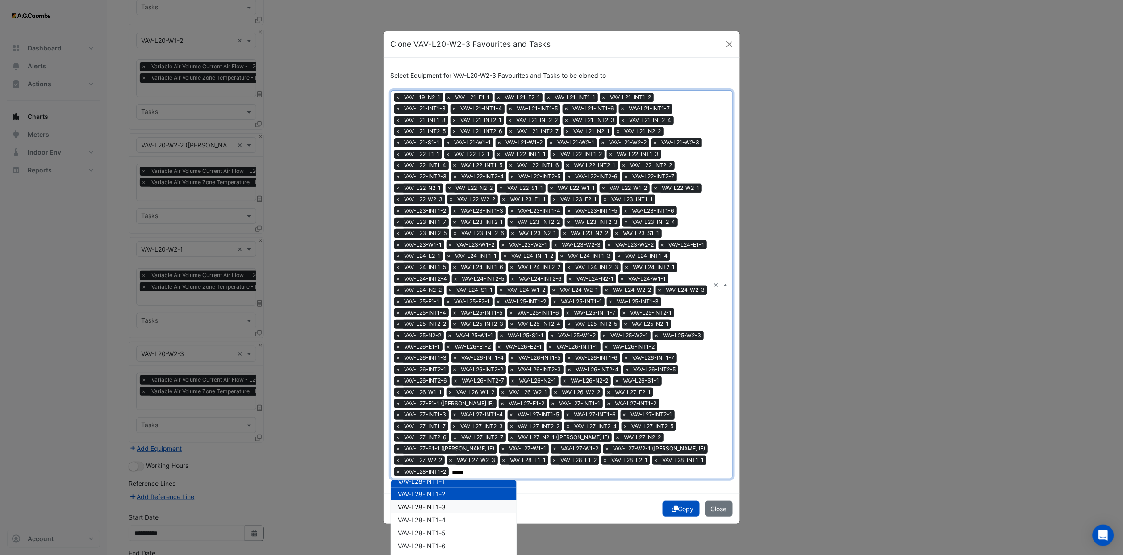
click at [437, 342] on div "VAV-L28-INT1-3" at bounding box center [453, 506] width 125 height 13
click at [435, 342] on span "VAV-L28-INT1-4" at bounding box center [422, 520] width 48 height 8
click at [438, 342] on span "VAV-L28-INT1-5" at bounding box center [422, 533] width 48 height 8
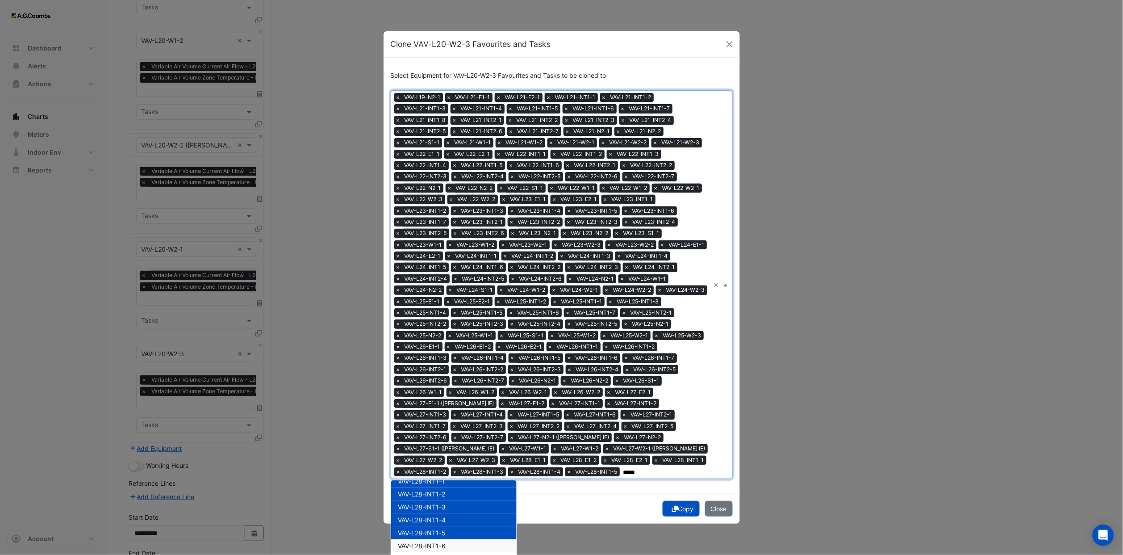
click at [439, 342] on span "VAV-L28-INT1-6" at bounding box center [422, 546] width 48 height 8
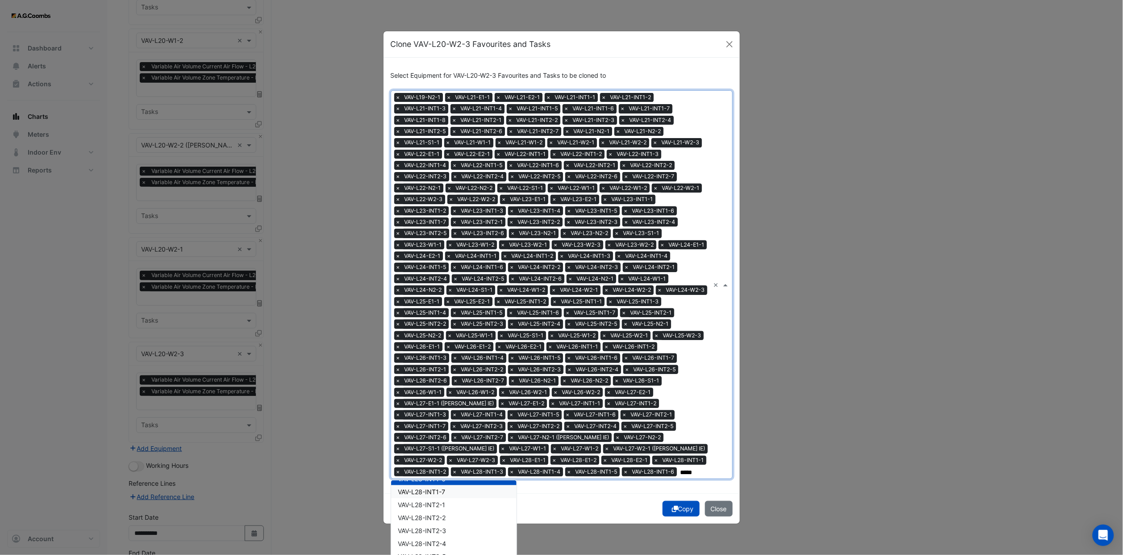
click at [434, 342] on span "VAV-L28-INT1-7" at bounding box center [421, 492] width 47 height 8
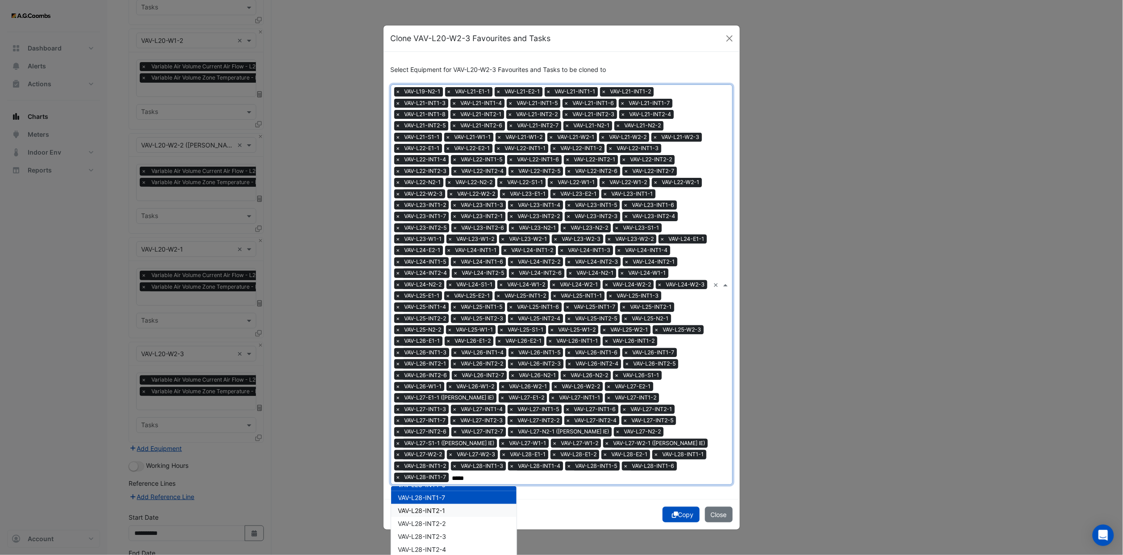
click at [435, 342] on div "VAV-L28-INT2-1" at bounding box center [453, 510] width 125 height 13
click at [437, 342] on span "VAV-L28-INT2-2" at bounding box center [422, 523] width 48 height 8
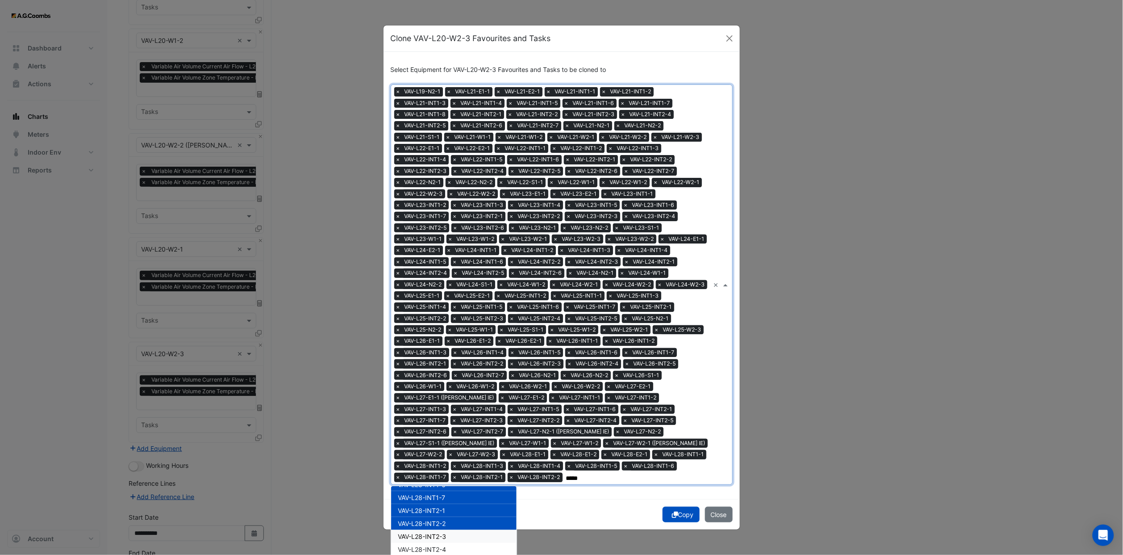
click at [438, 342] on span "VAV-L28-INT2-3" at bounding box center [422, 536] width 48 height 8
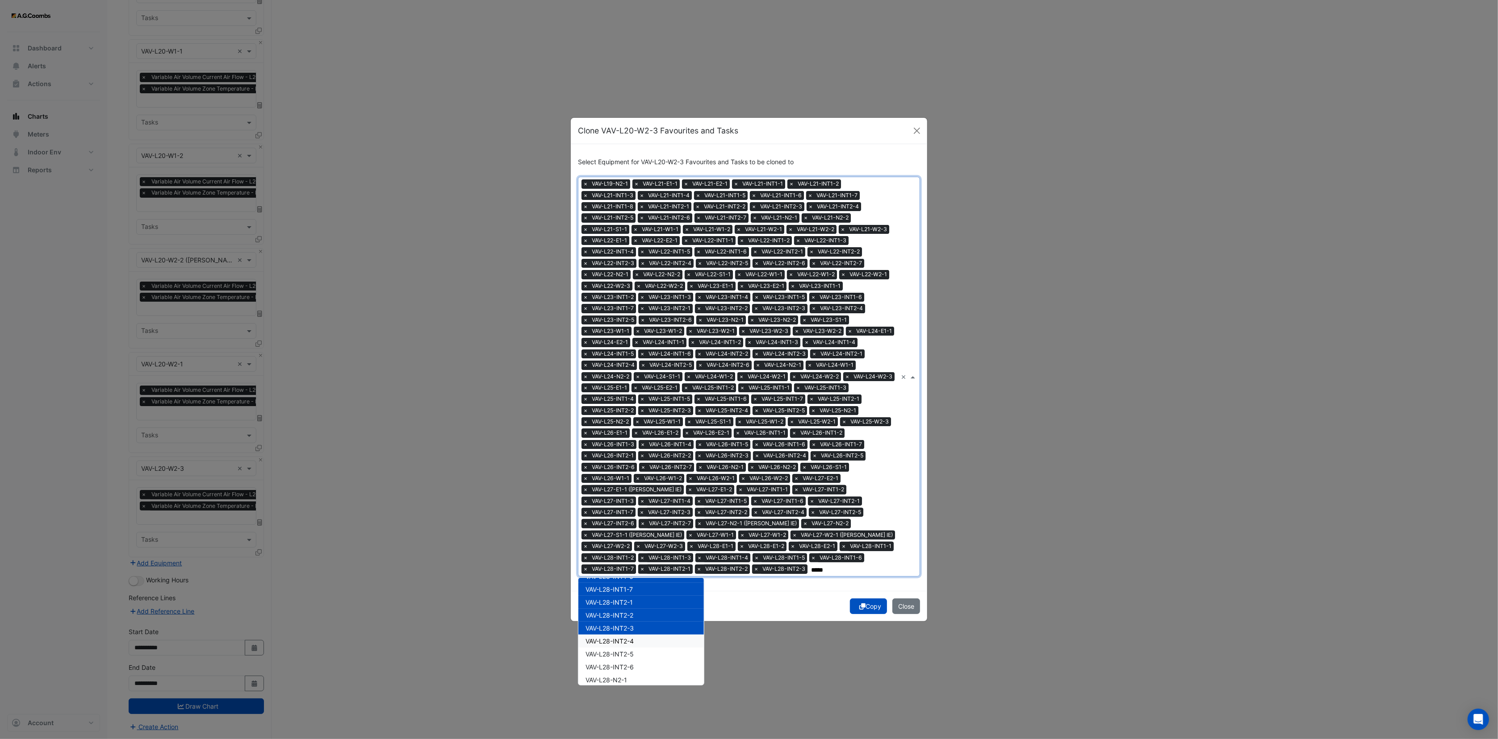
click at [636, 342] on div "VAV-L28-INT2-4" at bounding box center [640, 641] width 125 height 13
click at [634, 342] on div "VAV-L28-INT2-5" at bounding box center [640, 654] width 125 height 13
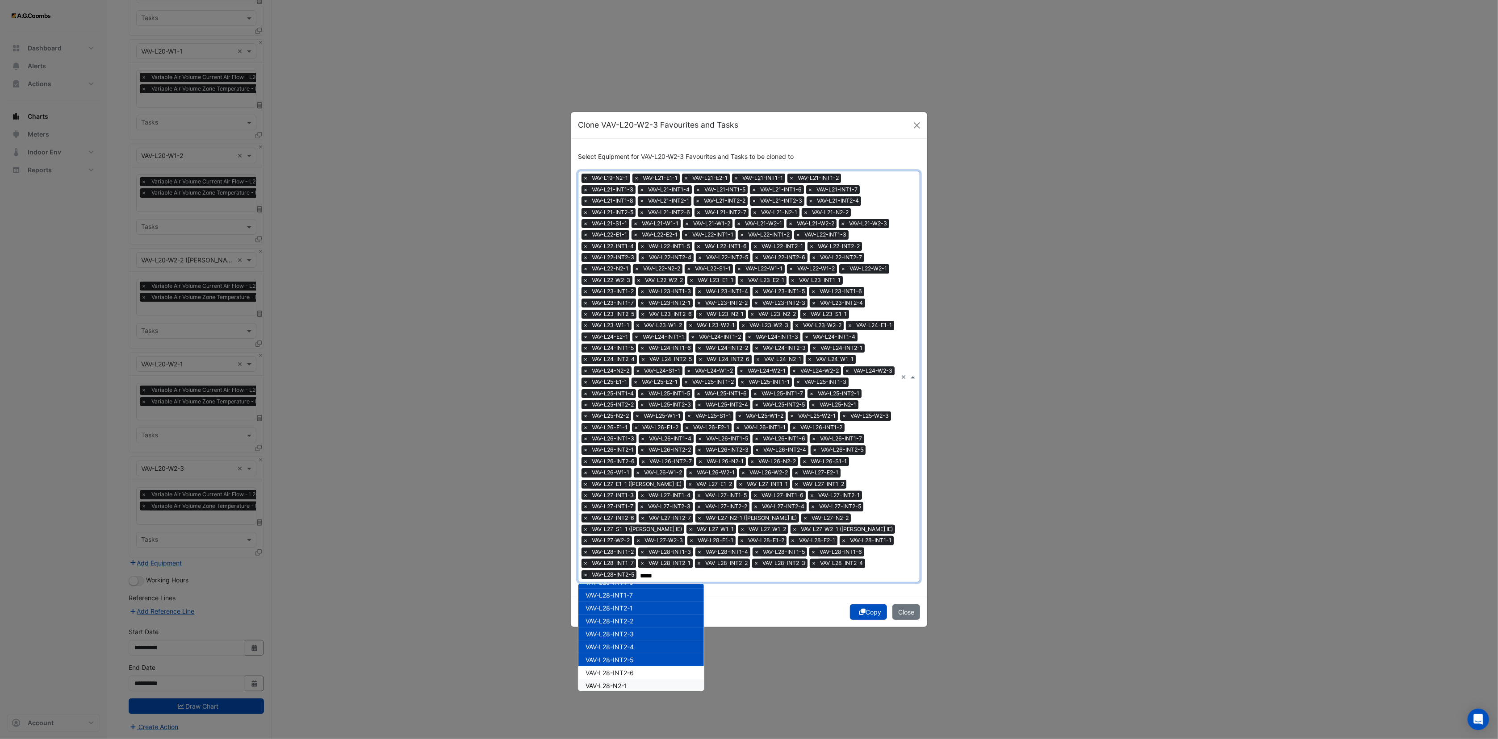
click at [633, 342] on div "VAV-L28-N2-1" at bounding box center [640, 686] width 125 height 13
click at [628, 342] on span "VAV-L28-INT2-6" at bounding box center [609, 673] width 48 height 8
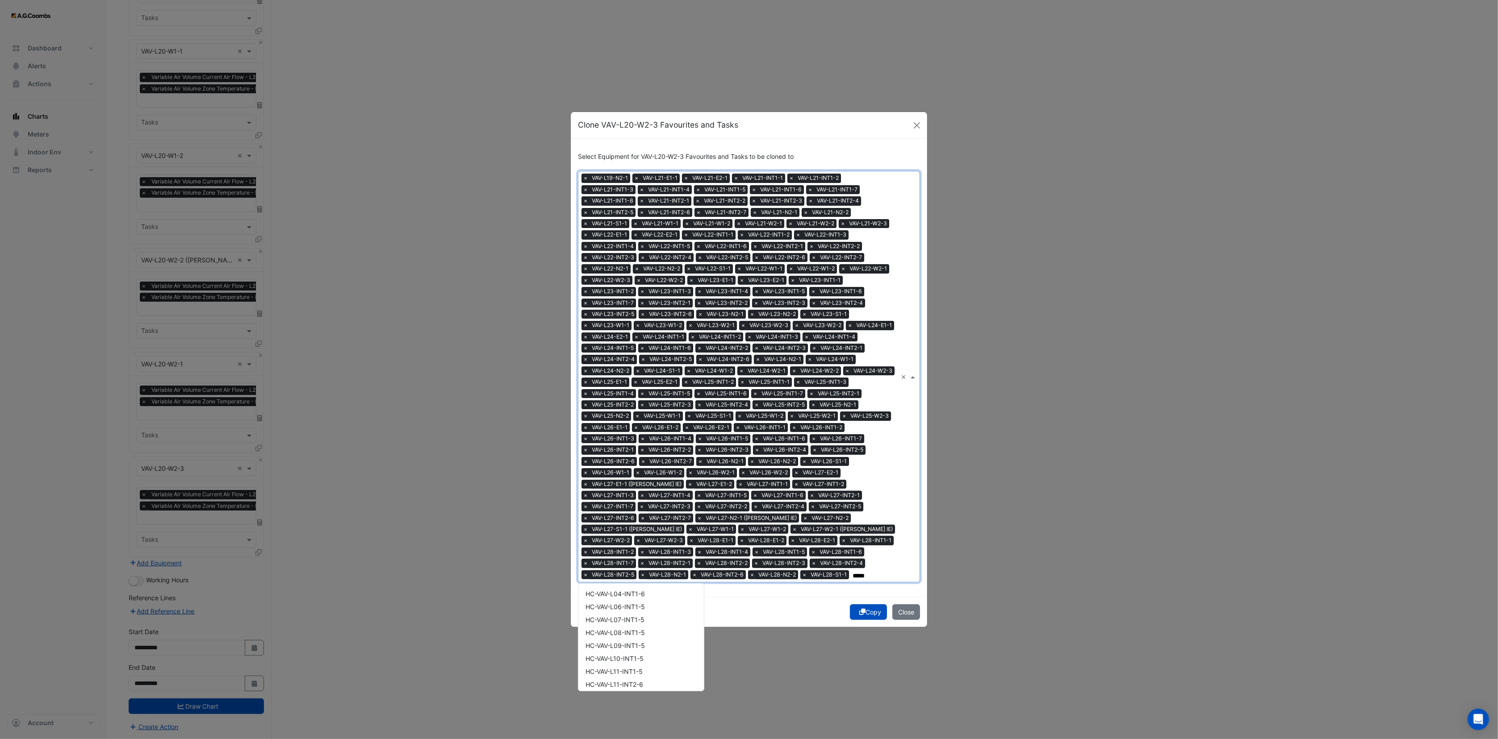
scroll to position [2768, 0]
drag, startPoint x: 633, startPoint y: 651, endPoint x: 633, endPoint y: 661, distance: 9.8
click at [632, 653] on div "VAV-L28-W1-2" at bounding box center [640, 648] width 125 height 13
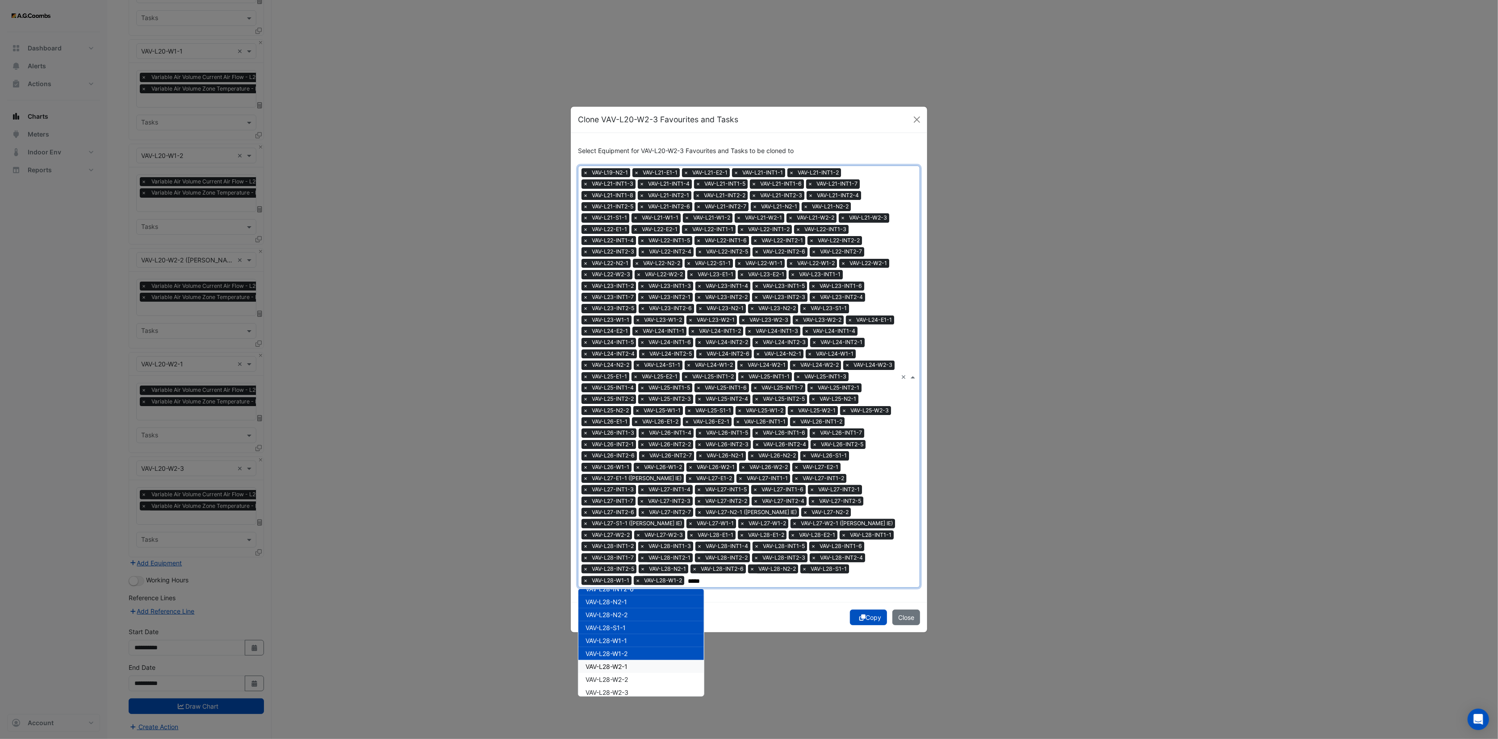
click at [633, 662] on div "VAV-L28-W2-1" at bounding box center [640, 666] width 125 height 13
click at [633, 673] on div "VAV-L28-W2-2" at bounding box center [640, 679] width 125 height 13
click at [635, 686] on div "VAV-L28-W2-3" at bounding box center [640, 692] width 125 height 13
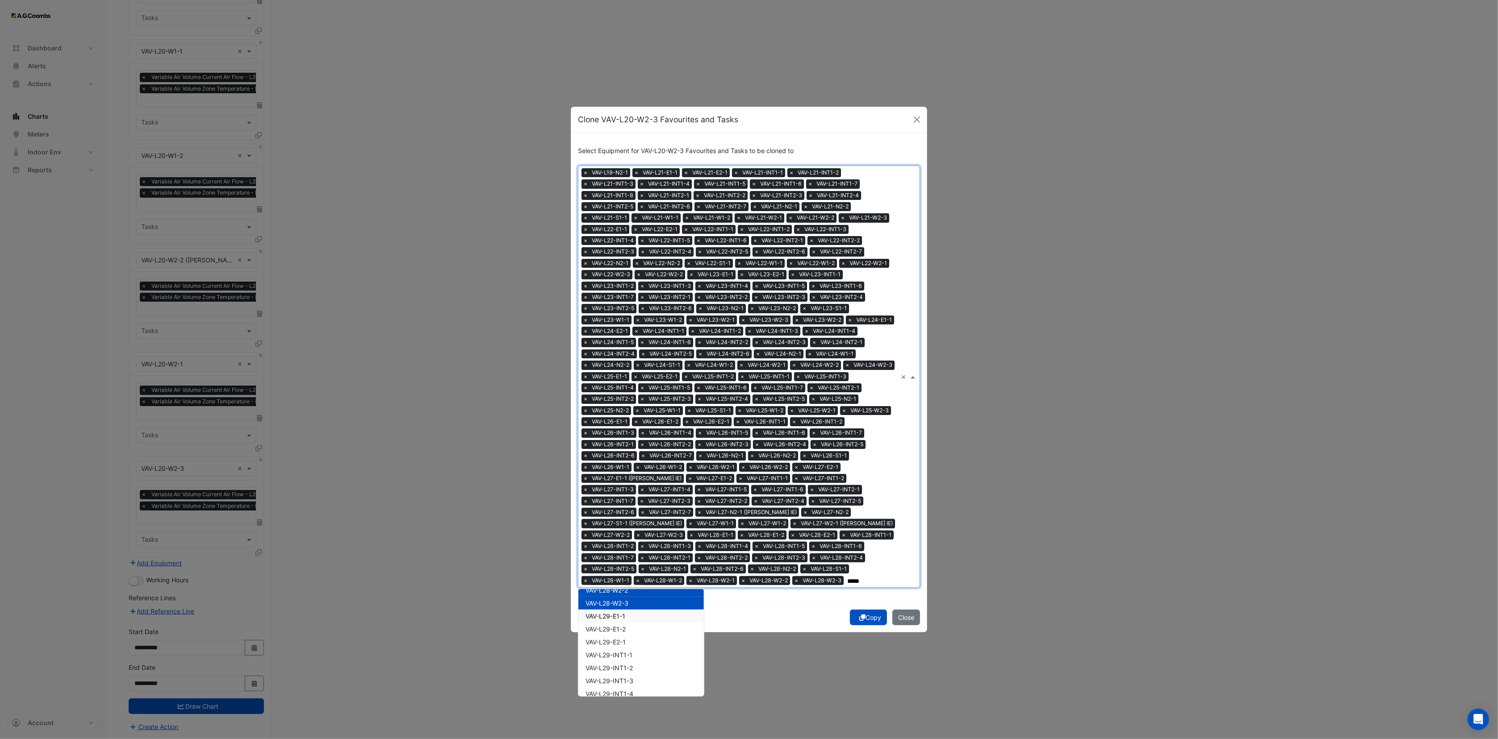
drag, startPoint x: 641, startPoint y: 612, endPoint x: 640, endPoint y: 626, distance: 13.4
click at [640, 615] on div "VAV-L29-E1-1" at bounding box center [640, 616] width 125 height 13
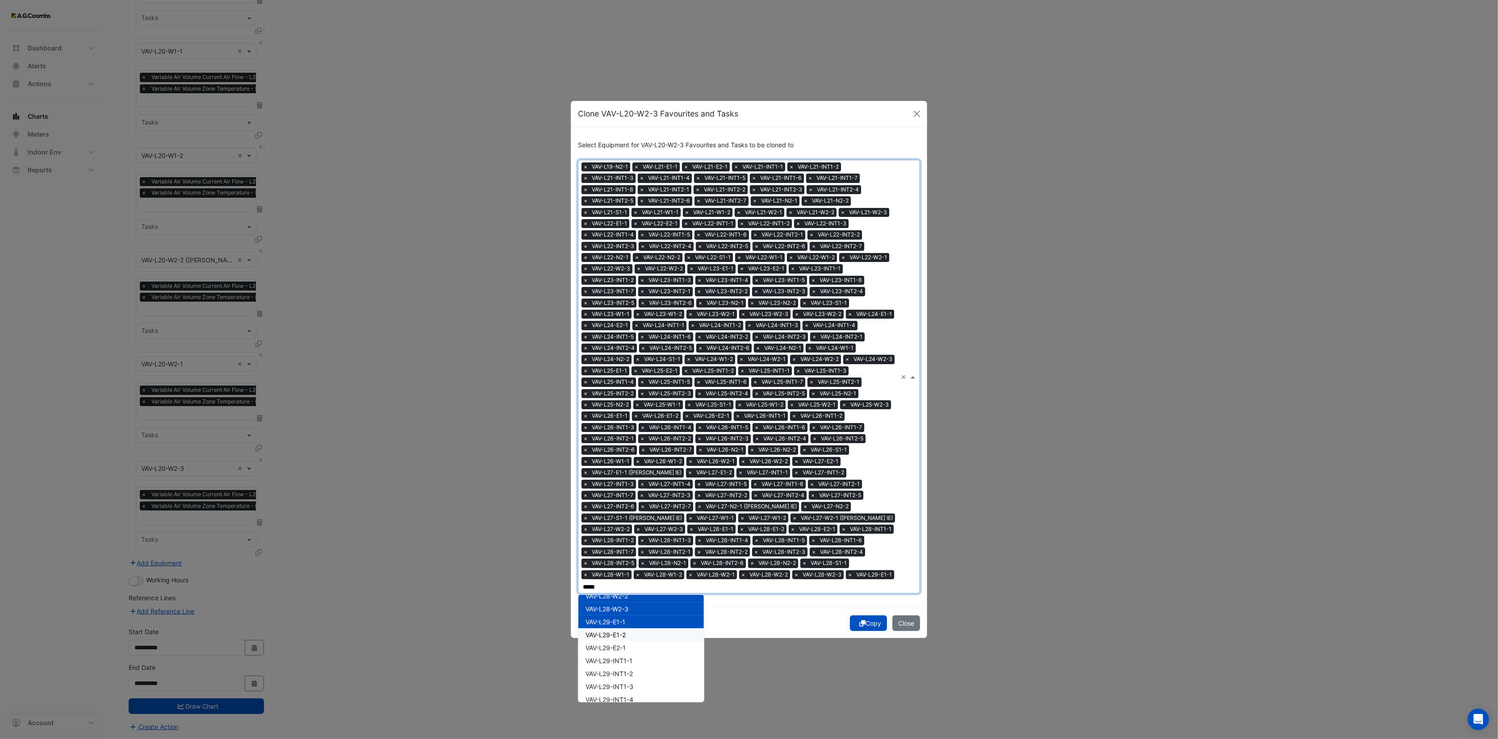
drag, startPoint x: 639, startPoint y: 632, endPoint x: 639, endPoint y: 646, distance: 13.8
click at [639, 639] on div "HC-VAV-L04-INT1-6 HC-VAV-L06-INT1-5 HC-VAV-L07-INT1-5 HC-VAV-L08-INT1-5 HC-VAV-…" at bounding box center [640, 33] width 125 height 4584
click at [639, 655] on div "VAV-L29-INT1-1" at bounding box center [640, 661] width 125 height 13
drag, startPoint x: 639, startPoint y: 661, endPoint x: 632, endPoint y: 642, distance: 20.5
click at [639, 665] on div "HC-VAV-L04-INT1-6 HC-VAV-L06-INT1-5 HC-VAV-L07-INT1-5 HC-VAV-L08-INT1-5 HC-VAV-…" at bounding box center [640, 33] width 125 height 4584
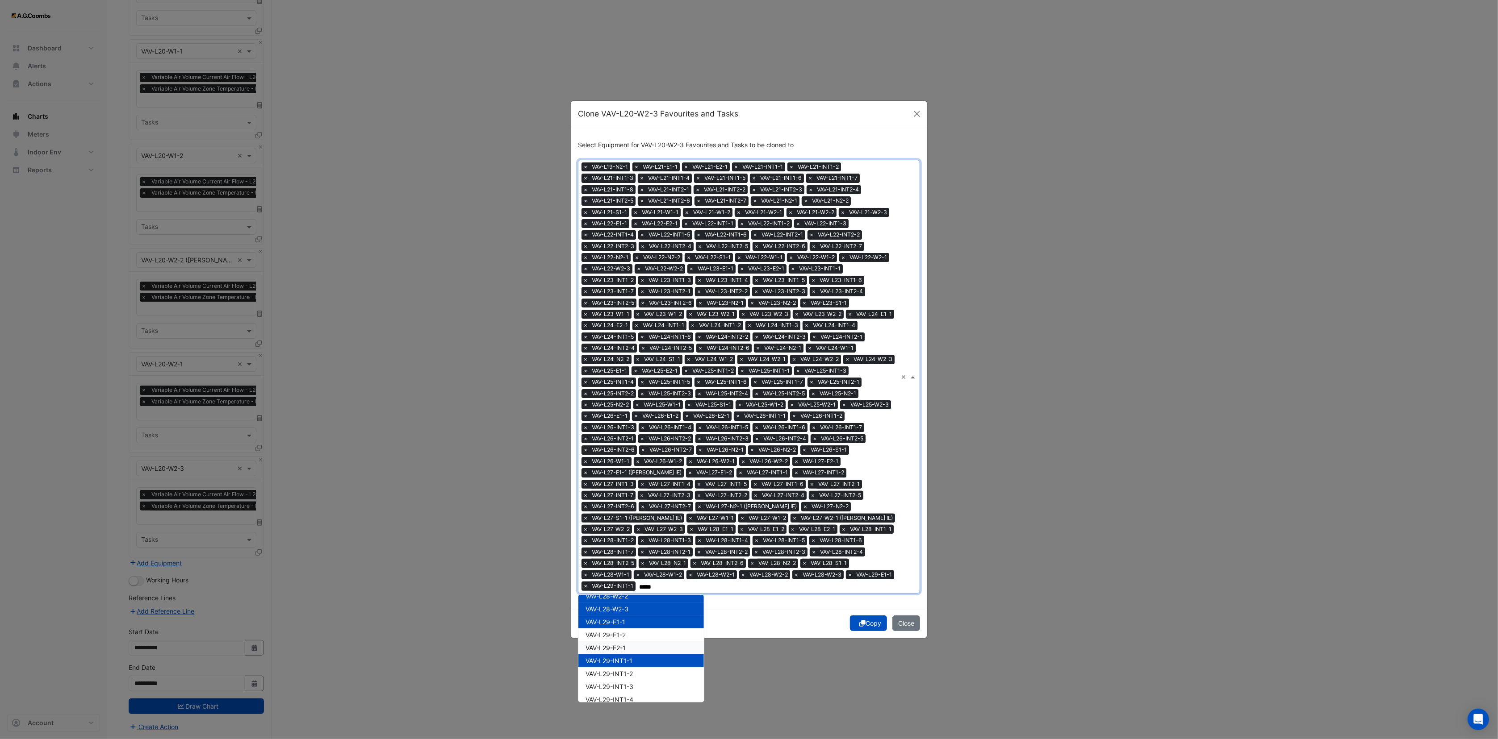
click at [632, 634] on div "VAV-L29-E1-2" at bounding box center [640, 635] width 125 height 13
click at [632, 642] on div "VAV-L29-E2-1" at bounding box center [640, 648] width 125 height 13
click at [633, 670] on span "VAV-L29-INT1-2" at bounding box center [608, 674] width 47 height 8
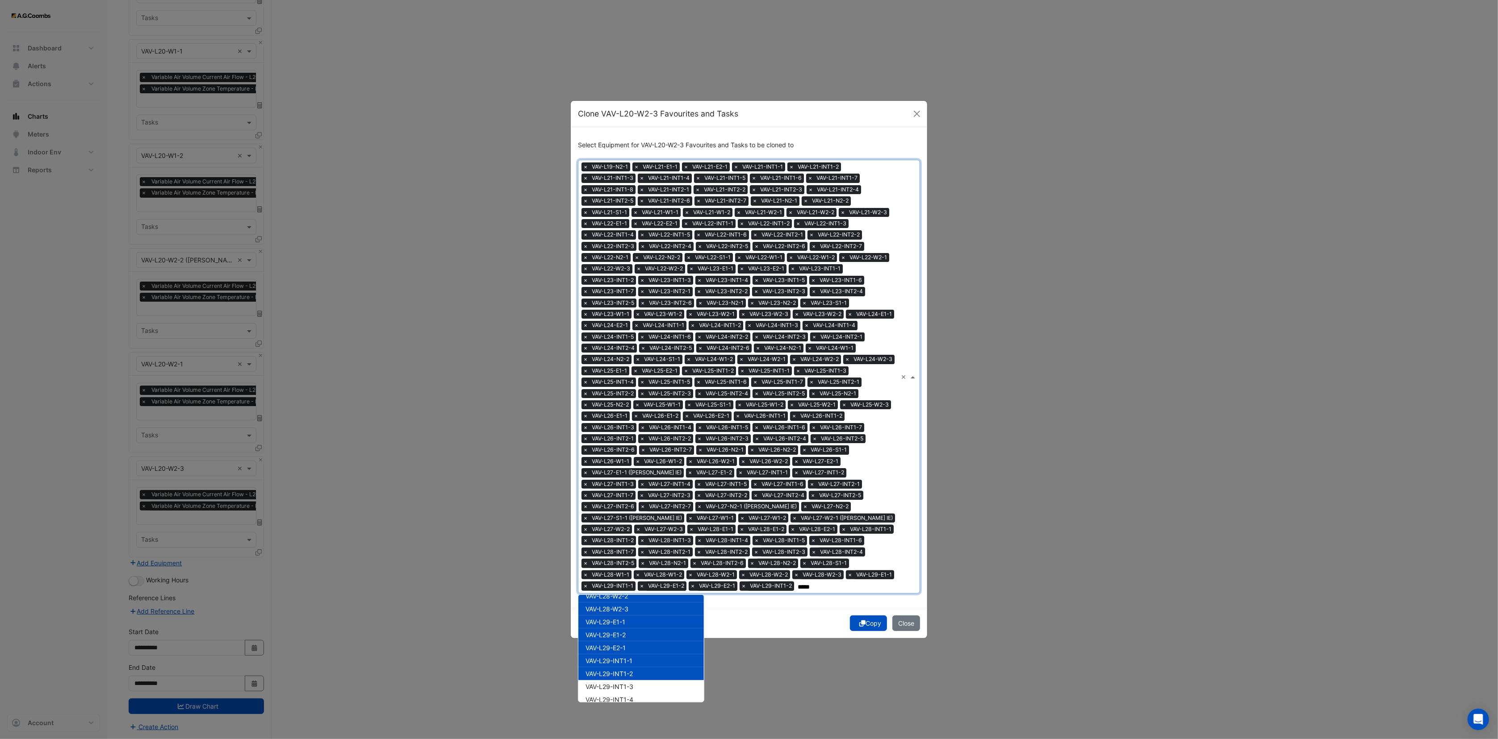
click at [631, 688] on span "VAV-L29-INT1-3" at bounding box center [609, 687] width 48 height 8
click at [631, 700] on span "VAV-L29-INT1-4" at bounding box center [609, 700] width 48 height 8
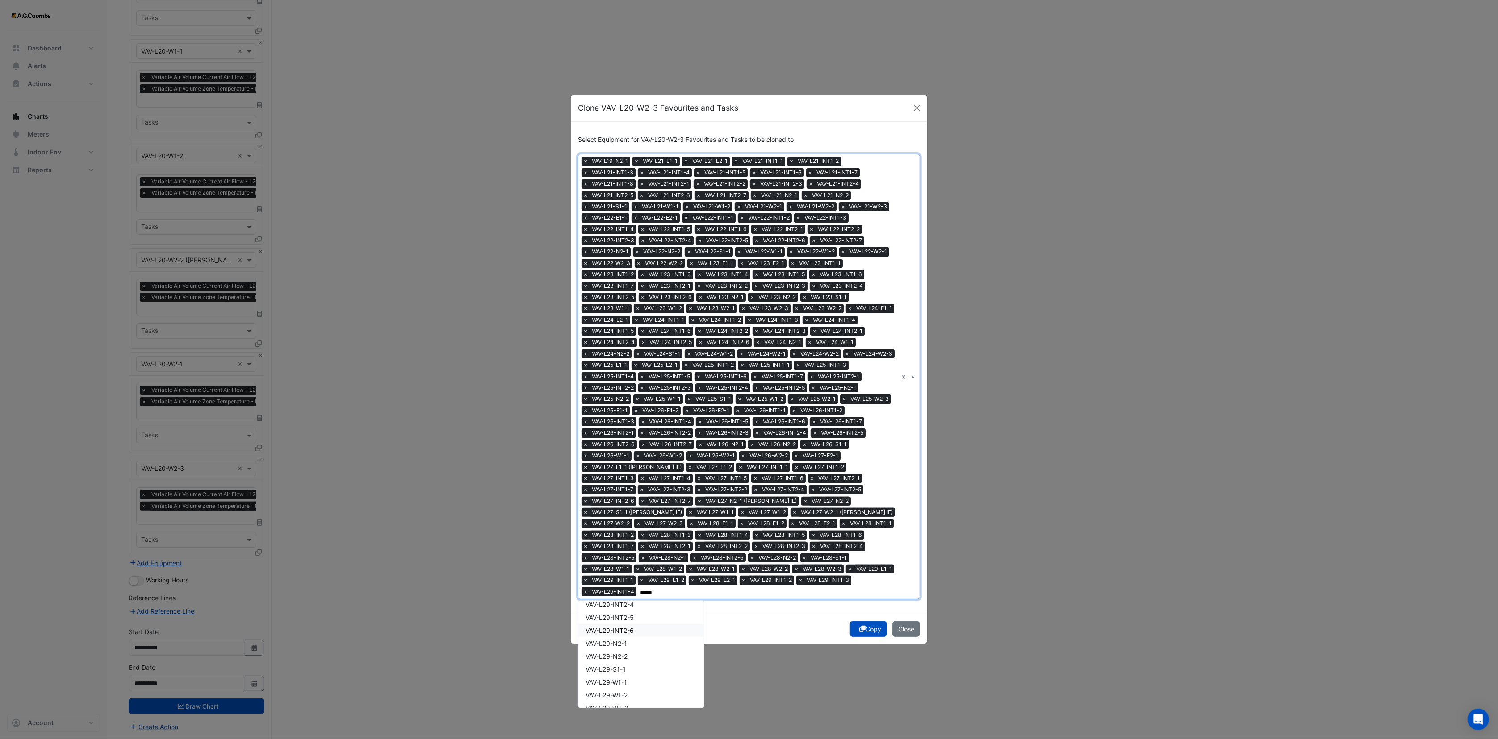
scroll to position [2947, 0]
click at [628, 626] on span "VAV-L29-INT1-5" at bounding box center [609, 630] width 48 height 8
click at [631, 639] on span "VAV-L29-INT1-6" at bounding box center [609, 643] width 48 height 8
drag, startPoint x: 632, startPoint y: 644, endPoint x: 632, endPoint y: 652, distance: 7.6
click at [632, 651] on span "VAV-L29-INT2-1" at bounding box center [608, 655] width 47 height 8
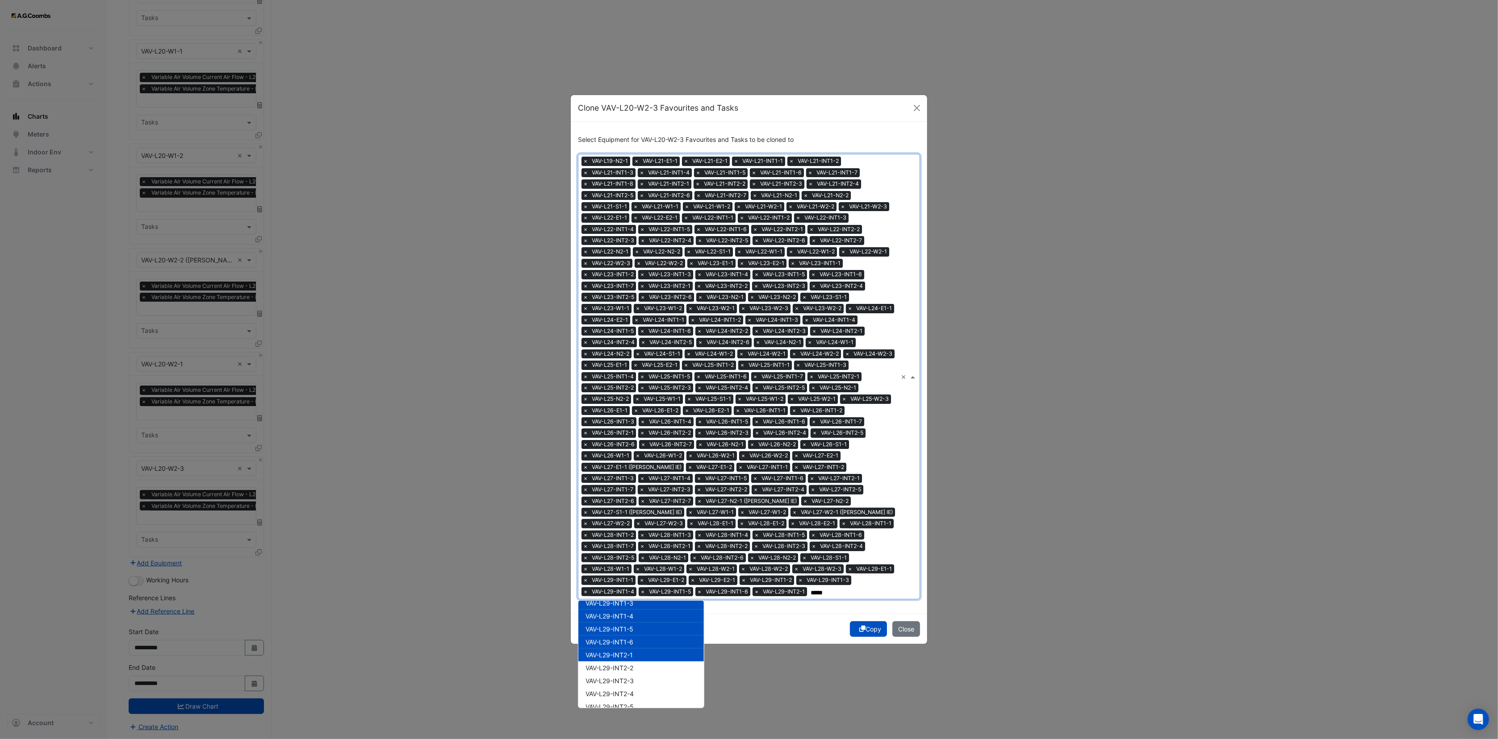
drag, startPoint x: 633, startPoint y: 655, endPoint x: 633, endPoint y: 667, distance: 12.5
click at [633, 658] on div "VAV-L29-INT2-1" at bounding box center [640, 655] width 125 height 13
click at [631, 678] on span "VAV-L29-INT2-3" at bounding box center [609, 681] width 48 height 8
click at [629, 653] on span "VAV-L29-INT2-1" at bounding box center [608, 655] width 47 height 8
click at [630, 668] on span "VAV-L29-INT2-2" at bounding box center [609, 668] width 48 height 8
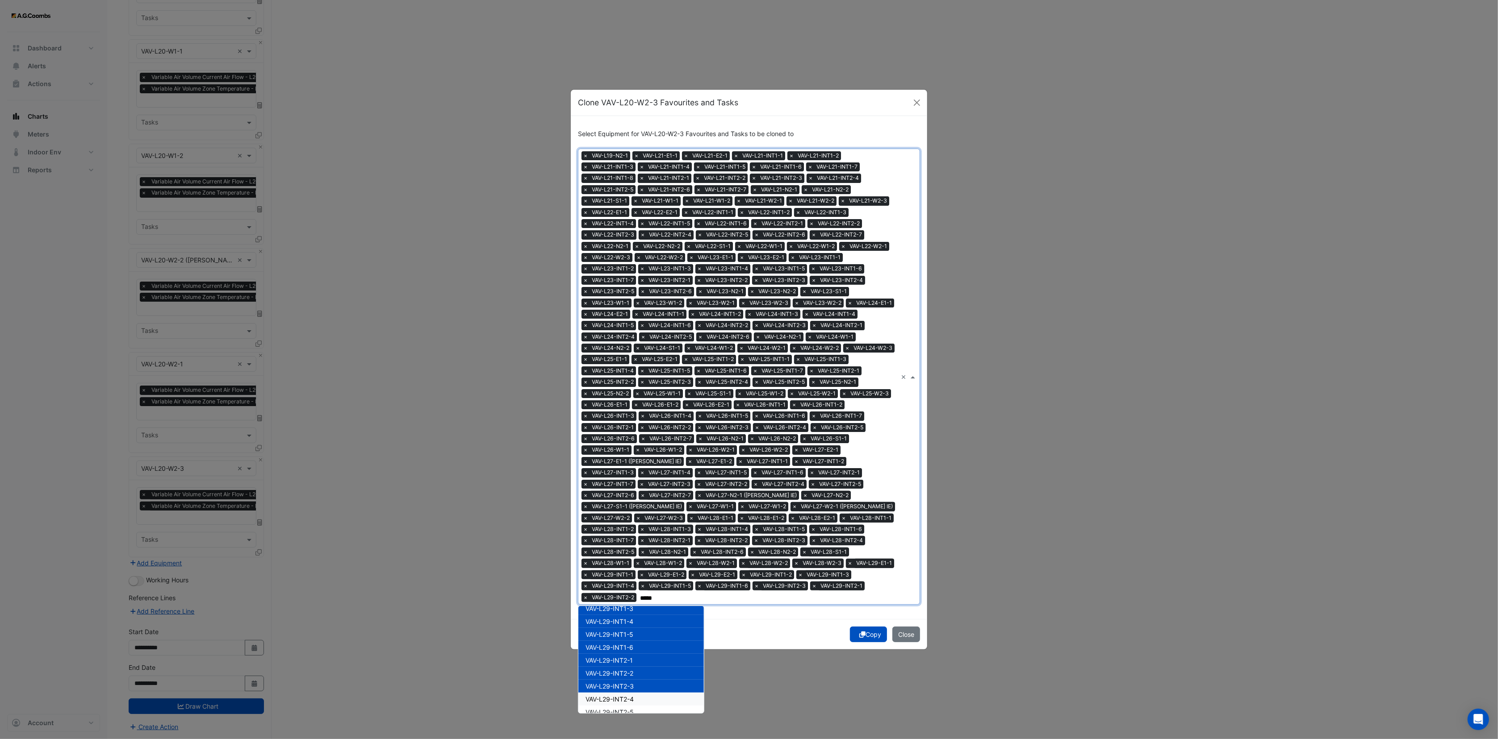
click at [629, 696] on span "VAV-L29-INT2-4" at bounding box center [609, 700] width 48 height 8
click at [629, 709] on span "VAV-L29-INT2-5" at bounding box center [609, 713] width 48 height 8
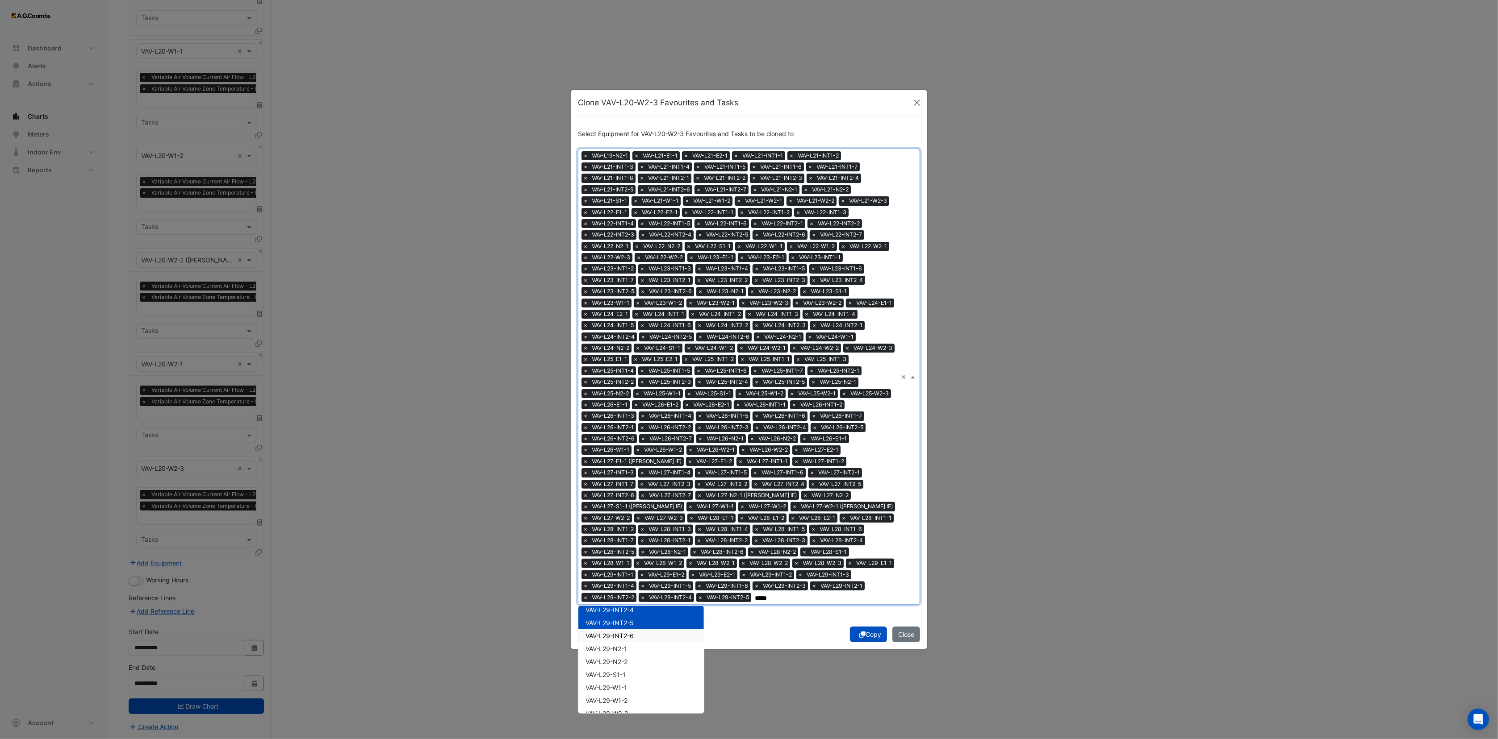
drag, startPoint x: 626, startPoint y: 630, endPoint x: 630, endPoint y: 660, distance: 30.2
click at [626, 635] on div "VAV-L29-INT2-6" at bounding box center [640, 636] width 125 height 13
click at [630, 660] on div "VAV-L29-N2-2" at bounding box center [640, 661] width 125 height 13
drag, startPoint x: 621, startPoint y: 649, endPoint x: 627, endPoint y: 676, distance: 28.4
click at [621, 650] on span "VAV-L29-N2-1" at bounding box center [606, 649] width 42 height 8
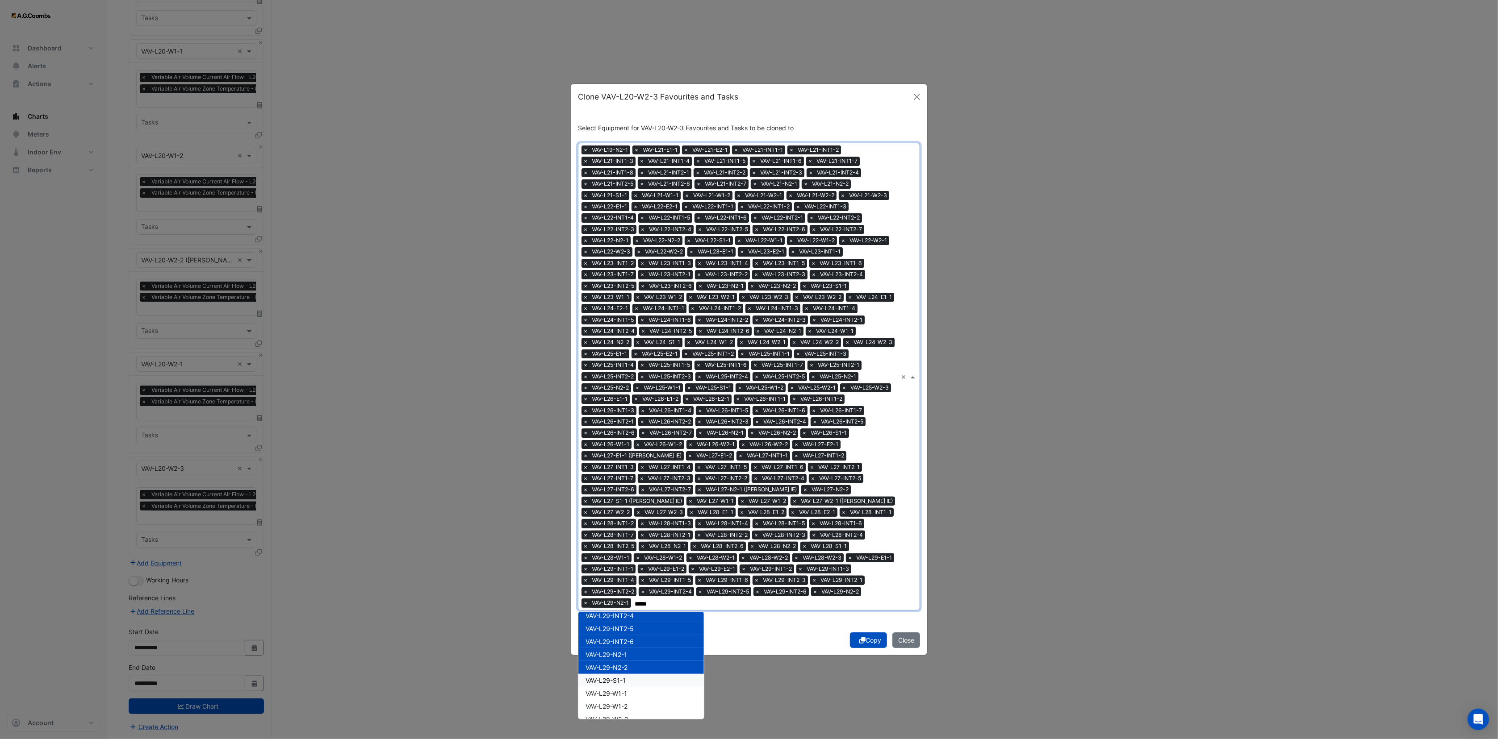
click at [627, 679] on div "VAV-L29-S1-1" at bounding box center [640, 680] width 125 height 13
drag, startPoint x: 627, startPoint y: 686, endPoint x: 628, endPoint y: 693, distance: 7.2
click at [627, 690] on span "VAV-L29-W1-1" at bounding box center [606, 694] width 42 height 8
drag, startPoint x: 628, startPoint y: 693, endPoint x: 628, endPoint y: 702, distance: 9.4
click at [628, 700] on div "VAV-L29-W1-2" at bounding box center [640, 706] width 125 height 13
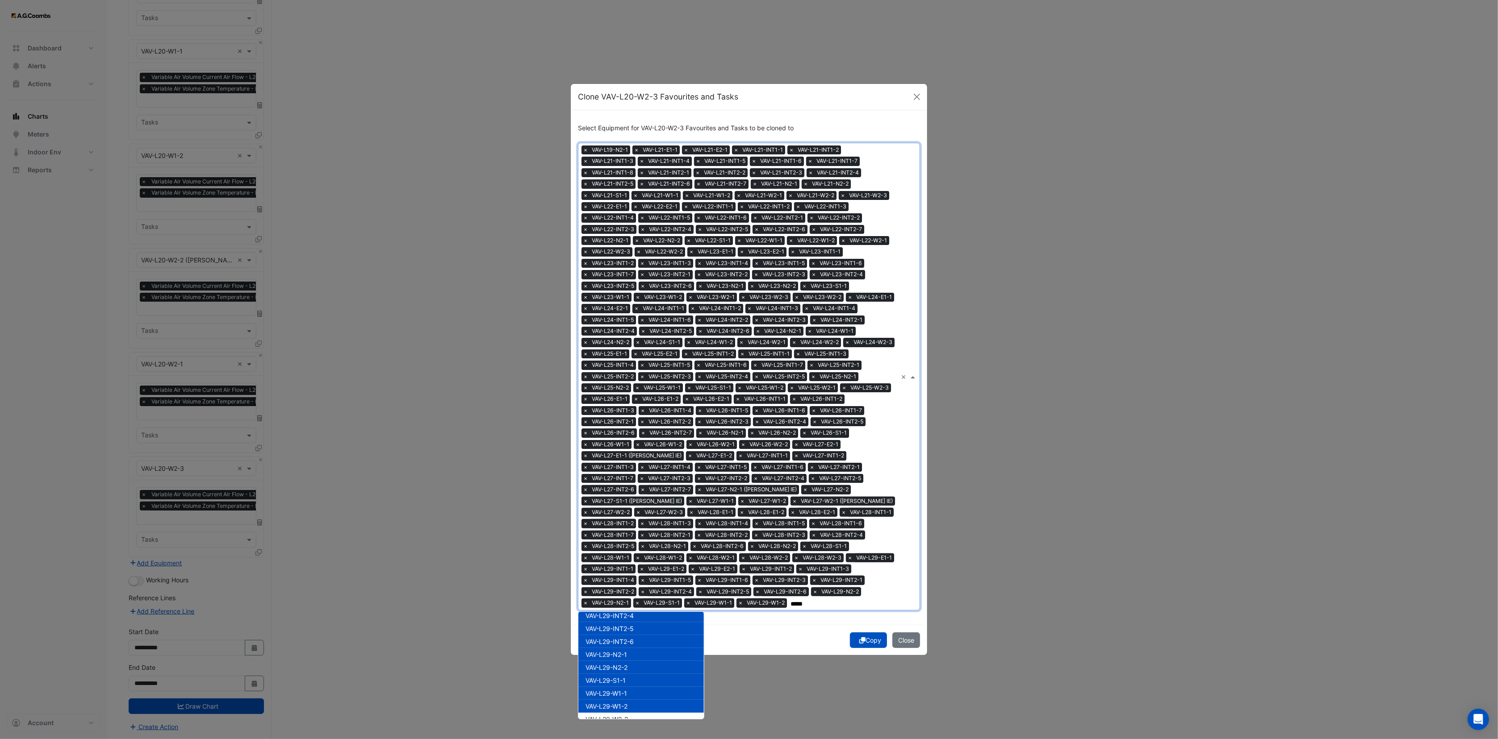
drag, startPoint x: 627, startPoint y: 709, endPoint x: 626, endPoint y: 715, distance: 6.8
click at [627, 711] on div "VAV-L29-W1-2" at bounding box center [640, 706] width 125 height 13
click at [625, 716] on span "VAV-L29-W2-2" at bounding box center [606, 720] width 42 height 8
click at [624, 704] on span "VAV-L29-W1-2" at bounding box center [606, 707] width 42 height 8
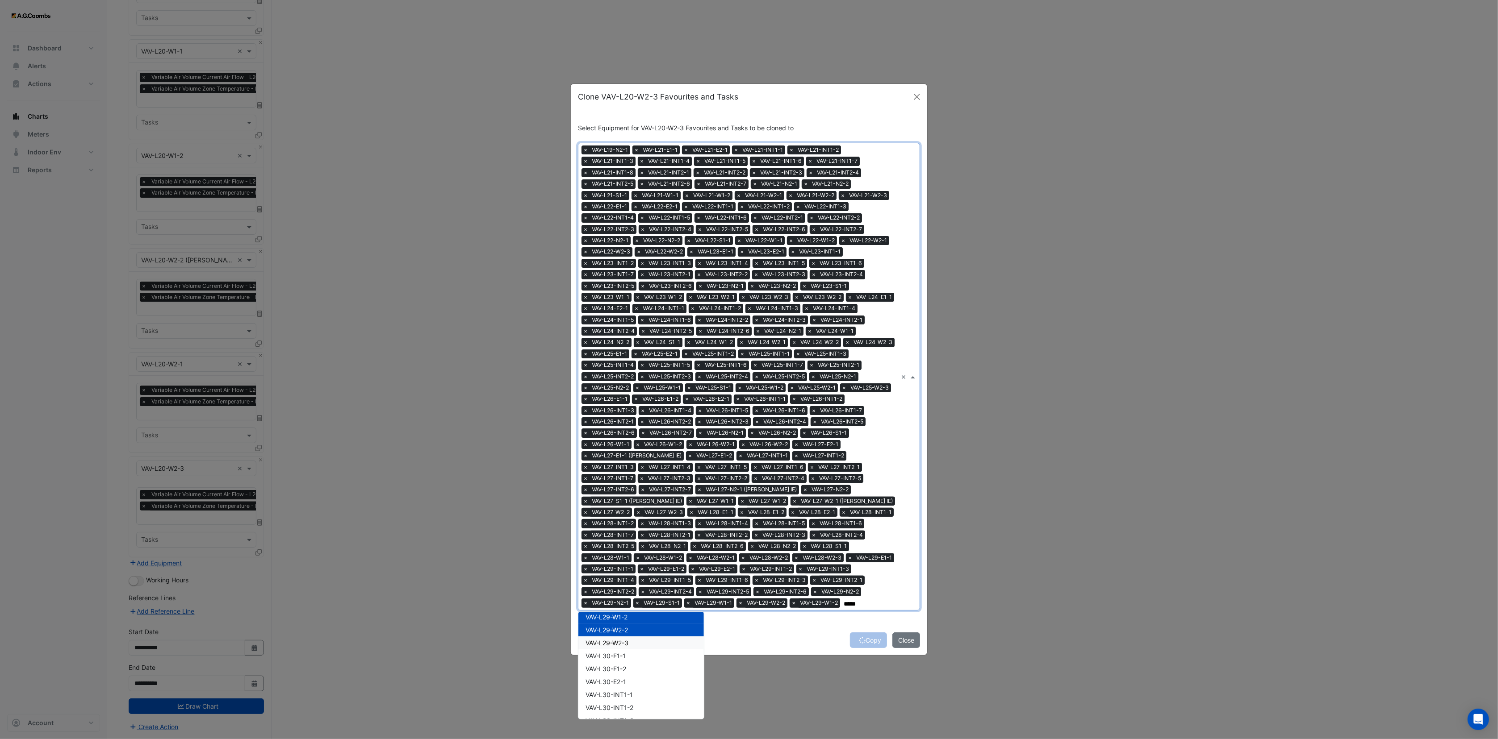
drag, startPoint x: 638, startPoint y: 643, endPoint x: 636, endPoint y: 658, distance: 14.4
click at [638, 647] on div "VAV-L29-W2-3" at bounding box center [640, 643] width 125 height 13
drag, startPoint x: 636, startPoint y: 658, endPoint x: 636, endPoint y: 667, distance: 9.4
drag, startPoint x: 636, startPoint y: 667, endPoint x: 636, endPoint y: 677, distance: 9.8
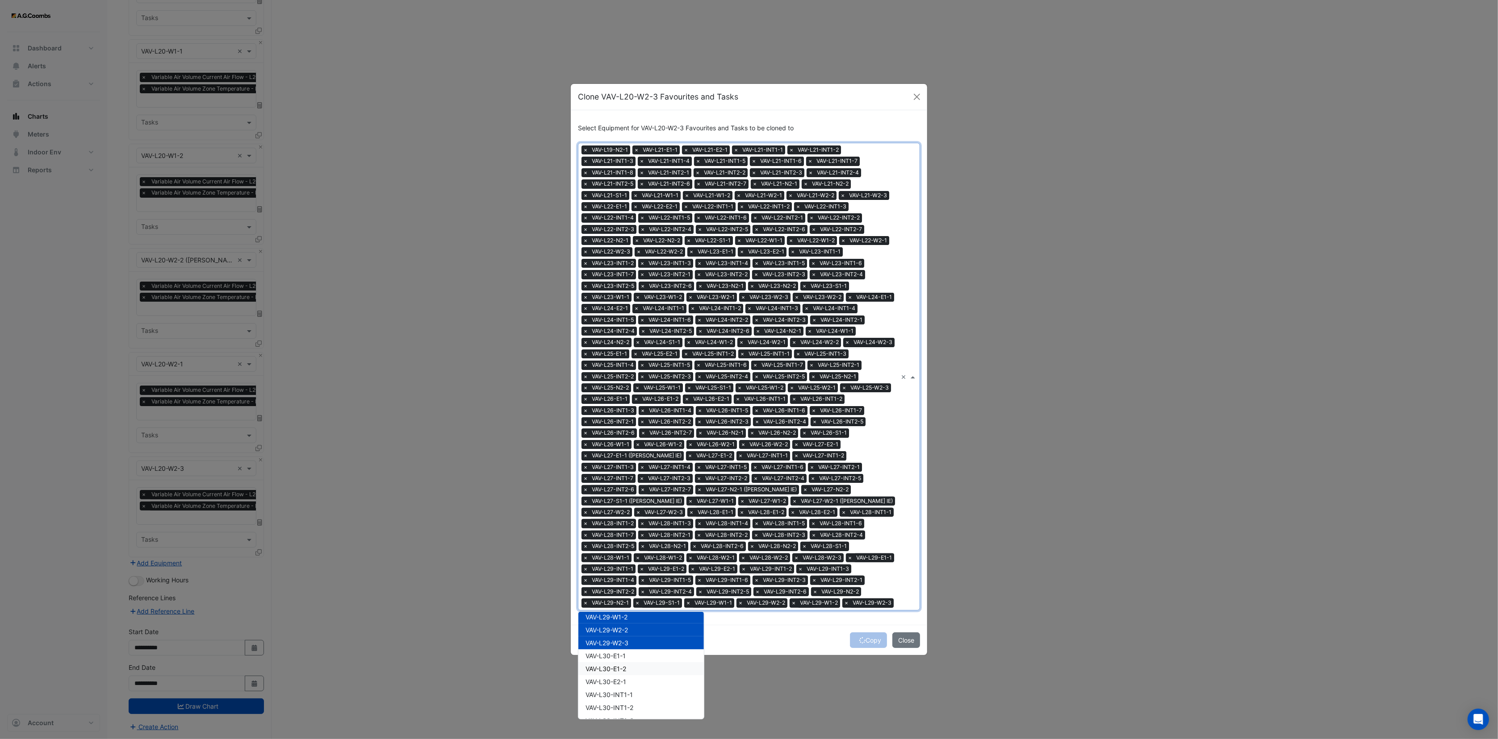
click at [636, 670] on div "VAV-L30-E1-2" at bounding box center [640, 669] width 125 height 13
drag, startPoint x: 636, startPoint y: 677, endPoint x: 636, endPoint y: 683, distance: 5.8
click at [636, 681] on div "VAV-L30-E2-1" at bounding box center [640, 682] width 125 height 13
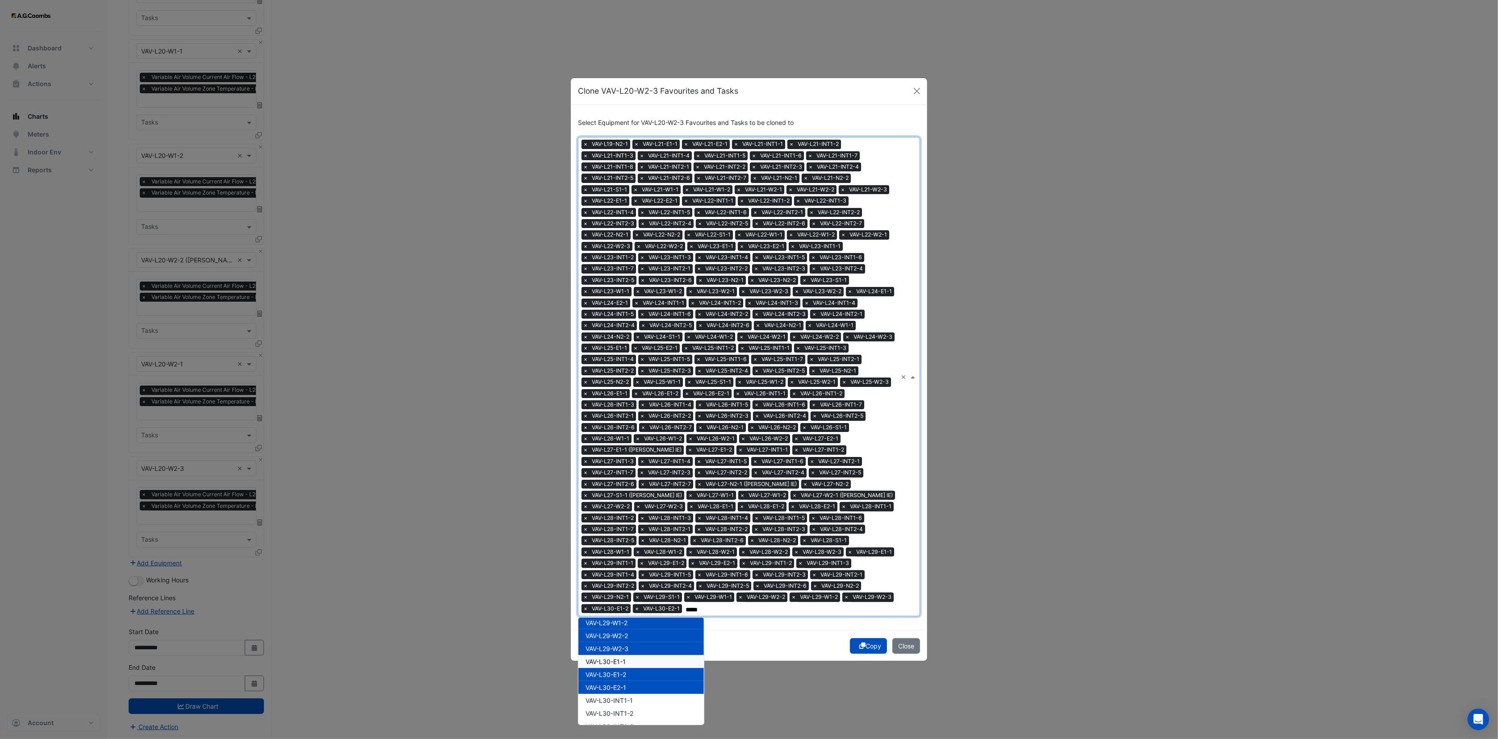
click at [628, 655] on div "VAV-L30-E1-1" at bounding box center [640, 661] width 125 height 13
click at [632, 702] on span "VAV-L30-INT1-1" at bounding box center [608, 701] width 47 height 8
click at [629, 715] on span "VAV-L30-INT1-2" at bounding box center [609, 714] width 48 height 8
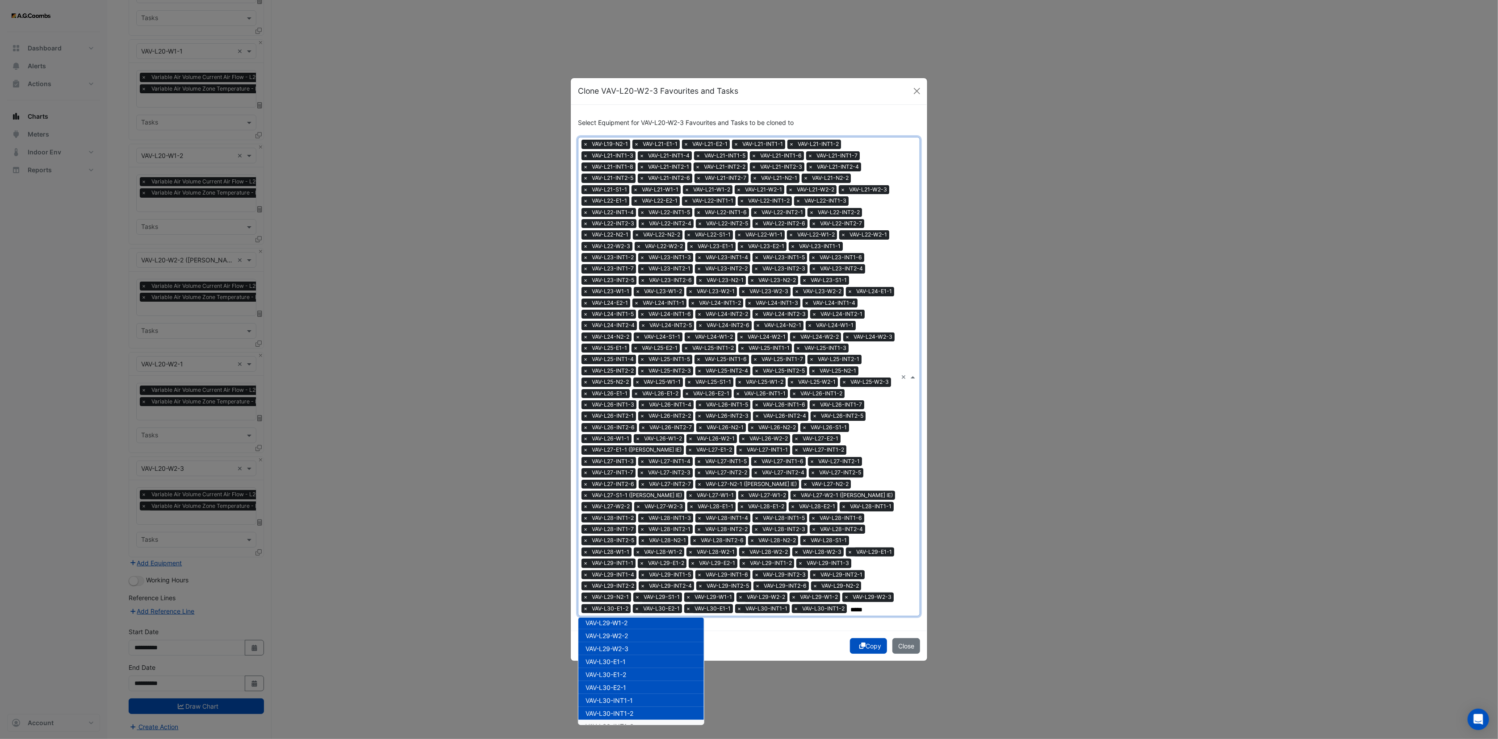
click at [628, 723] on span "VAV-L30-INT1-3" at bounding box center [609, 727] width 48 height 8
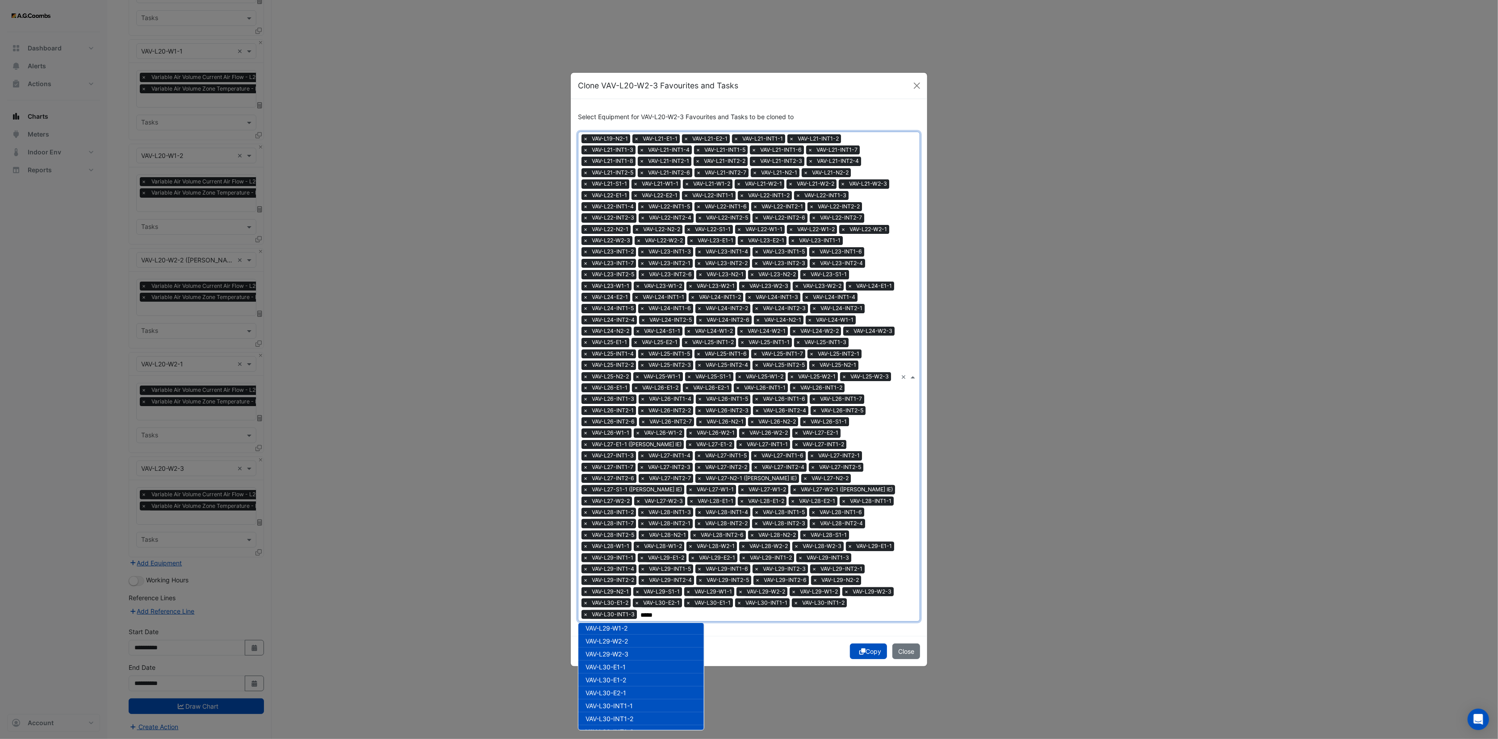
scroll to position [3215, 0]
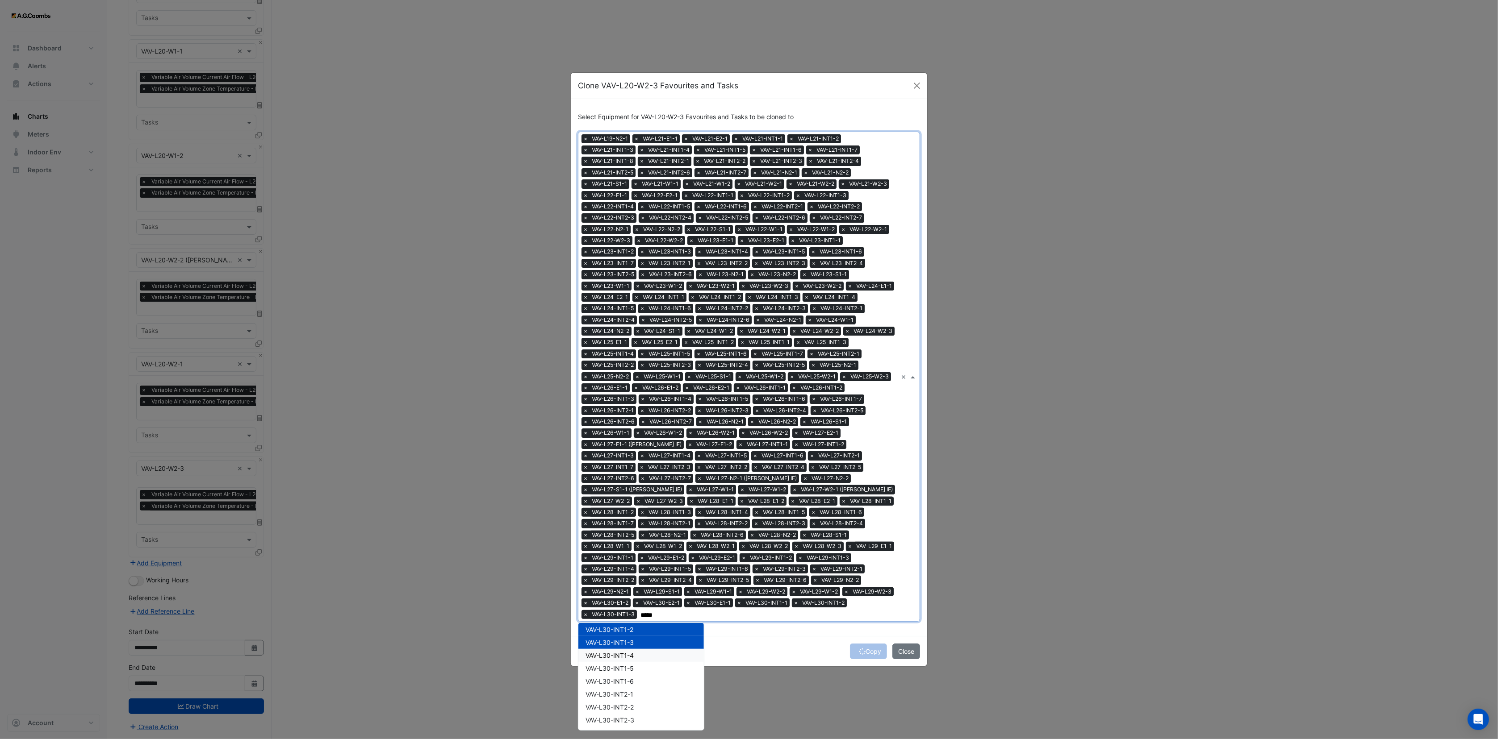
drag, startPoint x: 631, startPoint y: 649, endPoint x: 631, endPoint y: 662, distance: 13.4
drag, startPoint x: 631, startPoint y: 662, endPoint x: 631, endPoint y: 672, distance: 9.4
click at [631, 667] on div "VAV-L30-INT1-5" at bounding box center [640, 668] width 125 height 13
click at [631, 680] on div "VAV-L30-INT1-6" at bounding box center [640, 681] width 125 height 13
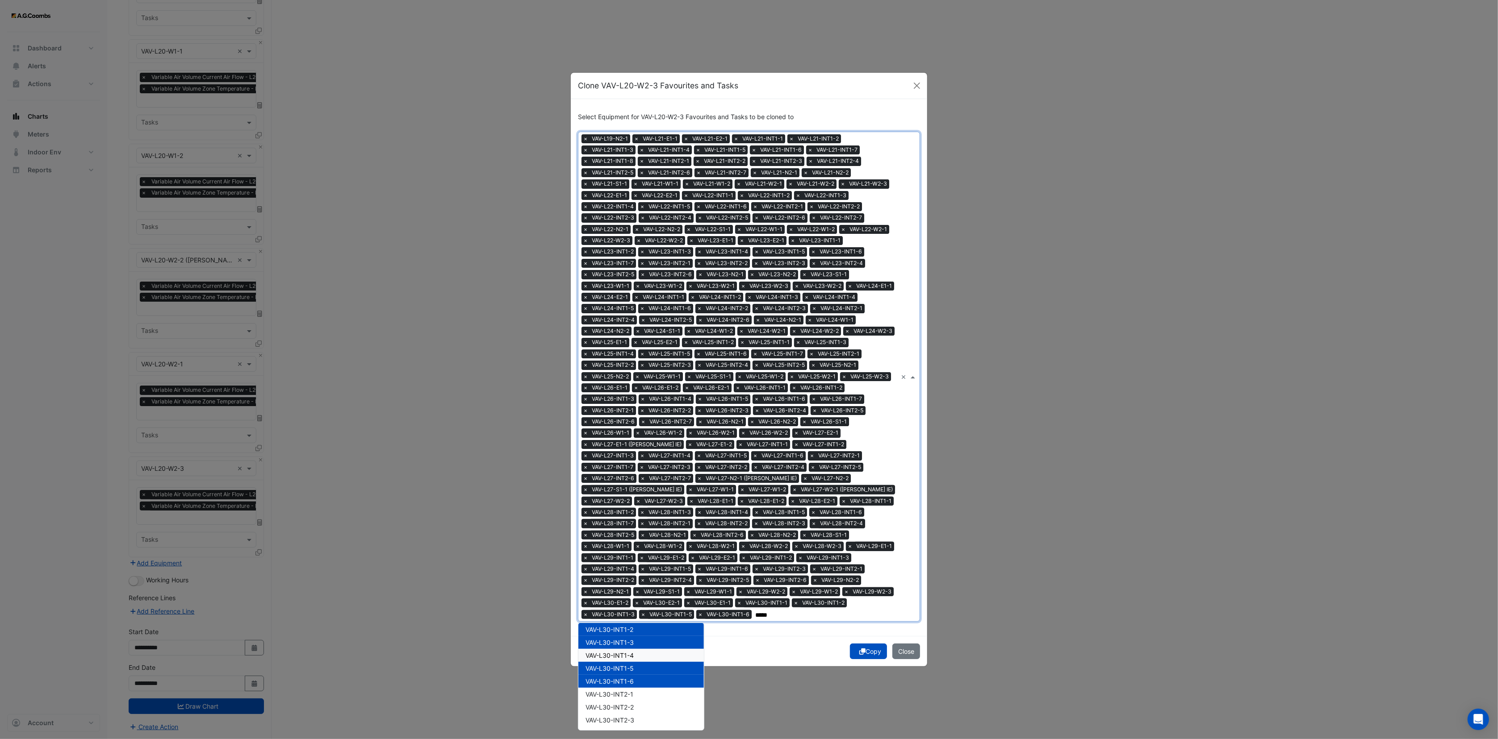
click at [628, 652] on span "VAV-L30-INT1-4" at bounding box center [609, 656] width 48 height 8
click at [623, 704] on span "VAV-L30-INT2-2" at bounding box center [609, 708] width 48 height 8
click at [622, 695] on span "VAV-L30-INT2-1" at bounding box center [609, 695] width 48 height 8
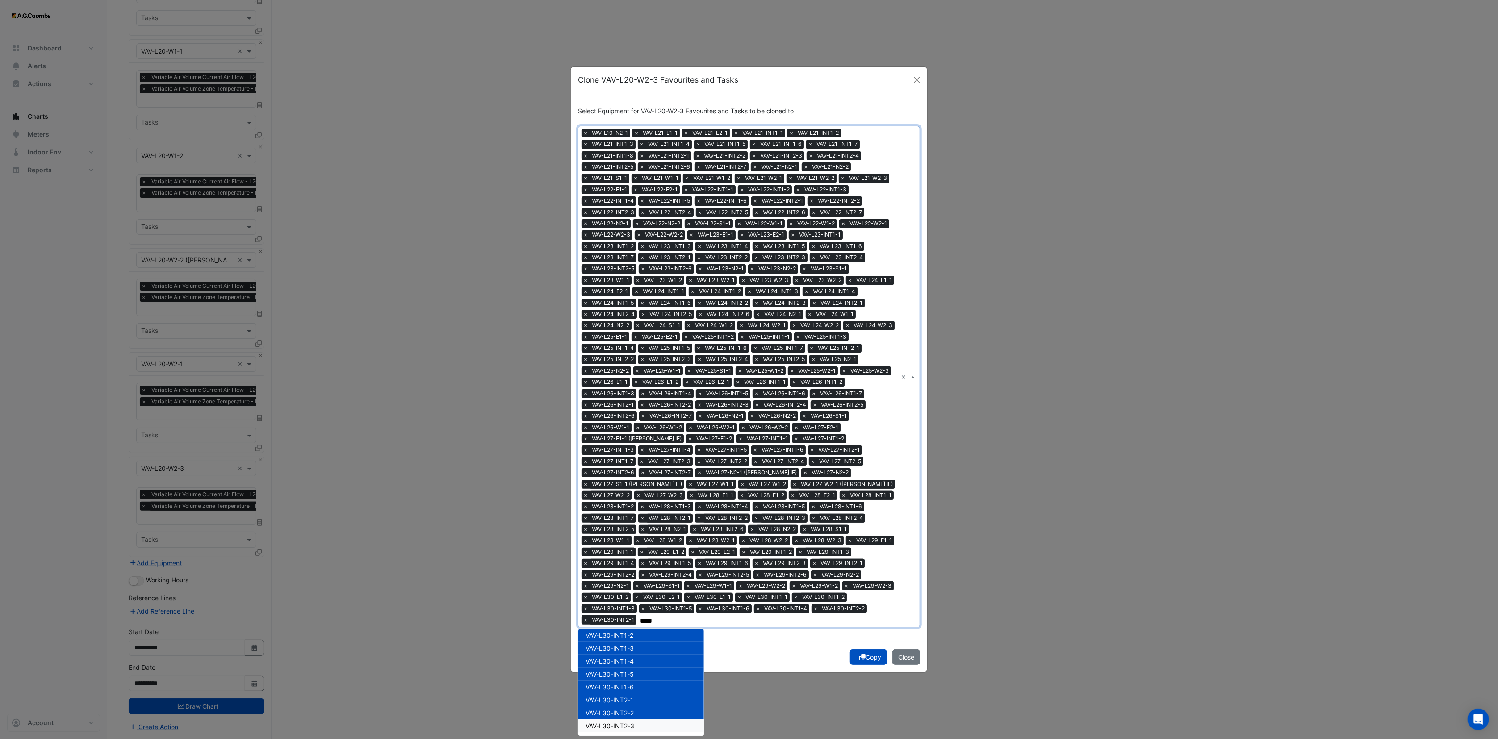
click at [616, 722] on span "VAV-L30-INT2-3" at bounding box center [609, 726] width 49 height 8
click at [616, 737] on ng-dropdown-panel "HC-VAV-L04-INT1-6 HC-VAV-L06-INT1-5 HC-VAV-L07-INT1-5 HC-VAV-L08-INT1-5 HC-VAV-…" at bounding box center [641, 683] width 126 height 108
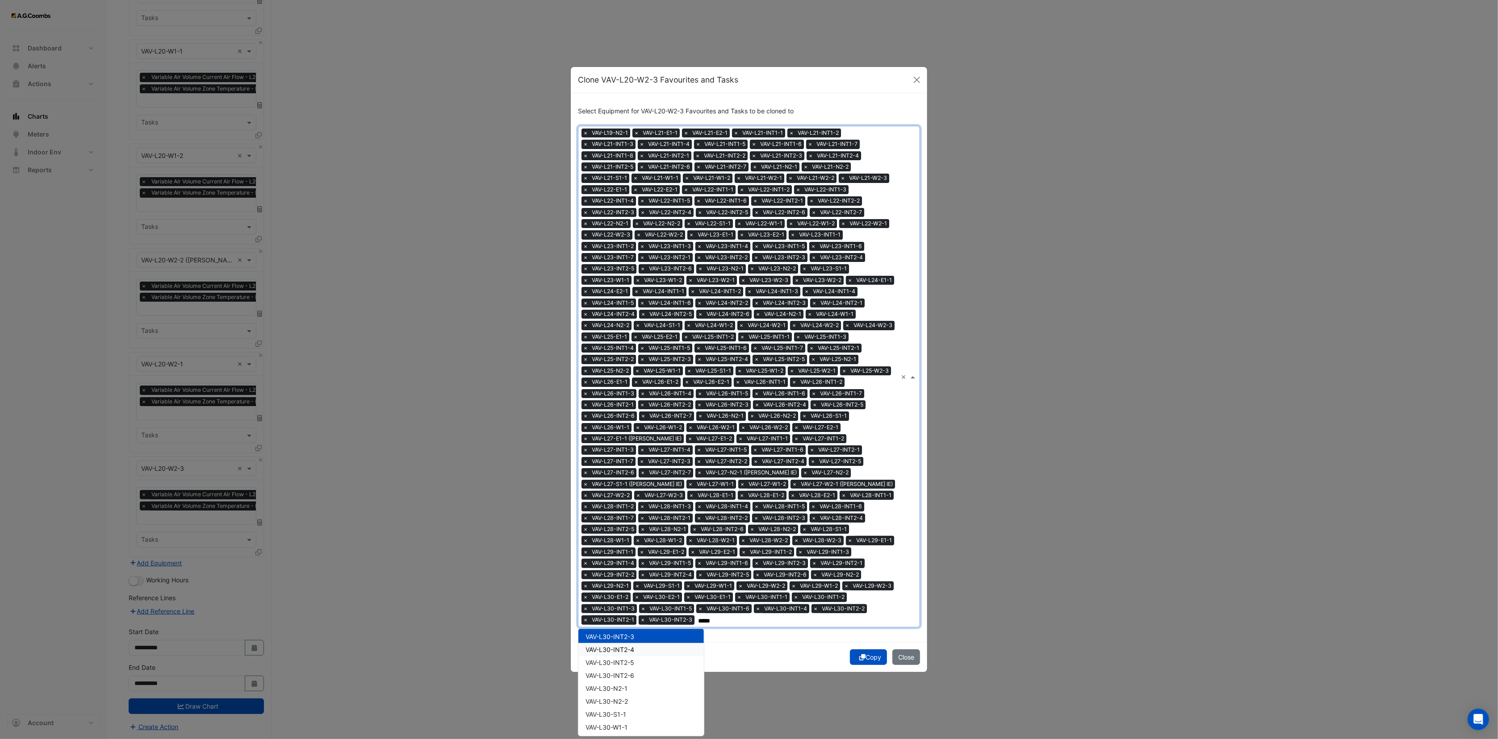
click at [634, 646] on span "VAV-L30-INT2-4" at bounding box center [609, 650] width 49 height 8
drag, startPoint x: 632, startPoint y: 669, endPoint x: 632, endPoint y: 676, distance: 7.1
click at [632, 672] on span "VAV-L30-INT2-6" at bounding box center [609, 676] width 49 height 8
click at [628, 664] on span "VAV-L30-INT2-5" at bounding box center [609, 663] width 49 height 8
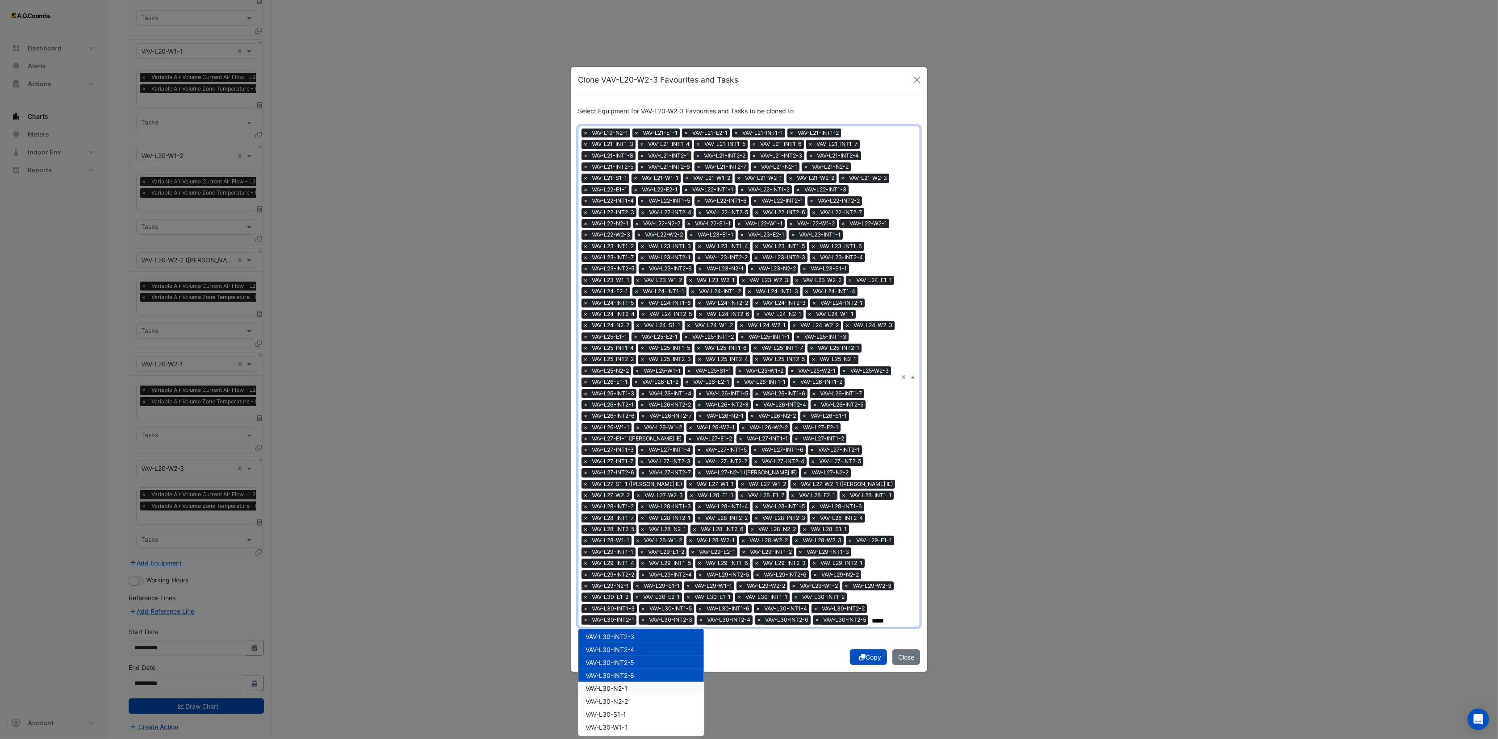
click at [629, 692] on div "VAV-L30-N2-1" at bounding box center [640, 688] width 125 height 13
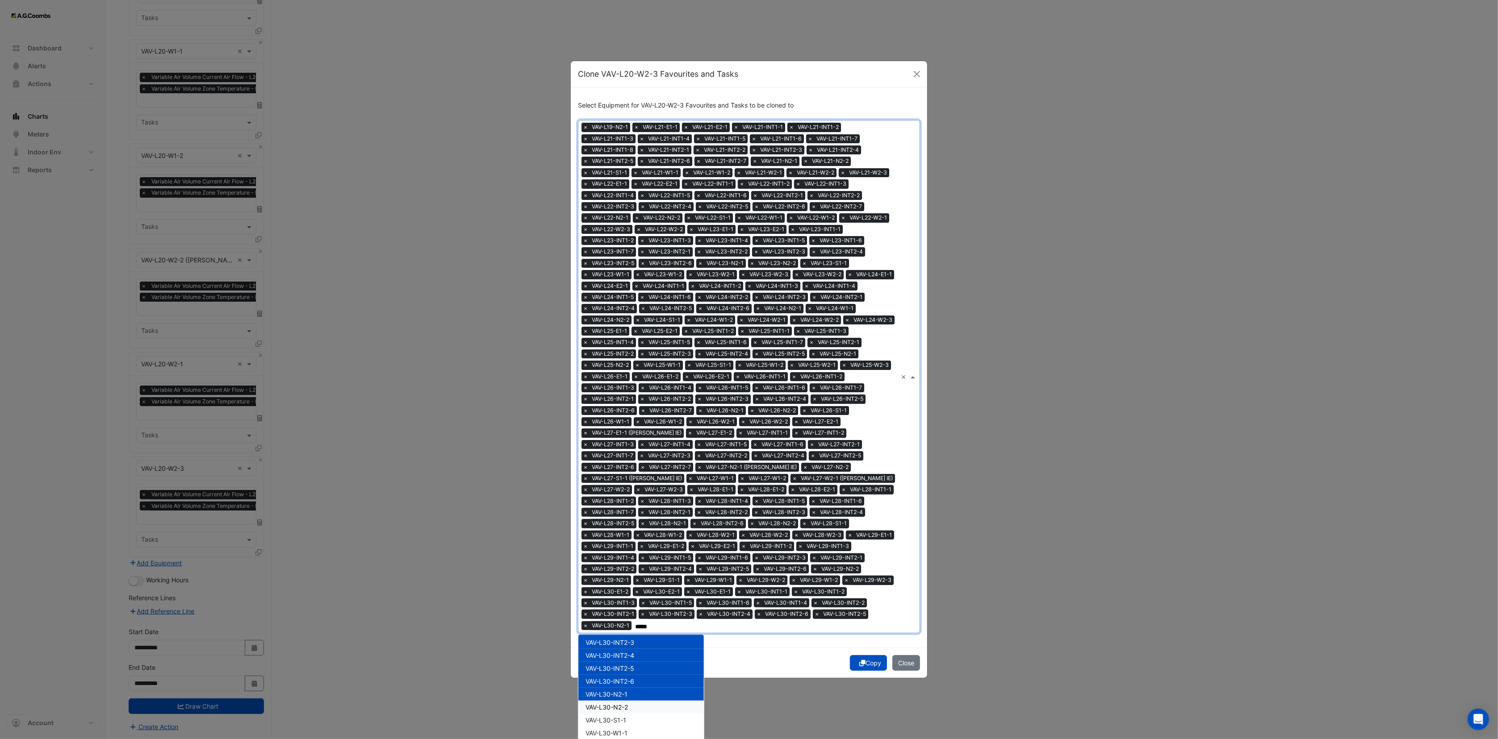
click at [624, 706] on div "VAV-L30-N2-2" at bounding box center [640, 707] width 125 height 13
click at [621, 718] on div "VAV-L30-S1-1" at bounding box center [640, 720] width 125 height 13
click at [626, 638] on div "VAV-L30-W1-1" at bounding box center [640, 644] width 125 height 13
drag, startPoint x: 628, startPoint y: 659, endPoint x: 628, endPoint y: 668, distance: 8.5
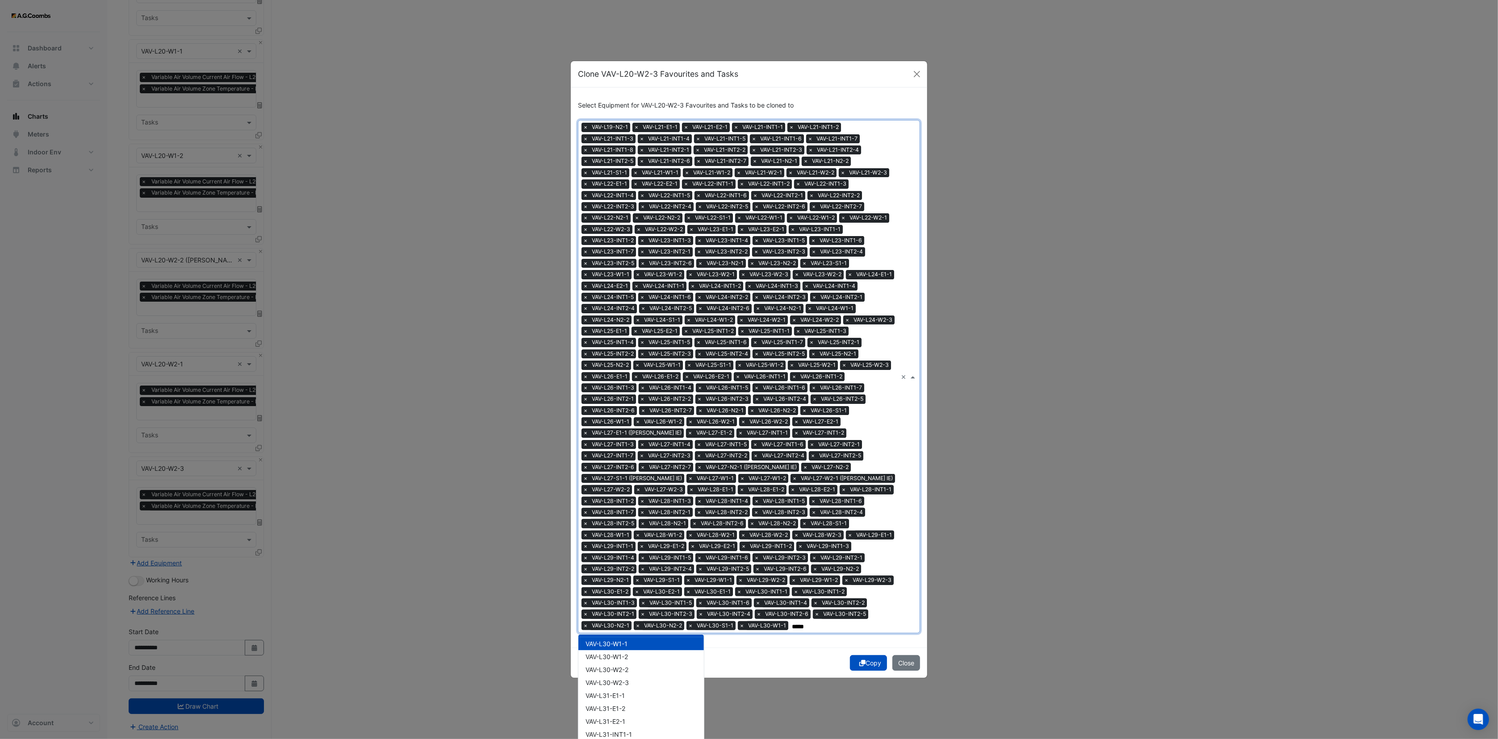
click at [628, 661] on div "VAV-L30-W1-2" at bounding box center [640, 657] width 125 height 13
drag, startPoint x: 628, startPoint y: 668, endPoint x: 628, endPoint y: 688, distance: 19.6
click at [617, 674] on div "VAV-L30-W2-2" at bounding box center [640, 670] width 125 height 13
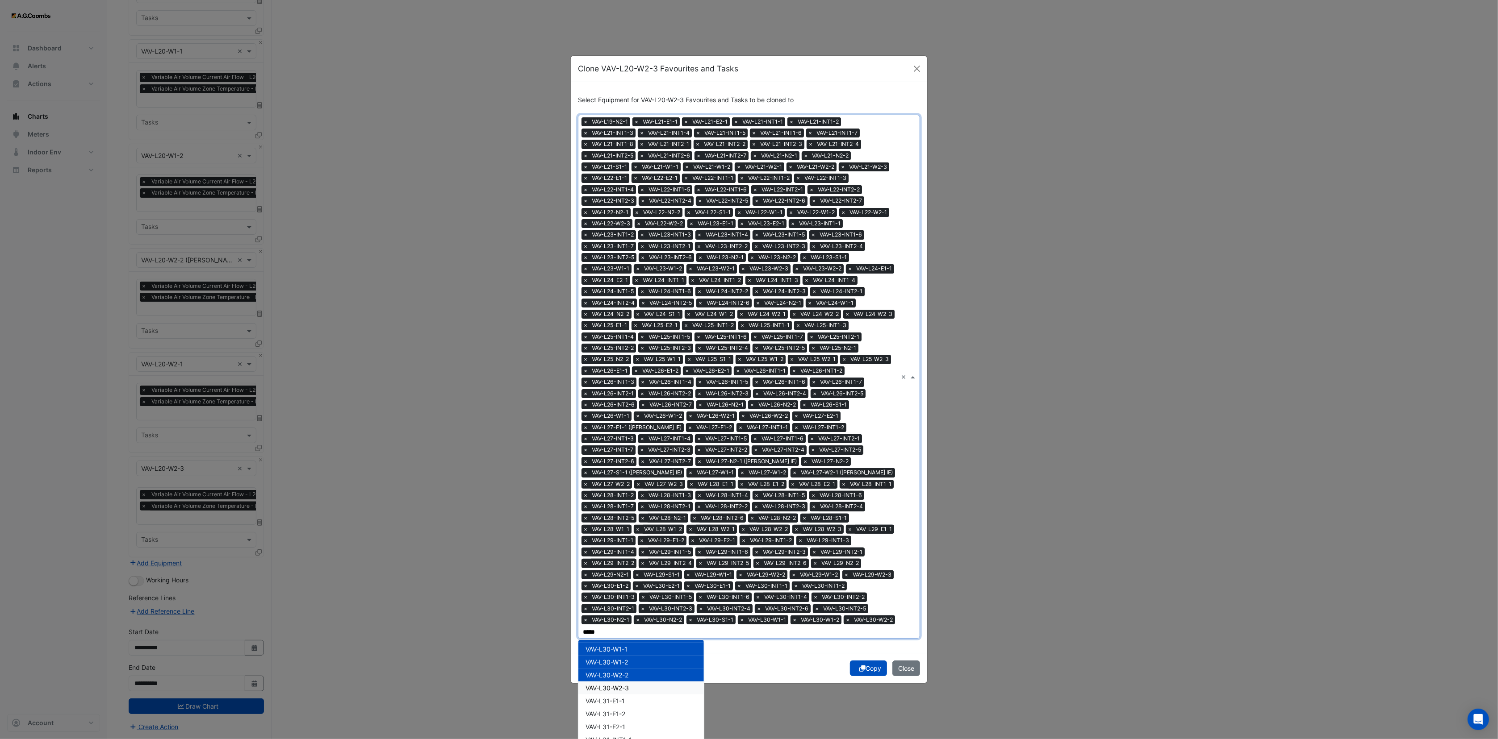
click at [619, 685] on span "VAV-L30-W2-3" at bounding box center [606, 689] width 43 height 8
click at [620, 708] on div "VAV-L31-E1-2" at bounding box center [640, 714] width 125 height 13
click at [615, 697] on span "VAV-L31-E1-1" at bounding box center [604, 701] width 39 height 8
click at [621, 730] on div "VAV-L31-E2-1" at bounding box center [640, 727] width 125 height 13
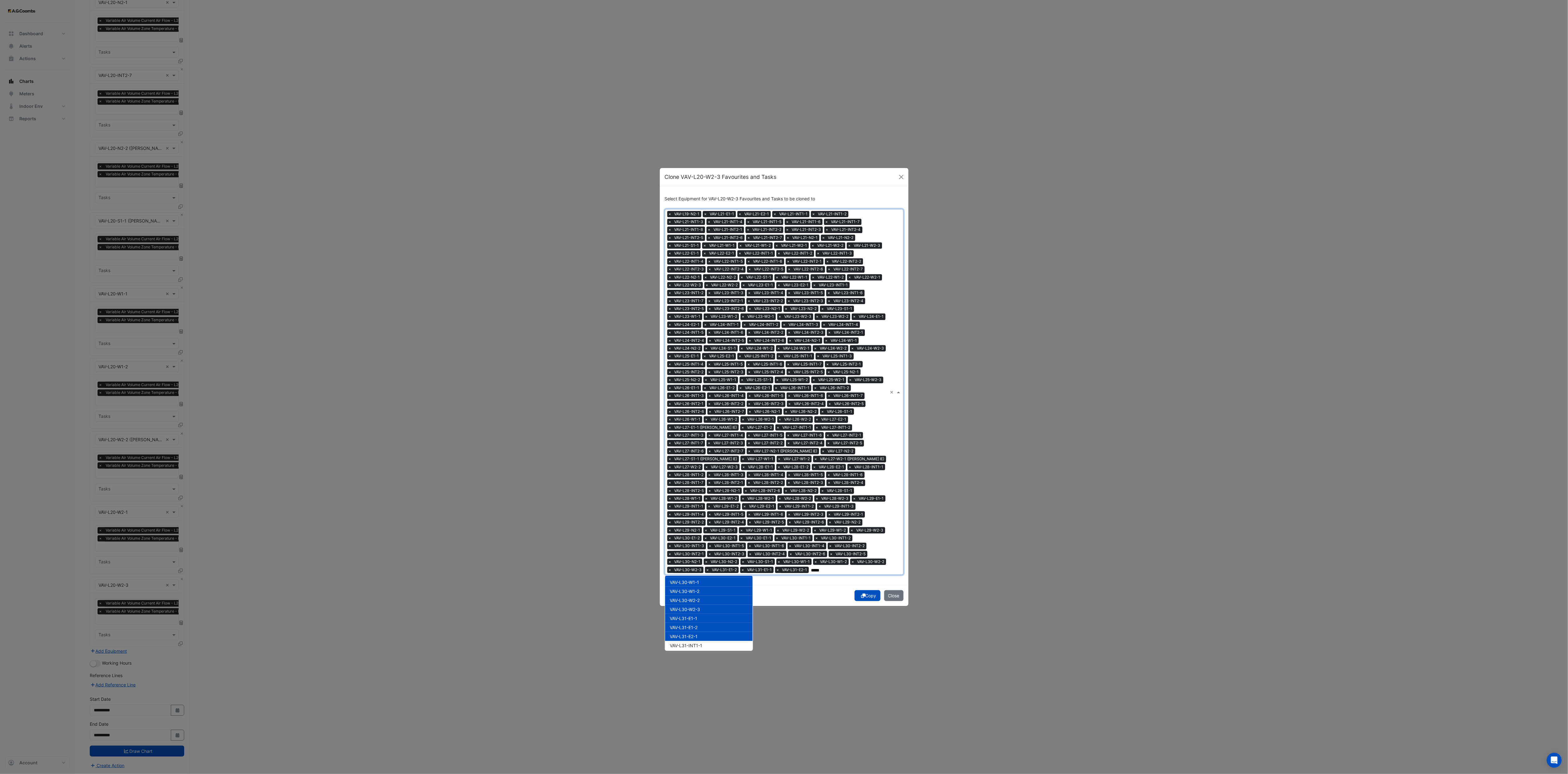
click at [701, 516] on span "VAV-L31-INT1-1" at bounding box center [686, 646] width 32 height 6
drag, startPoint x: 698, startPoint y: 650, endPoint x: 706, endPoint y: 641, distance: 12.0
click at [698, 516] on span "VAV-L31-INT1-2" at bounding box center [686, 655] width 33 height 6
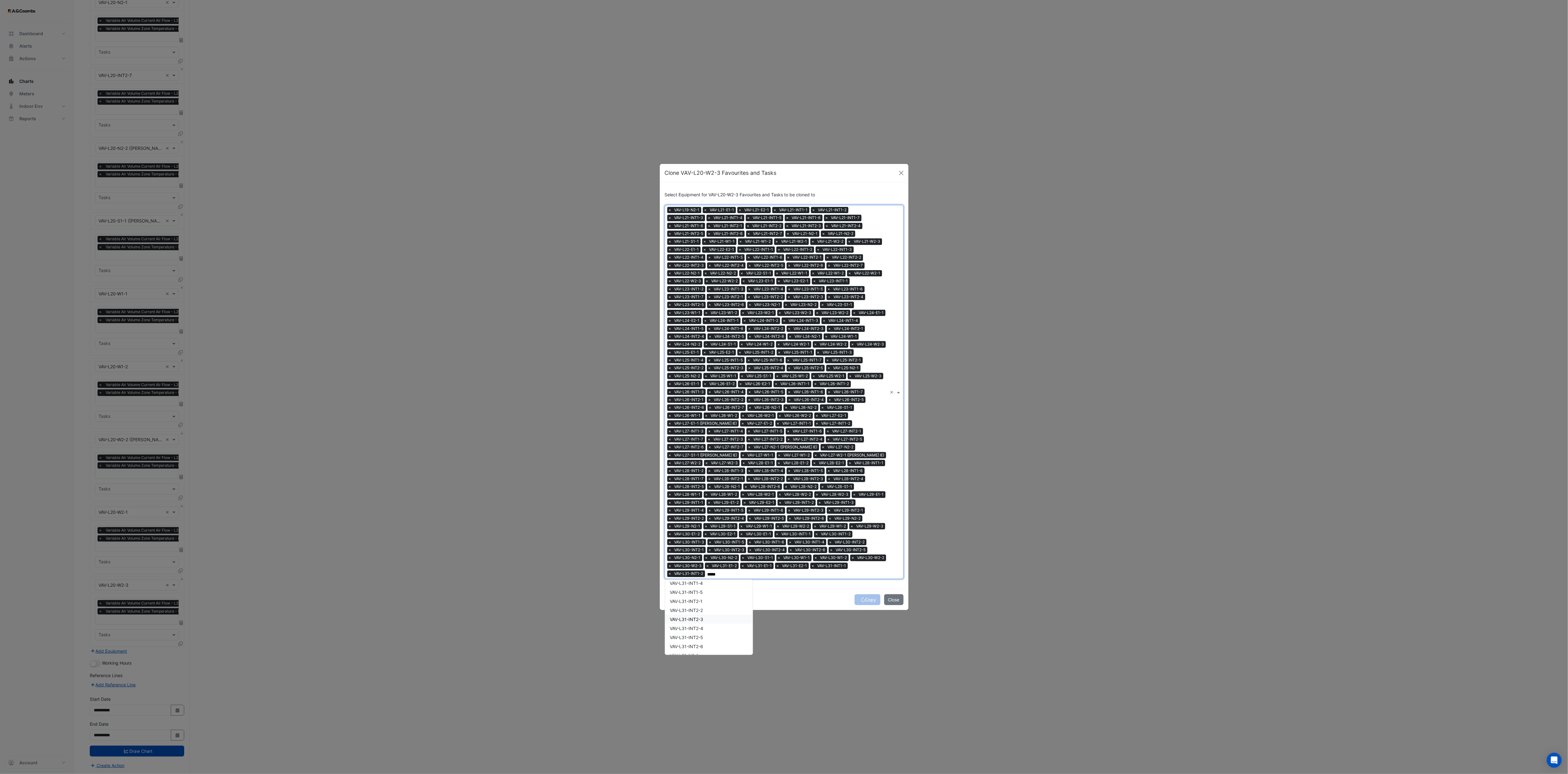
scroll to position [2424, 0]
click at [710, 516] on div "VAV-L31-INT1-3" at bounding box center [709, 612] width 87 height 9
click at [707, 516] on div "VAV-L31-INT1-4" at bounding box center [709, 621] width 87 height 9
drag, startPoint x: 706, startPoint y: 625, endPoint x: 705, endPoint y: 639, distance: 14.0
click at [706, 516] on div "VAV-L31-INT1-5" at bounding box center [709, 630] width 87 height 9
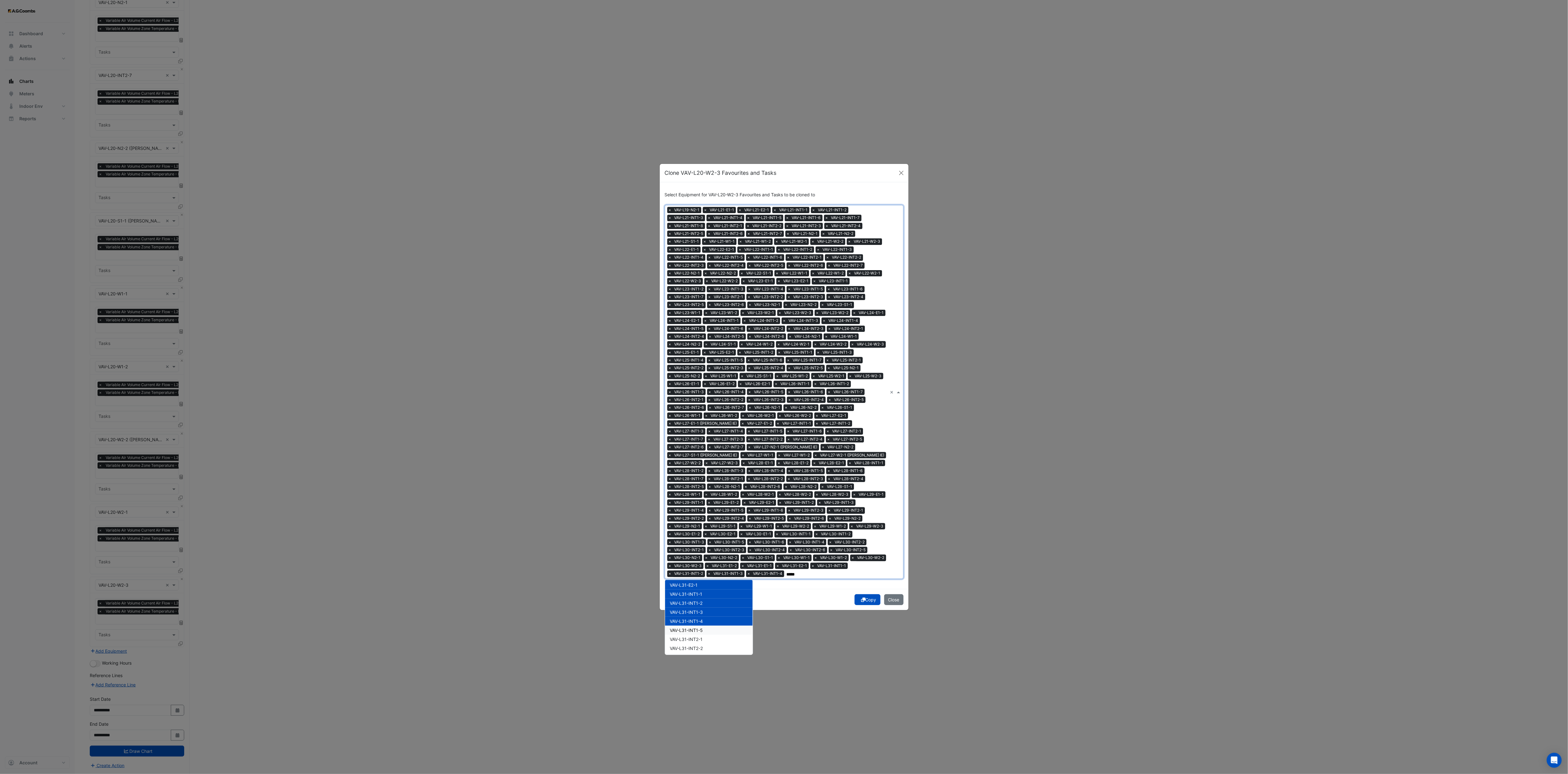
drag, startPoint x: 705, startPoint y: 639, endPoint x: 705, endPoint y: 644, distance: 5.0
click at [705, 516] on div "VAV-L31-INT2-1" at bounding box center [709, 639] width 87 height 9
click at [705, 516] on div "VAV-L31-INT2-2" at bounding box center [709, 648] width 87 height 9
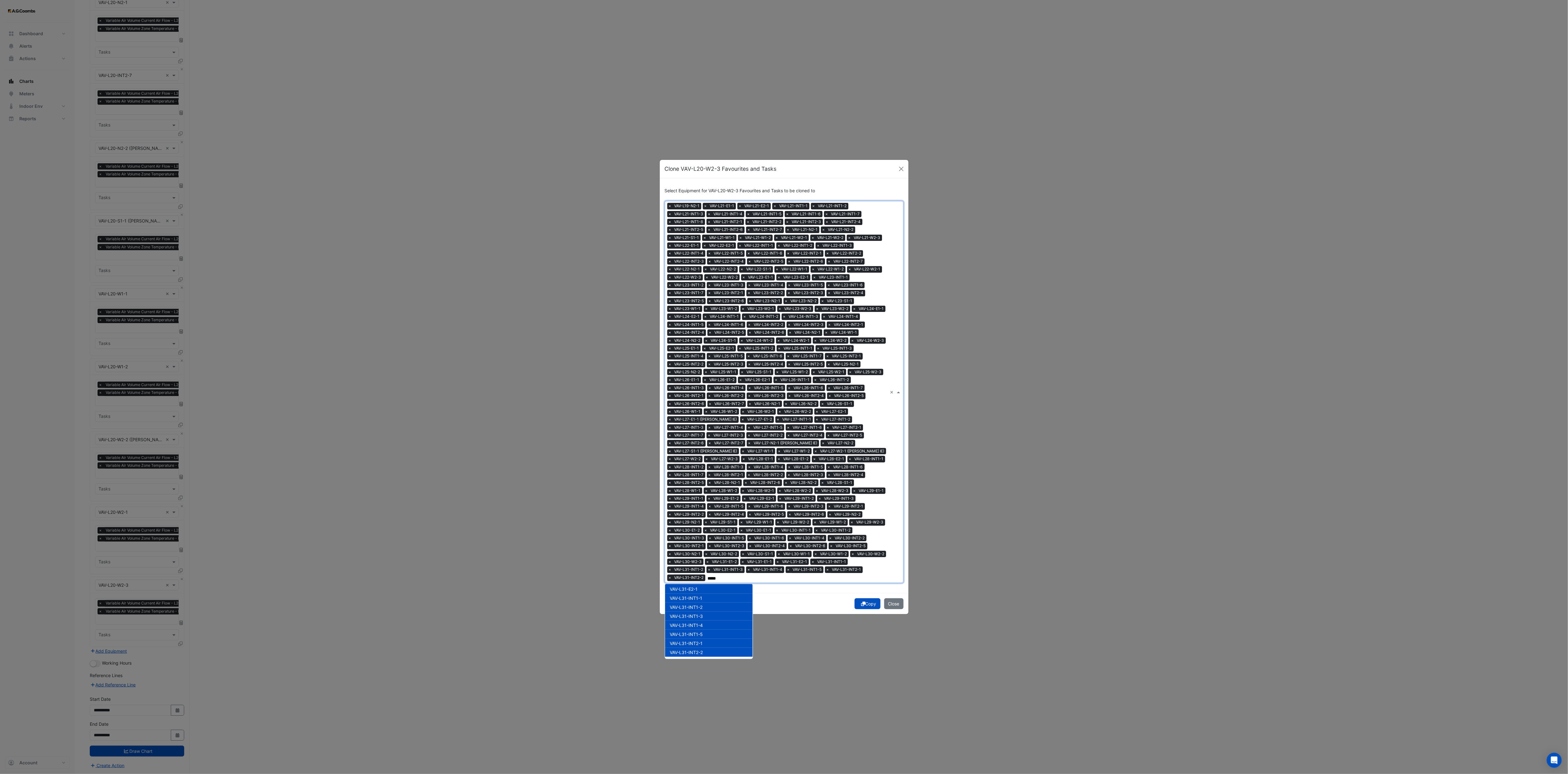
click at [704, 516] on span "VAV-L31-INT2-3" at bounding box center [687, 662] width 34 height 6
drag, startPoint x: 708, startPoint y: 635, endPoint x: 708, endPoint y: 640, distance: 5.0
click at [708, 516] on div "VAV-L31-INT2-5" at bounding box center [709, 641] width 87 height 9
drag, startPoint x: 708, startPoint y: 641, endPoint x: 708, endPoint y: 649, distance: 8.0
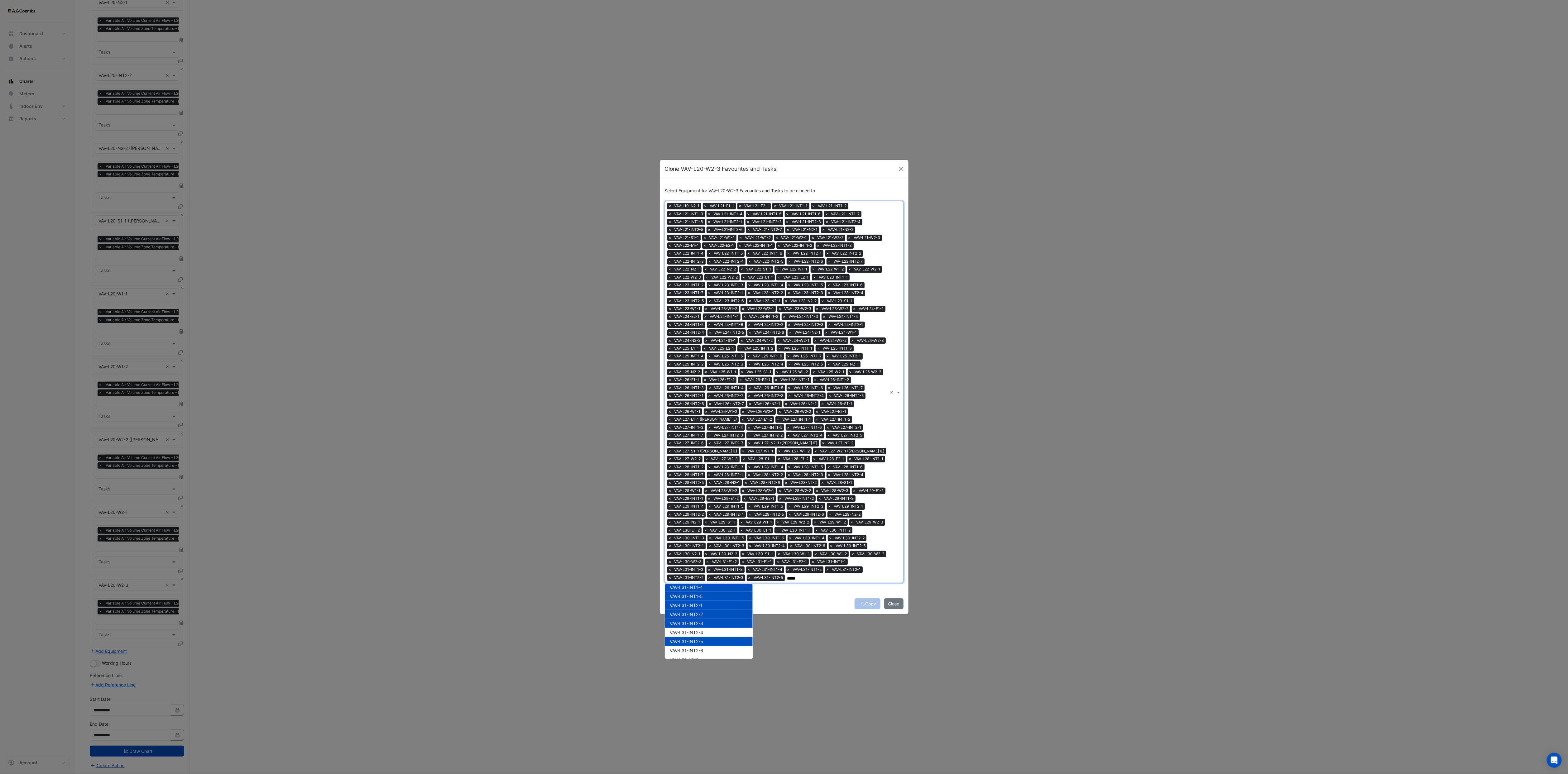
click at [708, 516] on div "VAV-L31-INT2-5" at bounding box center [709, 641] width 87 height 9
click at [708, 516] on div "VAV-L31-INT2-6" at bounding box center [709, 650] width 87 height 9
click at [704, 516] on span "VAV-L31-INT2-4" at bounding box center [687, 632] width 34 height 6
drag, startPoint x: 705, startPoint y: 638, endPoint x: 706, endPoint y: 643, distance: 5.1
click at [704, 516] on span "VAV-L31-INT2-5" at bounding box center [687, 641] width 34 height 6
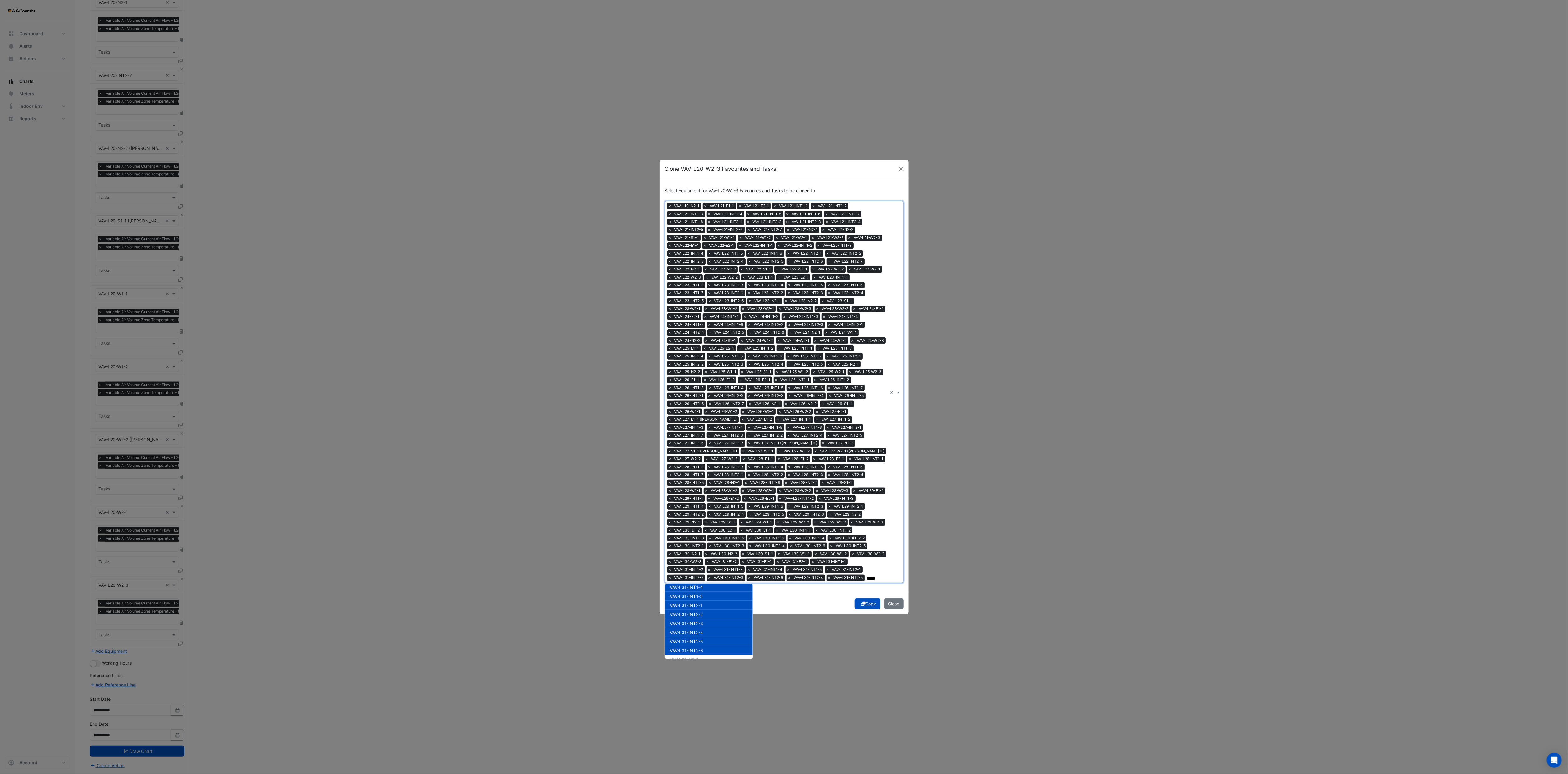
click at [706, 516] on div "VAV-L31-INT2-6" at bounding box center [709, 650] width 87 height 9
click at [705, 516] on div "VAV-L31-INT2-6" at bounding box center [709, 613] width 87 height 9
click at [706, 516] on div "VAV-L31-N2-1" at bounding box center [709, 622] width 87 height 9
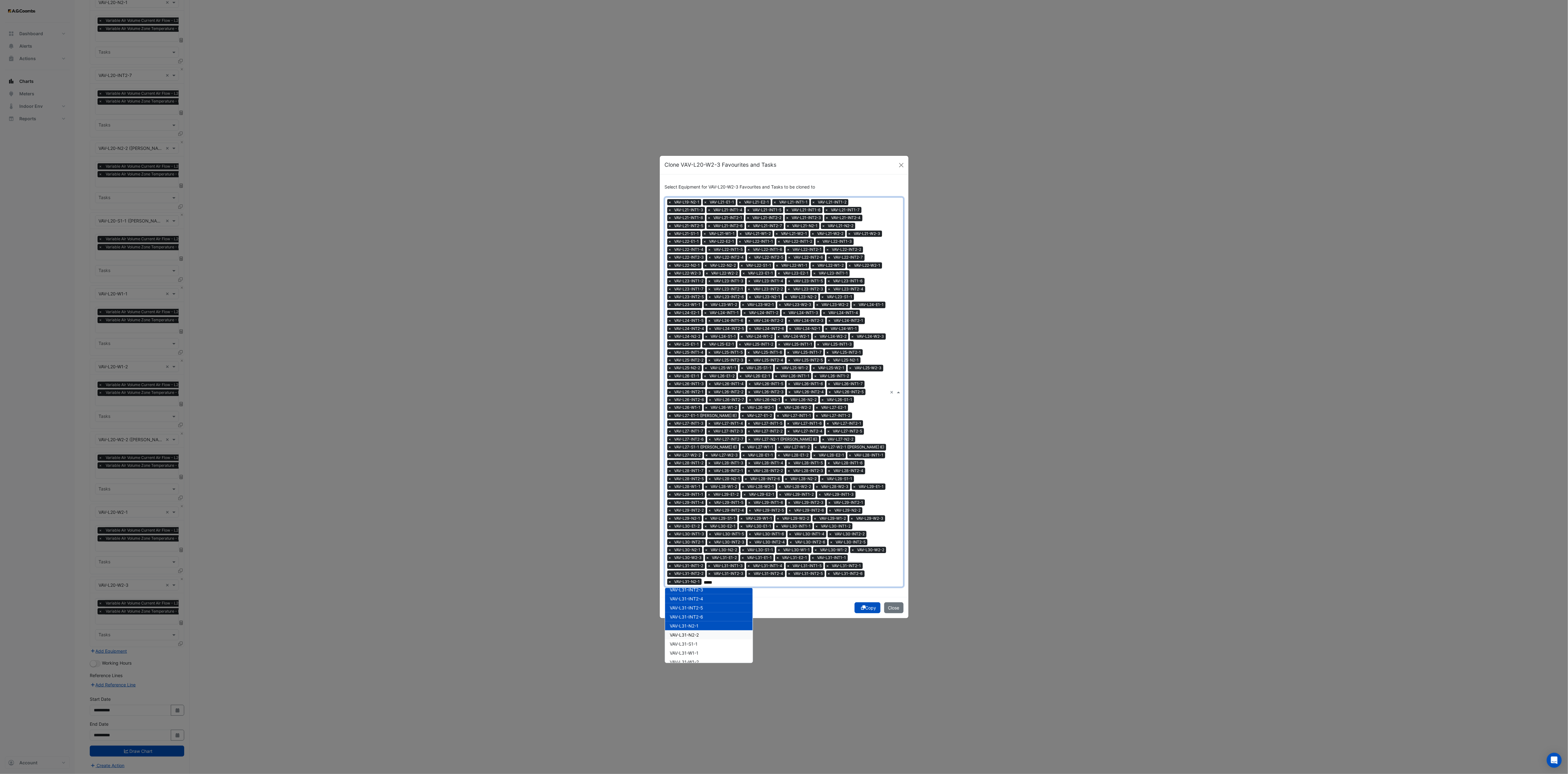
drag, startPoint x: 706, startPoint y: 629, endPoint x: 706, endPoint y: 639, distance: 10.0
click at [706, 516] on div "VAV-L31-N2-2" at bounding box center [709, 634] width 87 height 9
click at [706, 516] on div "VAV-L31-W1-1" at bounding box center [709, 653] width 87 height 9
click at [702, 516] on div "VAV-L31-S1-1" at bounding box center [709, 643] width 87 height 9
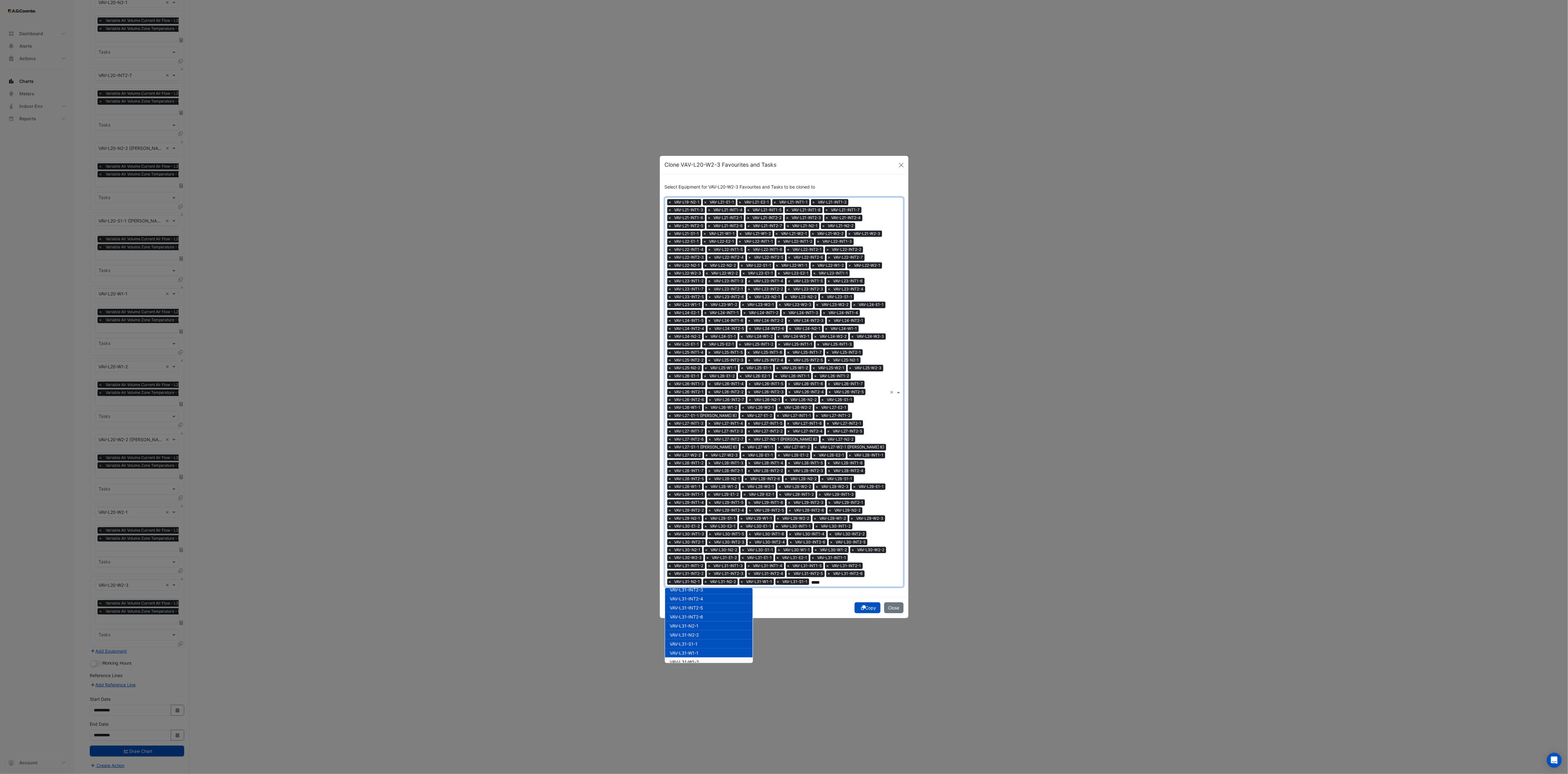
click at [704, 516] on div "VAV-L31-W1-2" at bounding box center [709, 662] width 87 height 9
drag, startPoint x: 706, startPoint y: 634, endPoint x: 706, endPoint y: 644, distance: 10.0
click at [706, 516] on div "VAV-L31-W2-2" at bounding box center [709, 634] width 87 height 9
click at [706, 516] on div "VAV-L31-W2-3" at bounding box center [709, 643] width 87 height 9
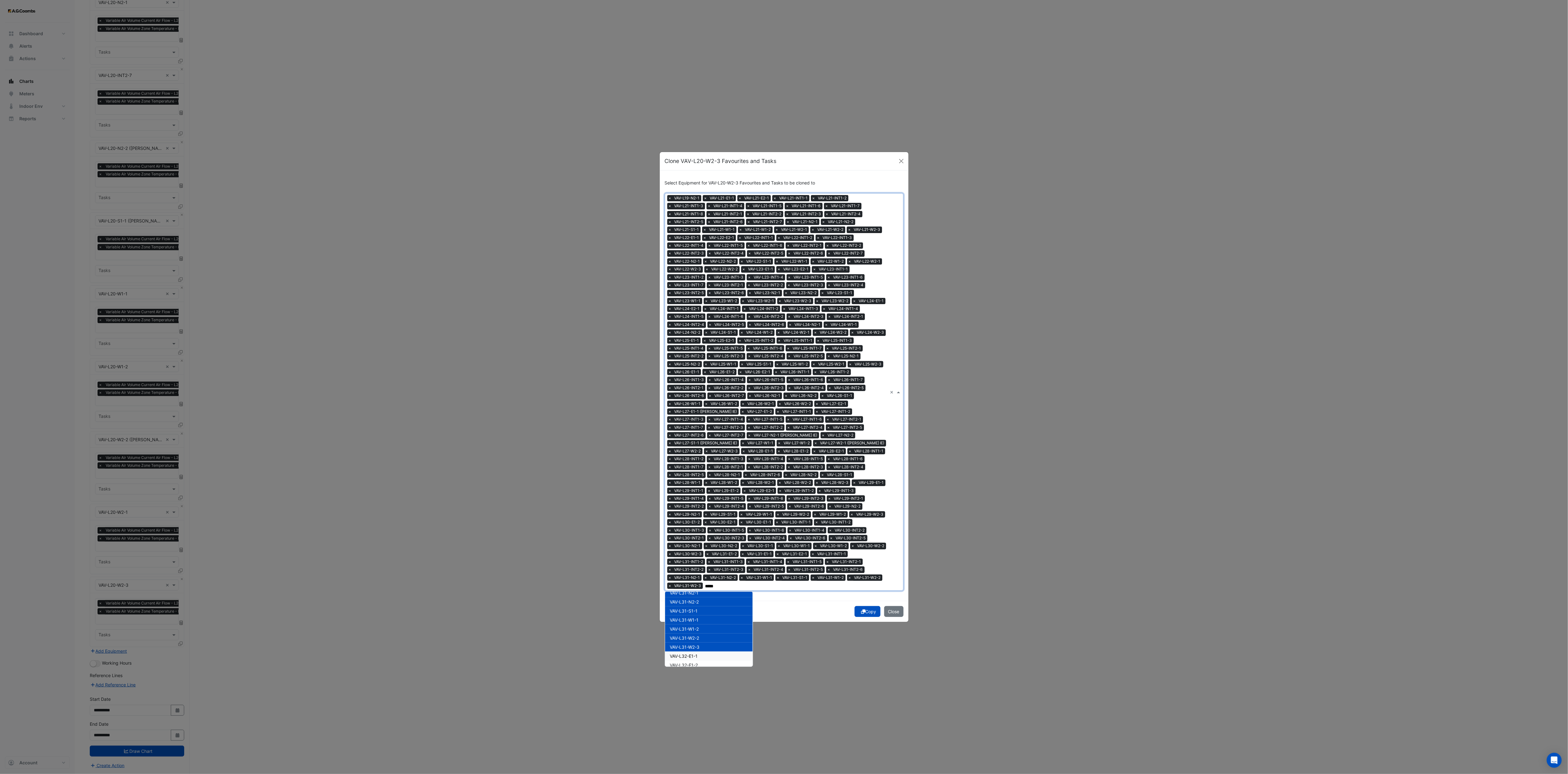
click at [706, 516] on div "VAV-L32-E1-1" at bounding box center [709, 656] width 87 height 9
click at [707, 516] on div "VAV-L32-E1-2" at bounding box center [709, 665] width 87 height 9
drag, startPoint x: 711, startPoint y: 601, endPoint x: 711, endPoint y: 617, distance: 16.0
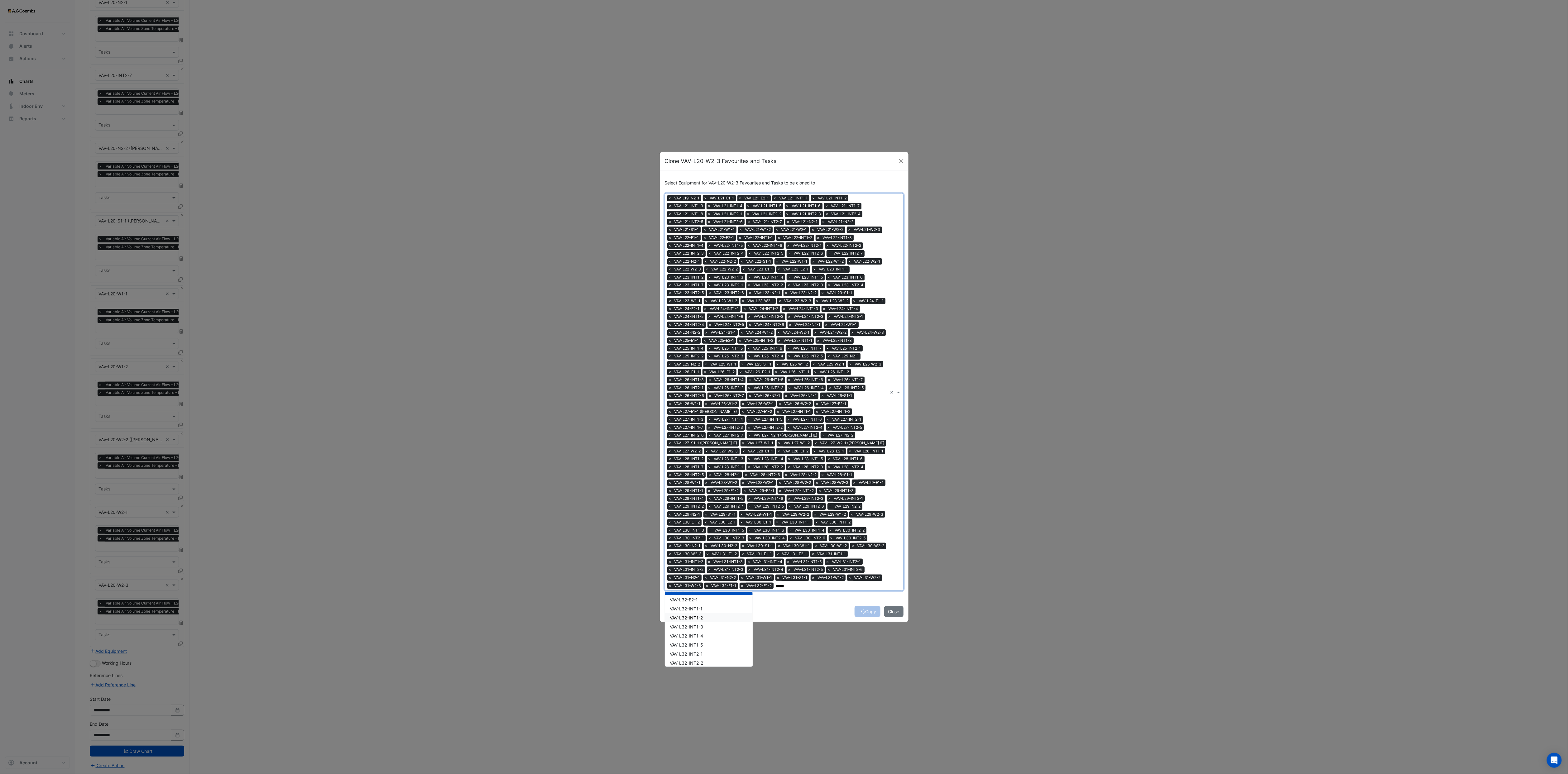
click at [711, 516] on div "VAV-L32-INT1-2" at bounding box center [709, 618] width 87 height 9
click at [707, 516] on div "VAV-L32-INT1-1" at bounding box center [709, 609] width 87 height 9
click at [704, 516] on div "VAV-L32-E2-1" at bounding box center [709, 600] width 87 height 9
click at [710, 516] on div "VAV-L32-INT1-2" at bounding box center [709, 618] width 87 height 9
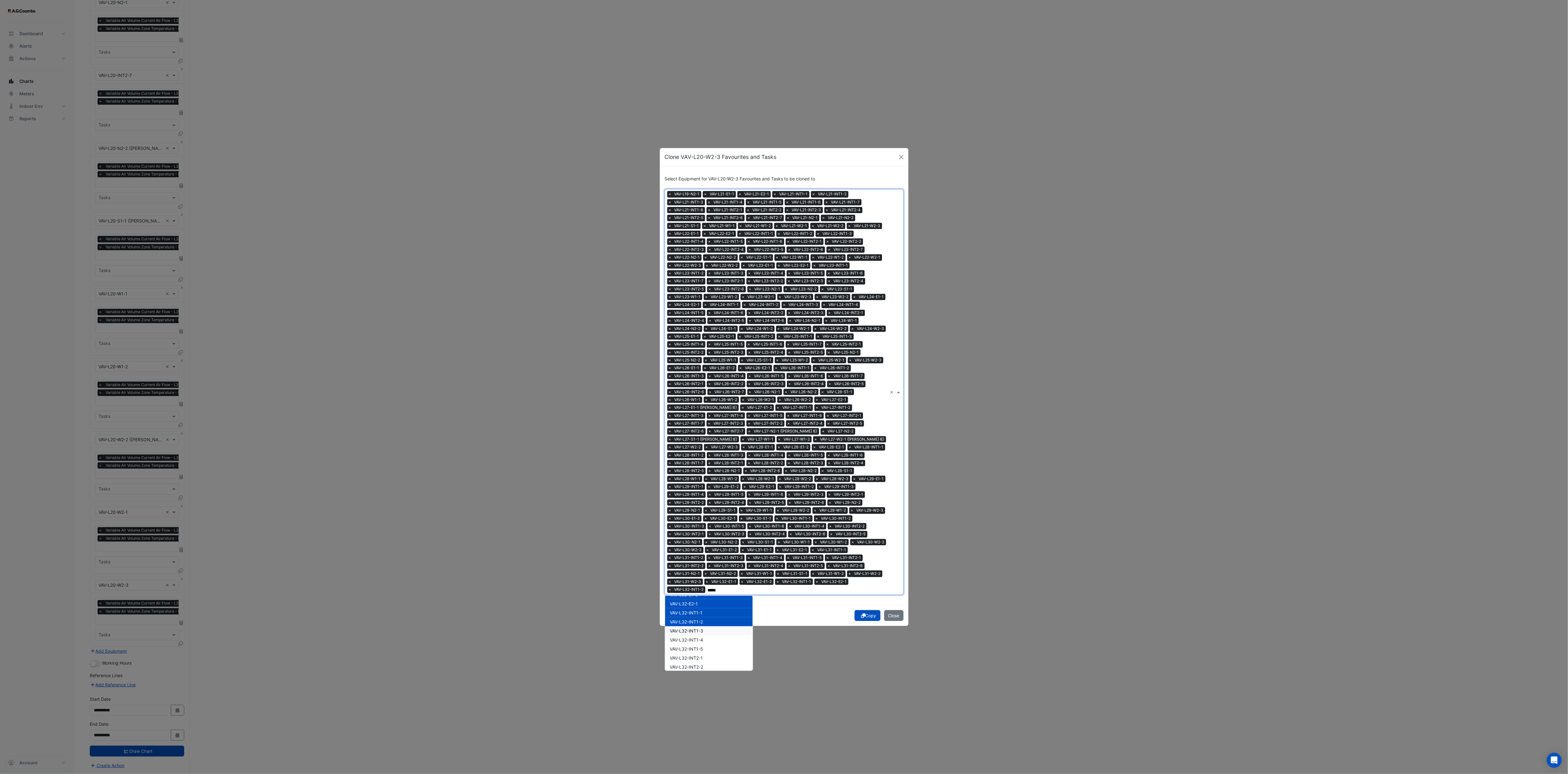
drag, startPoint x: 710, startPoint y: 625, endPoint x: 712, endPoint y: 630, distance: 5.4
click at [710, 516] on div "VAV-L32-INT1-3" at bounding box center [709, 631] width 87 height 9
click at [711, 516] on div "VAV-L32-INT1-4" at bounding box center [709, 639] width 87 height 9
click at [711, 516] on div "VAV-L32-INT1-5" at bounding box center [709, 648] width 87 height 9
click at [711, 516] on div "VAV-L32-INT2-1" at bounding box center [709, 657] width 87 height 9
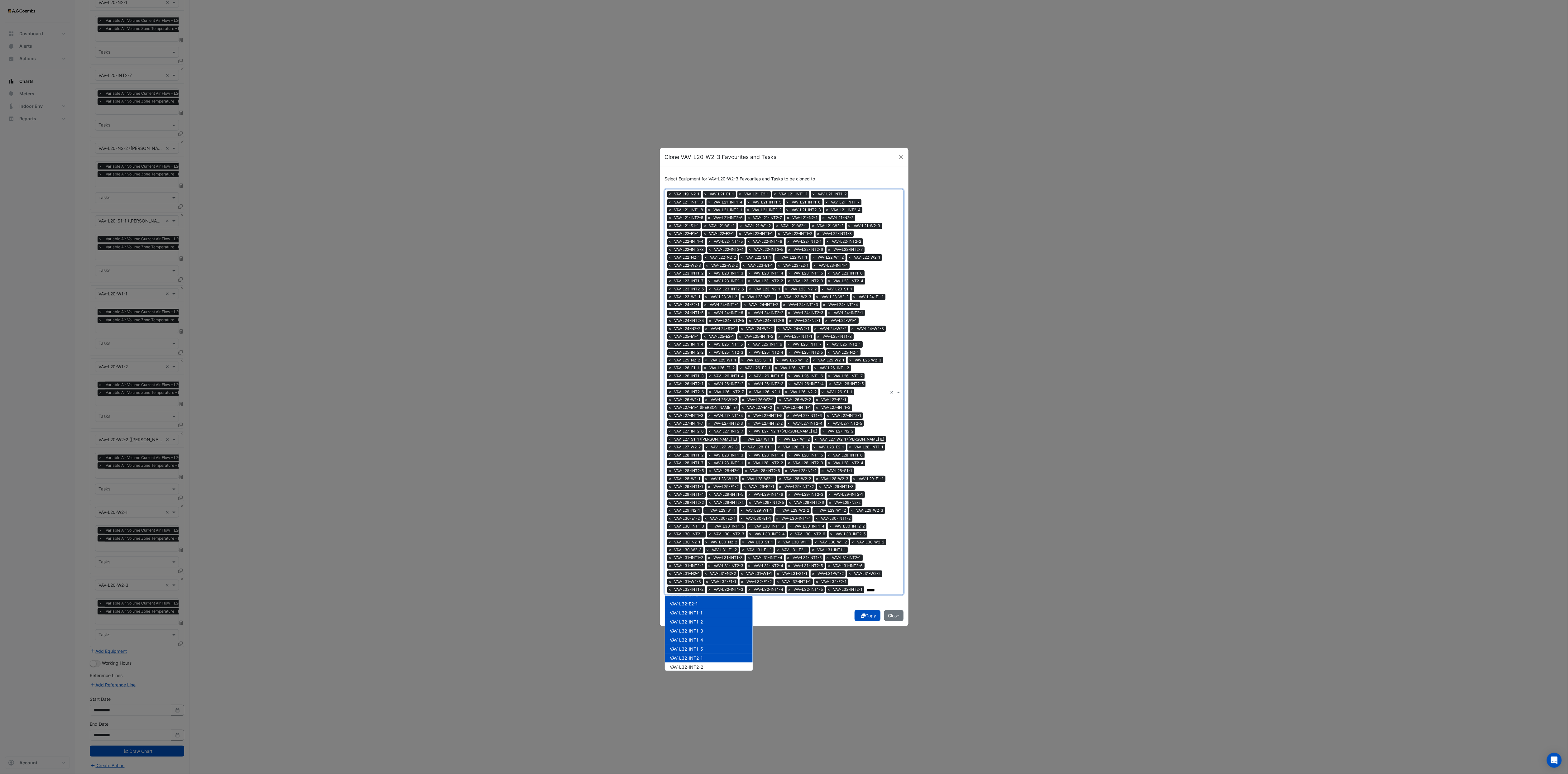
drag
click at [710, 516] on div "VAV-L32-INT2-2" at bounding box center [709, 667] width 87 height 9
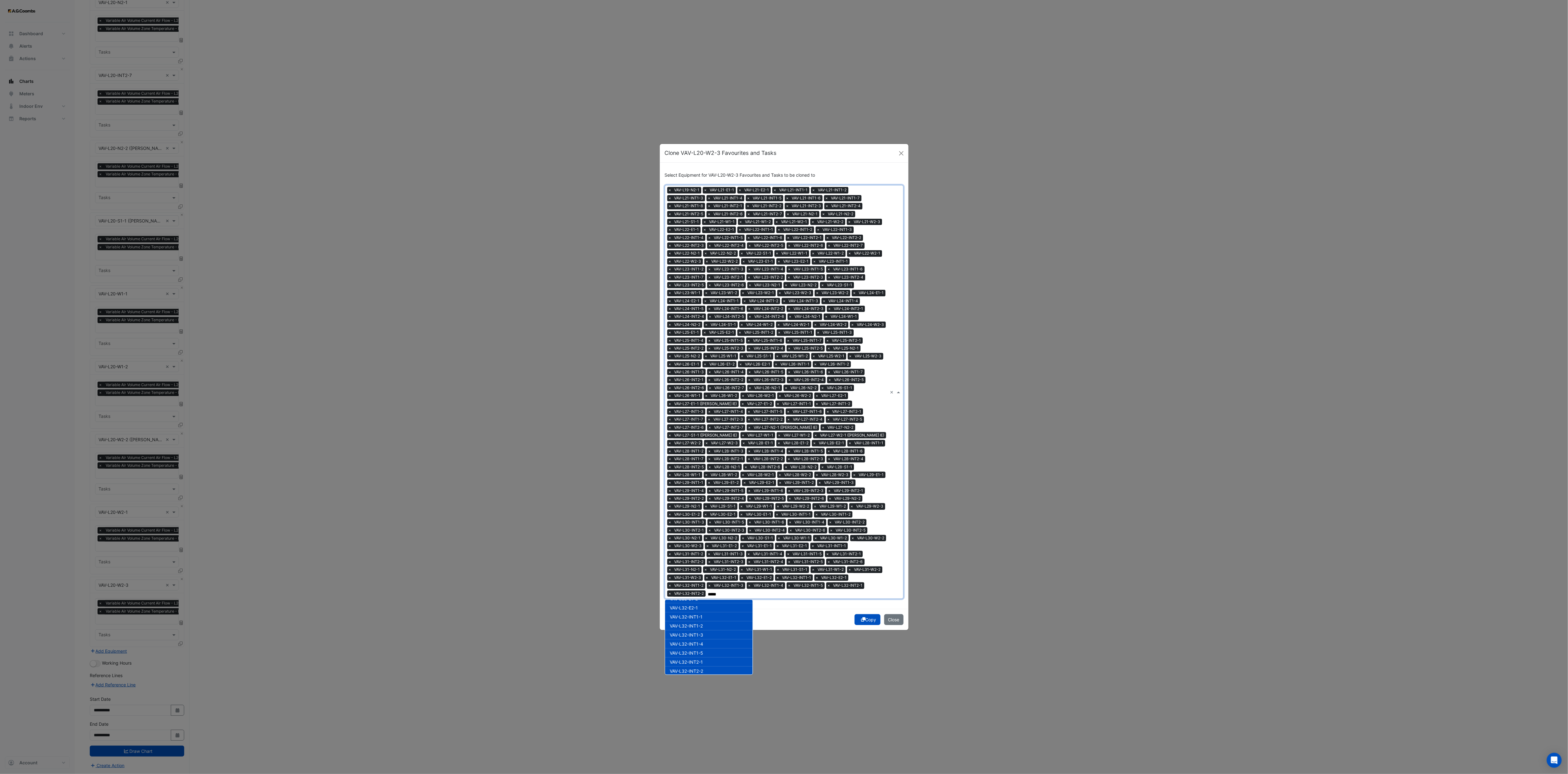
click at [708, 516] on div "VAV-L32-INT2-3" at bounding box center [709, 680] width 87 height 9
click at [720, 516] on div "VAV-L32-INT2-5" at bounding box center [709, 641] width 87 height 9
click at [709, 516] on div "VAV-L32-INT2-4" at bounding box center [709, 632] width 87 height 9
click at [713, 516] on div "VAV-L32-INT2-6" at bounding box center [709, 650] width 87 height 9
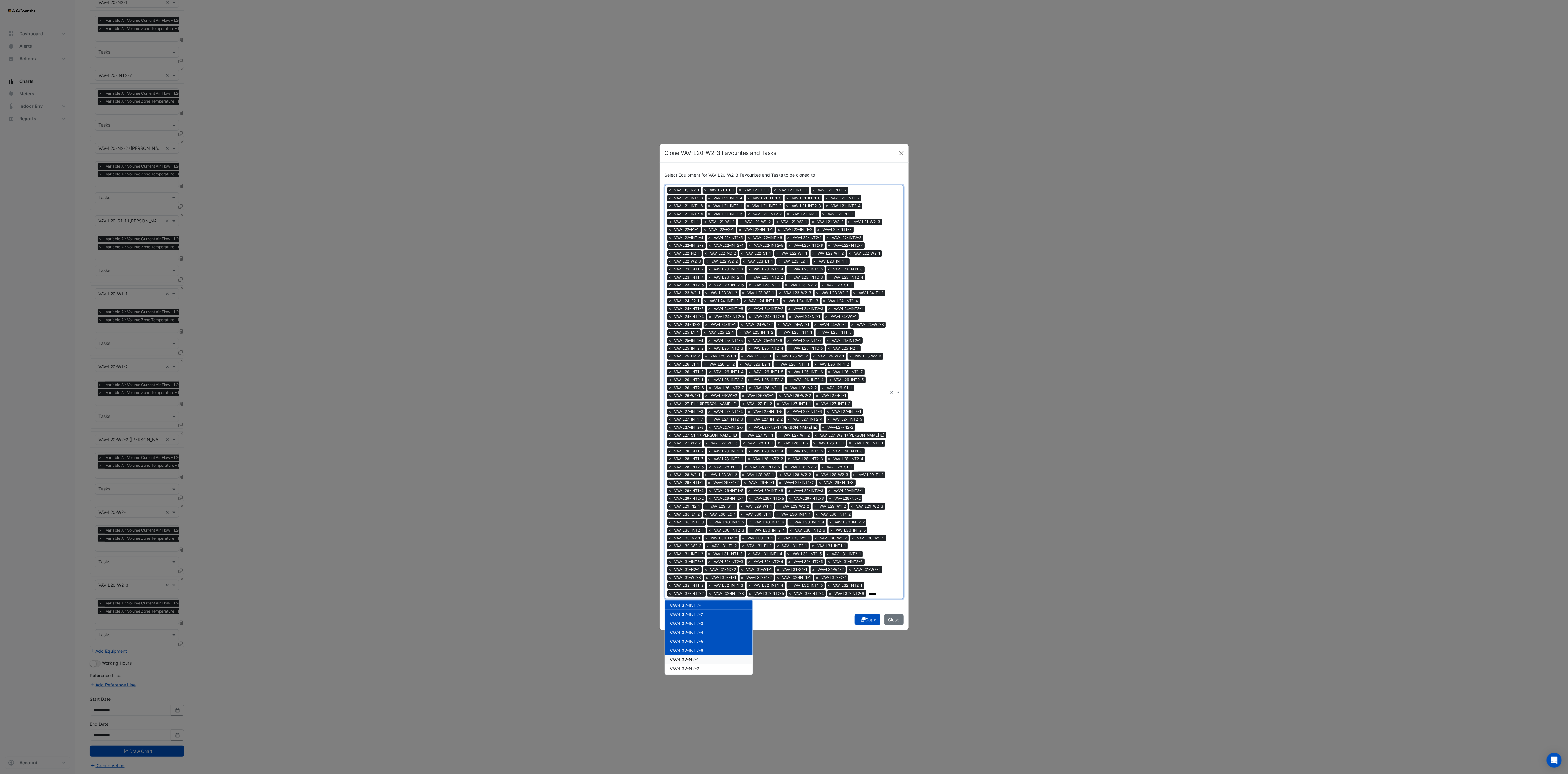
click at [706, 516] on div "VAV-L32-N2-1" at bounding box center [709, 660] width 87 height 9
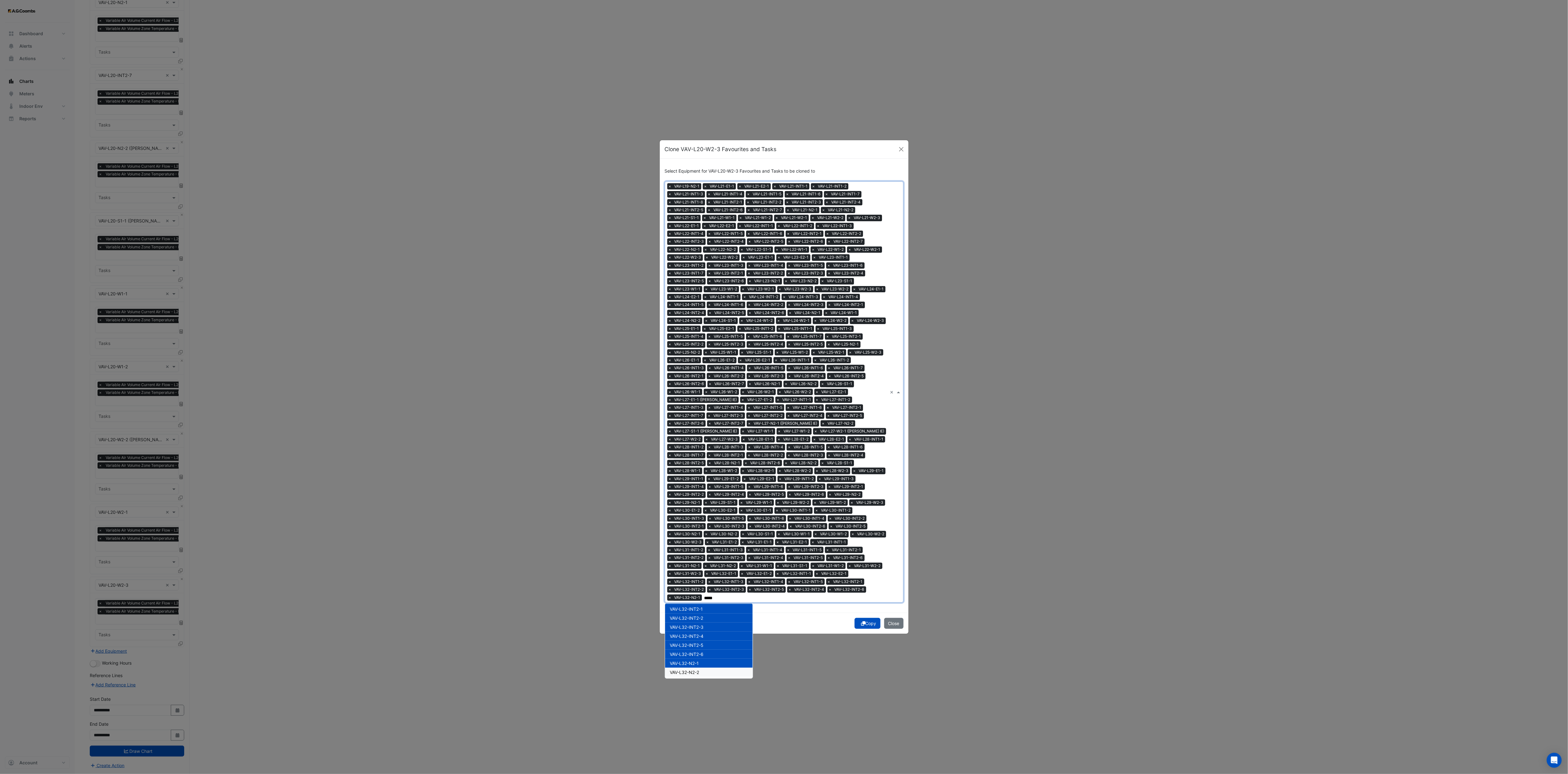
click at [706, 516] on div "VAV-L32-N2-2" at bounding box center [709, 672] width 87 height 9
click at [703, 516] on div "VAV-L32-N2-2" at bounding box center [709, 672] width 87 height 9
click at [709, 516] on div "VAV-L32-S1-1" at bounding box center [709, 625] width 87 height 9
click at [703, 516] on div "VAV-L32-N2-2" at bounding box center [709, 616] width 87 height 9
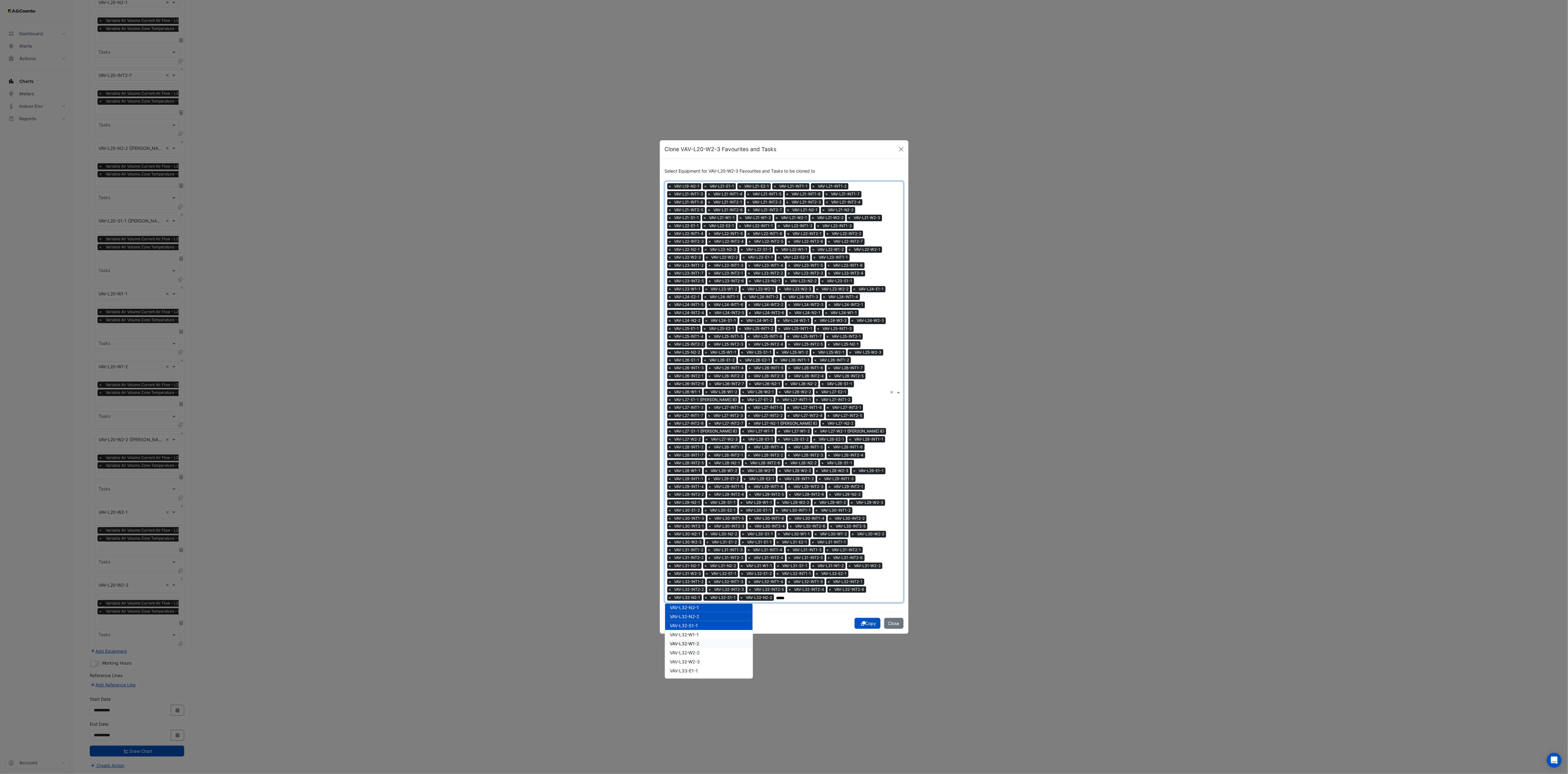
click at [708, 516] on div "VAV-L32-W1-2" at bounding box center [709, 643] width 87 height 9
click at [702, 516] on div "VAV-L32-W1-1" at bounding box center [709, 634] width 87 height 9
click at [703, 516] on div "VAV-L32-W2-3" at bounding box center [709, 662] width 87 height 9
click at [700, 516] on span "VAV-L32-W2-2" at bounding box center [685, 653] width 29 height 6
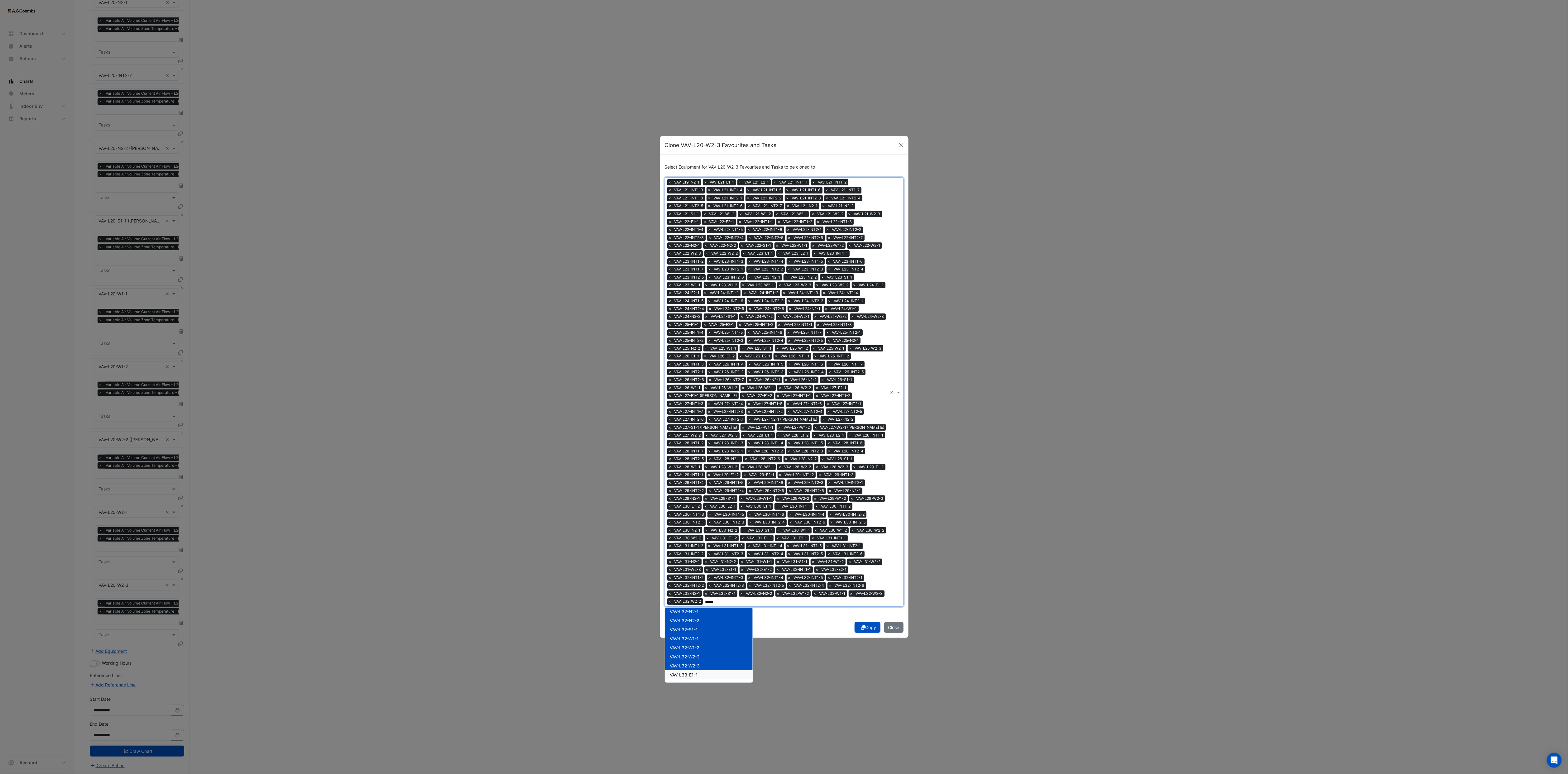
click at [702, 516] on div "VAV-L33-E1-1" at bounding box center [709, 674] width 87 height 9
click at [704, 516] on div "VAV-L33-E2-1" at bounding box center [709, 683] width 87 height 9
click at [712, 516] on div "VAV-L33-INT1-1" at bounding box center [709, 636] width 87 height 9
click at [712, 516] on div "VAV-L33-INT1-2" at bounding box center [709, 645] width 87 height 9
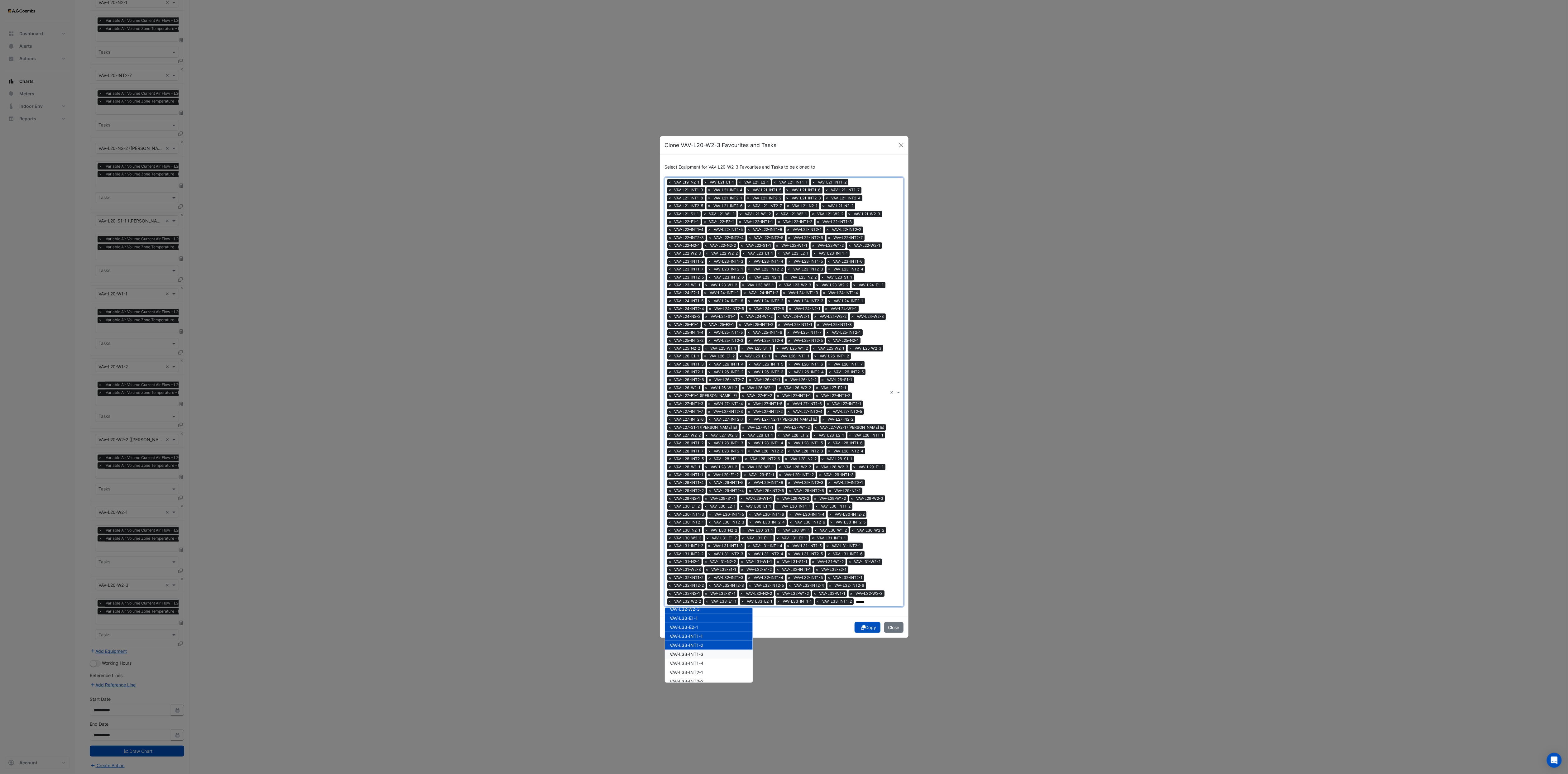
drag, startPoint x: 712, startPoint y: 657, endPoint x: 711, endPoint y: 661, distance: 4.1
drag, startPoint x: 711, startPoint y: 661, endPoint x: 710, endPoint y: 668, distance: 7.1
click at [711, 516] on div "VAV-L33-INT1-4" at bounding box center [709, 663] width 87 height 9
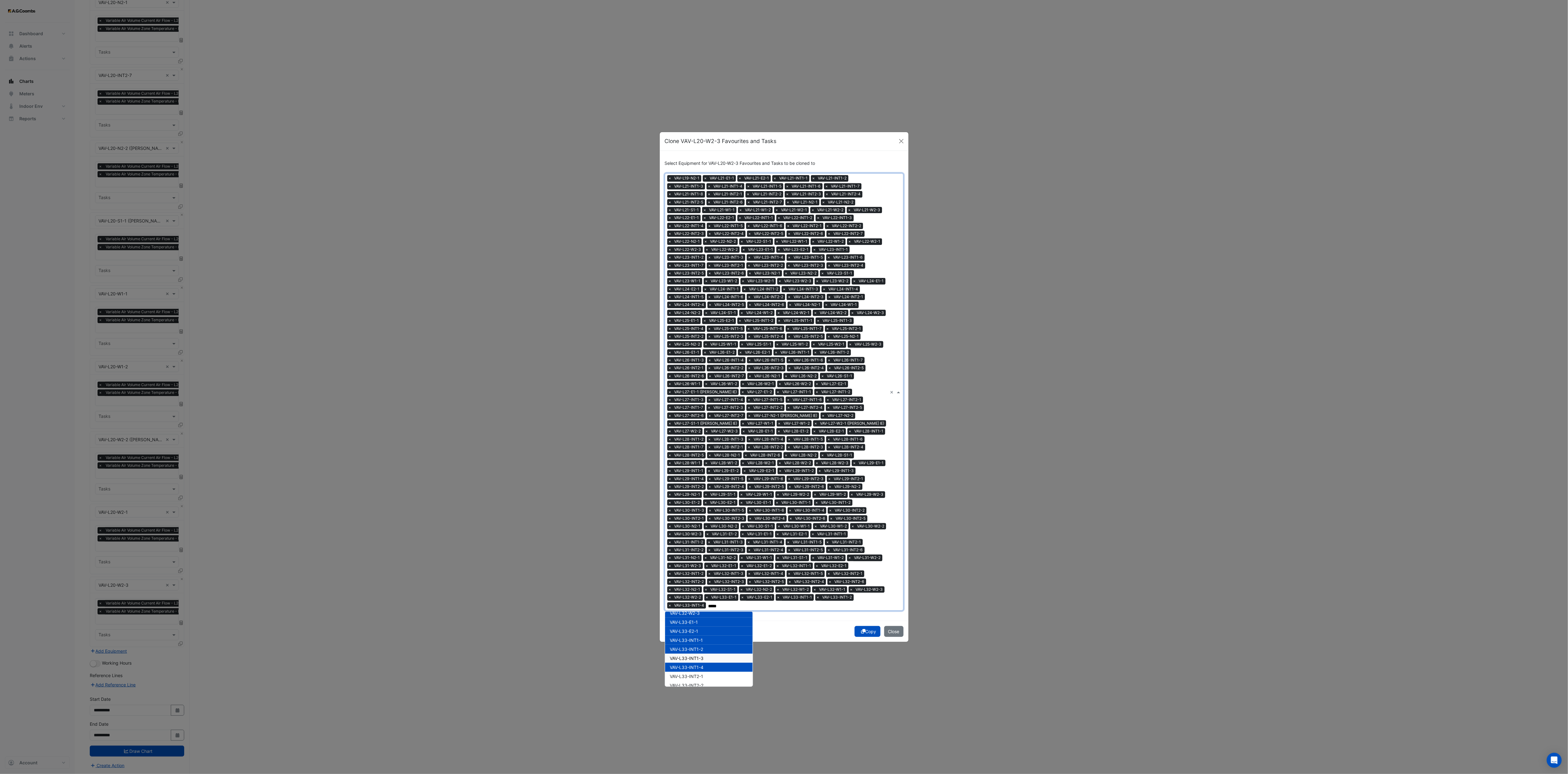
click at [704, 516] on span "VAV-L33-INT1-3" at bounding box center [687, 658] width 34 height 6
click at [707, 516] on div "VAV-L33-INT2-1" at bounding box center [709, 676] width 87 height 9
click at [704, 516] on span "VAV-L33-INT2-2" at bounding box center [687, 685] width 34 height 6
click at [715, 516] on div "VAV-L33-INT2-2" at bounding box center [709, 630] width 87 height 9
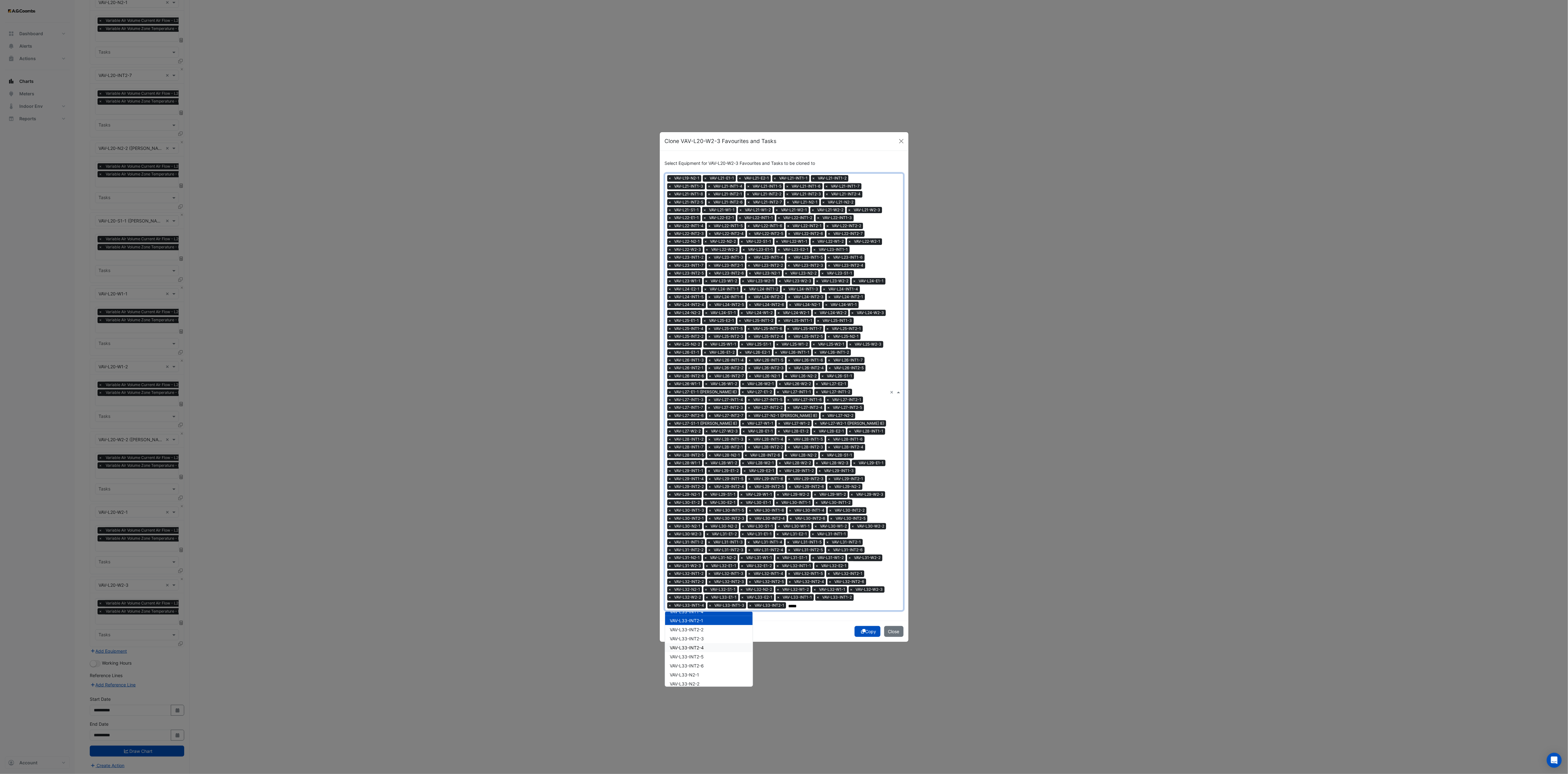
click at [716, 516] on div "VAV-L33-INT2-4" at bounding box center [709, 648] width 87 height 9
click at [716, 516] on div "VAV-L33-INT2-2" at bounding box center [709, 630] width 87 height 9
click at [714, 516] on div "VAV-L33-INT2-3" at bounding box center [709, 639] width 87 height 9
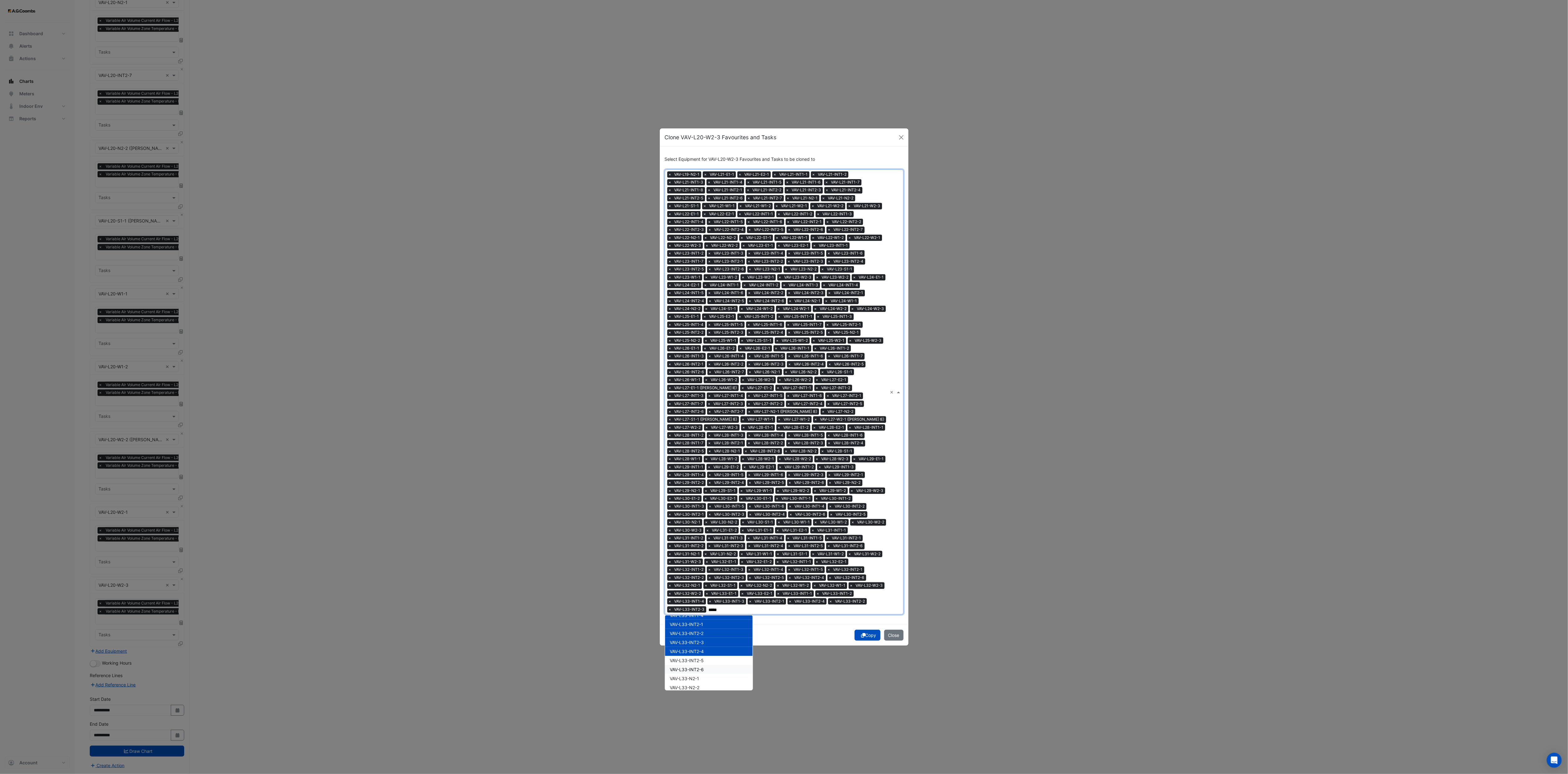
click at [711, 516] on div "VAV-L33-INT2-6" at bounding box center [709, 669] width 87 height 9
click at [707, 516] on div "VAV-L33-INT2-5" at bounding box center [709, 660] width 87 height 9
click at [709, 516] on div "VAV-L33-N2-1" at bounding box center [709, 678] width 87 height 9
click at [709, 516] on div "VAV-L33-N2-2" at bounding box center [709, 687] width 87 height 9
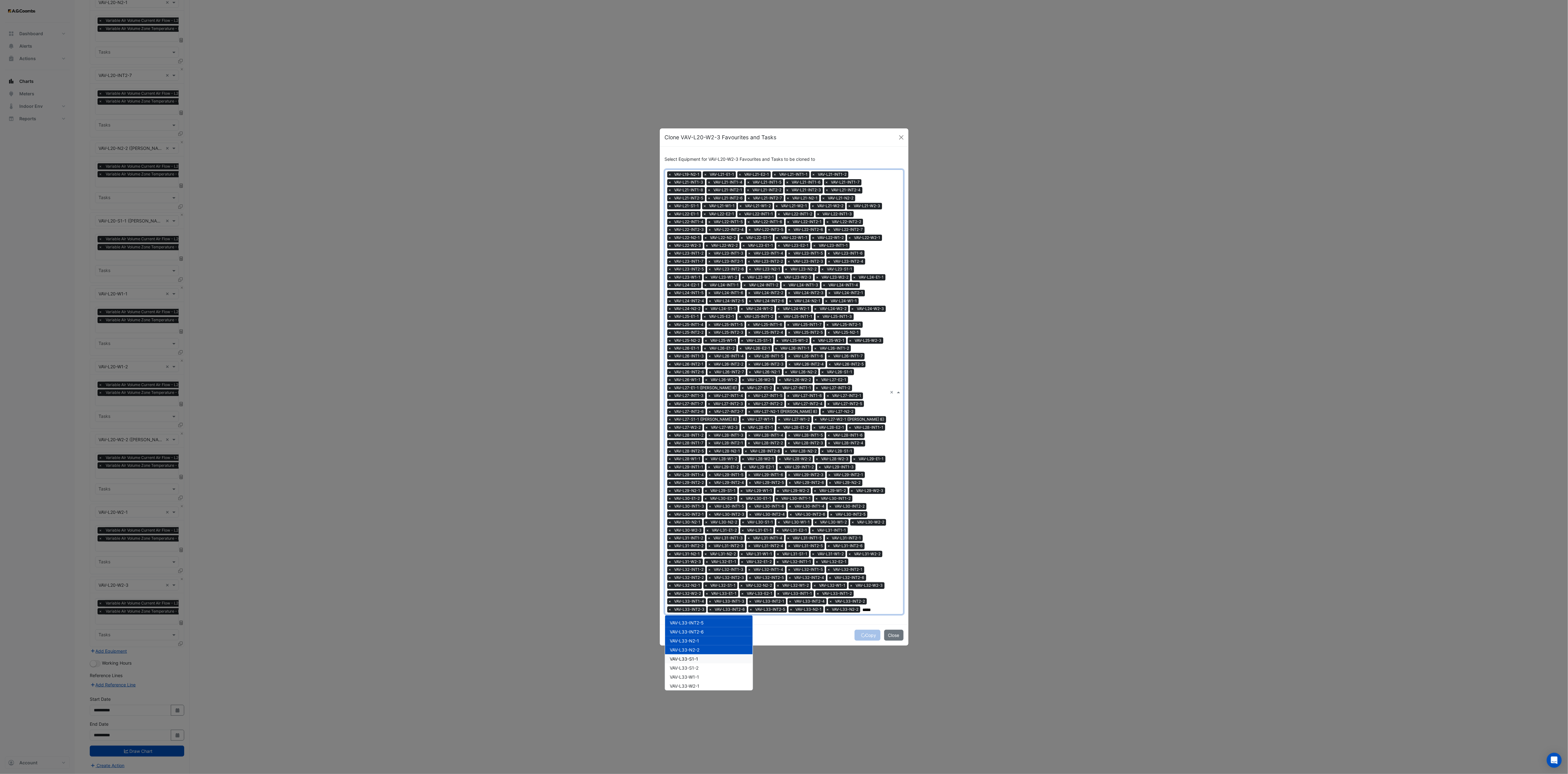
click at [710, 516] on div "VAV-L33-S1-1" at bounding box center [709, 659] width 87 height 9
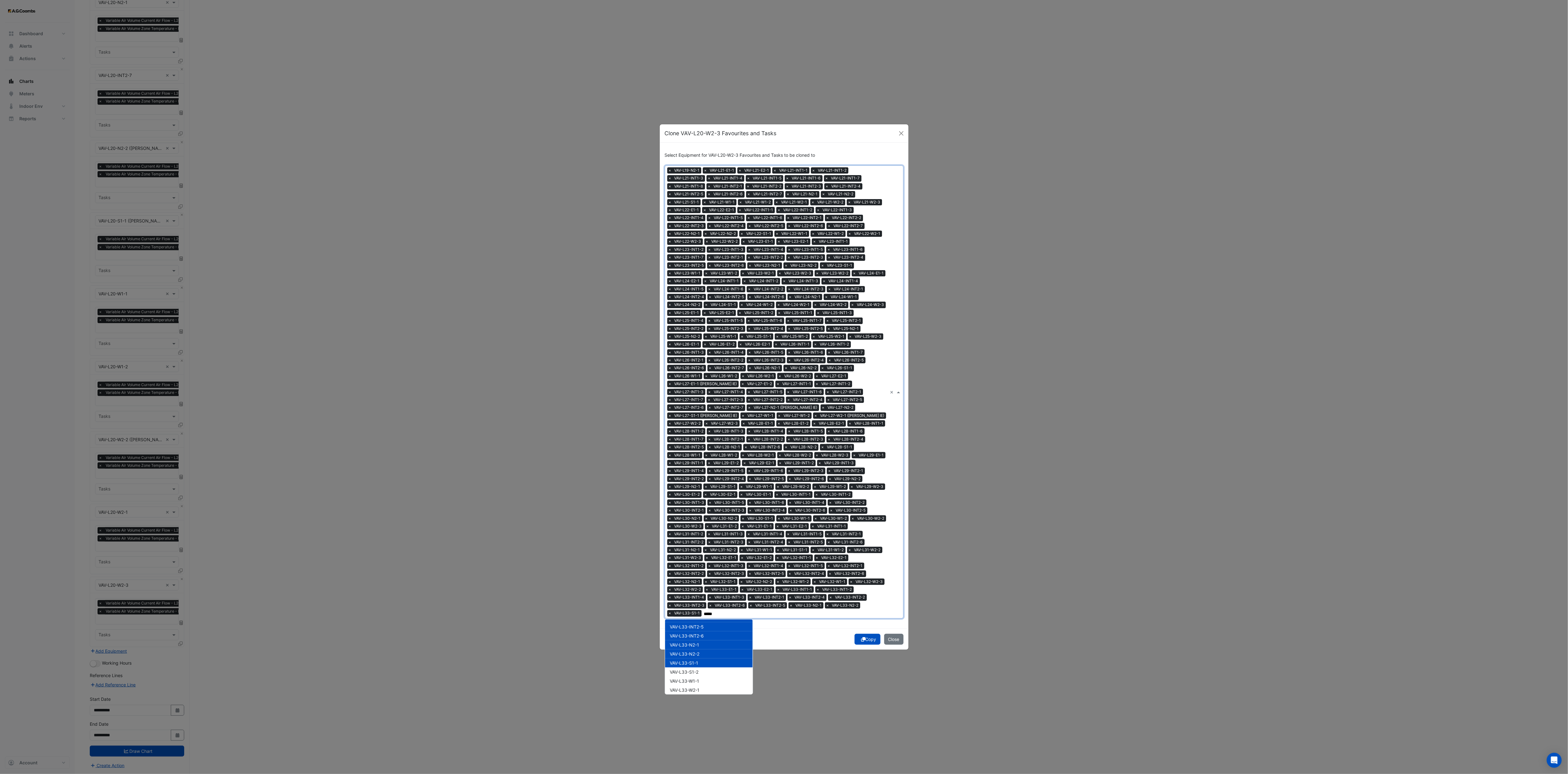
drag, startPoint x: 711, startPoint y: 667, endPoint x: 711, endPoint y: 674, distance: 7.0
click at [711, 516] on div "VAV-L33-S1-2" at bounding box center [709, 671] width 87 height 9
drag, startPoint x: 711, startPoint y: 677, endPoint x: 711, endPoint y: 680, distance: 3.0
click at [711, 516] on div "VAV-L33-W1-1" at bounding box center [709, 680] width 87 height 9
click at [711, 516] on div "VAV-L33-W2-1" at bounding box center [709, 690] width 87 height 9
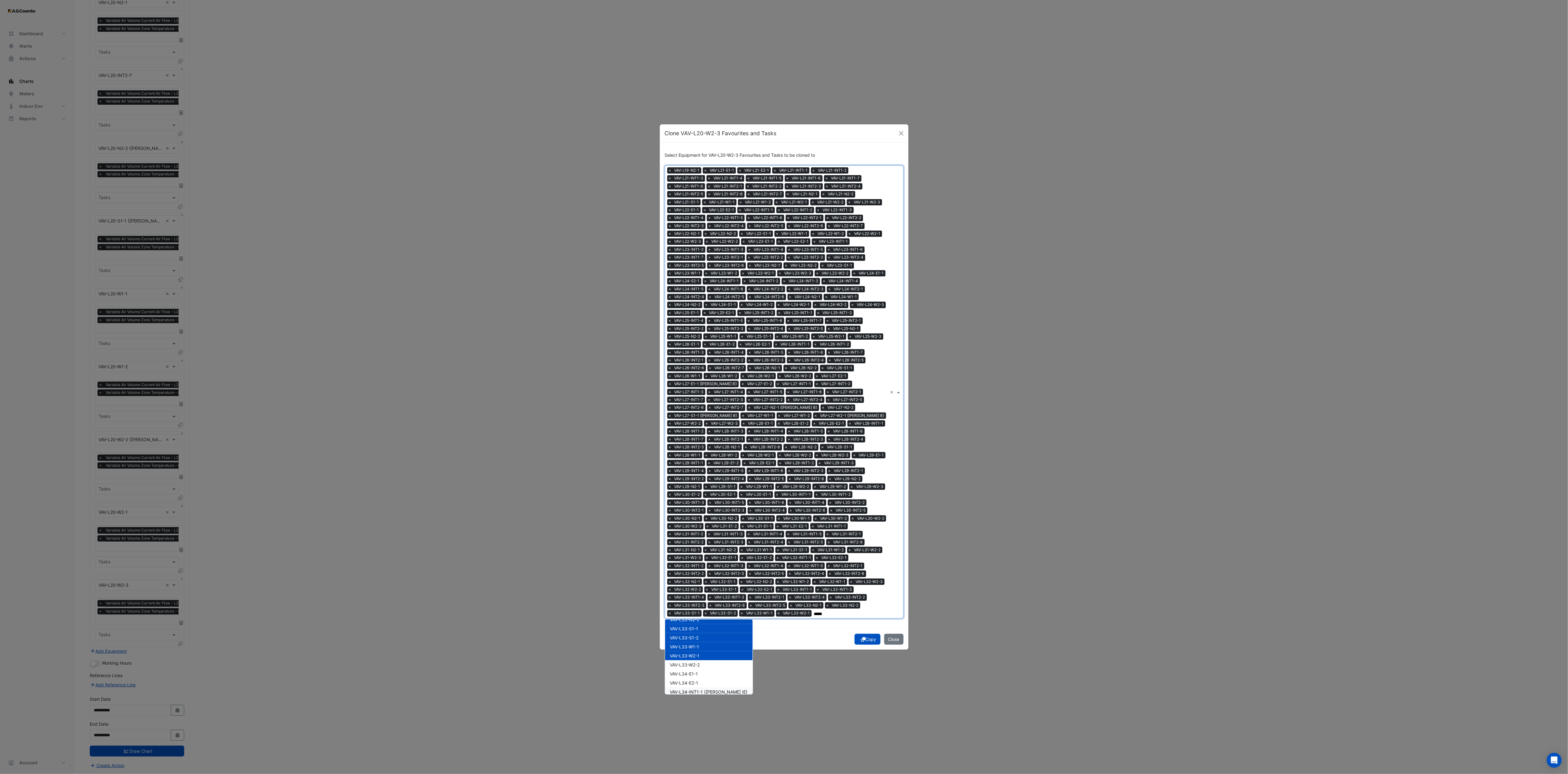
scroll to position [2910, 0]
click at [710, 516] on div "VAV-L33-W2-2" at bounding box center [709, 662] width 87 height 9
click at [710, 516] on div "VAV-L34-E1-1" at bounding box center [709, 671] width 87 height 9
click at [710, 516] on div "VAV-L34-E2-1" at bounding box center [709, 680] width 87 height 9
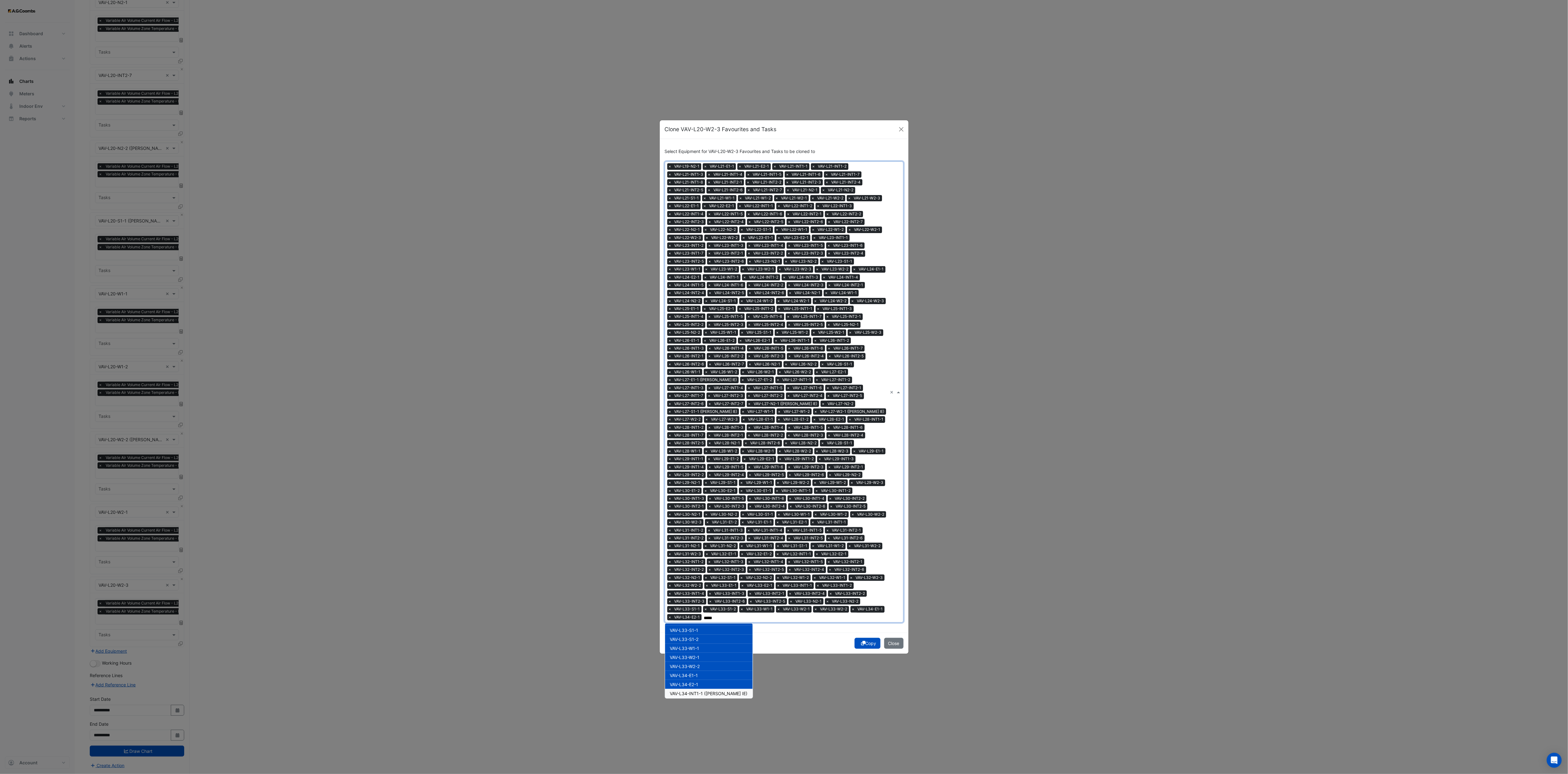
click at [710, 516] on span "VAV-L34-INT1-1 ([PERSON_NAME] IE)" at bounding box center [709, 694] width 77 height 6
click at [710, 516] on div "VAV-L34-INT1-2" at bounding box center [709, 664] width 87 height 9
click at [710, 516] on div "VAV-L34-INT1-3" at bounding box center [709, 673] width 87 height 9
click at [710, 516] on div "VAV-L34-INT1-4" at bounding box center [709, 683] width 87 height 9
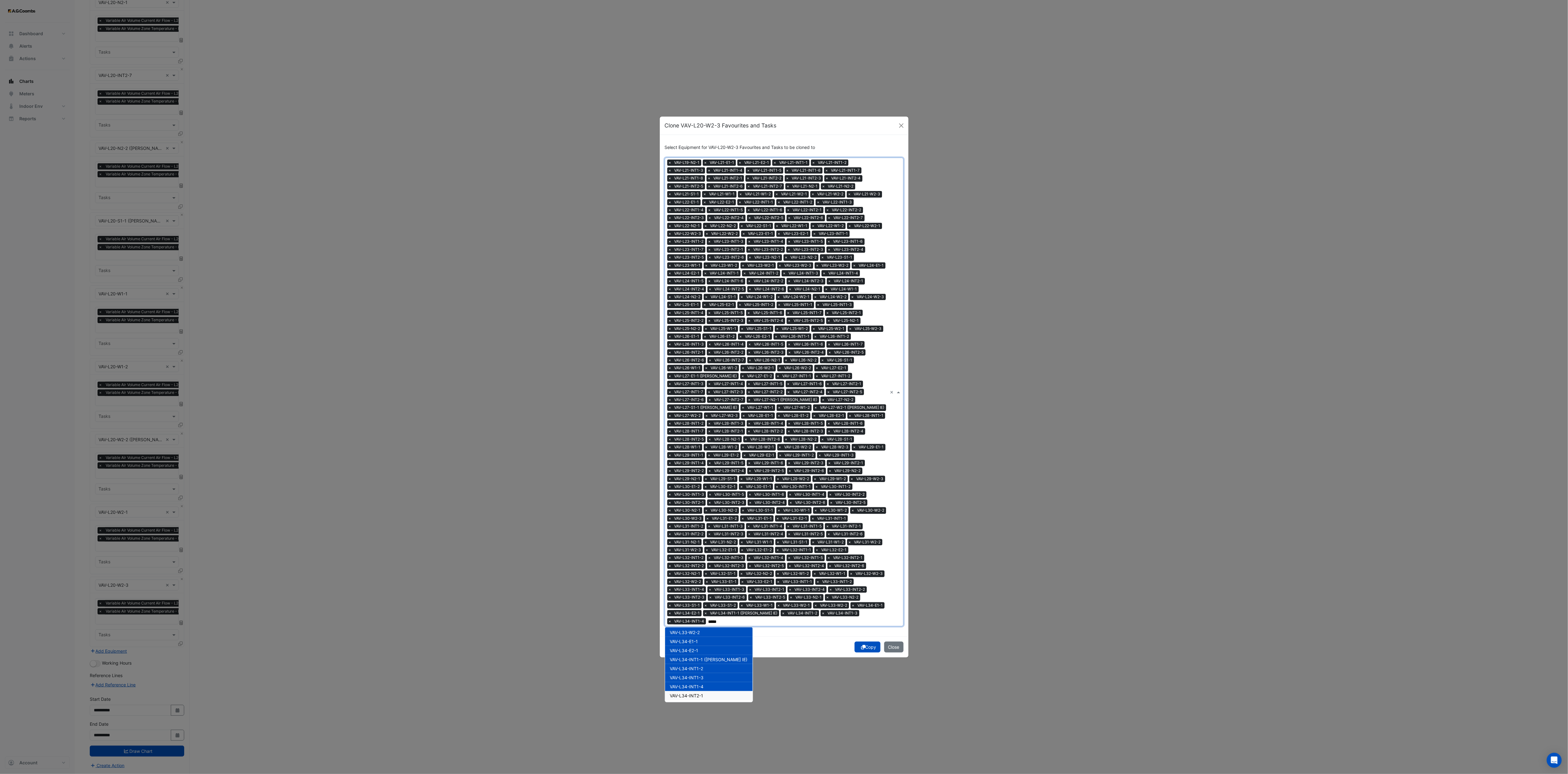
click at [707, 516] on div "VAV-L34-INT2-1" at bounding box center [709, 695] width 87 height 9
drag, startPoint x: 714, startPoint y: 665, endPoint x: 714, endPoint y: 670, distance: 5.0
click at [713, 516] on div "VAV-L34-INT2-2" at bounding box center [709, 668] width 87 height 9
click at [715, 516] on div "VAV-L34-INT2-3" at bounding box center [709, 677] width 87 height 9
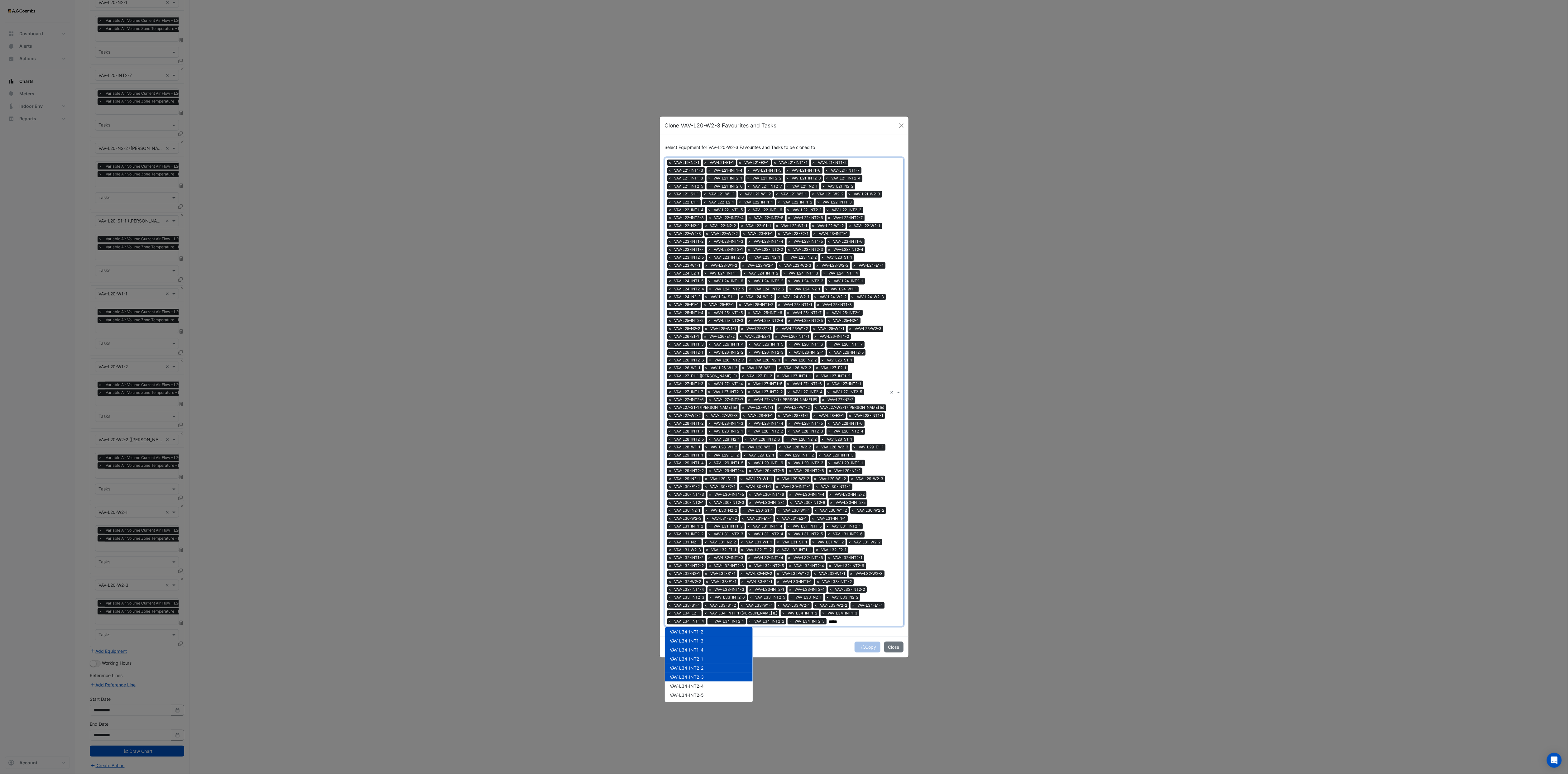
drag, startPoint x: 715, startPoint y: 678, endPoint x: 713, endPoint y: 685, distance: 7.3
click at [710, 516] on div "VAV-L34-INT2-5" at bounding box center [709, 694] width 87 height 9
click at [704, 516] on span "VAV-L34-INT2-4" at bounding box center [687, 686] width 34 height 6
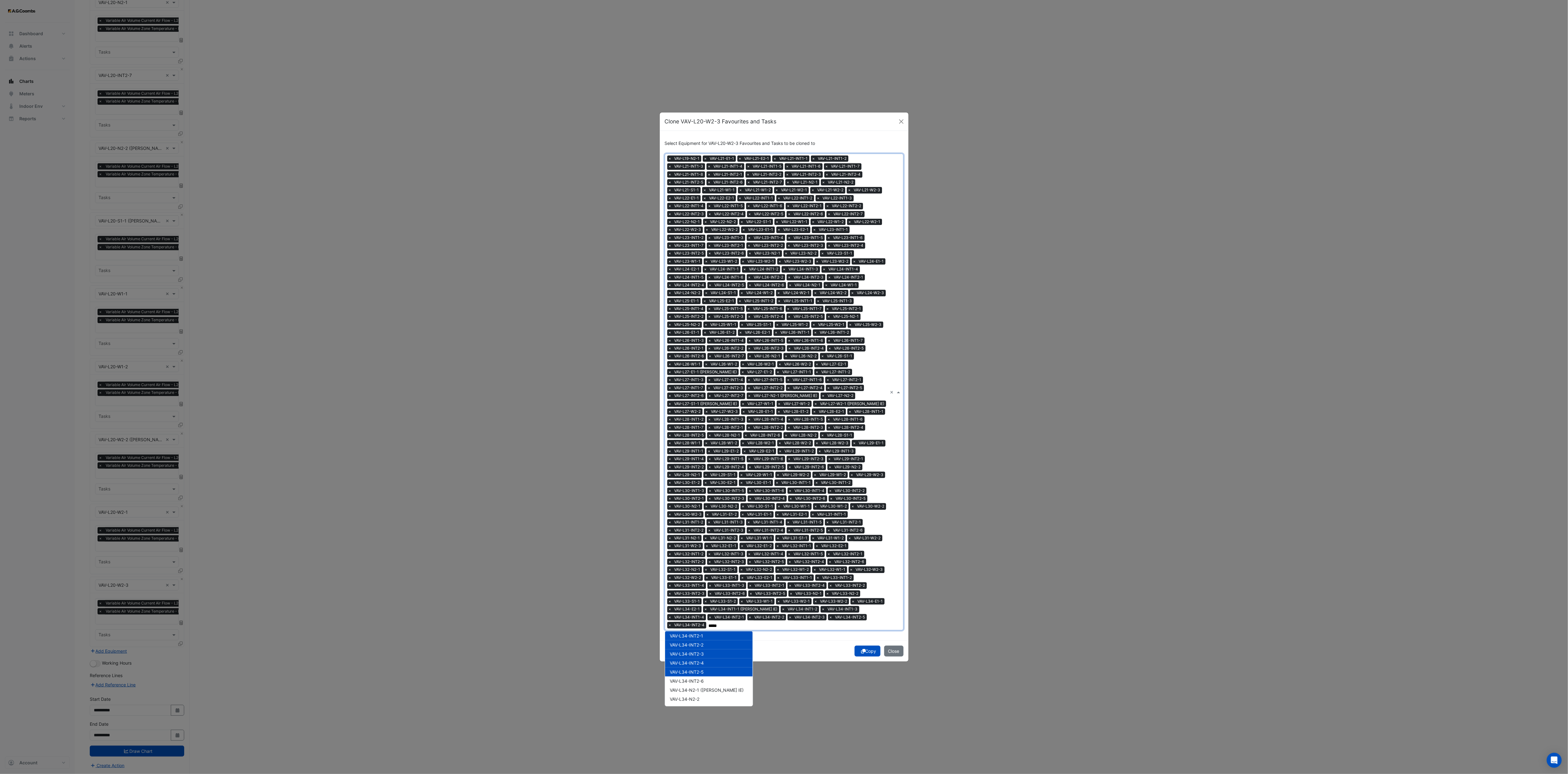
scroll to position [3023, 0]
click at [718, 516] on div "VAV-L34-INT2-6" at bounding box center [709, 670] width 87 height 9
click at [718, 516] on div "VAV-L34-N2-1 ([PERSON_NAME] IE)" at bounding box center [709, 679] width 87 height 9
click at [711, 516] on div "VAV-L34-N2-2" at bounding box center [709, 688] width 87 height 9
click at [704, 516] on div "VAV-L34-S1-1" at bounding box center [709, 697] width 87 height 9
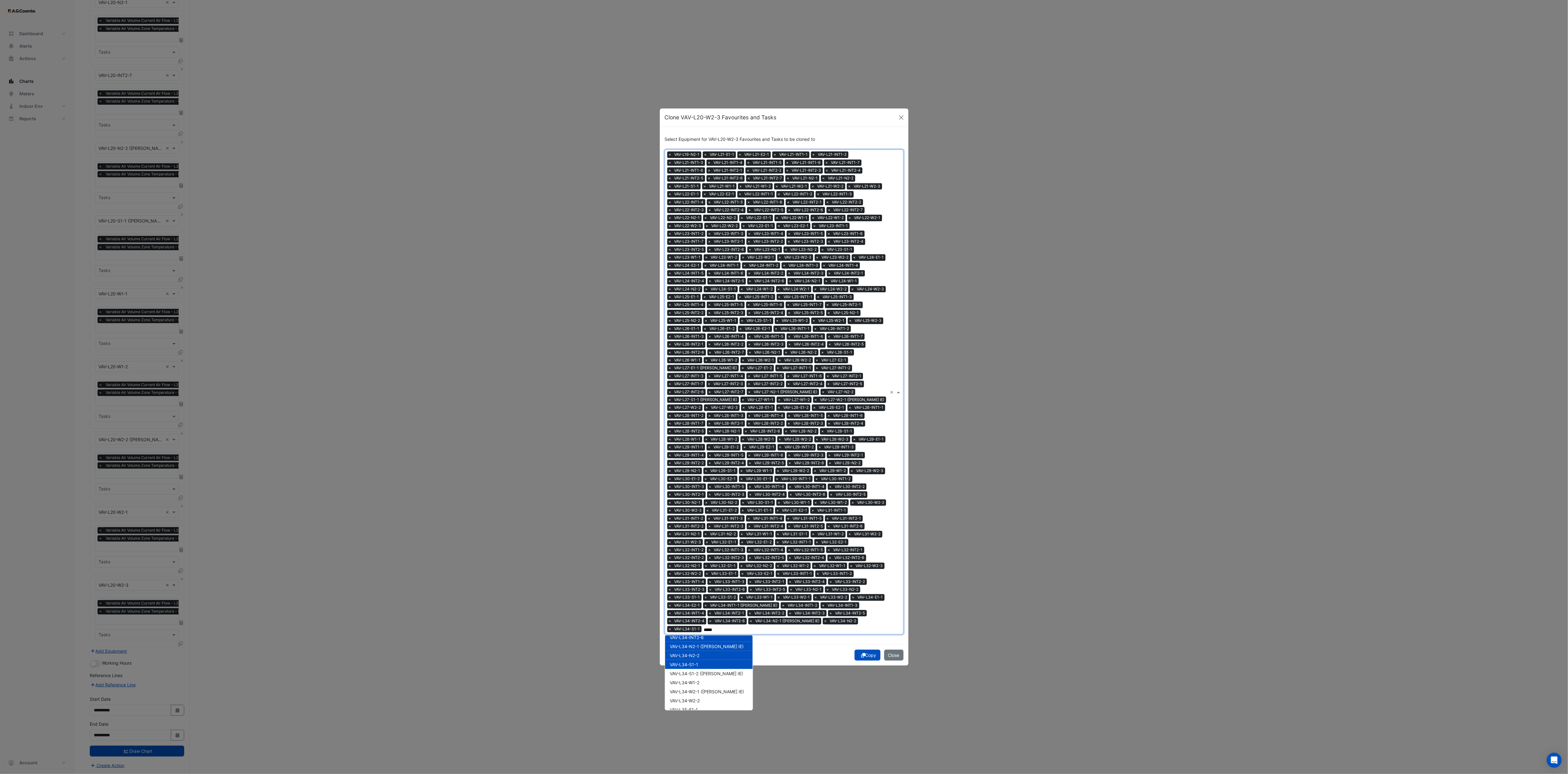
scroll to position [3060, 0]
click at [719, 516] on span "VAV-L34-S1-2 ([PERSON_NAME] IE)" at bounding box center [707, 673] width 73 height 6
click at [721, 516] on div "VAV-L34-S1-2 ([PERSON_NAME] IE)" at bounding box center [709, 672] width 87 height 9
click at [706, 516] on div "VAV-L34-W1-2" at bounding box center [709, 681] width 87 height 9
click at [706, 516] on span "VAV-L34-S1-2 ([PERSON_NAME] IE)" at bounding box center [707, 673] width 73 height 6
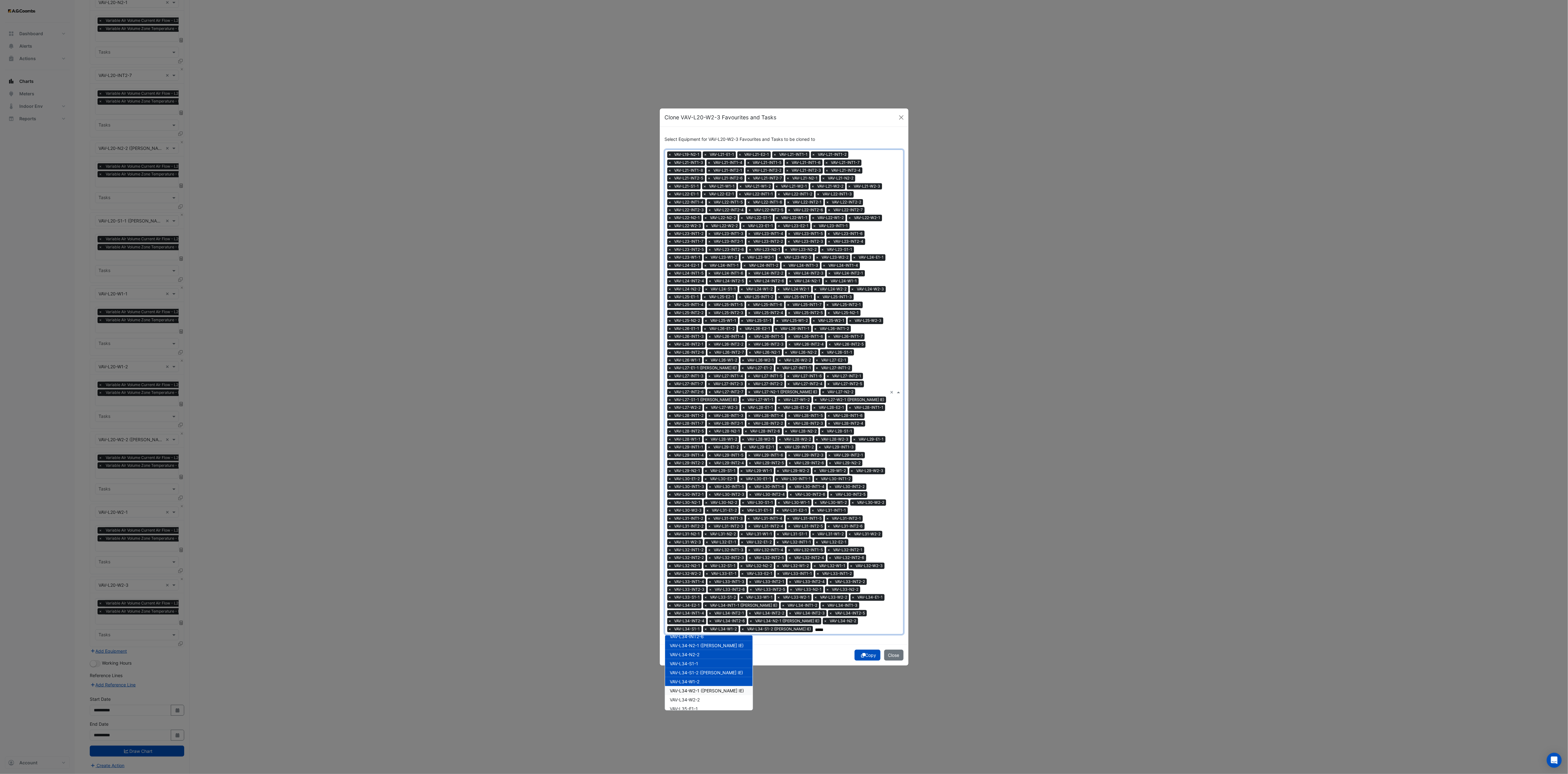
click at [710, 516] on span "VAV-L34-W2-1 ([PERSON_NAME] IE)" at bounding box center [707, 691] width 74 height 6
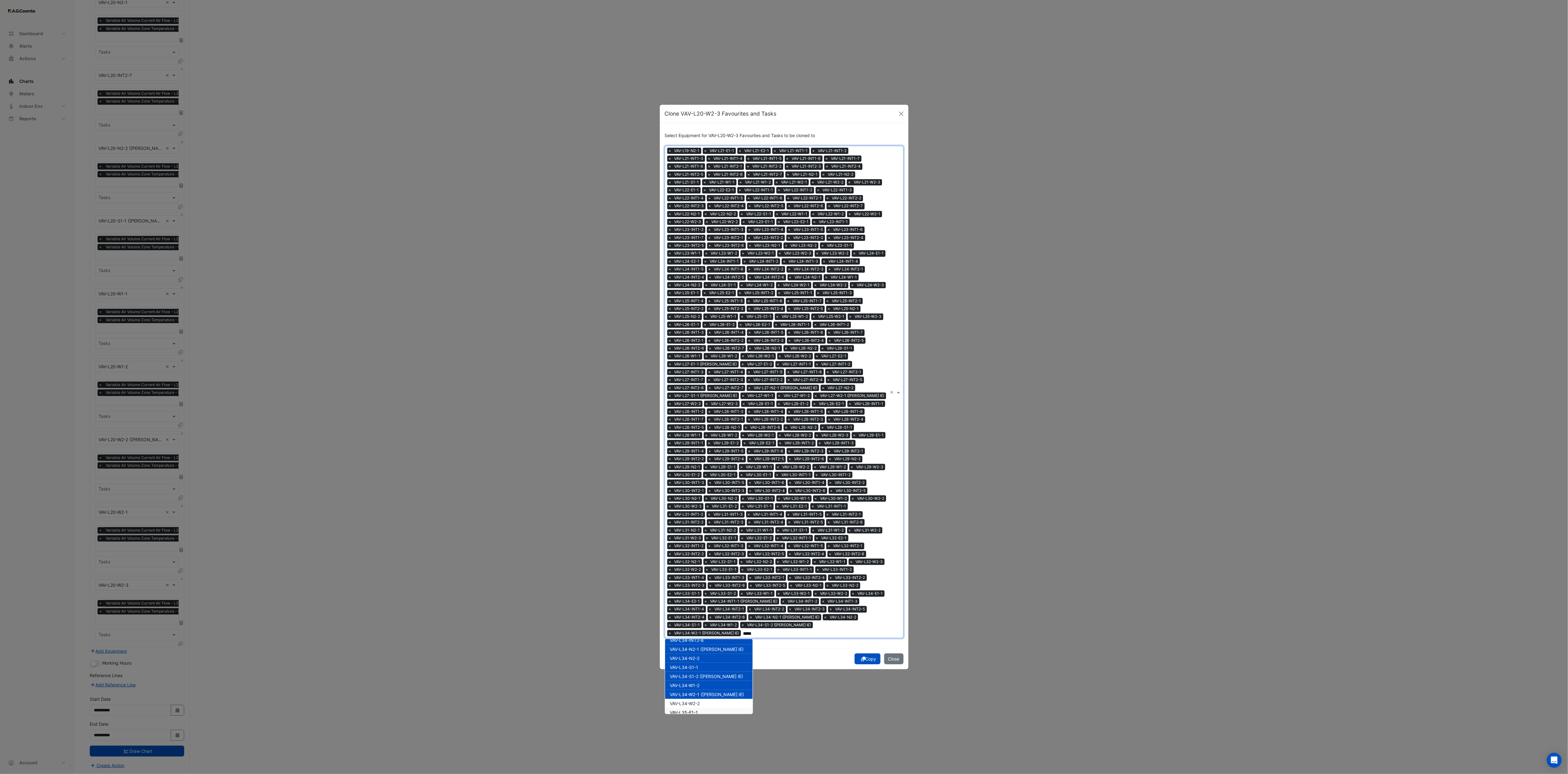
click at [710, 516] on div "VAV-L35-E1-1" at bounding box center [709, 712] width 87 height 9
click at [707, 516] on div "VAV-L34-W2-2" at bounding box center [709, 667] width 87 height 9
click at [711, 516] on div "VAV-L35-INT1-1" at bounding box center [709, 685] width 87 height 9
click at [716, 516] on div "VAV-L35-INT1-2" at bounding box center [709, 694] width 87 height 9
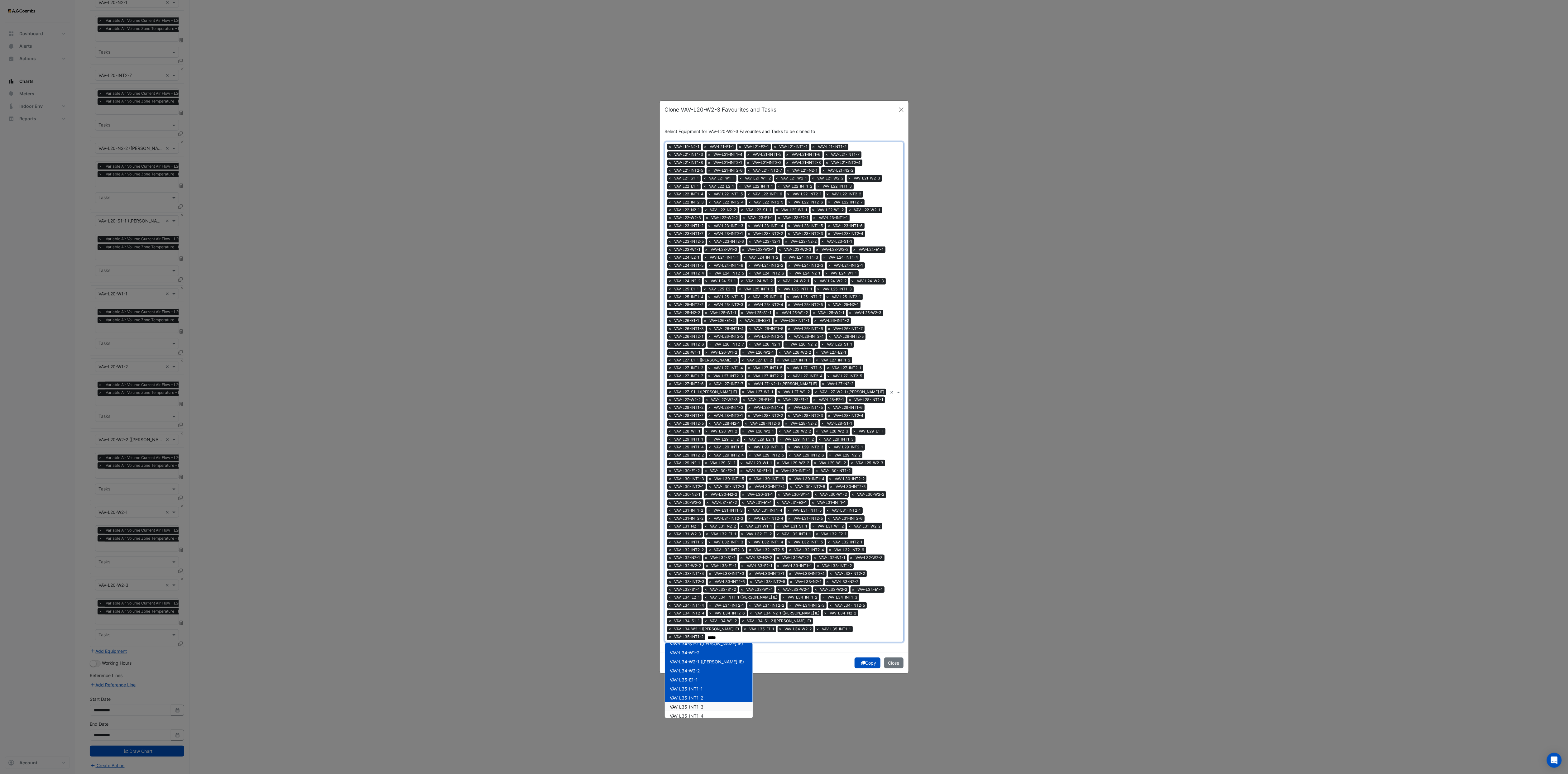
click at [716, 516] on div "VAV-L35-INT1-3" at bounding box center [709, 706] width 87 height 9
click at [713, 516] on div "VAV-L35-INT1-4" at bounding box center [709, 715] width 87 height 9
click at [714, 516] on div "VAV-L35-S1-1" at bounding box center [709, 699] width 87 height 9
click at [711, 516] on div "VAV-L35-S1-2" at bounding box center [709, 708] width 87 height 9
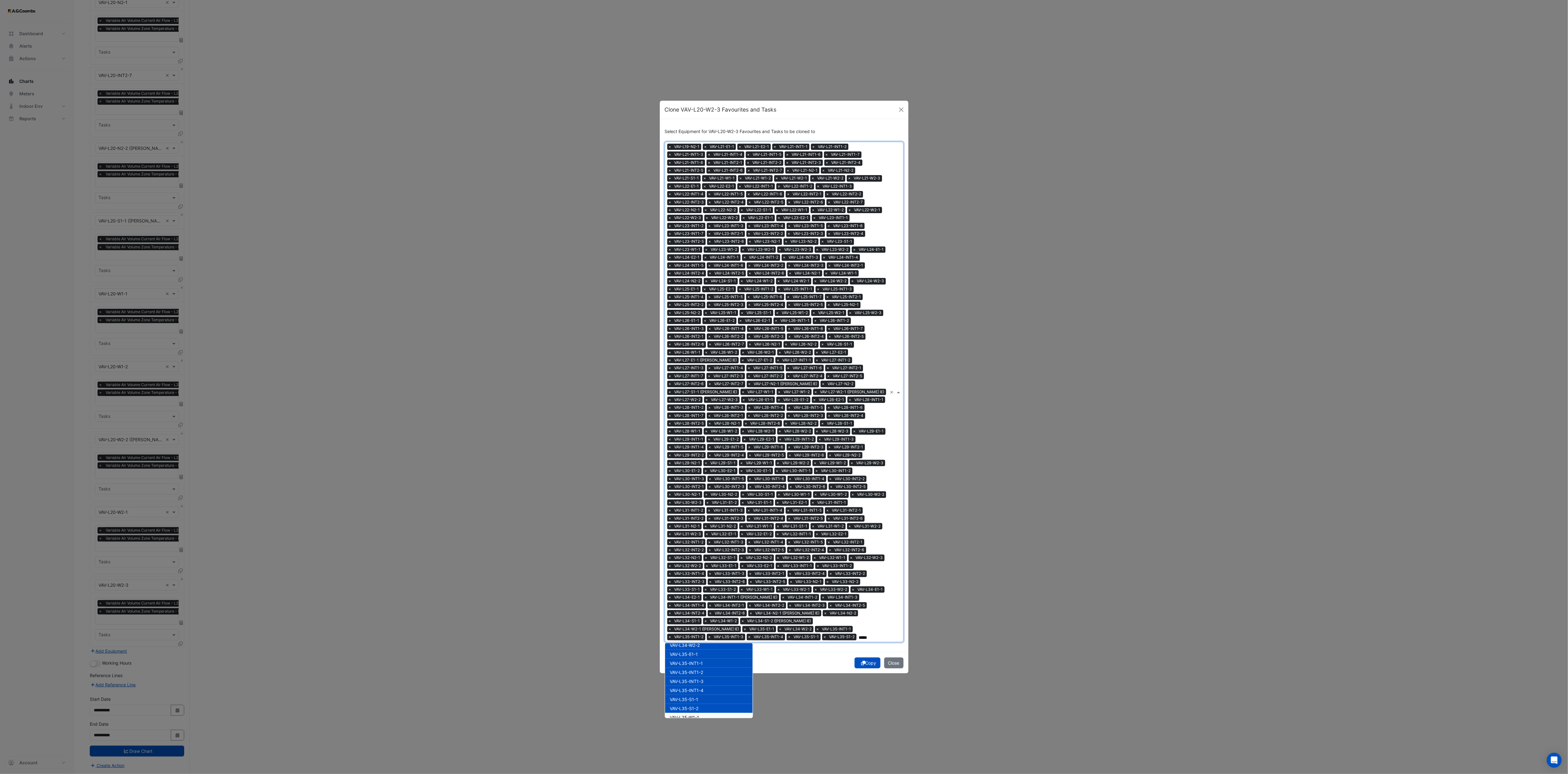
click at [709, 516] on div "VAV-L35-W1-1" at bounding box center [709, 717] width 87 height 9
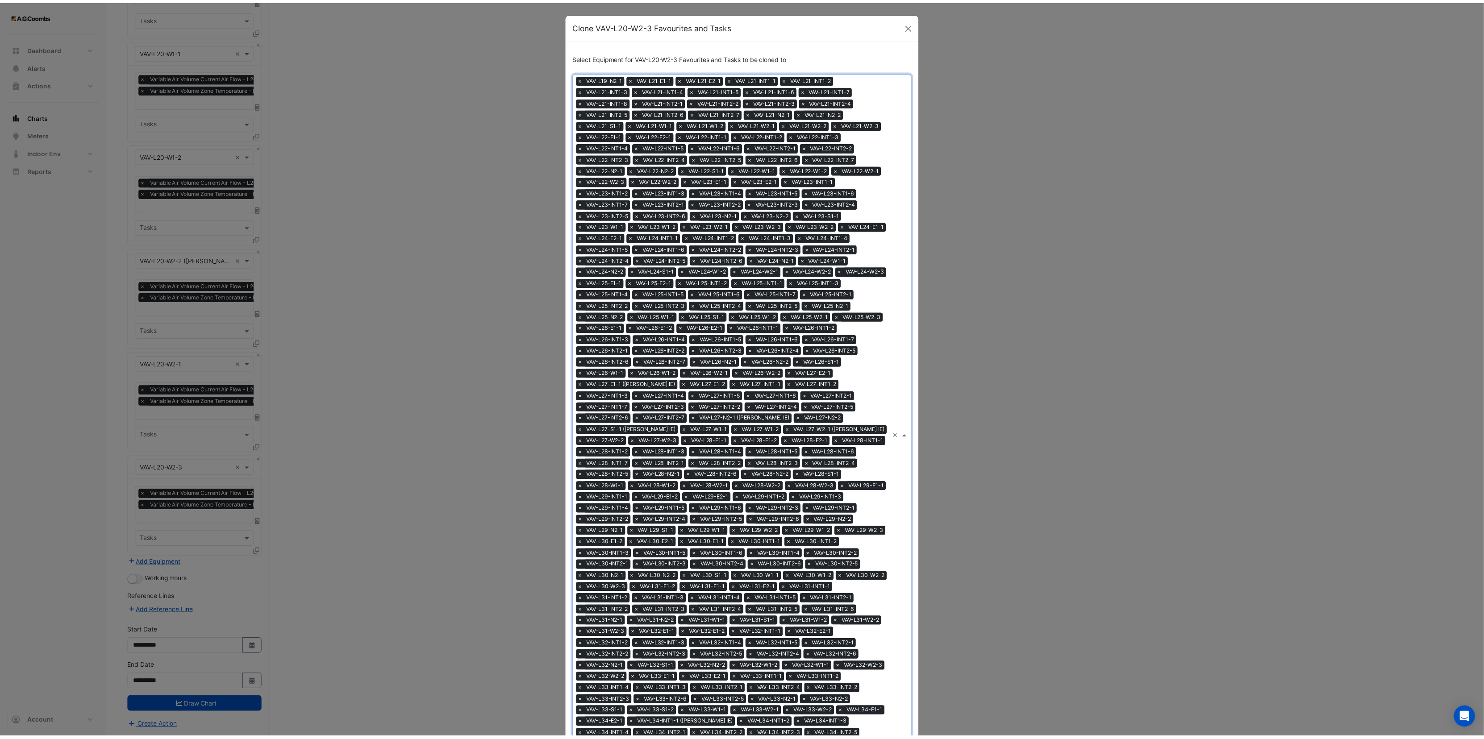
scroll to position [170, 0]
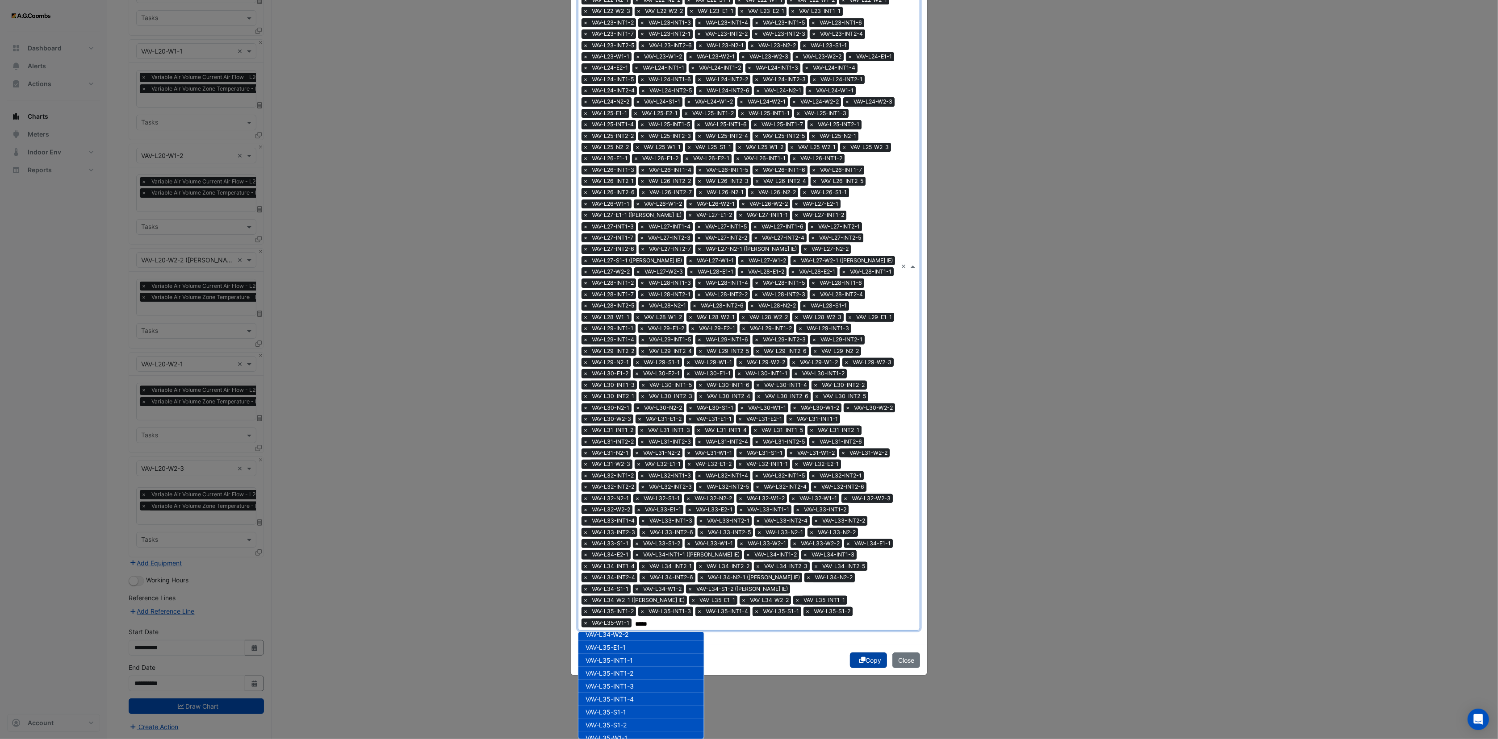
type input "*****"
click at [852, 655] on button "Copy" at bounding box center [868, 661] width 37 height 16
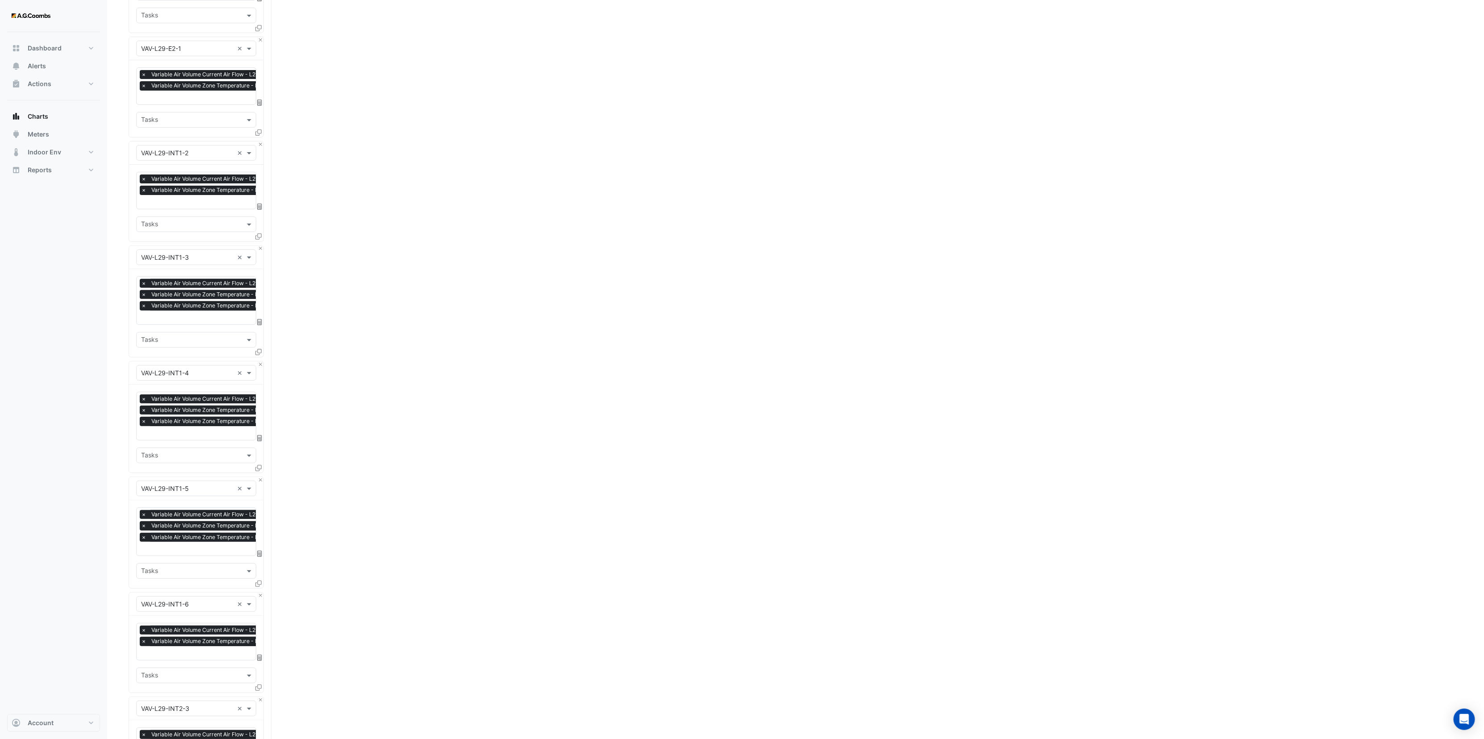
scroll to position [71698, 0]
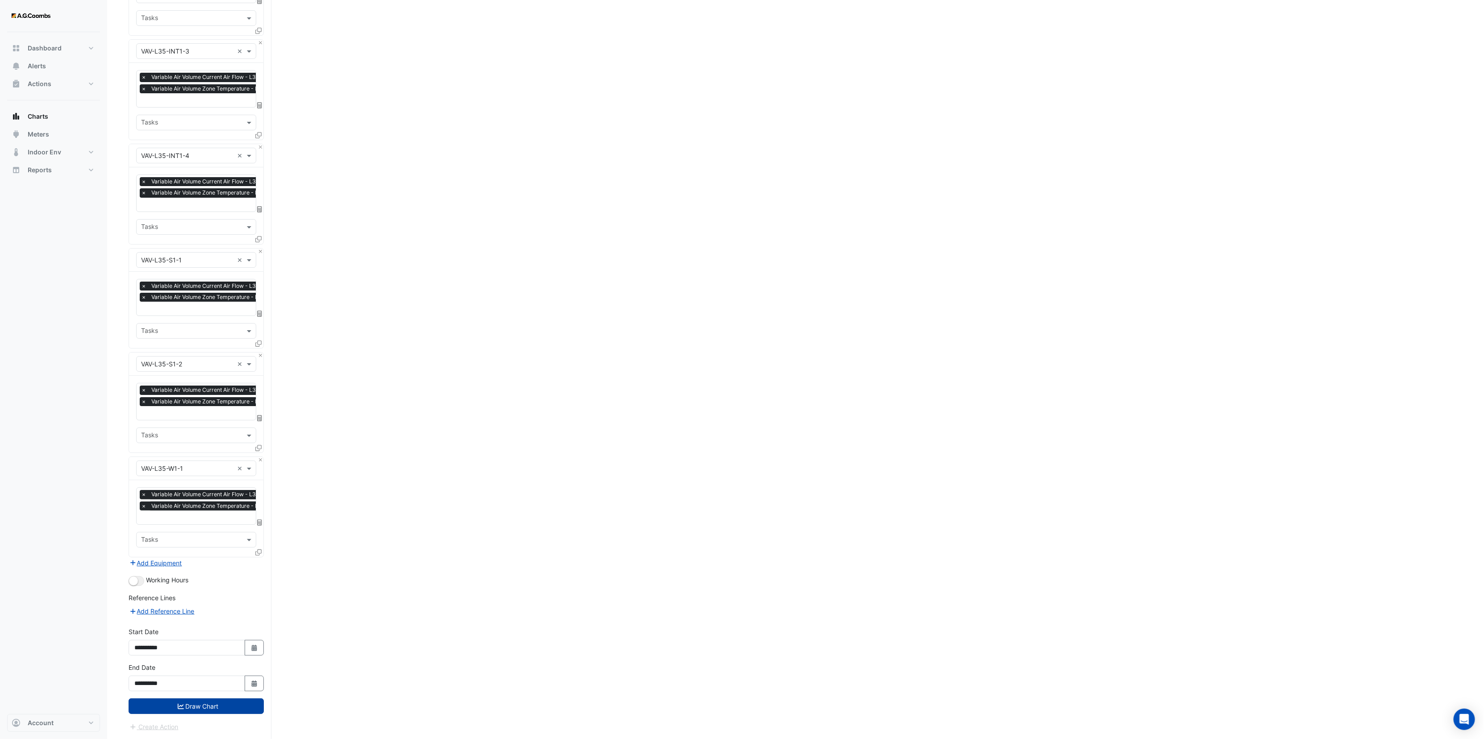
click at [220, 709] on button "Draw Chart" at bounding box center [196, 707] width 135 height 16
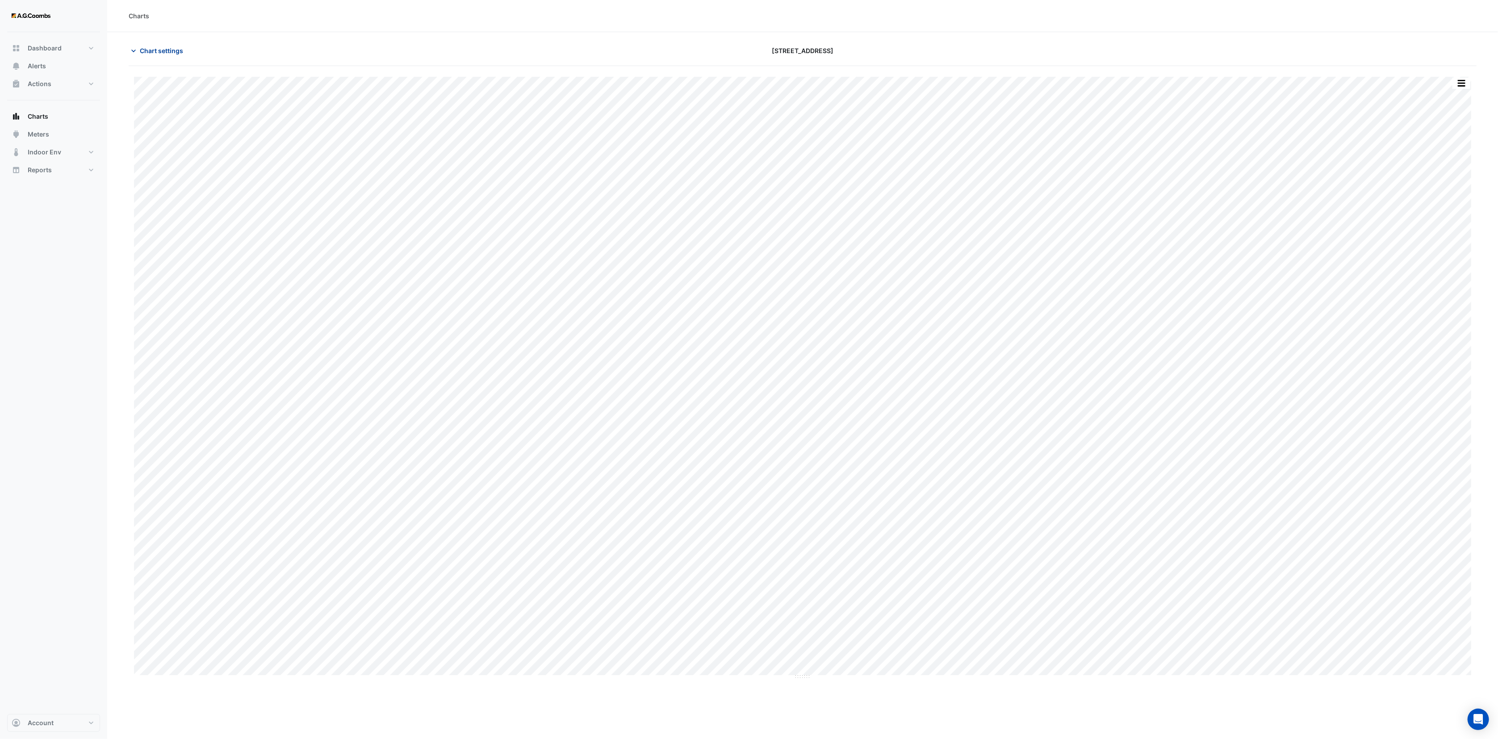
click at [182, 46] on span "Chart settings" at bounding box center [161, 50] width 43 height 9
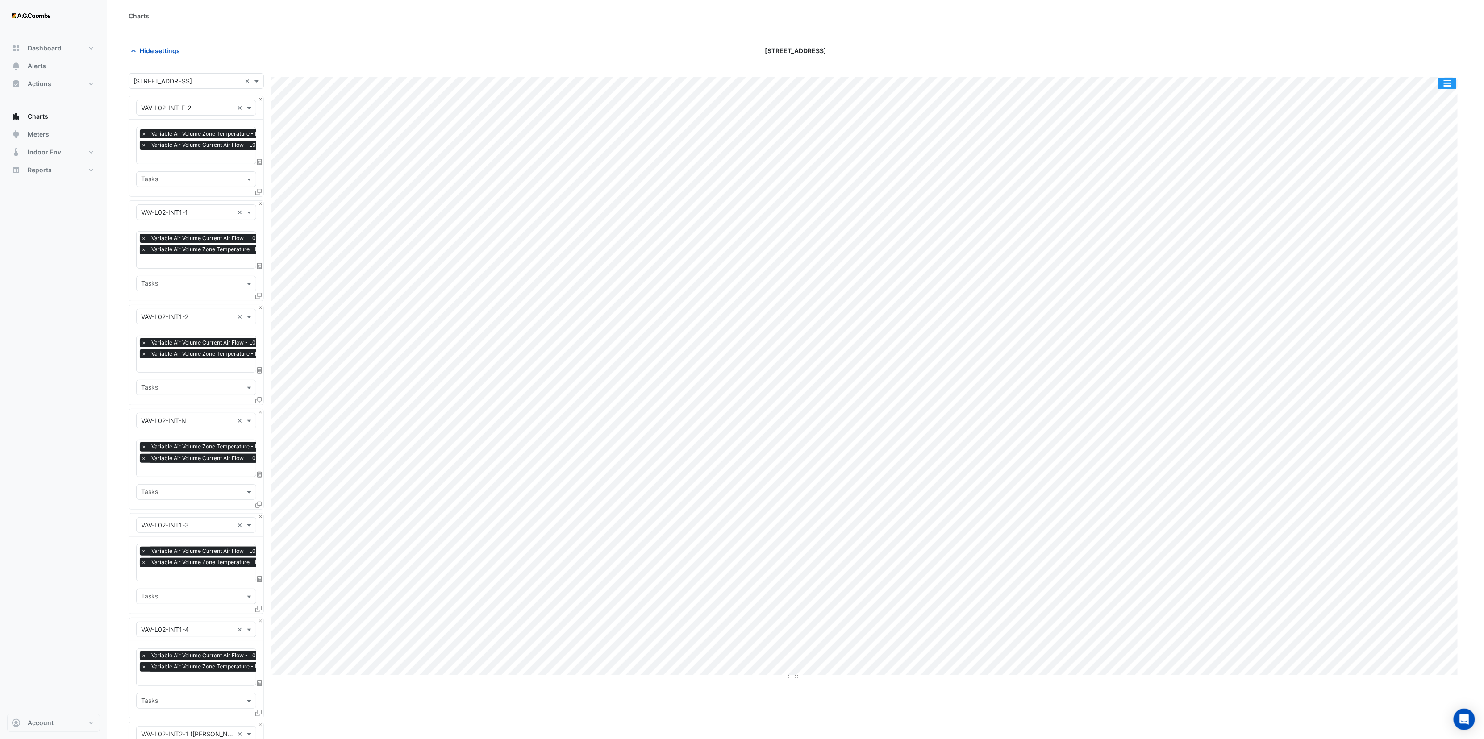
click at [1452, 83] on button "button" at bounding box center [1448, 83] width 18 height 11
click at [1438, 237] on div "Export CSV - Pivot" at bounding box center [1430, 238] width 54 height 21
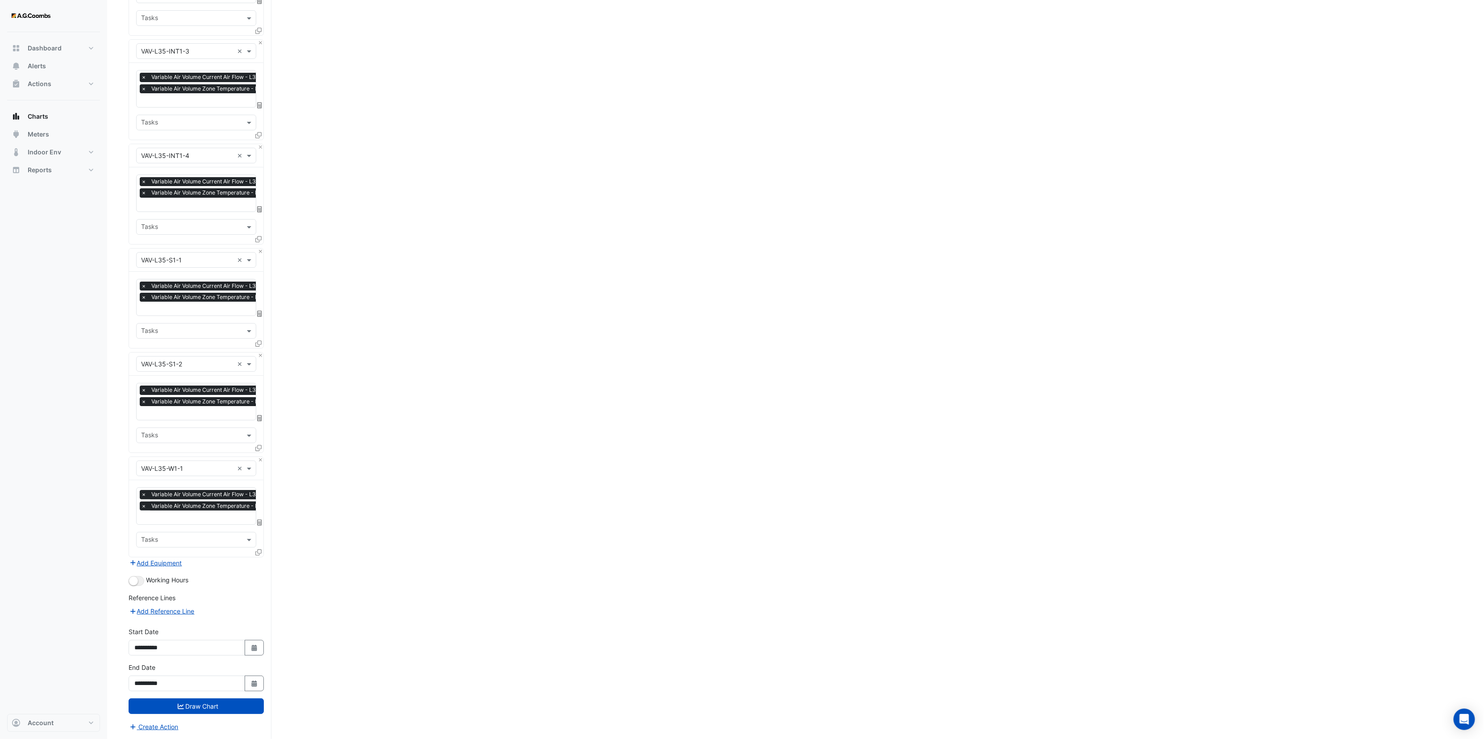
scroll to position [70843, 0]
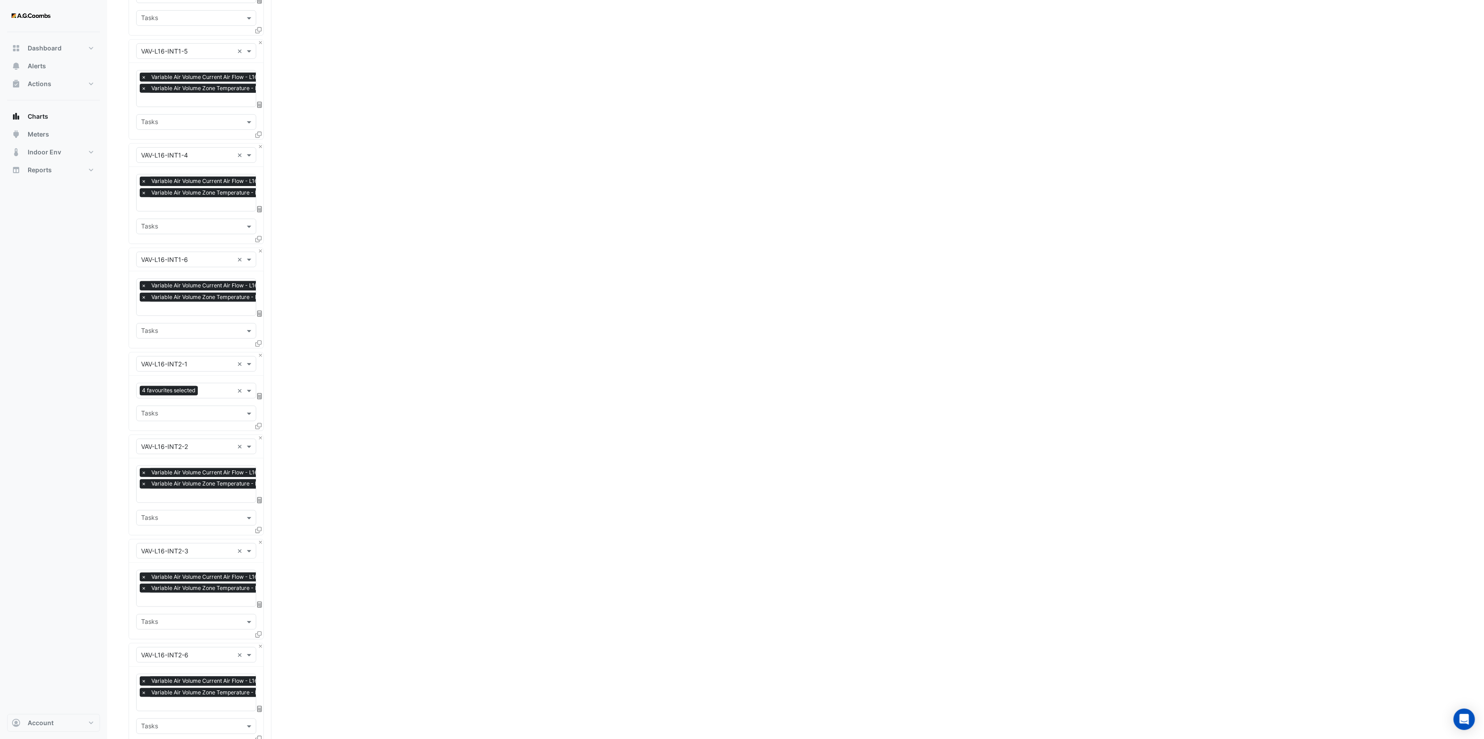
drag, startPoint x: 1198, startPoint y: 333, endPoint x: 1210, endPoint y: -28, distance: 361.4
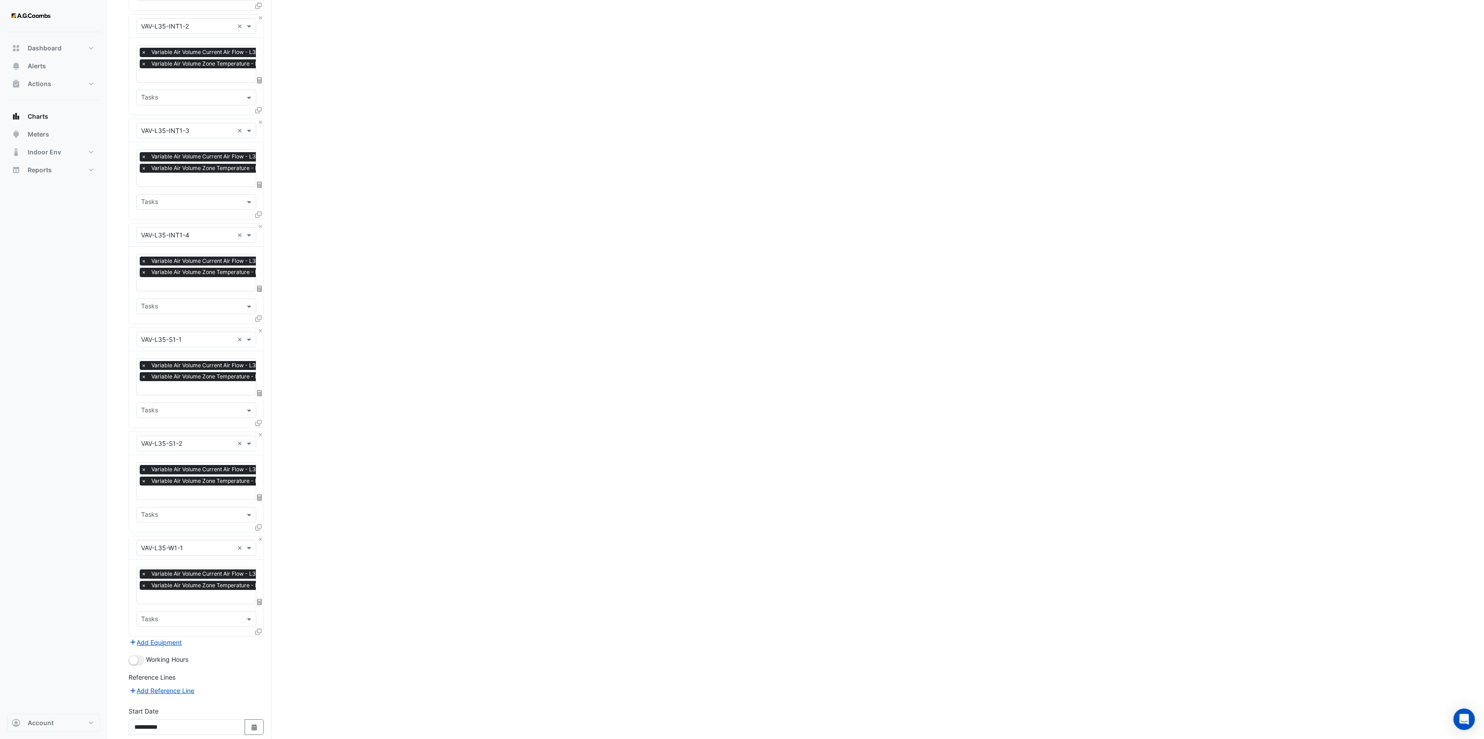
scroll to position [71698, 0]
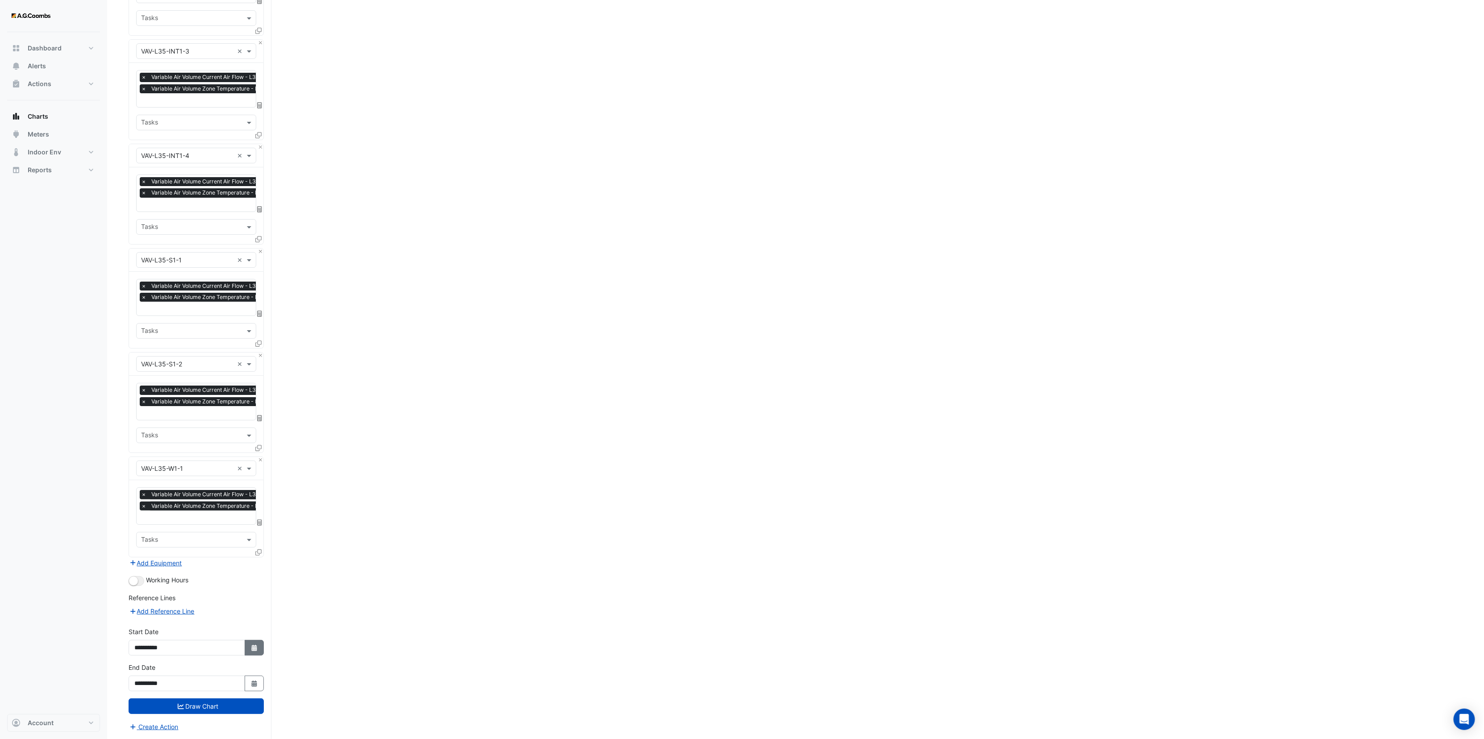
click at [251, 647] on icon "button" at bounding box center [253, 648] width 5 height 6
select select "*"
select select "****"
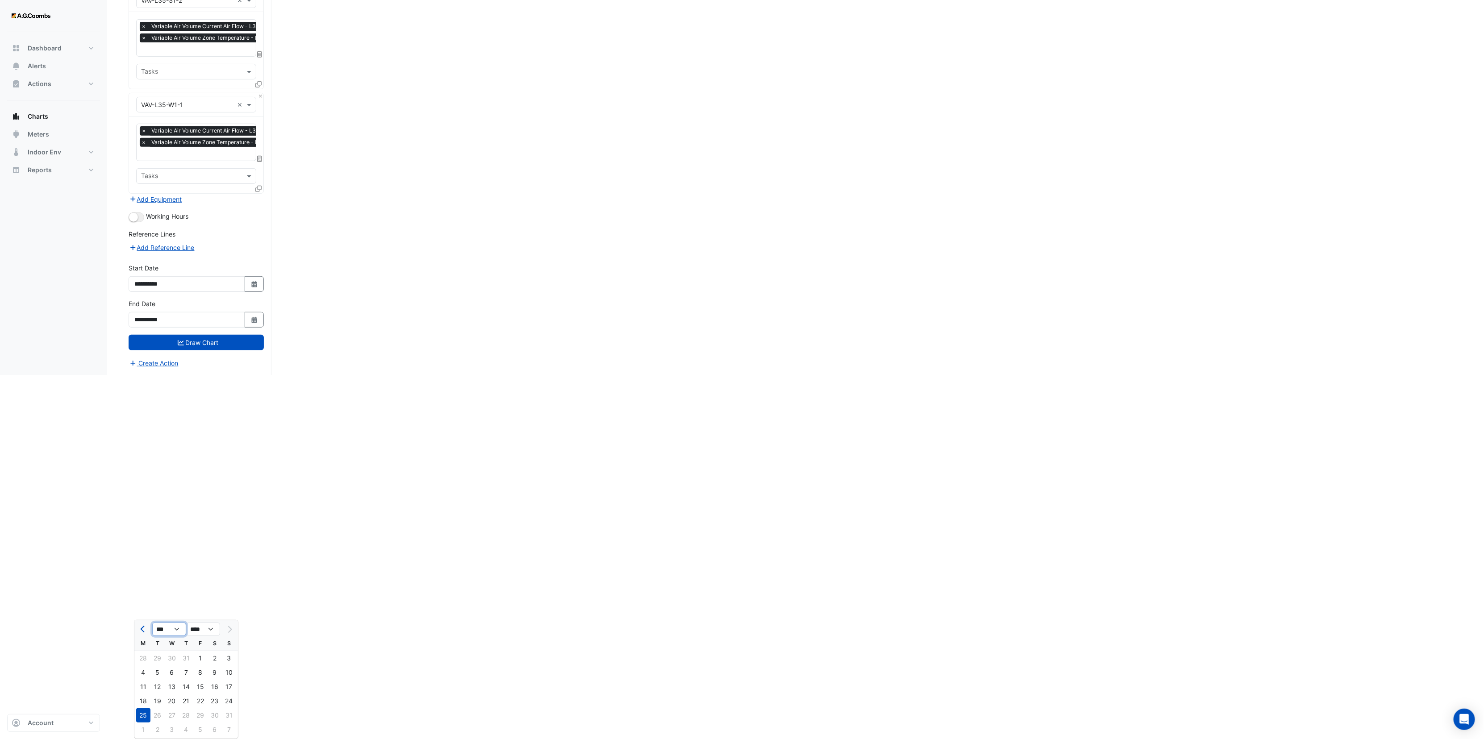
click at [166, 623] on select "*** *** *** *** *** *** *** ***" at bounding box center [169, 629] width 34 height 13
select select "*"
click at [152, 623] on select "*** *** *** *** *** *** *** ***" at bounding box center [169, 629] width 34 height 13
click at [146, 680] on div "14" at bounding box center [143, 687] width 14 height 14
type input "**********"
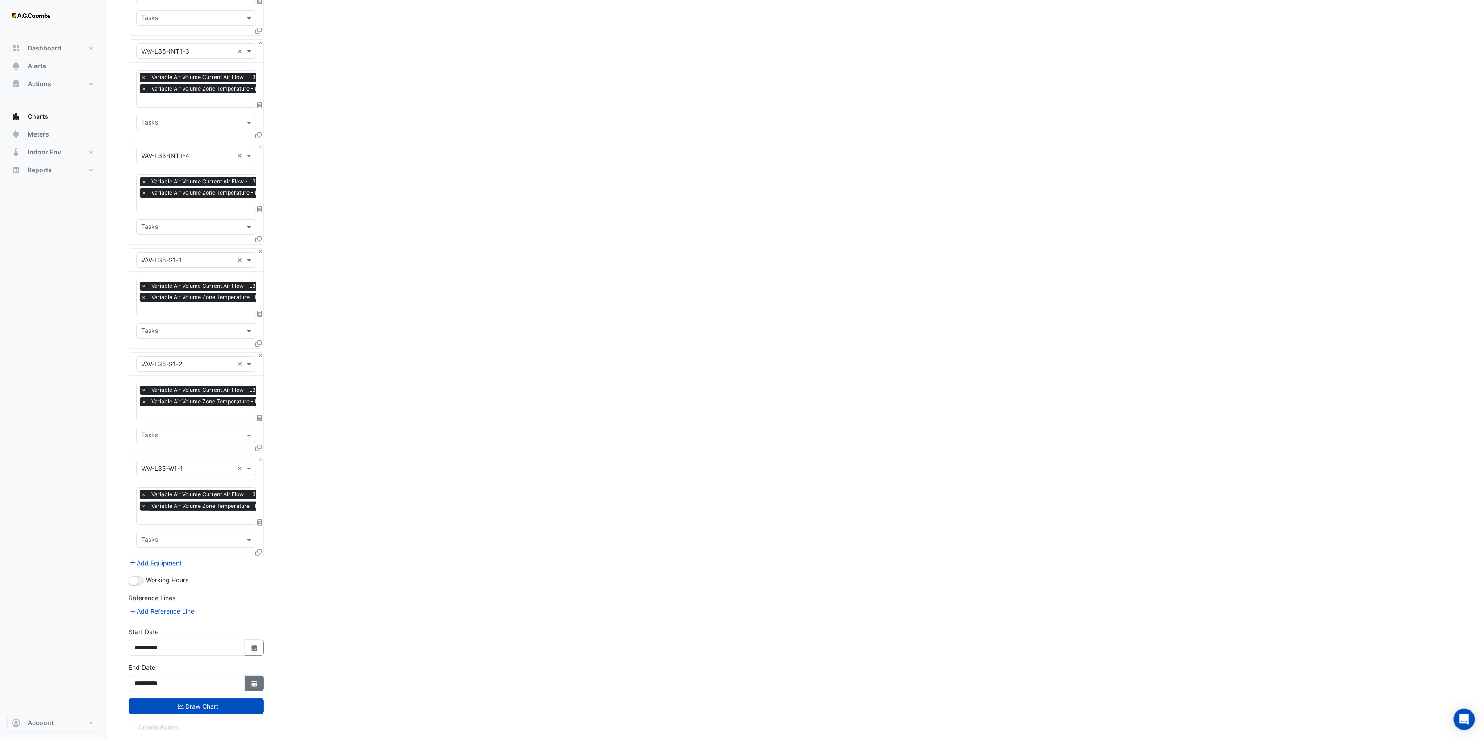
click at [247, 683] on button "Select Date" at bounding box center [255, 684] width 20 height 16
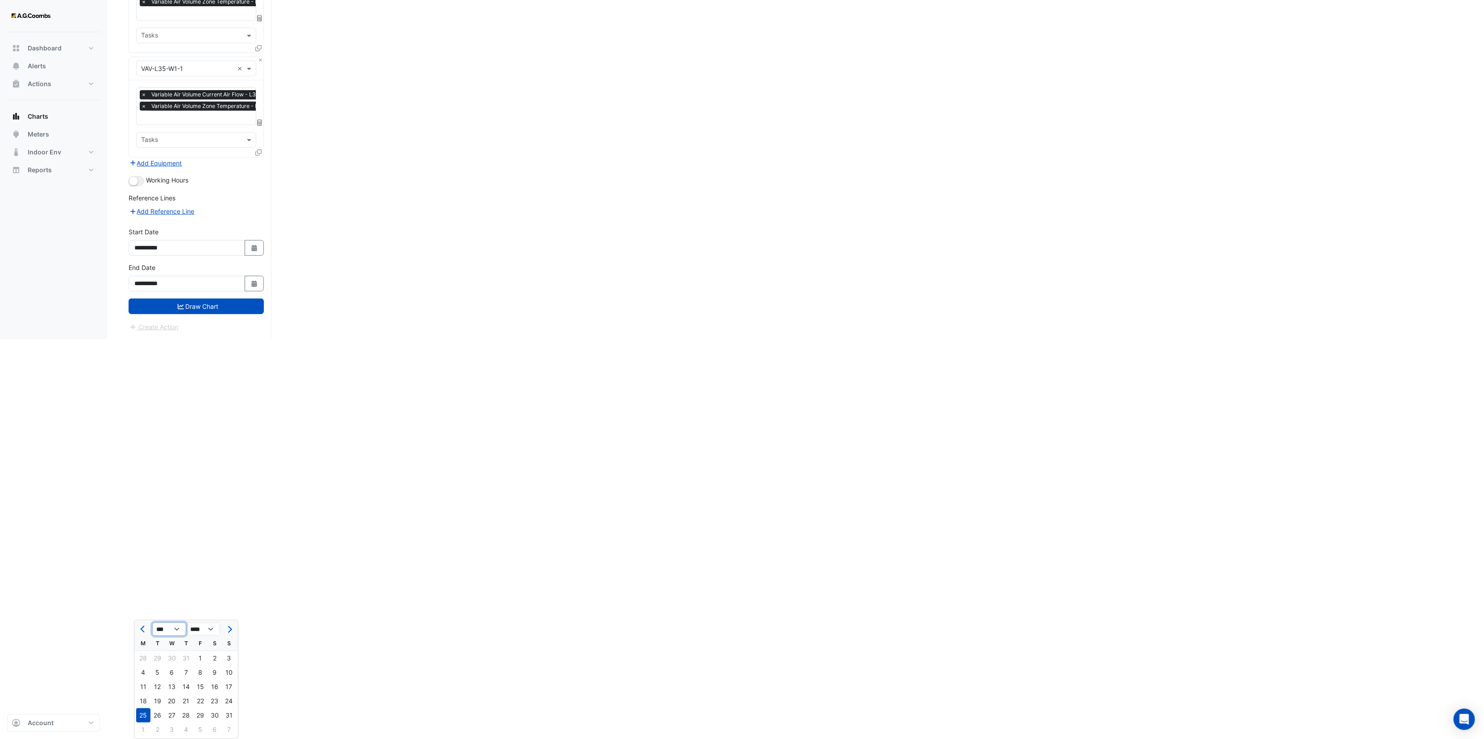
click at [175, 623] on select "*** *** *** *** *** ***" at bounding box center [169, 629] width 34 height 13
select select "*"
click at [152, 623] on select "*** *** *** *** *** ***" at bounding box center [169, 629] width 34 height 13
click at [146, 680] on div "14" at bounding box center [143, 687] width 14 height 14
type input "**********"
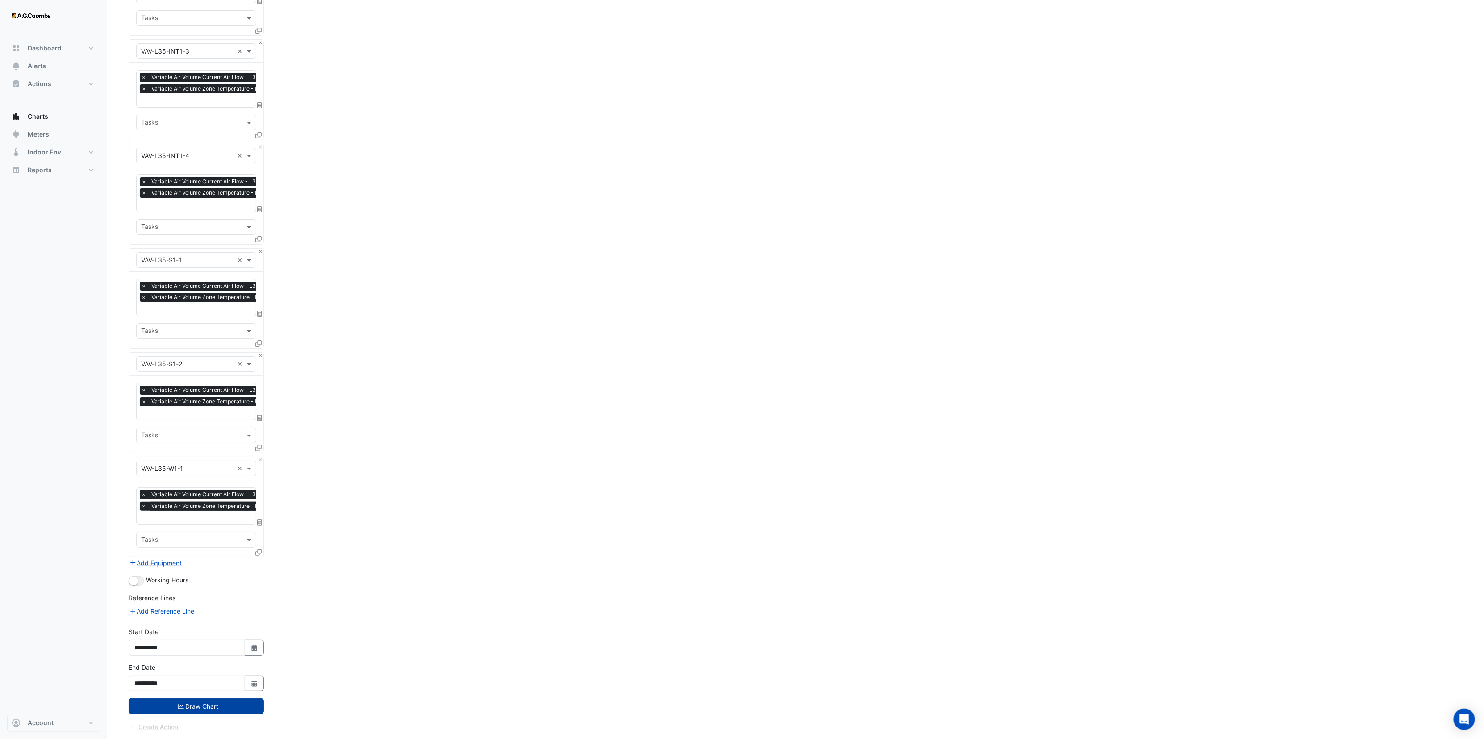
click at [223, 707] on button "Draw Chart" at bounding box center [196, 707] width 135 height 16
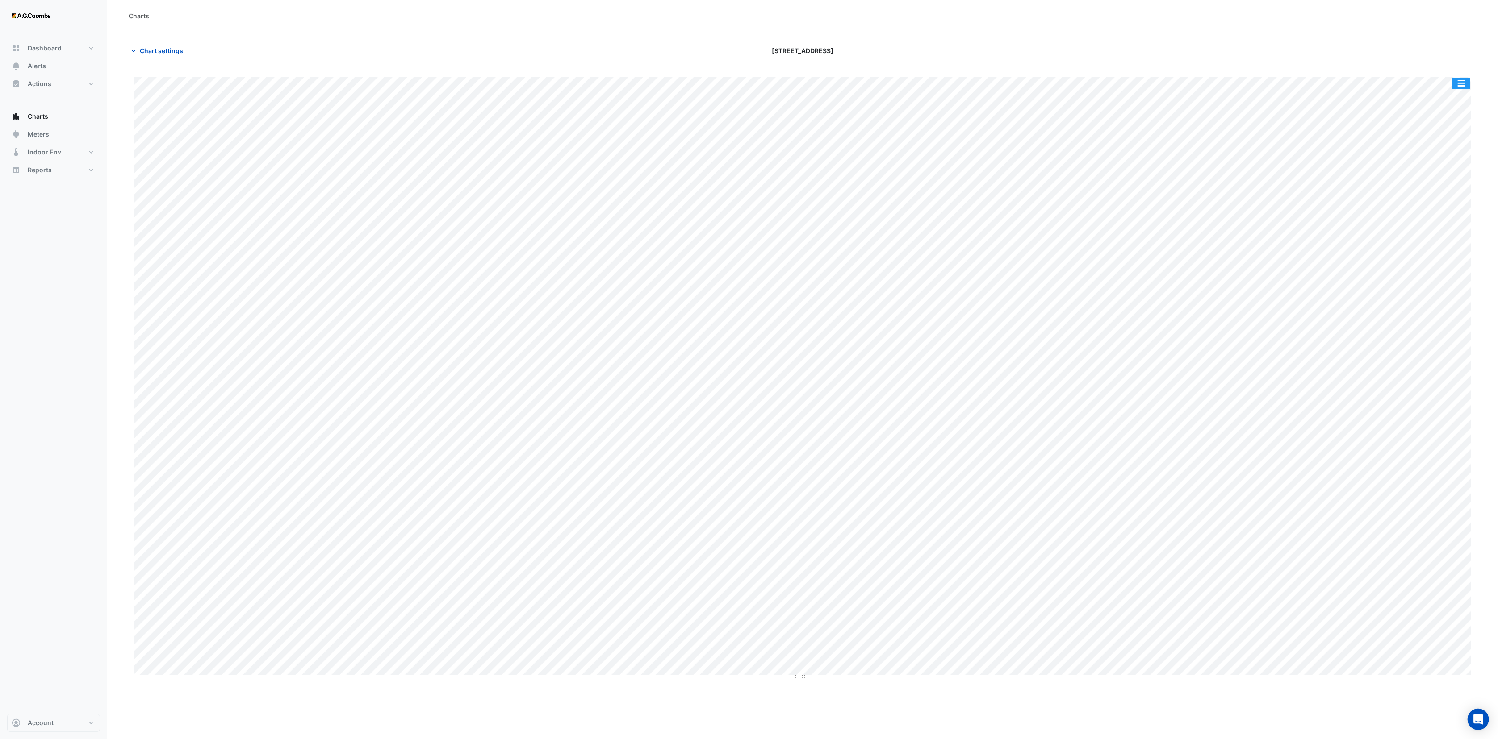
click at [1456, 81] on button "button" at bounding box center [1461, 83] width 18 height 11
click at [1449, 240] on div "Export CSV - Pivot" at bounding box center [1443, 238] width 54 height 21
click at [1432, 33] on section "Chart settings [STREET_ADDRESS] Split by Equip Split by Unit Split All Print Sa…" at bounding box center [802, 356] width 1390 height 648
click at [188, 48] on button "Chart settings" at bounding box center [159, 51] width 60 height 16
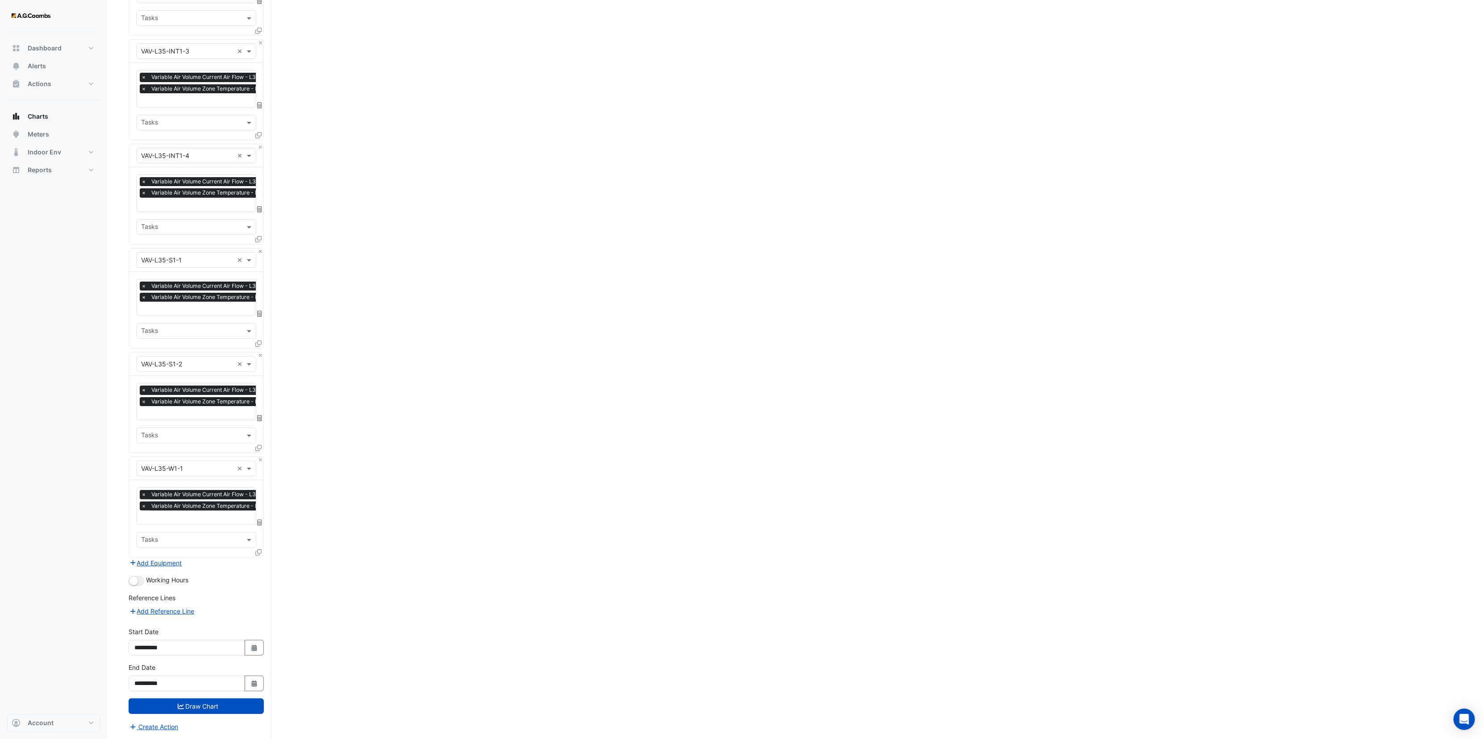
scroll to position [71698, 0]
click at [258, 647] on button "Select Date" at bounding box center [255, 648] width 20 height 16
select select "*"
select select "****"
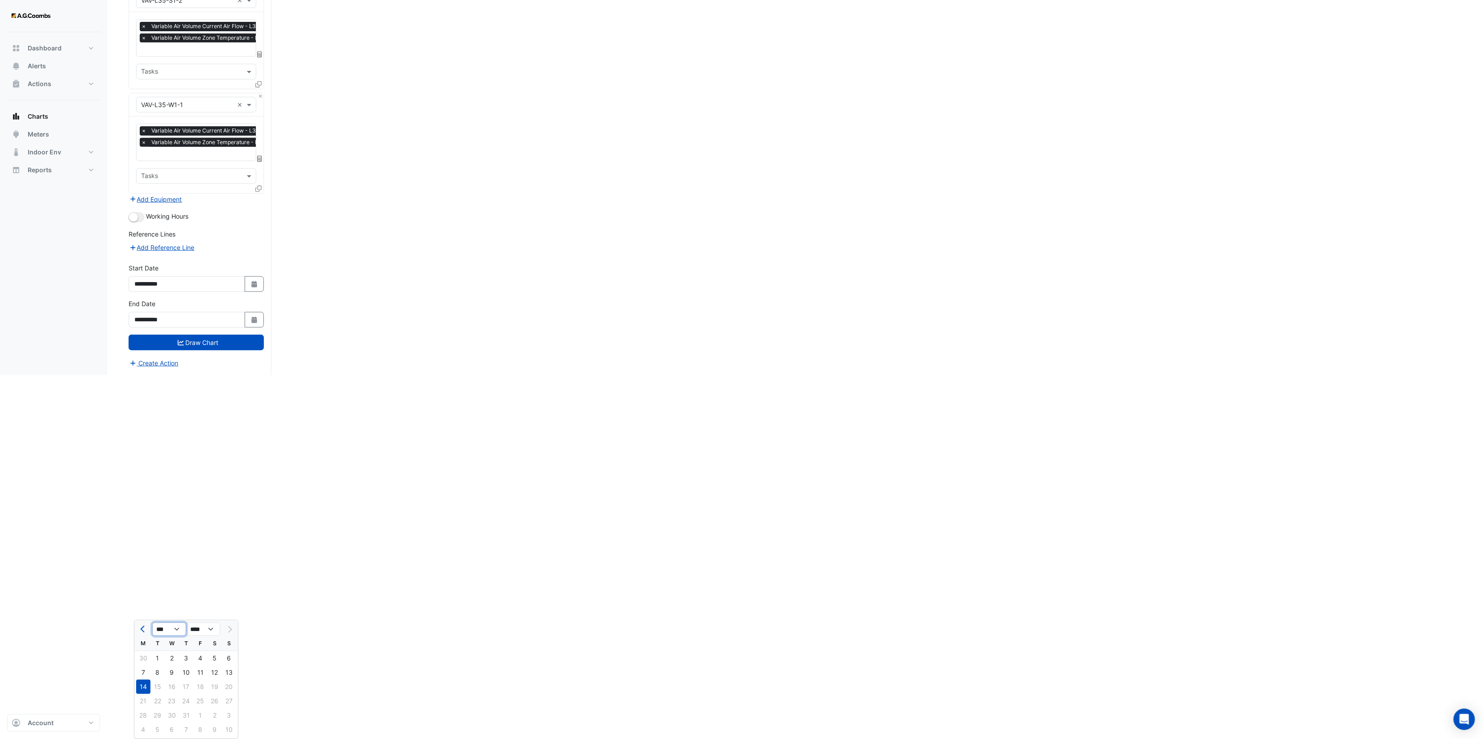
click at [175, 623] on select "*** *** *** *** *** *** ***" at bounding box center [169, 629] width 34 height 13
click at [253, 323] on icon "Select Date" at bounding box center [254, 320] width 8 height 6
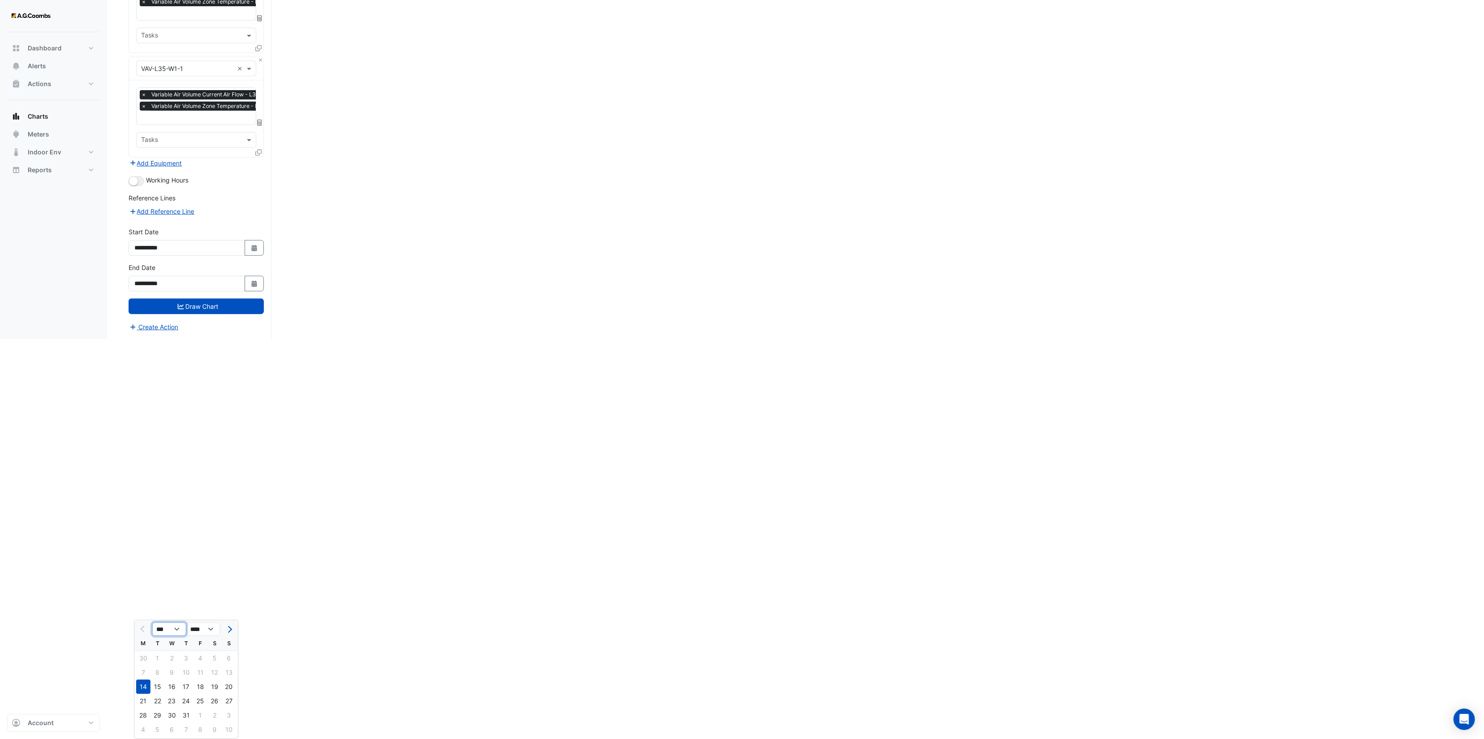
click at [175, 623] on select "*** *** *** *** *** ***" at bounding box center [169, 629] width 34 height 13
select select "*"
click at [152, 623] on select "*** *** *** *** *** ***" at bounding box center [169, 629] width 34 height 13
click at [146, 666] on div "4" at bounding box center [143, 673] width 14 height 14
type input "**********"
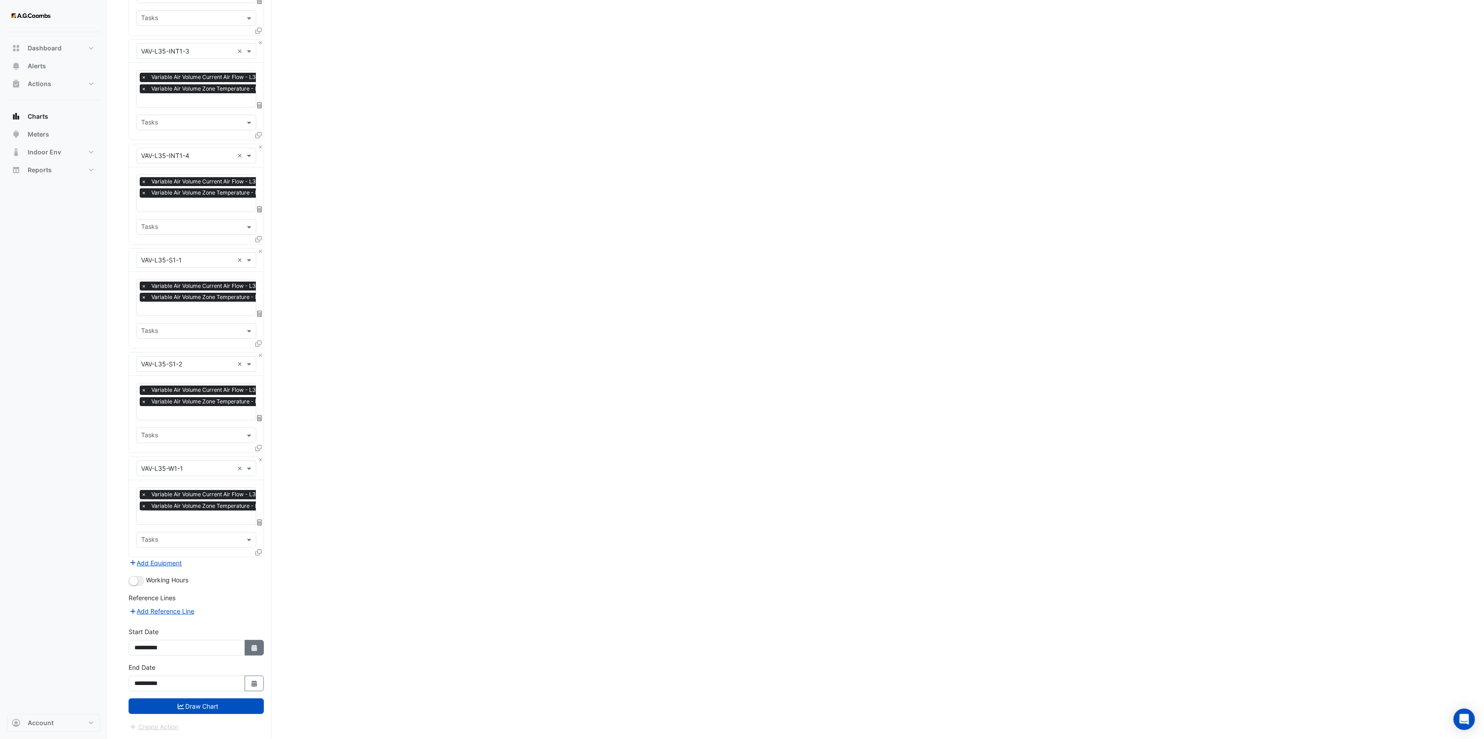
click at [255, 645] on icon "button" at bounding box center [253, 648] width 5 height 6
select select "*"
select select "****"
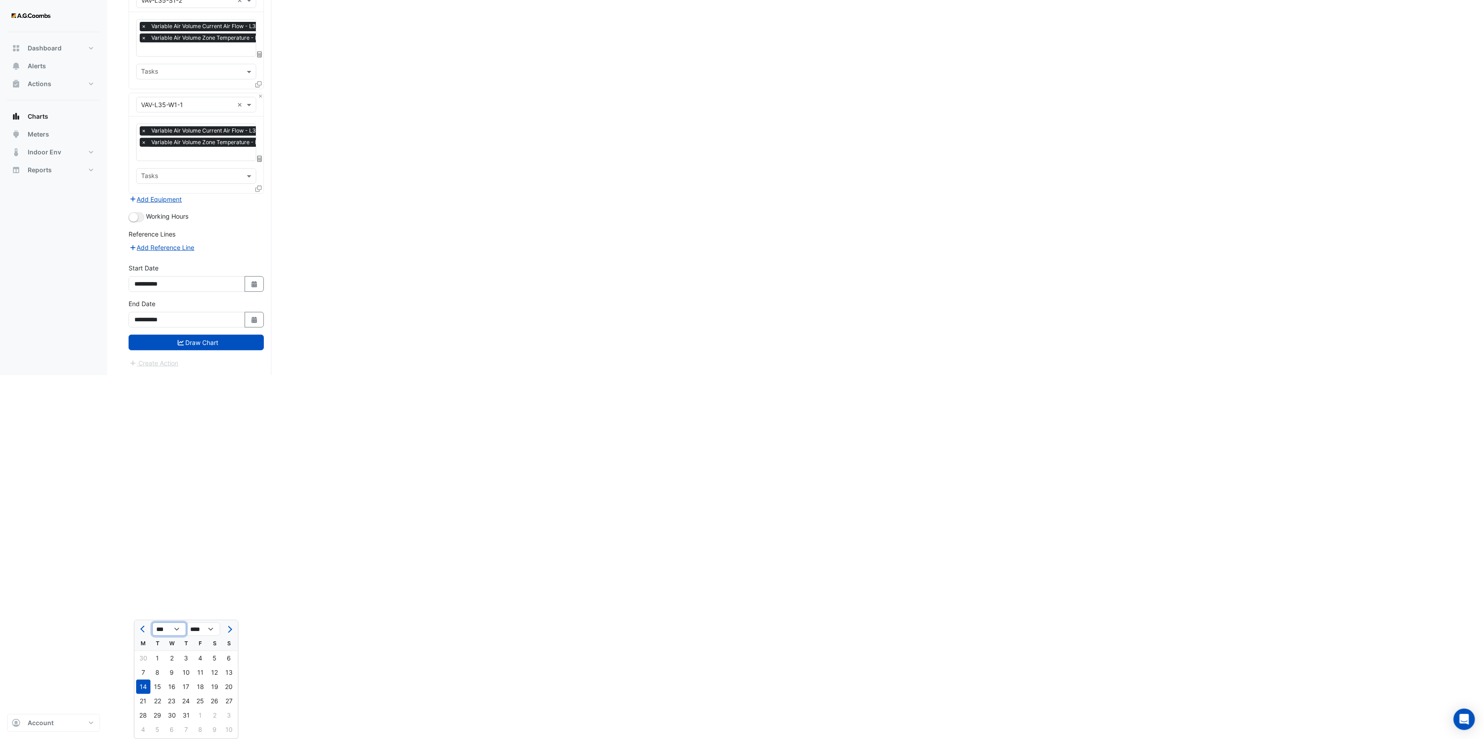
click at [171, 623] on select "*** *** *** *** *** *** *** ***" at bounding box center [169, 629] width 34 height 13
select select "*"
click at [152, 623] on select "*** *** *** *** *** *** *** ***" at bounding box center [169, 629] width 34 height 13
click at [143, 666] on div "4" at bounding box center [143, 673] width 14 height 14
type input "**********"
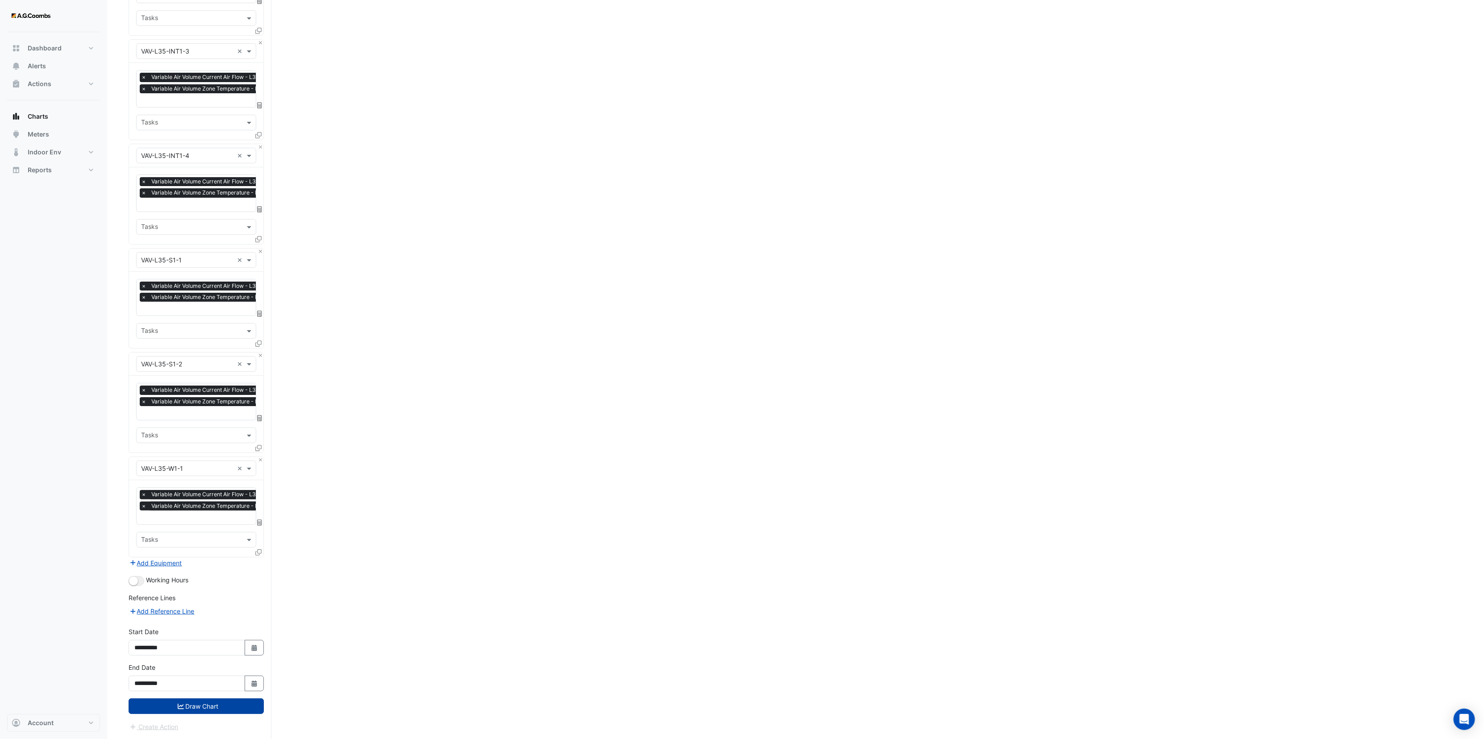
click at [189, 706] on button "Draw Chart" at bounding box center [196, 707] width 135 height 16
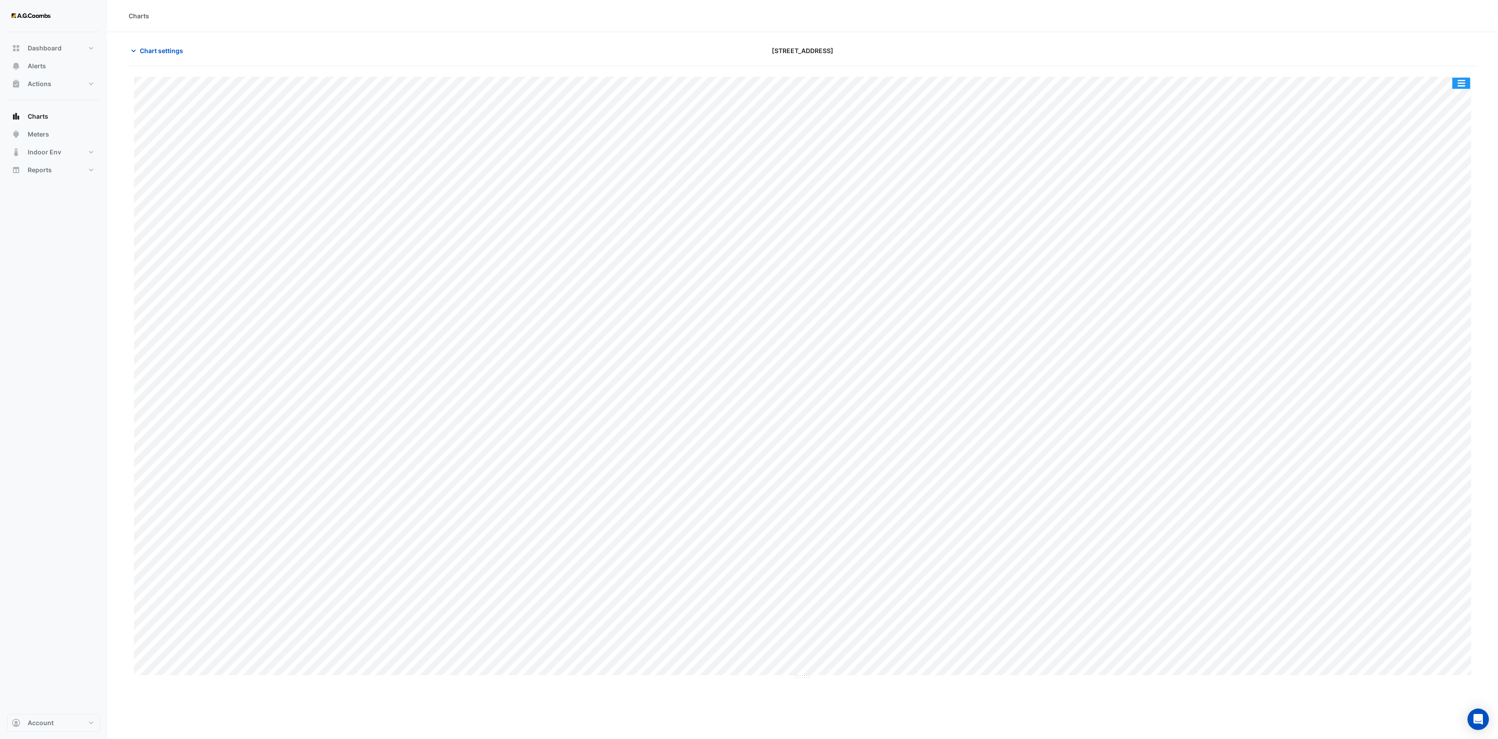
click at [1460, 84] on button "button" at bounding box center [1461, 83] width 18 height 11
click at [1451, 241] on div "Export CSV - Pivot" at bounding box center [1443, 238] width 54 height 21
click at [154, 47] on span "Chart settings" at bounding box center [161, 50] width 43 height 9
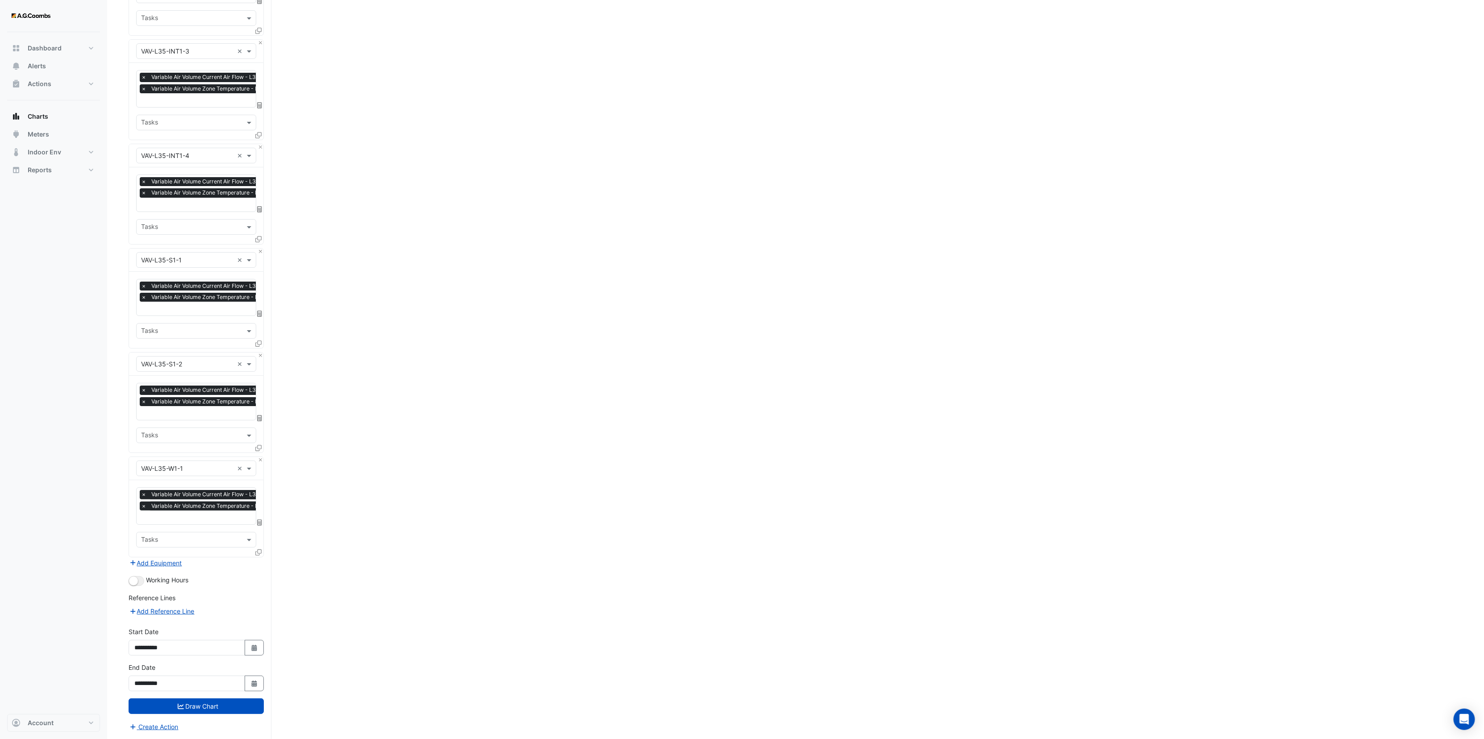
scroll to position [71698, 0]
click at [254, 681] on icon "Select Date" at bounding box center [254, 684] width 8 height 6
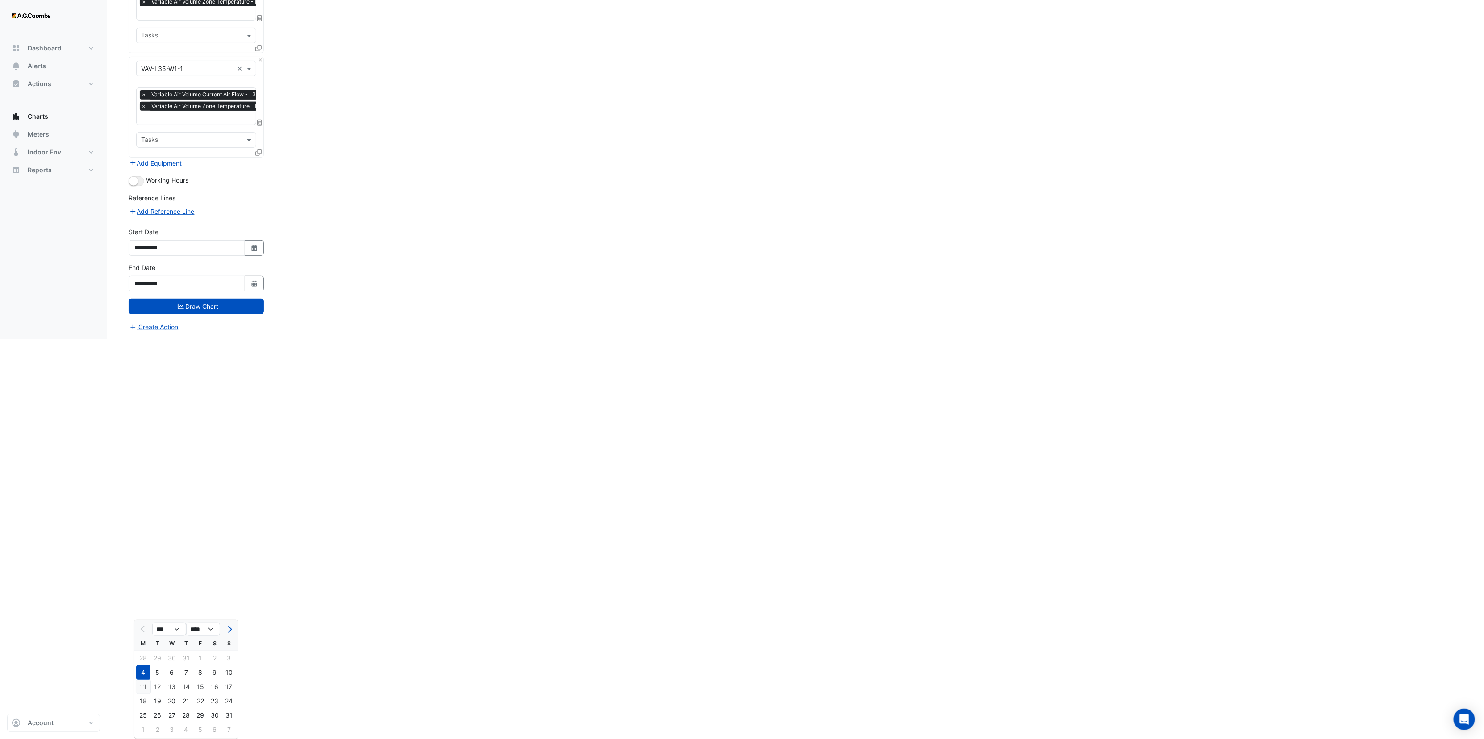
click at [146, 680] on div "11" at bounding box center [143, 687] width 14 height 14
type input "**********"
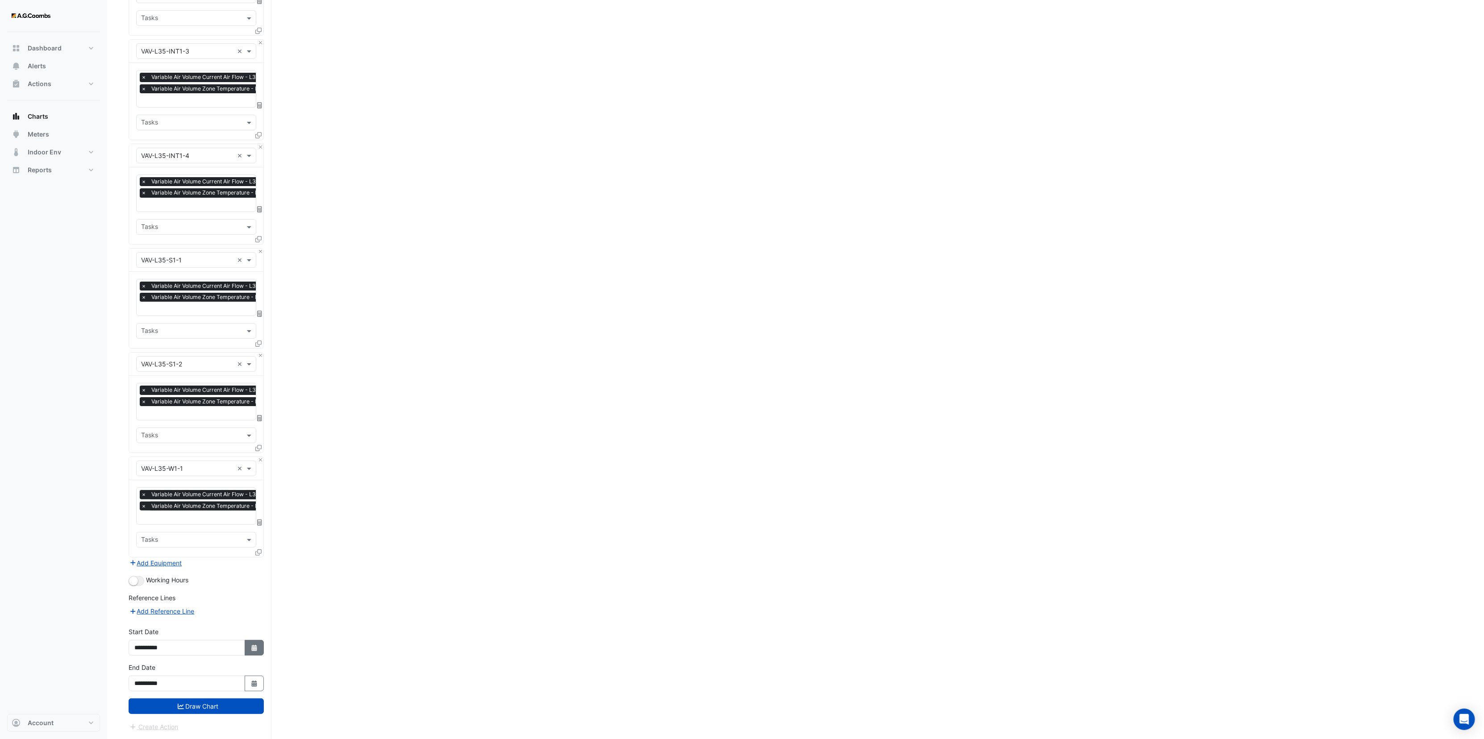
click at [253, 652] on button "Select Date" at bounding box center [255, 648] width 20 height 16
select select "*"
select select "****"
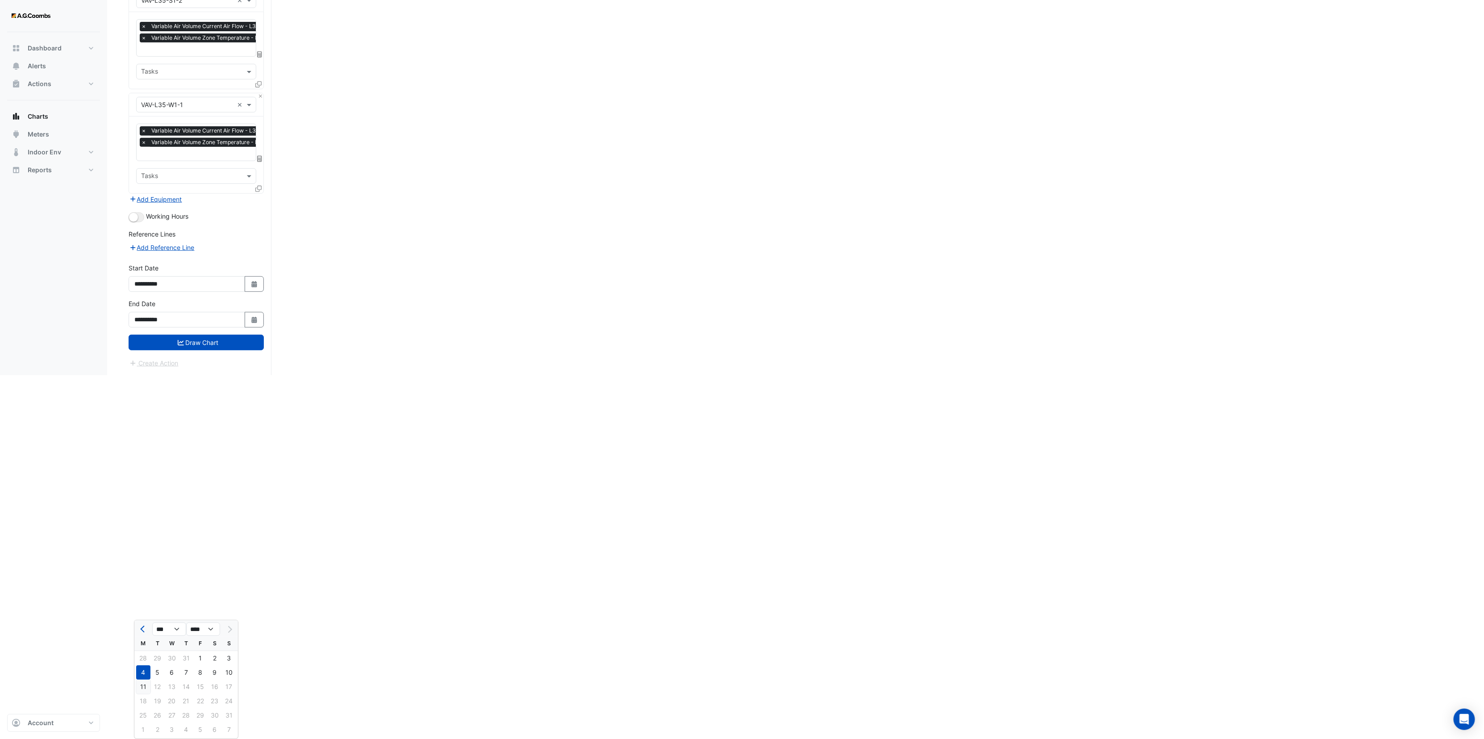
click at [143, 680] on div "11" at bounding box center [143, 687] width 14 height 14
type input "**********"
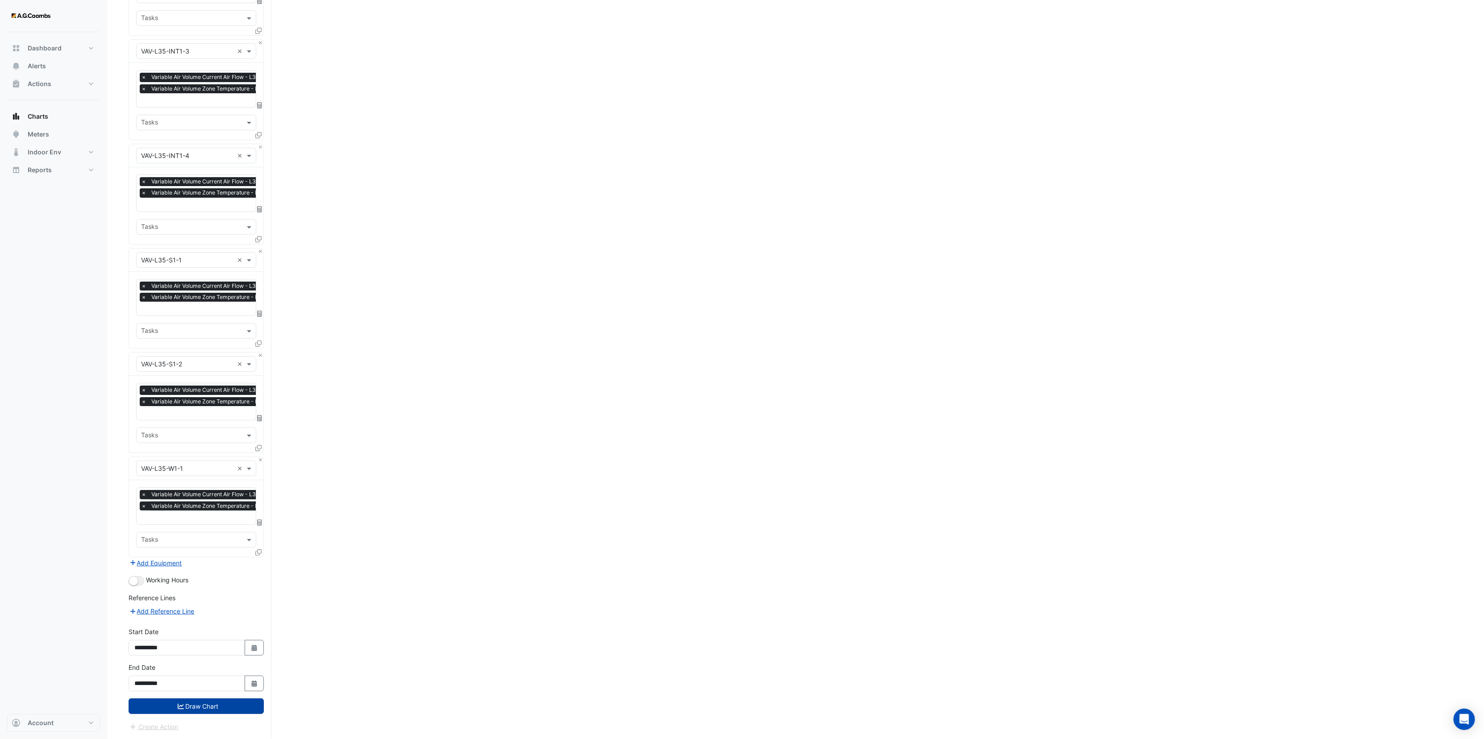
click at [220, 711] on button "Draw Chart" at bounding box center [196, 707] width 135 height 16
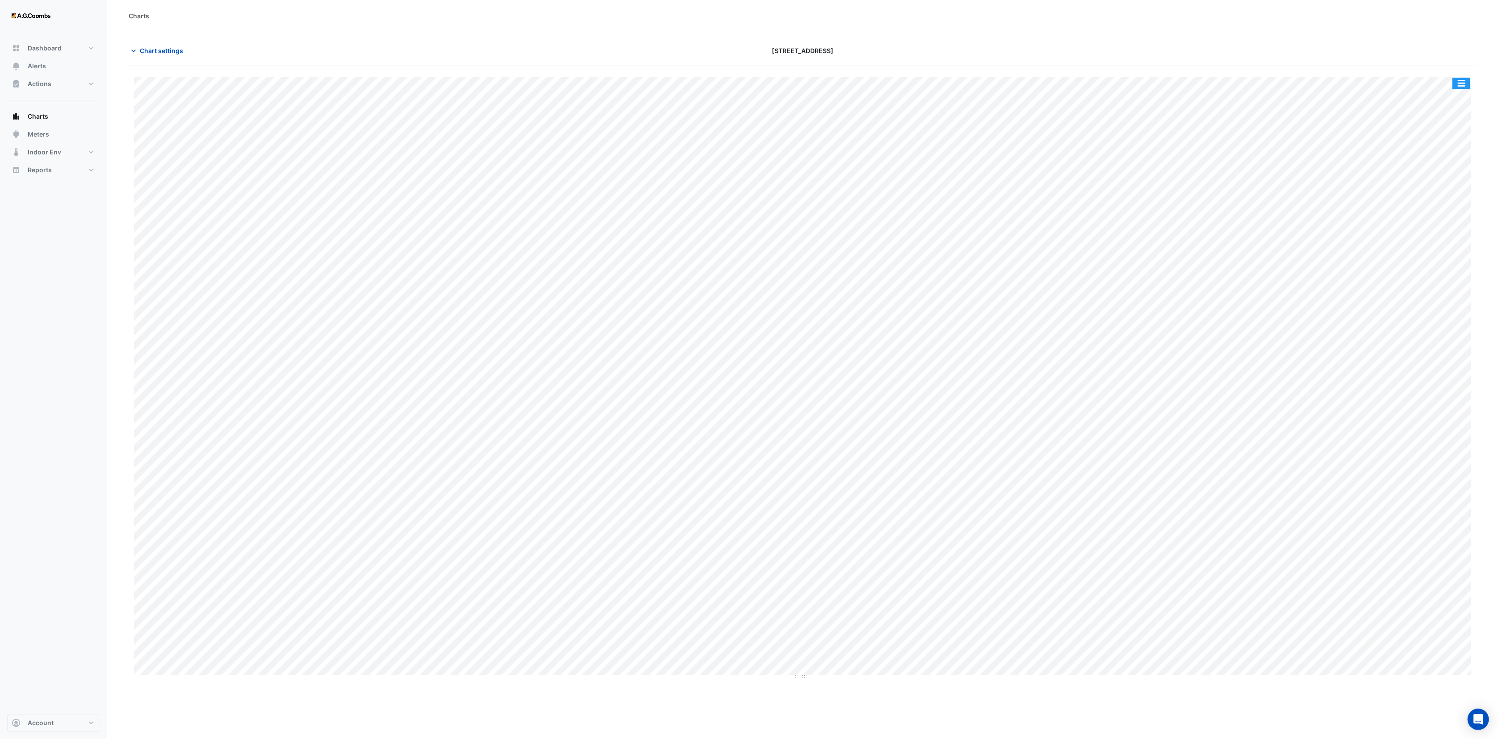
click at [1467, 87] on button "button" at bounding box center [1461, 83] width 18 height 11
click at [1453, 237] on div "Export CSV - Pivot" at bounding box center [1443, 238] width 54 height 21
click at [161, 50] on span "Chart settings" at bounding box center [161, 50] width 43 height 9
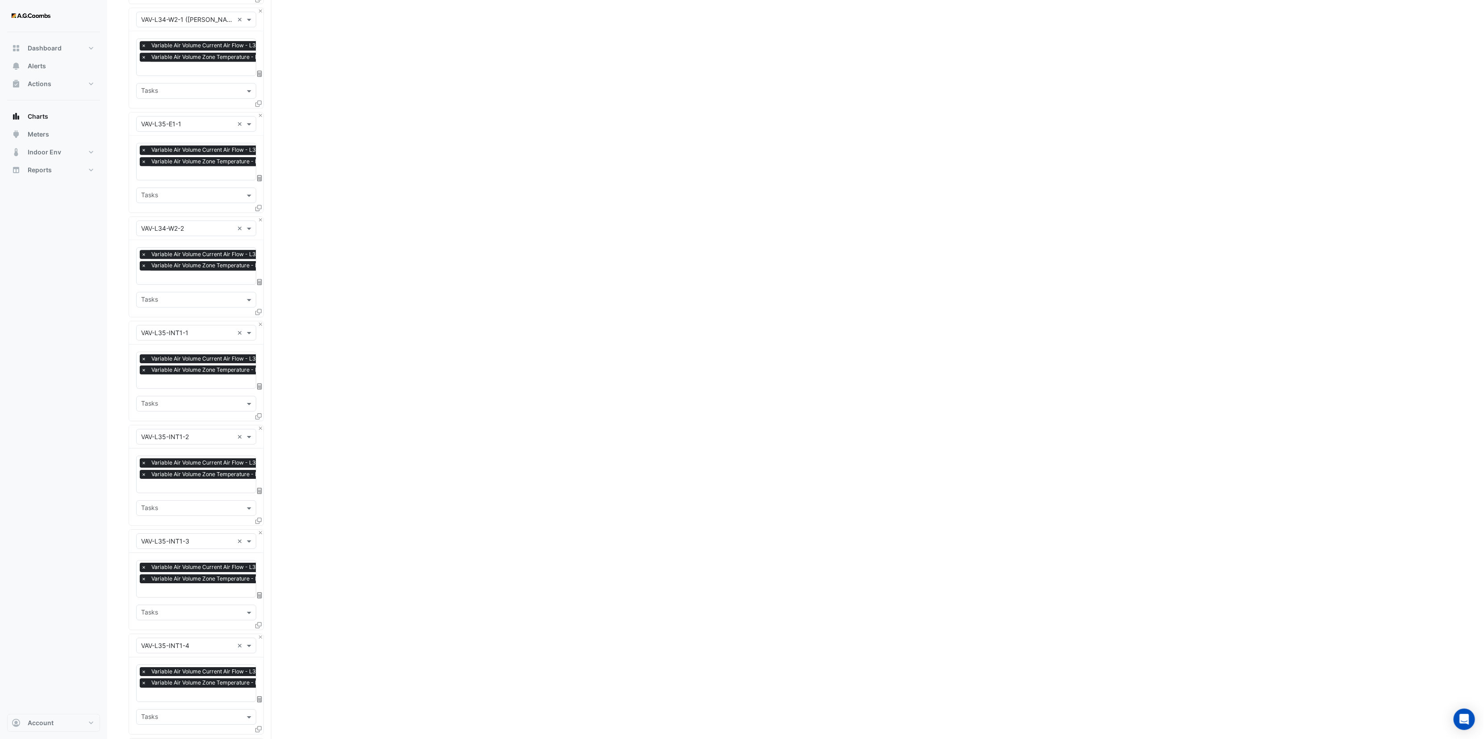
scroll to position [71698, 0]
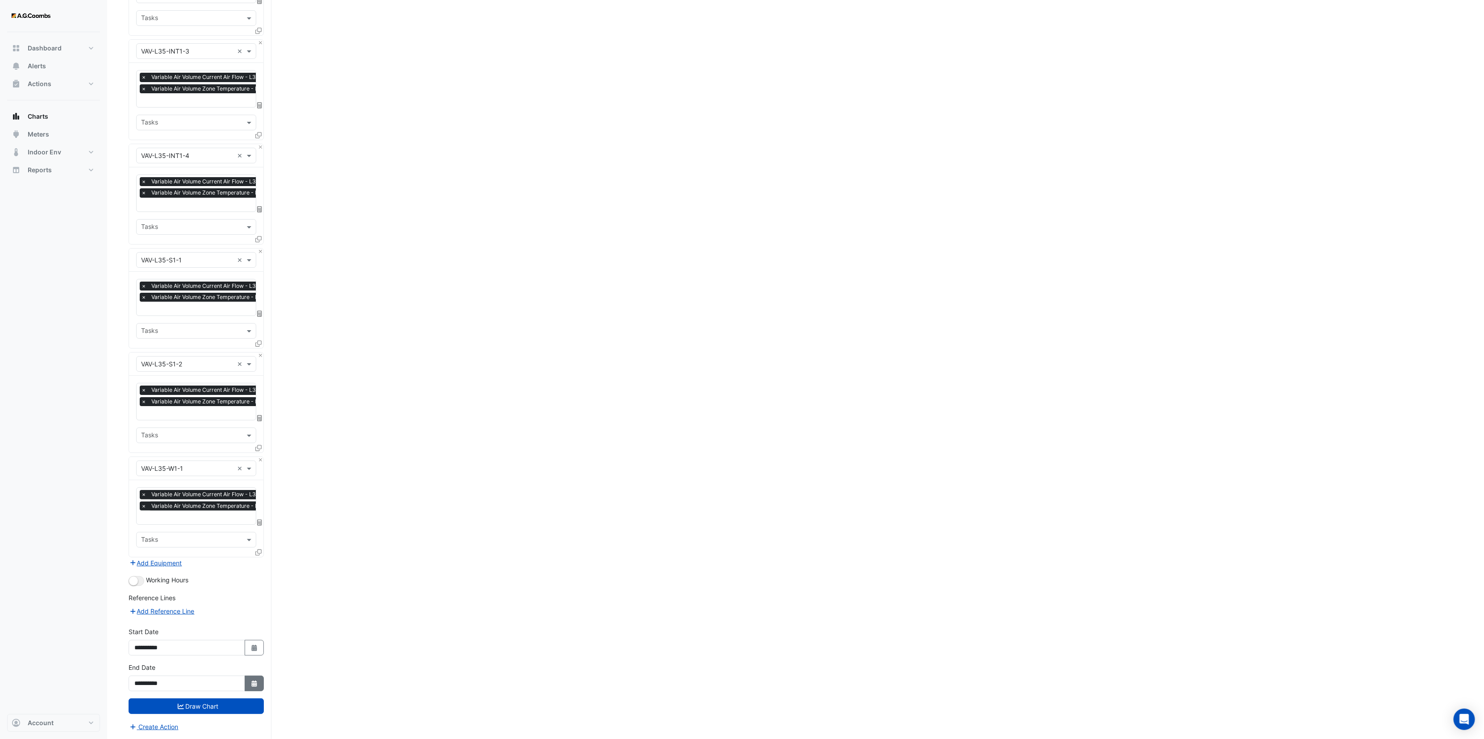
click at [255, 681] on icon "Select Date" at bounding box center [254, 684] width 8 height 6
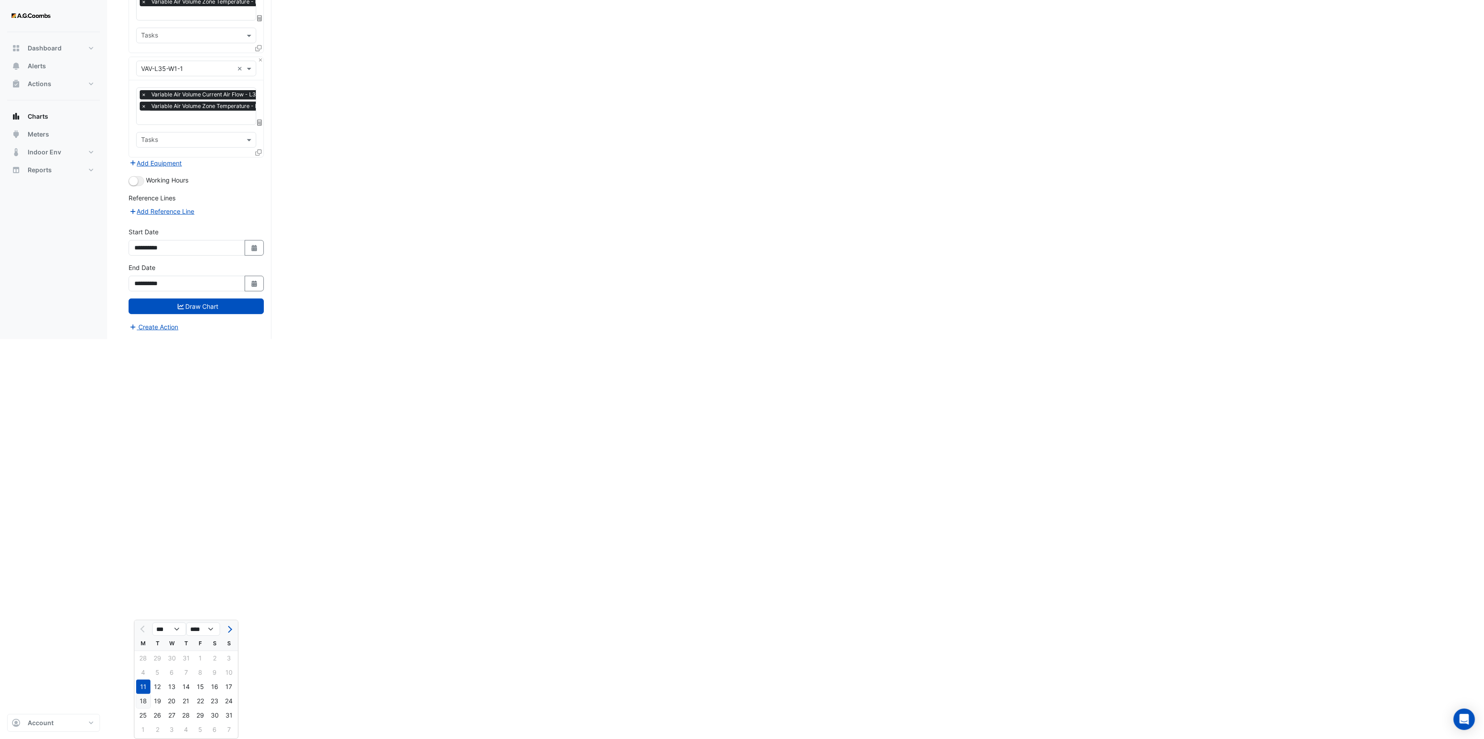
click at [146, 694] on div "18" at bounding box center [143, 701] width 14 height 14
type input "**********"
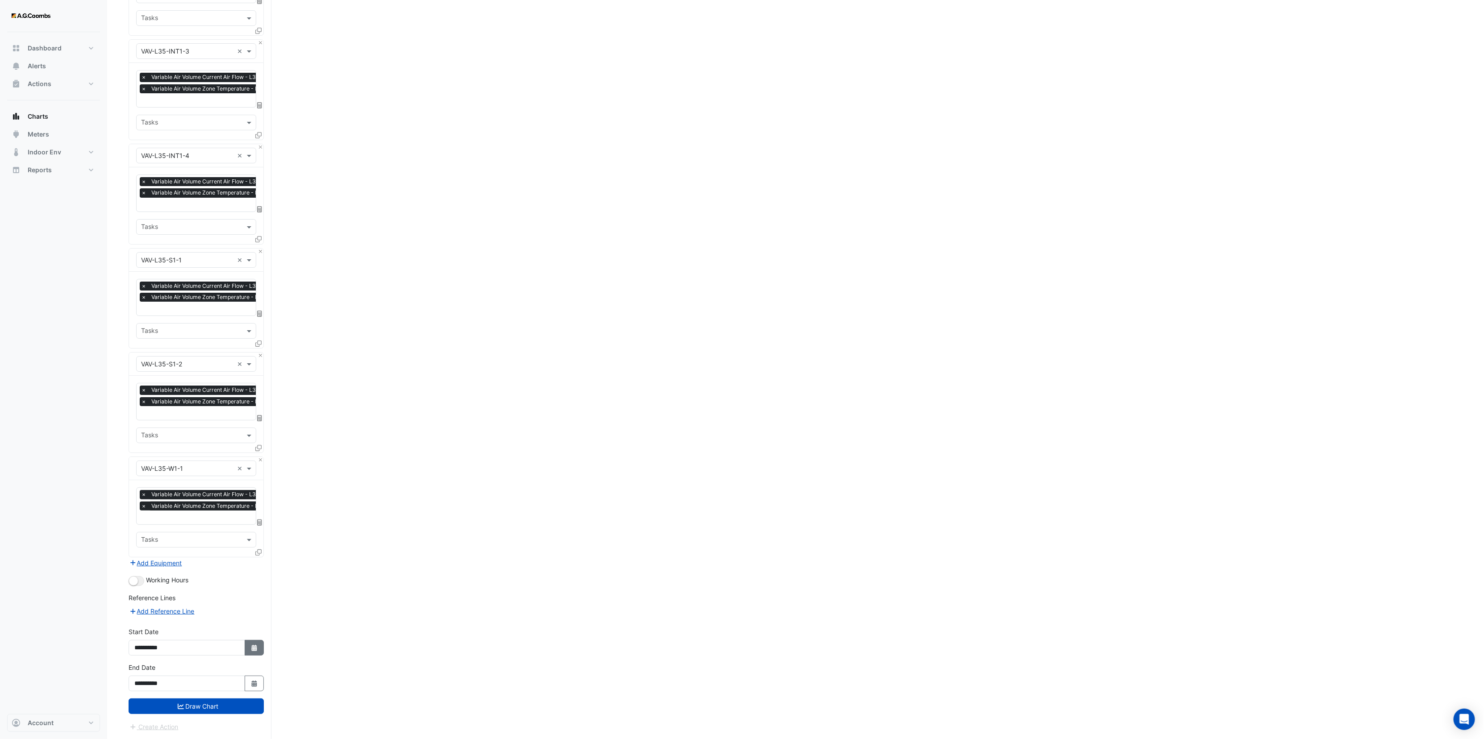
click at [260, 649] on button "Select Date" at bounding box center [255, 648] width 20 height 16
select select "*"
select select "****"
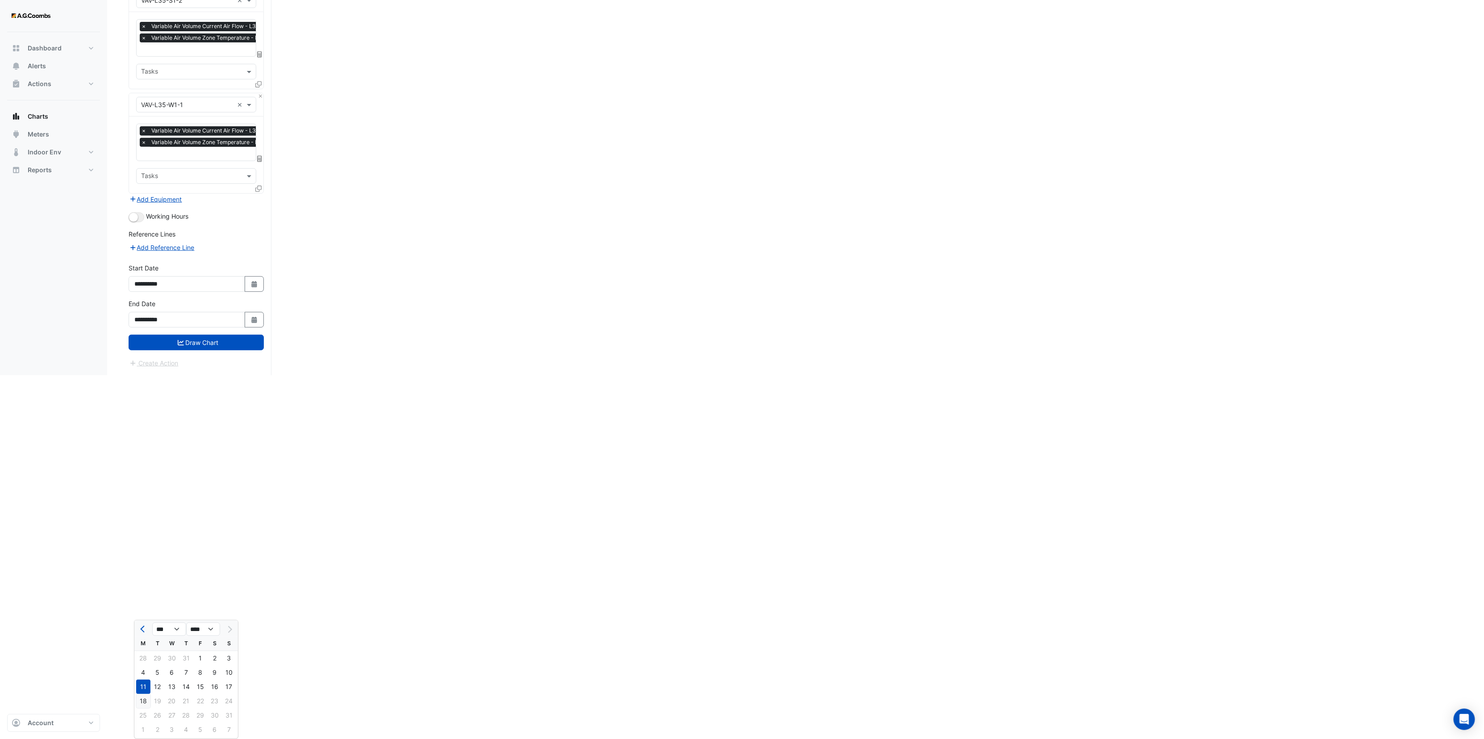
click at [143, 694] on div "18" at bounding box center [143, 701] width 14 height 14
type input "**********"
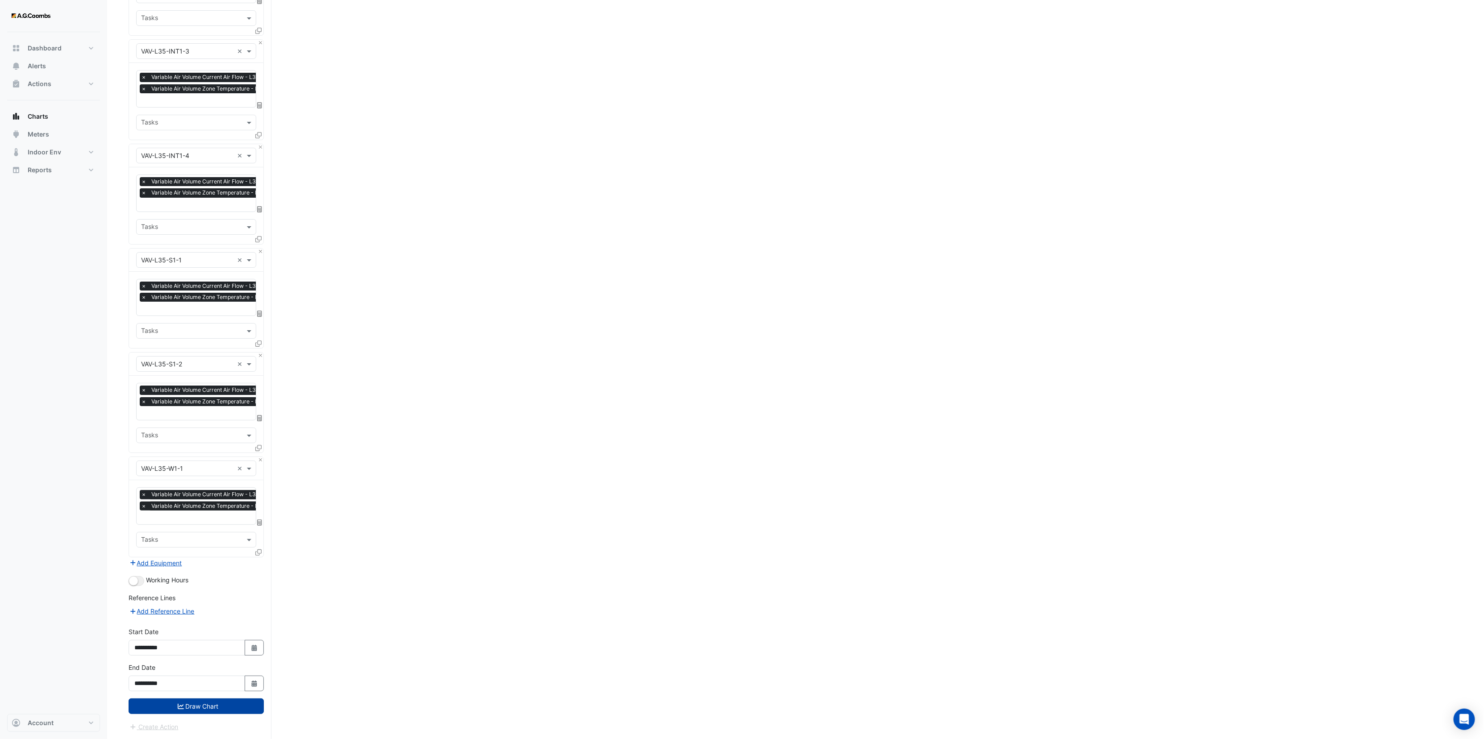
click at [204, 704] on button "Draw Chart" at bounding box center [196, 707] width 135 height 16
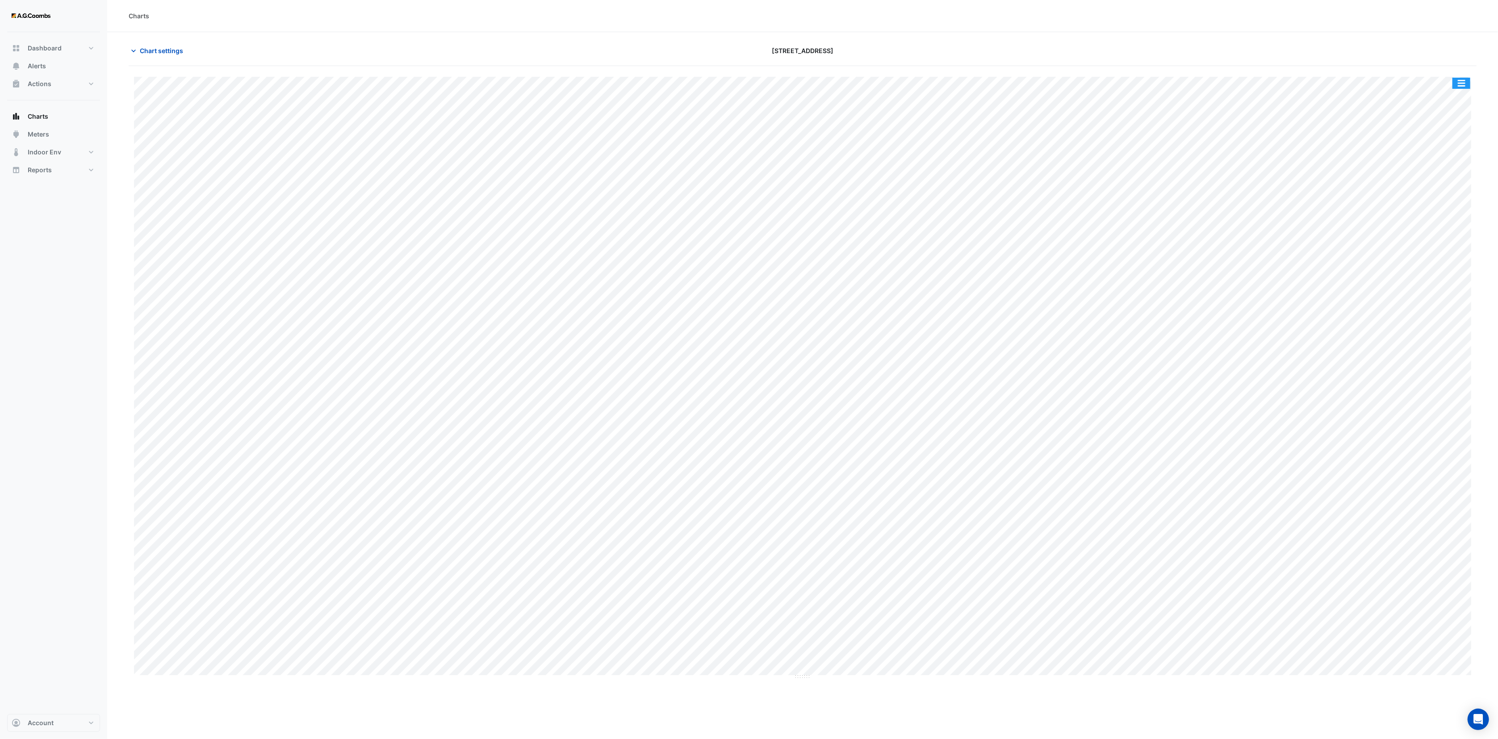
click at [1467, 80] on button "button" at bounding box center [1461, 83] width 18 height 11
click at [1451, 237] on div "Export CSV - Pivot" at bounding box center [1443, 238] width 54 height 21
type input "**********"
